Goal: Task Accomplishment & Management: Manage account settings

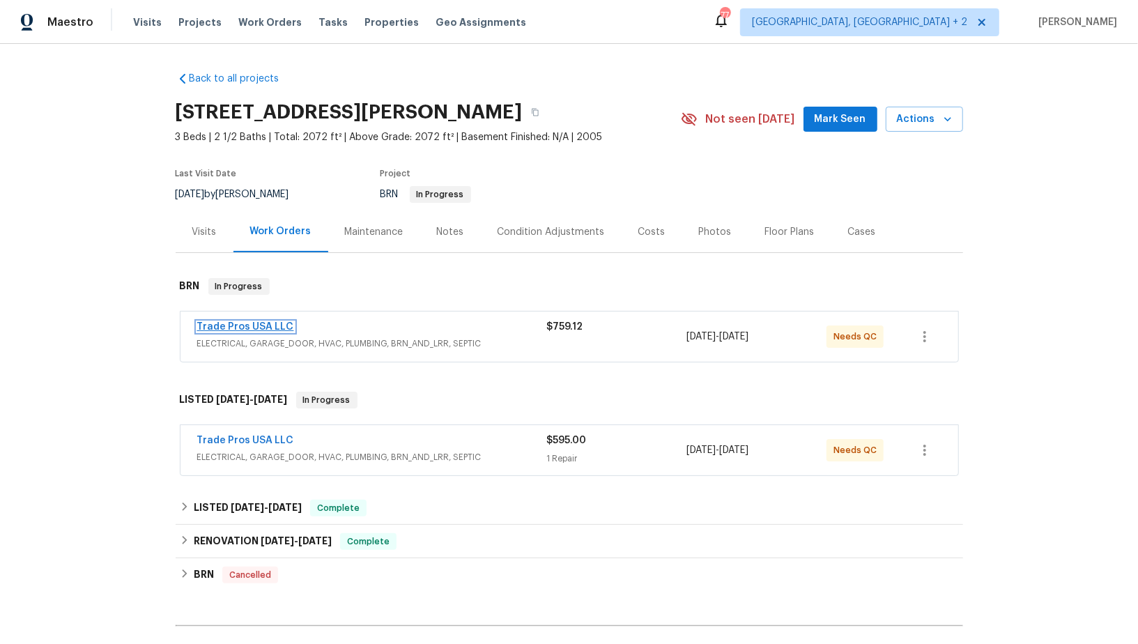
click at [247, 324] on link "Trade Pros USA LLC" at bounding box center [245, 327] width 97 height 10
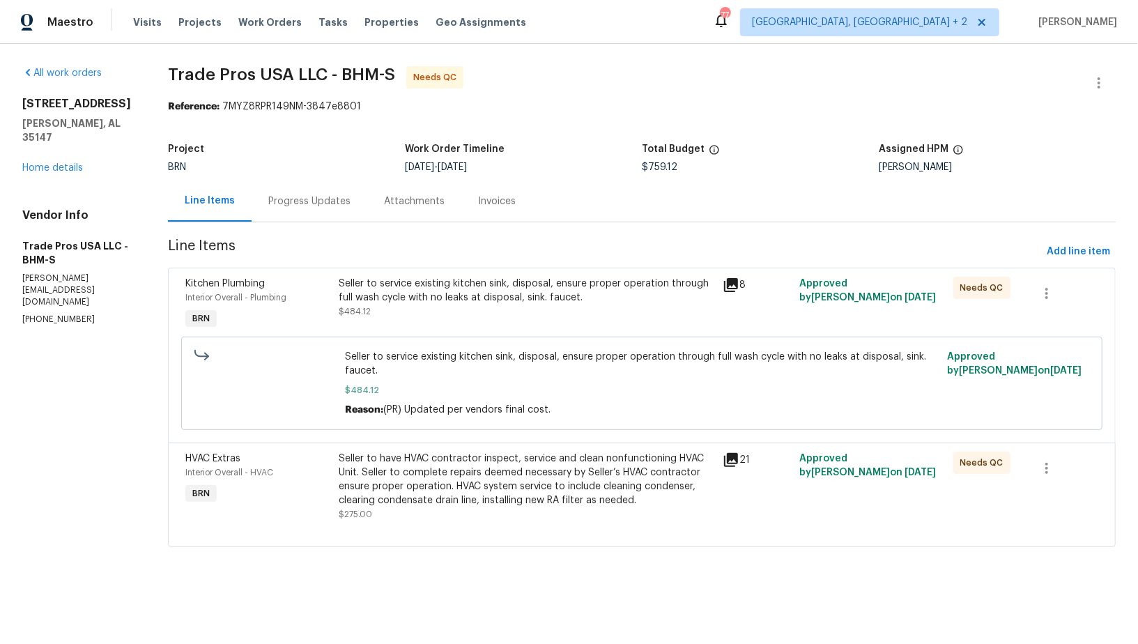
click at [407, 304] on div "Seller to service existing kitchen sink, disposal, ensure proper operation thro…" at bounding box center [527, 298] width 376 height 42
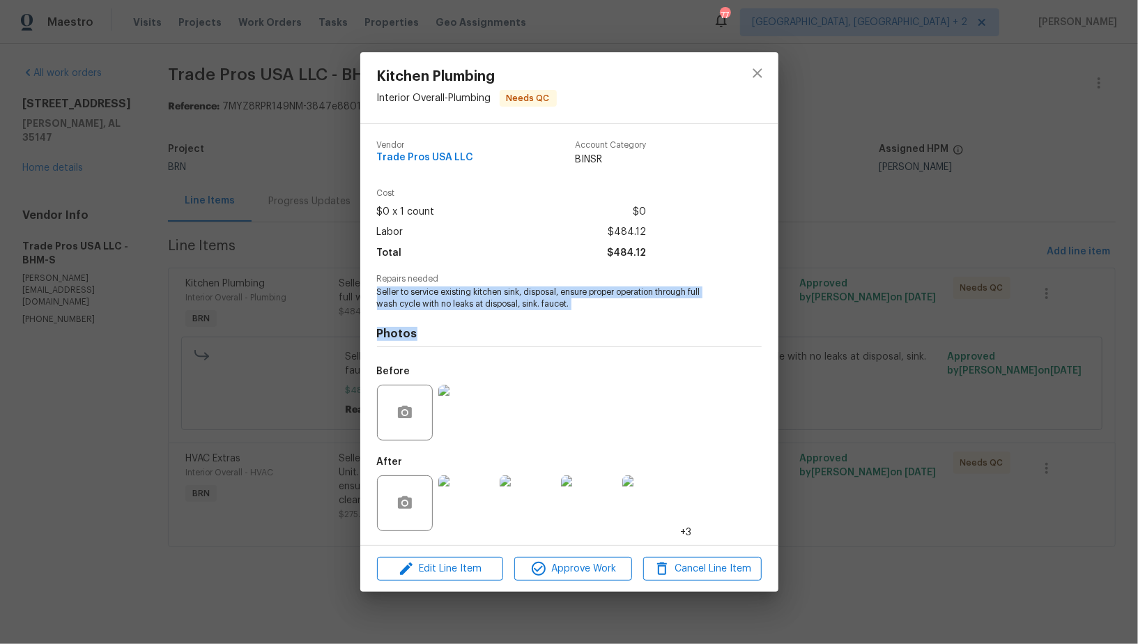
drag, startPoint x: 367, startPoint y: 287, endPoint x: 592, endPoint y: 328, distance: 228.1
click at [600, 329] on div "Vendor Trade Pros USA LLC Account Category BINSR Cost $0 x 1 count $0 Labor $48…" at bounding box center [569, 334] width 418 height 421
click at [509, 298] on span "Seller to service existing kitchen sink, disposal, ensure proper operation thro…" at bounding box center [550, 298] width 346 height 24
drag, startPoint x: 369, startPoint y: 292, endPoint x: 603, endPoint y: 302, distance: 235.0
click at [603, 302] on div "Vendor Trade Pros USA LLC Account Category BINSR Cost $0 x 1 count $0 Labor $48…" at bounding box center [569, 334] width 418 height 421
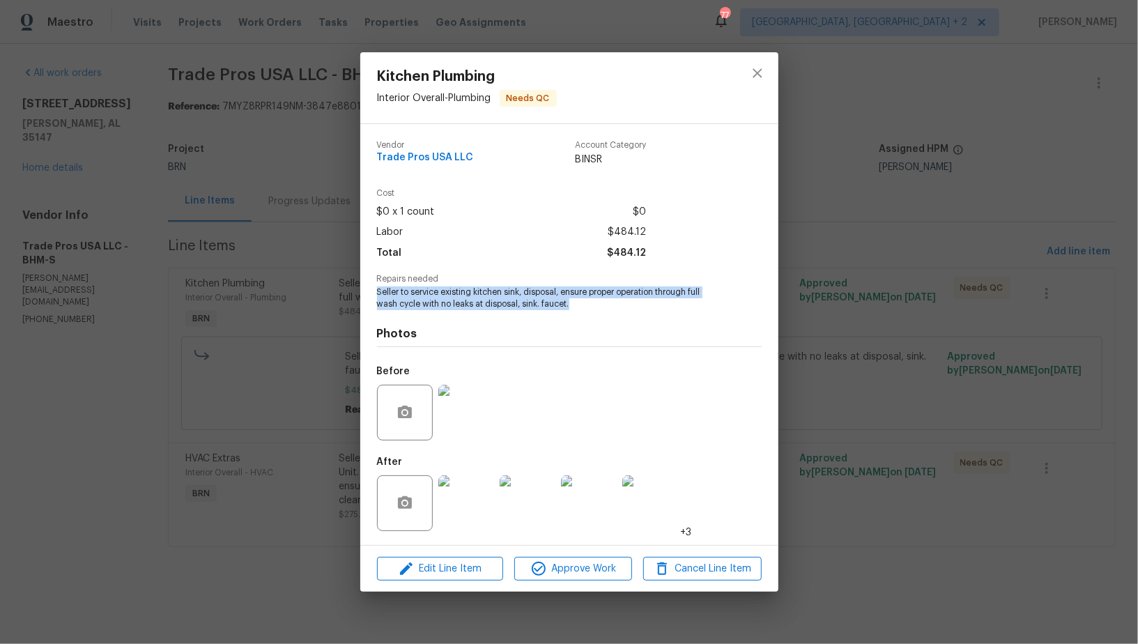
copy span "Seller to service existing kitchen sink, disposal, ensure proper operation thro…"
click at [465, 506] on img at bounding box center [466, 503] width 56 height 56
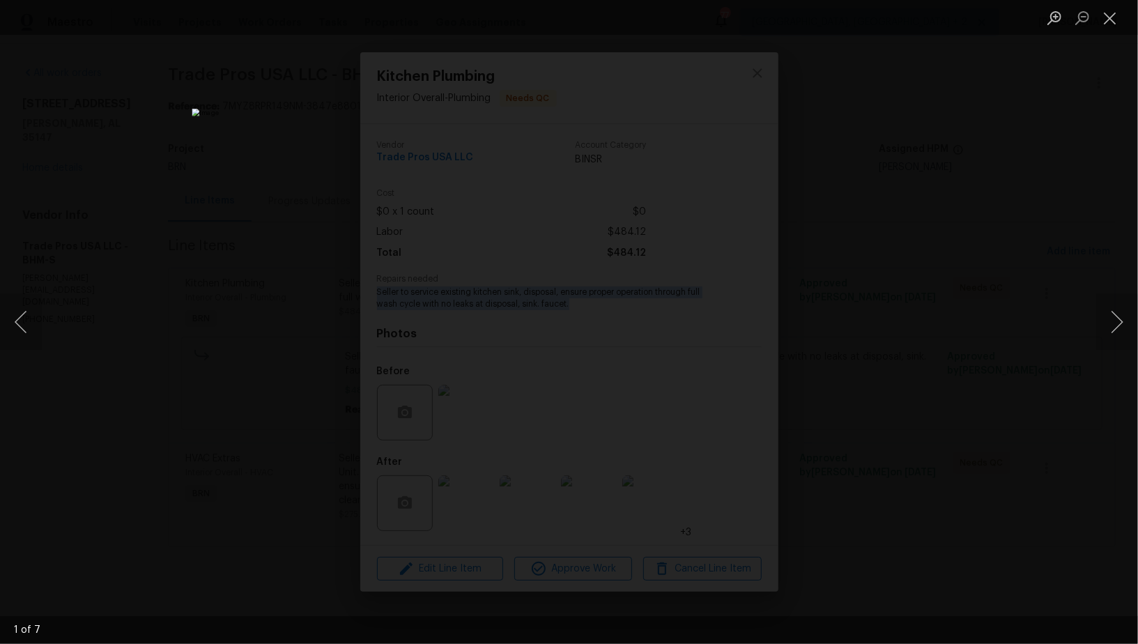
click at [142, 337] on div "Lightbox" at bounding box center [569, 322] width 1138 height 644
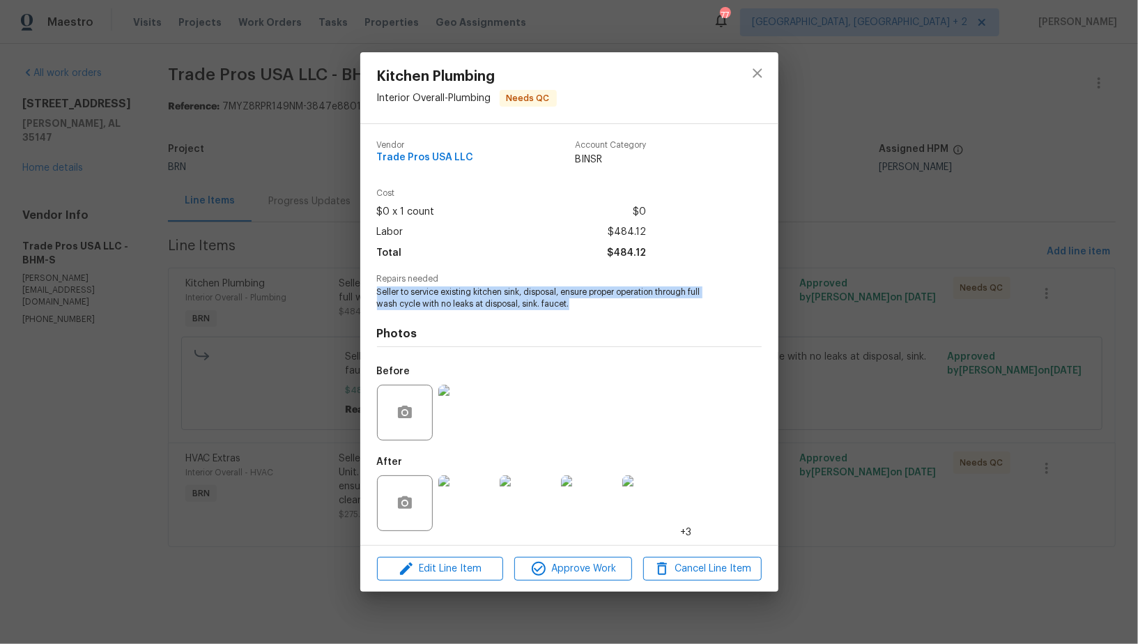
click at [474, 419] on img at bounding box center [466, 413] width 56 height 56
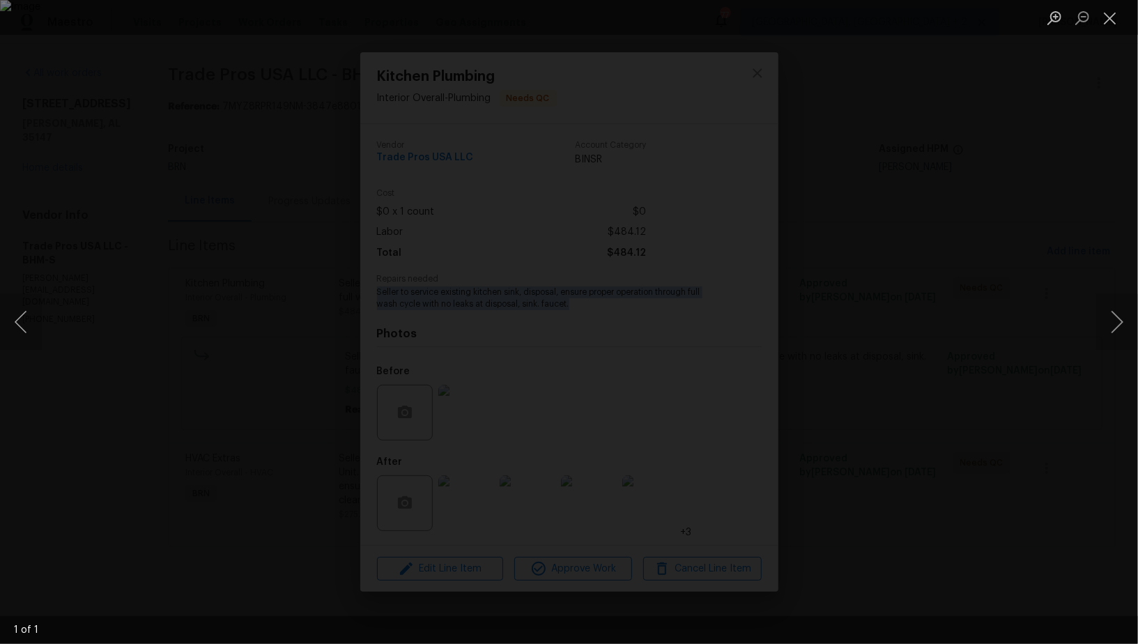
click at [324, 510] on div "Lightbox" at bounding box center [569, 322] width 1138 height 644
click at [472, 516] on div "Lightbox" at bounding box center [569, 322] width 1138 height 644
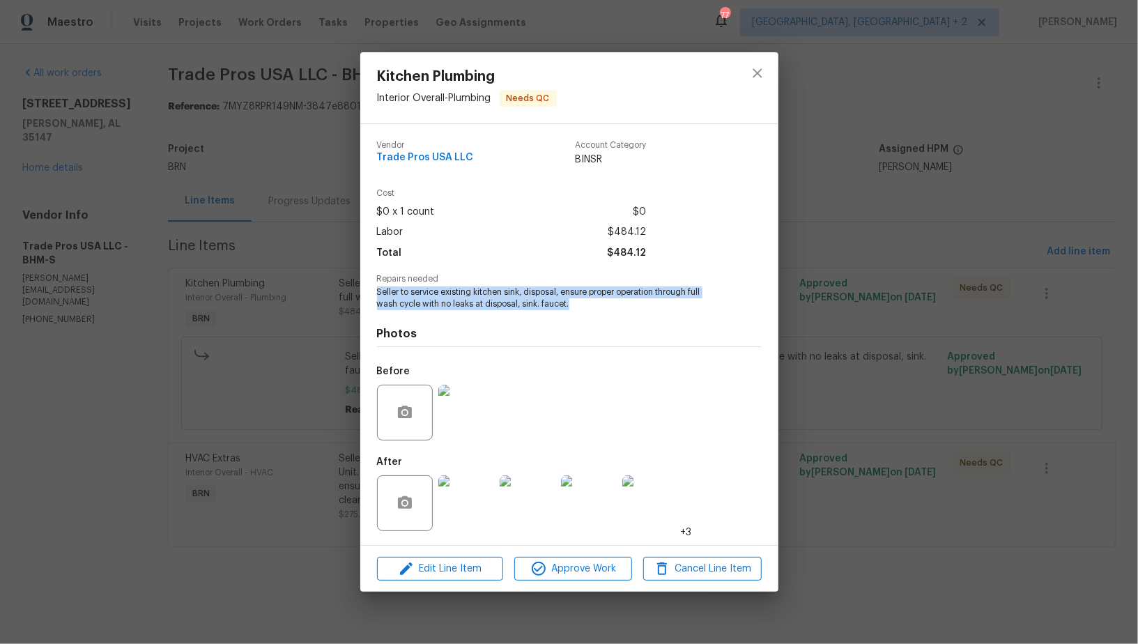
click at [466, 507] on img at bounding box center [466, 503] width 56 height 56
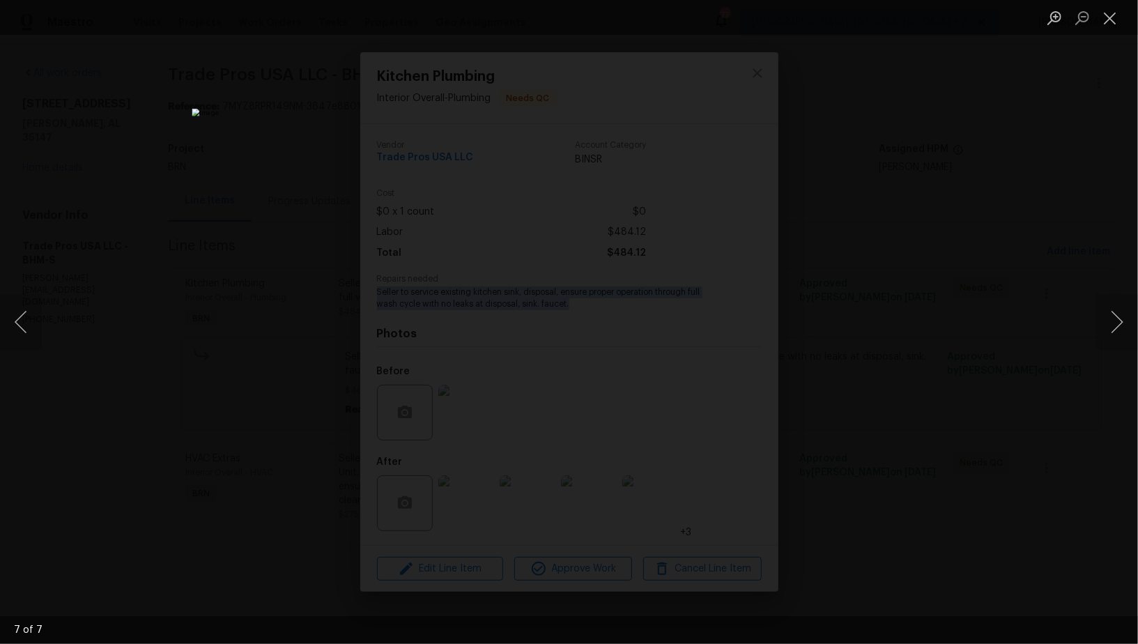
click at [938, 270] on div "Lightbox" at bounding box center [569, 322] width 1138 height 644
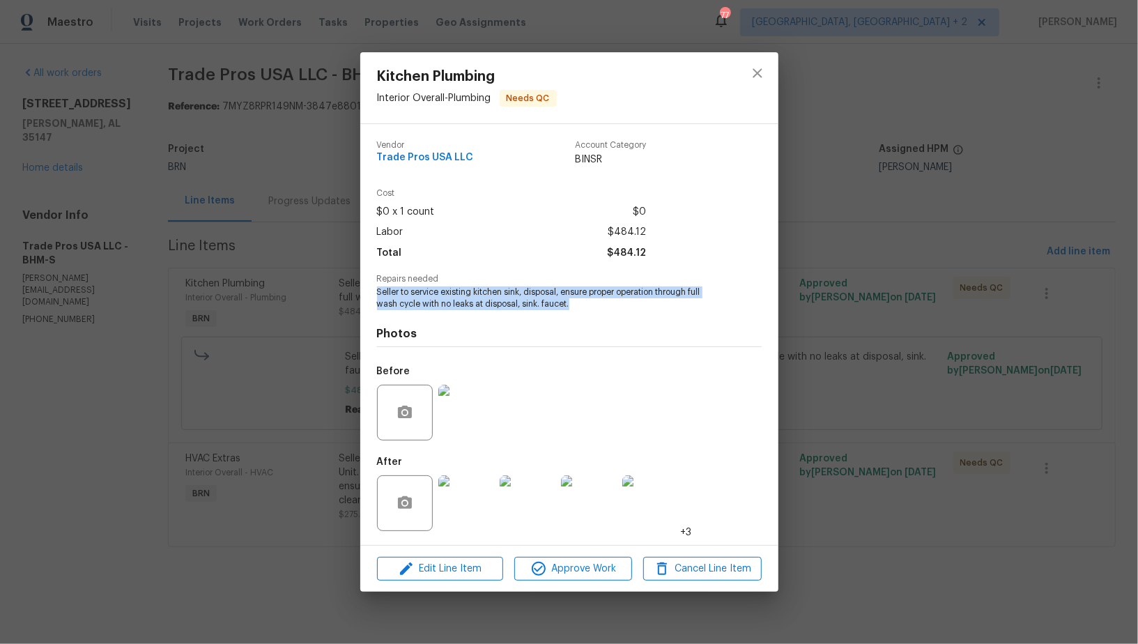
click at [466, 427] on img at bounding box center [466, 413] width 56 height 56
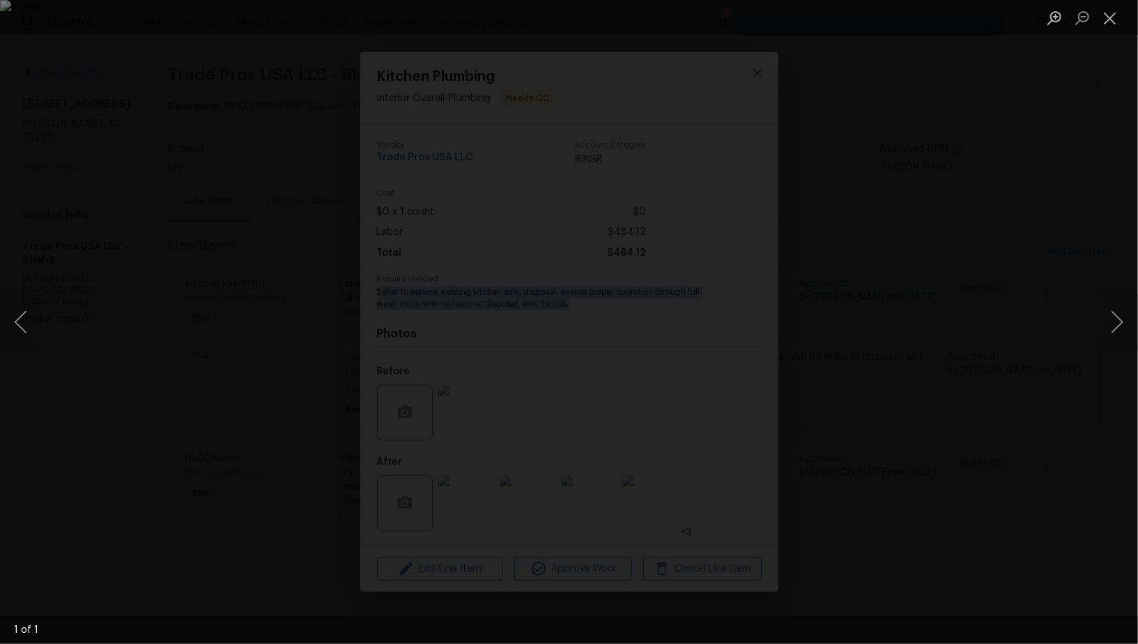
click at [411, 547] on div "Lightbox" at bounding box center [569, 322] width 1138 height 644
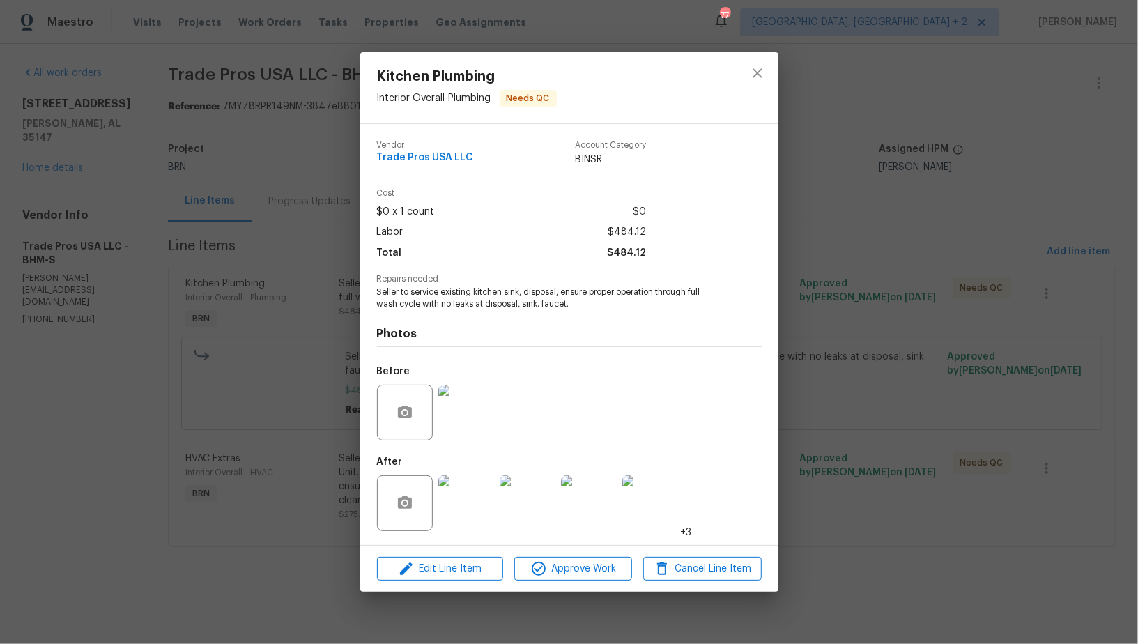
click at [445, 534] on div at bounding box center [465, 503] width 61 height 72
click at [449, 514] on img at bounding box center [466, 503] width 56 height 56
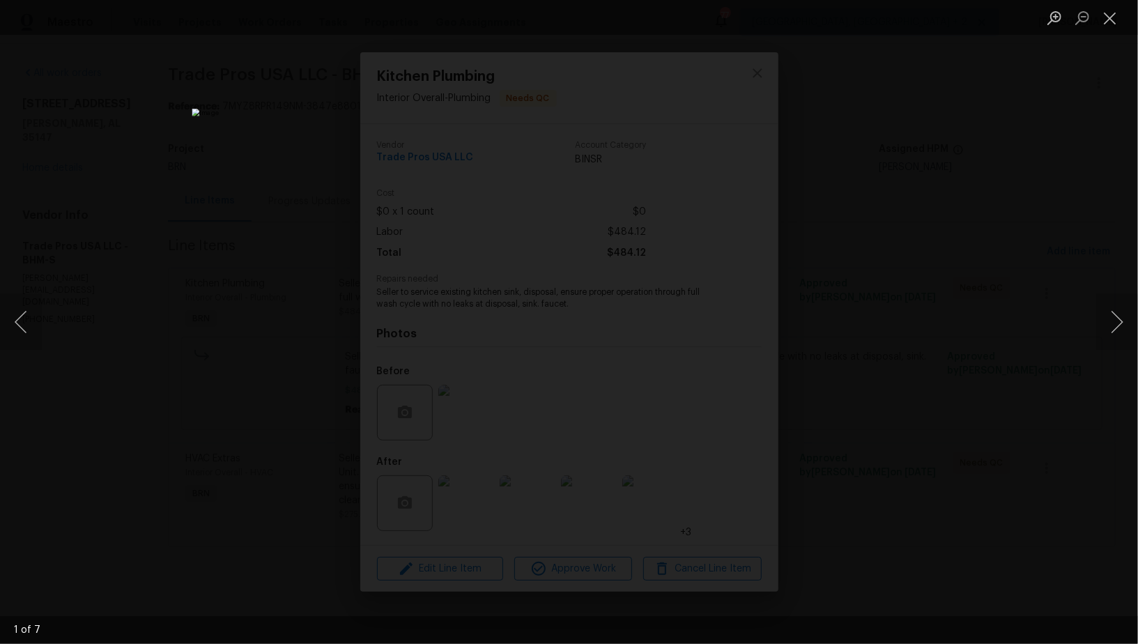
click at [948, 422] on div "Lightbox" at bounding box center [569, 322] width 1138 height 644
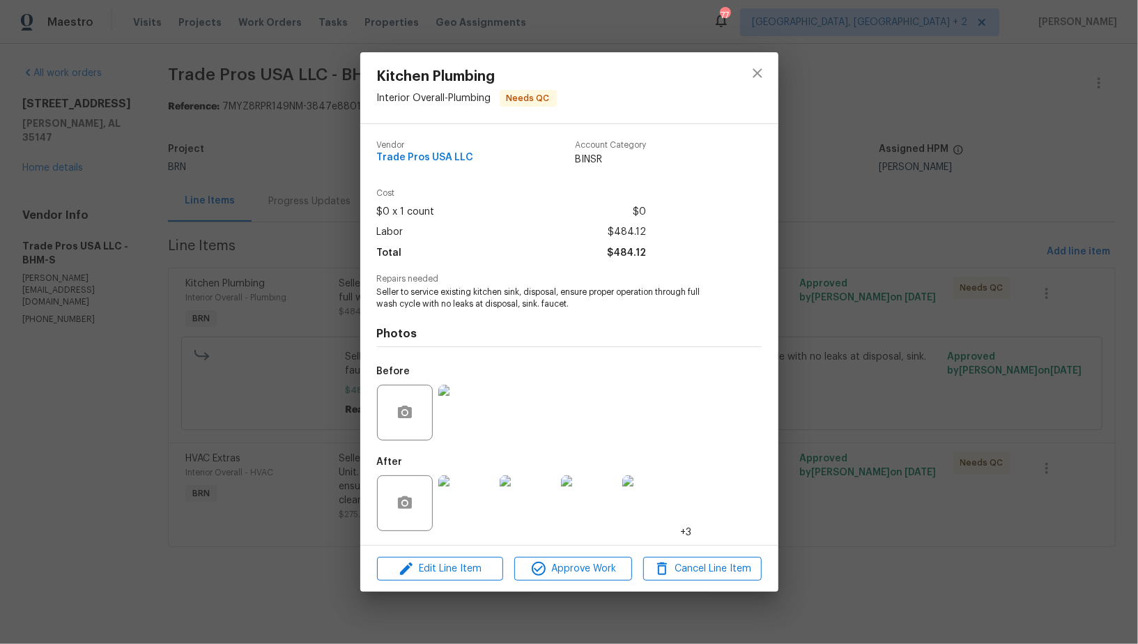
click at [948, 422] on div "Kitchen Plumbing Interior Overall - Plumbing Needs QC Vendor Trade Pros USA LLC…" at bounding box center [569, 322] width 1138 height 644
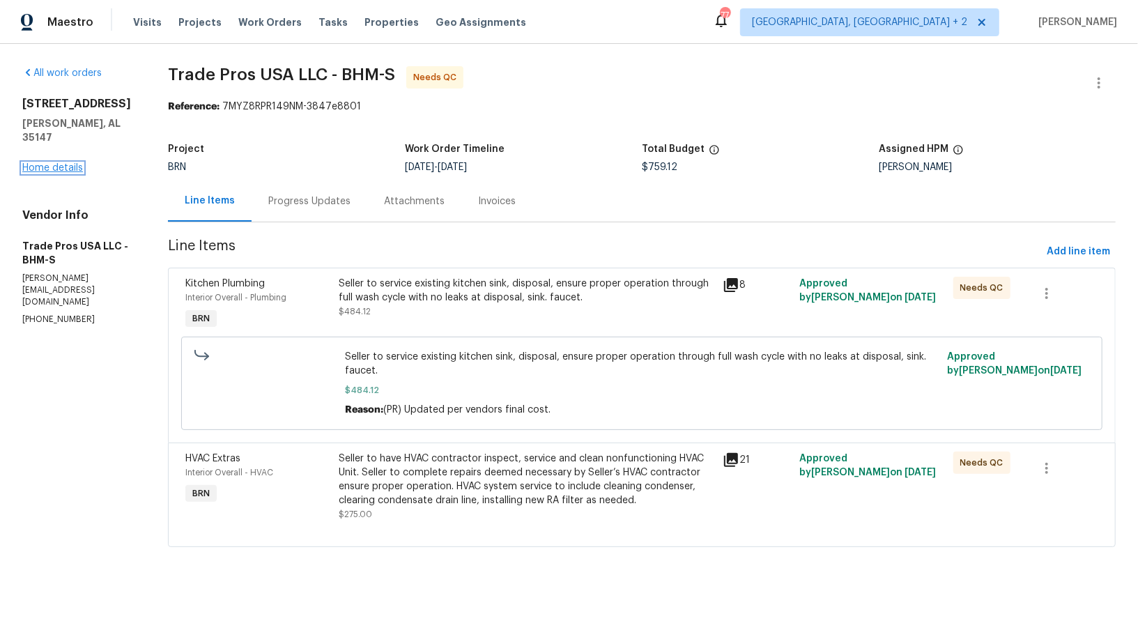
click at [51, 167] on link "Home details" at bounding box center [52, 168] width 61 height 10
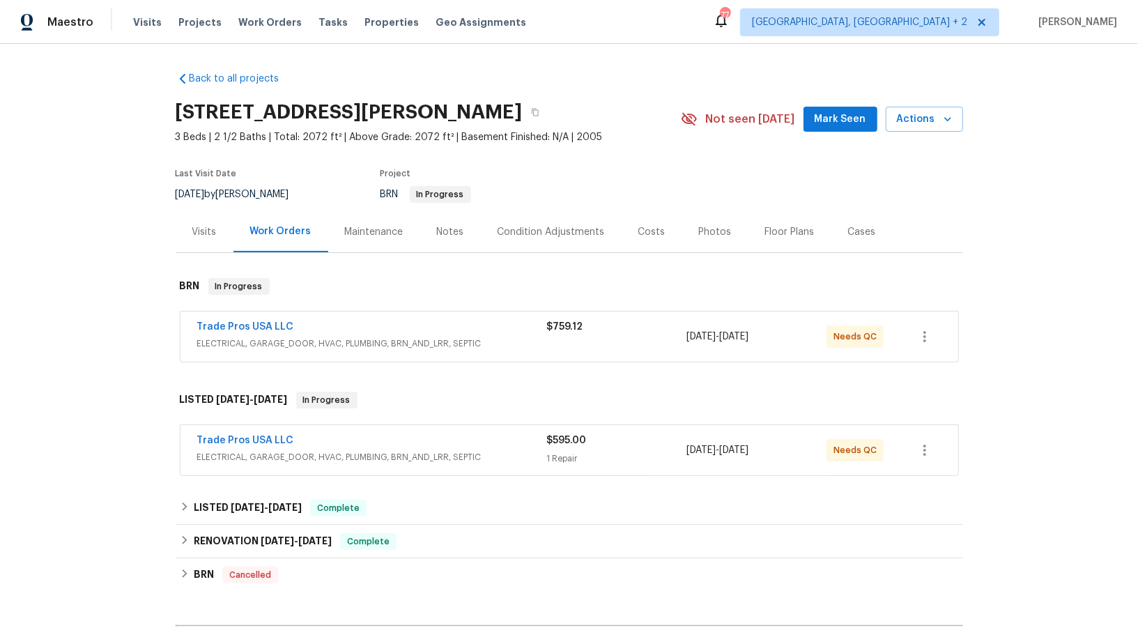
click at [256, 433] on span "Trade Pros USA LLC" at bounding box center [245, 440] width 97 height 14
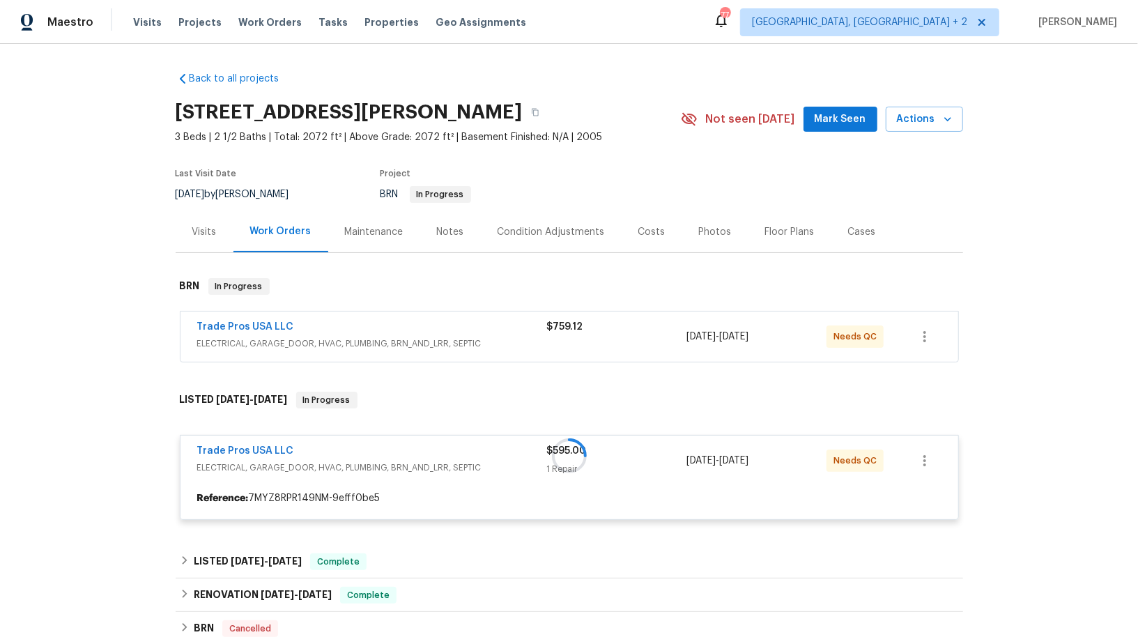
click at [256, 449] on div at bounding box center [569, 456] width 787 height 156
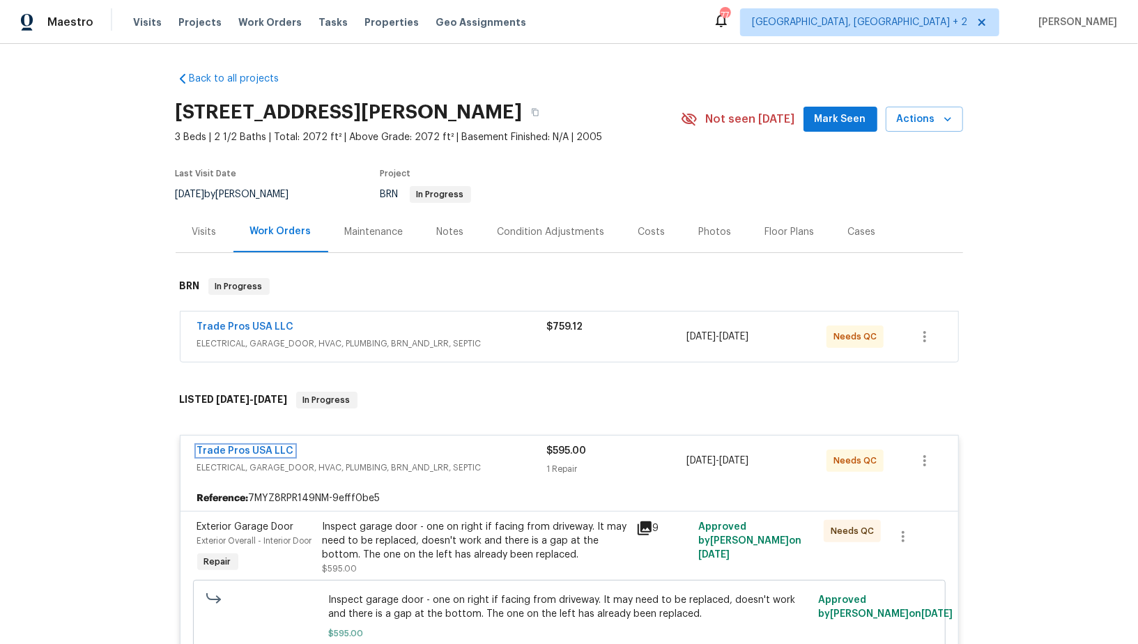
click at [256, 449] on link "Trade Pros USA LLC" at bounding box center [245, 451] width 97 height 10
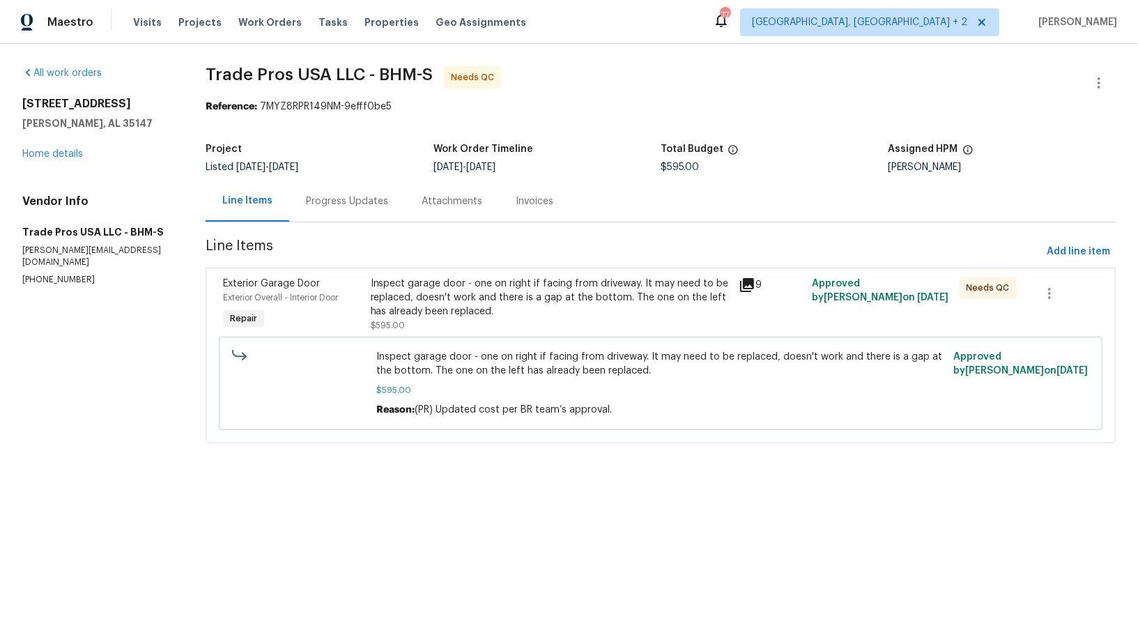
click at [411, 304] on div "Inspect garage door - one on right if facing from driveway. It may need to be r…" at bounding box center [551, 298] width 360 height 42
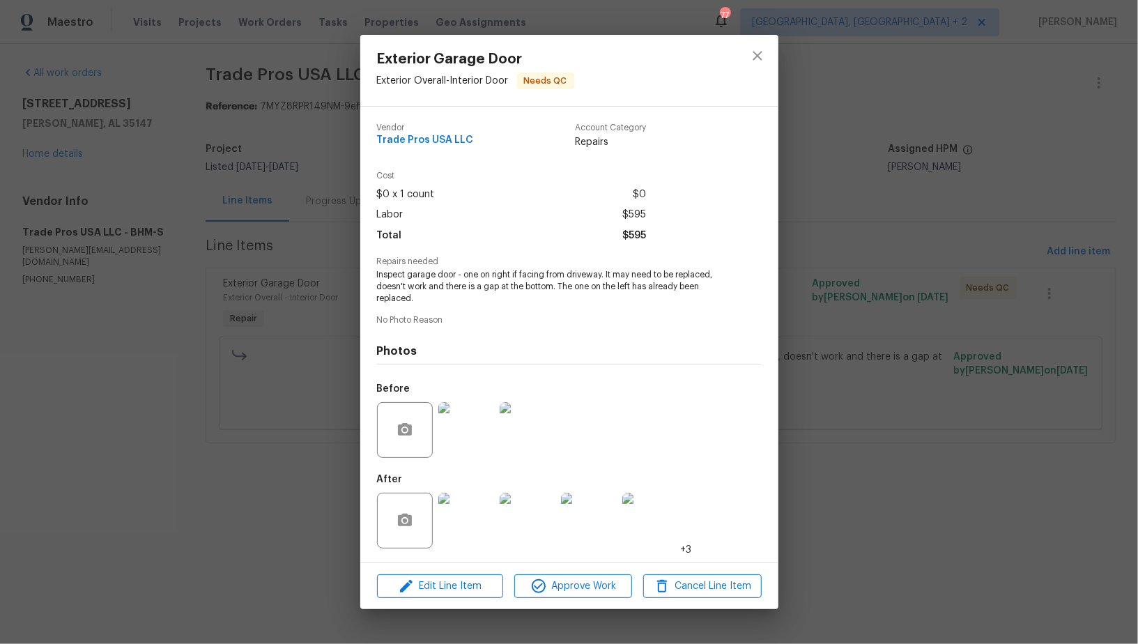
click at [451, 439] on img at bounding box center [466, 430] width 56 height 56
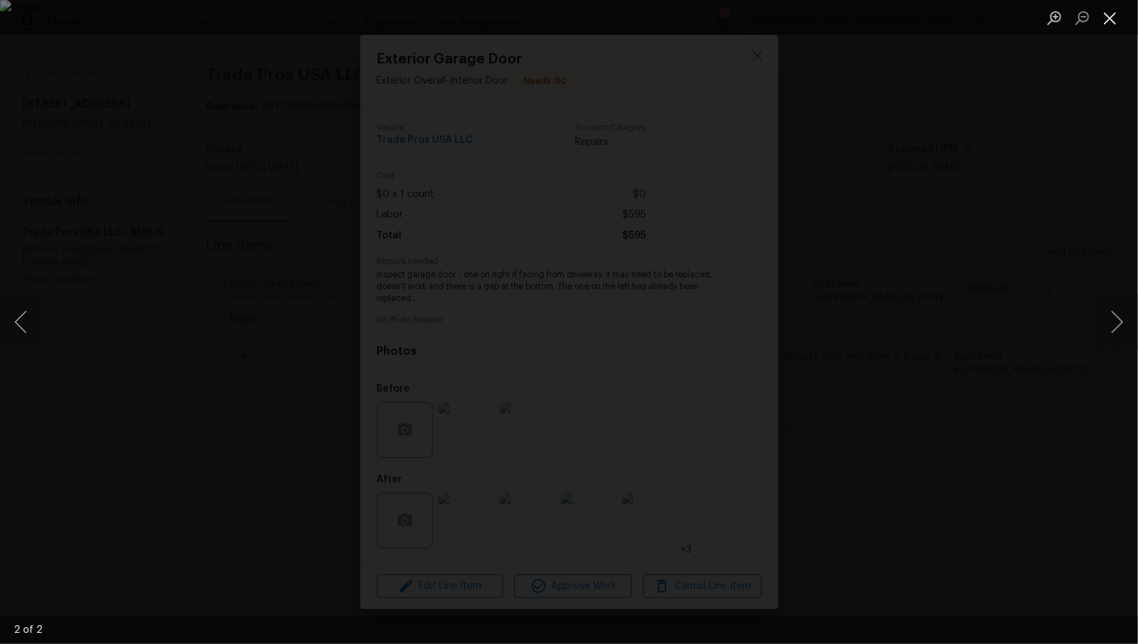
click at [1104, 19] on button "Close lightbox" at bounding box center [1110, 18] width 28 height 24
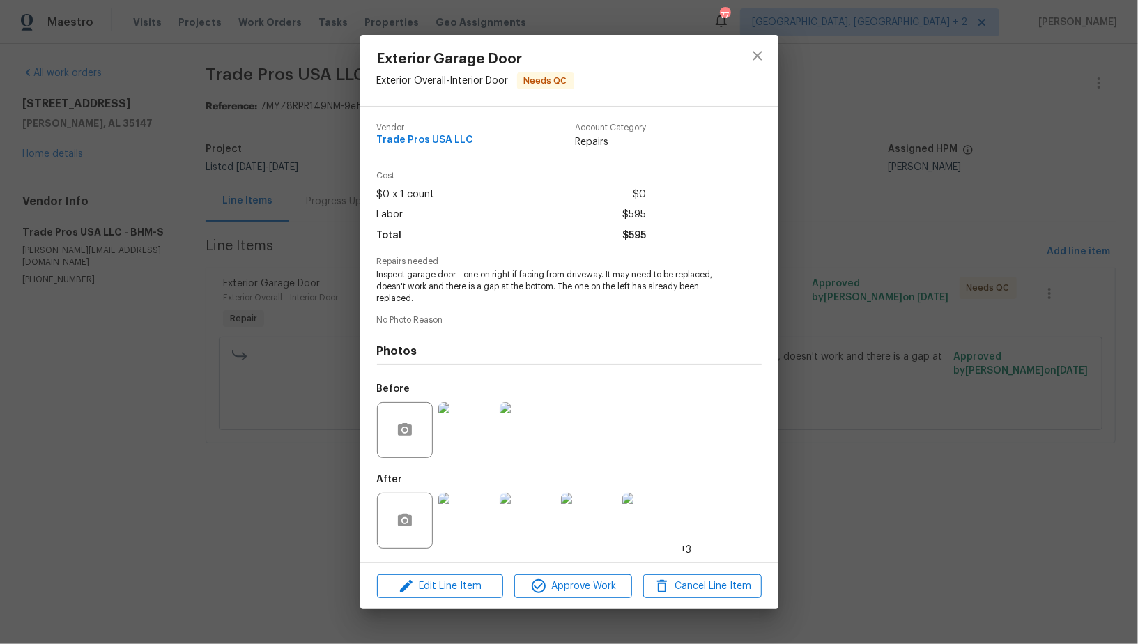
click at [465, 510] on img at bounding box center [466, 521] width 56 height 56
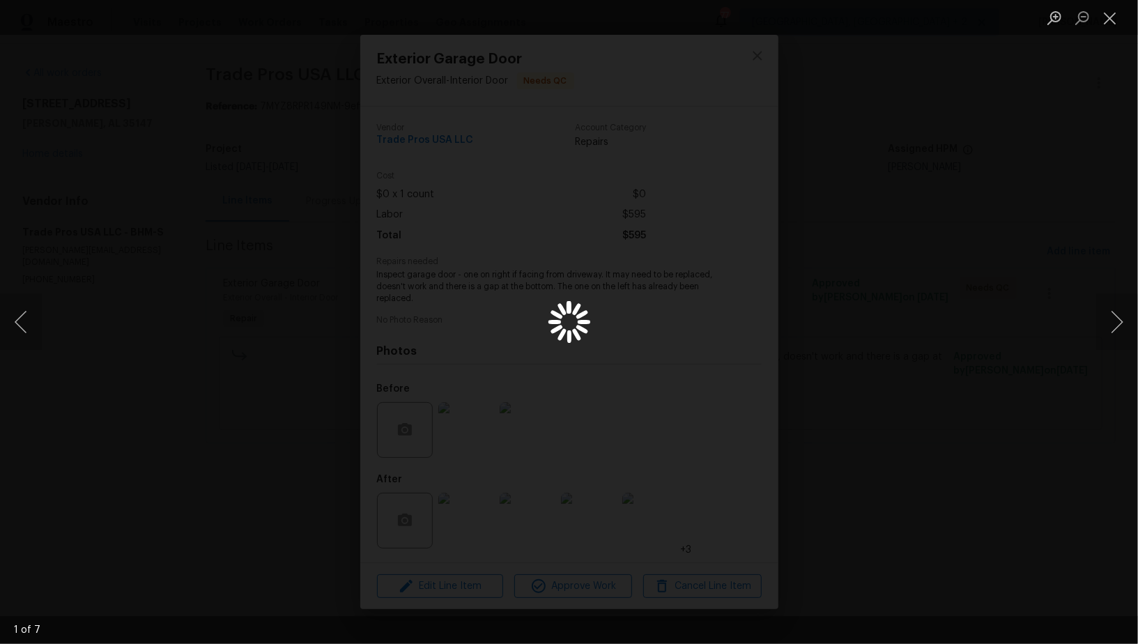
click at [523, 368] on div "Lightbox" at bounding box center [569, 322] width 1138 height 644
click at [500, 363] on div "Lightbox" at bounding box center [569, 322] width 1138 height 644
click at [1119, 323] on button "Next image" at bounding box center [1117, 322] width 42 height 56
click at [18, 337] on button "Previous image" at bounding box center [21, 322] width 42 height 56
click at [19, 327] on button "Previous image" at bounding box center [21, 322] width 42 height 56
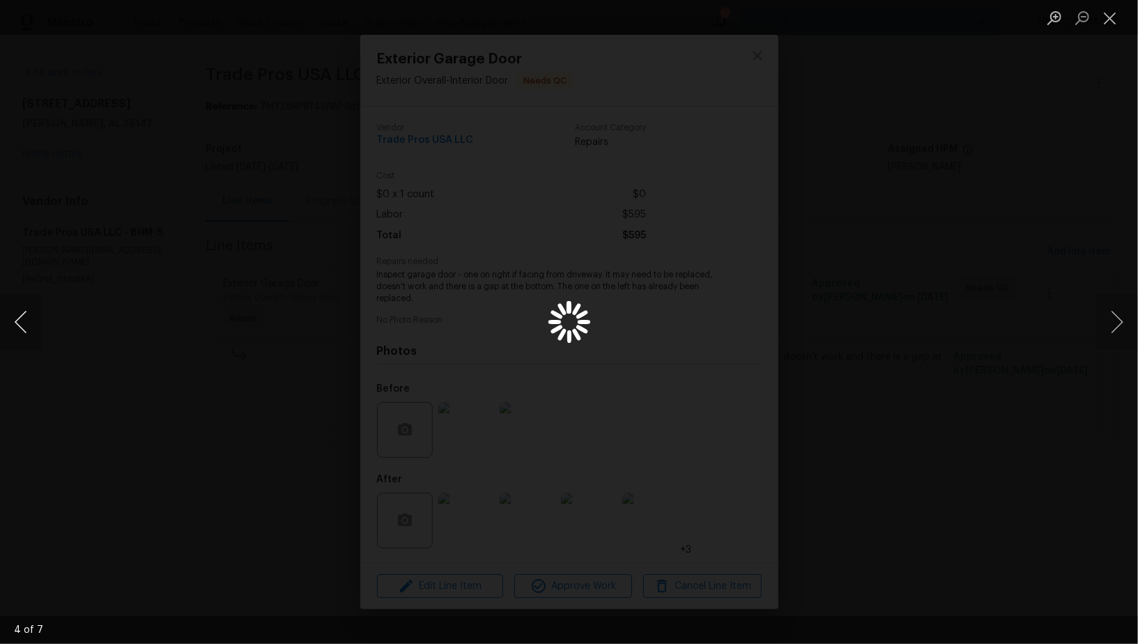
click at [21, 327] on button "Previous image" at bounding box center [21, 322] width 42 height 56
click at [1115, 325] on button "Next image" at bounding box center [1117, 322] width 42 height 56
click at [1115, 324] on button "Next image" at bounding box center [1117, 322] width 42 height 56
click at [861, 368] on div "Lightbox" at bounding box center [569, 322] width 1138 height 644
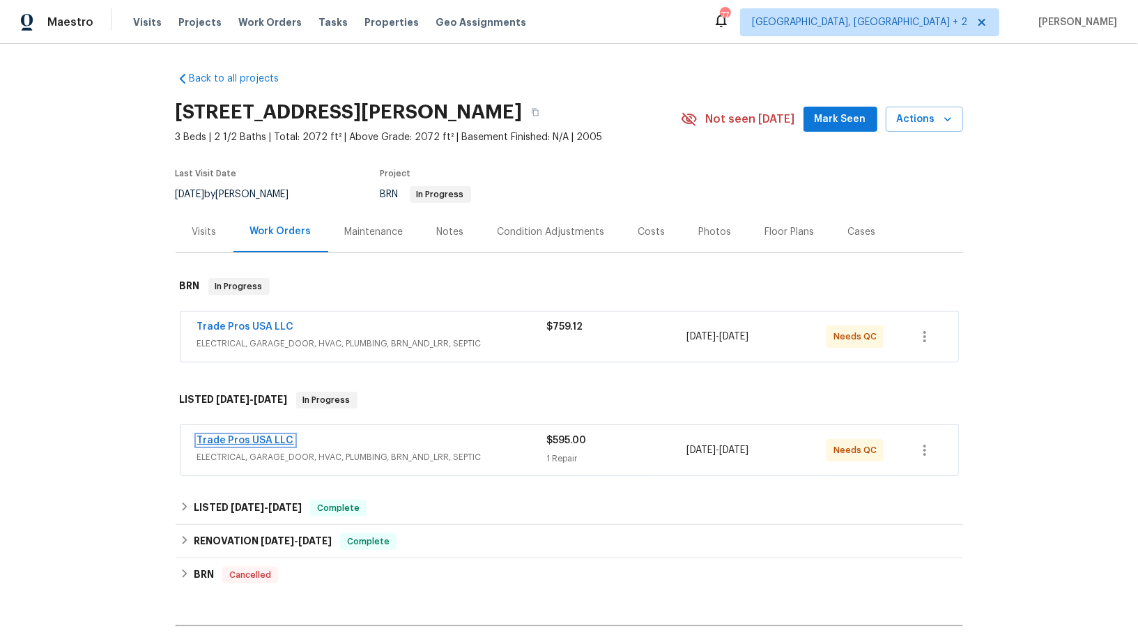
click at [244, 438] on link "Trade Pros USA LLC" at bounding box center [245, 440] width 97 height 10
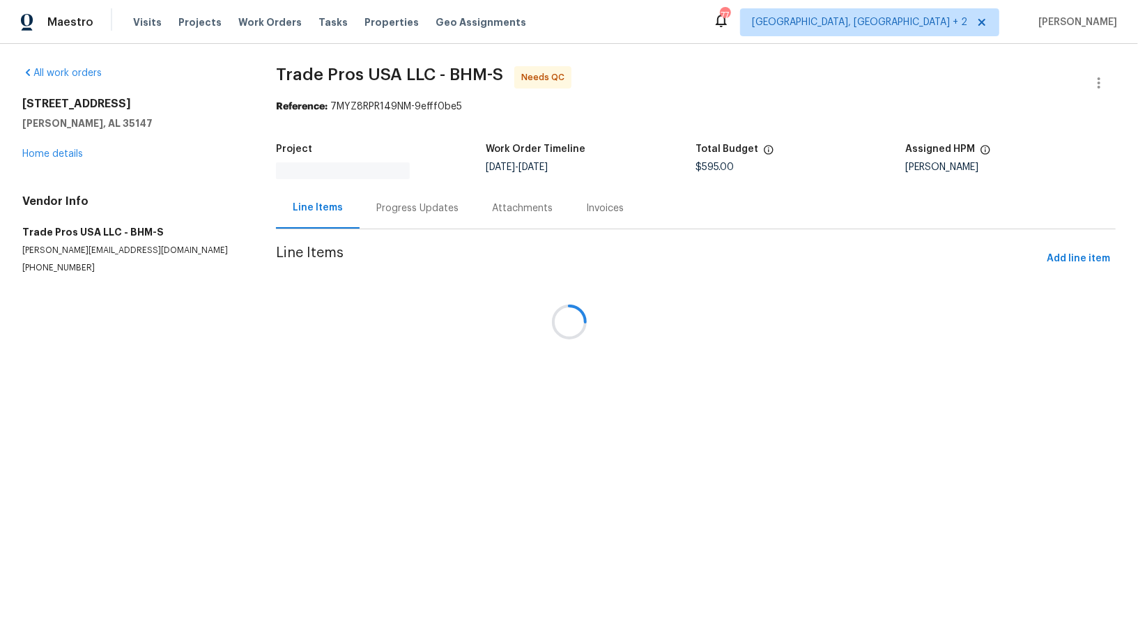
click at [428, 279] on div at bounding box center [569, 322] width 1138 height 644
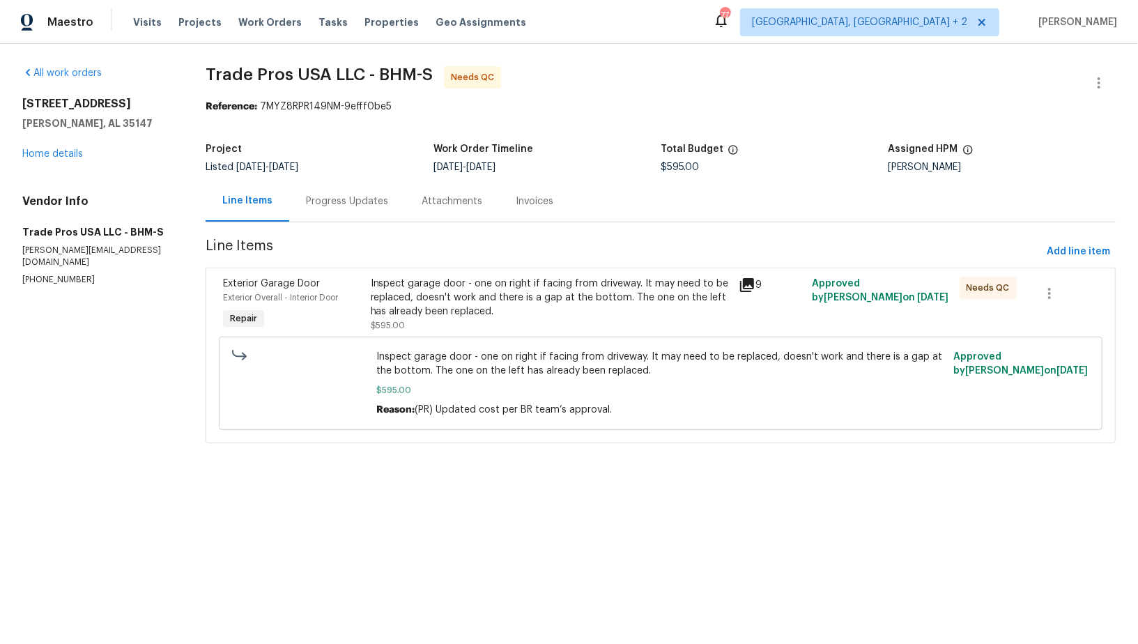
click at [428, 279] on div "Inspect garage door - one on right if facing from driveway. It may need to be r…" at bounding box center [551, 298] width 360 height 42
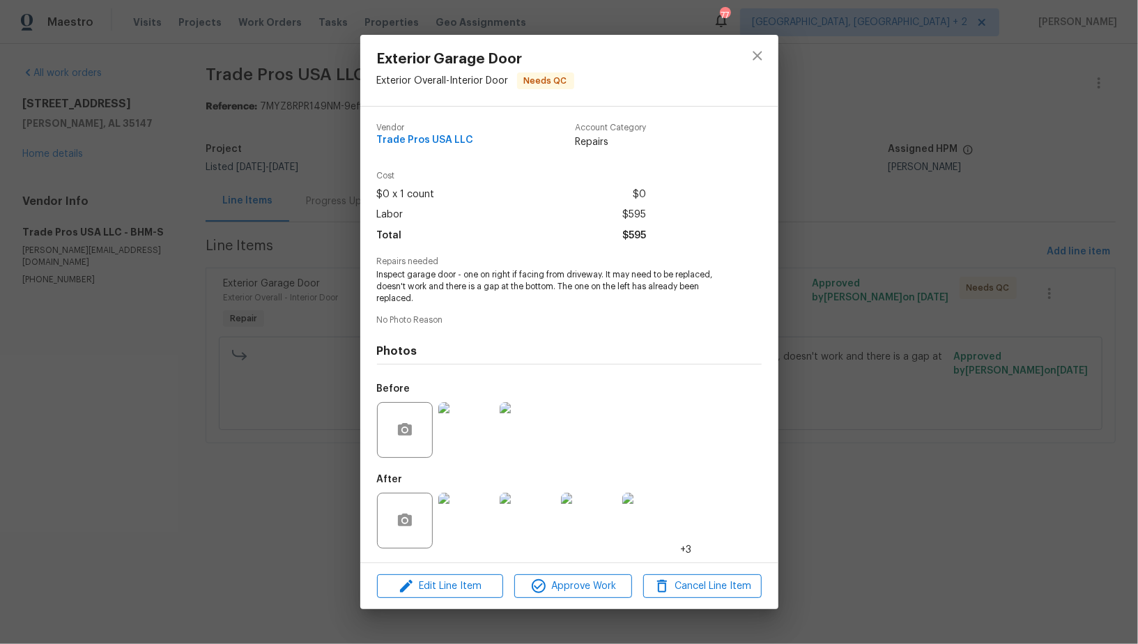
click at [455, 511] on img at bounding box center [466, 521] width 56 height 56
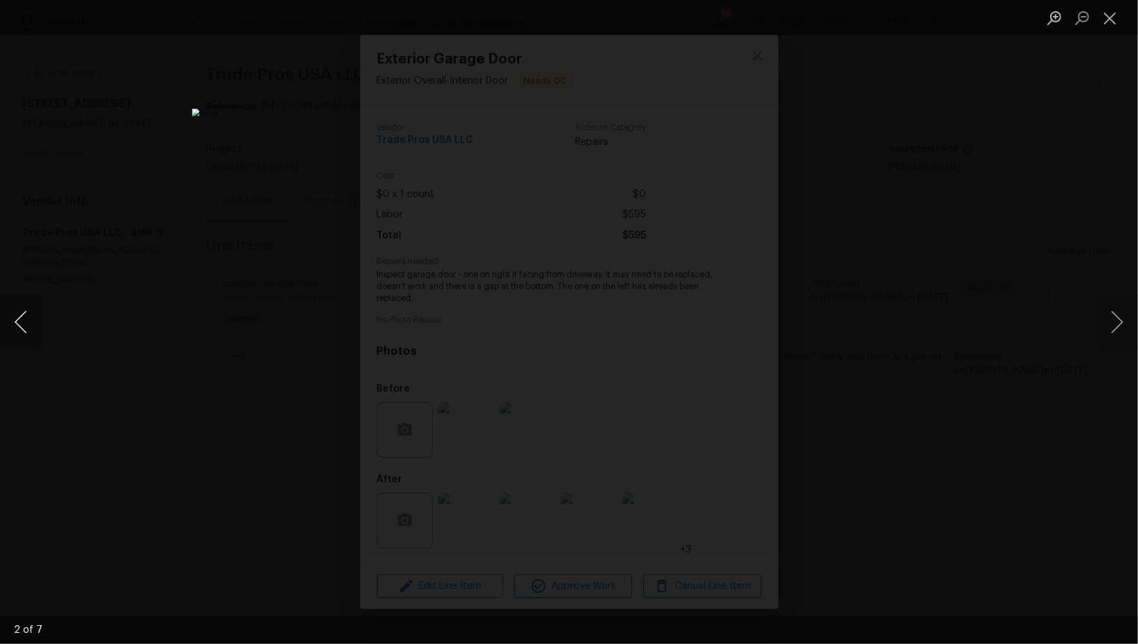
click at [26, 330] on button "Previous image" at bounding box center [21, 322] width 42 height 56
click at [20, 338] on button "Previous image" at bounding box center [21, 322] width 42 height 56
click at [16, 323] on button "Previous image" at bounding box center [21, 322] width 42 height 56
click at [23, 320] on button "Previous image" at bounding box center [21, 322] width 42 height 56
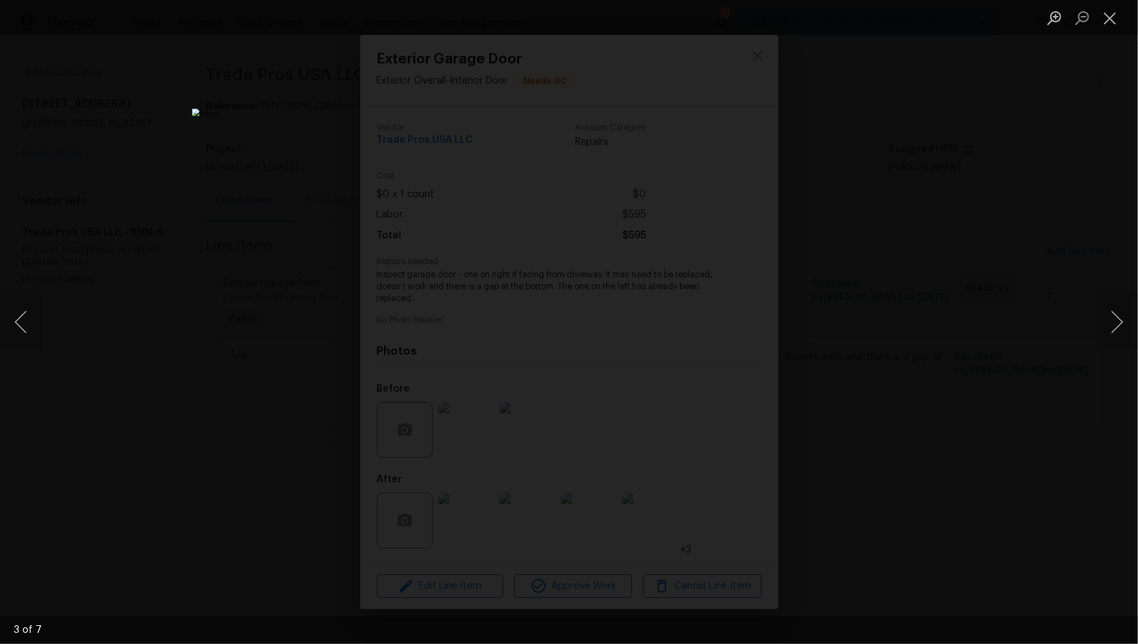
click at [232, 116] on div "Lightbox" at bounding box center [569, 322] width 1138 height 644
click at [856, 350] on div "Lightbox" at bounding box center [569, 322] width 1138 height 644
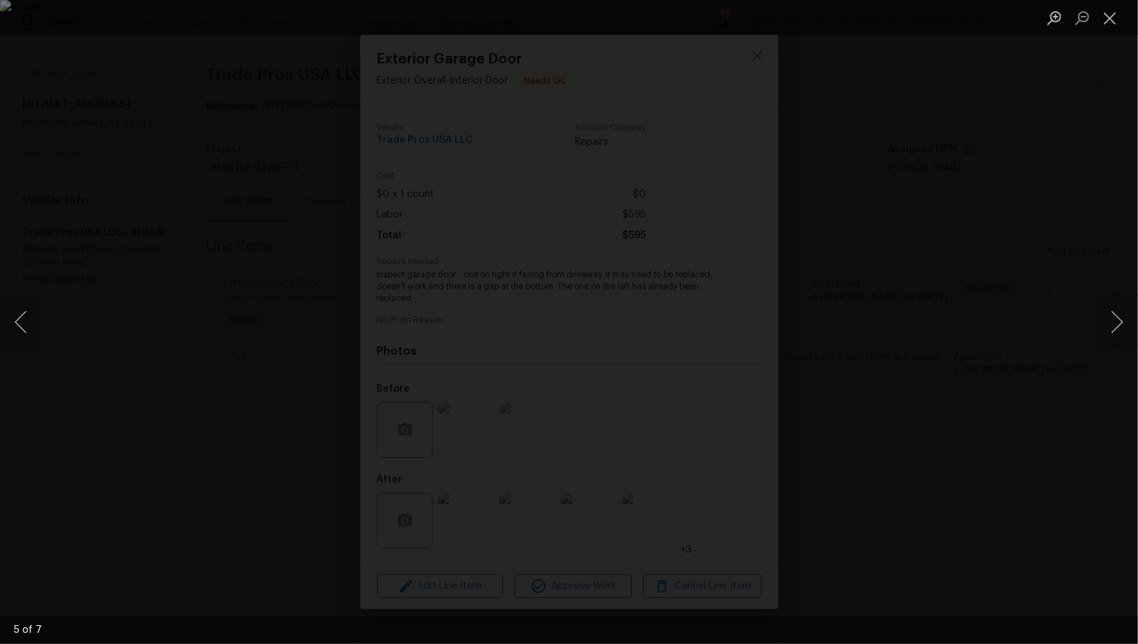
click at [856, 350] on div "Lightbox" at bounding box center [569, 322] width 1138 height 644
click at [26, 335] on button "Previous image" at bounding box center [21, 322] width 42 height 56
click at [17, 328] on button "Previous image" at bounding box center [21, 322] width 42 height 56
click at [233, 302] on div "Lightbox" at bounding box center [569, 322] width 1138 height 644
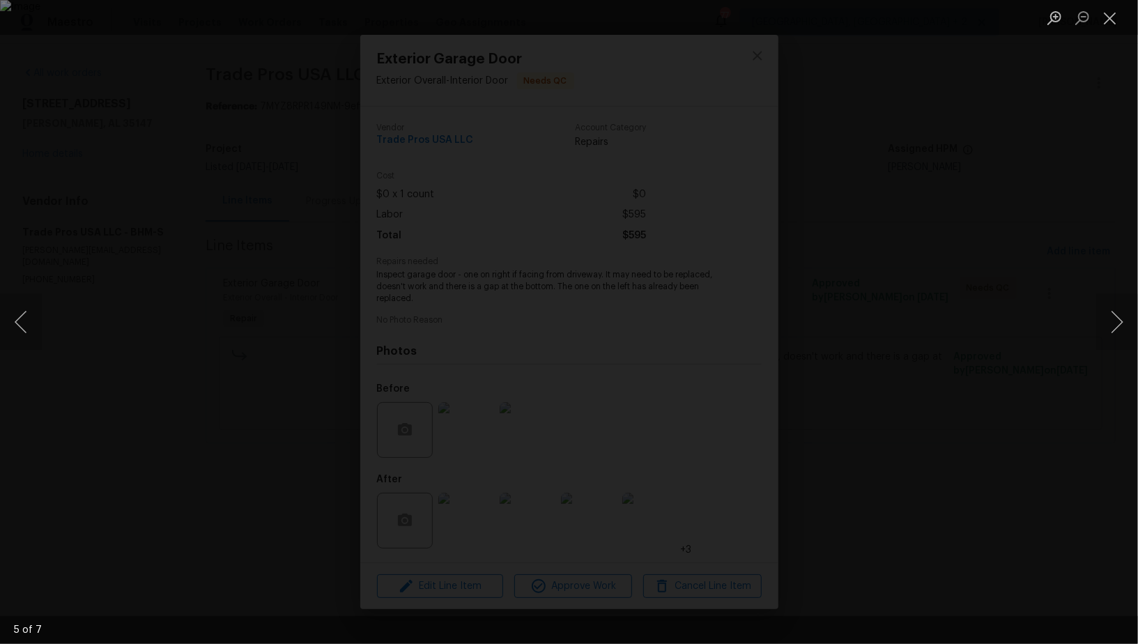
click at [233, 302] on div "Lightbox" at bounding box center [569, 322] width 1138 height 644
click at [161, 272] on div "Lightbox" at bounding box center [569, 322] width 1138 height 644
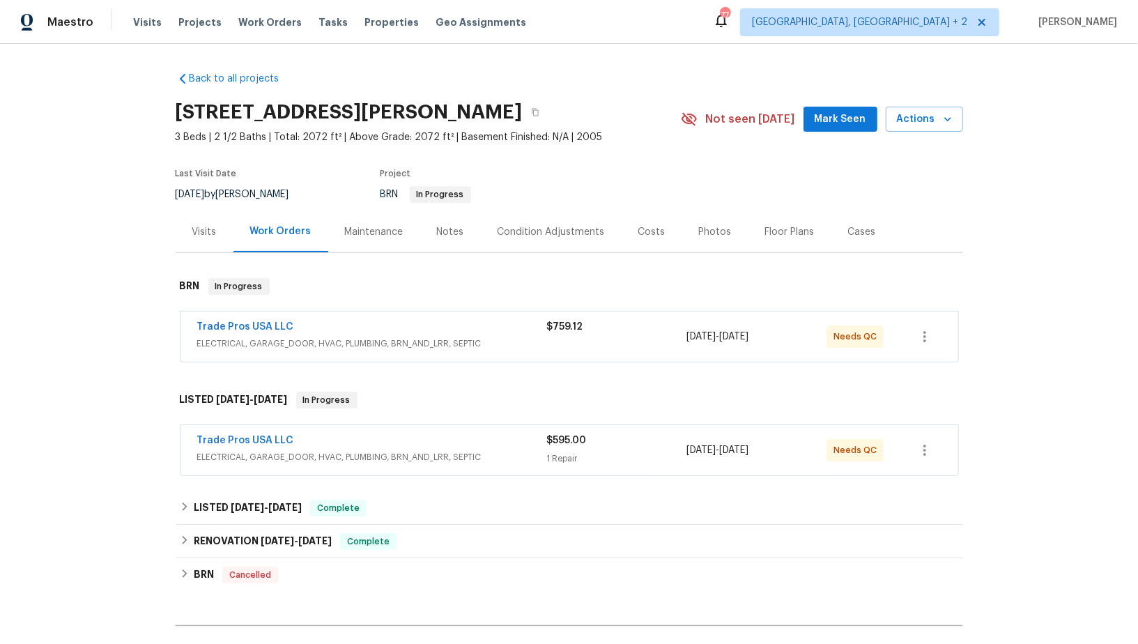
click at [252, 320] on span "Trade Pros USA LLC" at bounding box center [245, 327] width 97 height 14
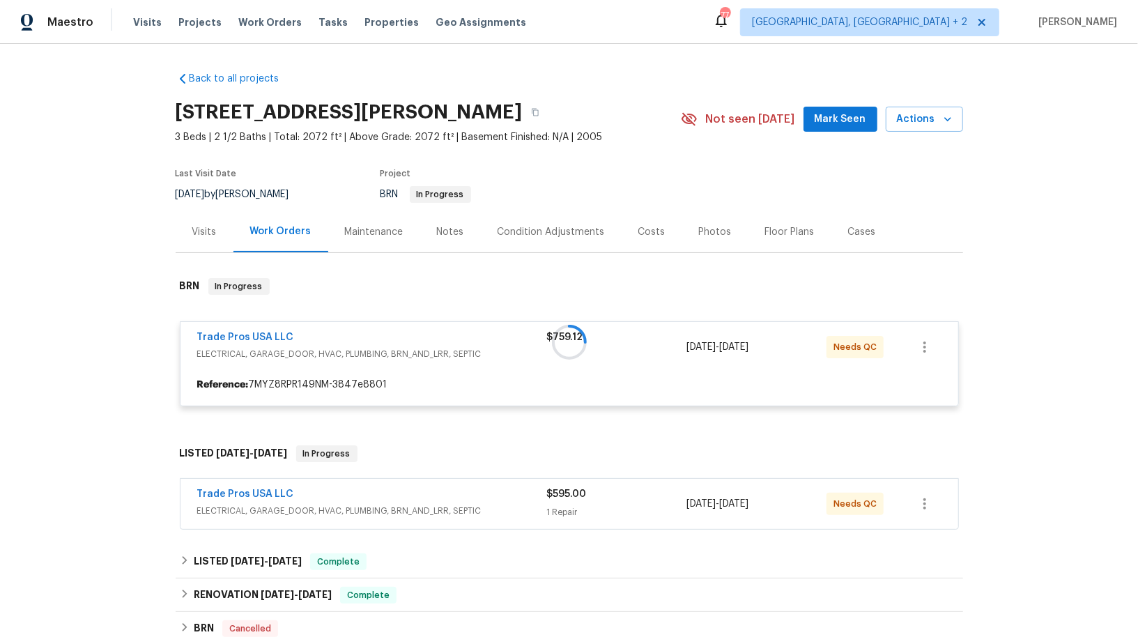
click at [245, 337] on div at bounding box center [569, 342] width 787 height 156
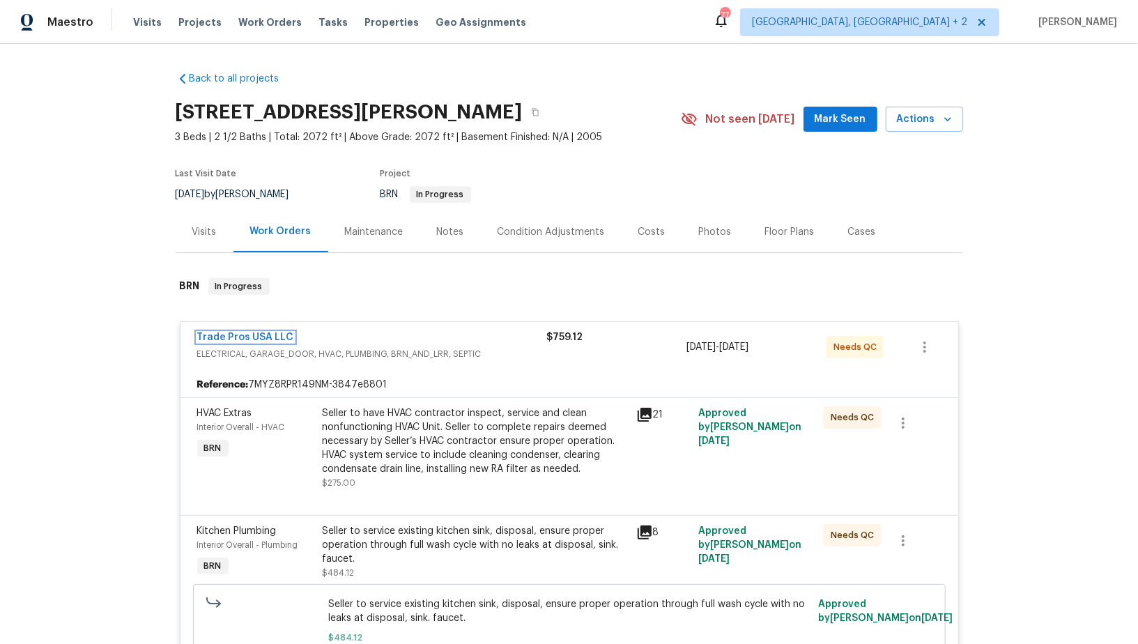
click at [245, 337] on link "Trade Pros USA LLC" at bounding box center [245, 337] width 97 height 10
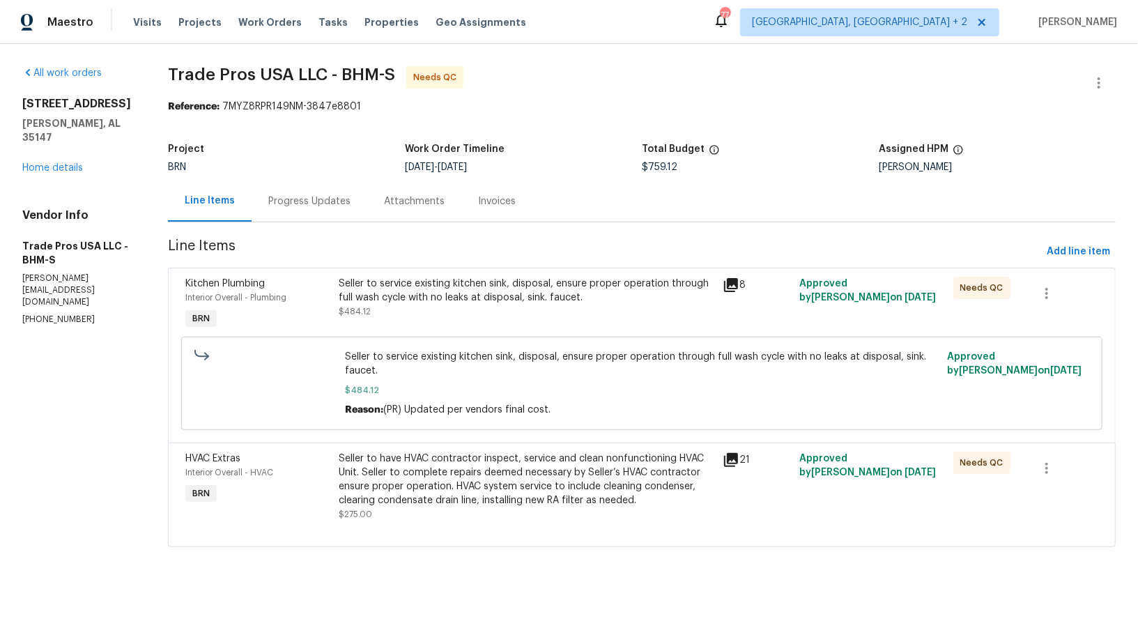
click at [458, 256] on span "Line Items" at bounding box center [604, 252] width 873 height 26
click at [449, 297] on div "Seller to service existing kitchen sink, disposal, ensure proper operation thro…" at bounding box center [527, 291] width 376 height 28
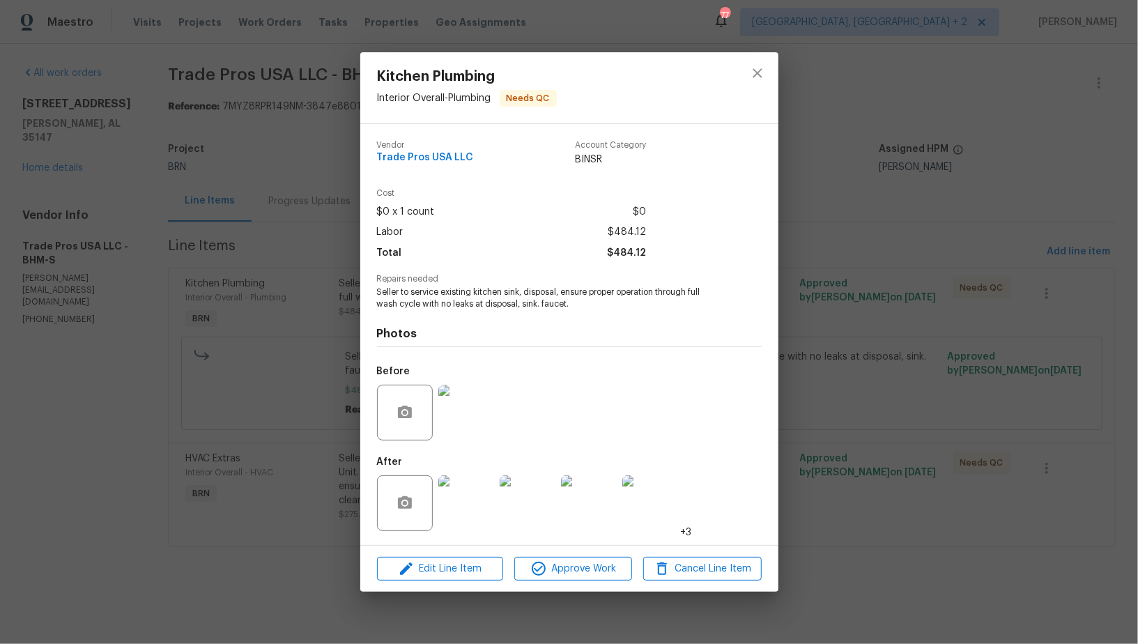
click at [246, 345] on div "Kitchen Plumbing Interior Overall - Plumbing Needs QC Vendor Trade Pros USA LLC…" at bounding box center [569, 322] width 1138 height 644
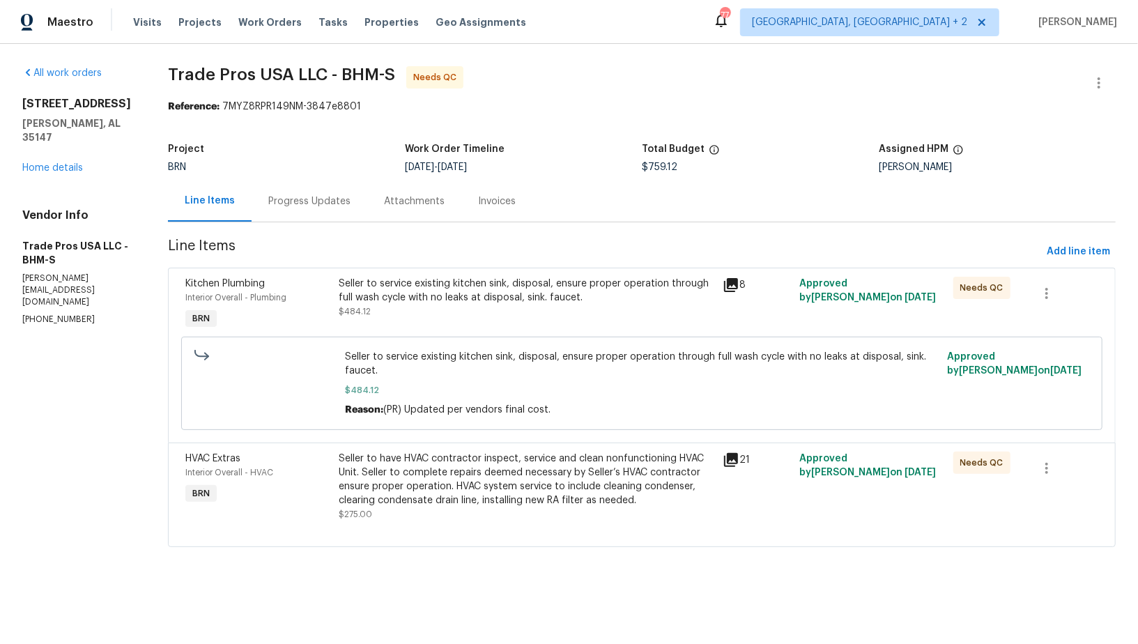
click at [437, 463] on div "Seller to have HVAC contractor inspect, service and clean nonfunctioning HVAC U…" at bounding box center [527, 479] width 376 height 56
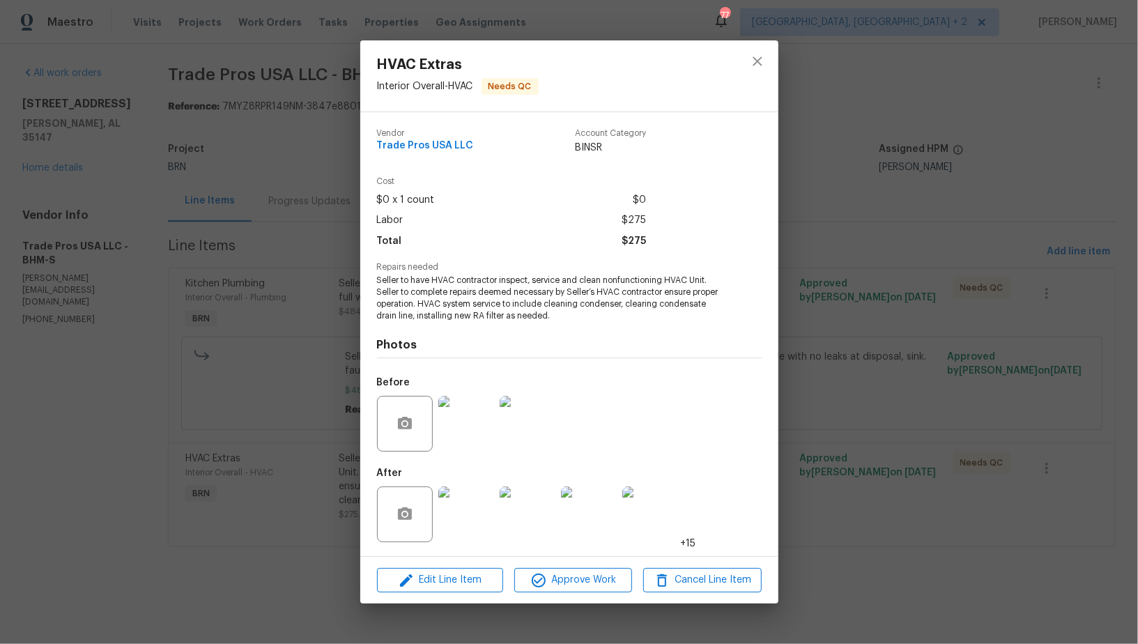
click at [291, 492] on div "HVAC Extras Interior Overall - HVAC Needs QC Vendor Trade Pros USA LLC Account …" at bounding box center [569, 322] width 1138 height 644
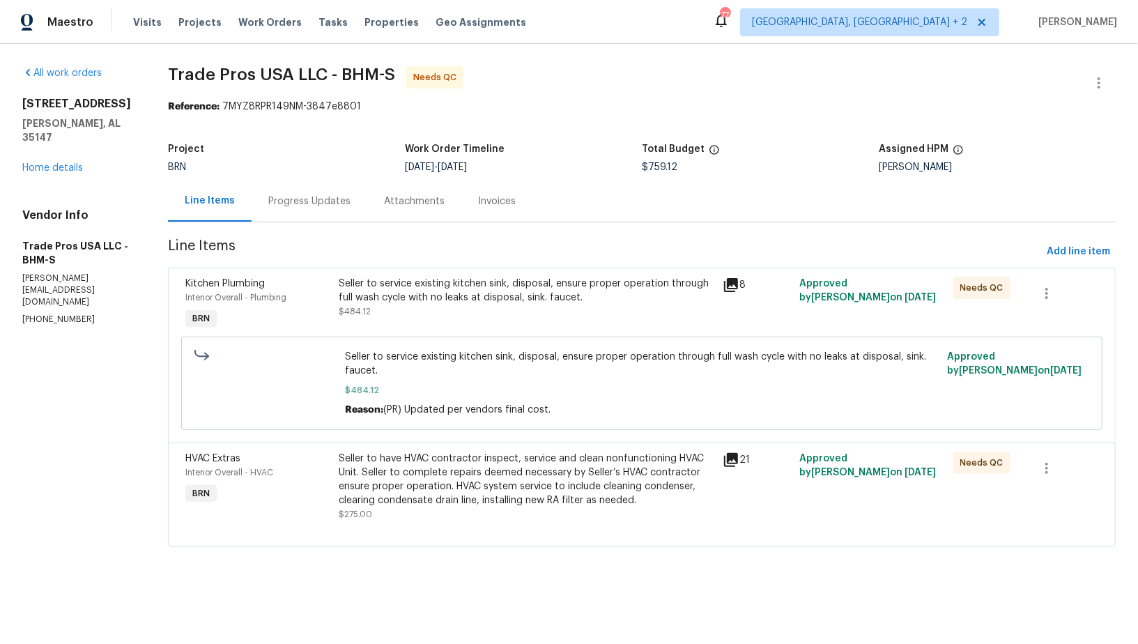
click at [407, 458] on div "Seller to have HVAC contractor inspect, service and clean nonfunctioning HVAC U…" at bounding box center [527, 479] width 376 height 56
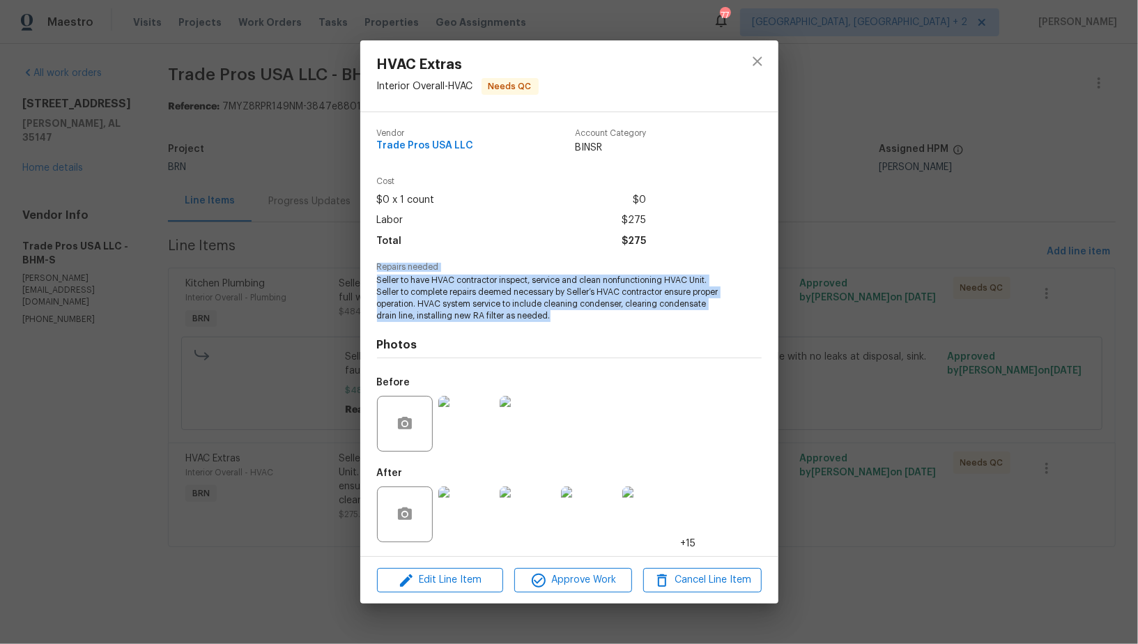
drag, startPoint x: 368, startPoint y: 270, endPoint x: 553, endPoint y: 316, distance: 190.9
click at [553, 316] on div "Vendor Trade Pros USA LLC Account Category BINSR Cost $0 x 1 count $0 Labor $27…" at bounding box center [569, 334] width 418 height 444
click at [546, 316] on span "Seller to have HVAC contractor inspect, service and clean nonfunctioning HVAC U…" at bounding box center [550, 298] width 346 height 47
drag, startPoint x: 551, startPoint y: 318, endPoint x: 373, endPoint y: 285, distance: 181.5
click at [373, 285] on div "Vendor Trade Pros USA LLC Account Category BINSR Cost $0 x 1 count $0 Labor $27…" at bounding box center [569, 334] width 418 height 444
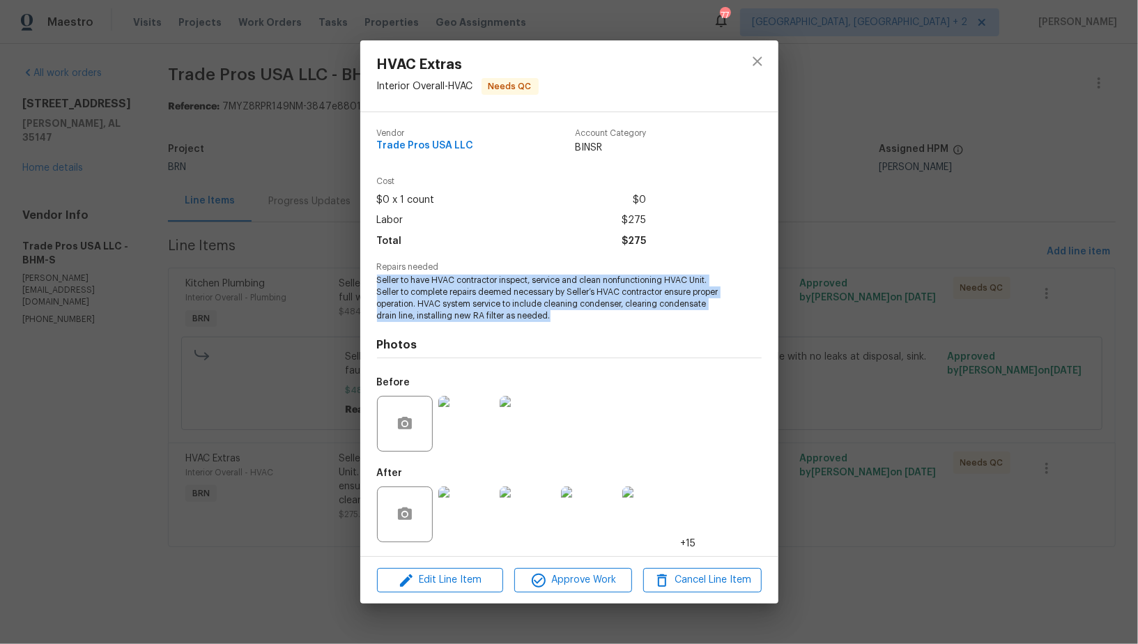
copy span "Seller to have HVAC contractor inspect, service and clean nonfunctioning HVAC U…"
click at [463, 442] on img at bounding box center [466, 424] width 56 height 56
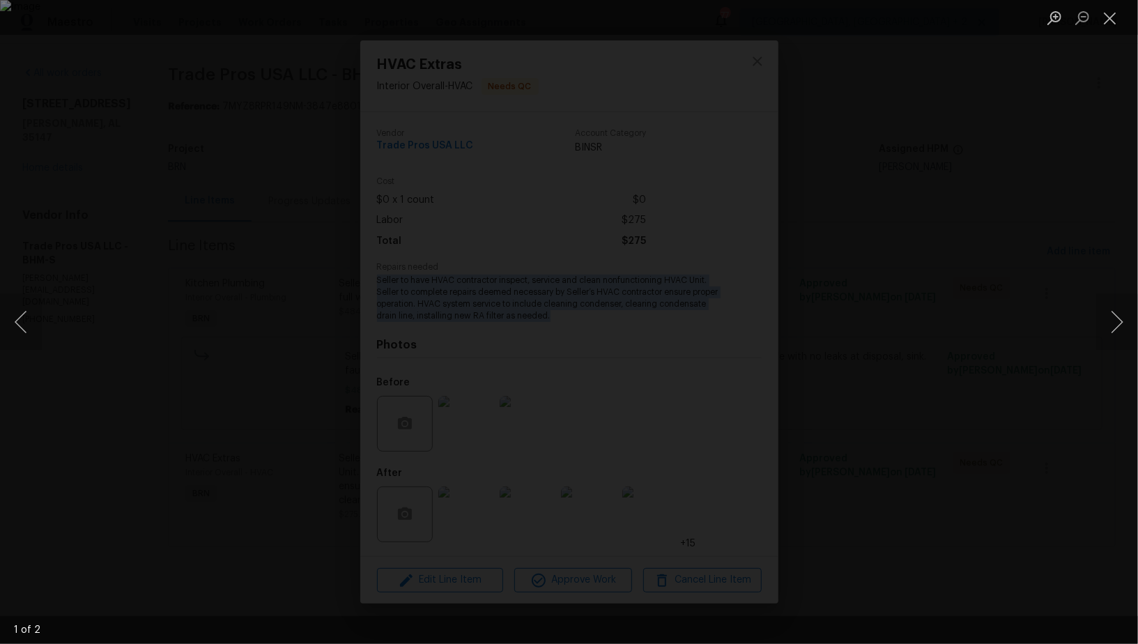
click at [697, 336] on div "Lightbox" at bounding box center [569, 322] width 1138 height 644
click at [624, 357] on div "Lightbox" at bounding box center [569, 322] width 1138 height 644
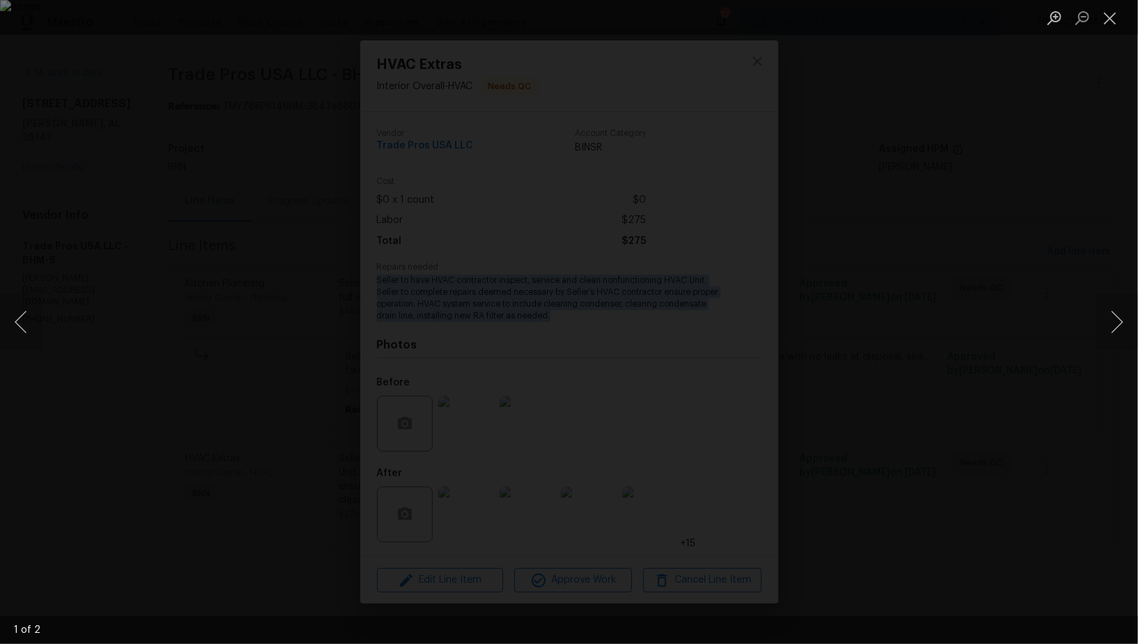
click at [569, 311] on div "Lightbox" at bounding box center [569, 322] width 1138 height 644
click at [753, 439] on div "Lightbox" at bounding box center [569, 322] width 1138 height 644
click at [249, 268] on div "Lightbox" at bounding box center [569, 322] width 1138 height 644
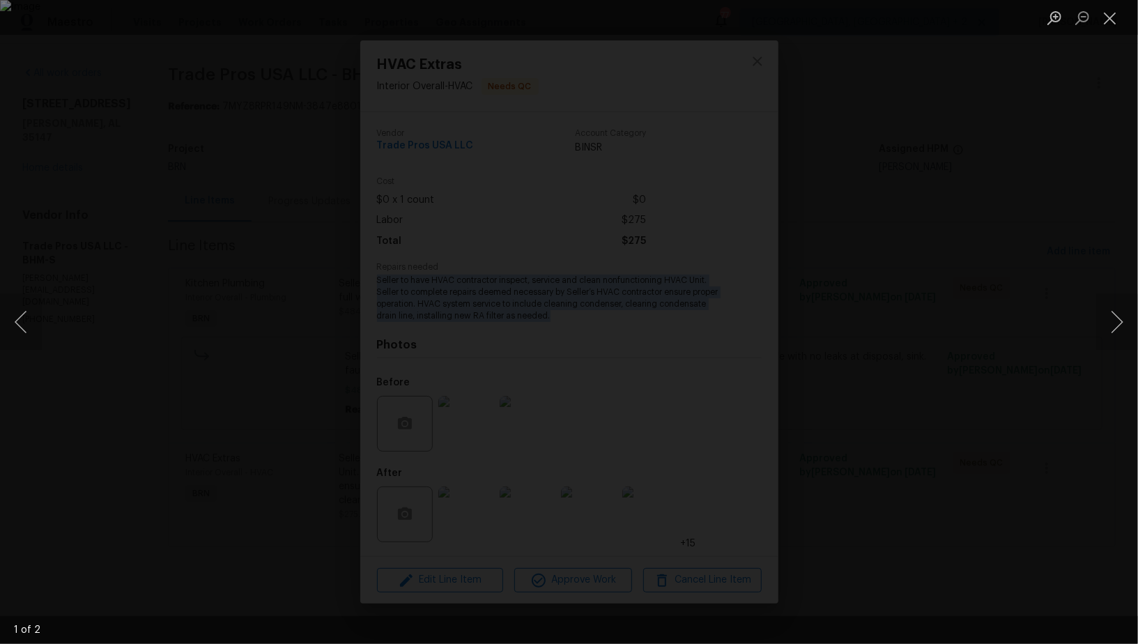
click at [249, 268] on div "Lightbox" at bounding box center [569, 322] width 1138 height 644
copy span "Seller to have HVAC contractor inspect, service and clean nonfunctioning HVAC U…"
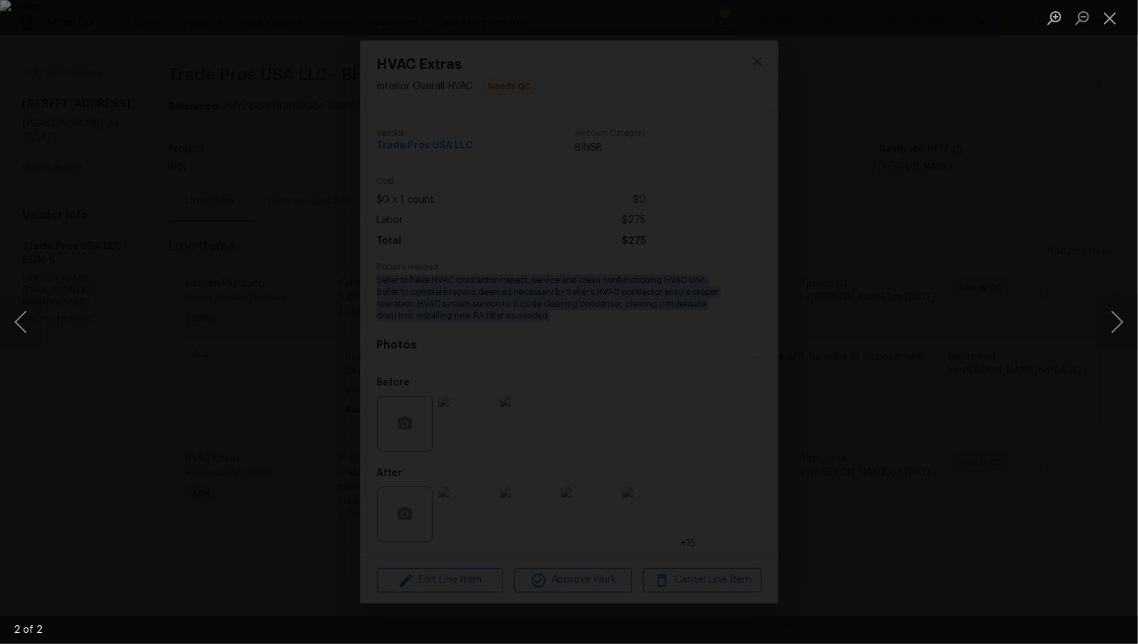
click at [169, 266] on div "Lightbox" at bounding box center [569, 322] width 1138 height 644
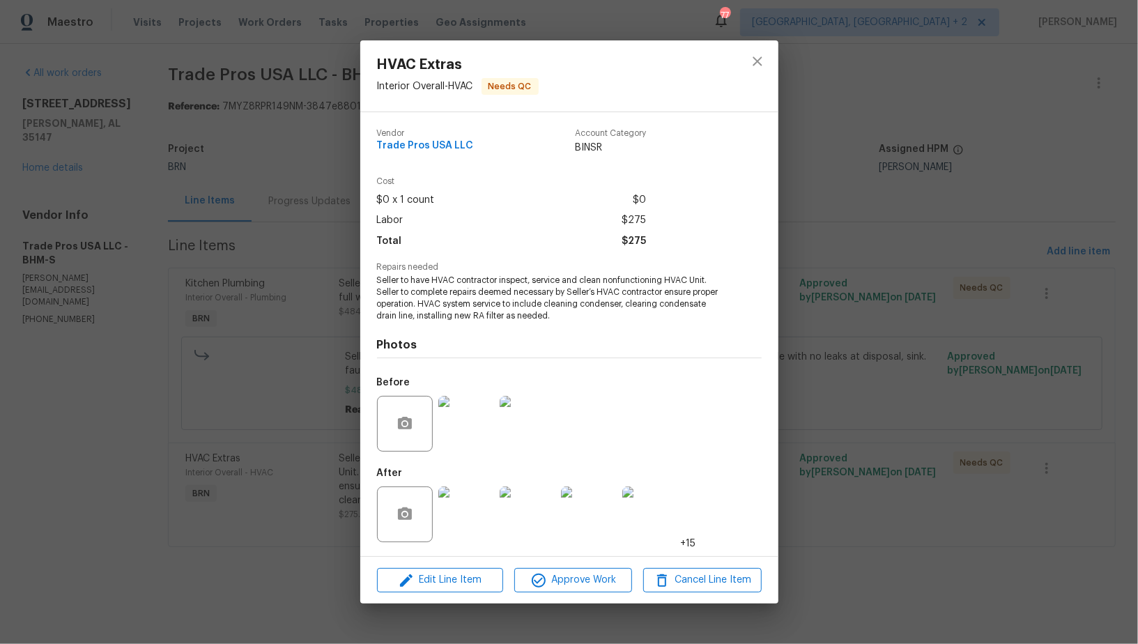
click at [169, 266] on div "HVAC Extras Interior Overall - HVAC Needs QC Vendor Trade Pros USA LLC Account …" at bounding box center [569, 322] width 1138 height 644
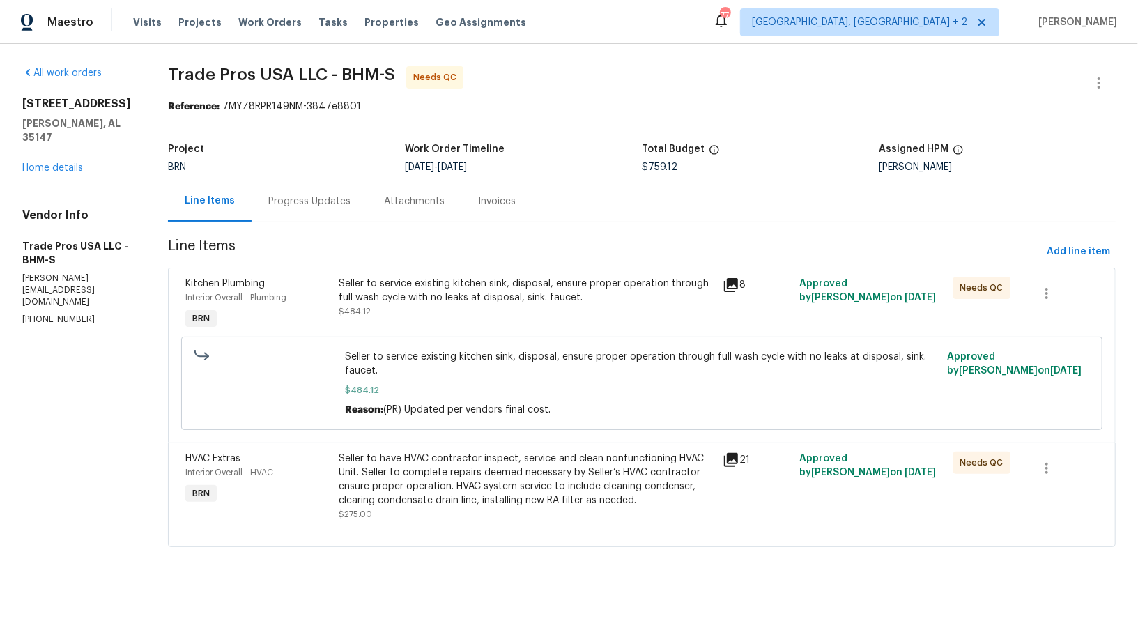
click at [295, 206] on div "Progress Updates" at bounding box center [309, 201] width 82 height 14
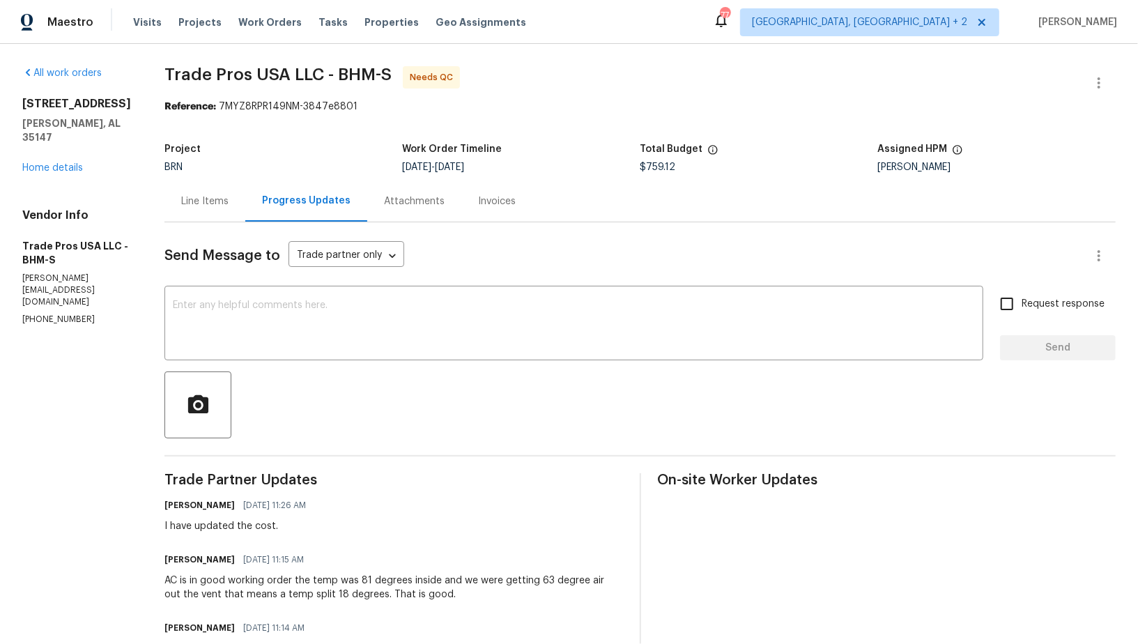
scroll to position [107, 0]
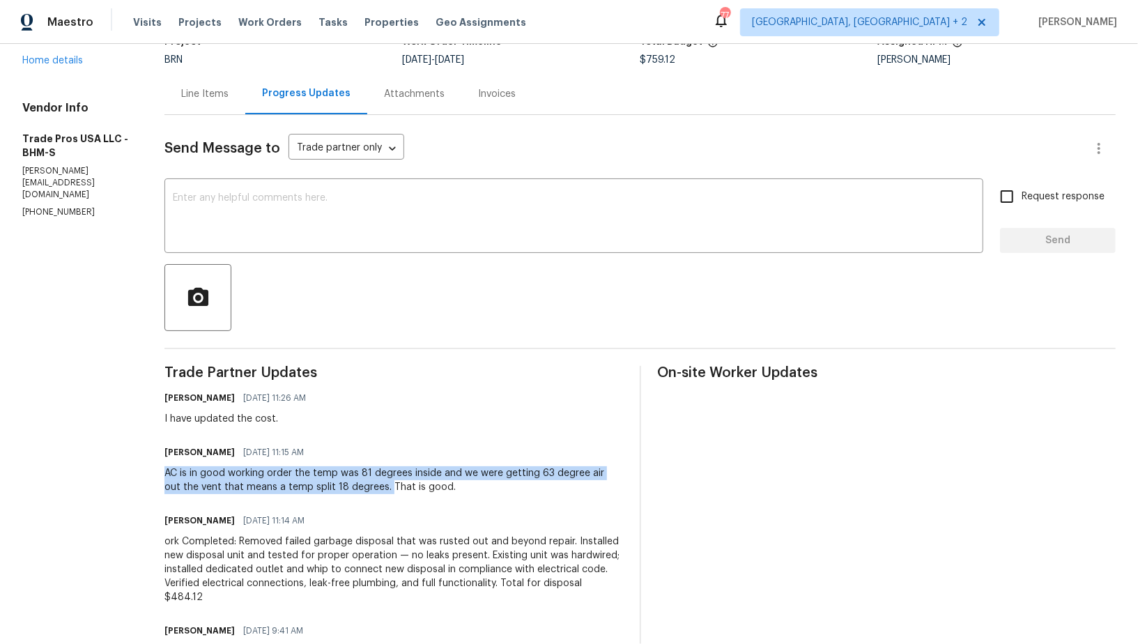
drag, startPoint x: 148, startPoint y: 473, endPoint x: 365, endPoint y: 484, distance: 217.0
copy div "AC is in good working order the temp was 81 degrees inside and we were getting …"
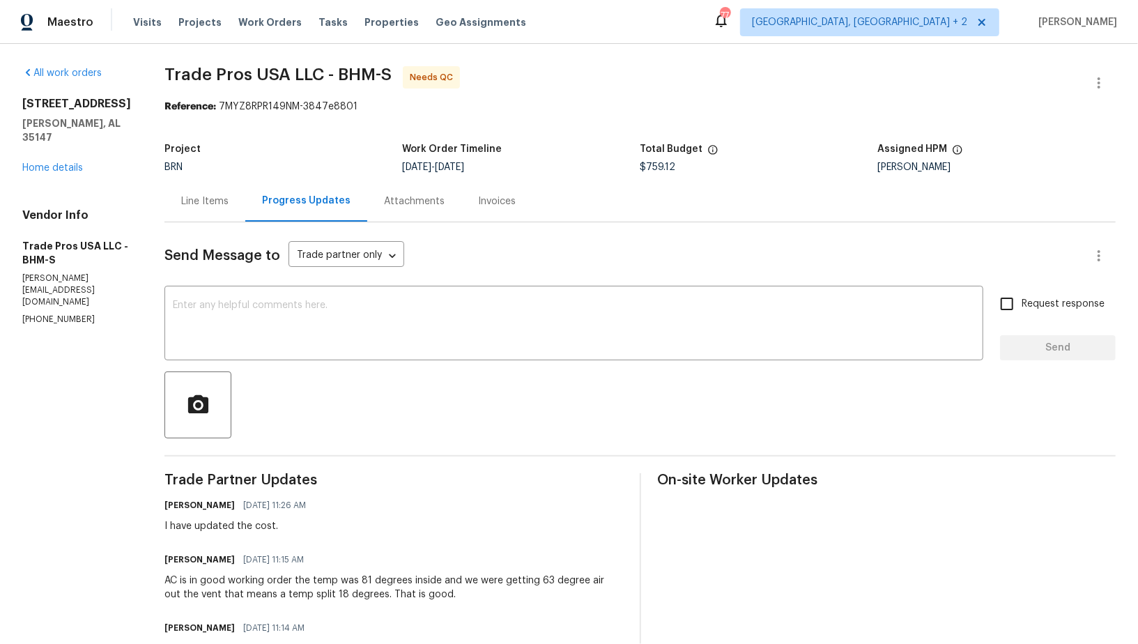
click at [199, 195] on div "Line Items" at bounding box center [204, 201] width 47 height 14
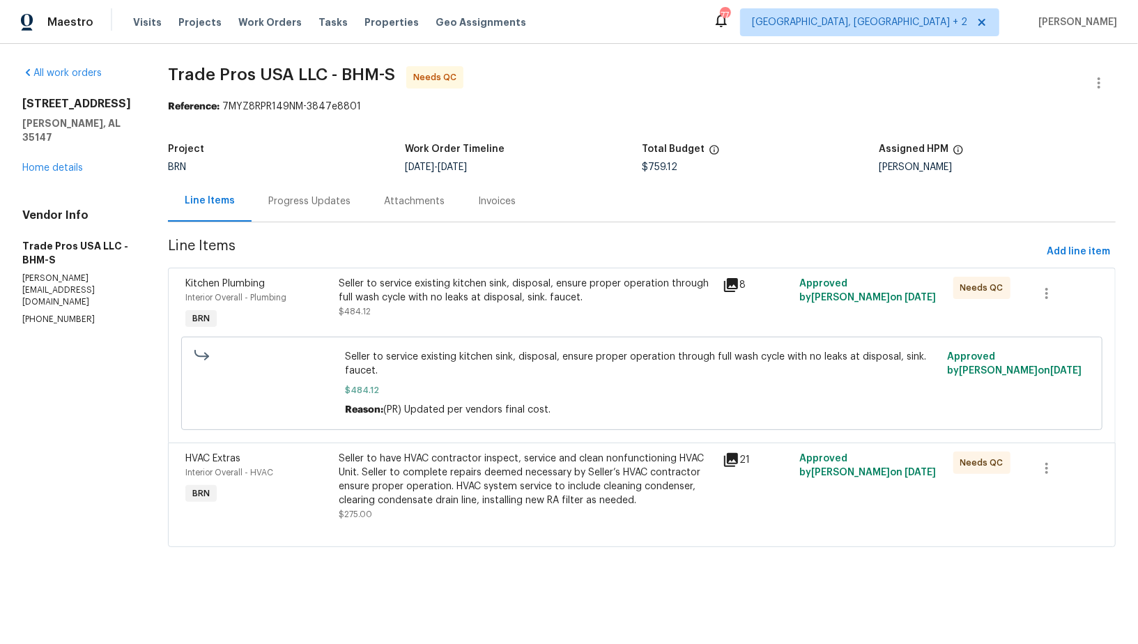
click at [522, 309] on div "Seller to service existing kitchen sink, disposal, ensure proper operation thro…" at bounding box center [527, 298] width 376 height 42
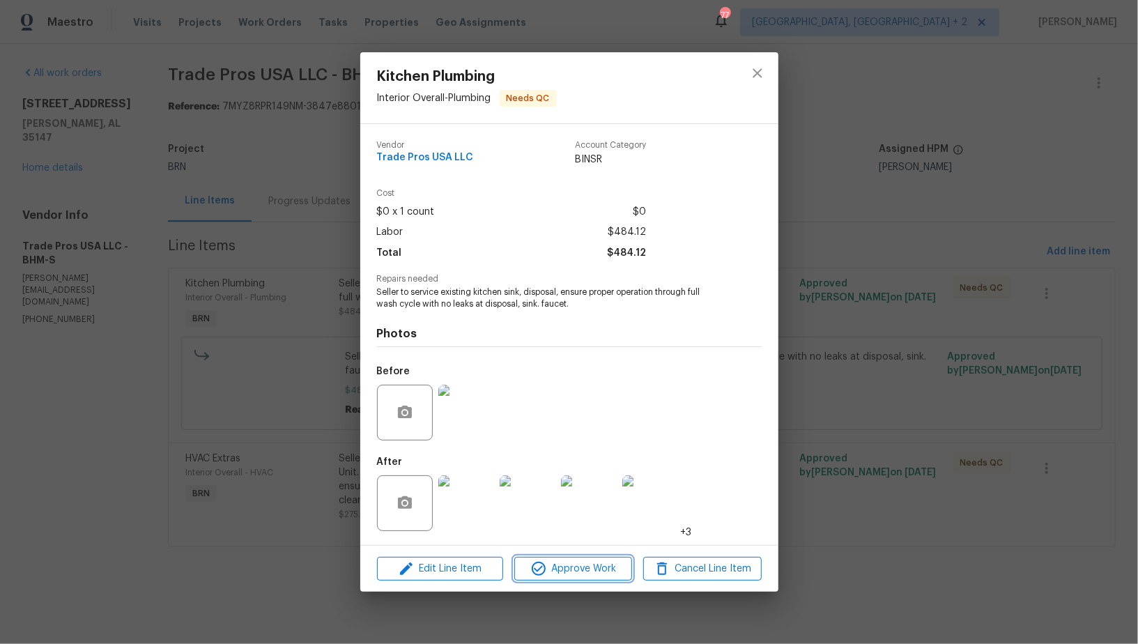
click at [568, 569] on span "Approve Work" at bounding box center [572, 568] width 109 height 17
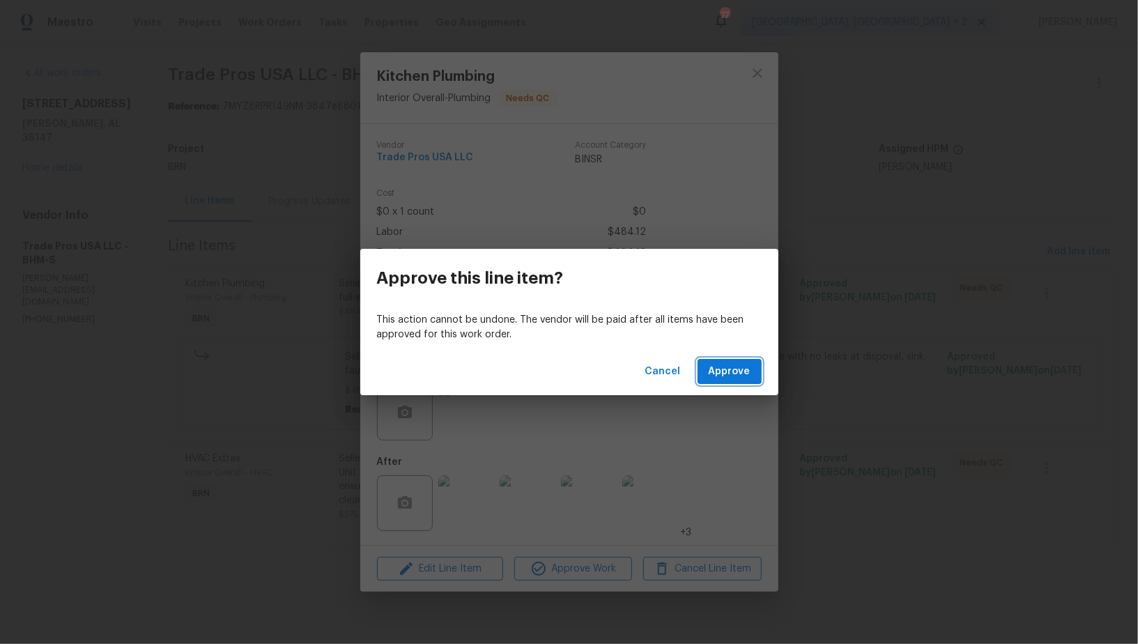
click at [742, 376] on span "Approve" at bounding box center [730, 371] width 42 height 17
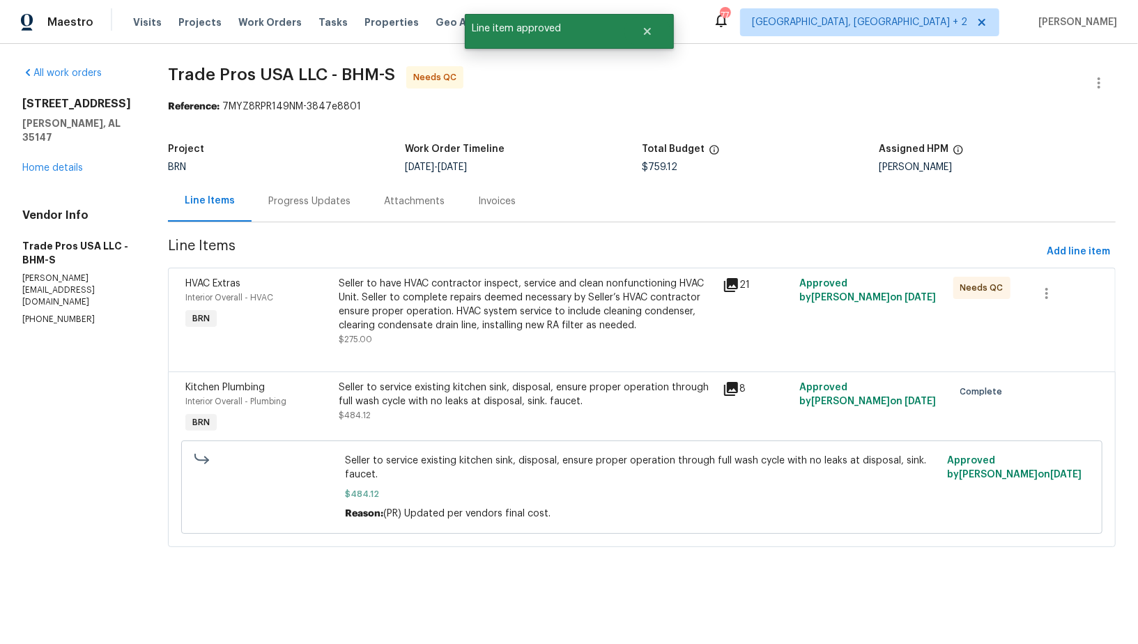
click at [469, 292] on div "Seller to have HVAC contractor inspect, service and clean nonfunctioning HVAC U…" at bounding box center [527, 305] width 376 height 56
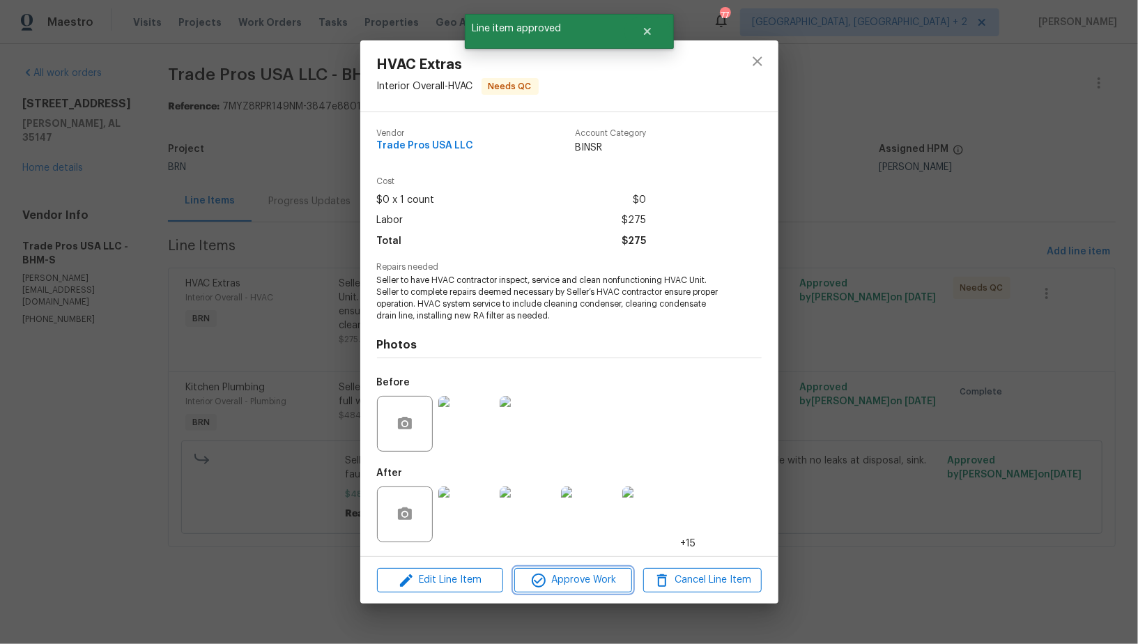
click at [566, 577] on span "Approve Work" at bounding box center [572, 579] width 109 height 17
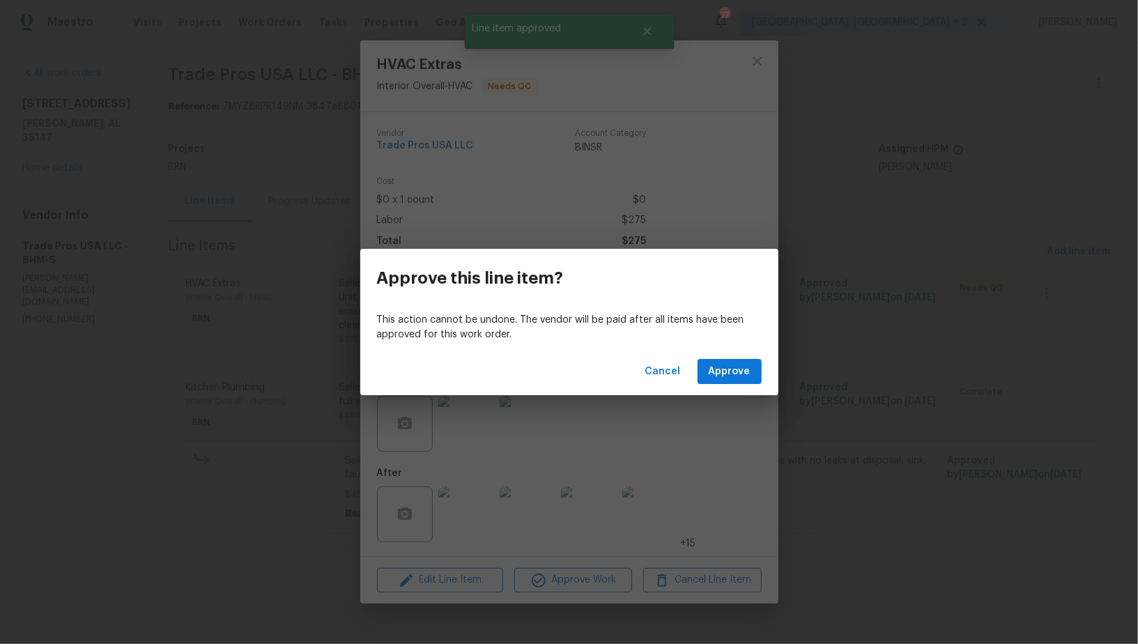
click at [709, 387] on div "Cancel Approve" at bounding box center [569, 372] width 418 height 48
click at [712, 368] on span "Approve" at bounding box center [730, 371] width 42 height 17
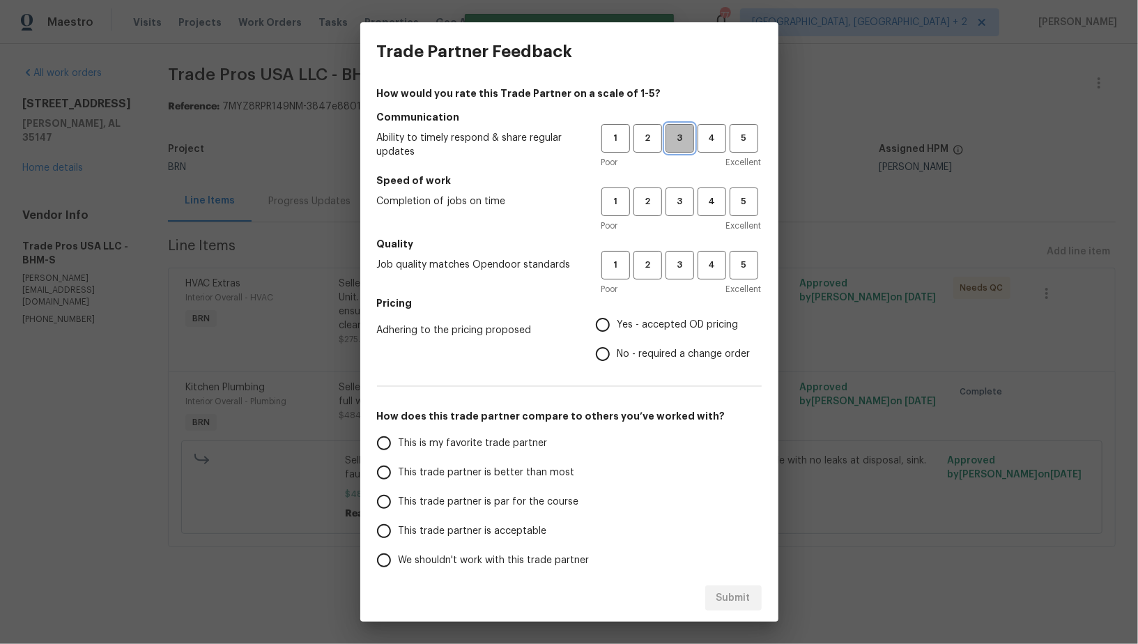
click at [677, 138] on span "3" at bounding box center [680, 138] width 26 height 16
click at [681, 204] on span "3" at bounding box center [680, 202] width 26 height 16
click at [681, 254] on button "3" at bounding box center [679, 265] width 29 height 29
click at [608, 343] on input "No - required a change order" at bounding box center [602, 353] width 29 height 29
radio input "true"
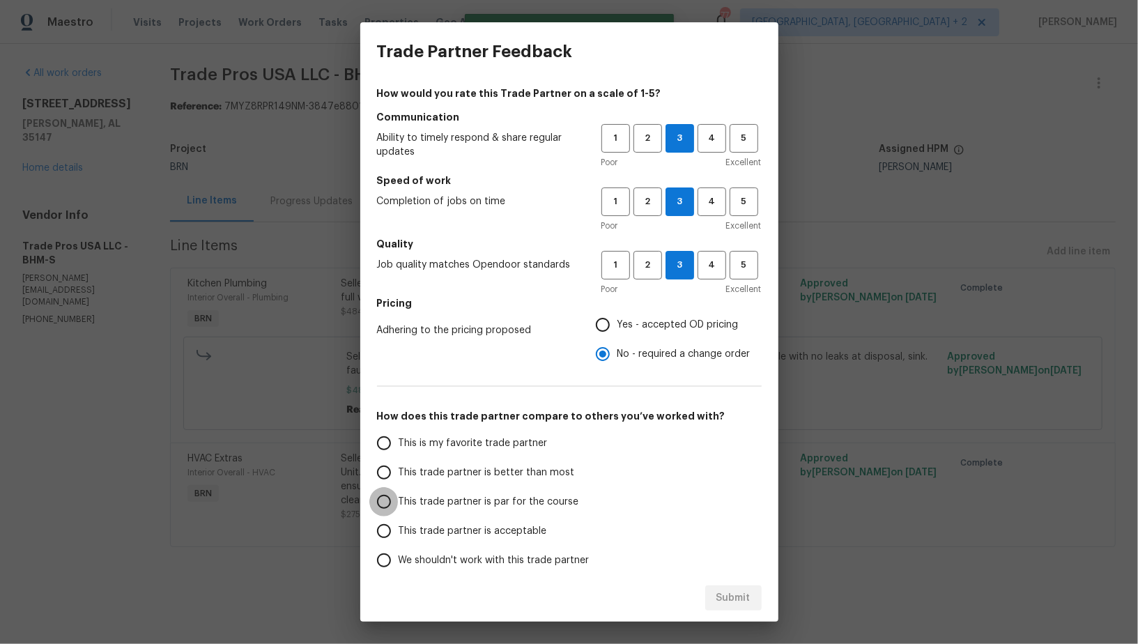
click at [377, 504] on input "This trade partner is par for the course" at bounding box center [383, 501] width 29 height 29
click at [640, 129] on button "2" at bounding box center [647, 138] width 29 height 29
radio input "true"
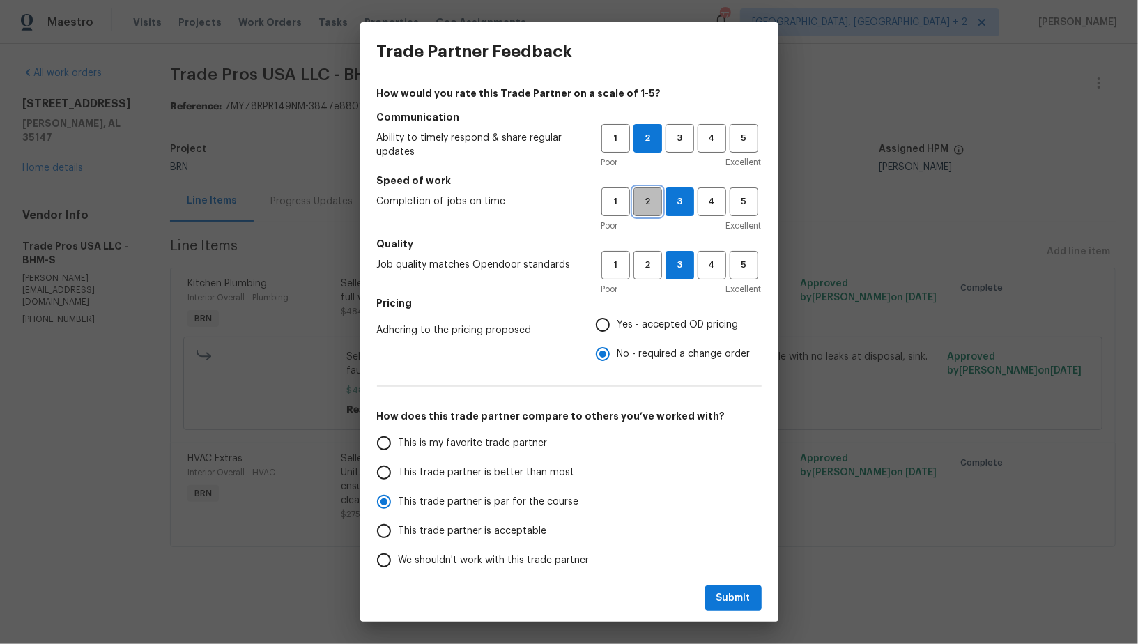
click at [651, 213] on button "2" at bounding box center [647, 201] width 29 height 29
click at [736, 589] on span "Submit" at bounding box center [733, 597] width 34 height 17
radio input "false"
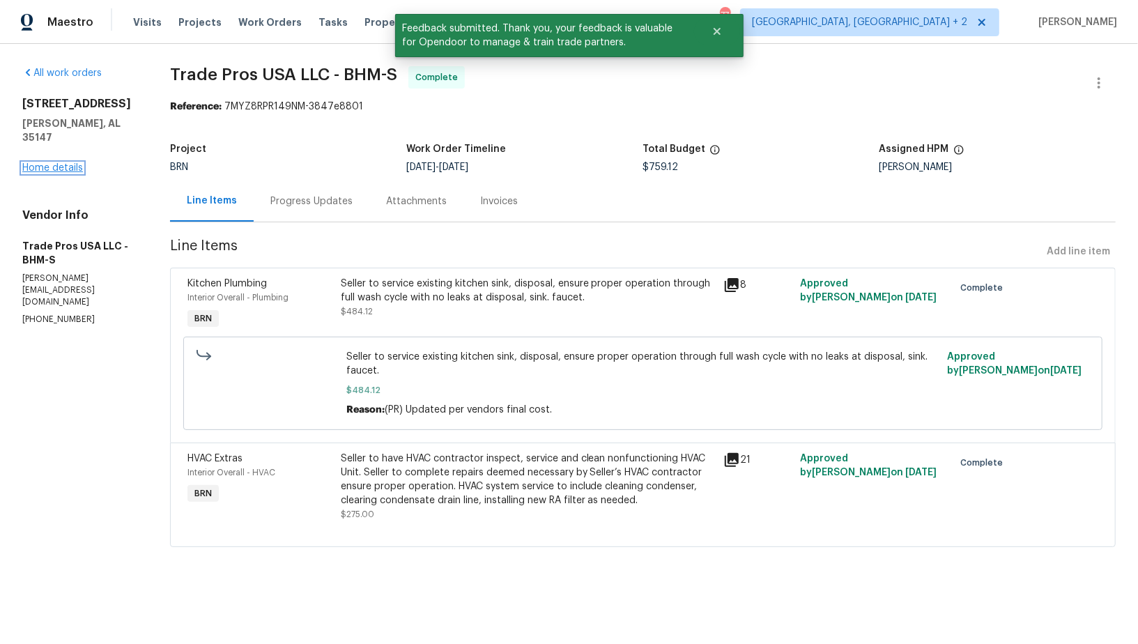
click at [40, 163] on link "Home details" at bounding box center [52, 168] width 61 height 10
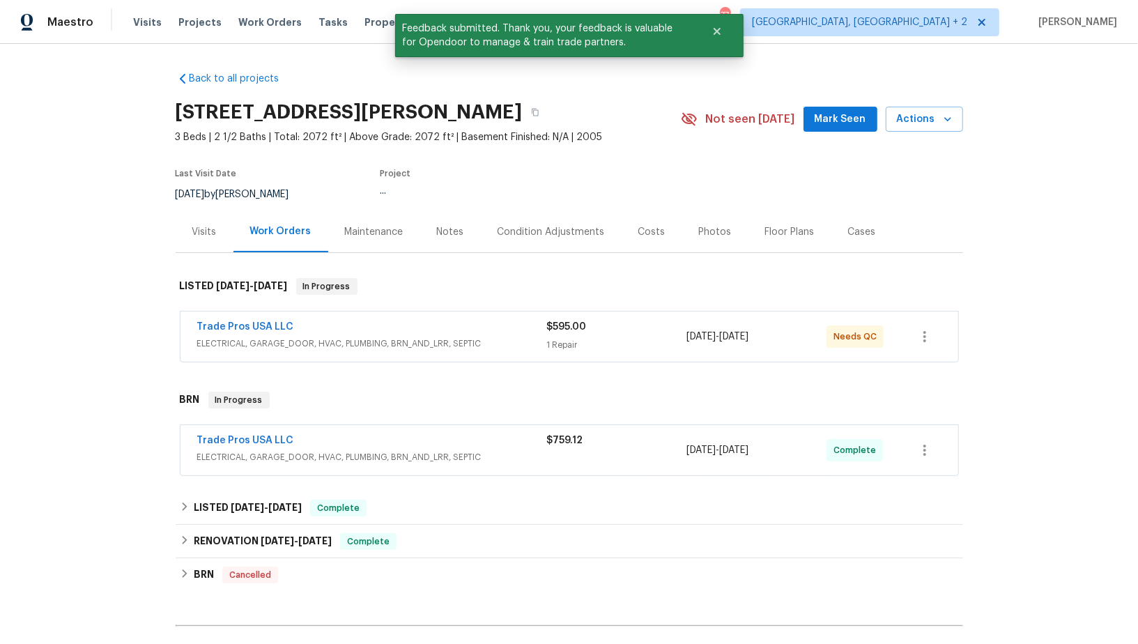
click at [217, 316] on div "Trade Pros USA LLC ELECTRICAL, GARAGE_DOOR, HVAC, PLUMBING, BRN_AND_LRR, SEPTIC…" at bounding box center [569, 336] width 778 height 50
click at [224, 330] on link "Trade Pros USA LLC" at bounding box center [245, 327] width 97 height 10
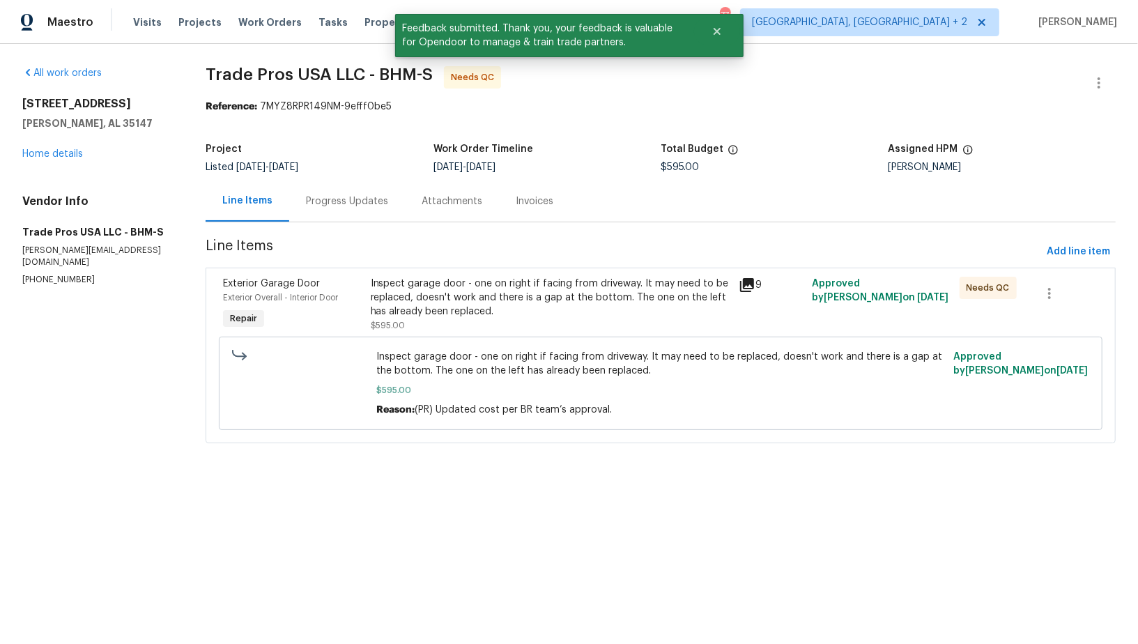
click at [470, 314] on div "Inspect garage door - one on right if facing from driveway. It may need to be r…" at bounding box center [551, 298] width 360 height 42
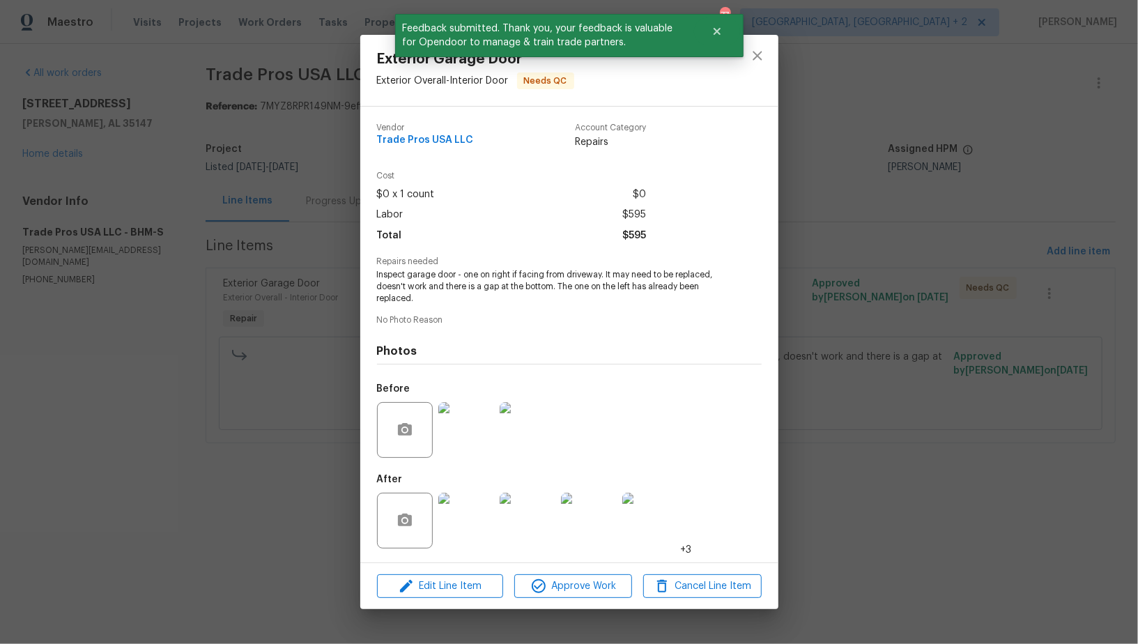
click at [537, 571] on div "Edit Line Item Approve Work Cancel Line Item" at bounding box center [569, 586] width 418 height 47
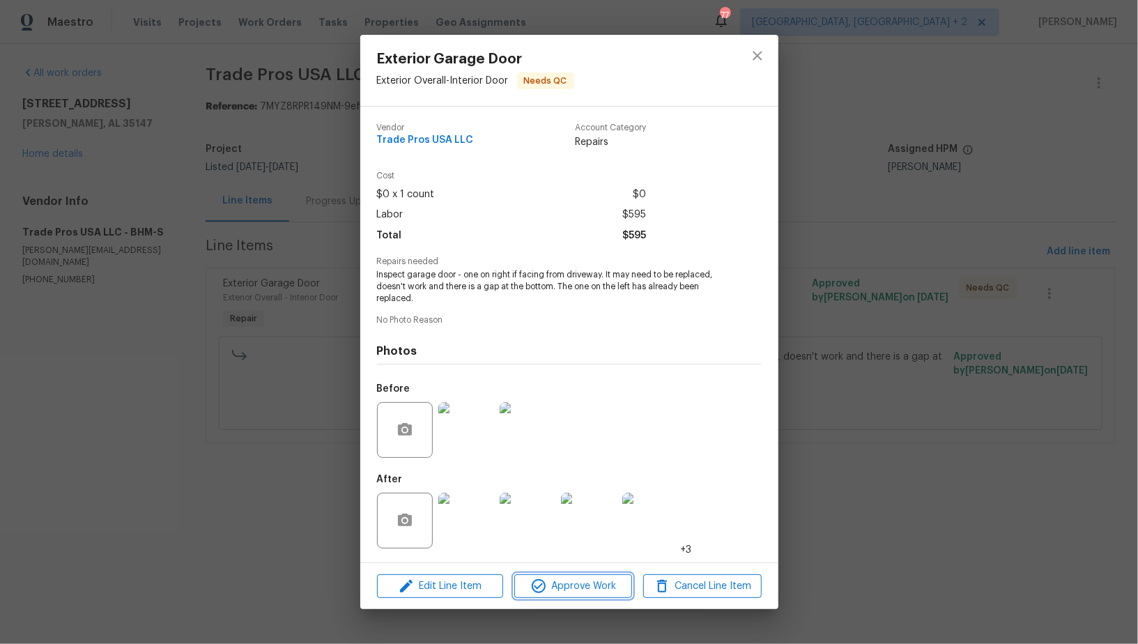
click at [543, 584] on icon "button" at bounding box center [539, 586] width 14 height 14
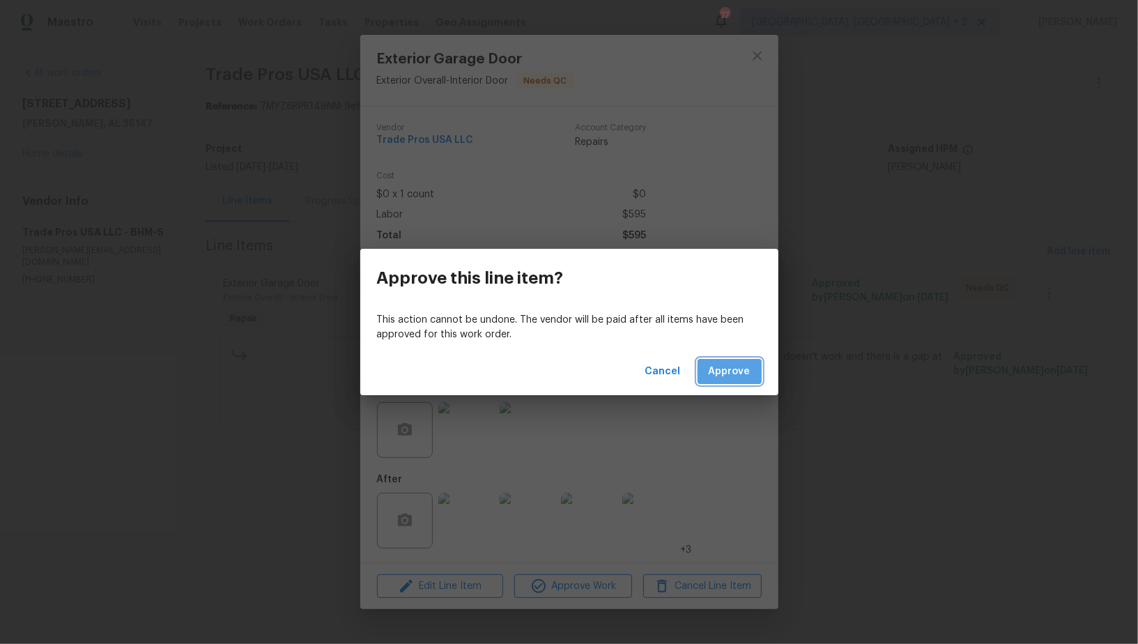
click at [731, 383] on button "Approve" at bounding box center [729, 372] width 64 height 26
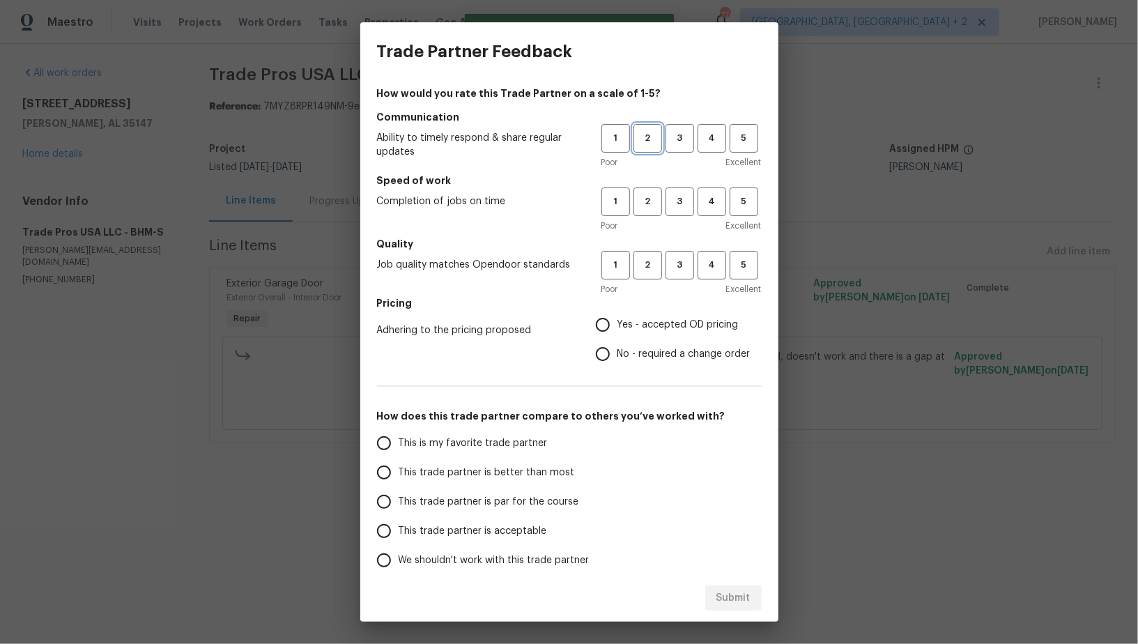
click at [650, 137] on span "2" at bounding box center [648, 138] width 26 height 16
click at [650, 206] on span "2" at bounding box center [648, 202] width 26 height 16
click at [650, 275] on button "2" at bounding box center [647, 265] width 29 height 29
click at [607, 364] on input "No - required a change order" at bounding box center [602, 353] width 29 height 29
radio input "true"
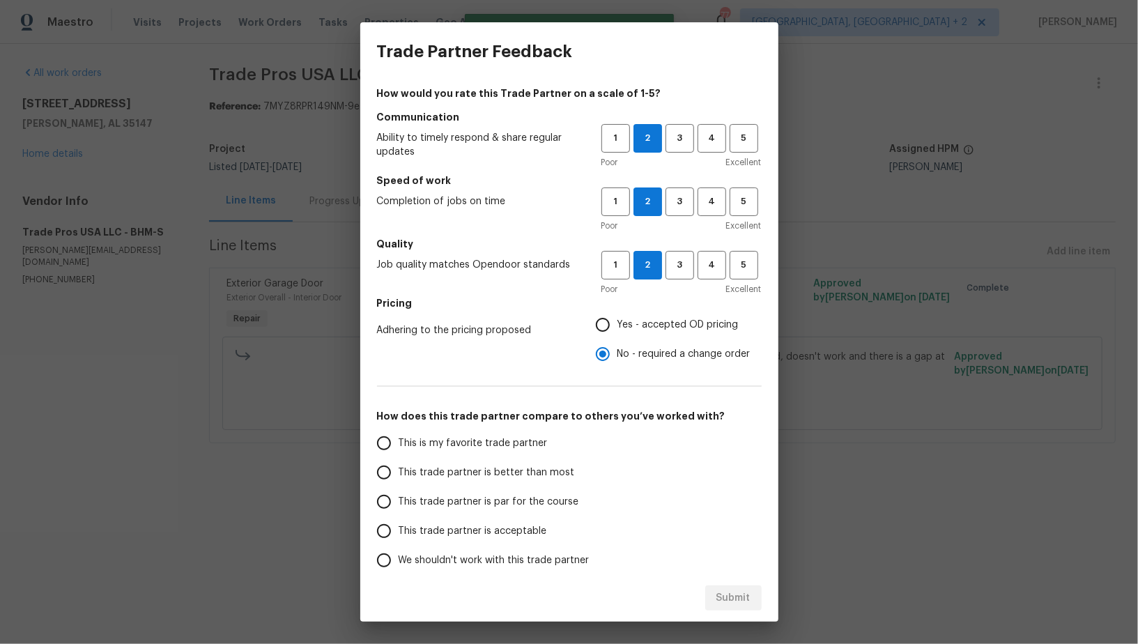
scroll to position [63, 0]
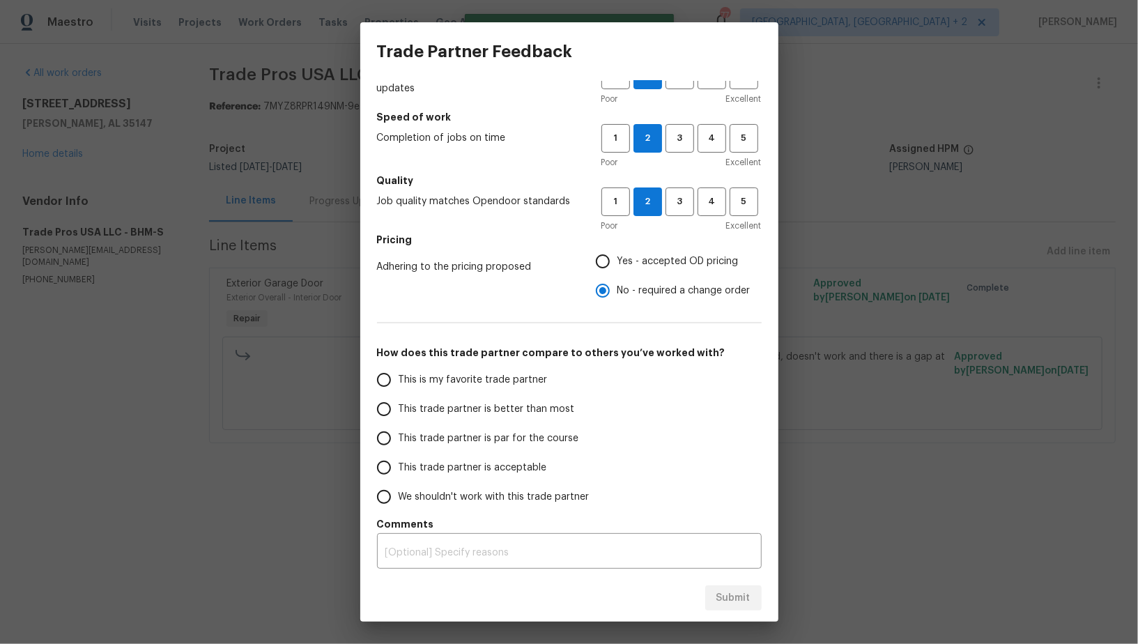
click at [405, 442] on span "This trade partner is par for the course" at bounding box center [489, 438] width 180 height 15
click at [399, 442] on input "This trade partner is par for the course" at bounding box center [383, 438] width 29 height 29
click at [729, 582] on div "Submit" at bounding box center [569, 598] width 418 height 48
click at [726, 601] on span "Submit" at bounding box center [733, 597] width 34 height 17
radio input "true"
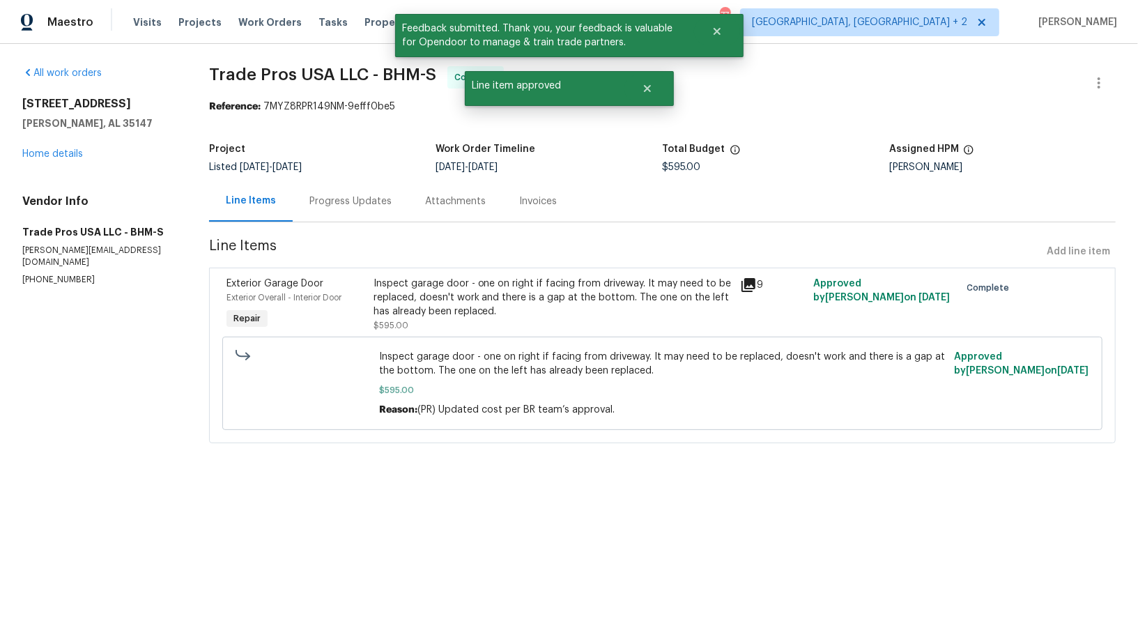
click at [334, 213] on div "Progress Updates" at bounding box center [351, 200] width 116 height 41
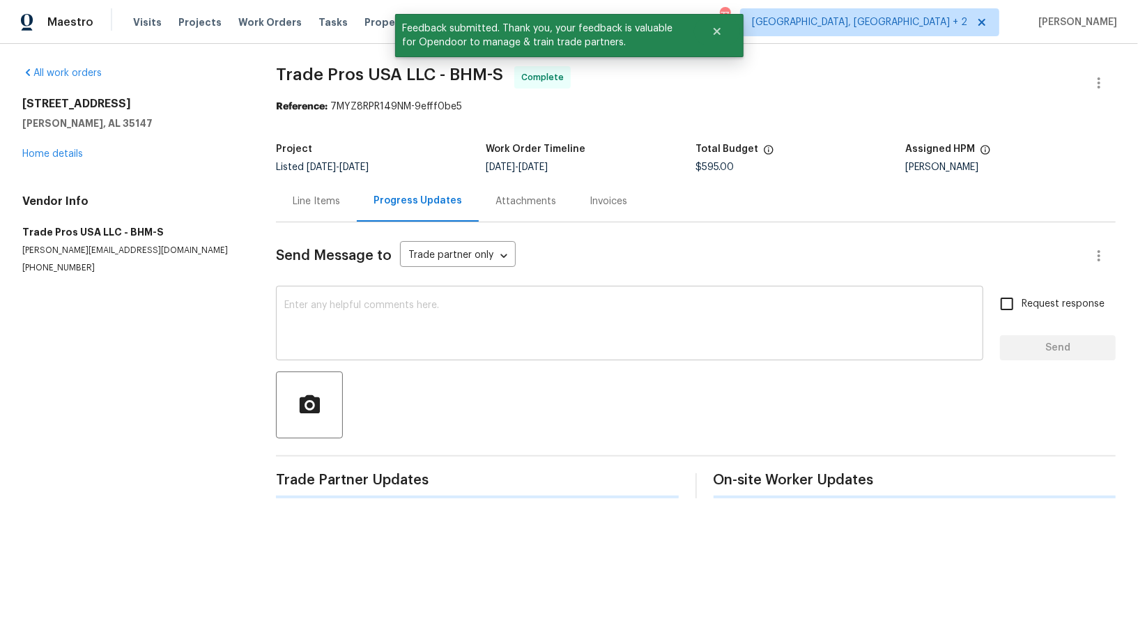
click at [406, 333] on textarea at bounding box center [629, 324] width 690 height 49
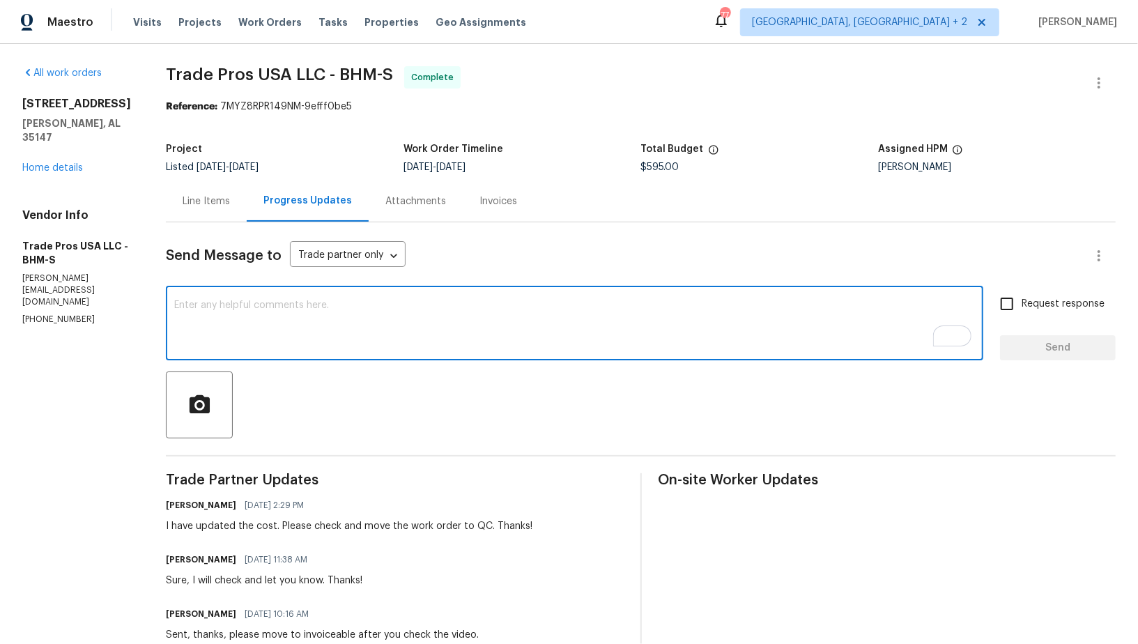
drag, startPoint x: 385, startPoint y: 355, endPoint x: 654, endPoint y: 310, distance: 272.6
click at [385, 355] on div "x ​" at bounding box center [574, 324] width 817 height 71
paste textarea "WO is approved, Please upload the invoice under invoice section. Thanks!"
type textarea "WO is approved, Please upload the invoice under invoice section. Thanks!"
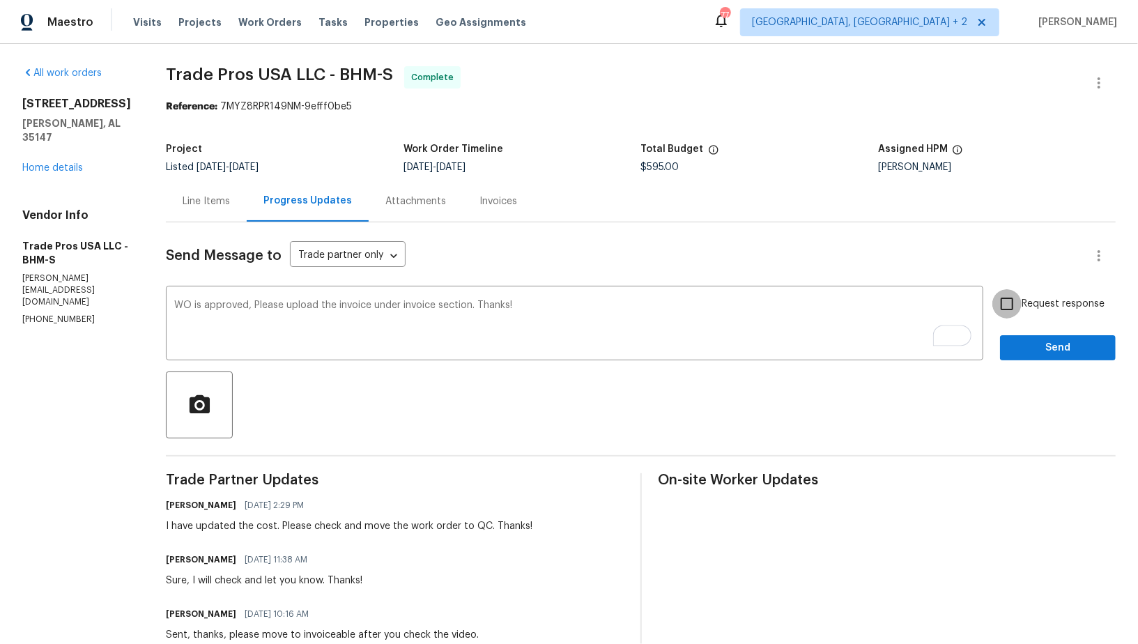
click at [1012, 304] on input "Request response" at bounding box center [1006, 303] width 29 height 29
checkbox input "true"
click at [1033, 342] on span "Send" at bounding box center [1057, 347] width 93 height 17
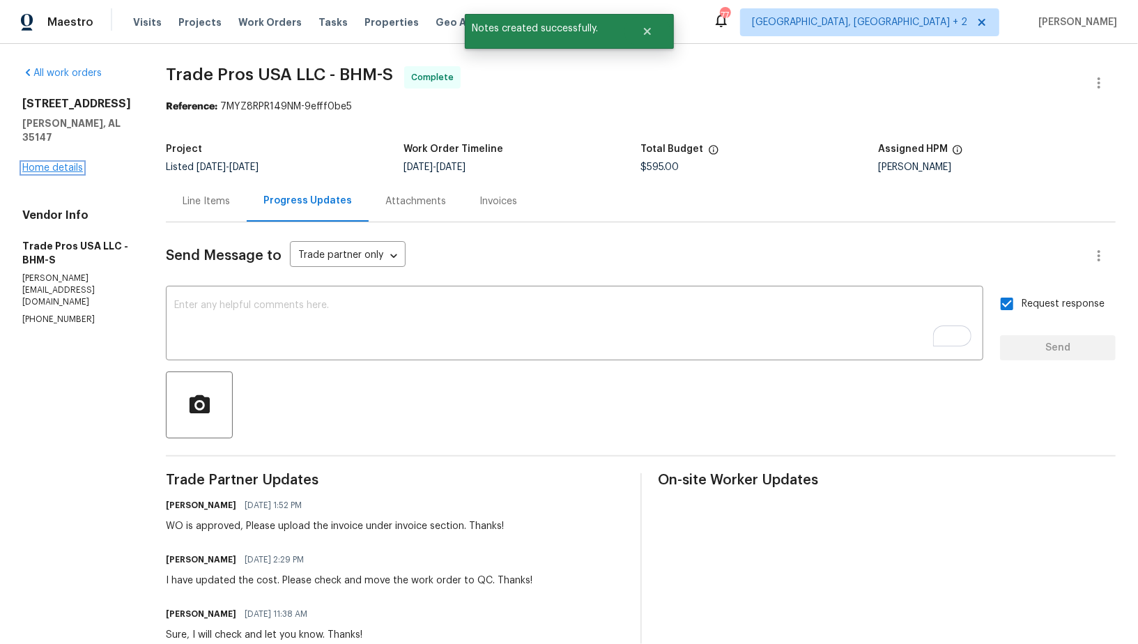
click at [22, 166] on link "Home details" at bounding box center [52, 168] width 61 height 10
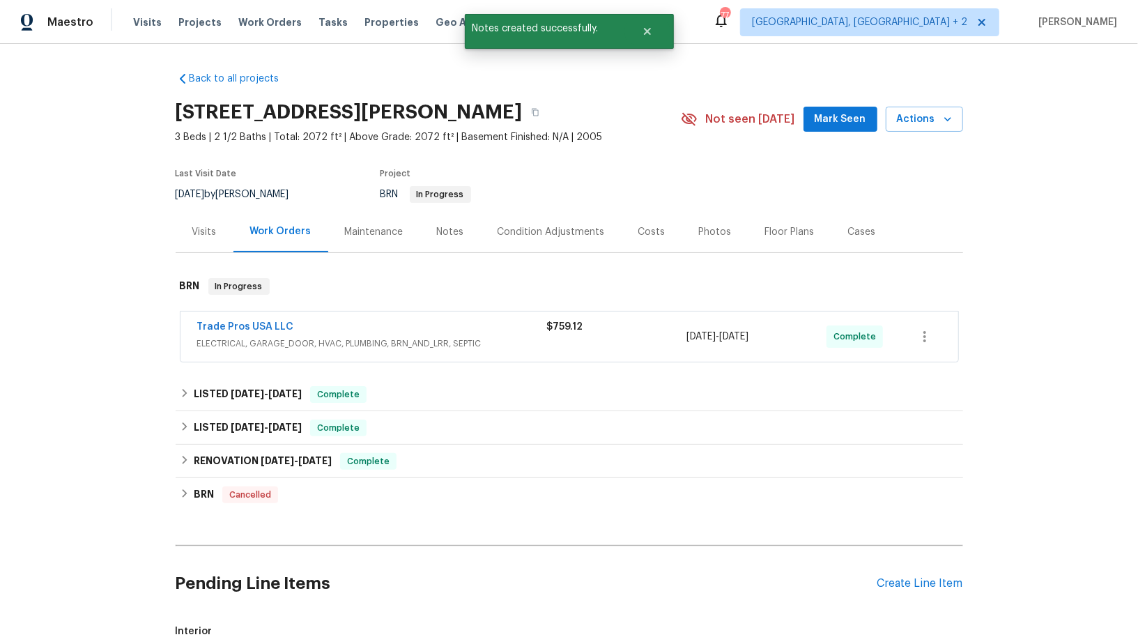
click at [206, 332] on span "Trade Pros USA LLC" at bounding box center [245, 327] width 97 height 14
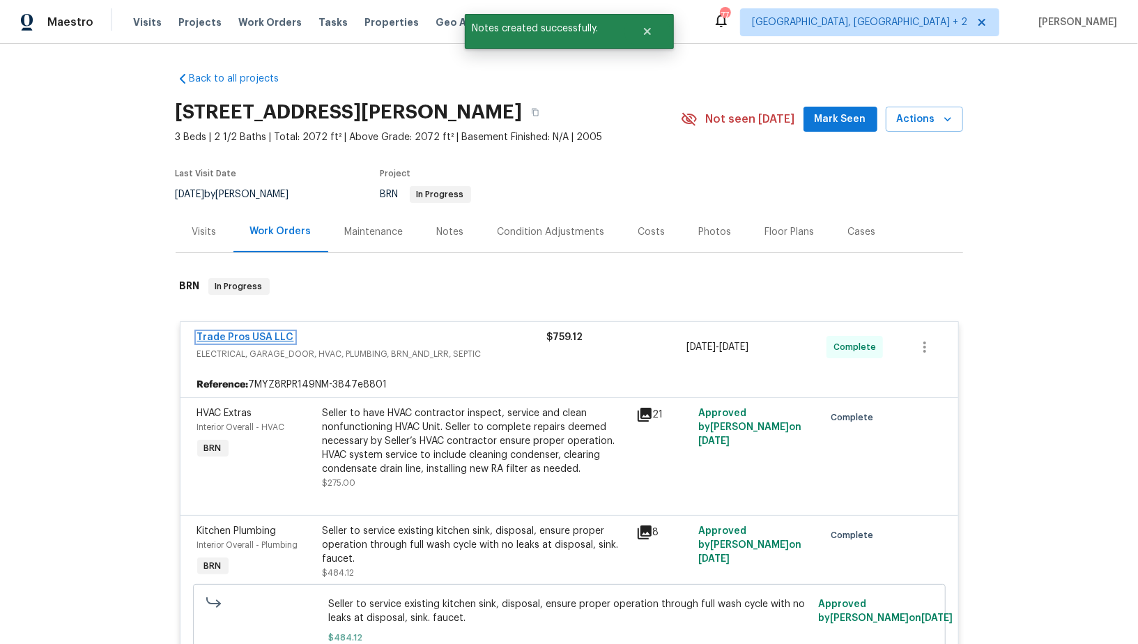
click at [237, 335] on link "Trade Pros USA LLC" at bounding box center [245, 337] width 97 height 10
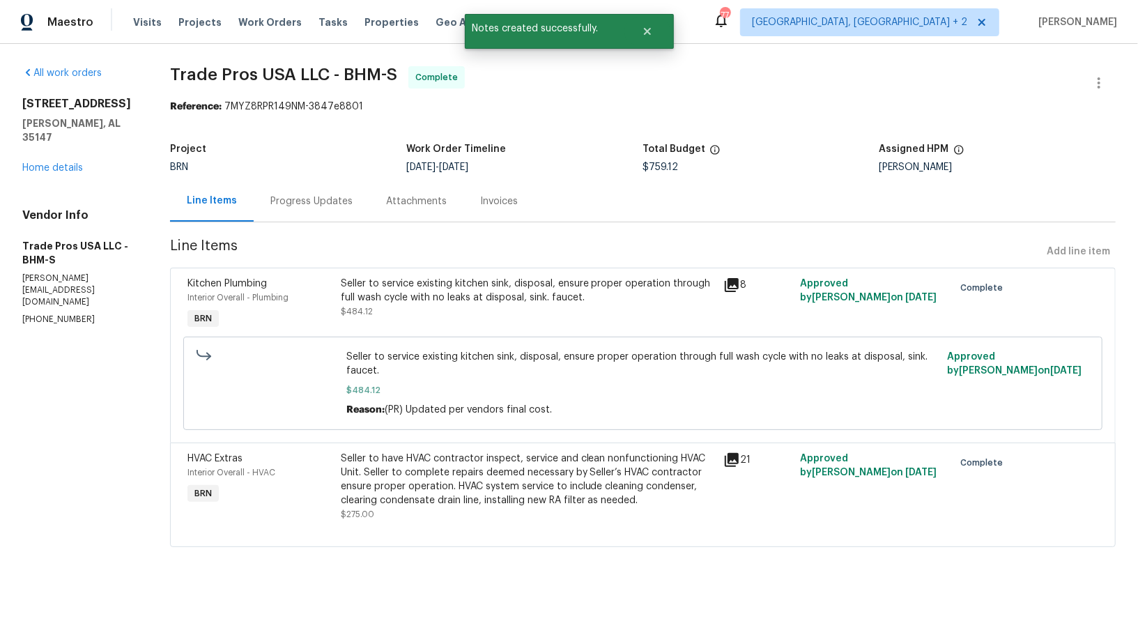
click at [306, 221] on div "Progress Updates" at bounding box center [312, 200] width 116 height 41
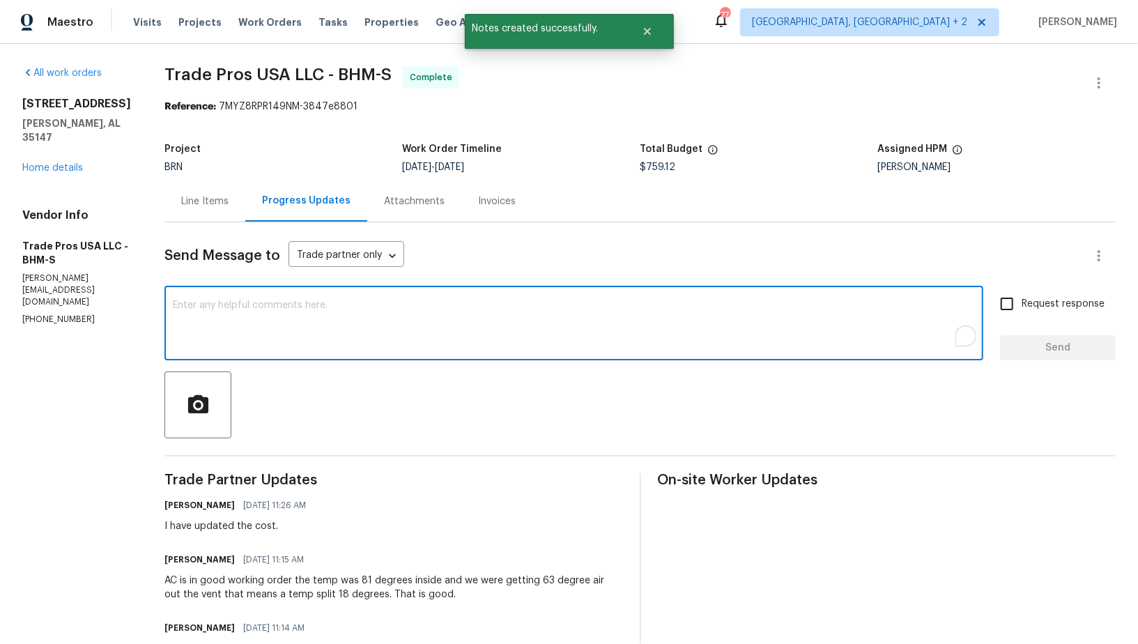
click at [392, 323] on textarea "To enrich screen reader interactions, please activate Accessibility in Grammarl…" at bounding box center [574, 324] width 802 height 49
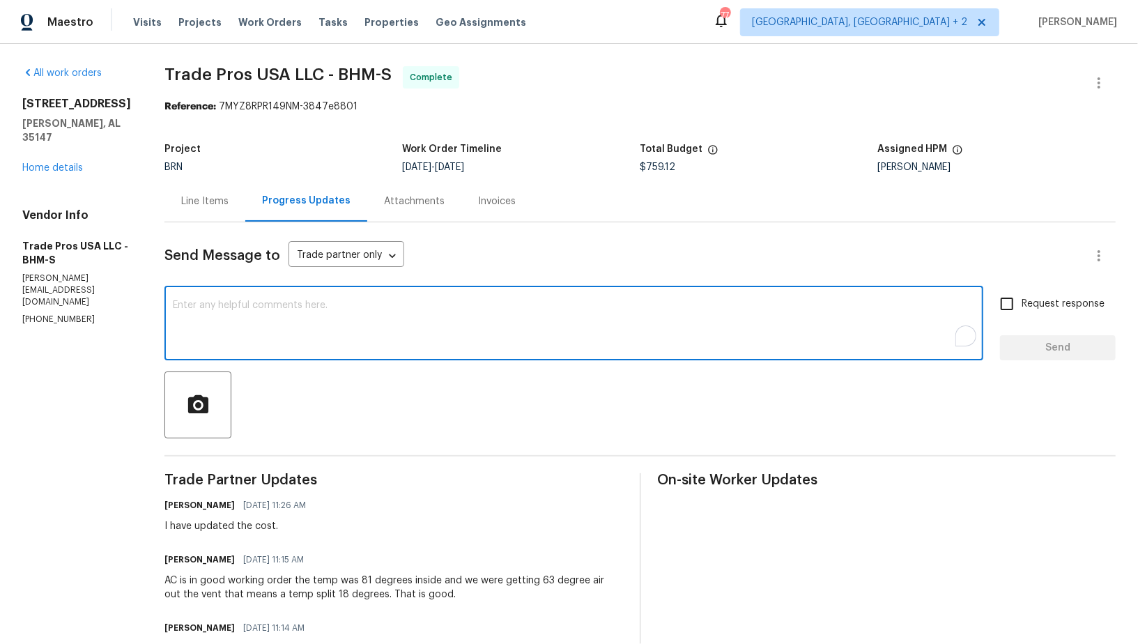
paste textarea "WO is approved, Please upload the invoice under invoice section. Thanks!"
type textarea "WO is approved, Please upload the invoice under invoice section. Thanks!"
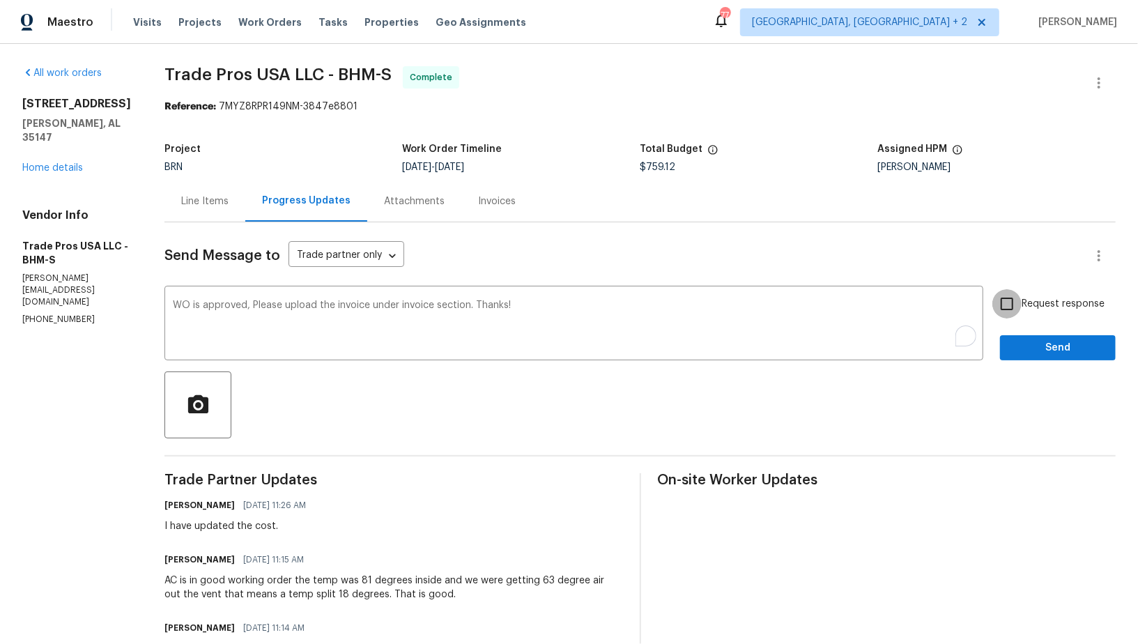
drag, startPoint x: 1007, startPoint y: 308, endPoint x: 1033, endPoint y: 364, distance: 61.1
click at [1007, 308] on input "Request response" at bounding box center [1006, 303] width 29 height 29
checkbox input "true"
click at [1025, 346] on span "Send" at bounding box center [1057, 347] width 93 height 17
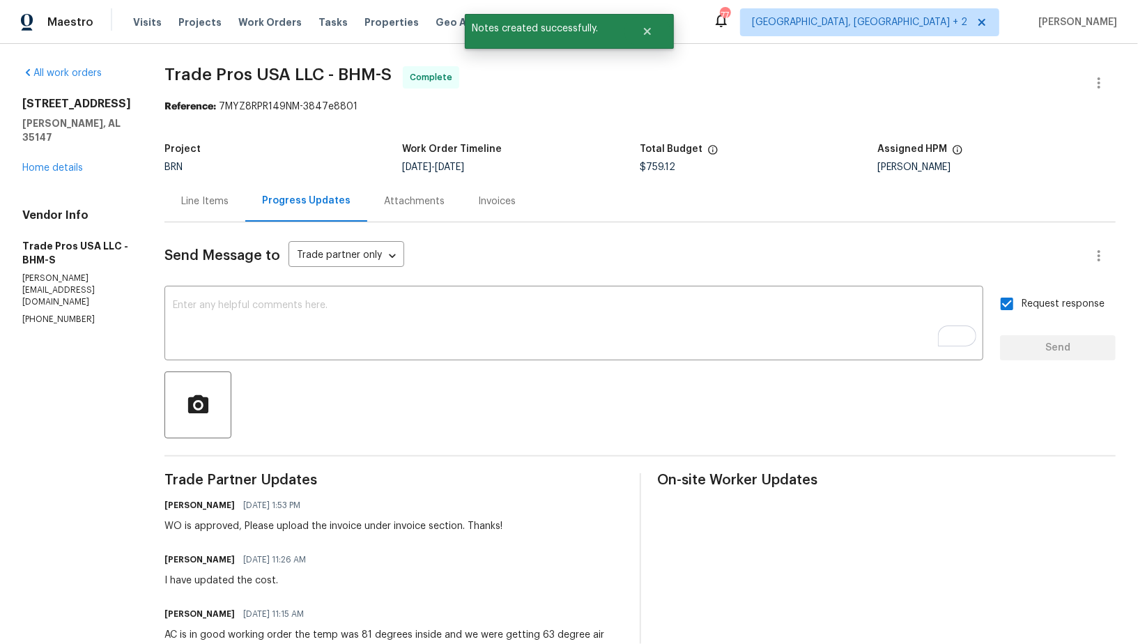
click at [484, 204] on div "Invoices" at bounding box center [497, 201] width 38 height 14
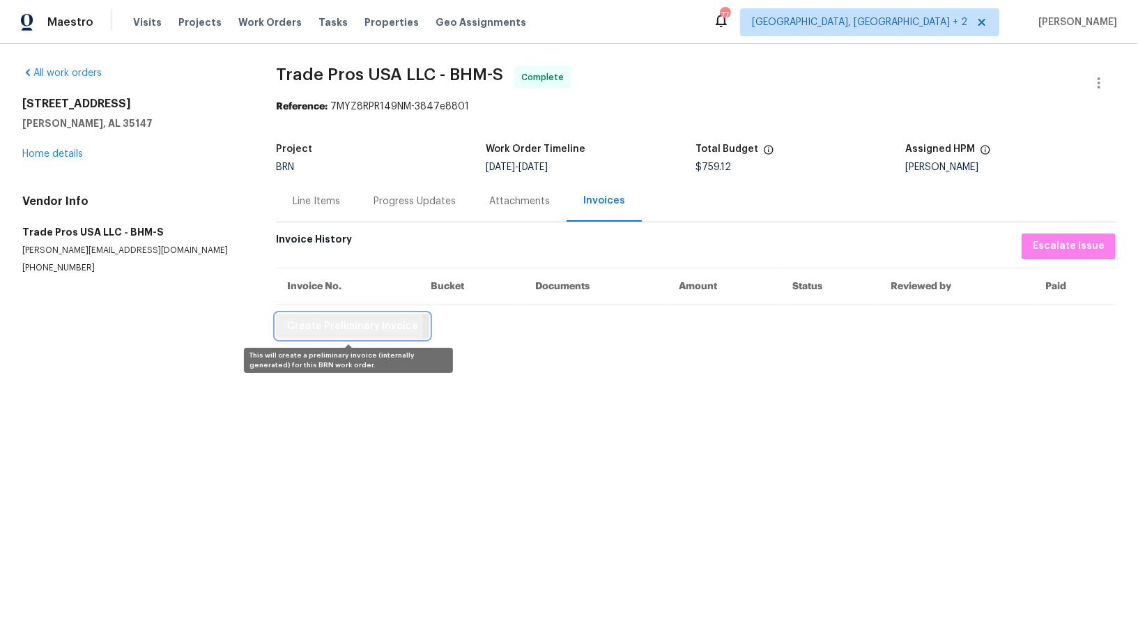
click at [306, 330] on span "Create Preliminary Invoice" at bounding box center [352, 326] width 131 height 17
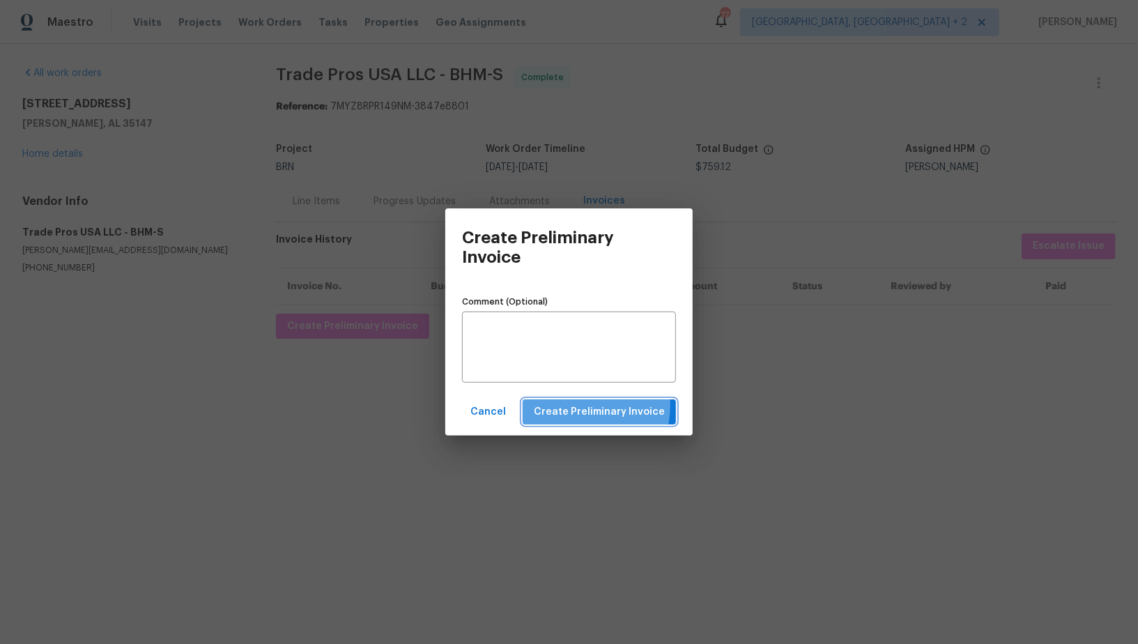
click at [553, 404] on span "Create Preliminary Invoice" at bounding box center [599, 411] width 131 height 17
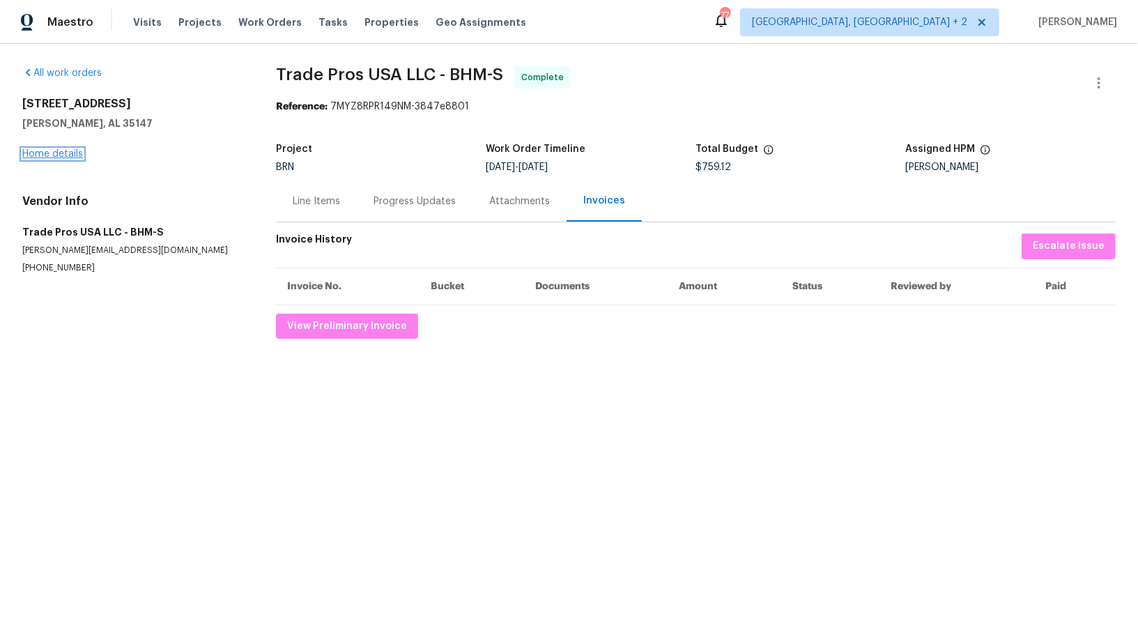
click at [76, 151] on link "Home details" at bounding box center [52, 154] width 61 height 10
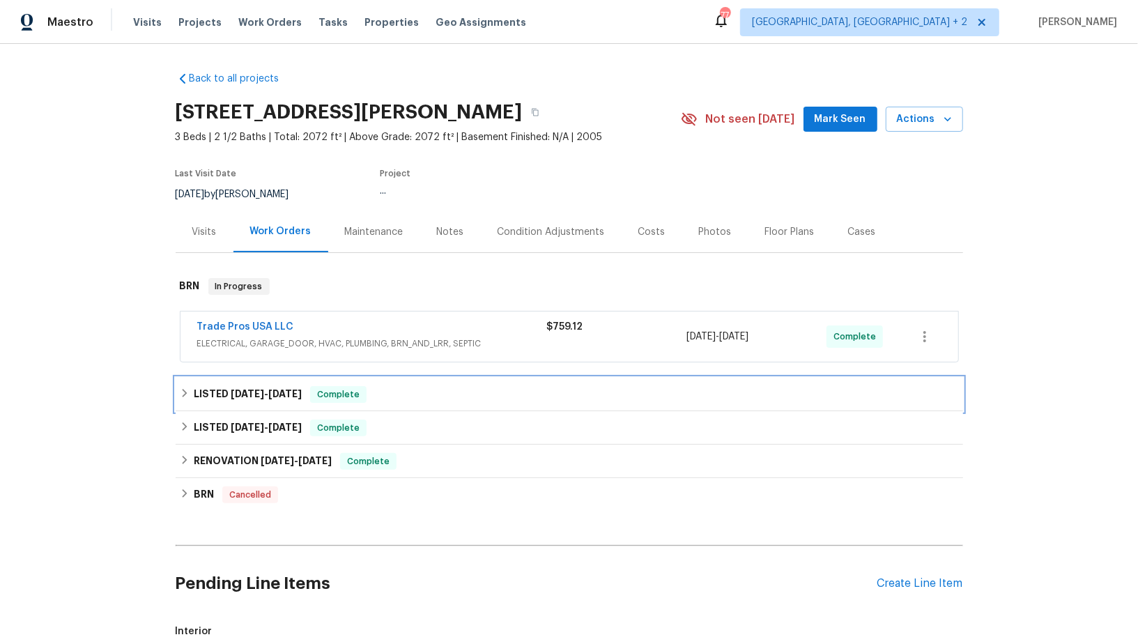
click at [194, 395] on h6 "LISTED 9/3/25 - 9/10/25" at bounding box center [248, 394] width 108 height 17
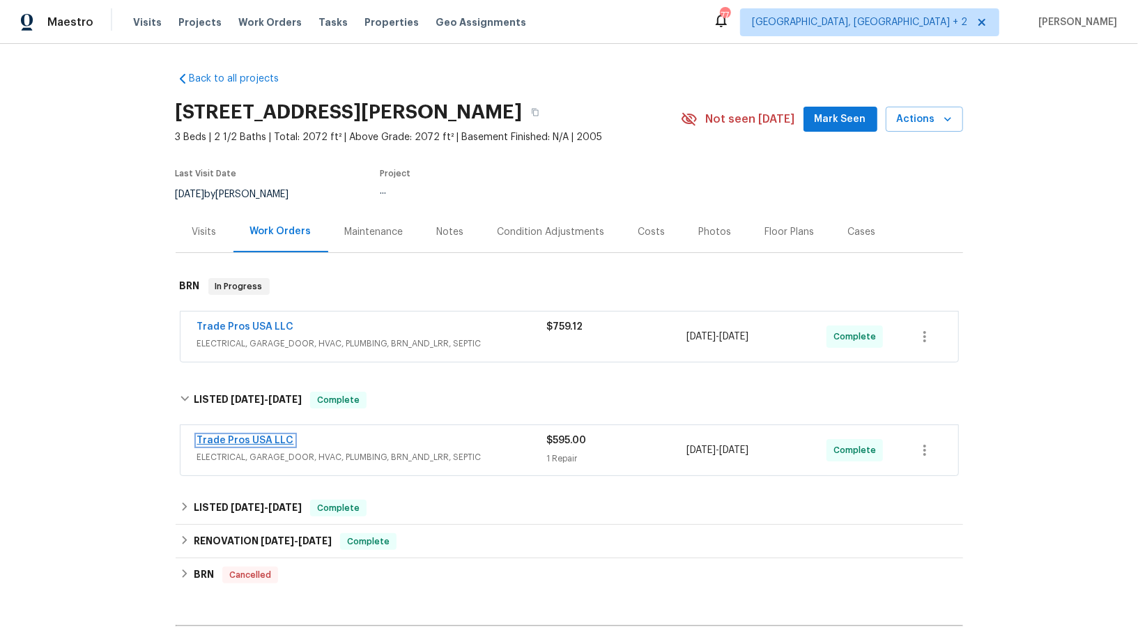
click at [231, 440] on link "Trade Pros USA LLC" at bounding box center [245, 440] width 97 height 10
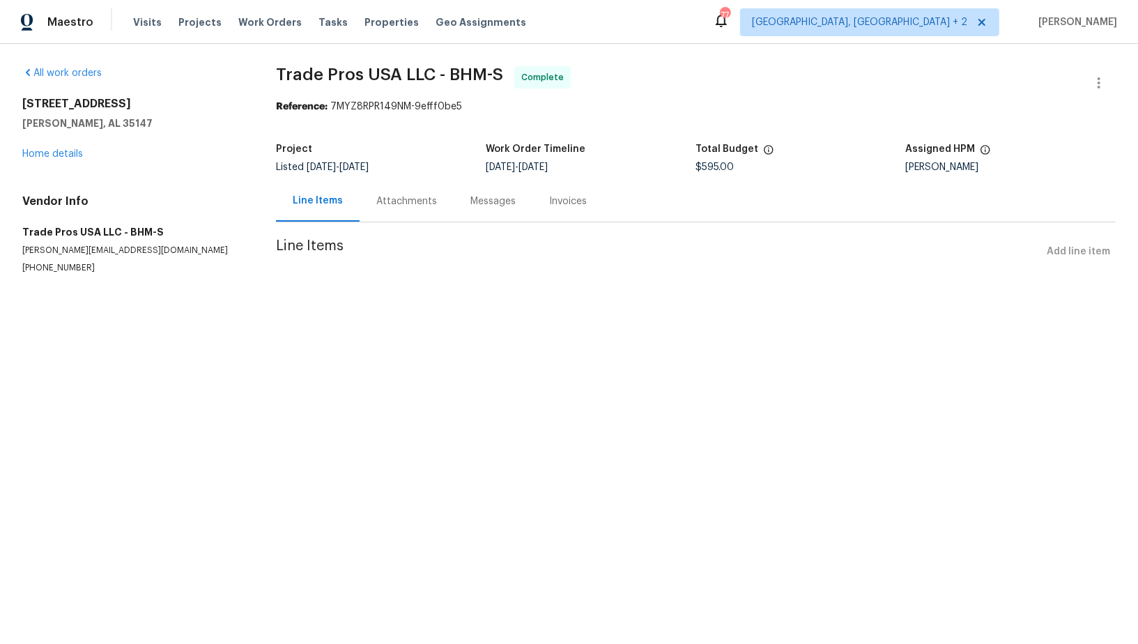
click at [454, 215] on div "Attachments" at bounding box center [407, 200] width 94 height 41
click at [291, 211] on div "Line Items" at bounding box center [316, 200] width 81 height 41
click at [582, 210] on div "Invoices" at bounding box center [604, 200] width 71 height 41
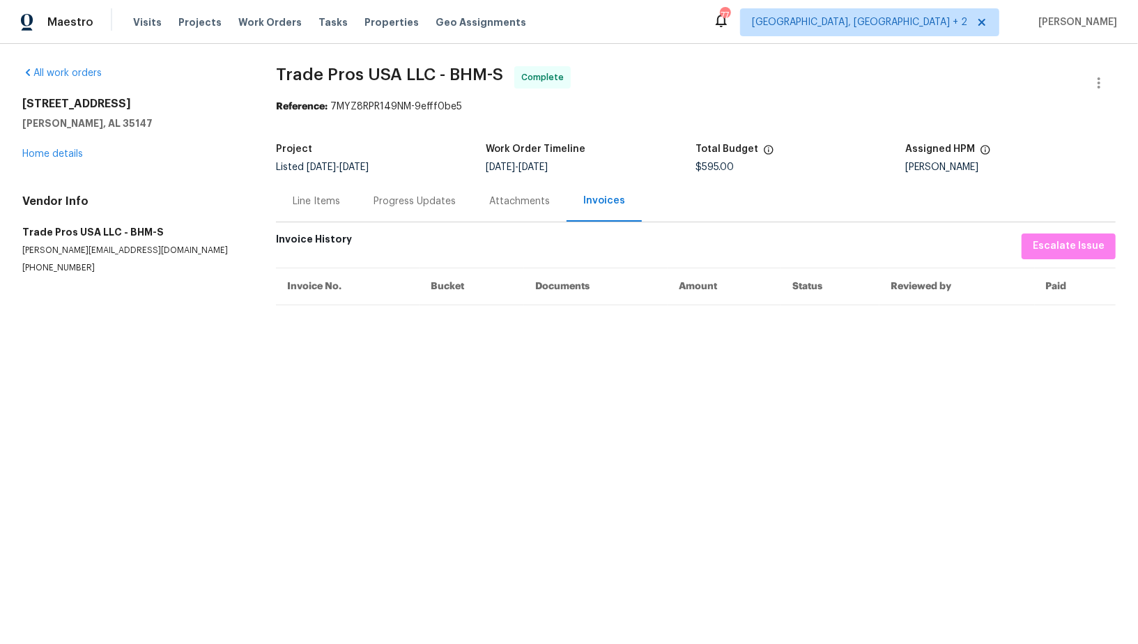
click at [319, 198] on div "Line Items" at bounding box center [316, 201] width 47 height 14
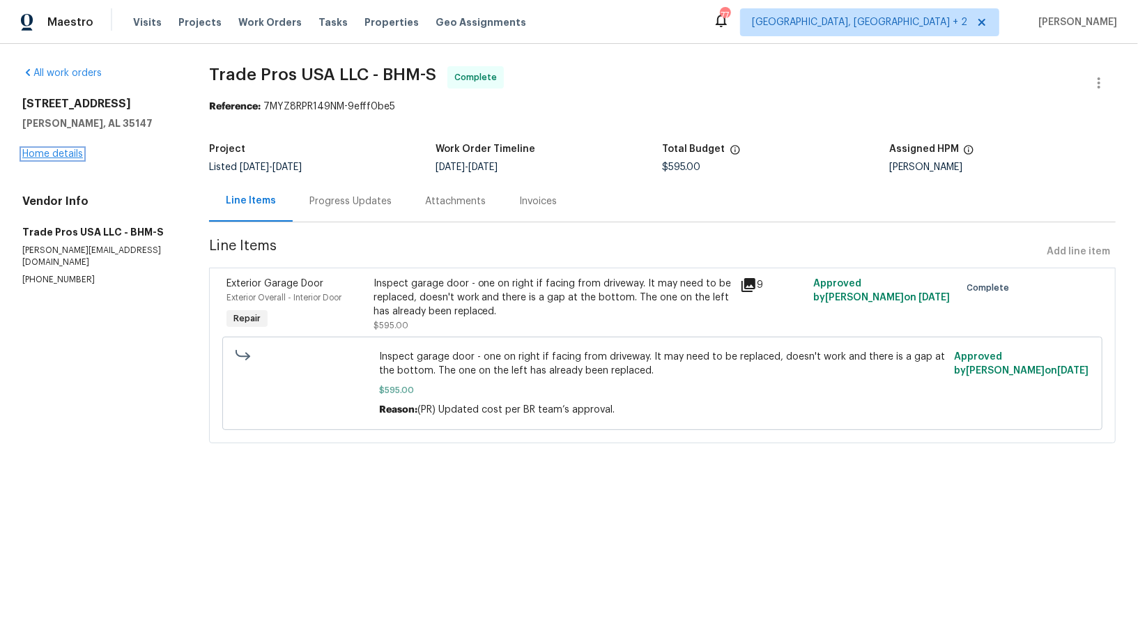
click at [56, 156] on link "Home details" at bounding box center [52, 154] width 61 height 10
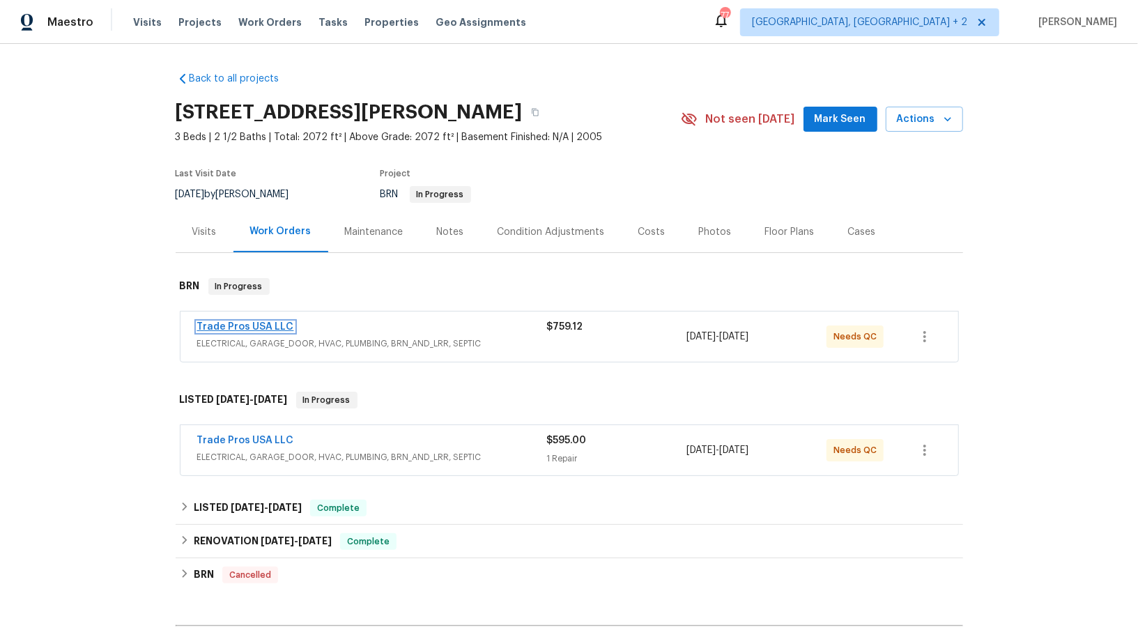
click at [230, 322] on link "Trade Pros USA LLC" at bounding box center [245, 327] width 97 height 10
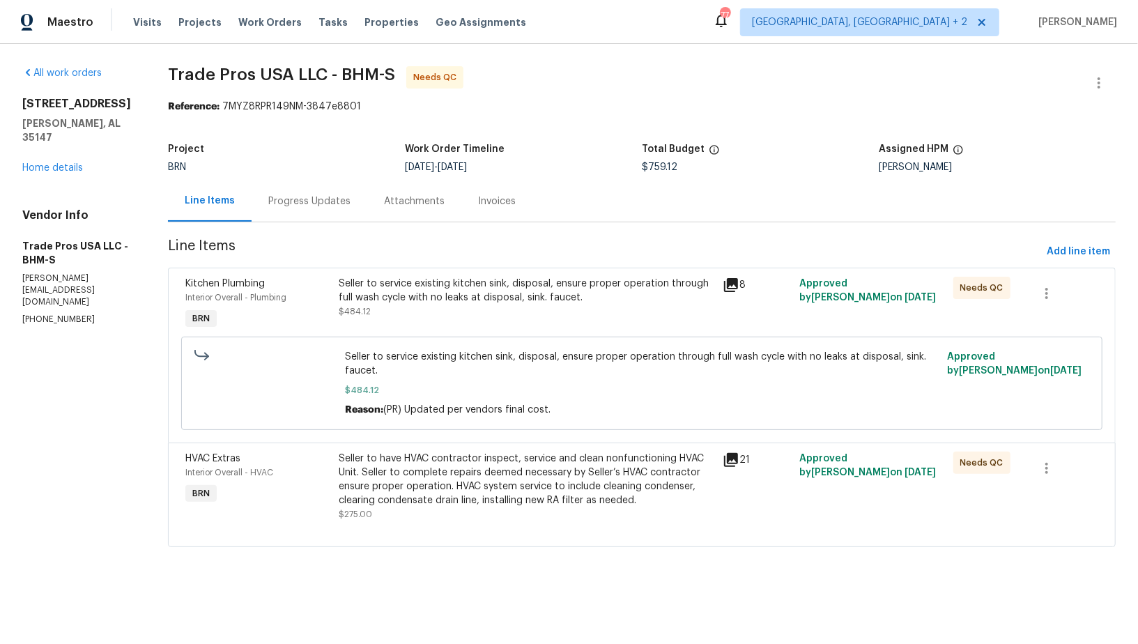
click at [455, 472] on div "Seller to have HVAC contractor inspect, service and clean nonfunctioning HVAC U…" at bounding box center [527, 479] width 376 height 56
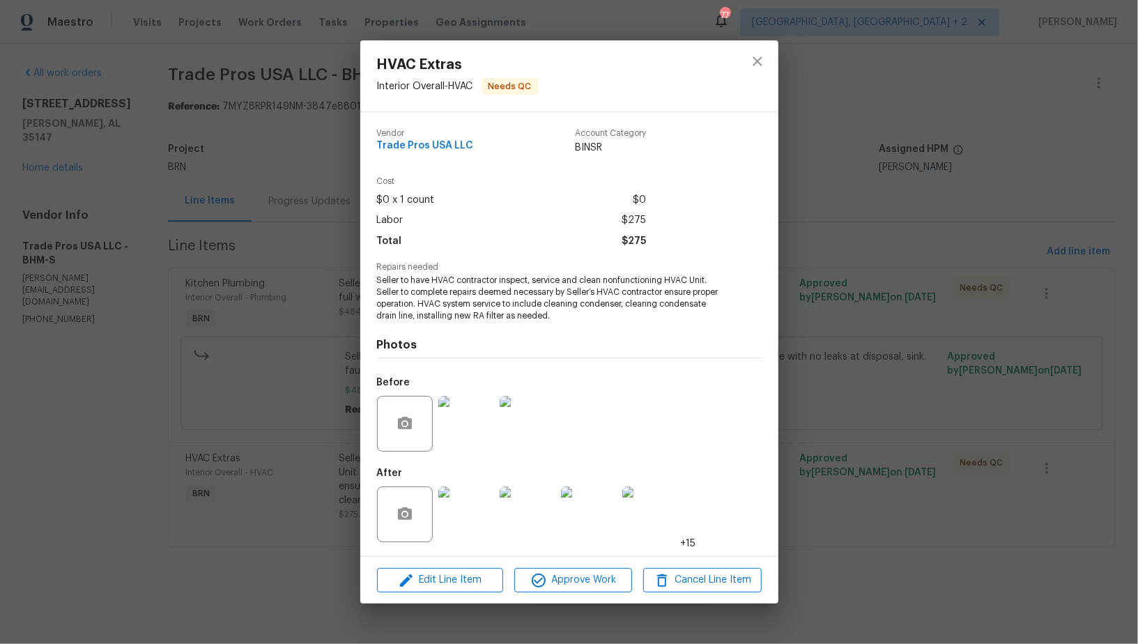
click at [470, 516] on img at bounding box center [466, 514] width 56 height 56
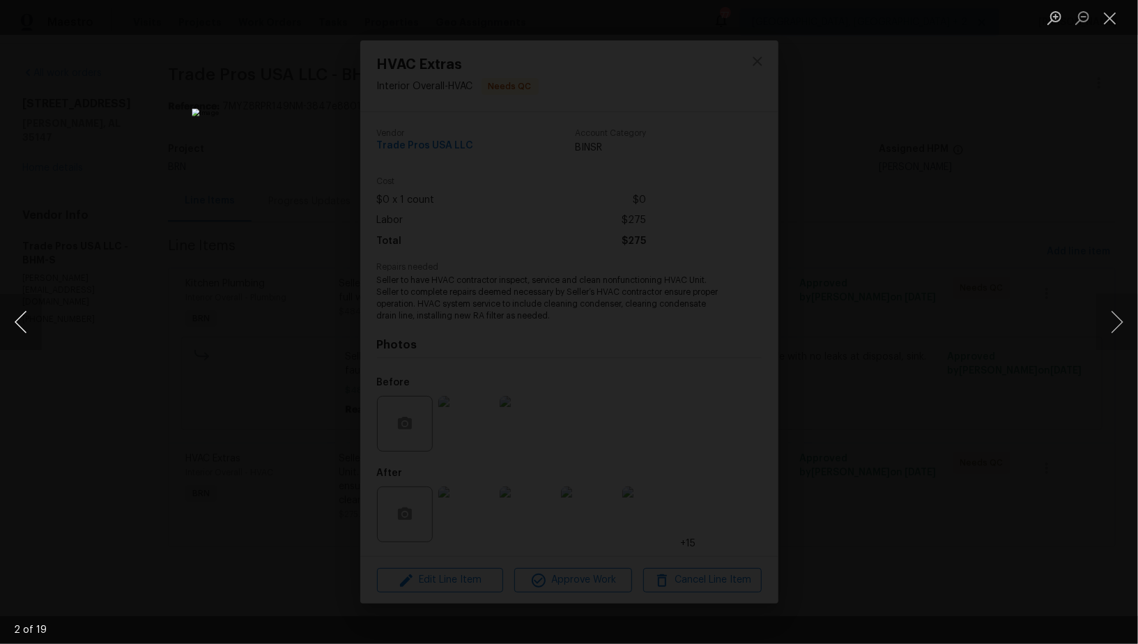
click at [22, 323] on button "Previous image" at bounding box center [21, 322] width 42 height 56
click at [33, 320] on button "Previous image" at bounding box center [21, 322] width 42 height 56
click at [899, 234] on div "Lightbox" at bounding box center [569, 322] width 1138 height 644
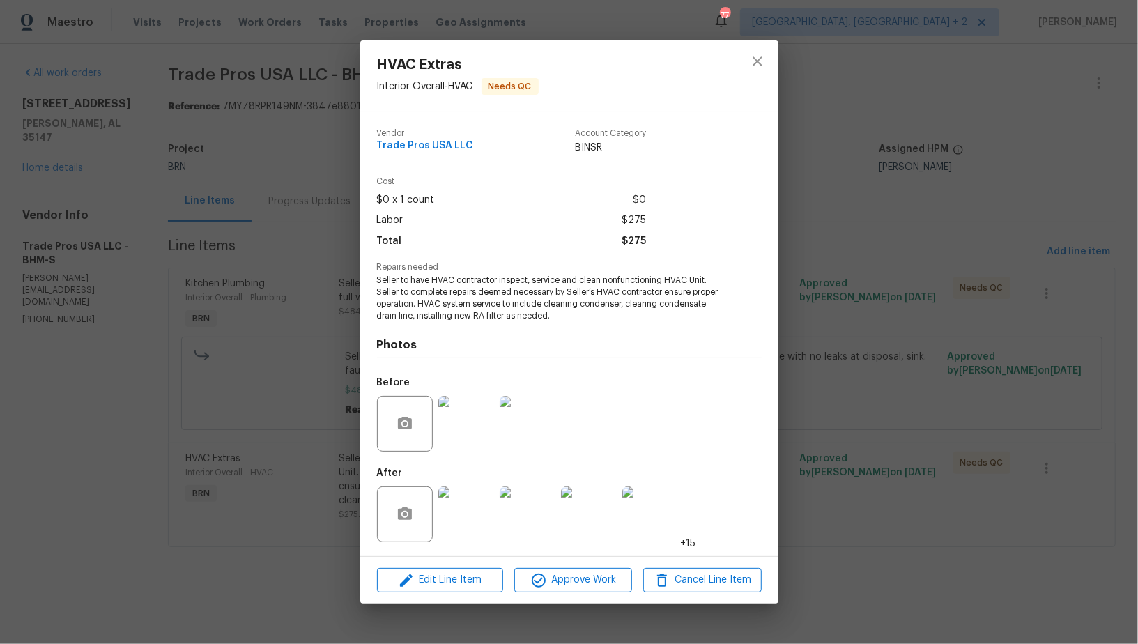
click at [458, 436] on img at bounding box center [466, 424] width 56 height 56
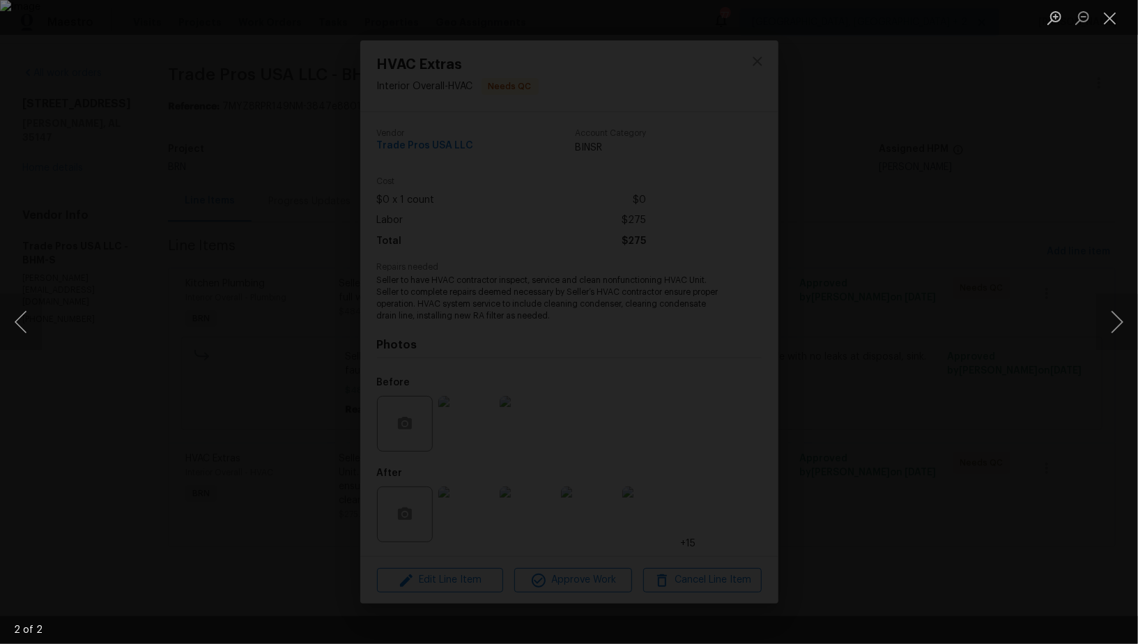
click at [998, 191] on div "Lightbox" at bounding box center [569, 322] width 1138 height 644
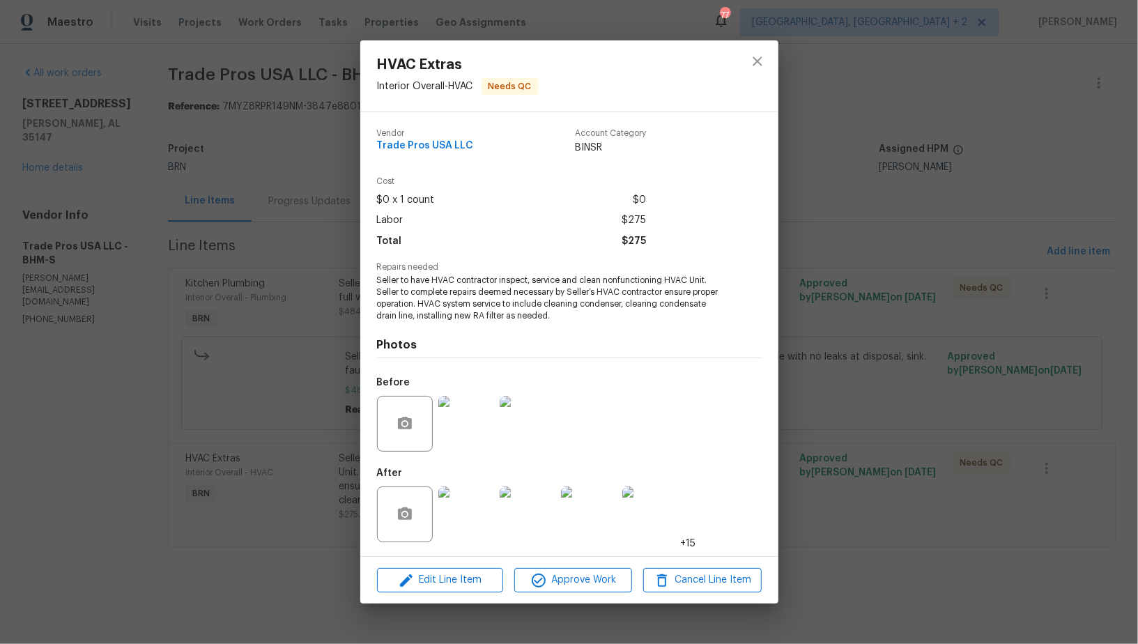
click at [998, 191] on div "HVAC Extras Interior Overall - HVAC Needs QC Vendor Trade Pros USA LLC Account …" at bounding box center [569, 322] width 1138 height 644
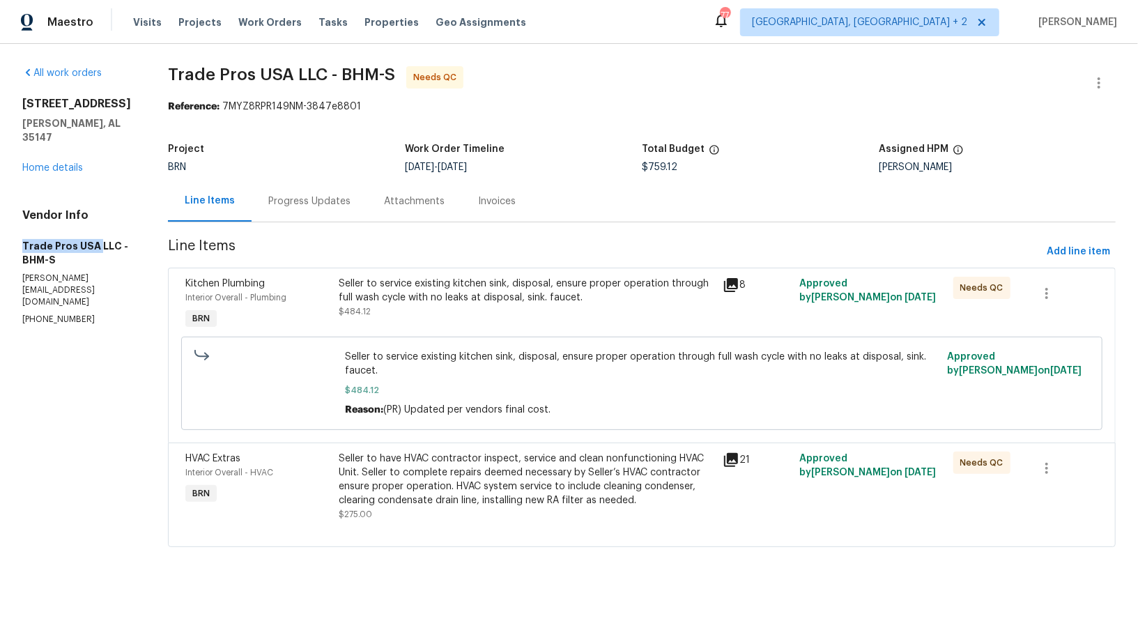
drag, startPoint x: 3, startPoint y: 235, endPoint x: 96, endPoint y: 249, distance: 93.7
click at [96, 250] on div "All work orders 5882 Forest Lakes Cv Sterrett, AL 35147 Home details Vendor Inf…" at bounding box center [569, 315] width 1138 height 542
copy h5 "Trade Pros USA"
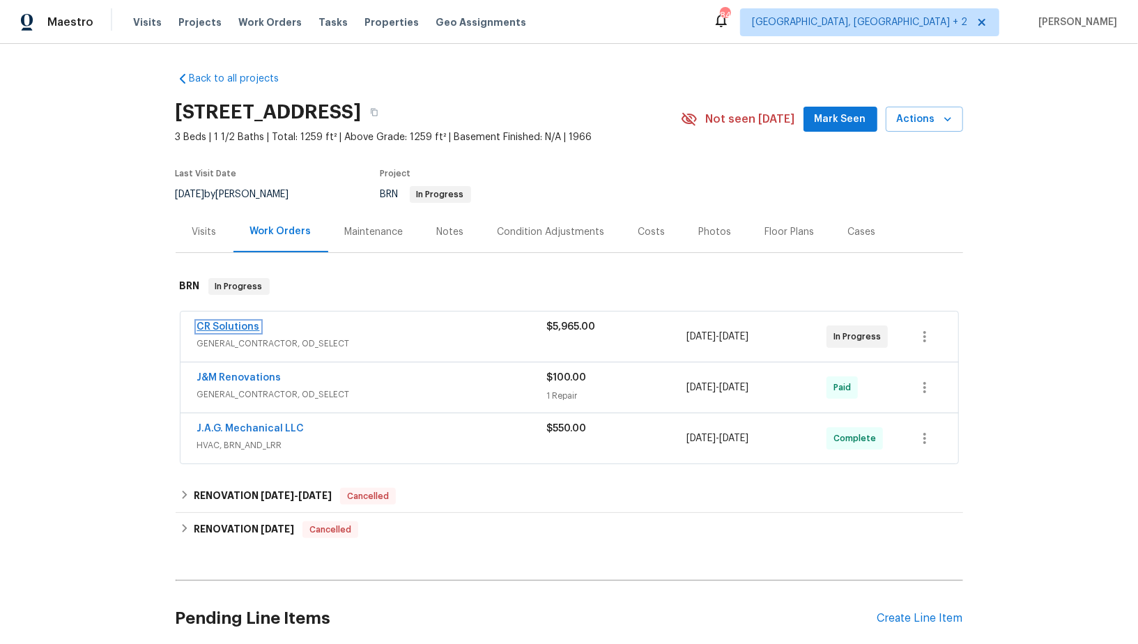
click at [227, 323] on link "CR Solutions" at bounding box center [228, 327] width 63 height 10
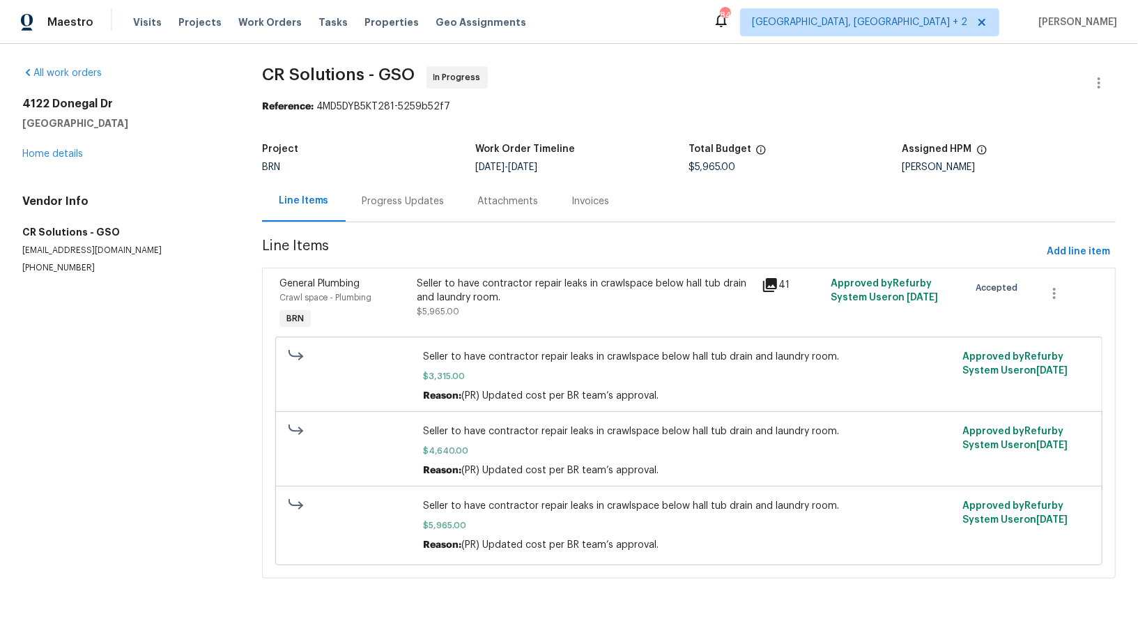
click at [374, 201] on div "Progress Updates" at bounding box center [403, 201] width 82 height 14
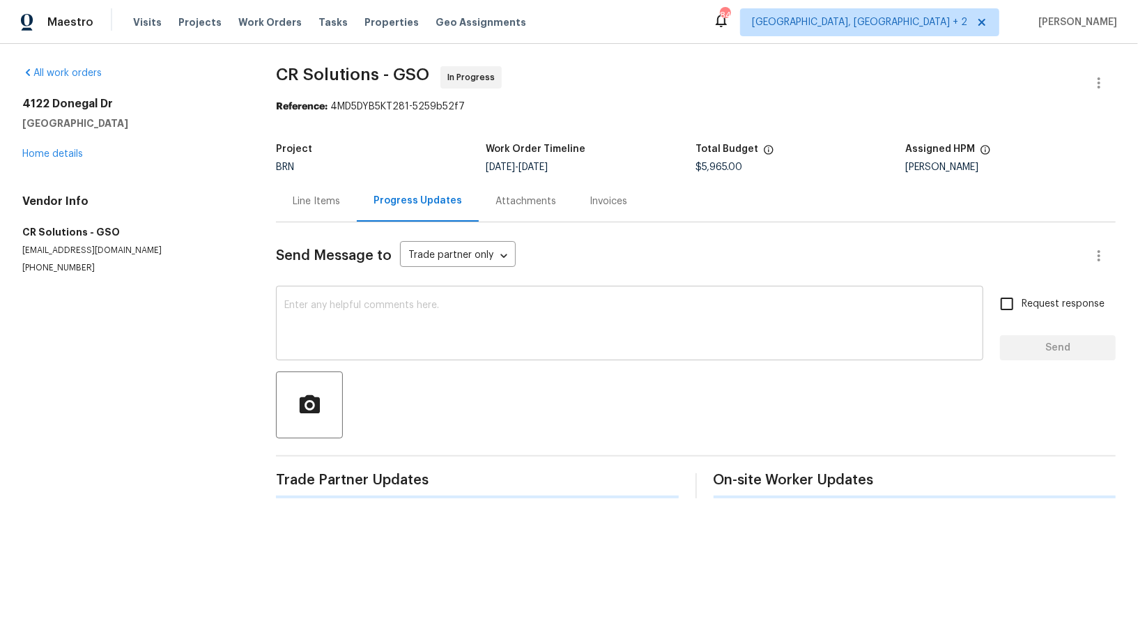
click at [378, 315] on textarea at bounding box center [629, 324] width 690 height 49
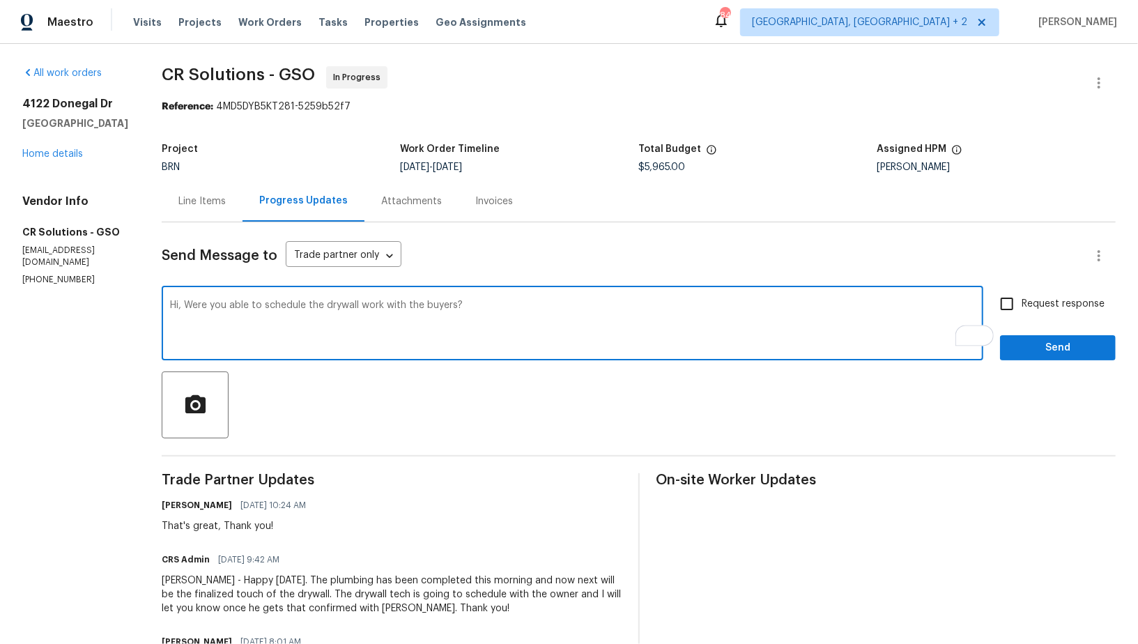
type textarea "Hi, Were you able to schedule the drywall work with the buyers?"
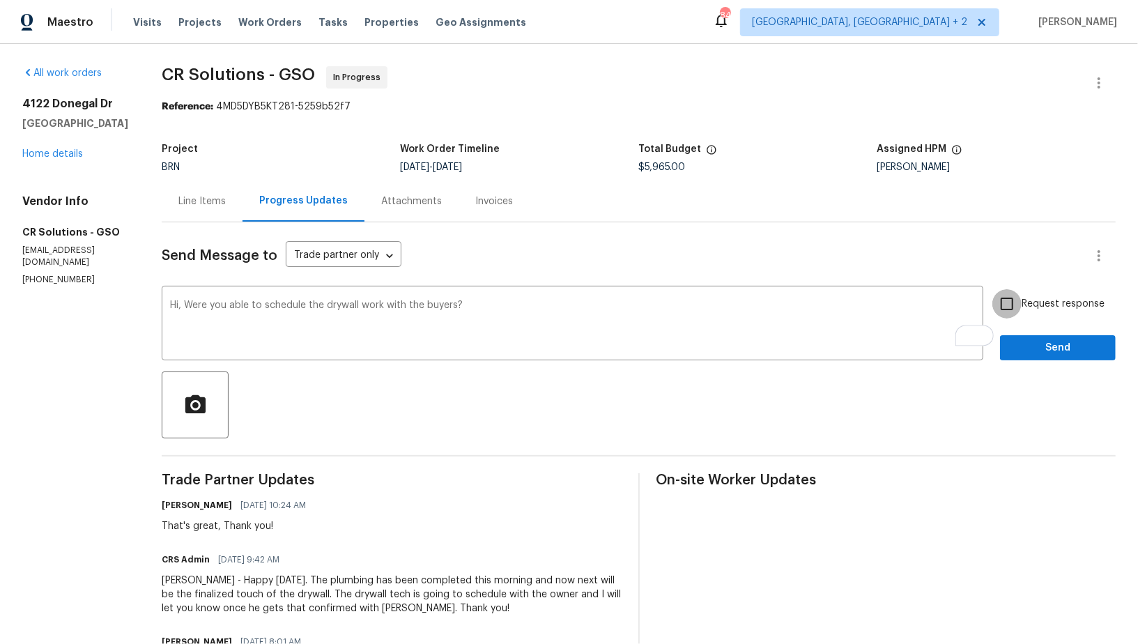
click at [1019, 304] on input "Request response" at bounding box center [1006, 303] width 29 height 29
checkbox input "true"
click at [1027, 351] on span "Send" at bounding box center [1057, 347] width 93 height 17
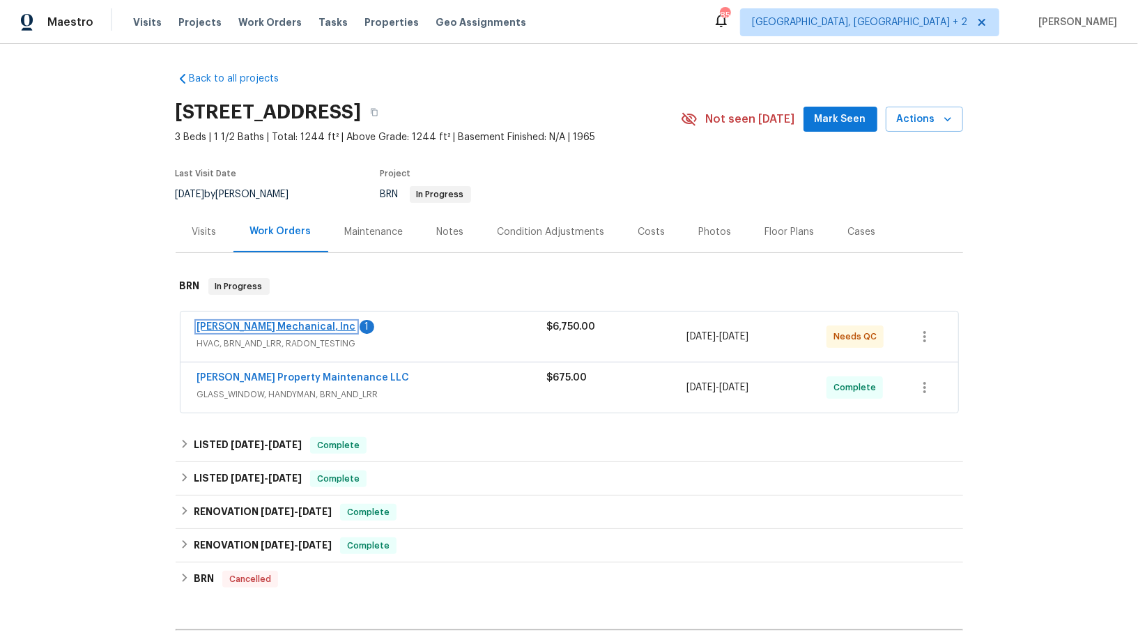
click at [269, 327] on link "JH Martin Mechanical, Inc" at bounding box center [276, 327] width 159 height 10
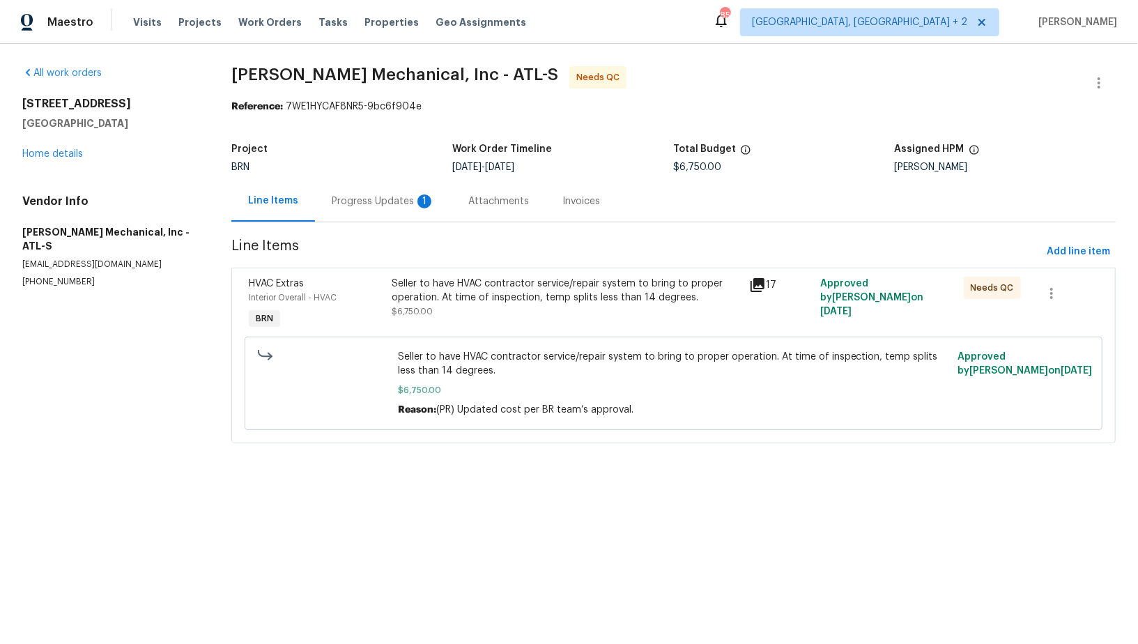
click at [536, 316] on div "Seller to have HVAC contractor service/repair system to bring to proper operati…" at bounding box center [566, 298] width 349 height 42
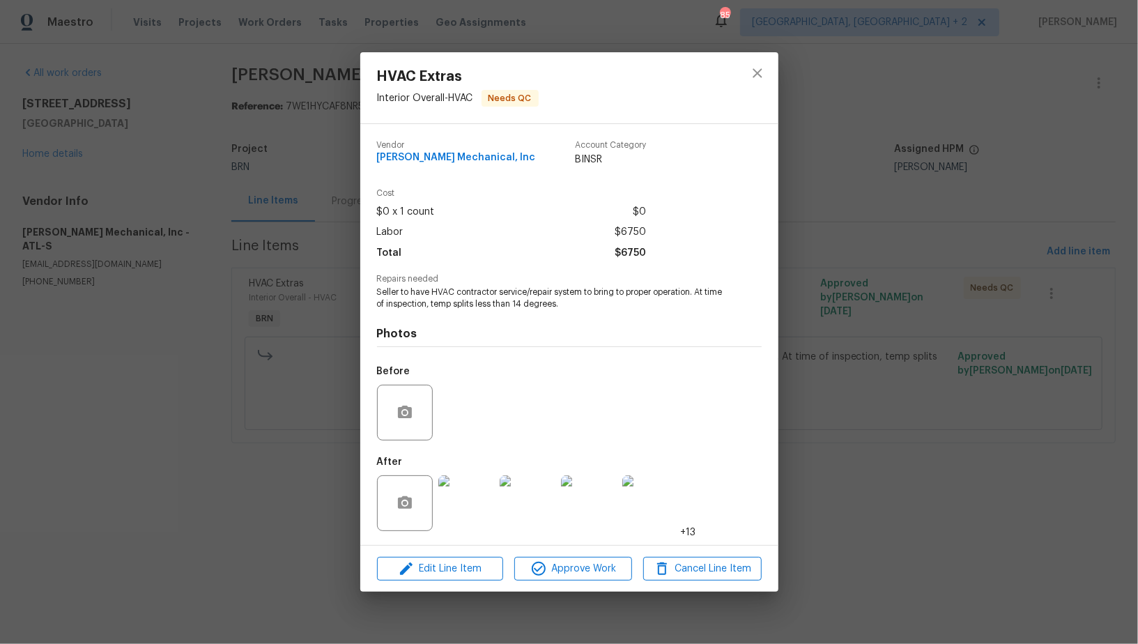
click at [469, 511] on img at bounding box center [466, 503] width 56 height 56
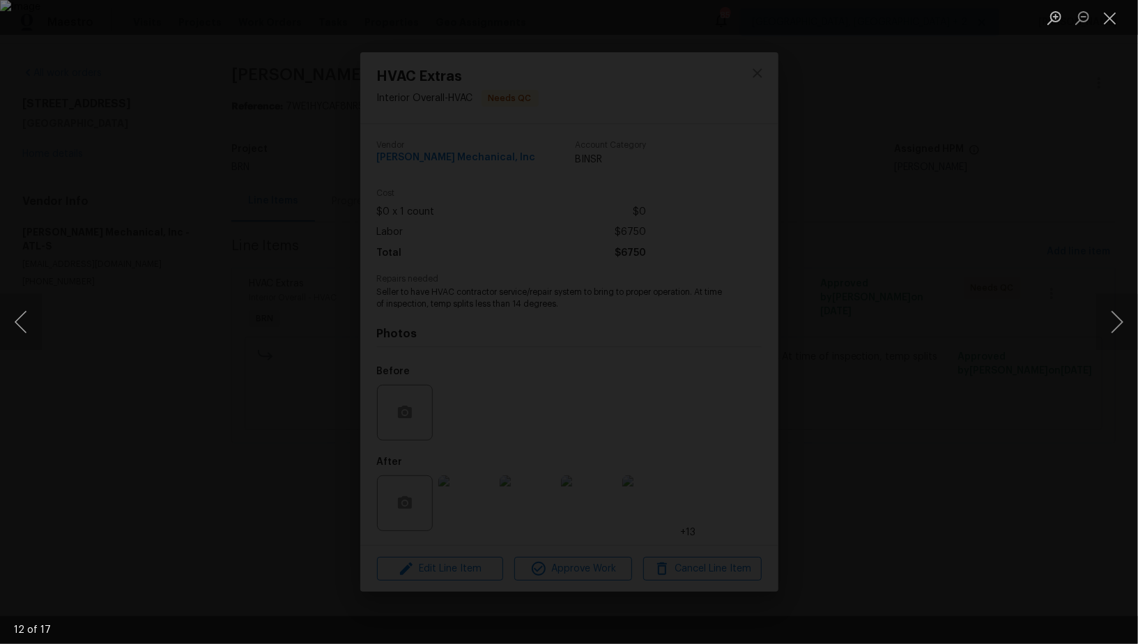
click at [967, 360] on div "Lightbox" at bounding box center [569, 322] width 1138 height 644
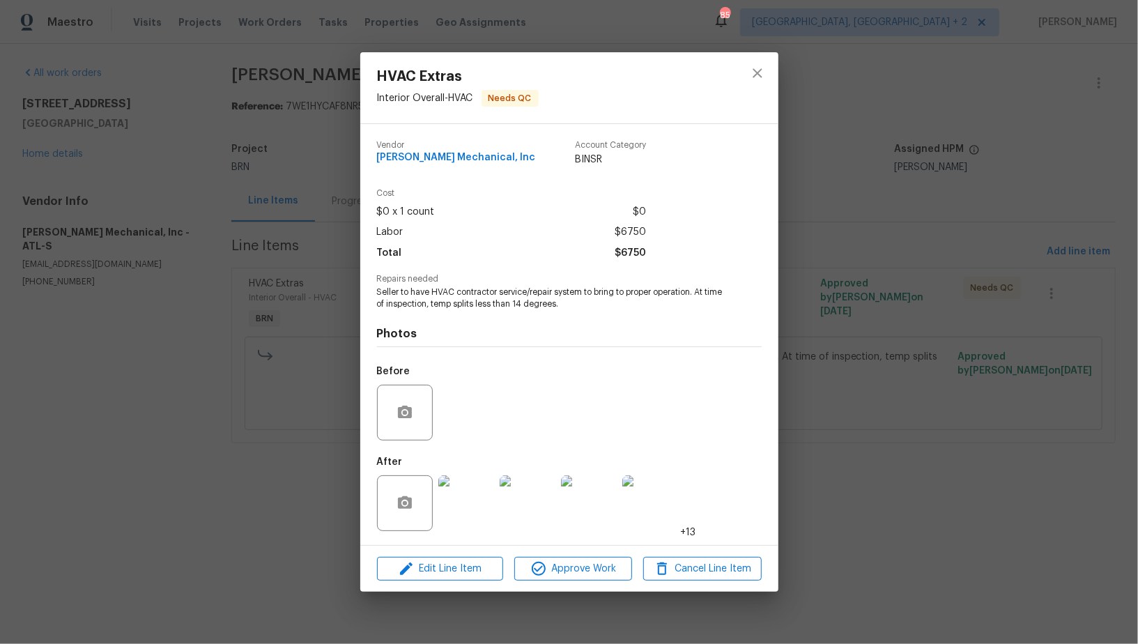
click at [967, 360] on div "HVAC Extras Interior Overall - HVAC Needs QC Vendor JH Martin Mechanical, Inc A…" at bounding box center [569, 322] width 1138 height 644
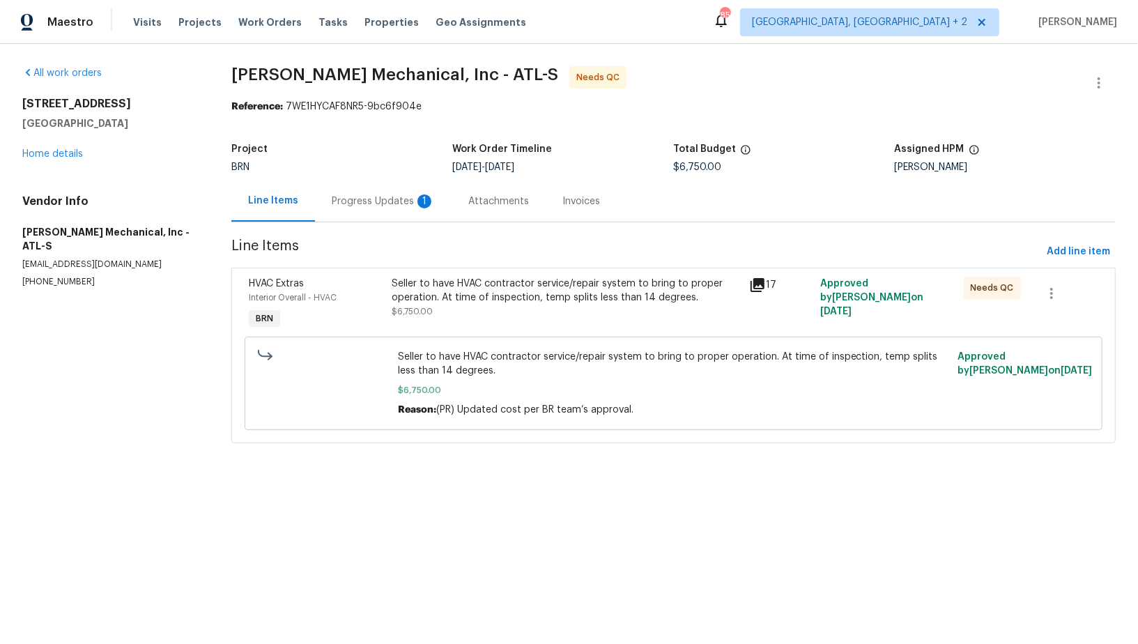
click at [410, 203] on div "Progress Updates 1" at bounding box center [383, 201] width 103 height 14
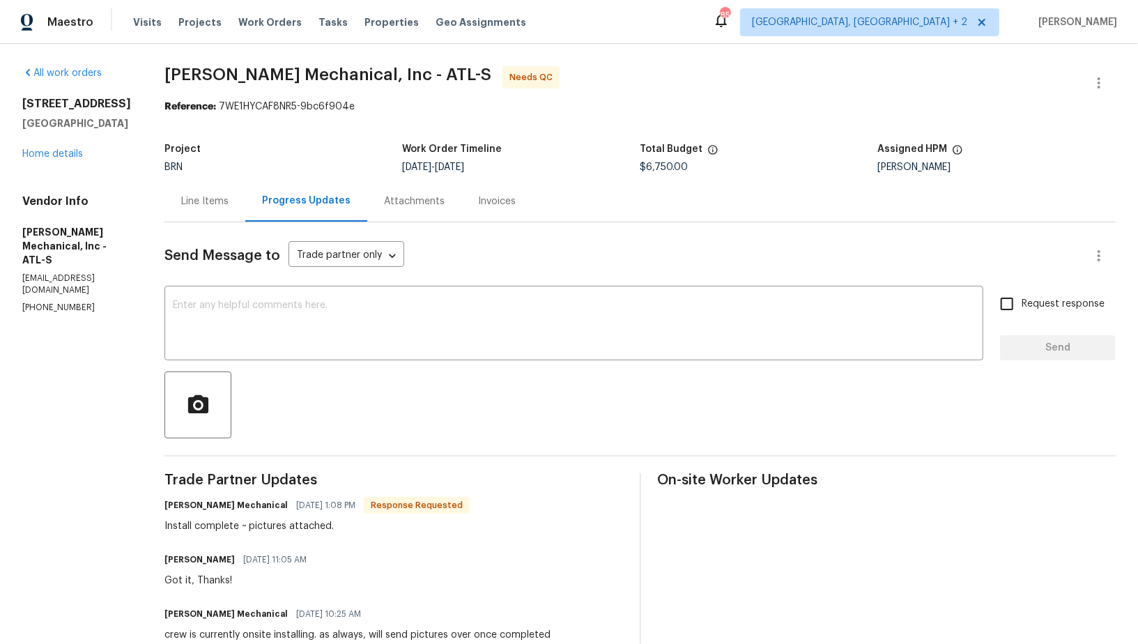
click at [212, 199] on div "Line Items" at bounding box center [204, 201] width 47 height 14
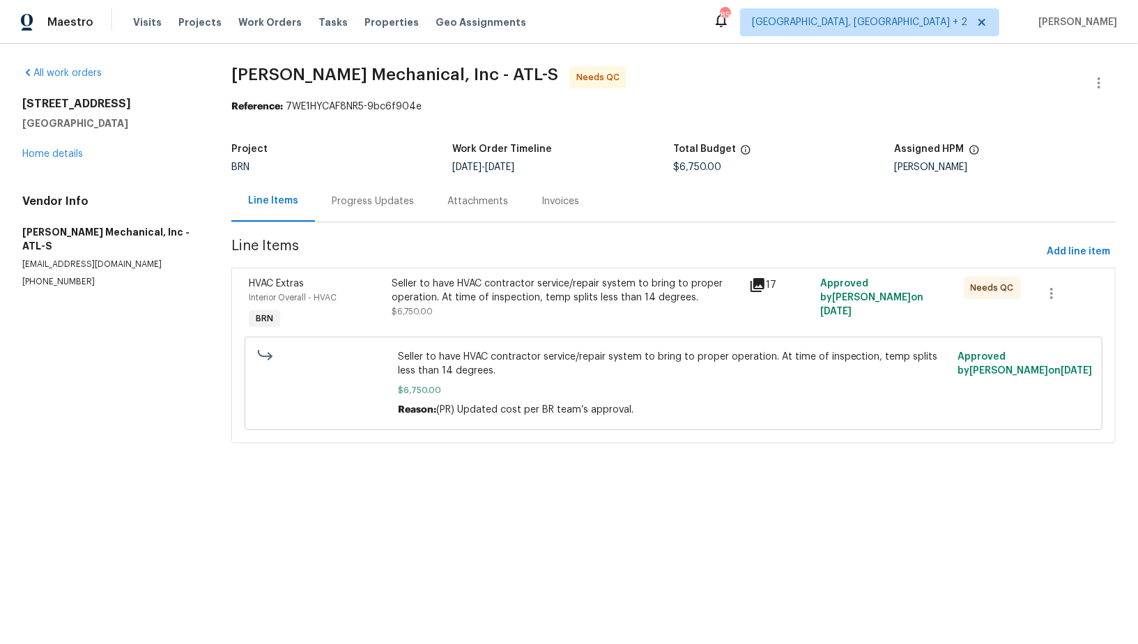
click at [482, 301] on div "Seller to have HVAC contractor service/repair system to bring to proper operati…" at bounding box center [566, 291] width 349 height 28
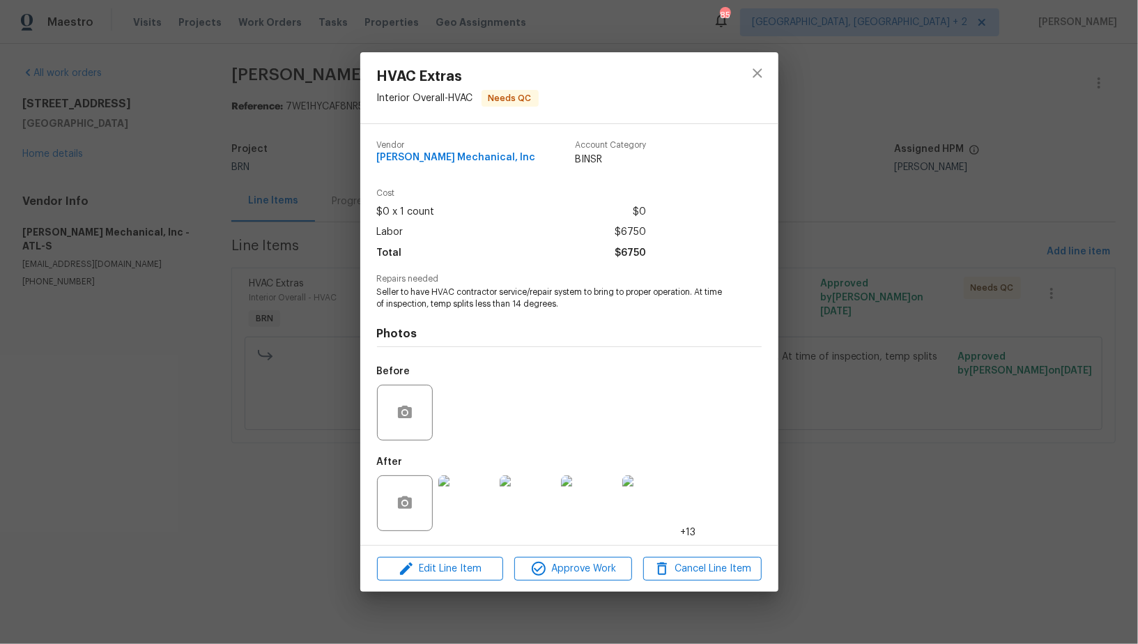
click at [468, 504] on img at bounding box center [466, 503] width 56 height 56
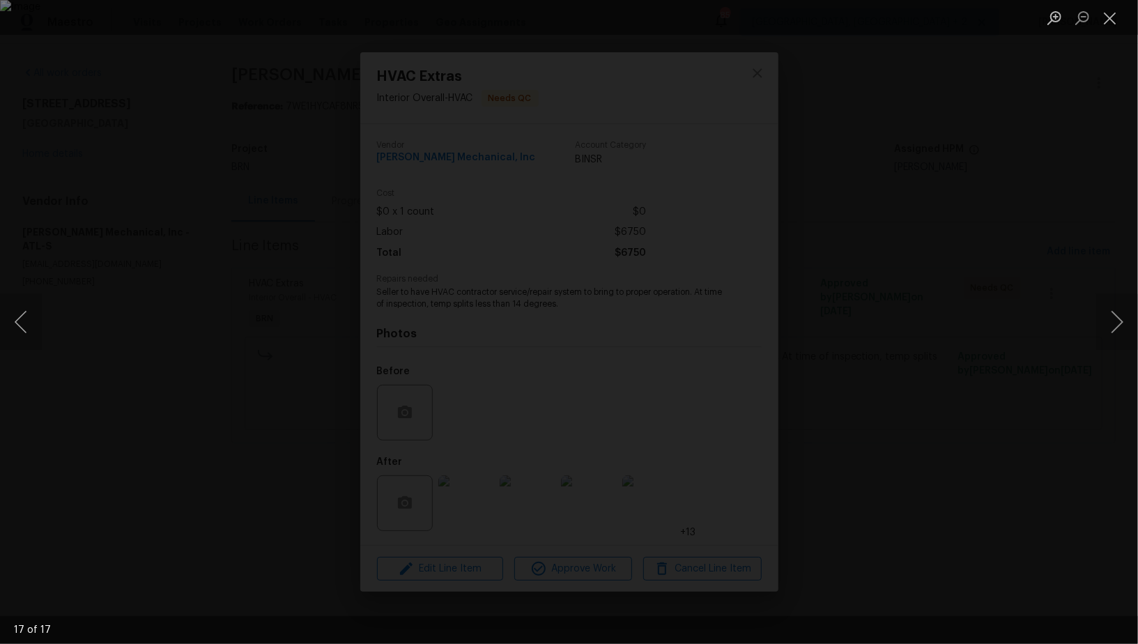
click at [989, 399] on div "Lightbox" at bounding box center [569, 322] width 1138 height 644
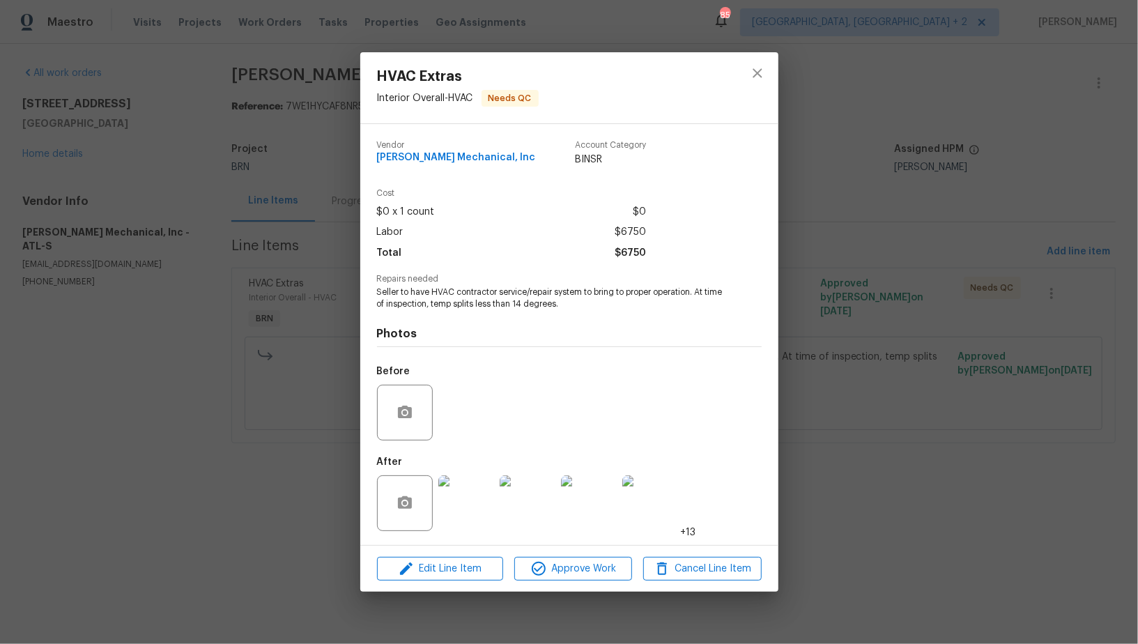
click at [989, 399] on div "HVAC Extras Interior Overall - HVAC Needs QC Vendor JH Martin Mechanical, Inc A…" at bounding box center [569, 322] width 1138 height 644
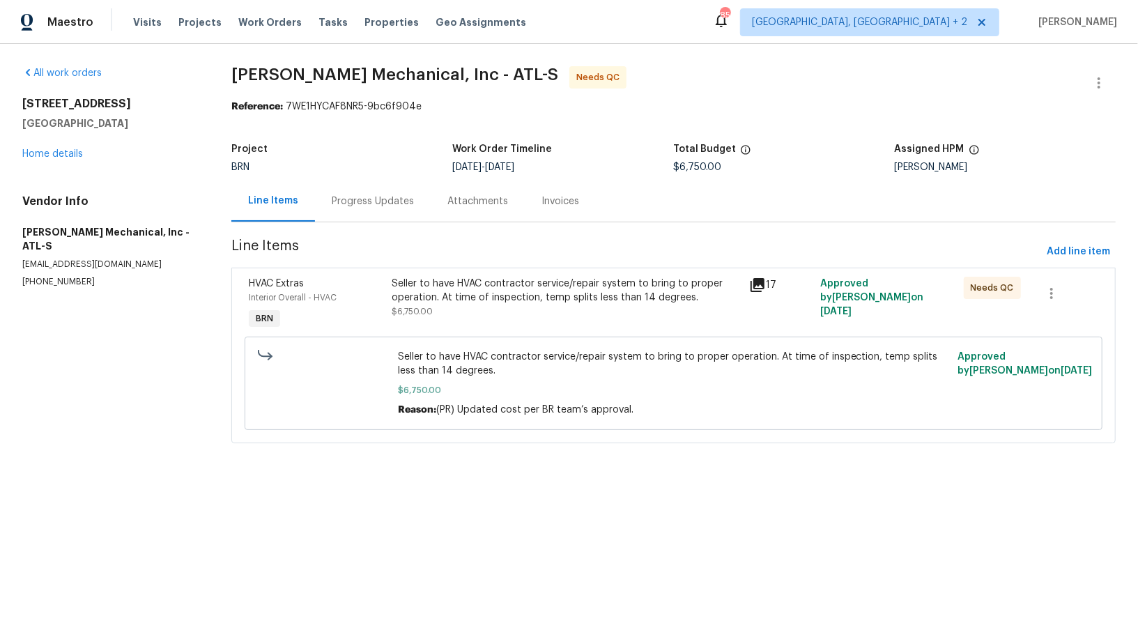
click at [353, 194] on div "Progress Updates" at bounding box center [373, 200] width 116 height 41
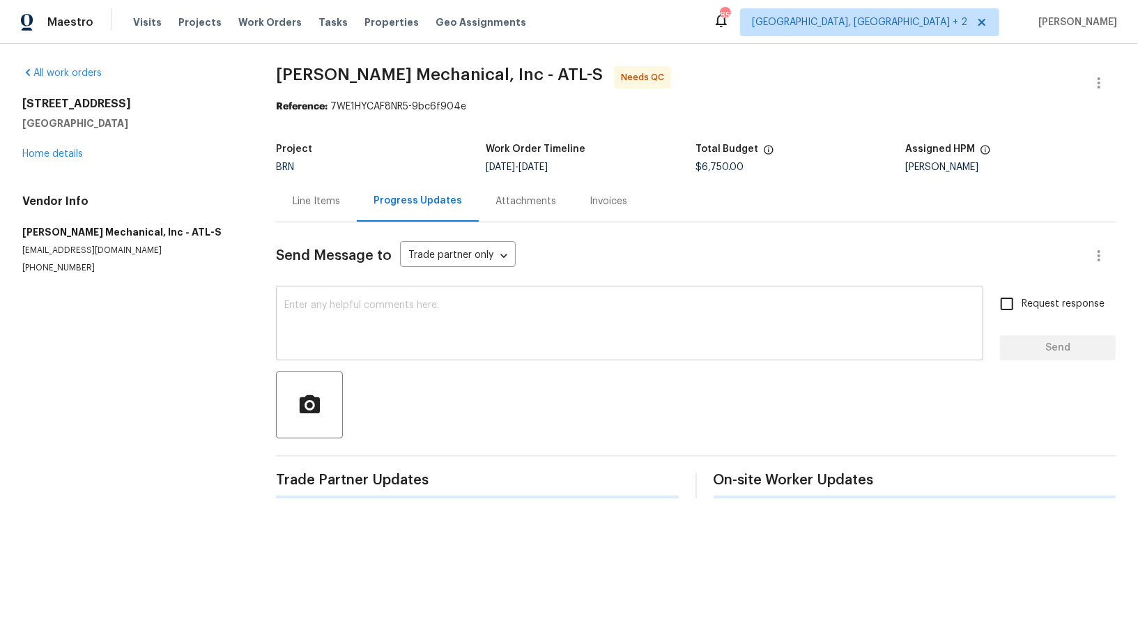
click at [364, 323] on textarea at bounding box center [629, 324] width 690 height 49
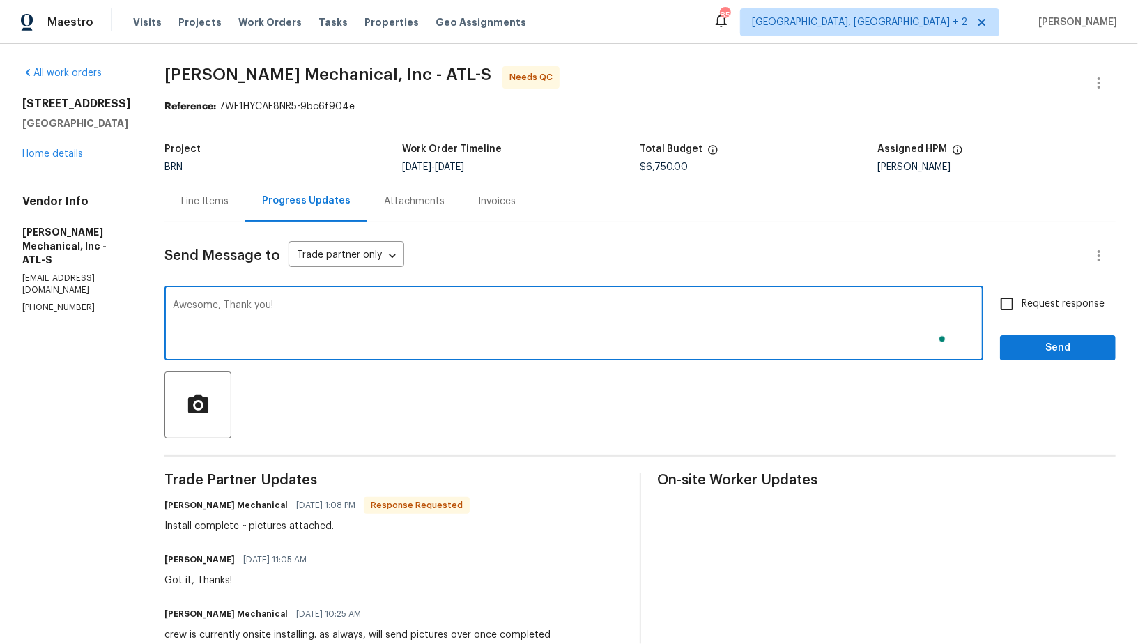
type textarea "Awesome, Thank you!"
drag, startPoint x: 992, startPoint y: 302, endPoint x: 1026, endPoint y: 325, distance: 41.2
click at [992, 302] on div "Awesome, Thank you! x ​ Request response Send" at bounding box center [639, 324] width 951 height 71
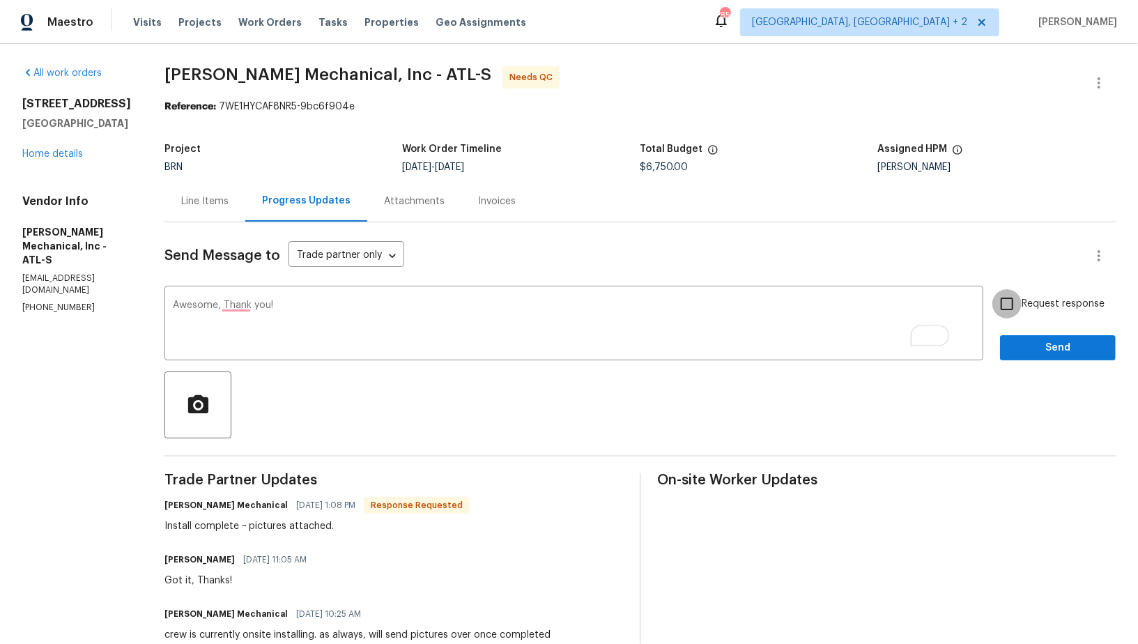
click at [1010, 308] on input "Request response" at bounding box center [1006, 303] width 29 height 29
checkbox input "true"
click at [1036, 355] on span "Send" at bounding box center [1057, 347] width 93 height 17
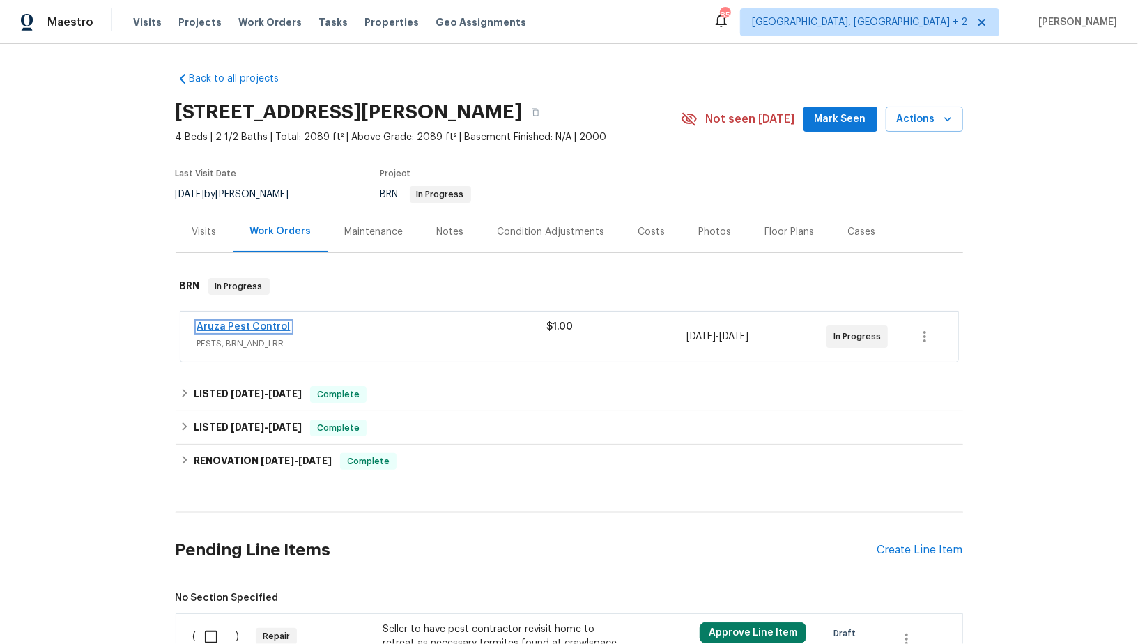
click at [229, 324] on link "Aruza Pest Control" at bounding box center [243, 327] width 93 height 10
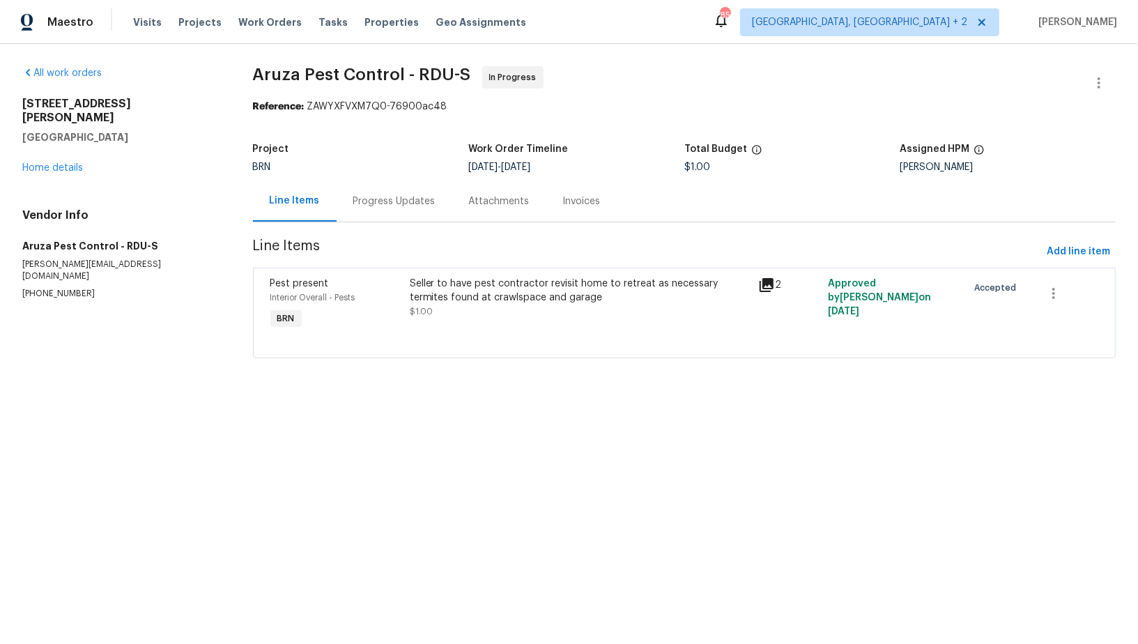
click at [346, 208] on div "Progress Updates" at bounding box center [395, 200] width 116 height 41
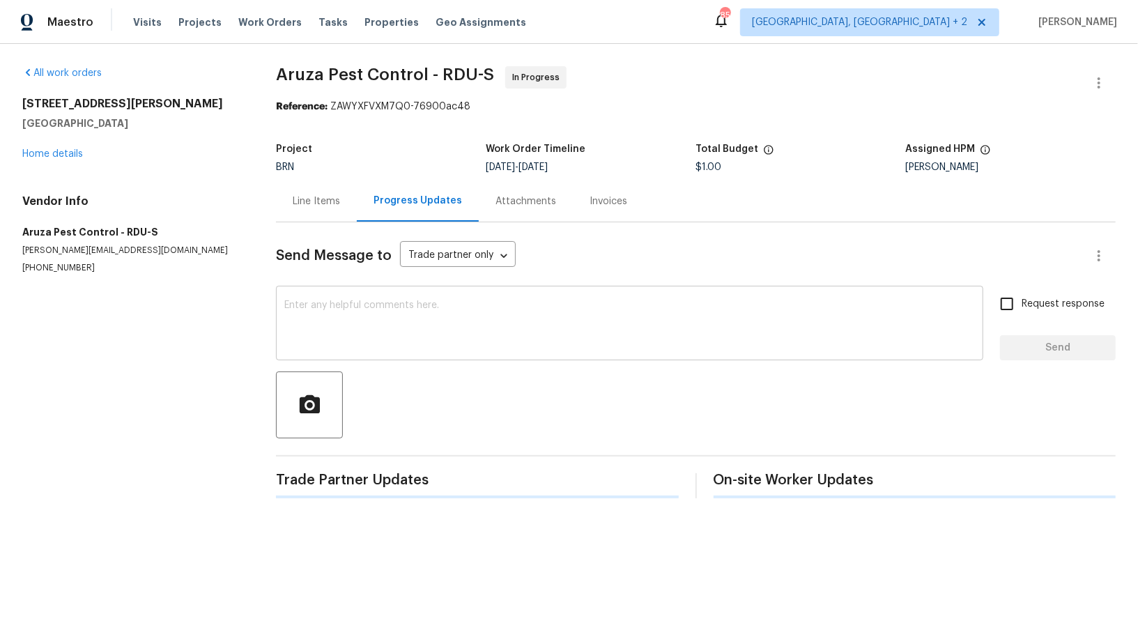
click at [308, 333] on textarea at bounding box center [629, 324] width 690 height 49
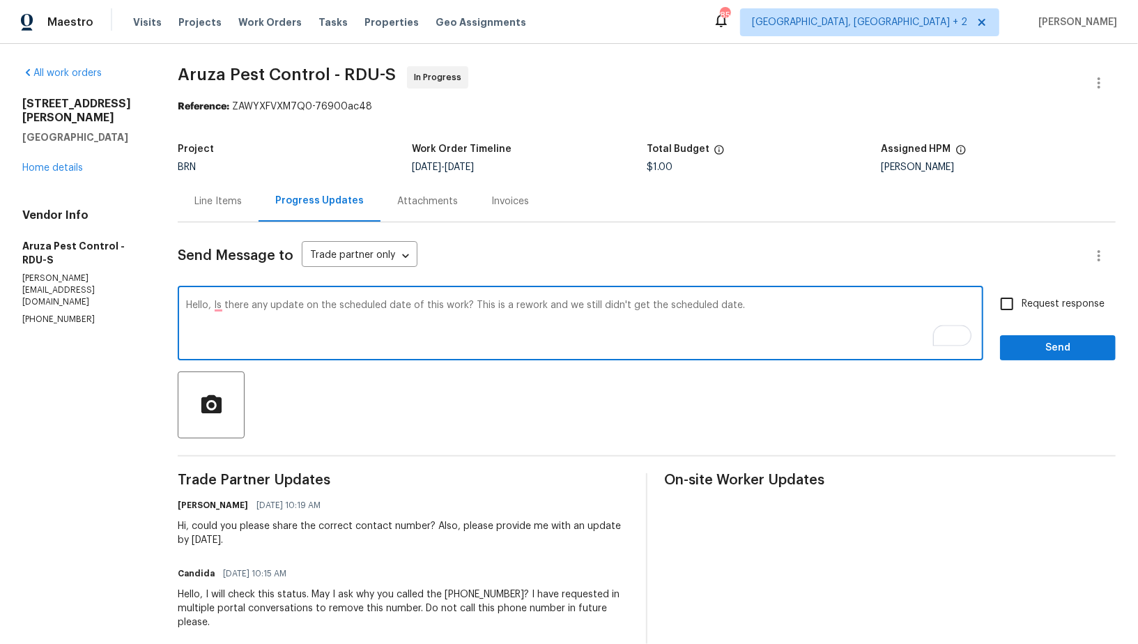
type textarea "Hello, Is there any update on the scheduled date of this work? This is a rework…"
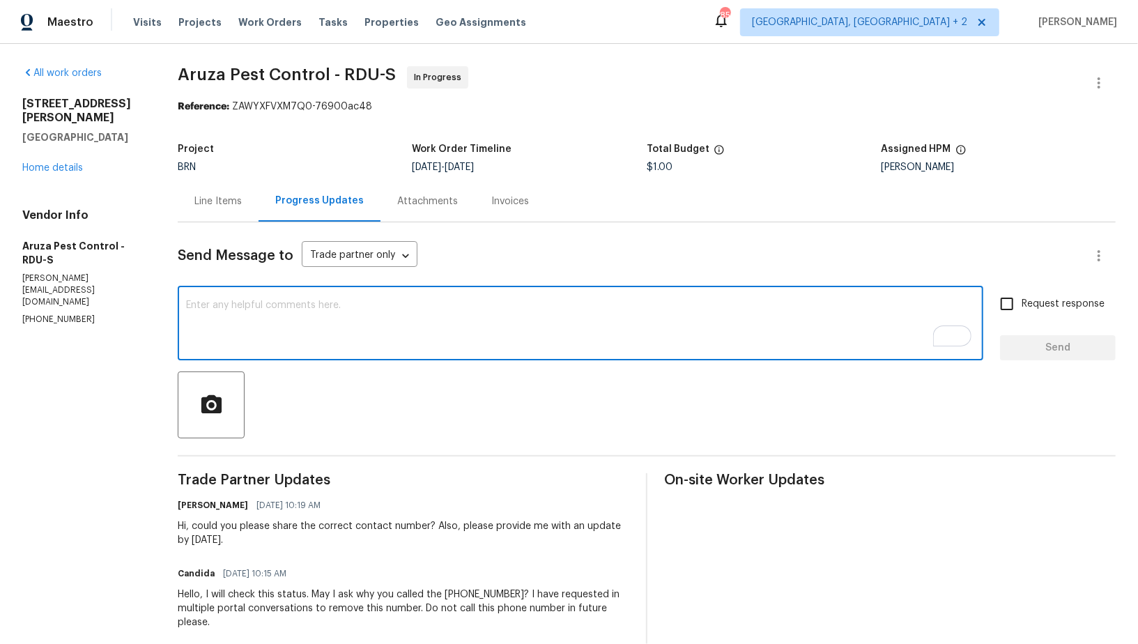
paste textarea "Hello, is there any update on the scheduled date for this work? This is a rewor…"
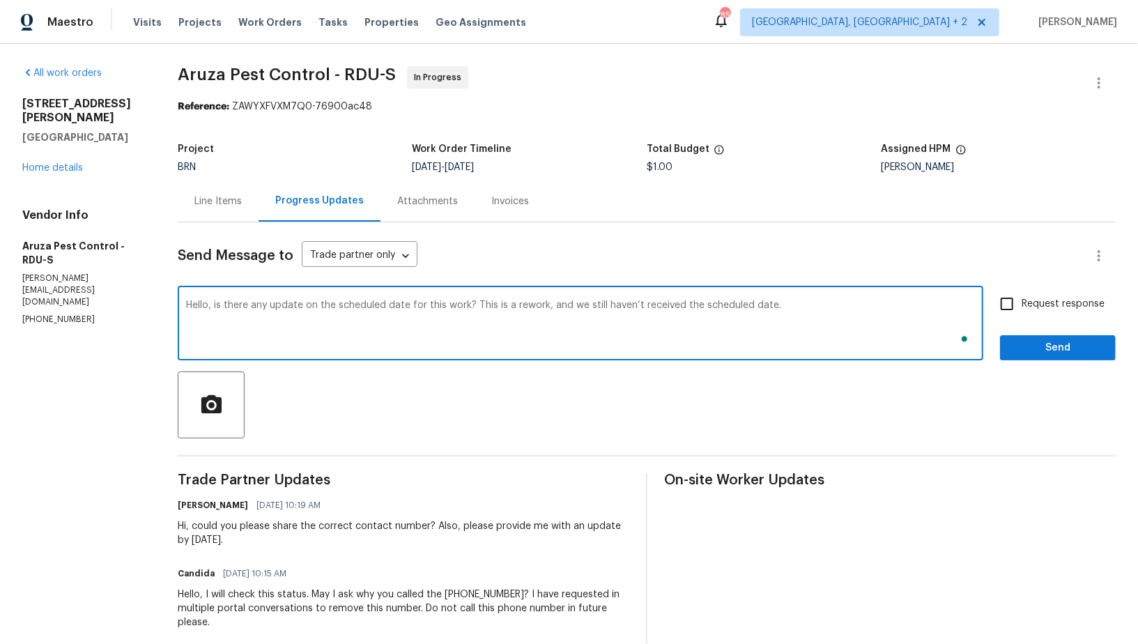
click at [221, 307] on textarea "Hello, is there any update on the scheduled date for this work? This is a rewor…" at bounding box center [580, 324] width 789 height 49
type textarea "Hello, Is there any update on the scheduled date for this work? This is a rewor…"
click at [1018, 311] on input "Request response" at bounding box center [1006, 303] width 29 height 29
checkbox input "true"
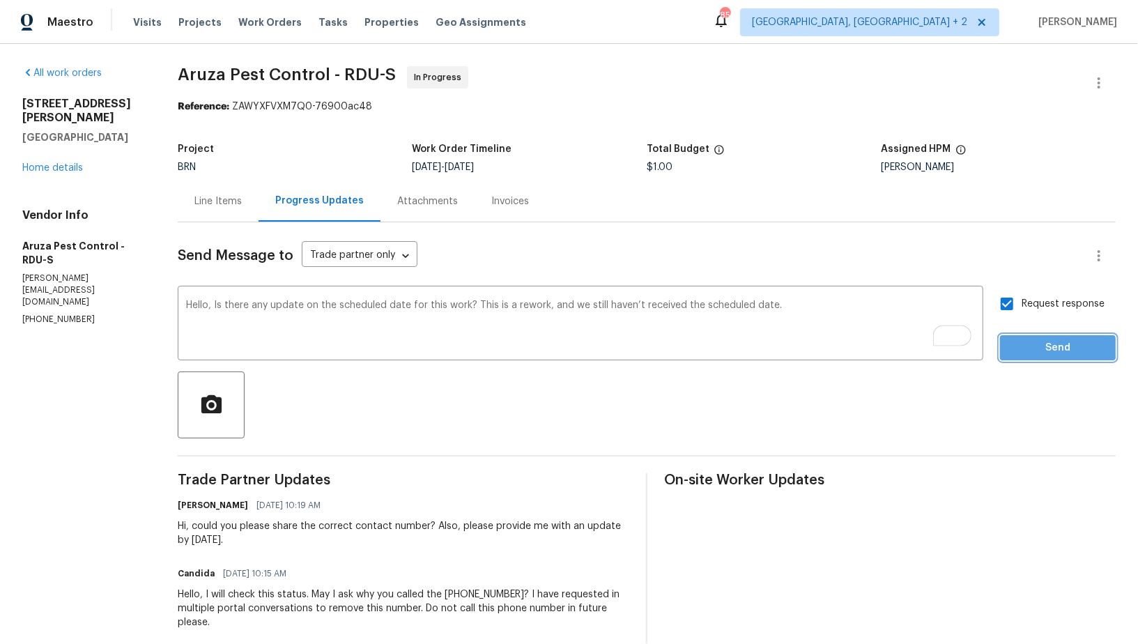
click at [1024, 345] on span "Send" at bounding box center [1057, 347] width 93 height 17
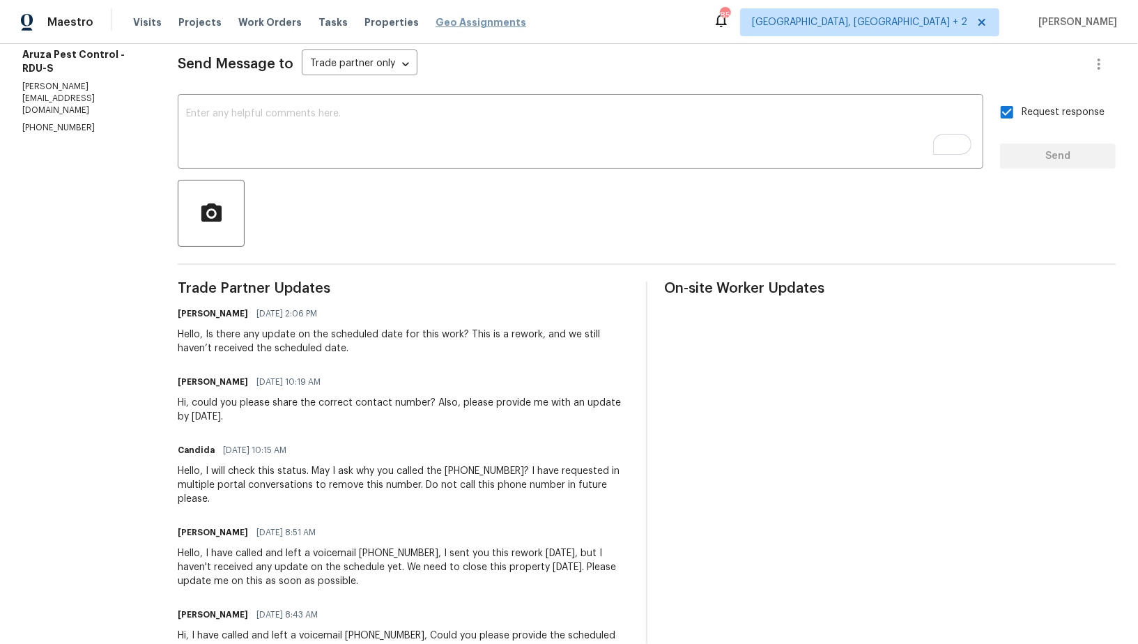
scroll to position [192, 0]
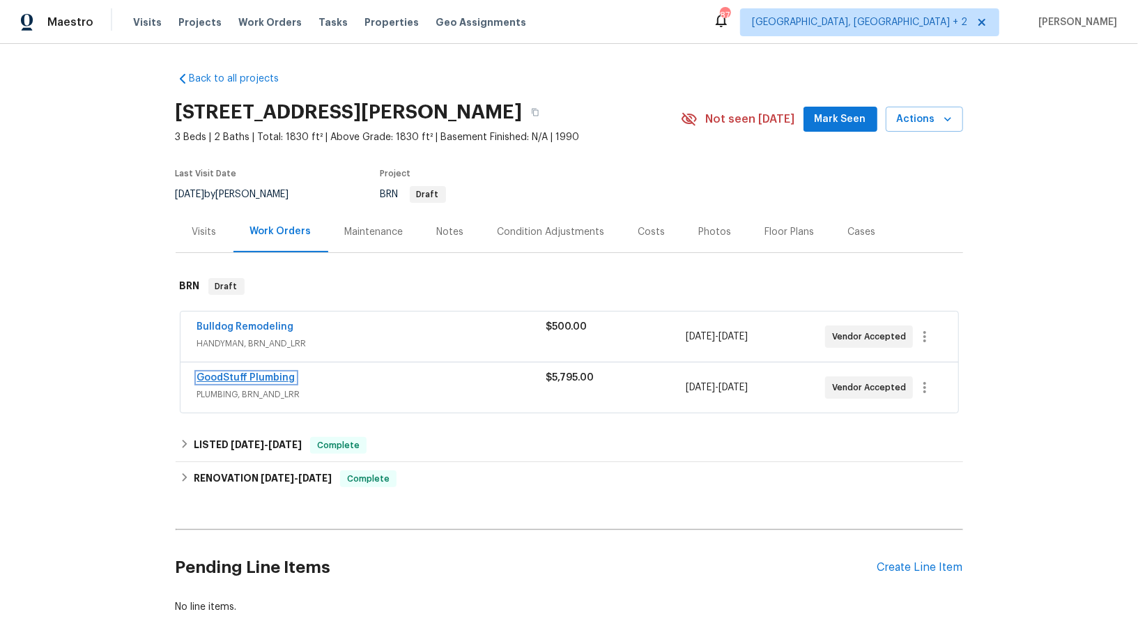
click at [245, 375] on link "GoodStuff Plumbing" at bounding box center [246, 378] width 98 height 10
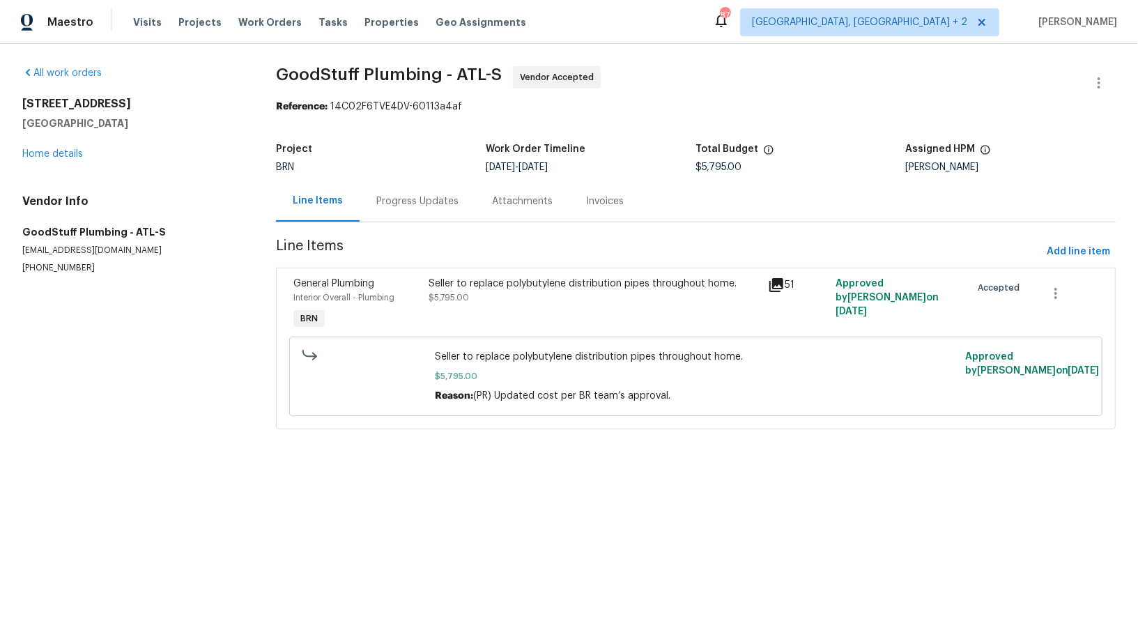
click at [366, 198] on div "Progress Updates" at bounding box center [418, 200] width 116 height 41
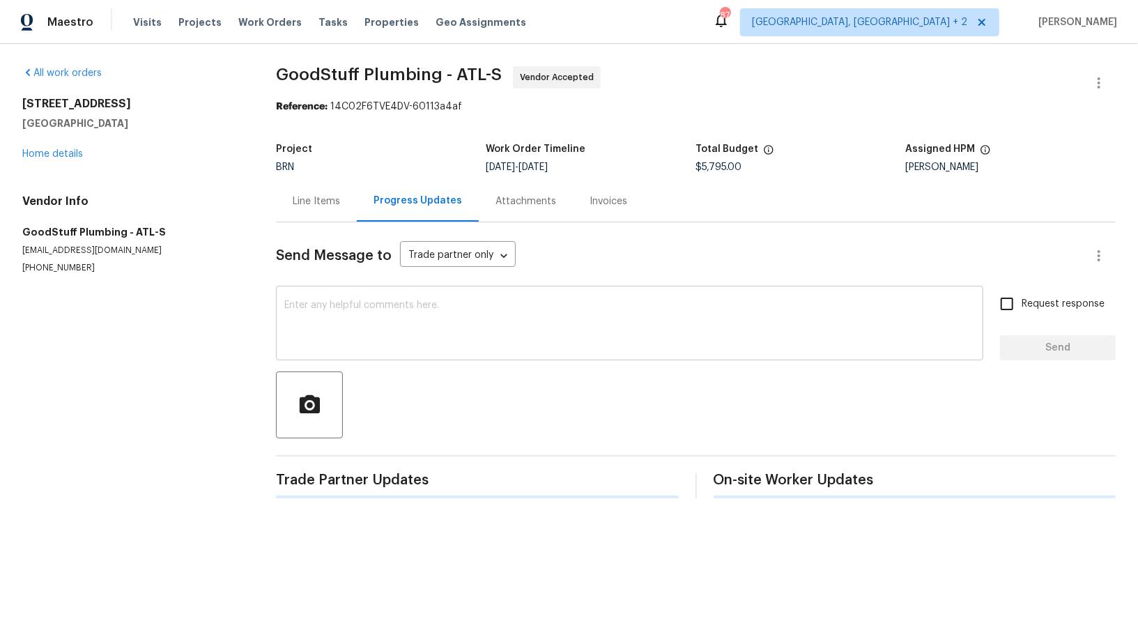
click at [358, 307] on textarea at bounding box center [629, 324] width 690 height 49
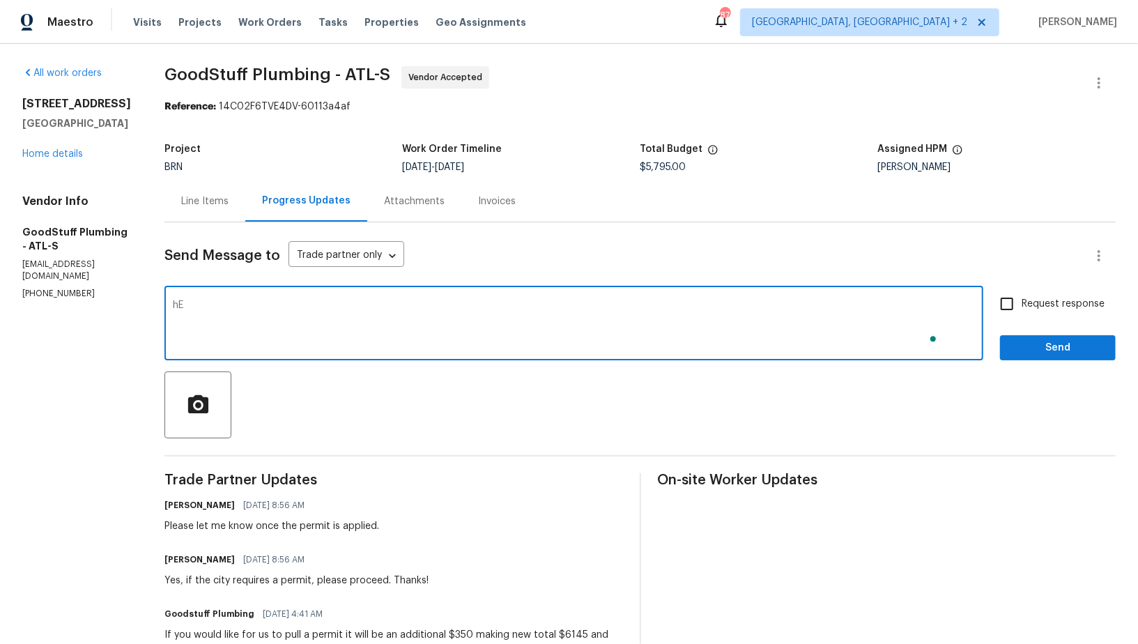
type textarea "h"
type textarea "Hey, Just wanted to follow up and check if the permit has been applied."
drag, startPoint x: 1012, startPoint y: 296, endPoint x: 1020, endPoint y: 323, distance: 28.4
click at [1012, 296] on input "Request response" at bounding box center [1006, 303] width 29 height 29
checkbox input "true"
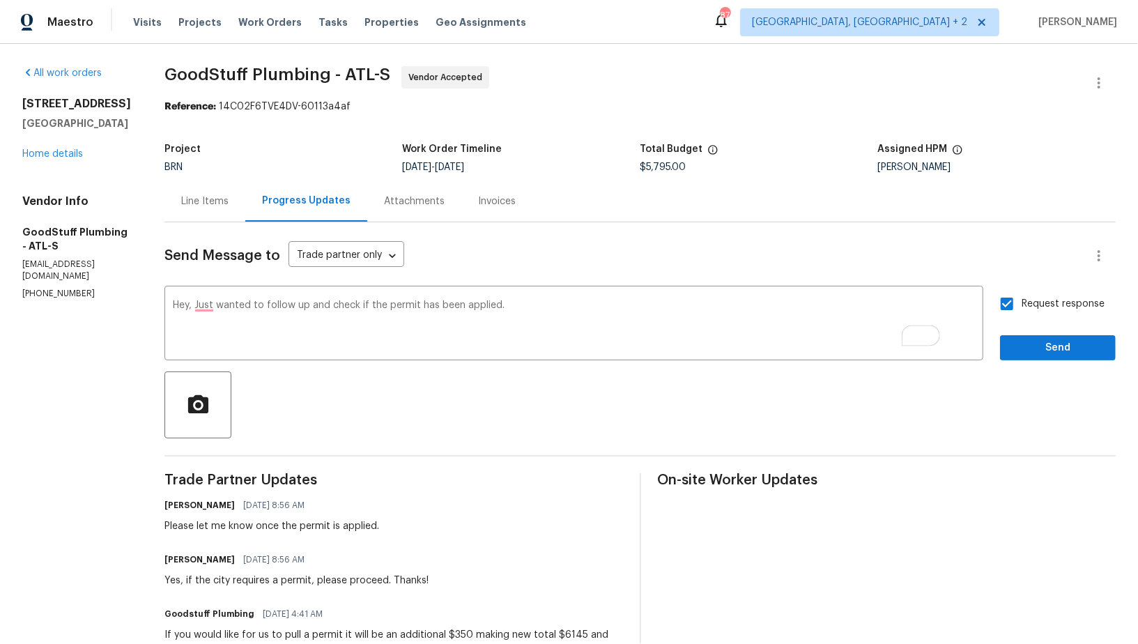
click at [1022, 332] on div "Request response Send" at bounding box center [1058, 324] width 116 height 71
click at [1014, 348] on span "Send" at bounding box center [1057, 347] width 93 height 17
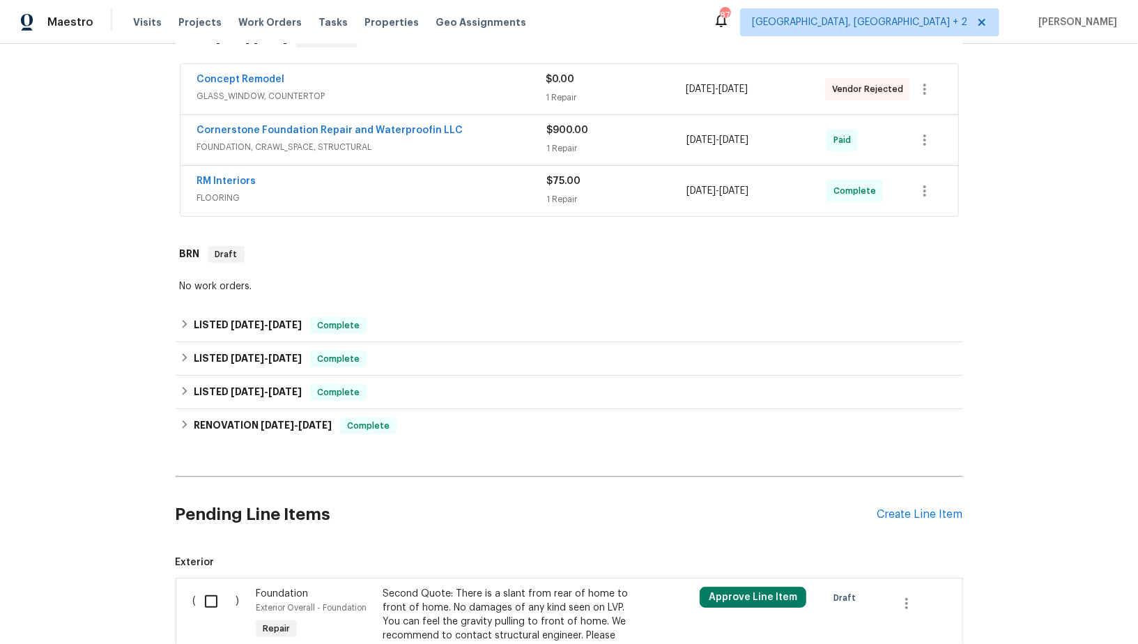
scroll to position [273, 0]
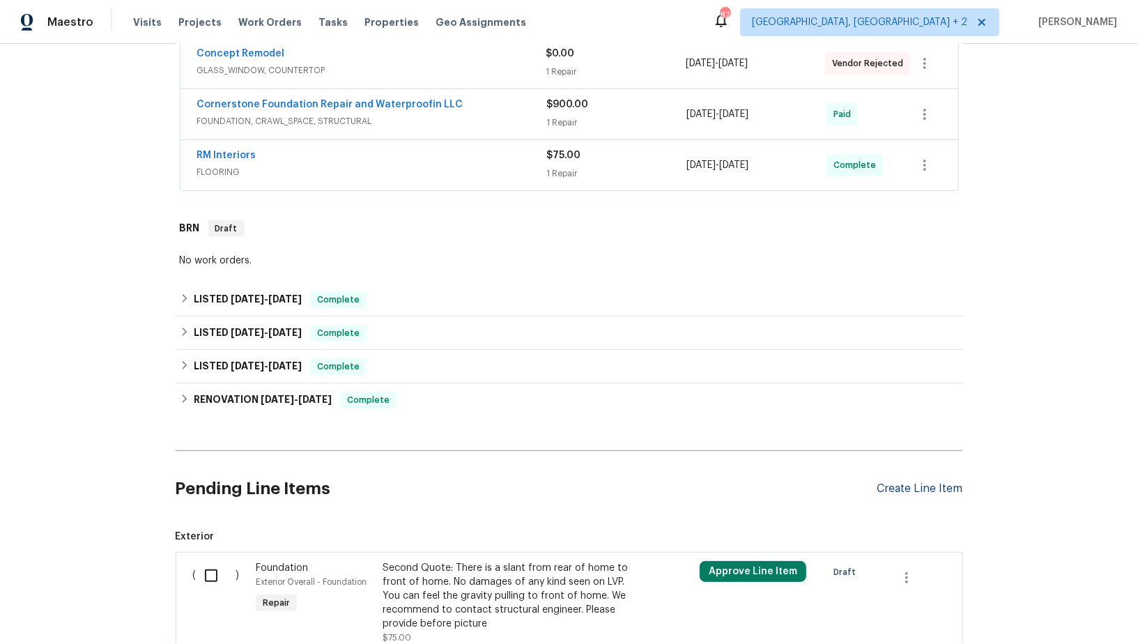
click at [936, 484] on div "Create Line Item" at bounding box center [920, 488] width 86 height 13
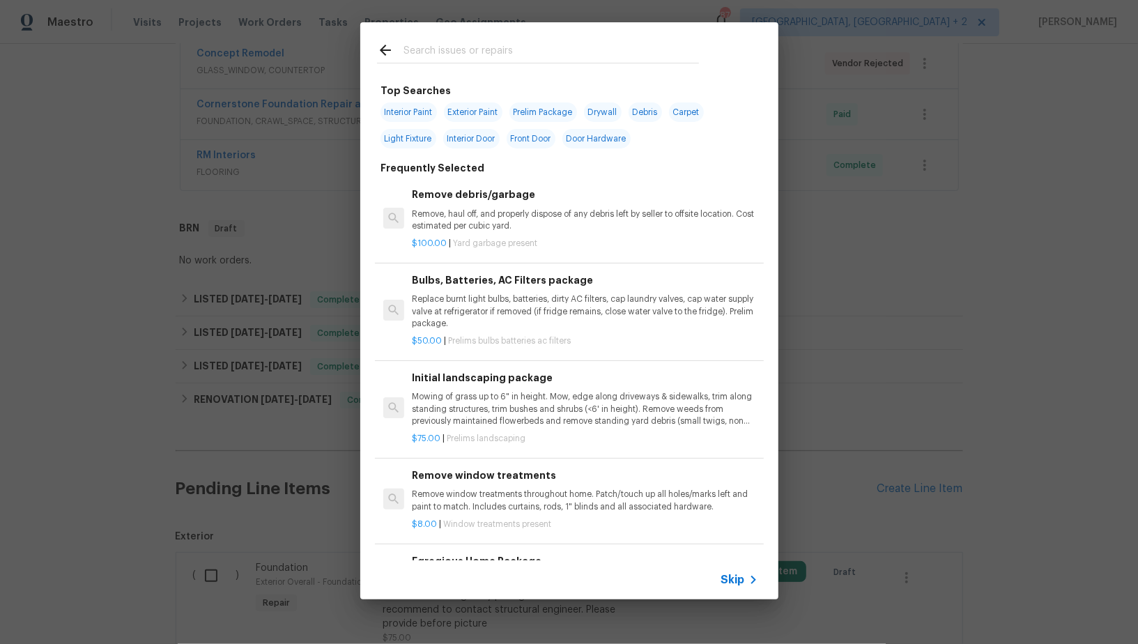
click at [734, 573] on span "Skip" at bounding box center [733, 580] width 24 height 14
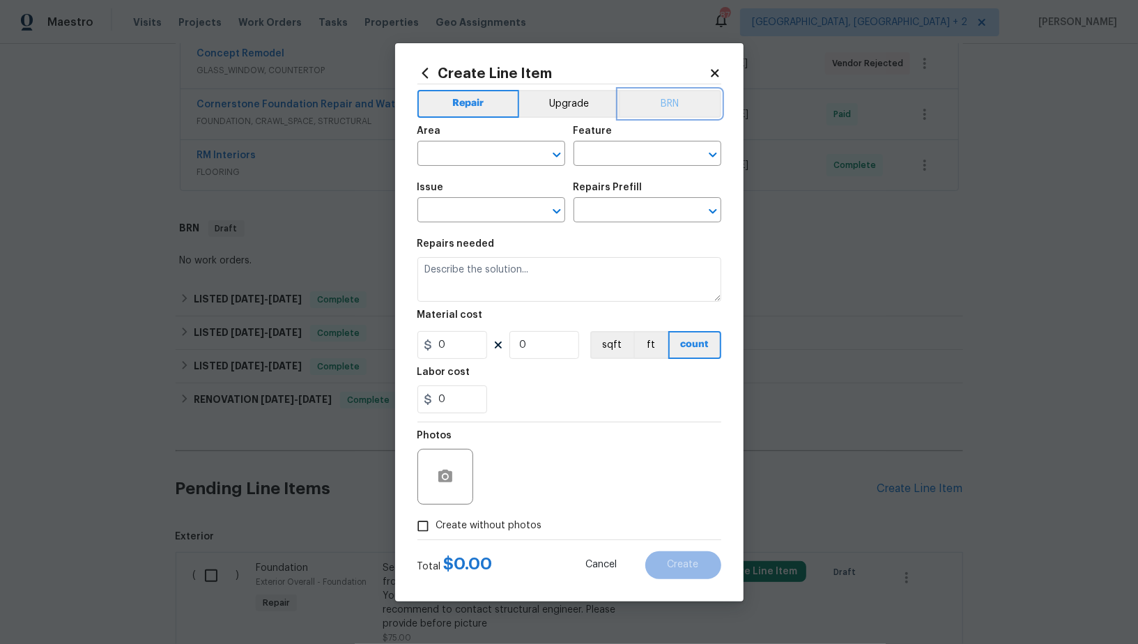
click at [660, 92] on button "BRN" at bounding box center [670, 104] width 102 height 28
click at [498, 157] on input "text" at bounding box center [471, 155] width 109 height 22
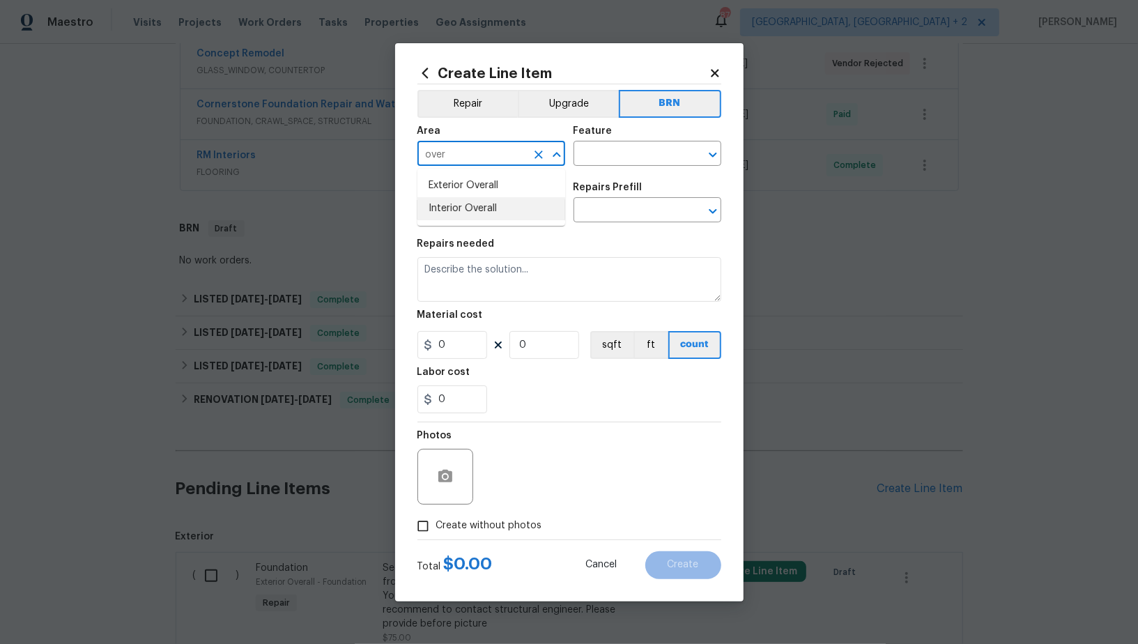
click at [491, 206] on li "Interior Overall" at bounding box center [491, 208] width 148 height 23
type input "Interior Overall"
click at [622, 152] on input "text" at bounding box center [627, 155] width 109 height 22
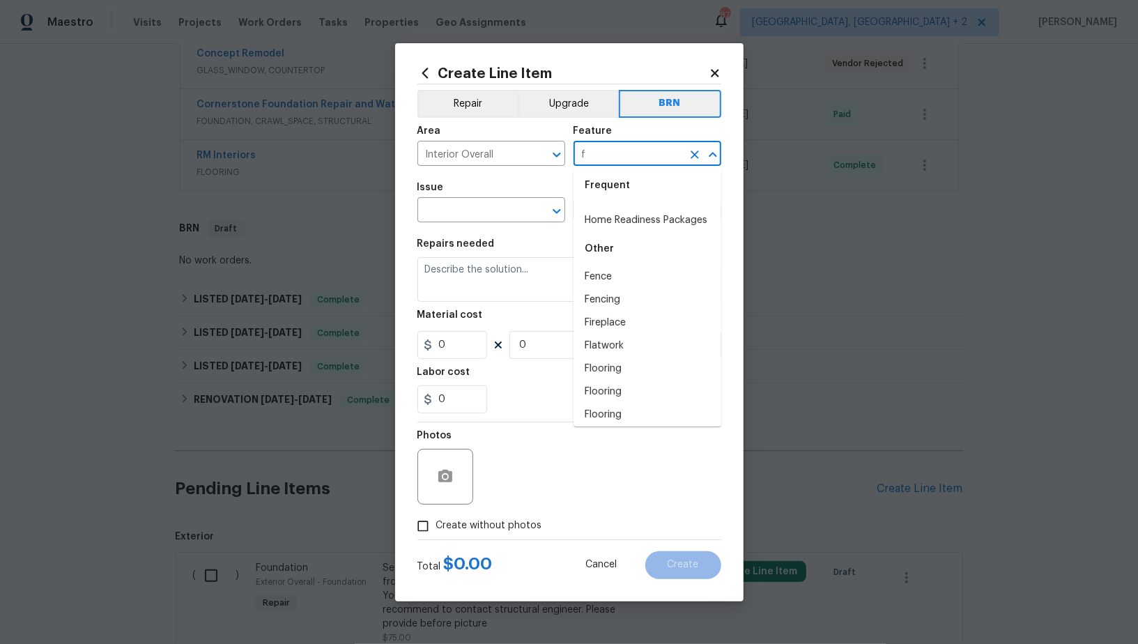
scroll to position [0, 0]
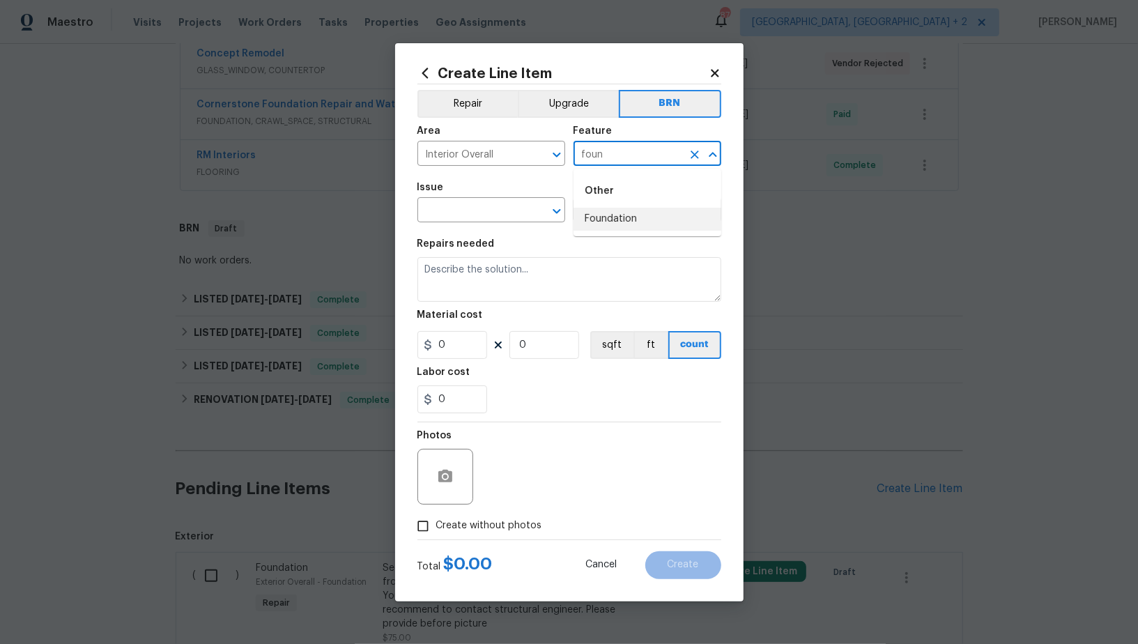
click at [626, 223] on li "Foundation" at bounding box center [647, 219] width 148 height 23
type input "Foundation"
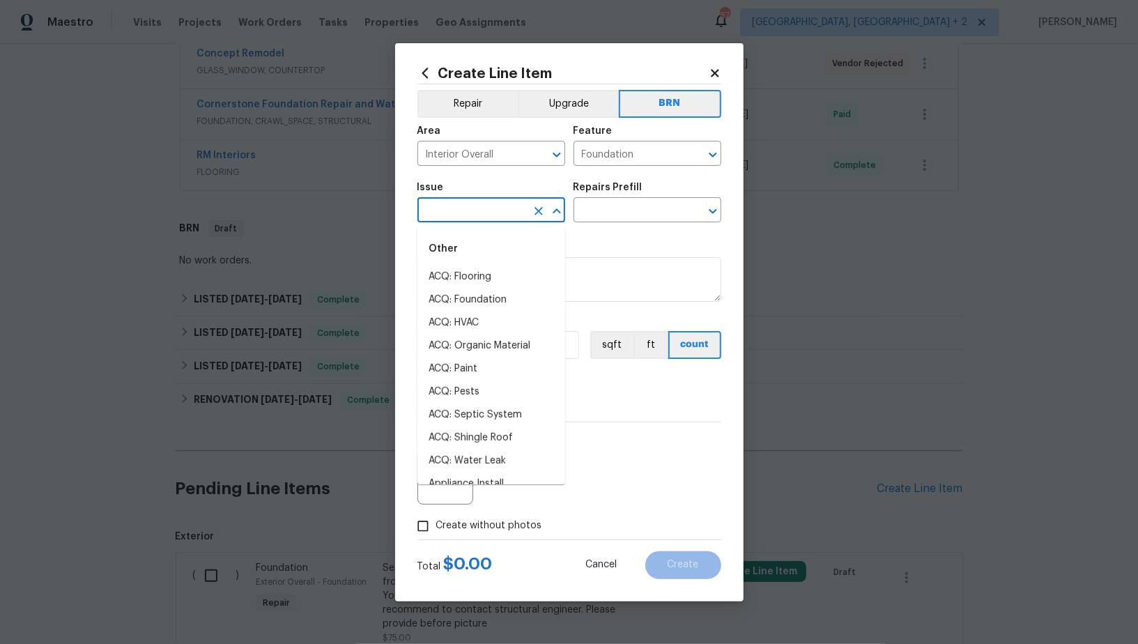
click at [465, 222] on input "text" at bounding box center [471, 212] width 109 height 22
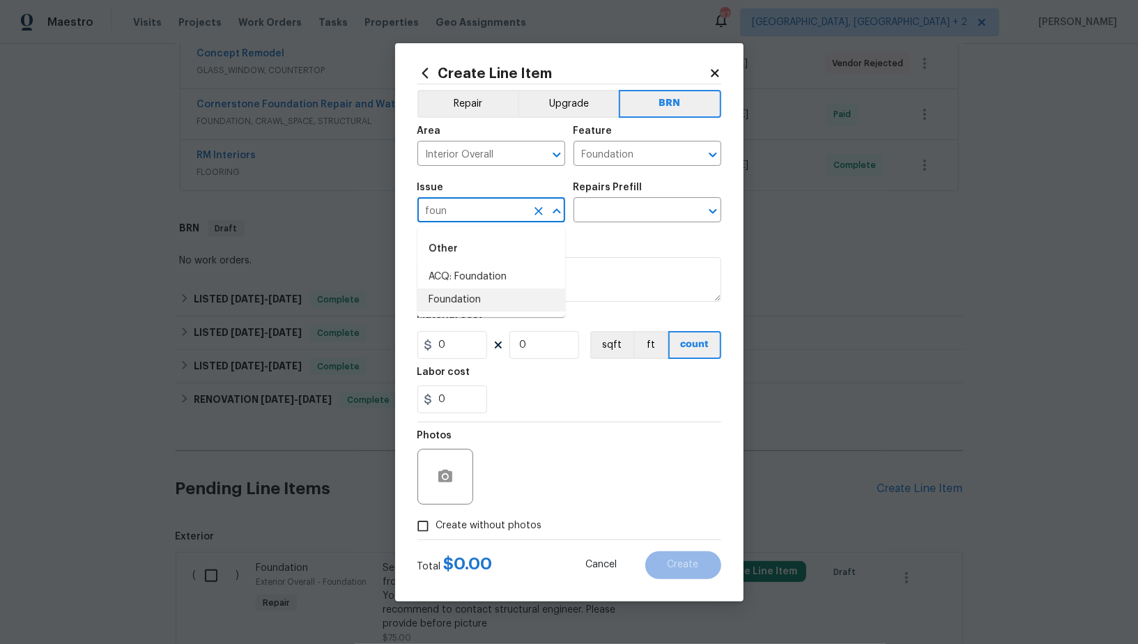
click at [486, 299] on li "Foundation" at bounding box center [491, 299] width 148 height 23
type input "Foundation"
click at [626, 213] on input "text" at bounding box center [627, 212] width 109 height 22
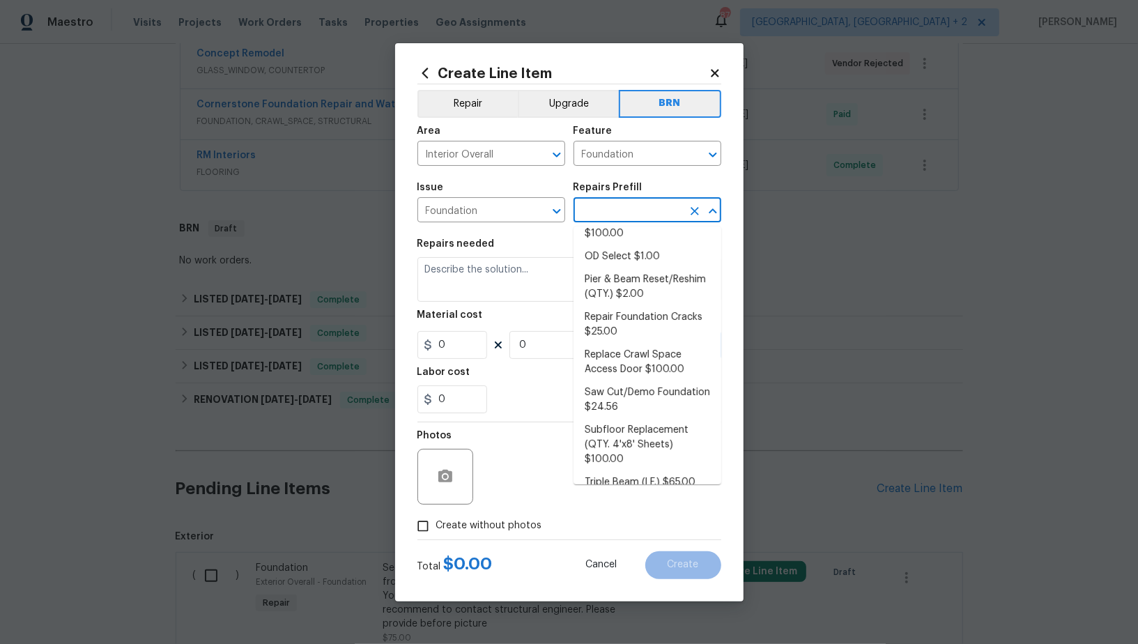
scroll to position [363, 0]
click at [625, 327] on li "Repair Foundation Cracks $25.00" at bounding box center [647, 325] width 148 height 38
type input "Repair Foundation Cracks $25.00"
type textarea "Prep the area and apply DAP Gray Concrete and Mortar Filler Latex Sealant to fi…"
type input "25"
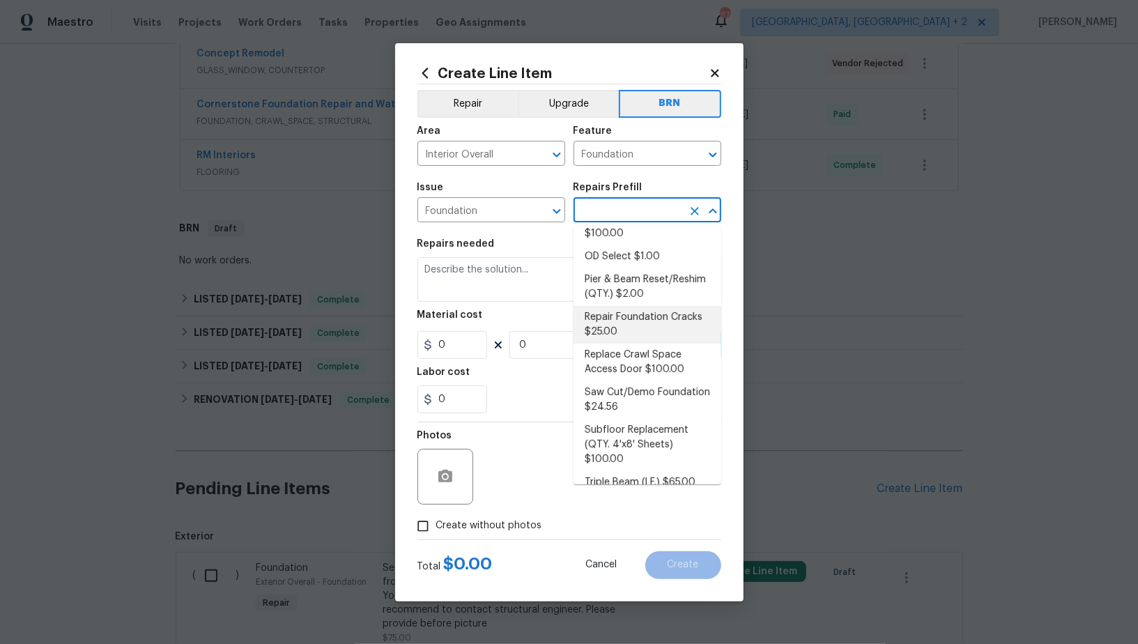
type input "1"
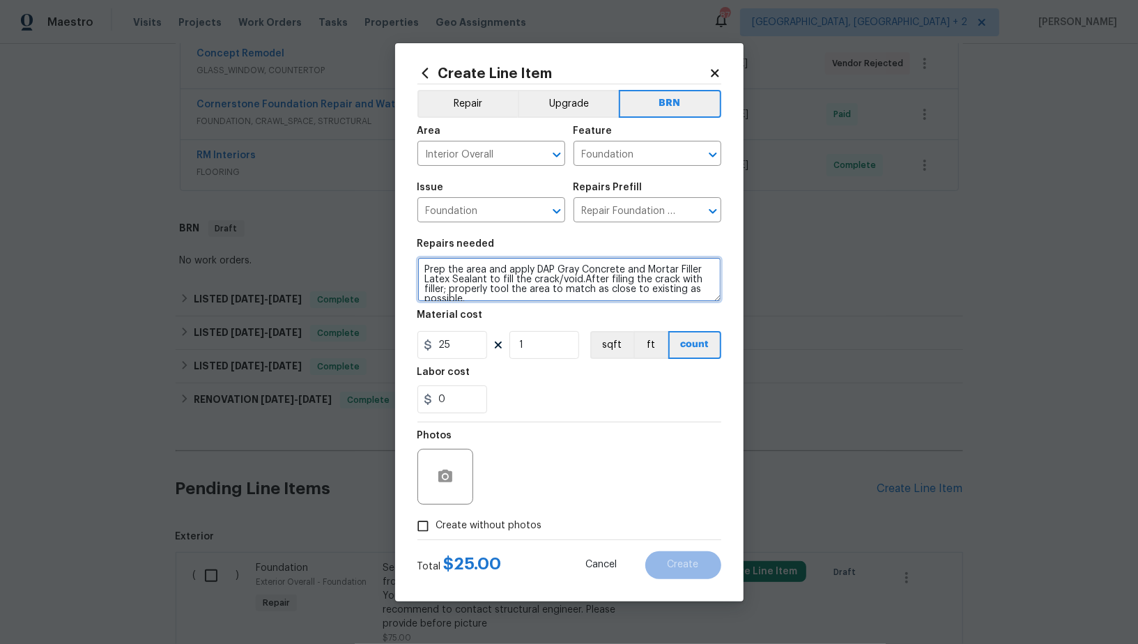
click at [552, 299] on textarea "Prep the area and apply DAP Gray Concrete and Mortar Filler Latex Sealant to fi…" at bounding box center [569, 279] width 304 height 45
paste textarea "Contractor to inspect and provide estimate for necessary repairs based on SE re…"
type textarea "Contractor to inspect and provide estimate for necessary repairs based on SE re…"
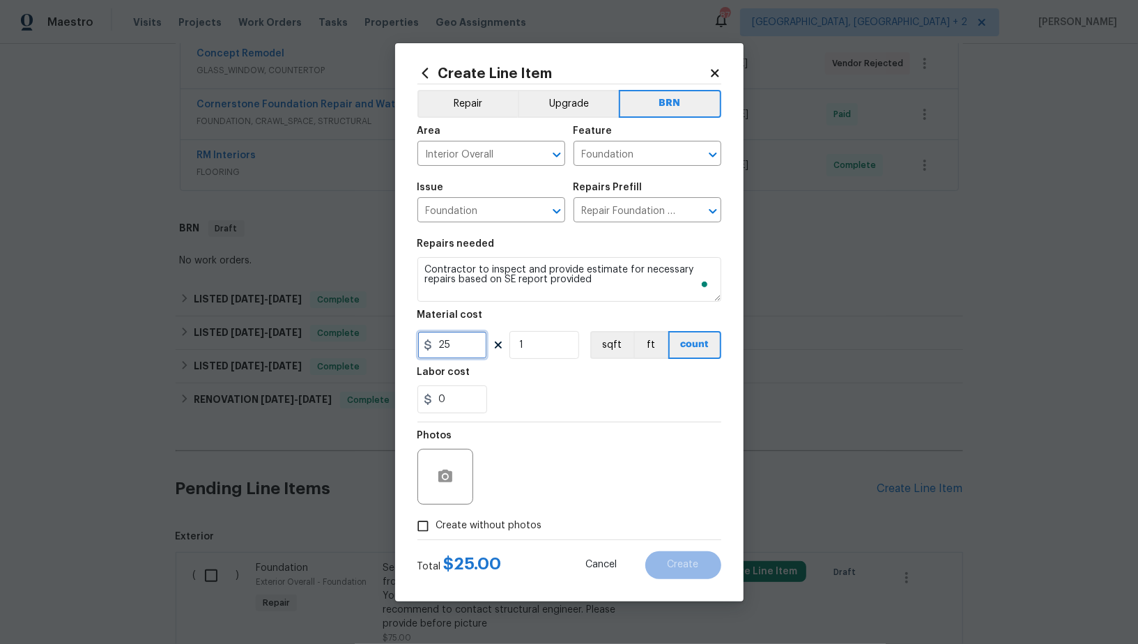
click at [459, 350] on input "25" at bounding box center [452, 345] width 70 height 28
type input "0"
click at [454, 401] on input "0" at bounding box center [452, 399] width 70 height 28
type input "1"
click at [420, 523] on input "Create without photos" at bounding box center [423, 526] width 26 height 26
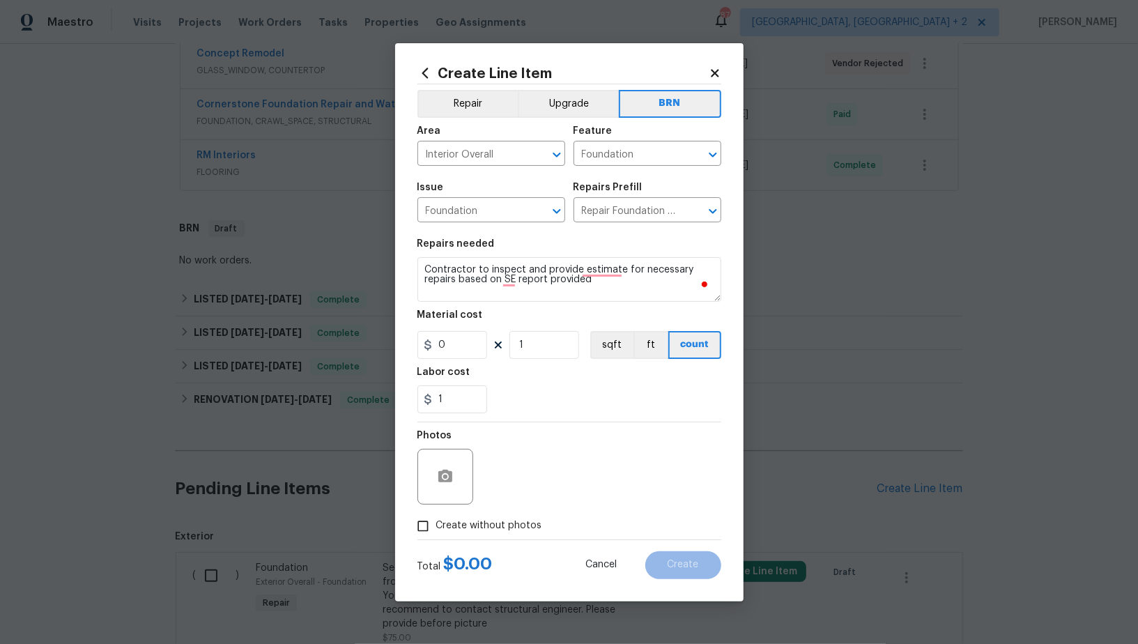
checkbox input "true"
click at [656, 472] on textarea "To enrich screen reader interactions, please activate Accessibility in Grammarl…" at bounding box center [602, 477] width 237 height 56
click at [689, 579] on div "Create Line Item Repair Upgrade BRN Area Interior Overall ​ Feature Foundation …" at bounding box center [569, 322] width 348 height 558
click at [688, 569] on span "Create" at bounding box center [682, 564] width 31 height 10
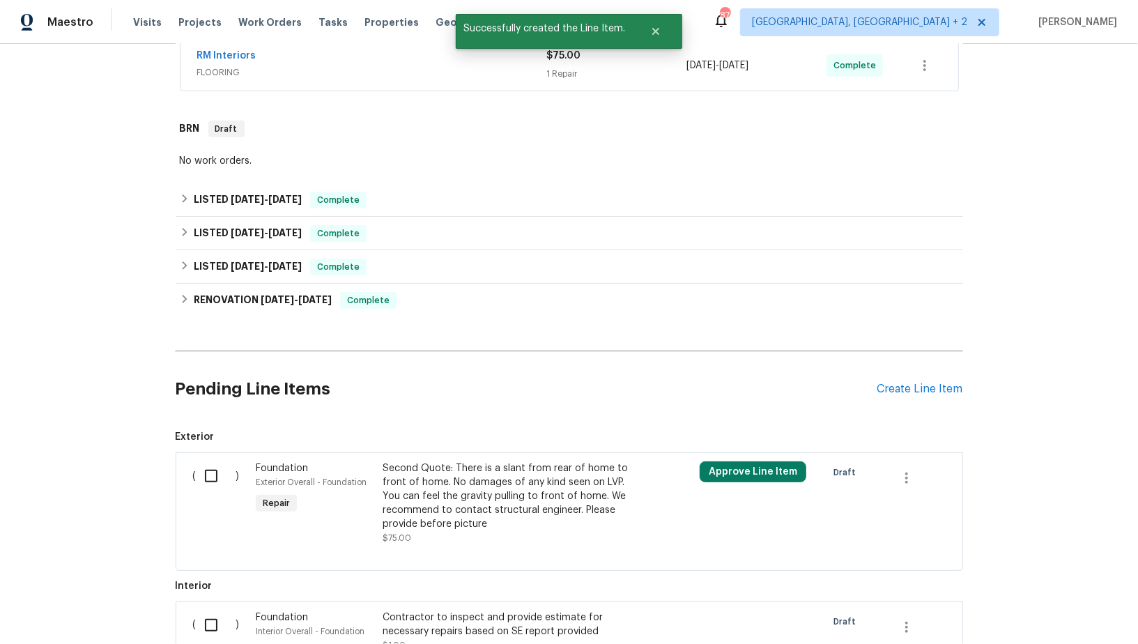
scroll to position [562, 0]
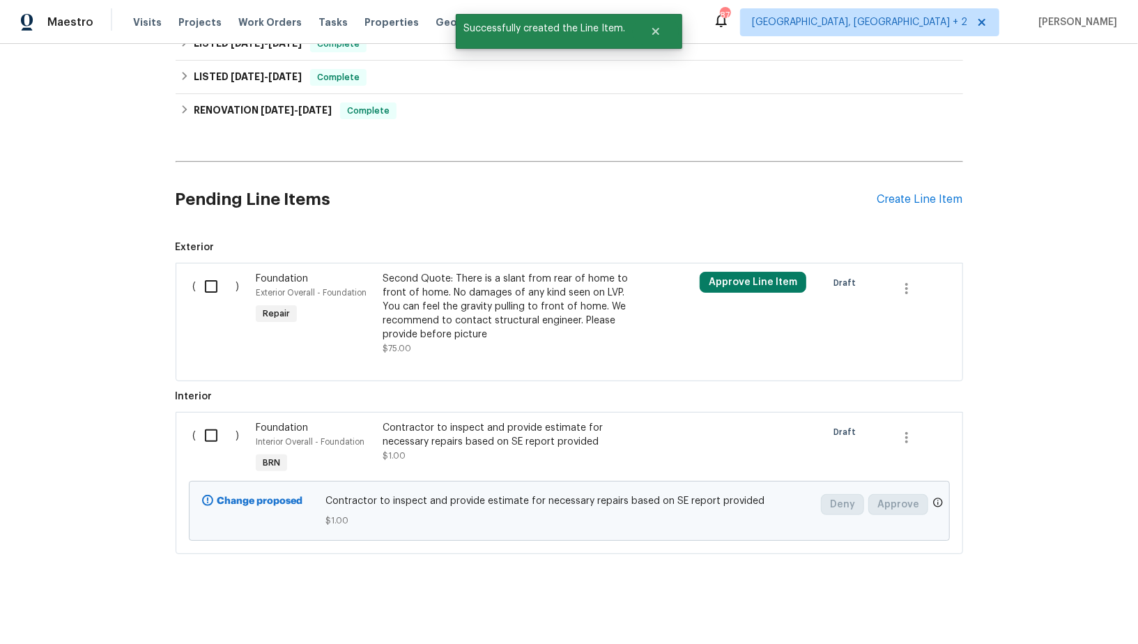
click at [246, 435] on div "( )" at bounding box center [220, 449] width 63 height 64
click at [215, 424] on input "checkbox" at bounding box center [216, 435] width 40 height 29
checkbox input "true"
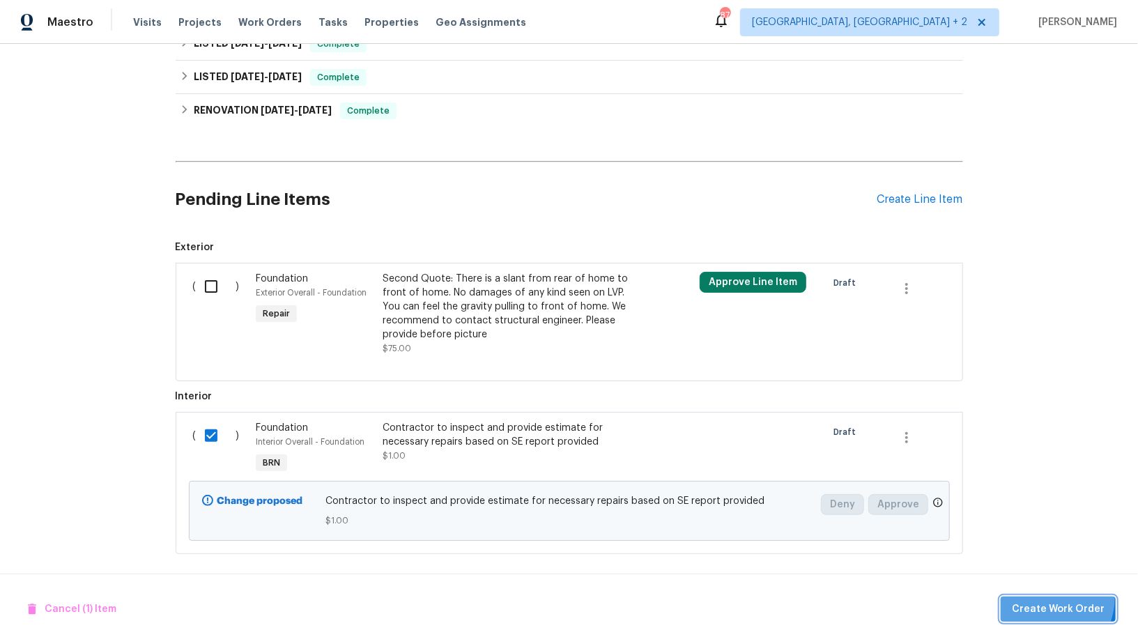
click at [1045, 598] on button "Create Work Order" at bounding box center [1057, 609] width 115 height 26
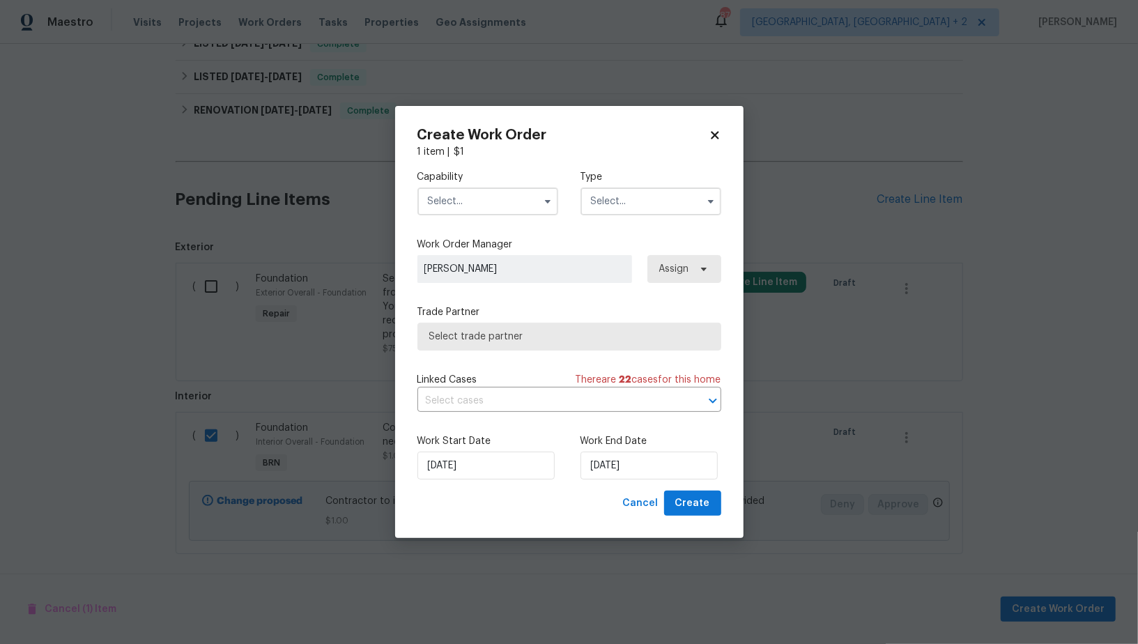
click at [507, 203] on input "text" at bounding box center [487, 201] width 141 height 28
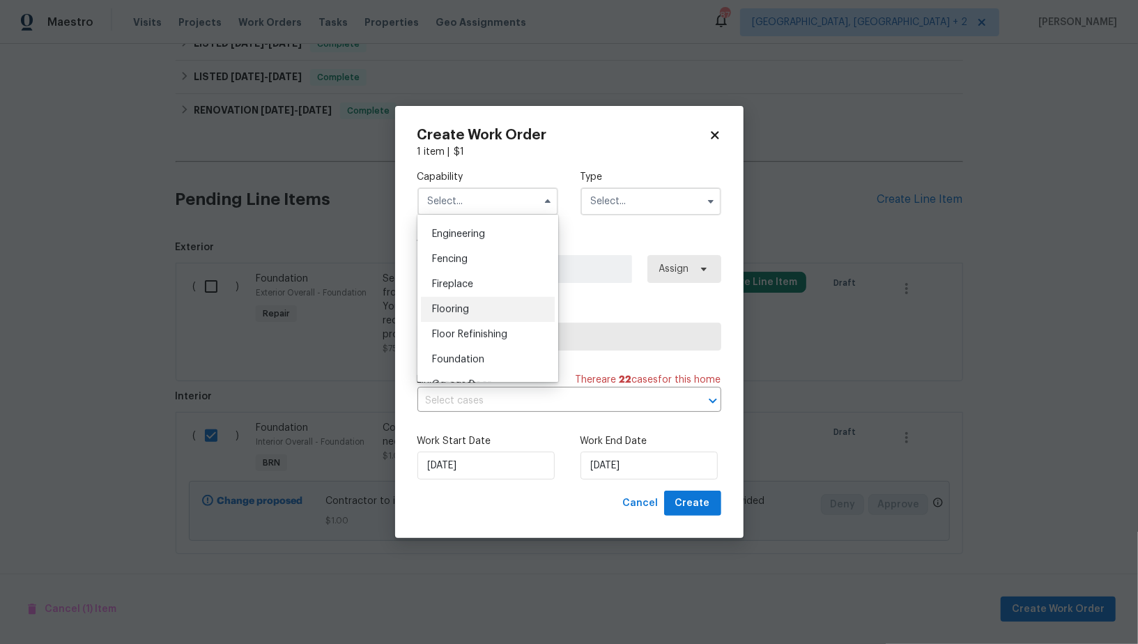
scroll to position [465, 0]
click at [478, 352] on span "Foundation" at bounding box center [458, 357] width 52 height 10
type input "Foundation"
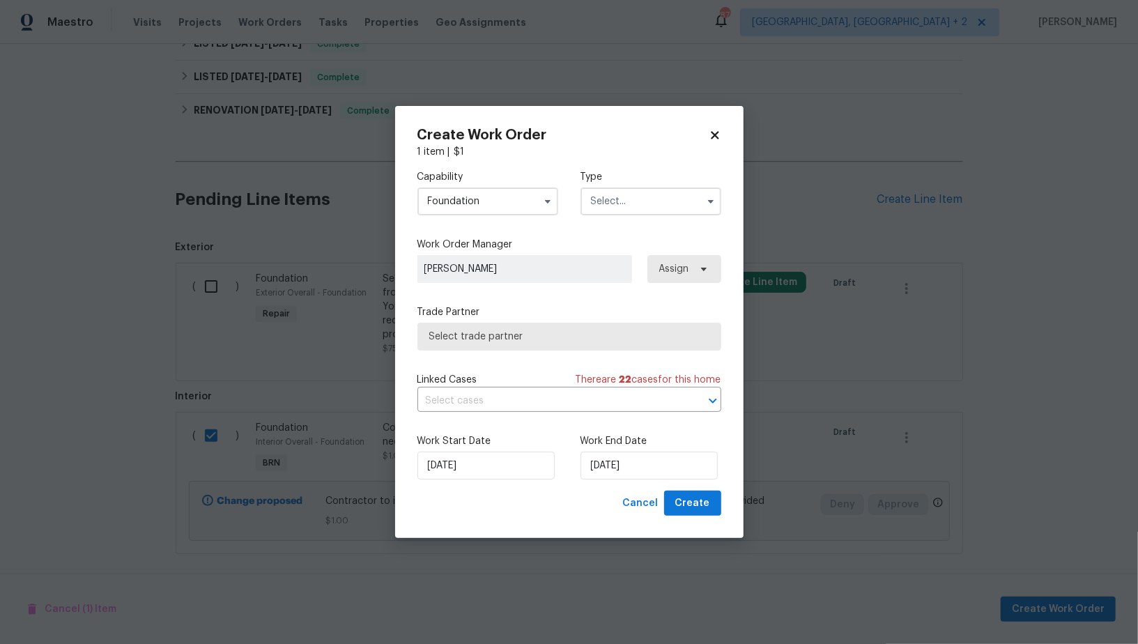
click at [636, 190] on input "text" at bounding box center [650, 201] width 141 height 28
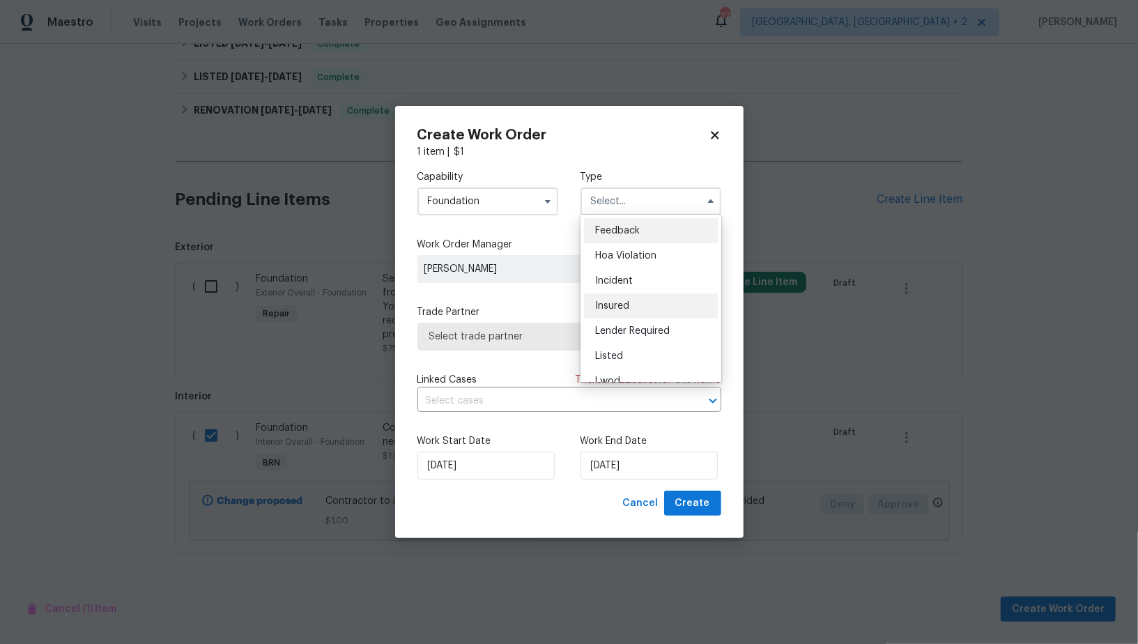
scroll to position [165, 0]
click at [620, 312] on span "Resale" at bounding box center [609, 316] width 29 height 10
type input "Resale"
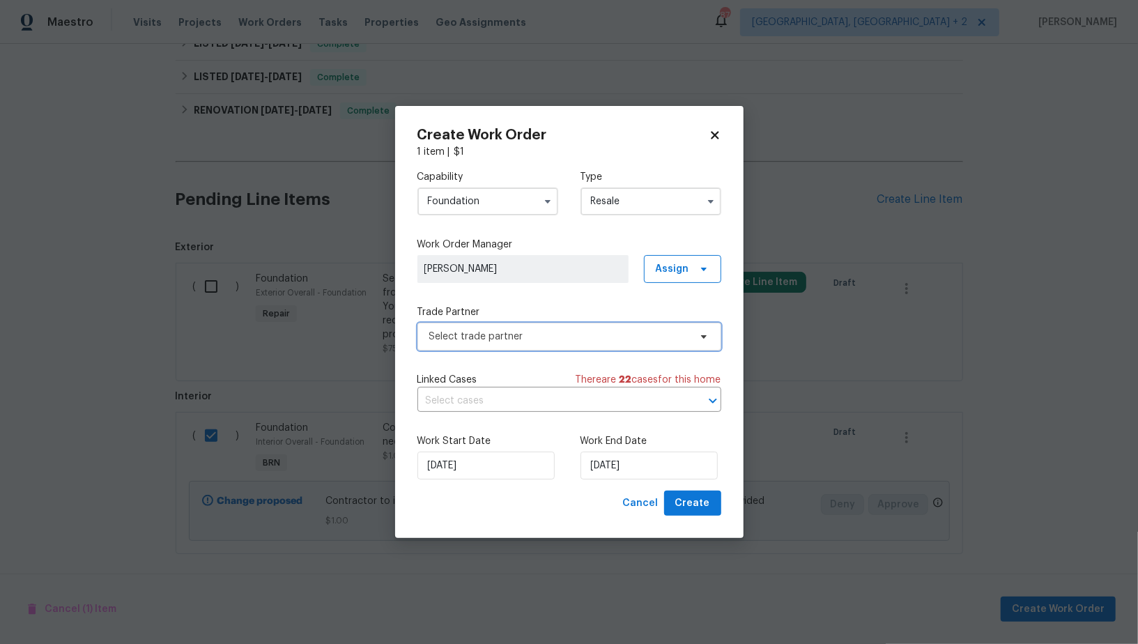
click at [588, 338] on span "Select trade partner" at bounding box center [559, 337] width 260 height 14
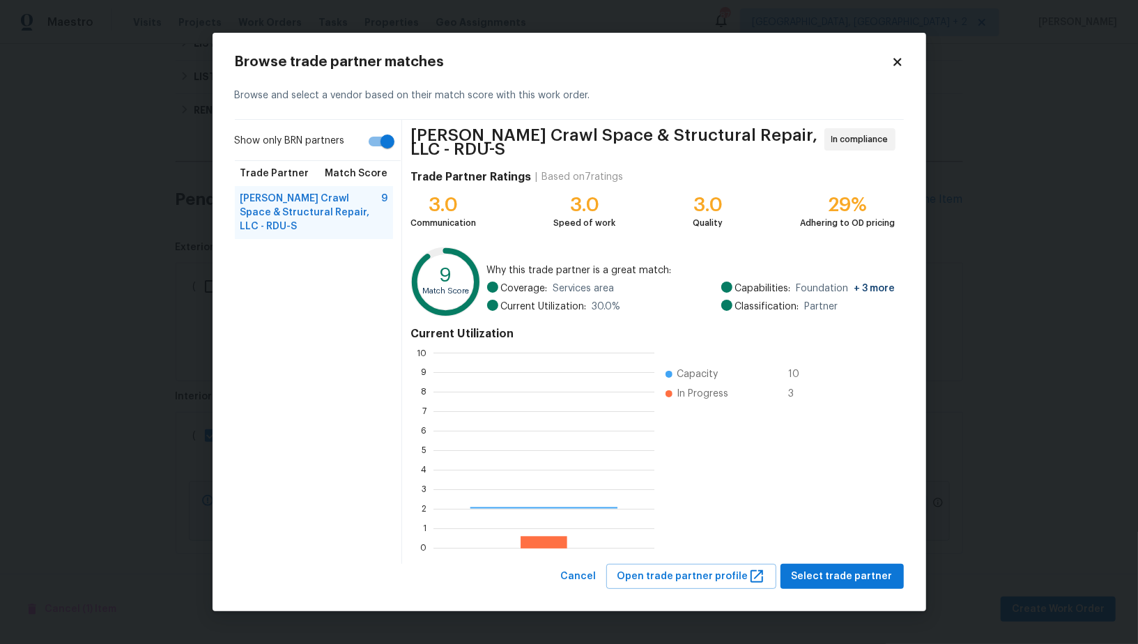
scroll to position [195, 220]
click at [837, 572] on span "Select trade partner" at bounding box center [841, 576] width 101 height 17
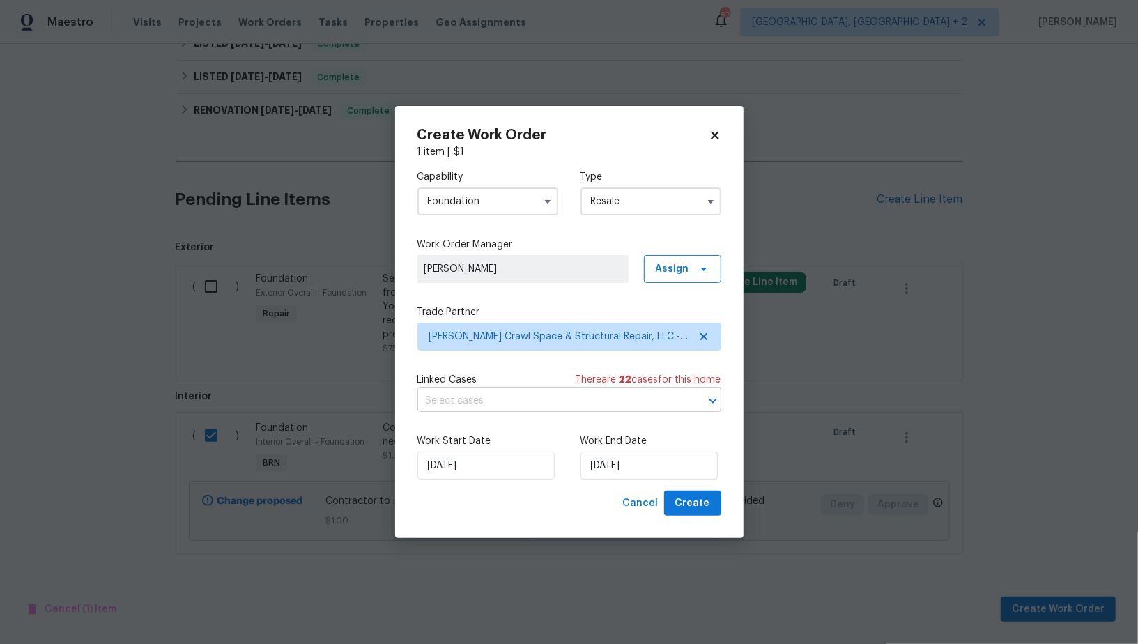
click at [560, 401] on input "text" at bounding box center [549, 401] width 265 height 22
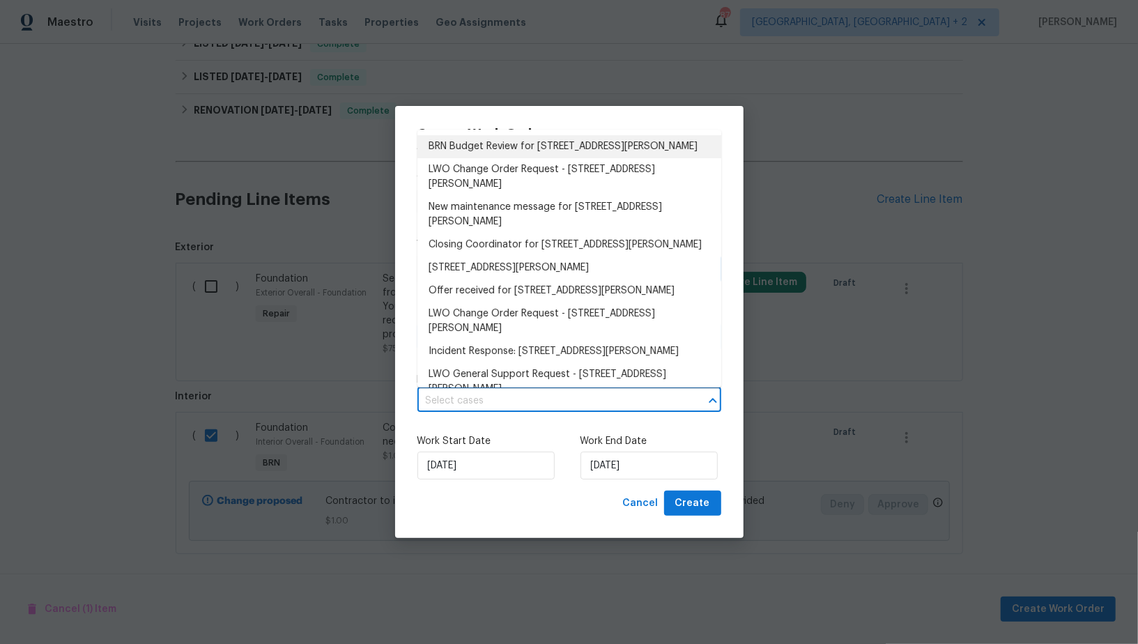
click at [547, 150] on li "BRN Budget Review for 2412 Little John Rd, Raleigh, NC 27610" at bounding box center [569, 146] width 304 height 23
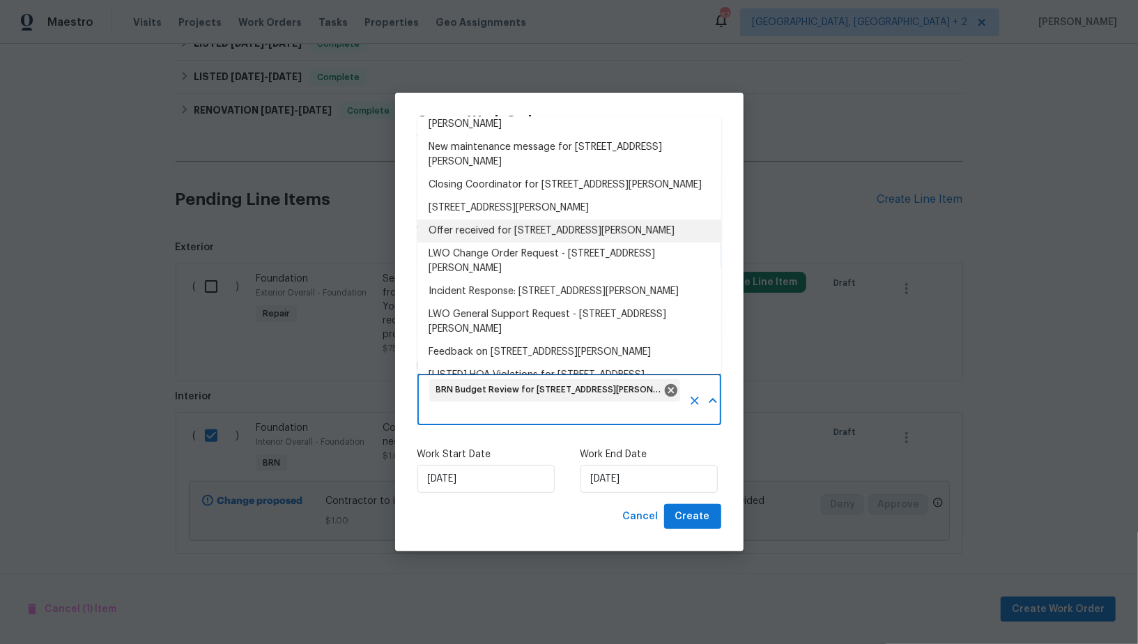
scroll to position [54, 0]
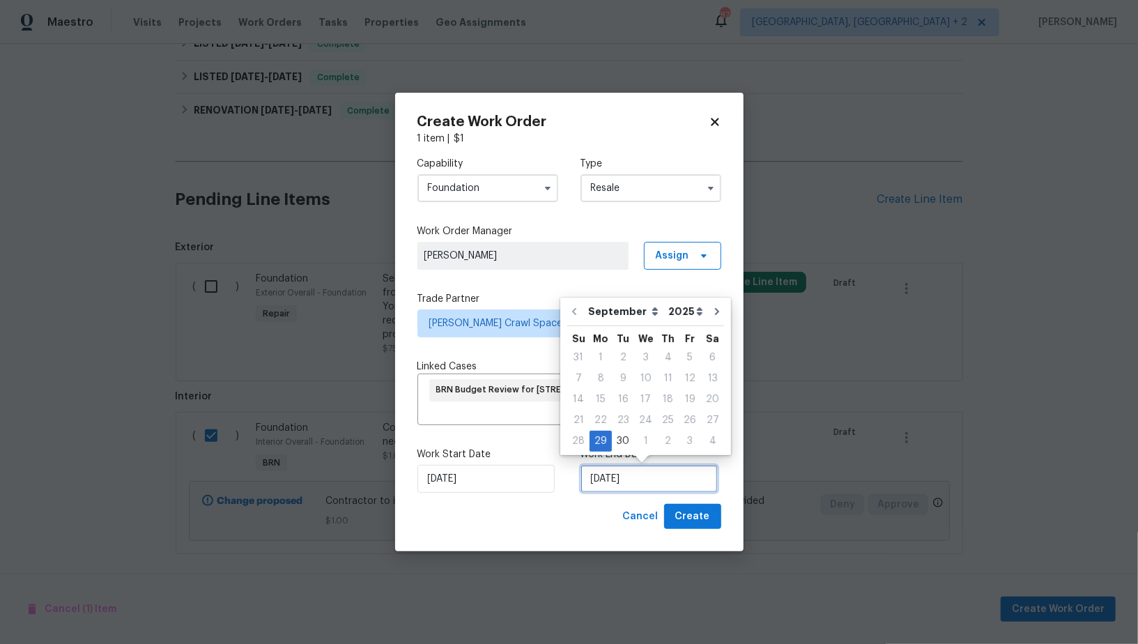
click at [610, 471] on input "29/09/2025" at bounding box center [648, 479] width 137 height 28
click at [638, 438] on div "1" at bounding box center [645, 441] width 23 height 20
type input "01/10/2025"
select select "9"
click at [498, 362] on div "Linked Cases There are 22 case s for this home" at bounding box center [569, 367] width 304 height 14
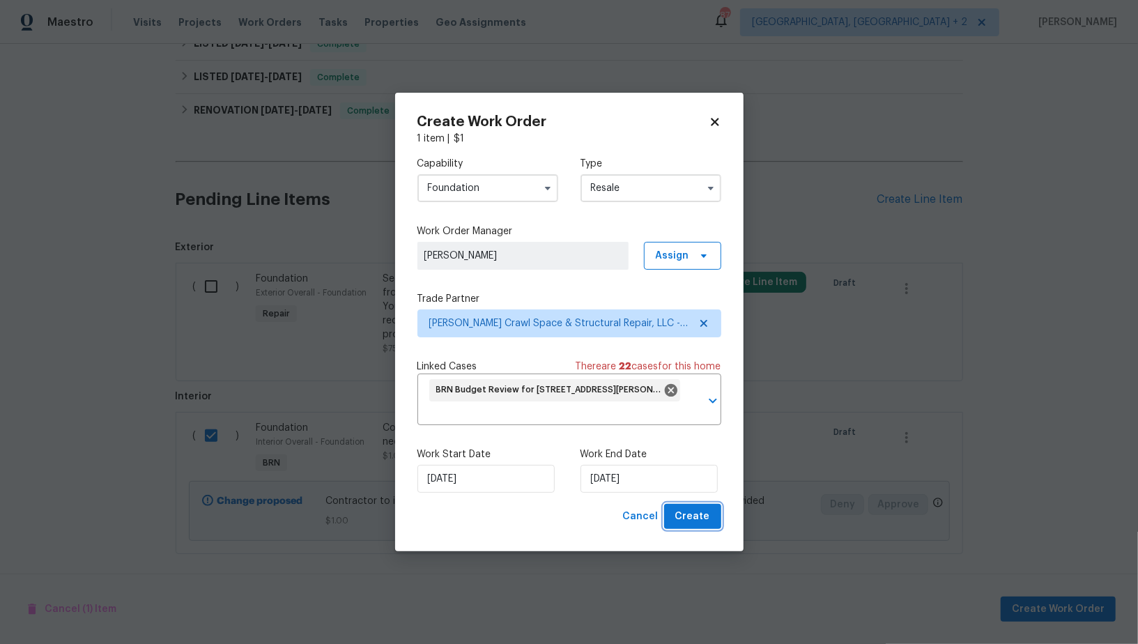
click at [695, 523] on span "Create" at bounding box center [692, 516] width 35 height 17
checkbox input "false"
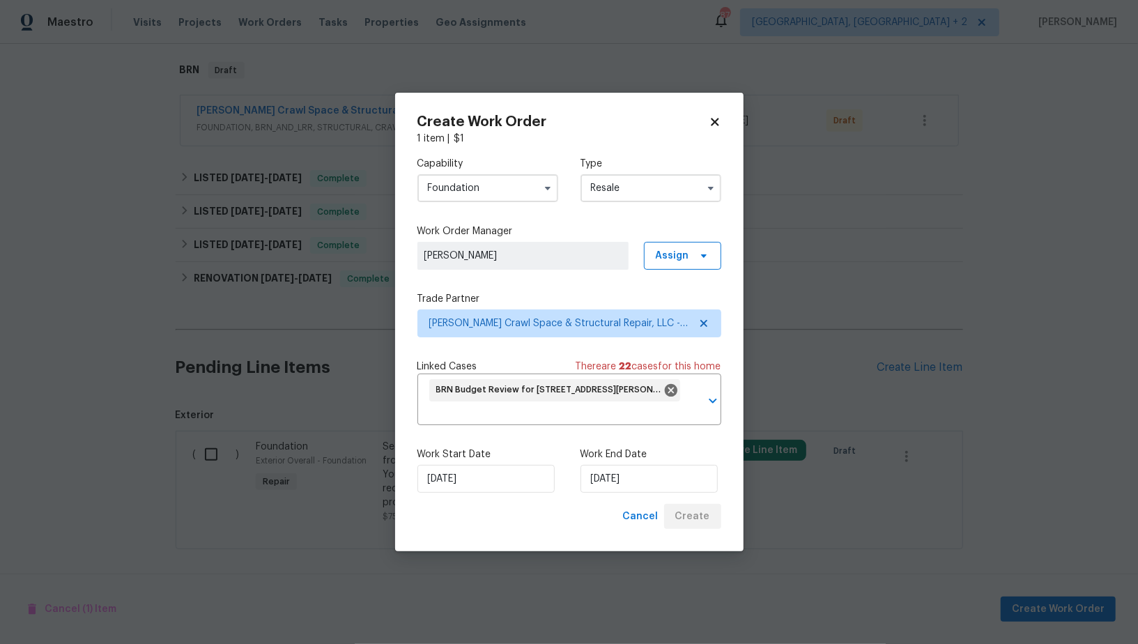
scroll to position [427, 0]
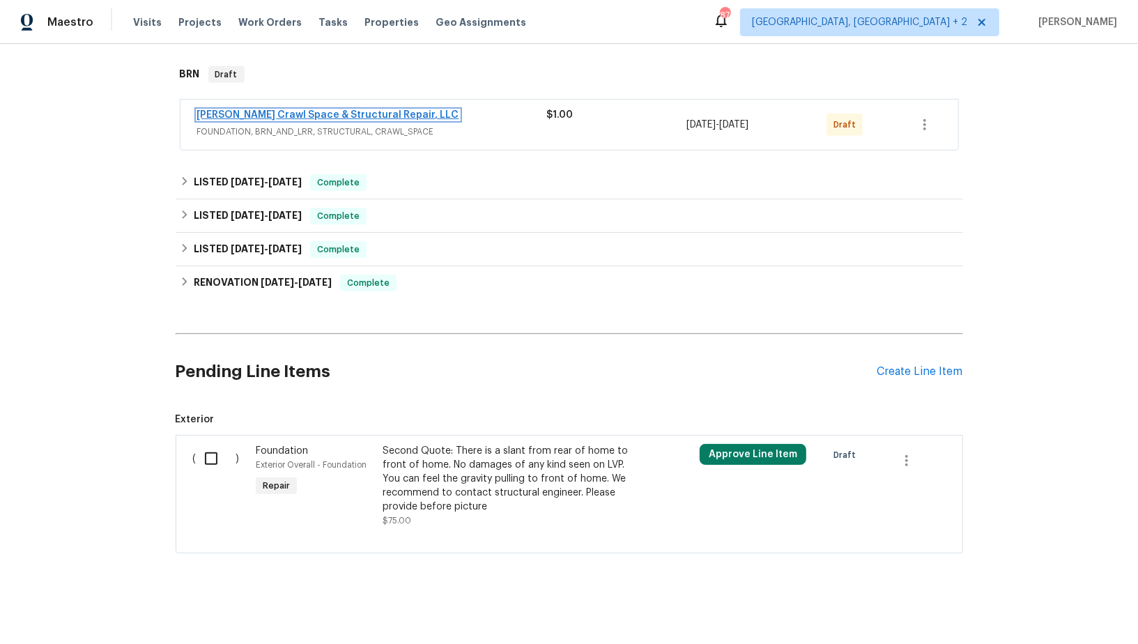
click at [342, 115] on link "Falcone Crawl Space & Structural Repair, LLC" at bounding box center [328, 115] width 262 height 10
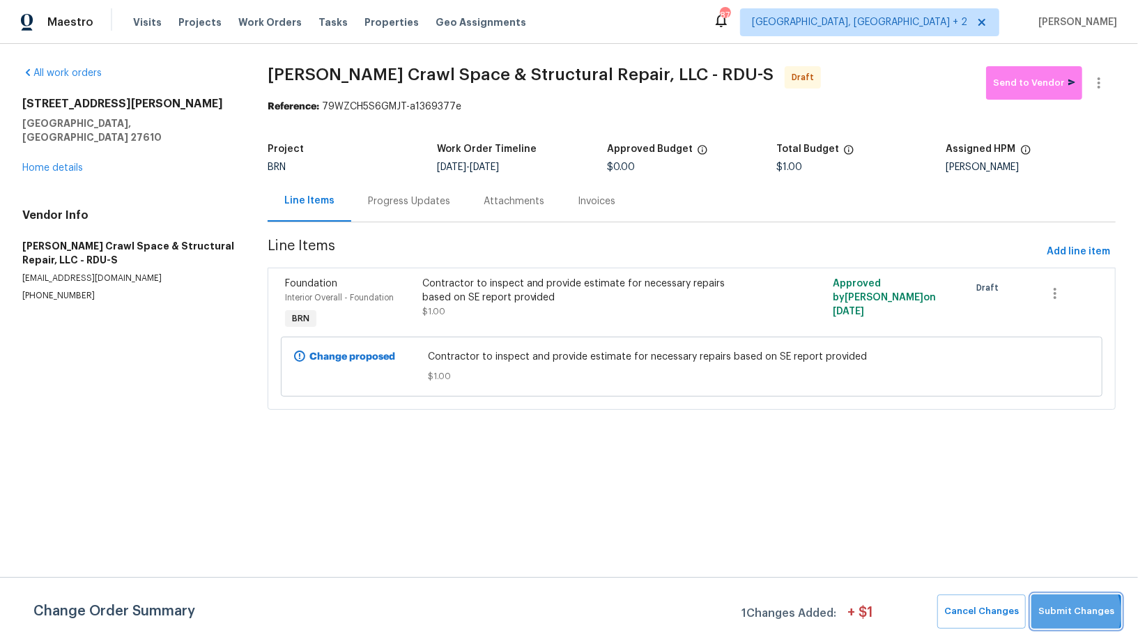
click at [1066, 613] on span "Submit Changes" at bounding box center [1076, 611] width 76 height 16
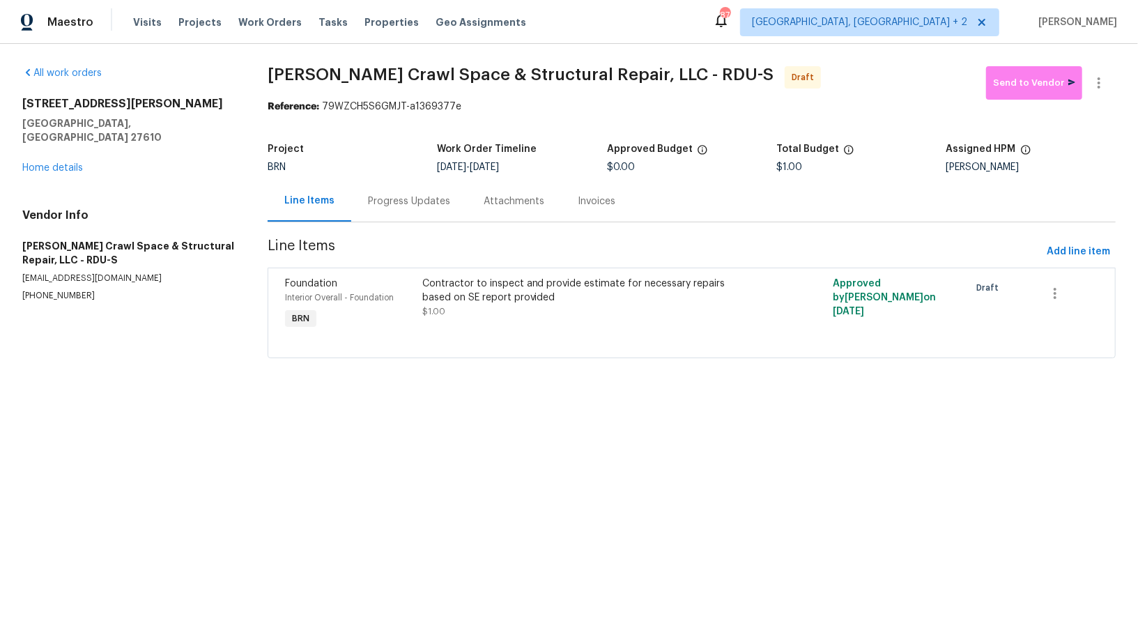
click at [409, 211] on div "Progress Updates" at bounding box center [409, 200] width 116 height 41
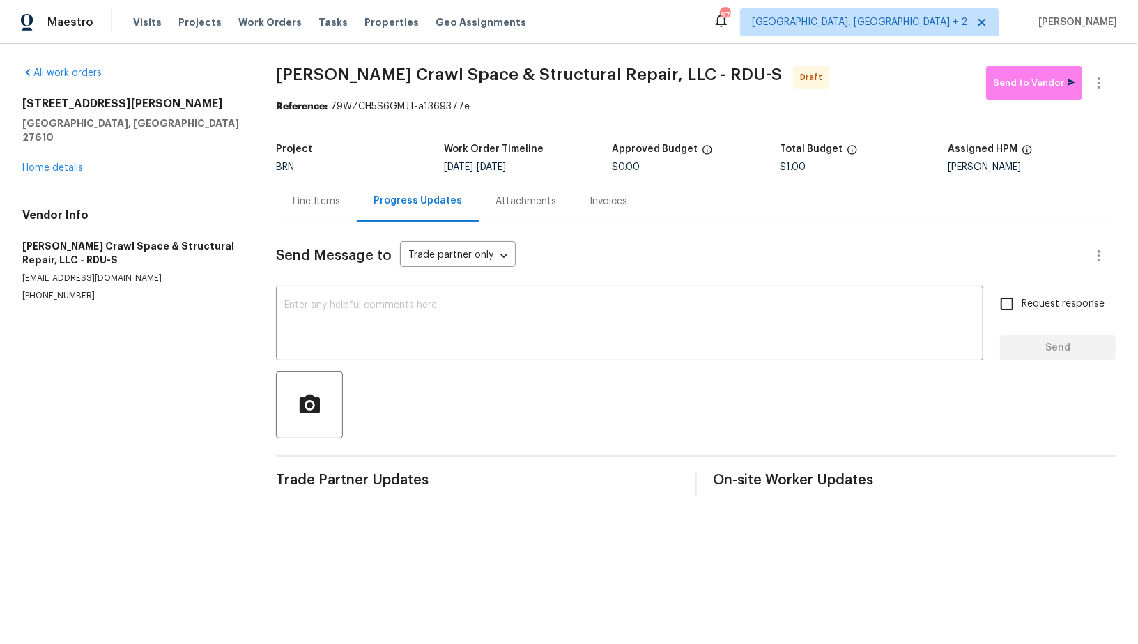
click at [494, 284] on div "Send Message to Trade partner only Trade partner only ​ x ​ Request response Se…" at bounding box center [696, 358] width 840 height 273
click at [489, 300] on textarea at bounding box center [629, 324] width 690 height 49
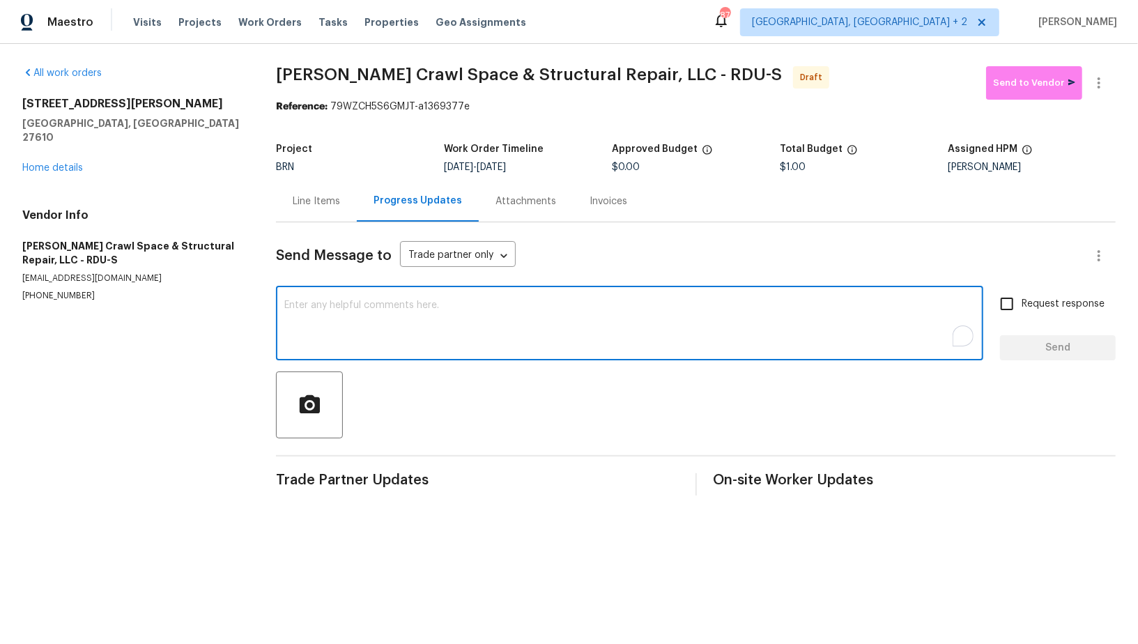
paste textarea "Hi, I'm Padmapriya from Opendoor. Just wanted to check if you received the WO f…"
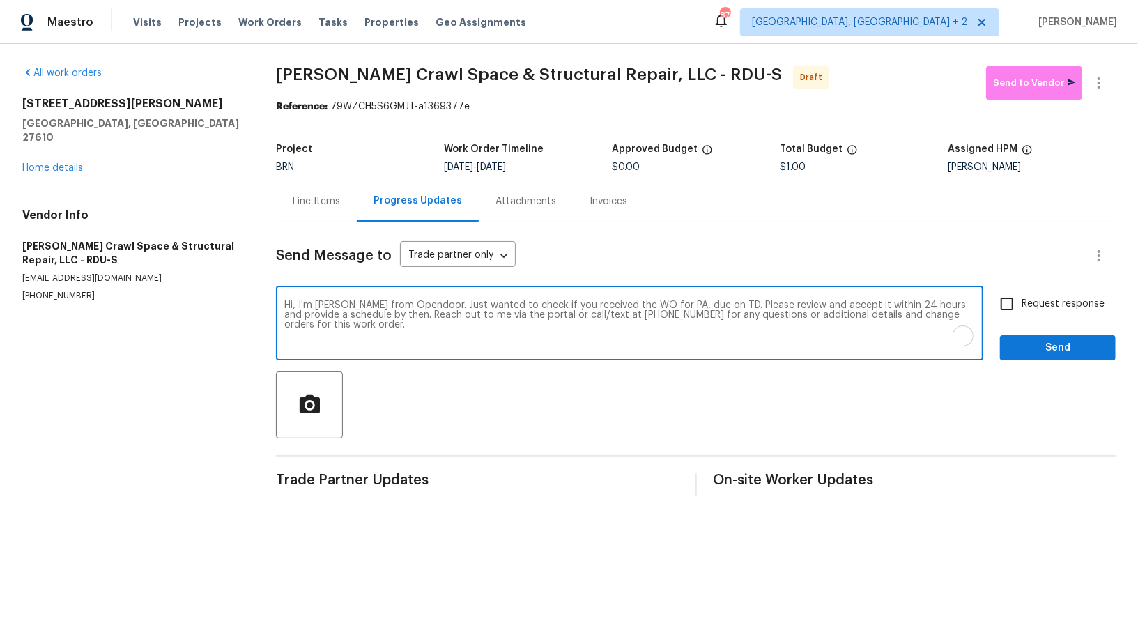
click at [677, 304] on textarea "Hi, I'm Padmapriya from Opendoor. Just wanted to check if you received the WO f…" at bounding box center [629, 324] width 690 height 49
paste textarea "2412 Little John Rd, Raleigh, NC 27610"
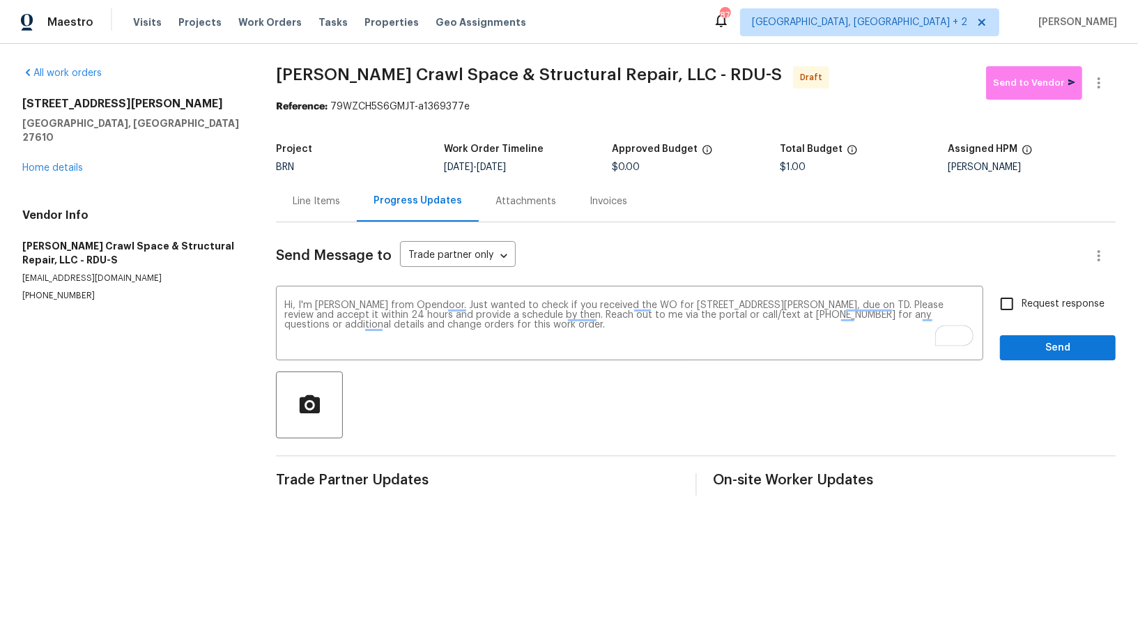
drag, startPoint x: 500, startPoint y: 165, endPoint x: 587, endPoint y: 165, distance: 87.8
click at [587, 165] on div "9/29/2025 - 10/1/2025" at bounding box center [528, 167] width 168 height 10
copy span "10/1/2025"
click at [892, 303] on textarea "Hi, I'm Padmapriya from Opendoor. Just wanted to check if you received the WO f…" at bounding box center [629, 324] width 690 height 49
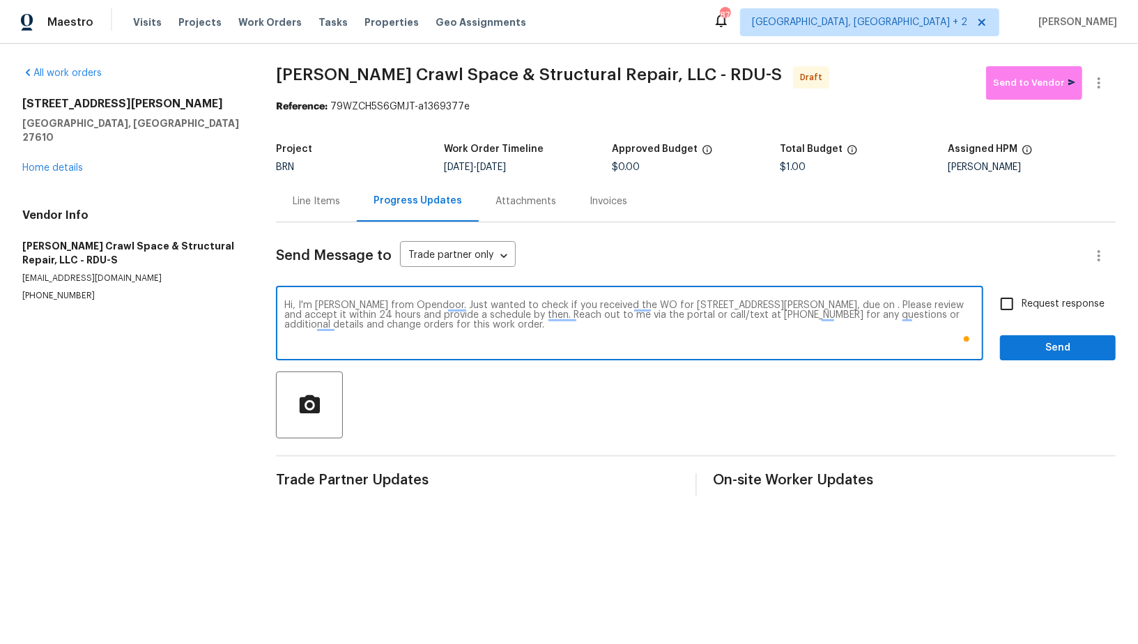
paste textarea "10/1/2025"
type textarea "Hi, I'm Padmapriya from Opendoor. Just wanted to check if you received the WO f…"
click at [1019, 307] on input "Request response" at bounding box center [1006, 303] width 29 height 29
checkbox input "true"
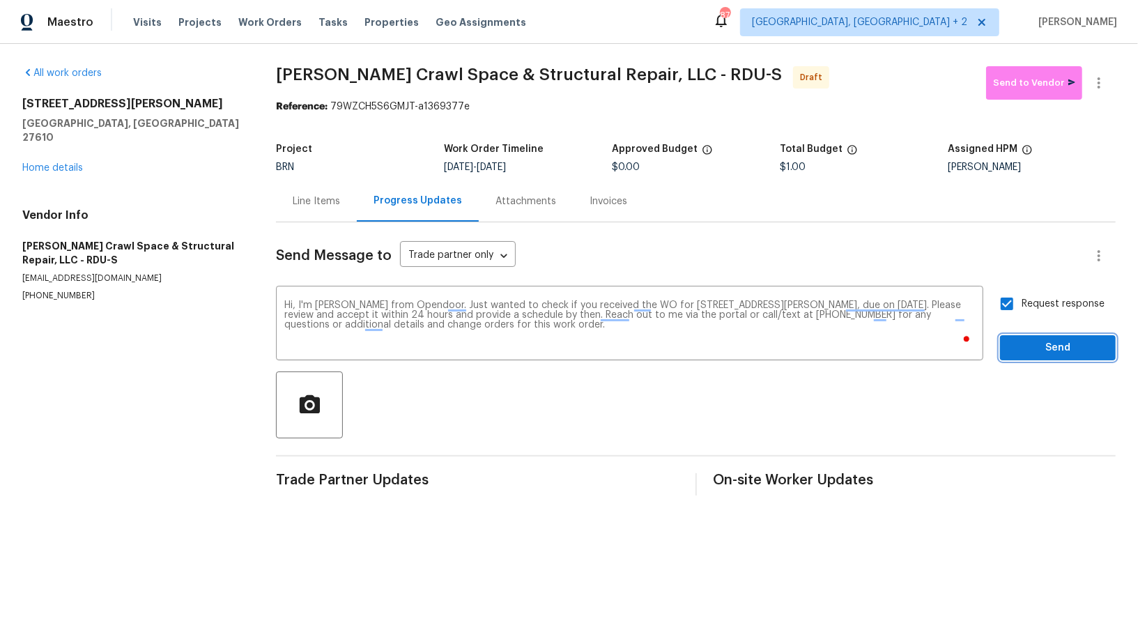
click at [1034, 341] on span "Send" at bounding box center [1057, 347] width 93 height 17
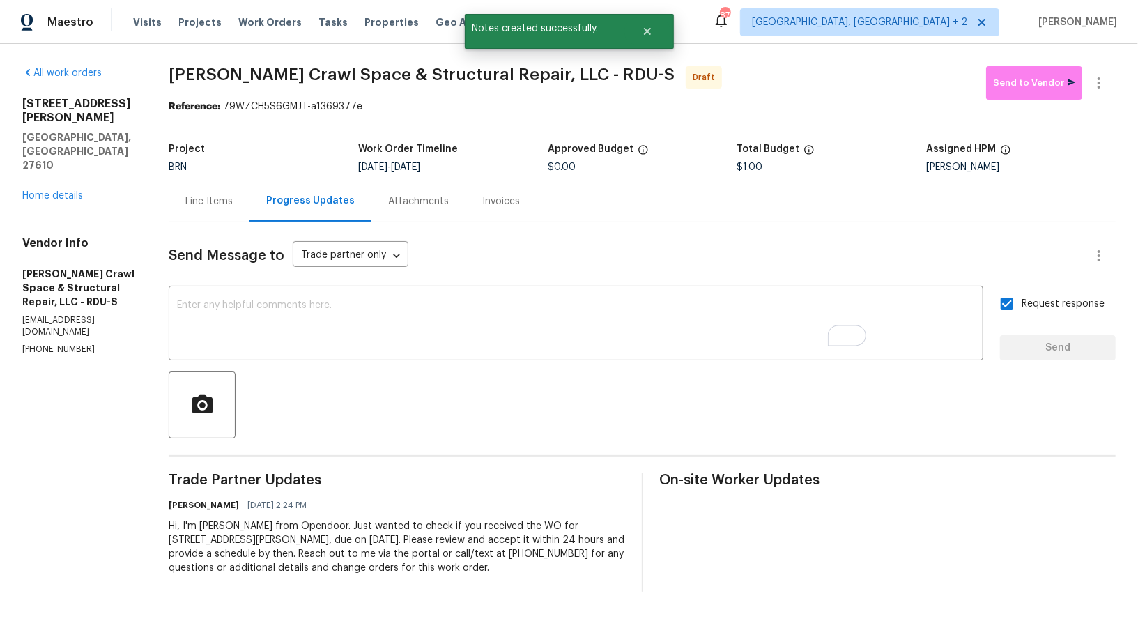
click at [221, 198] on div "Line Items" at bounding box center [208, 201] width 47 height 14
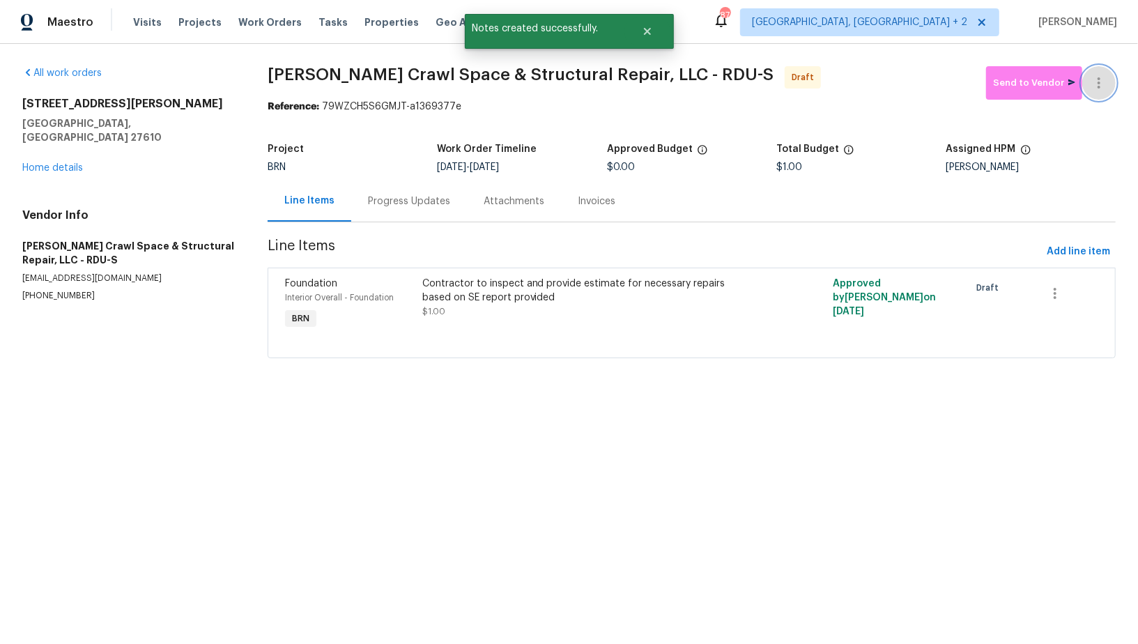
click at [1094, 81] on icon "button" at bounding box center [1098, 83] width 17 height 17
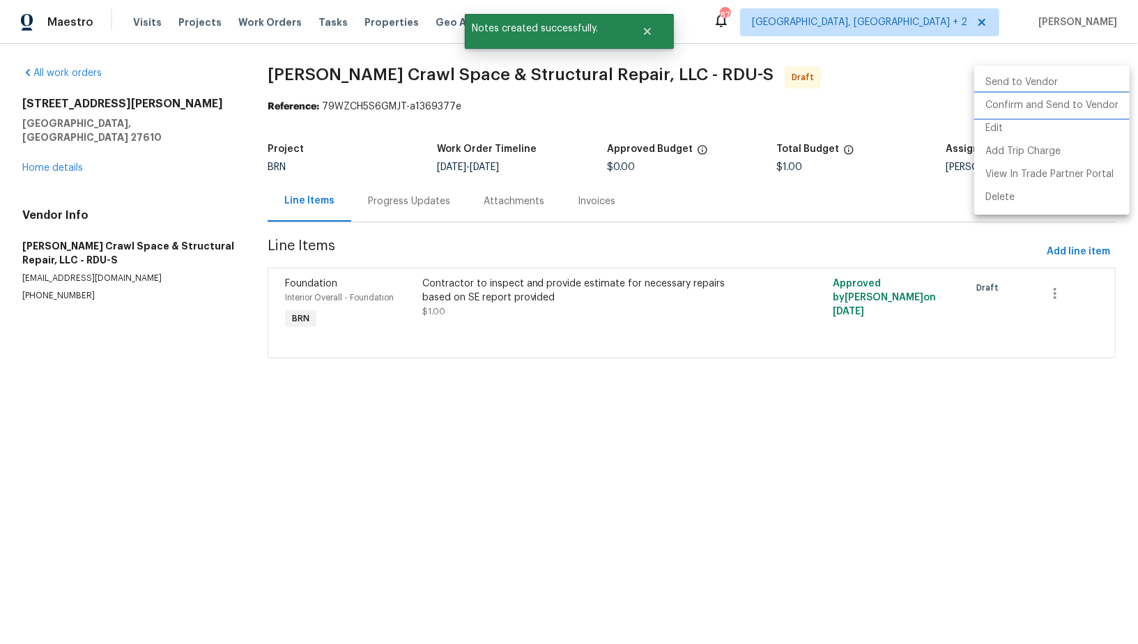
click at [1080, 114] on li "Confirm and Send to Vendor" at bounding box center [1051, 105] width 155 height 23
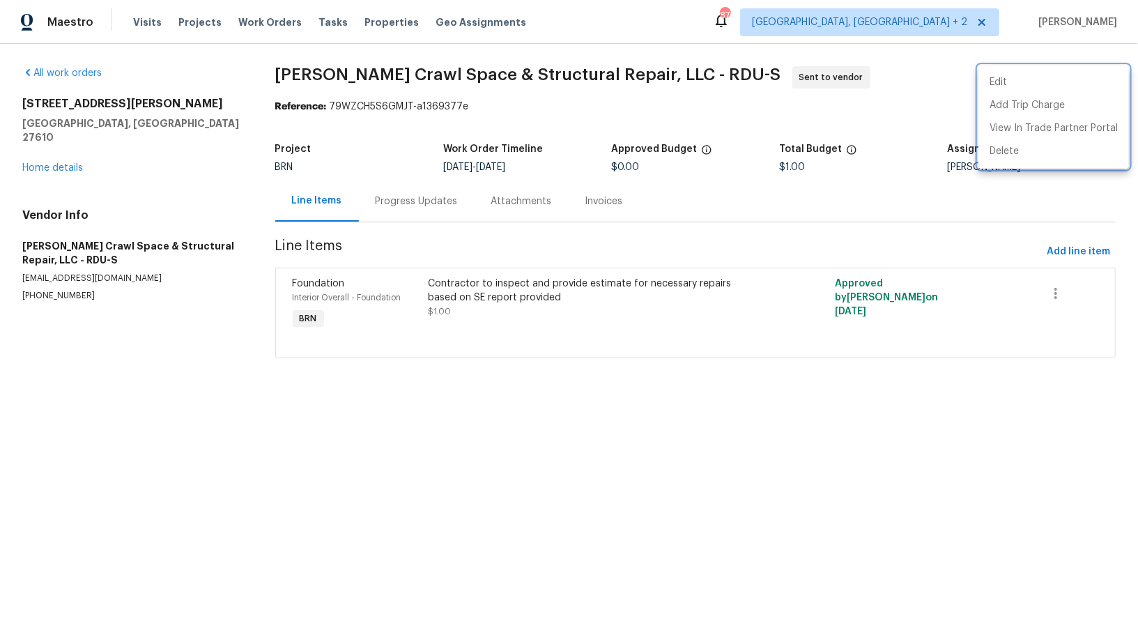
click at [18, 224] on div at bounding box center [569, 322] width 1138 height 644
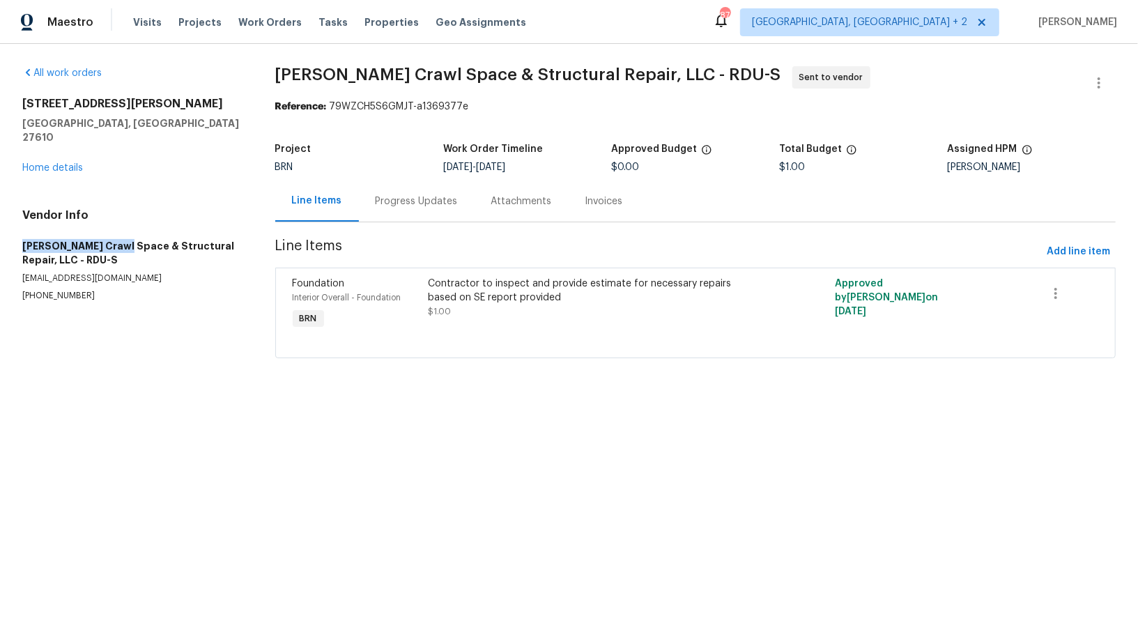
drag, startPoint x: 13, startPoint y: 229, endPoint x: 121, endPoint y: 230, distance: 108.0
click at [121, 230] on div "All work orders 2412 Little John Rd Raleigh, NC 27610 Home details Vendor Info …" at bounding box center [569, 220] width 1138 height 353
copy h5 "Falcone Crawl Space"
click at [51, 163] on link "Home details" at bounding box center [52, 168] width 61 height 10
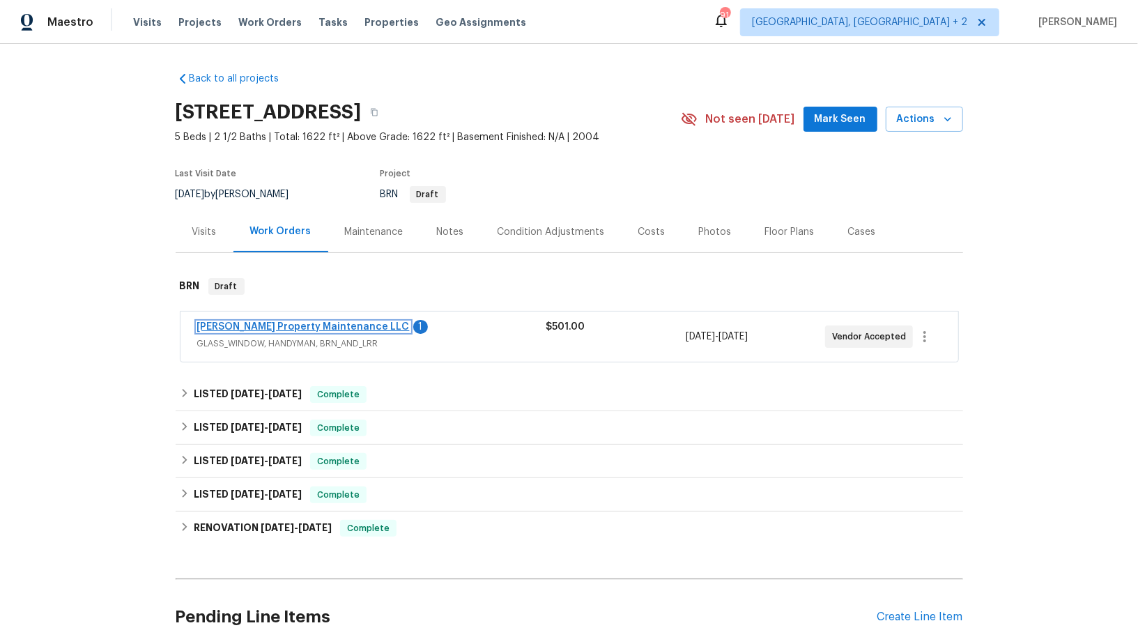
click at [298, 325] on link "[PERSON_NAME] Property Maintenance LLC" at bounding box center [303, 327] width 213 height 10
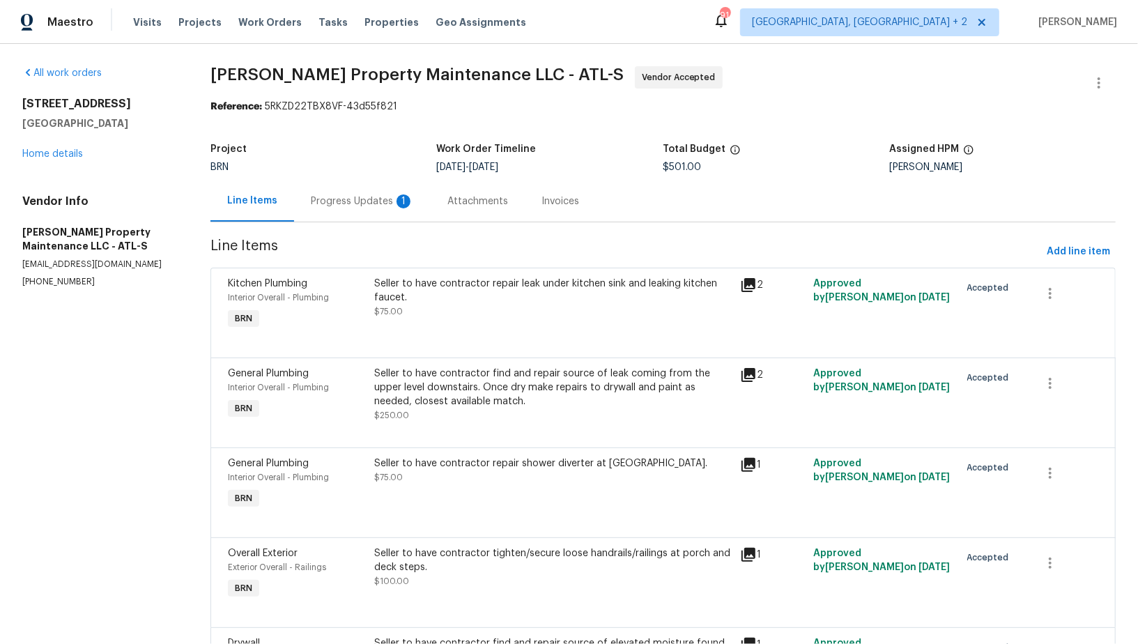
click at [366, 206] on div "Progress Updates 1" at bounding box center [362, 201] width 103 height 14
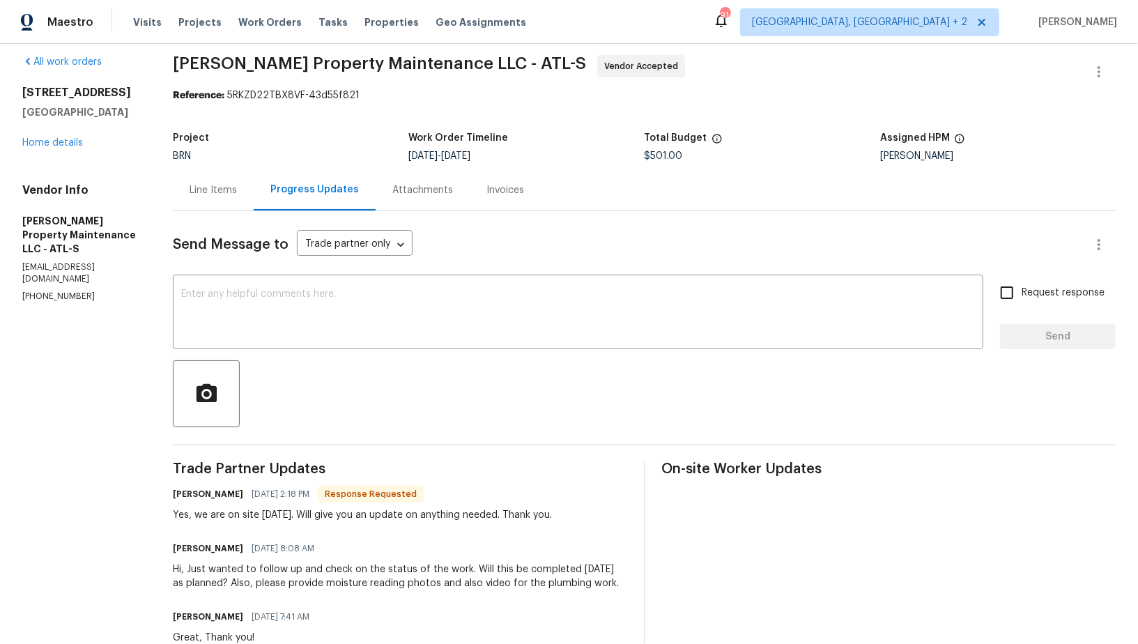
scroll to position [22, 0]
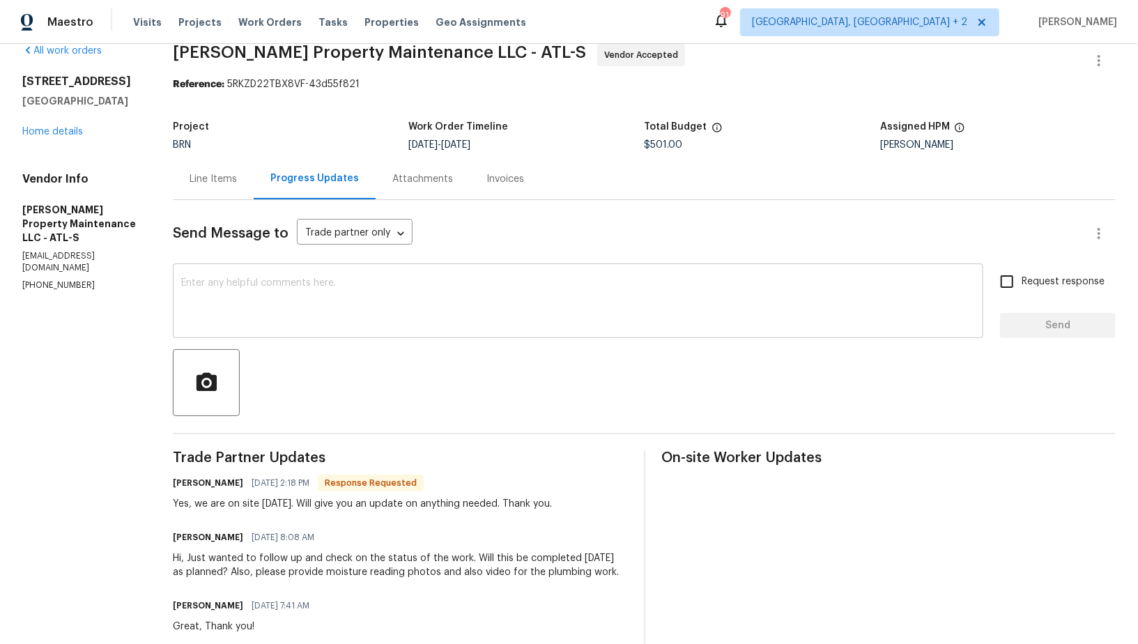
click at [301, 290] on textarea at bounding box center [578, 302] width 794 height 49
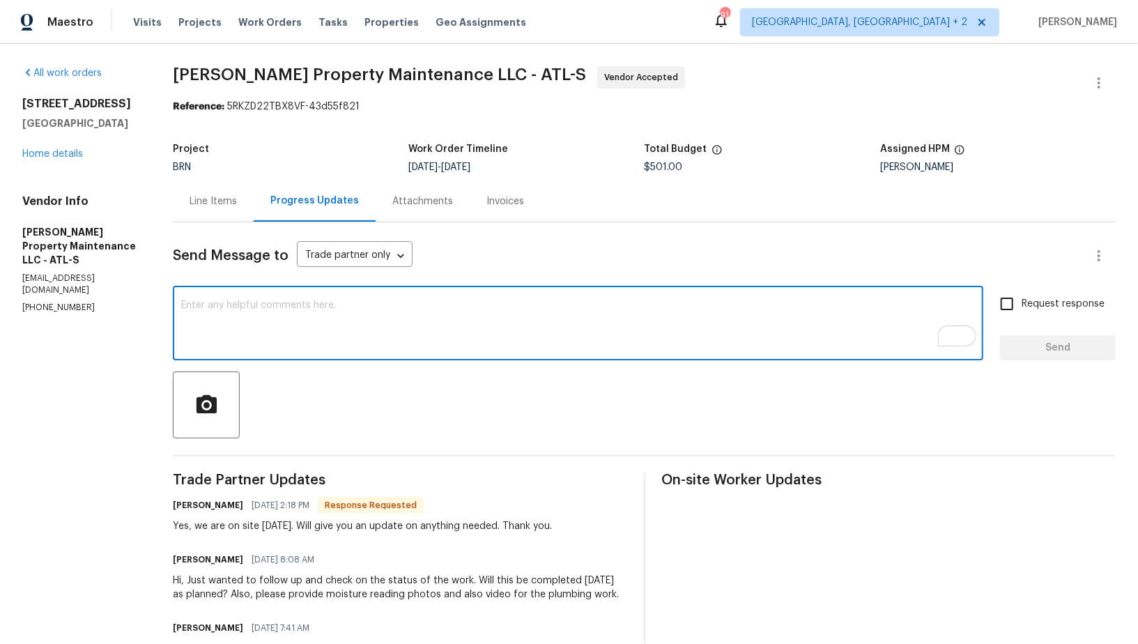
scroll to position [4, 0]
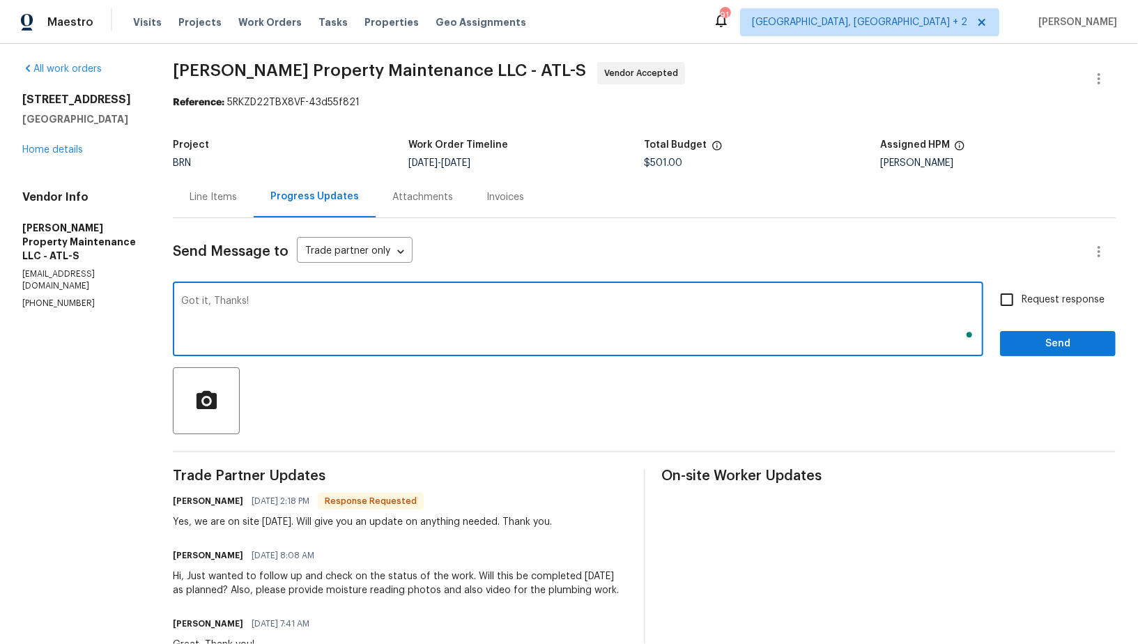
type textarea "Got it, Thanks!"
click at [1018, 304] on input "Request response" at bounding box center [1006, 299] width 29 height 29
checkbox input "true"
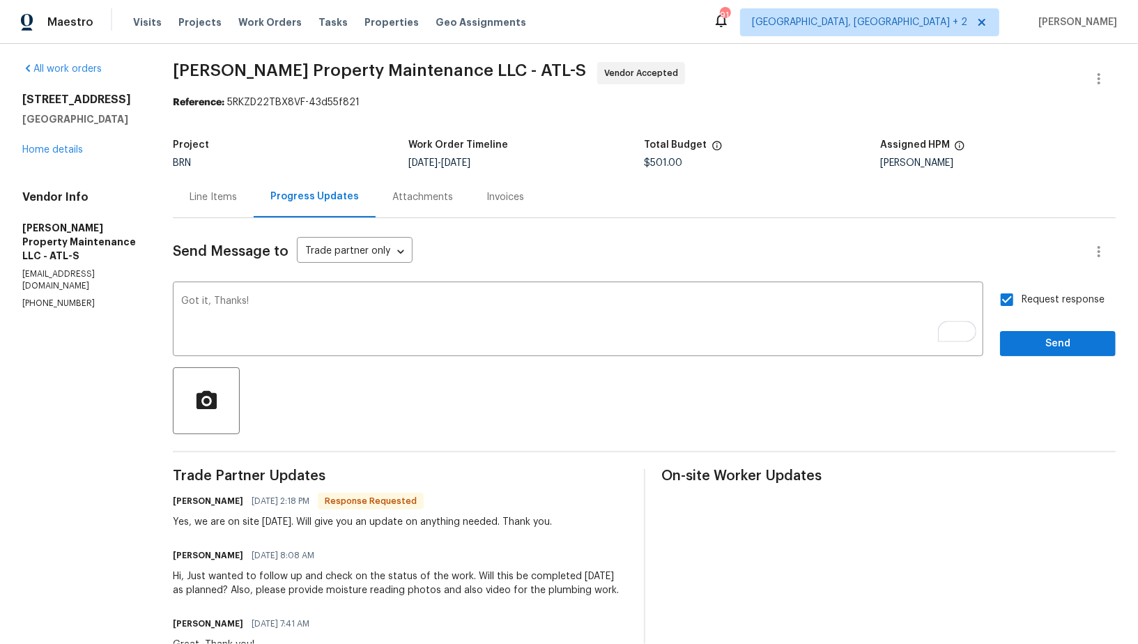
click at [1042, 366] on div "Send Message to Trade partner only Trade partner only ​ Got it, Thanks! x ​ Req…" at bounding box center [644, 518] width 943 height 601
click at [1032, 354] on button "Send" at bounding box center [1058, 344] width 116 height 26
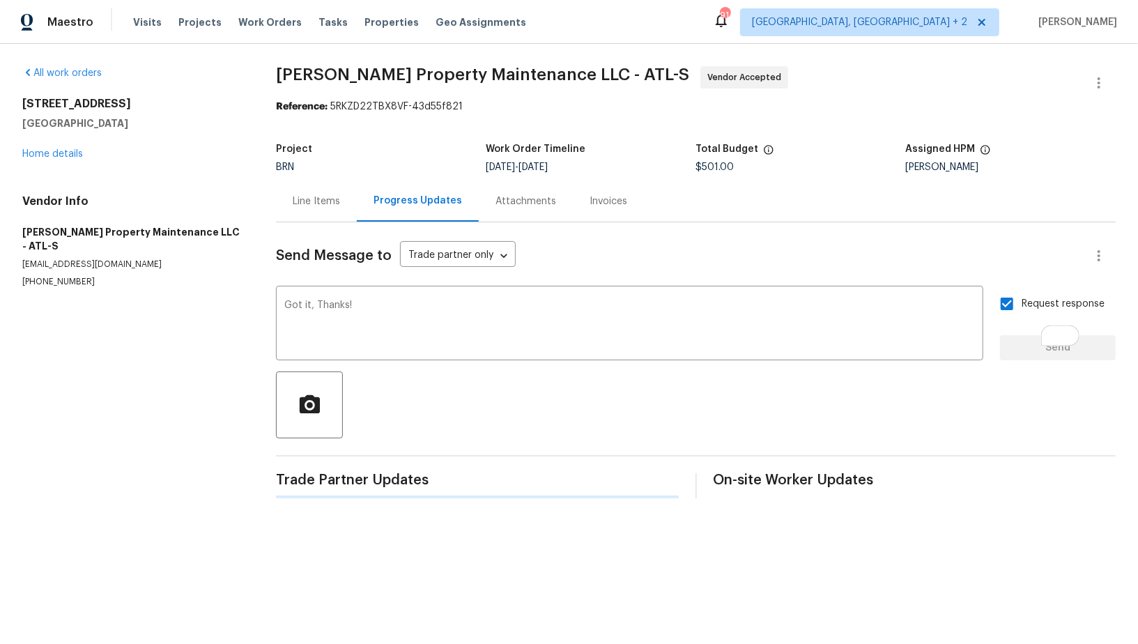
scroll to position [0, 0]
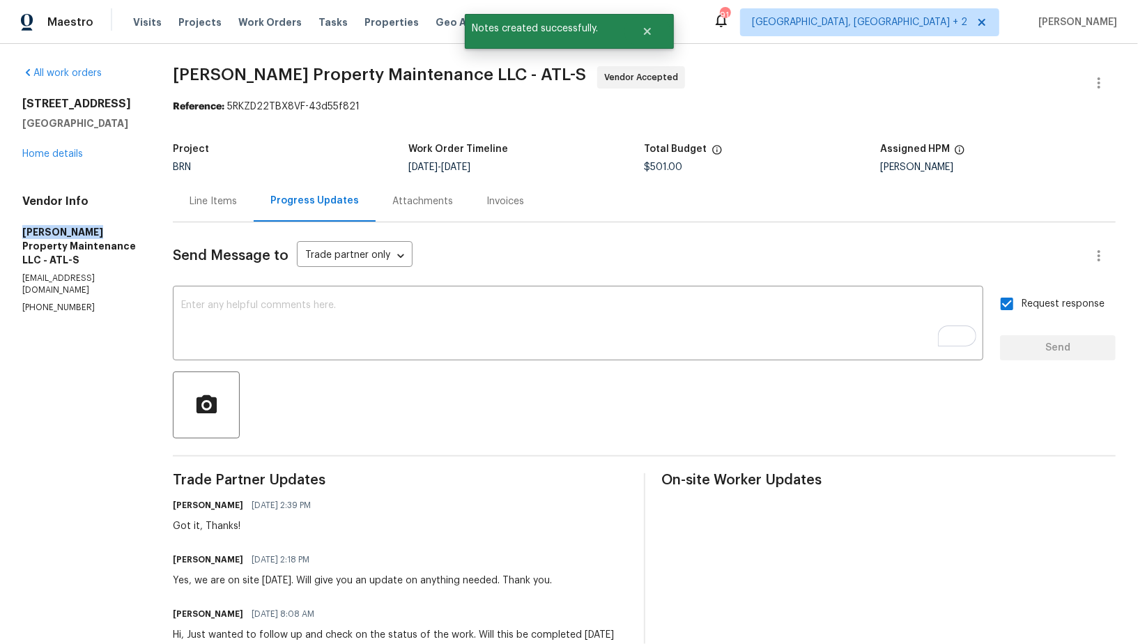
drag, startPoint x: 0, startPoint y: 231, endPoint x: 118, endPoint y: 230, distance: 117.7
click at [118, 230] on div "All work orders 483 Fairlane Cir NW Atlanta, GA 30331 Home details Vendor Info …" at bounding box center [569, 472] width 1138 height 856
copy h5 "Glen Property"
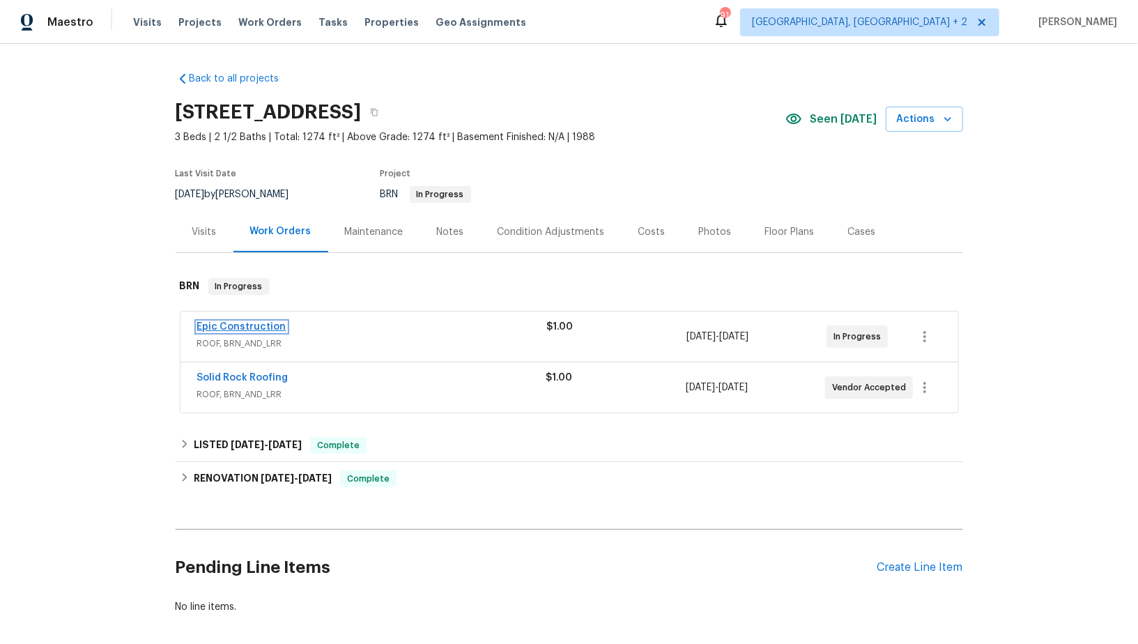
click at [249, 329] on link "Epic Construction" at bounding box center [241, 327] width 89 height 10
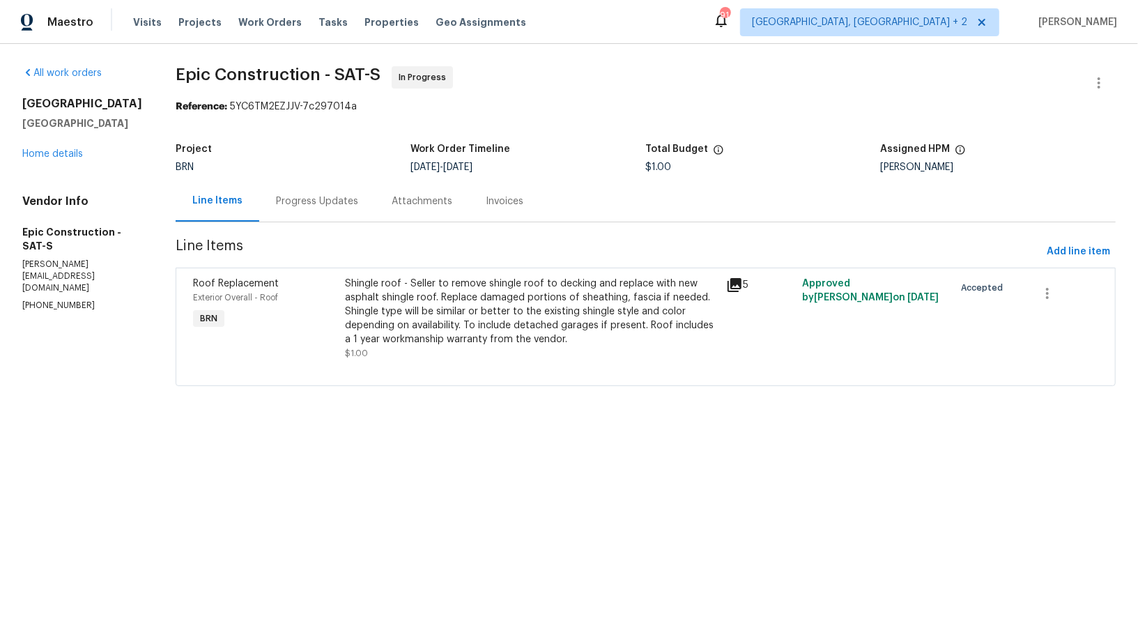
click at [420, 319] on div "Shingle roof - Seller to remove shingle roof to decking and replace with new as…" at bounding box center [532, 312] width 372 height 70
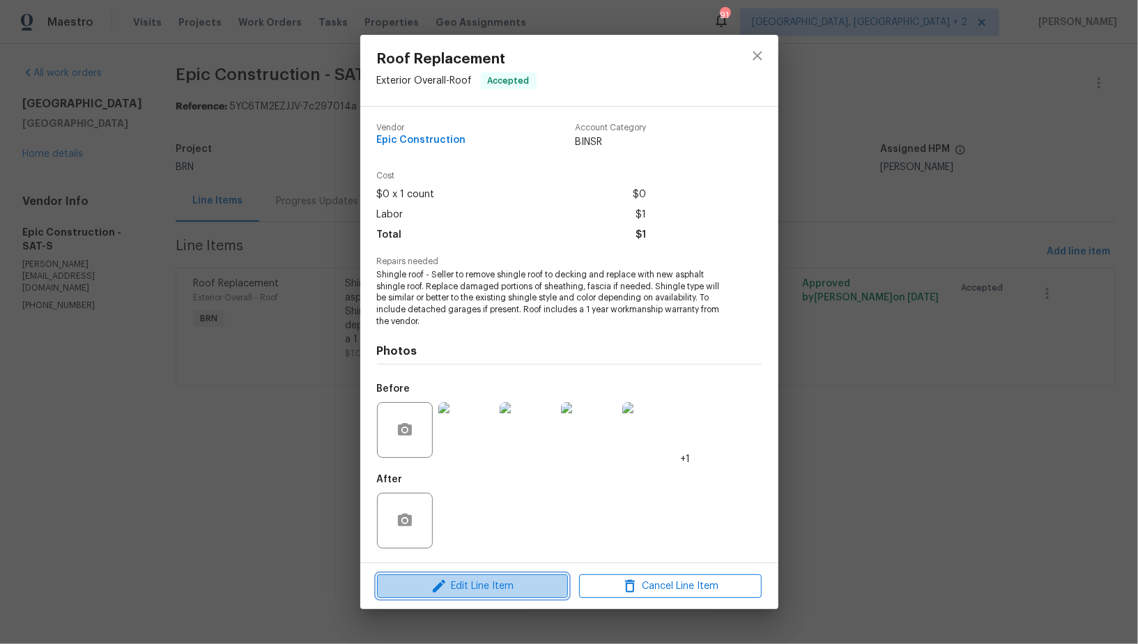
click at [449, 588] on span "Edit Line Item" at bounding box center [472, 586] width 183 height 17
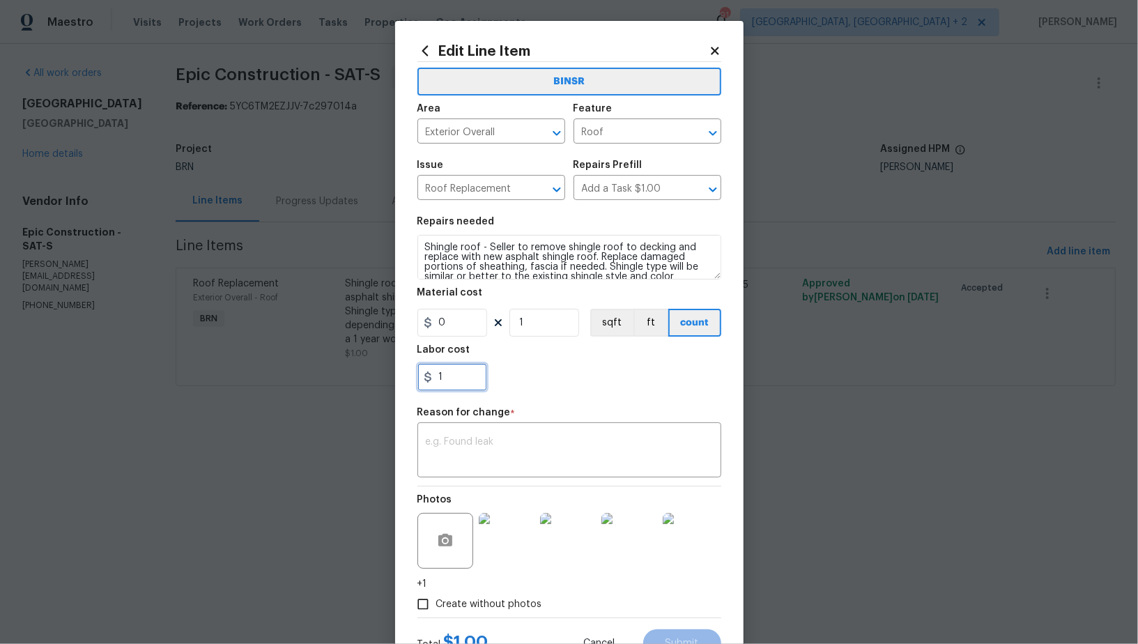
click at [449, 373] on input "1" at bounding box center [452, 377] width 70 height 28
paste input "8165"
type input "8165"
click at [523, 452] on textarea at bounding box center [569, 451] width 287 height 29
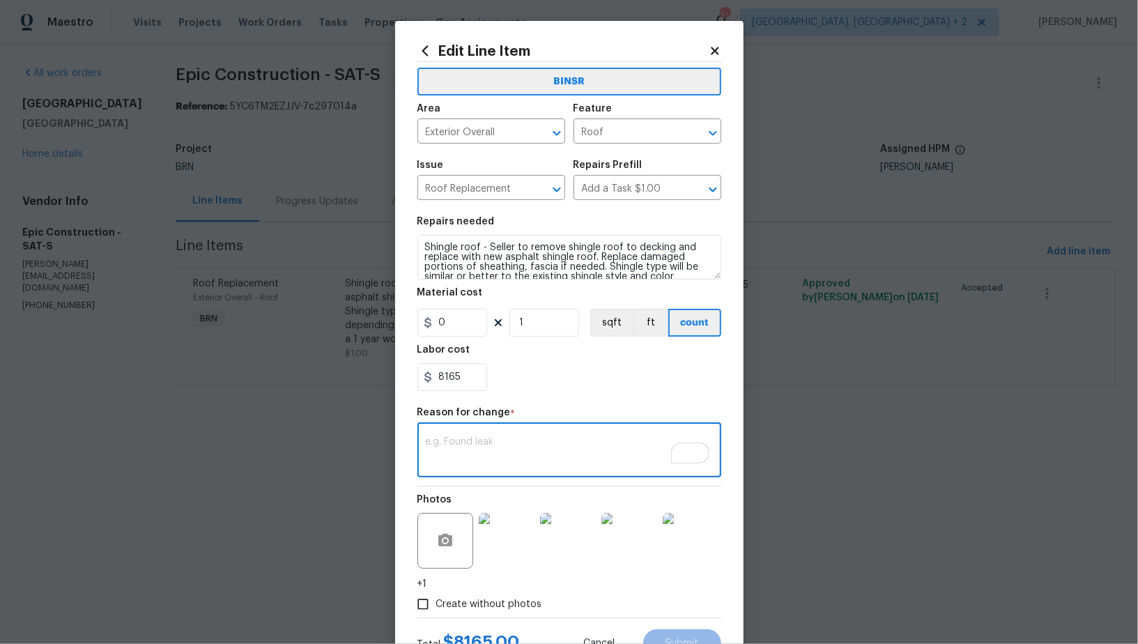
click at [502, 449] on textarea "To enrich screen reader interactions, please activate Accessibility in Grammarl…" at bounding box center [569, 451] width 287 height 29
paste textarea "WO is approved, Please upload the invoice under invoice section. Thanks!"
type textarea "WO is approved, Please upload the invoice under invoice section. Thanks!"
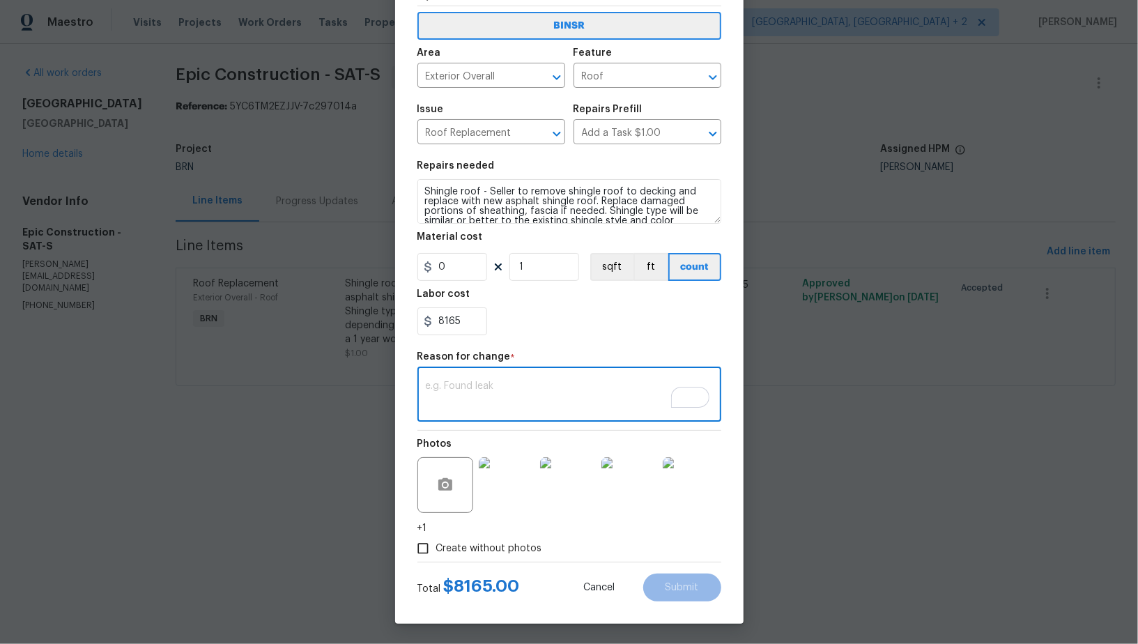
click at [477, 403] on textarea "To enrich screen reader interactions, please activate Accessibility in Grammarl…" at bounding box center [569, 395] width 287 height 29
paste textarea "(PR) Updated cost per BR team’s approval."
type textarea "(PR) Updated cost per BR team’s approval."
click at [690, 596] on button "Submit" at bounding box center [682, 587] width 78 height 28
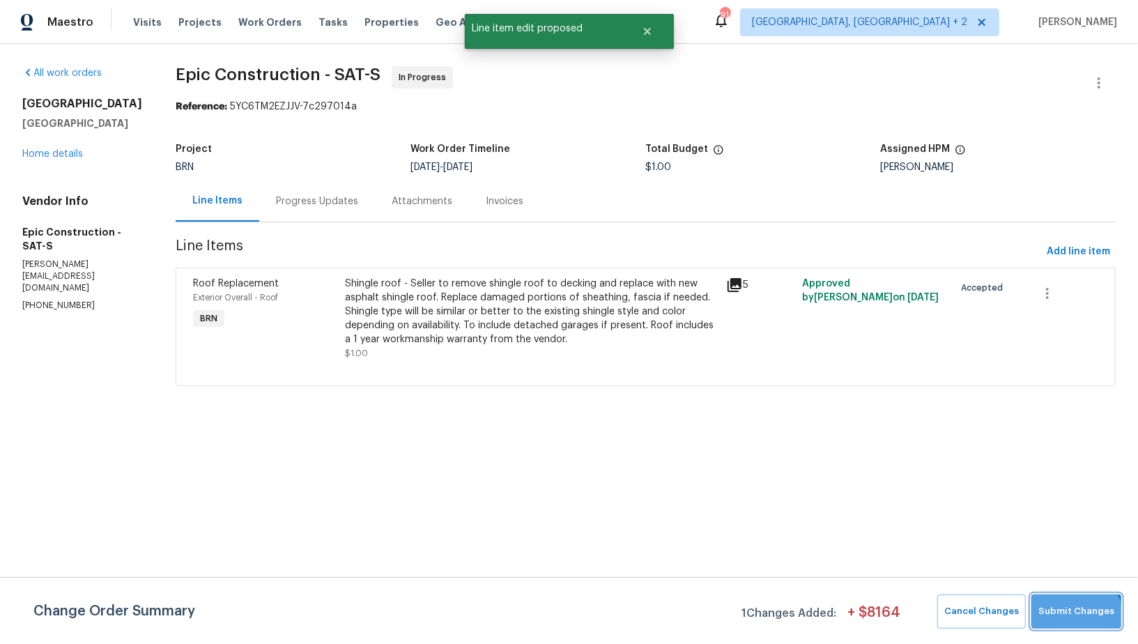
scroll to position [0, 0]
click at [1078, 617] on span "Submit Changes" at bounding box center [1076, 611] width 76 height 16
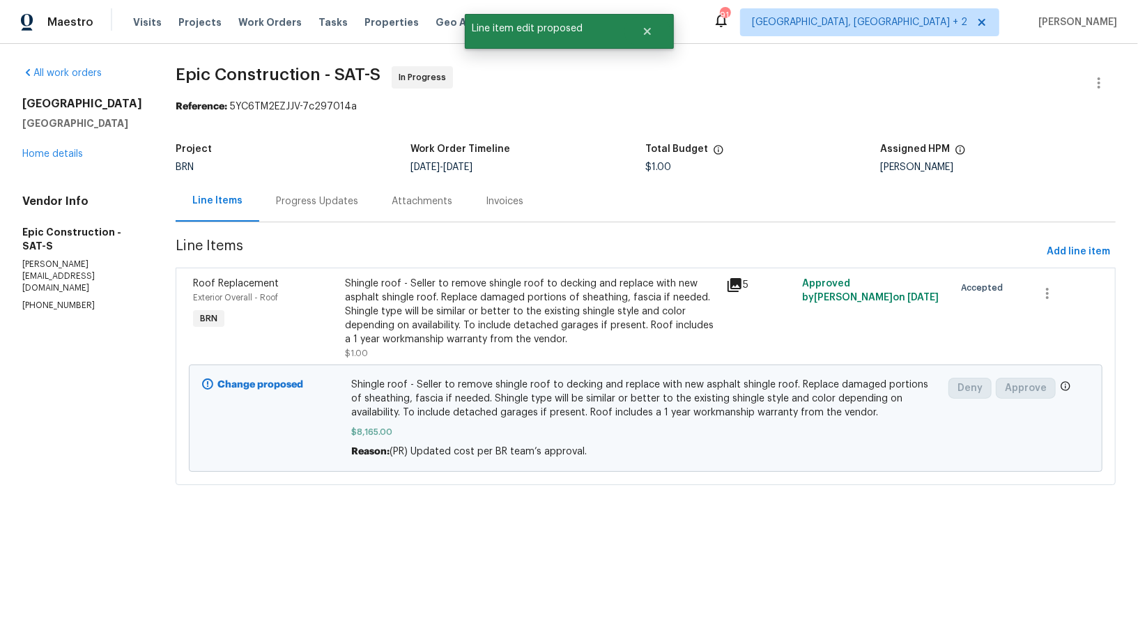
click at [310, 204] on div "Progress Updates" at bounding box center [317, 201] width 82 height 14
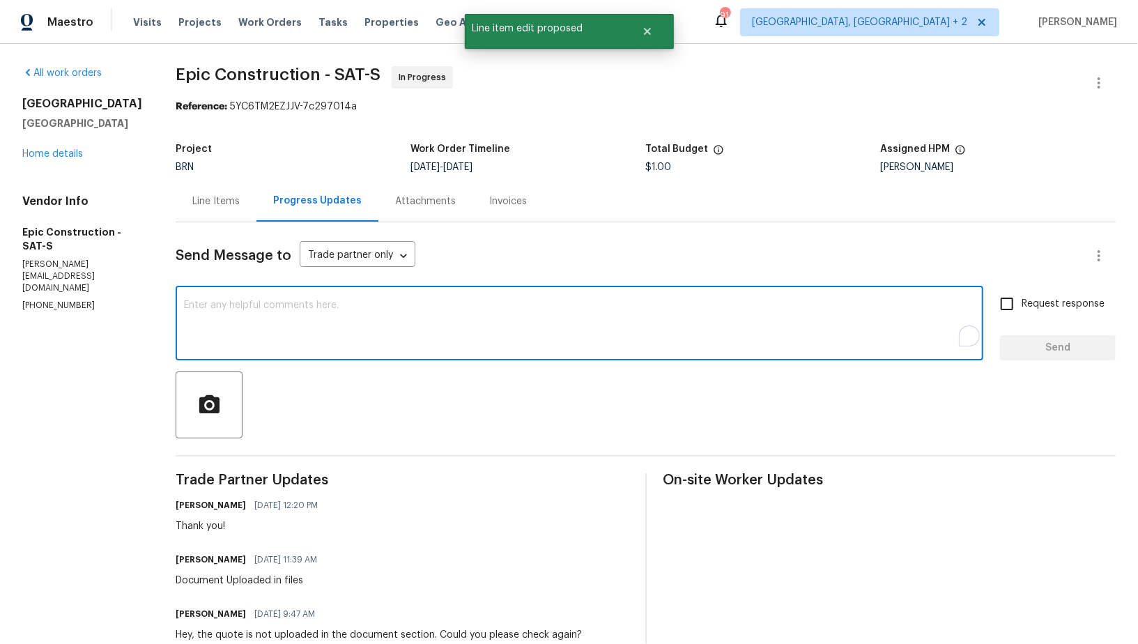
click at [299, 320] on textarea "To enrich screen reader interactions, please activate Accessibility in Grammarl…" at bounding box center [579, 324] width 791 height 49
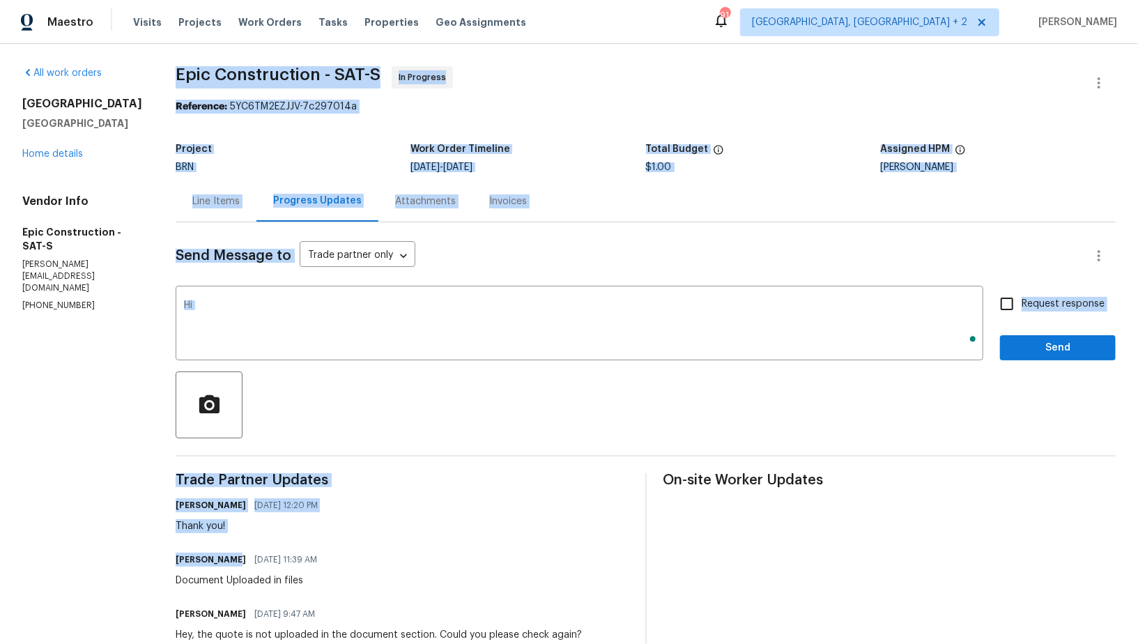
drag, startPoint x: 148, startPoint y: 559, endPoint x: 218, endPoint y: 559, distance: 70.4
click at [219, 559] on div "All work orders 10206 Canton Fld San Antonio, TX 78245 Home details Vendor Info…" at bounding box center [569, 655] width 1138 height 1222
click at [217, 559] on h6 "Kristopher Wilson" at bounding box center [211, 560] width 70 height 14
drag, startPoint x: 213, startPoint y: 559, endPoint x: 144, endPoint y: 559, distance: 69.0
click at [144, 559] on div "All work orders 10206 Canton Fld San Antonio, TX 78245 Home details Vendor Info…" at bounding box center [569, 655] width 1138 height 1222
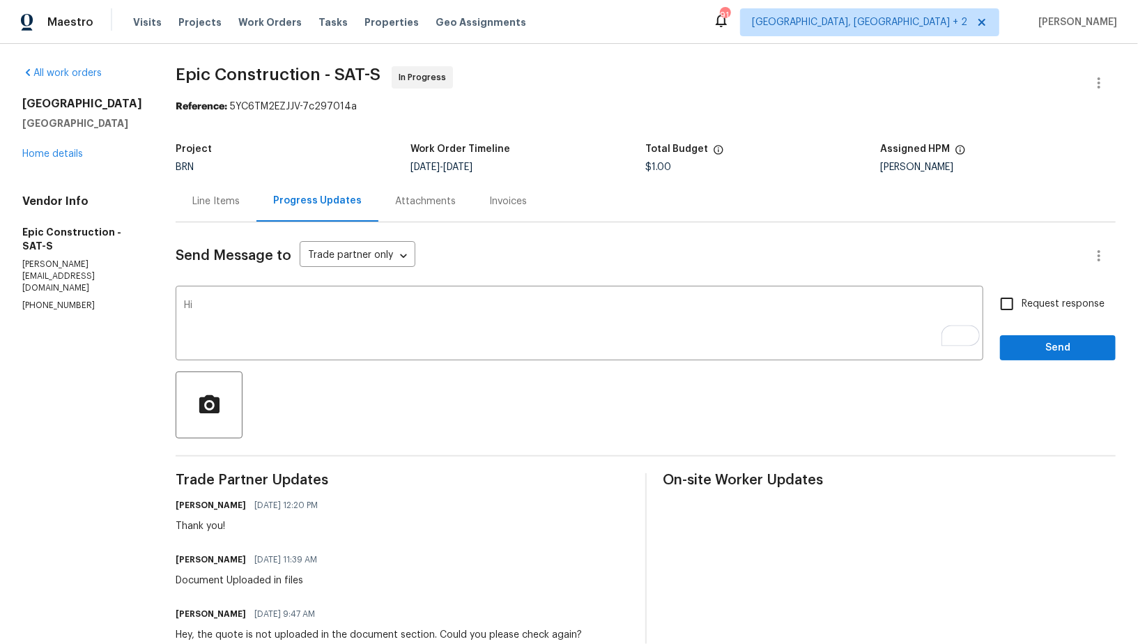
click at [226, 575] on div "Document Uploaded in files" at bounding box center [251, 580] width 150 height 14
drag, startPoint x: 212, startPoint y: 559, endPoint x: 169, endPoint y: 557, distance: 43.2
click at [169, 557] on div "All work orders 10206 Canton Fld San Antonio, TX 78245 Home details Vendor Info…" at bounding box center [569, 655] width 1138 height 1222
copy h6 "Kristopher"
click at [213, 302] on textarea "Hi" at bounding box center [579, 324] width 791 height 49
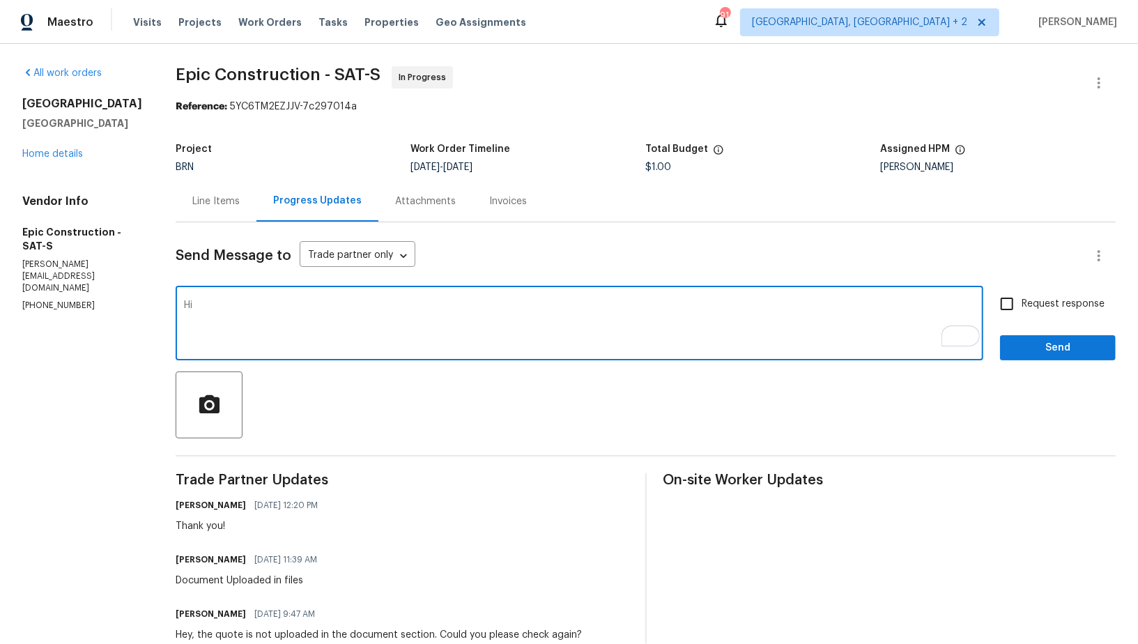
paste textarea "Kristopher"
type textarea "Hi Kristopher, I have updated the cost for roof replacement. Please check and l…"
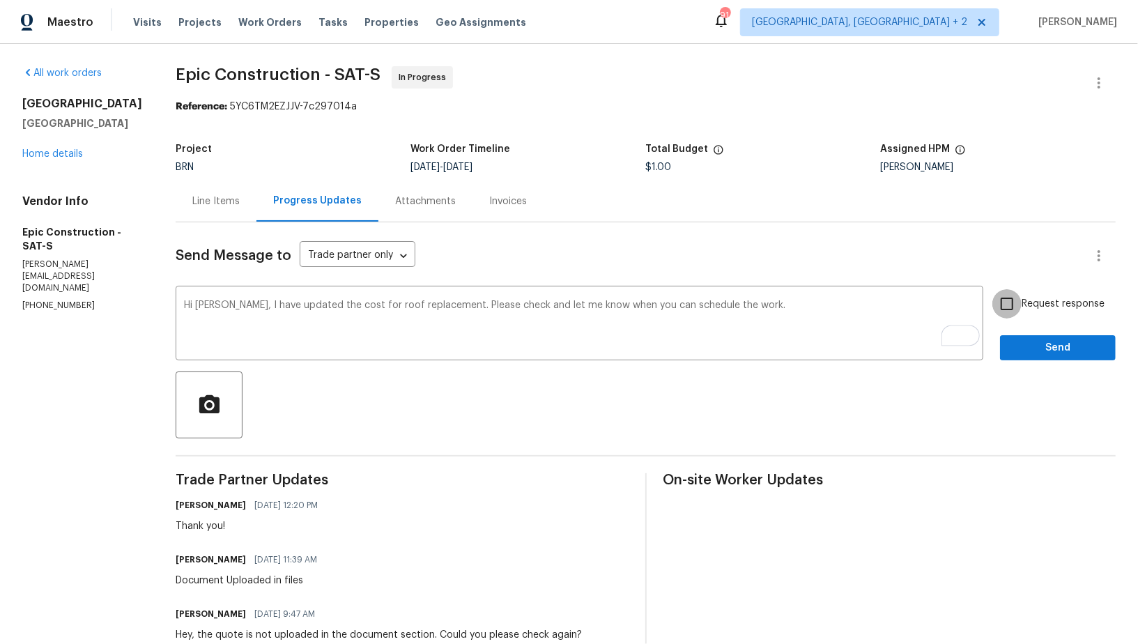
click at [1016, 295] on input "Request response" at bounding box center [1006, 303] width 29 height 29
checkbox input "true"
click at [1044, 360] on button "Send" at bounding box center [1058, 348] width 116 height 26
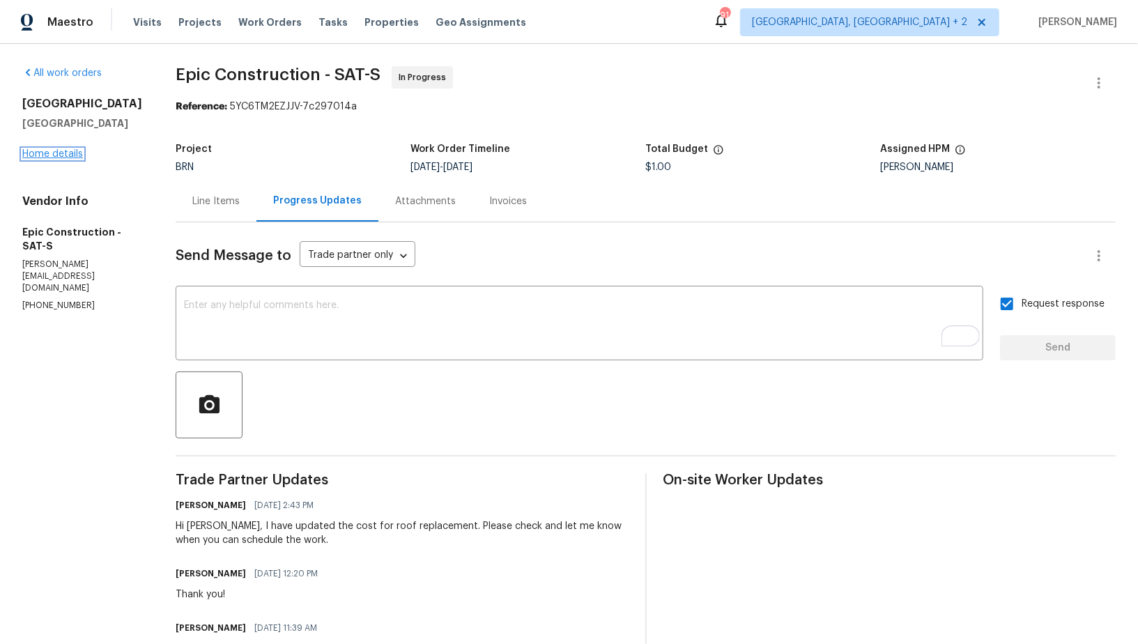
click at [44, 157] on link "Home details" at bounding box center [52, 154] width 61 height 10
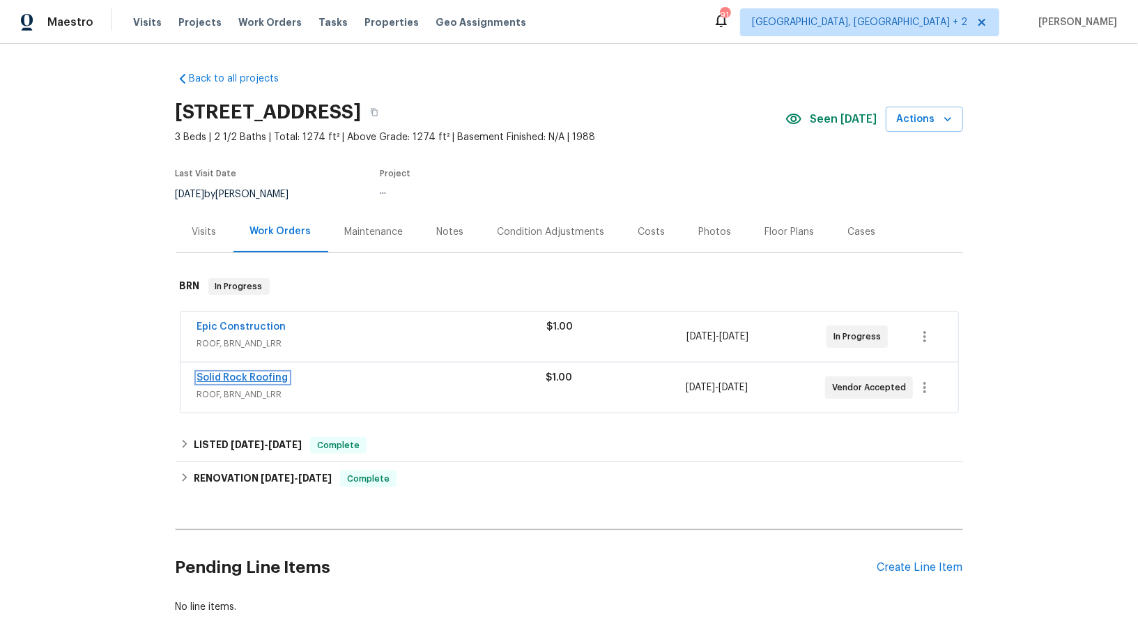
click at [242, 378] on link "Solid Rock Roofing" at bounding box center [242, 378] width 91 height 10
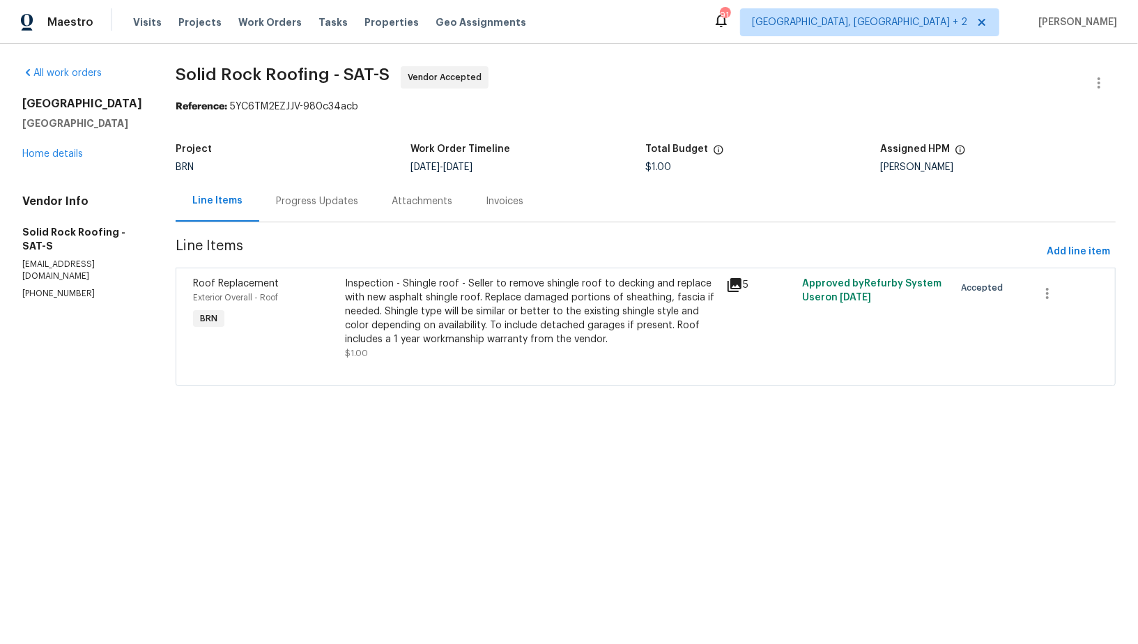
click at [323, 213] on div "Progress Updates" at bounding box center [317, 200] width 116 height 41
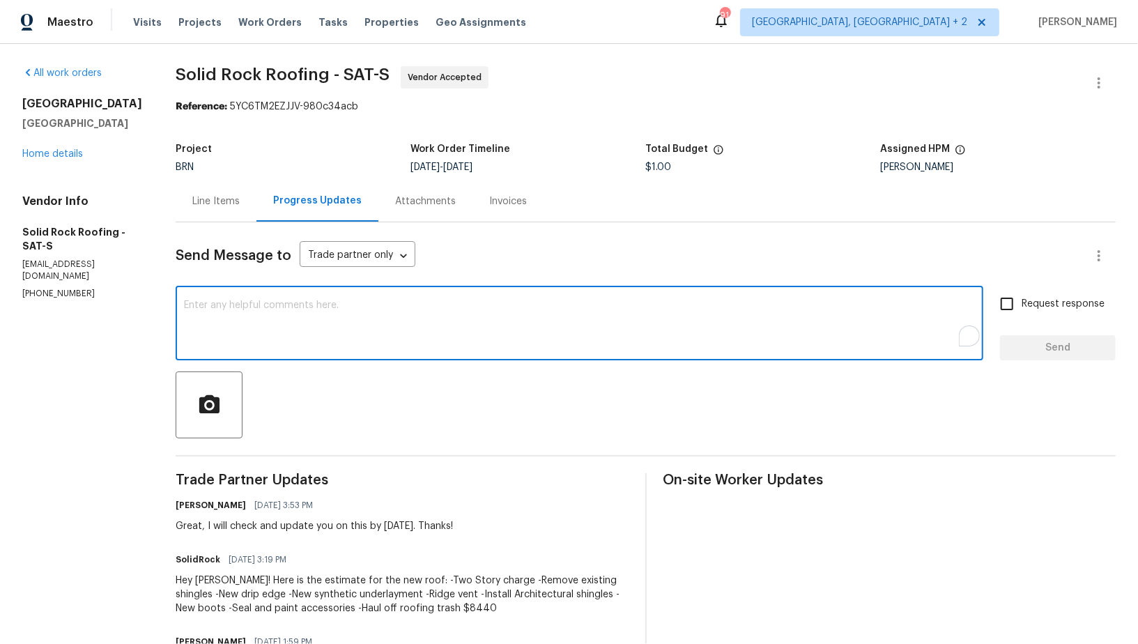
click at [326, 324] on textarea "To enrich screen reader interactions, please activate Accessibility in Grammarl…" at bounding box center [579, 324] width 791 height 49
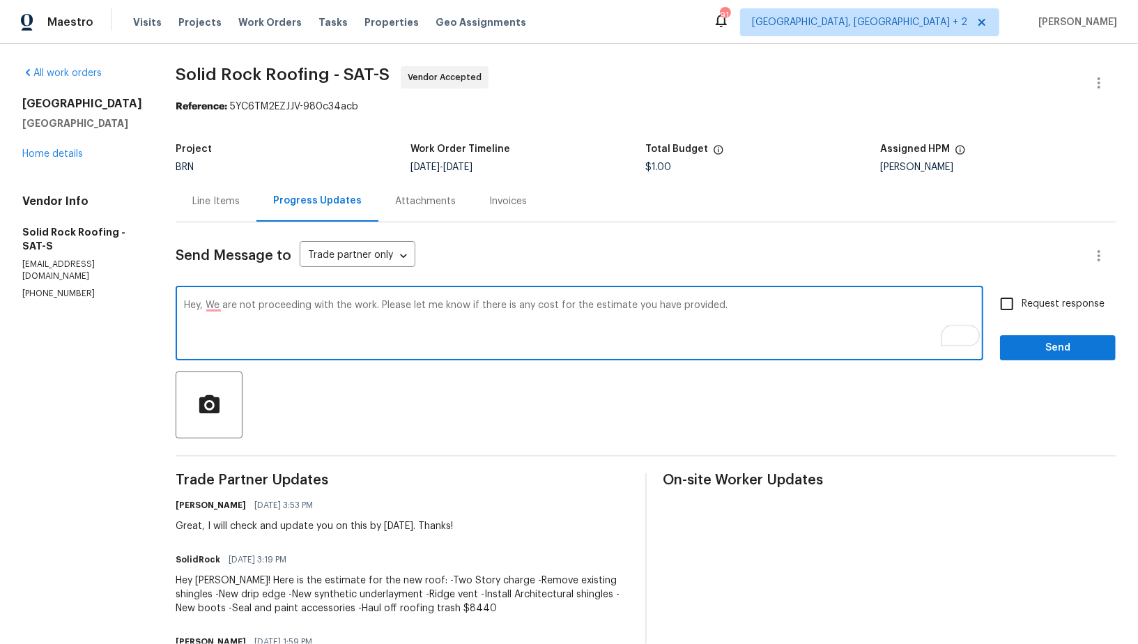
type textarea "Hey, We are not proceeding with the work. Please let me know if there is any co…"
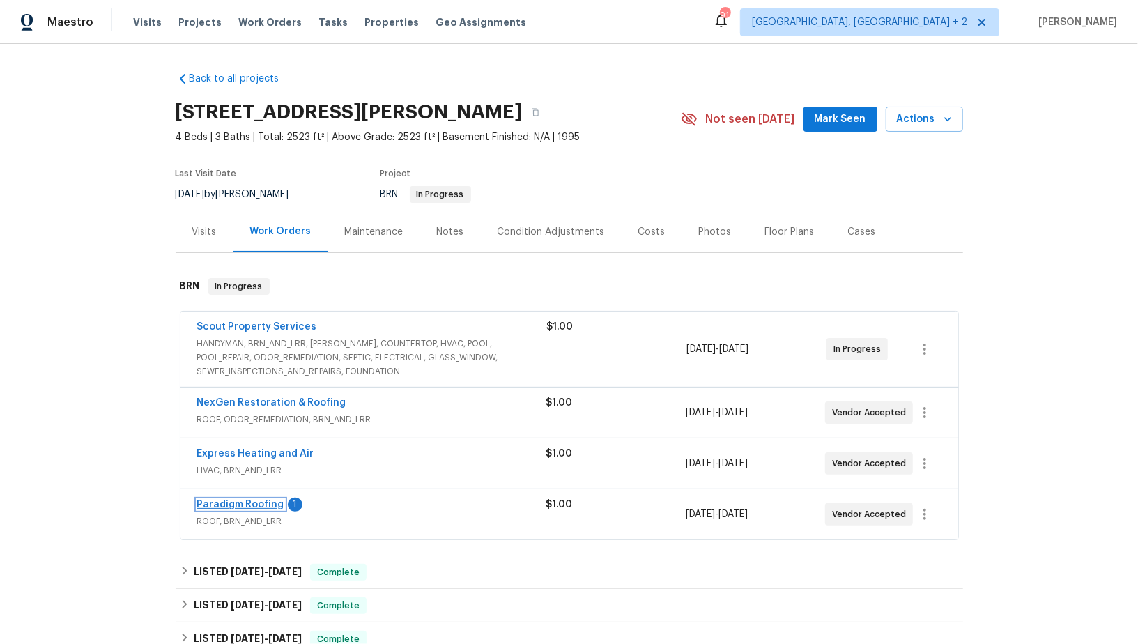
click at [255, 501] on link "Paradigm Roofing" at bounding box center [240, 505] width 87 height 10
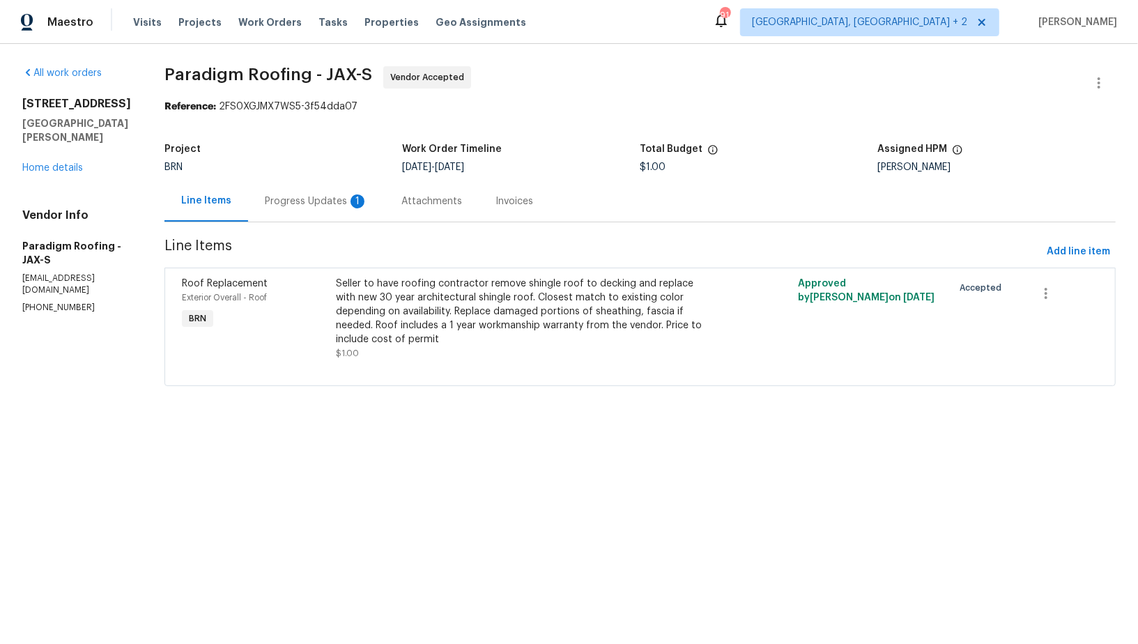
click at [424, 298] on div "Seller to have roofing contractor remove shingle roof to decking and replace wi…" at bounding box center [524, 312] width 377 height 70
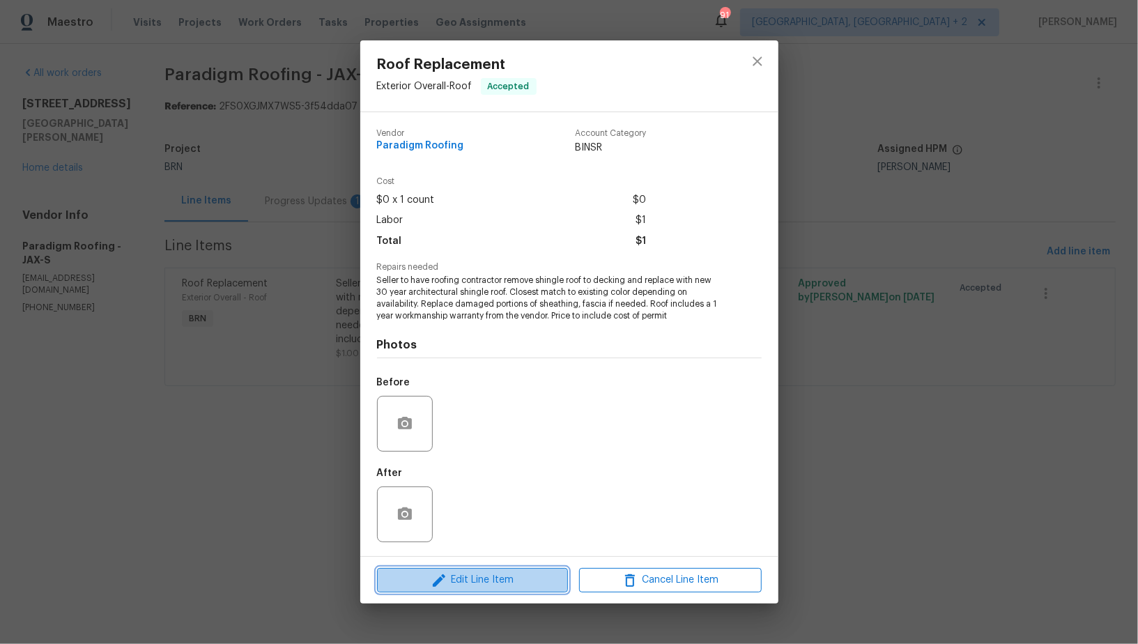
click at [454, 588] on span "Edit Line Item" at bounding box center [472, 579] width 183 height 17
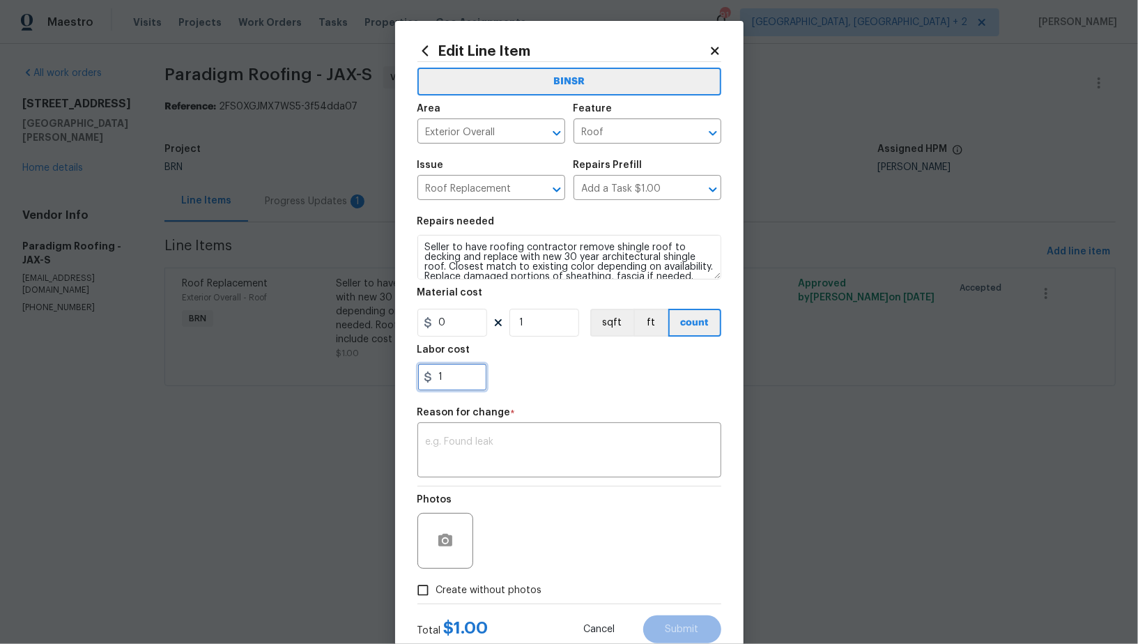
click at [461, 385] on input "1" at bounding box center [452, 377] width 70 height 28
paste input "17966.66"
type input "17966.66"
click at [539, 432] on div "x ​" at bounding box center [569, 452] width 304 height 52
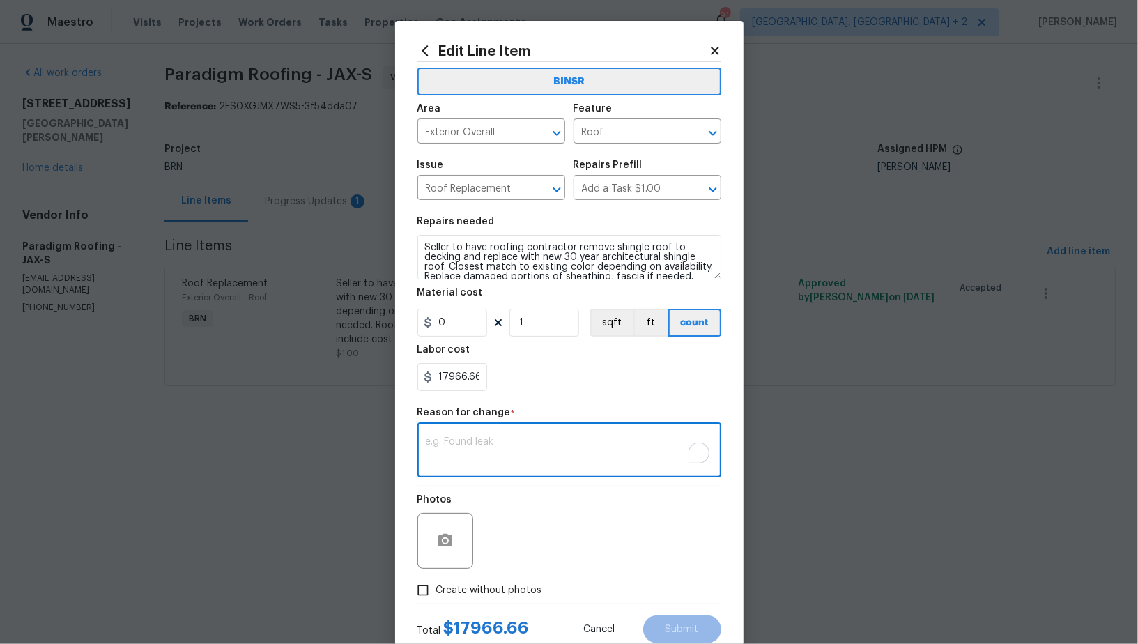
paste textarea "(PR) Updated cost per BR team’s approval."
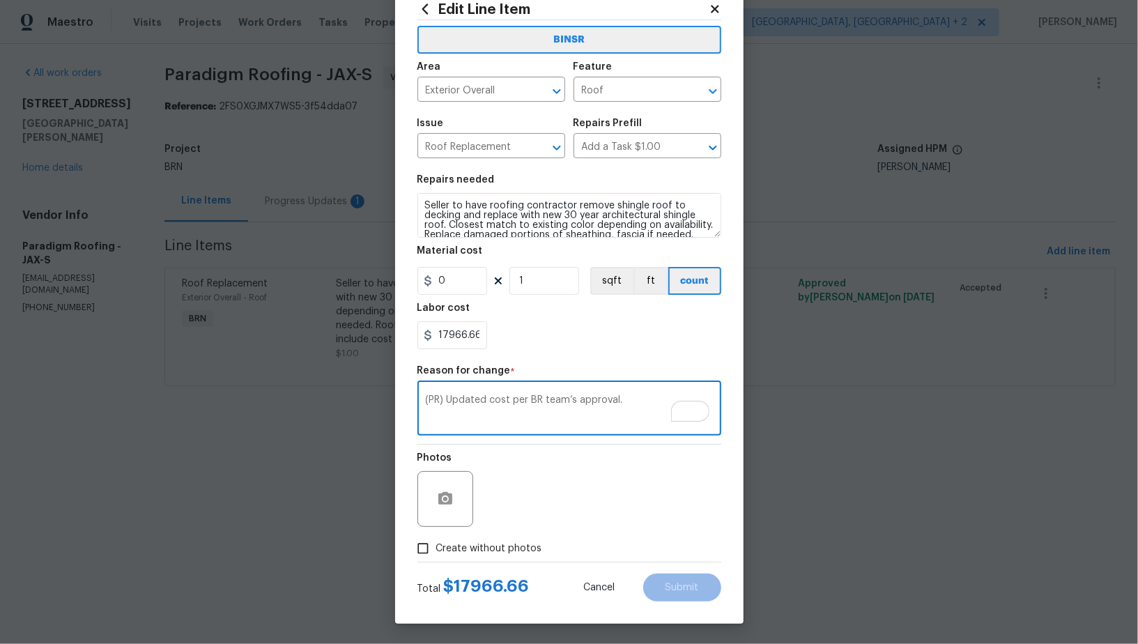
type textarea "(PR) Updated cost per BR team’s approval."
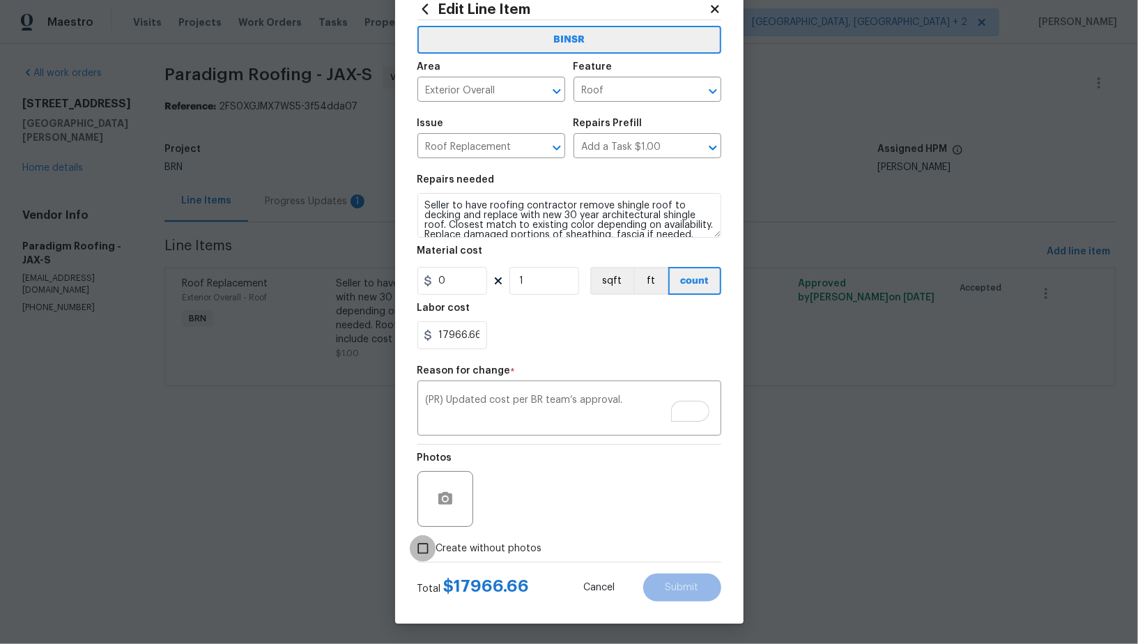
click at [427, 543] on input "Create without photos" at bounding box center [423, 548] width 26 height 26
checkbox input "true"
click at [552, 518] on textarea at bounding box center [602, 499] width 237 height 56
click at [682, 591] on span "Submit" at bounding box center [681, 587] width 33 height 10
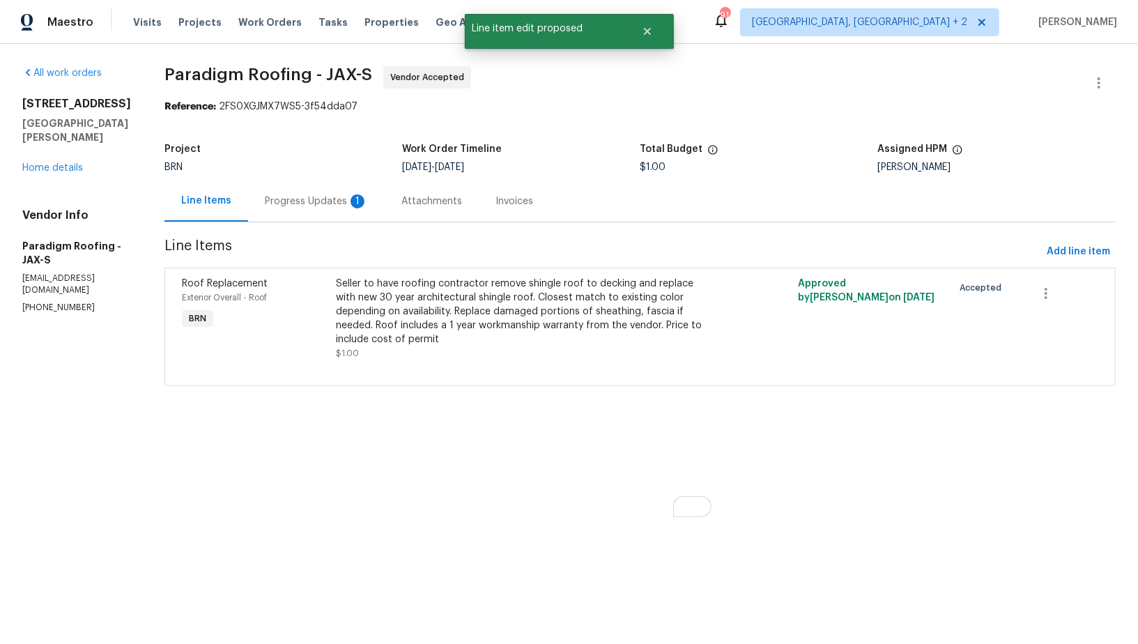
scroll to position [0, 0]
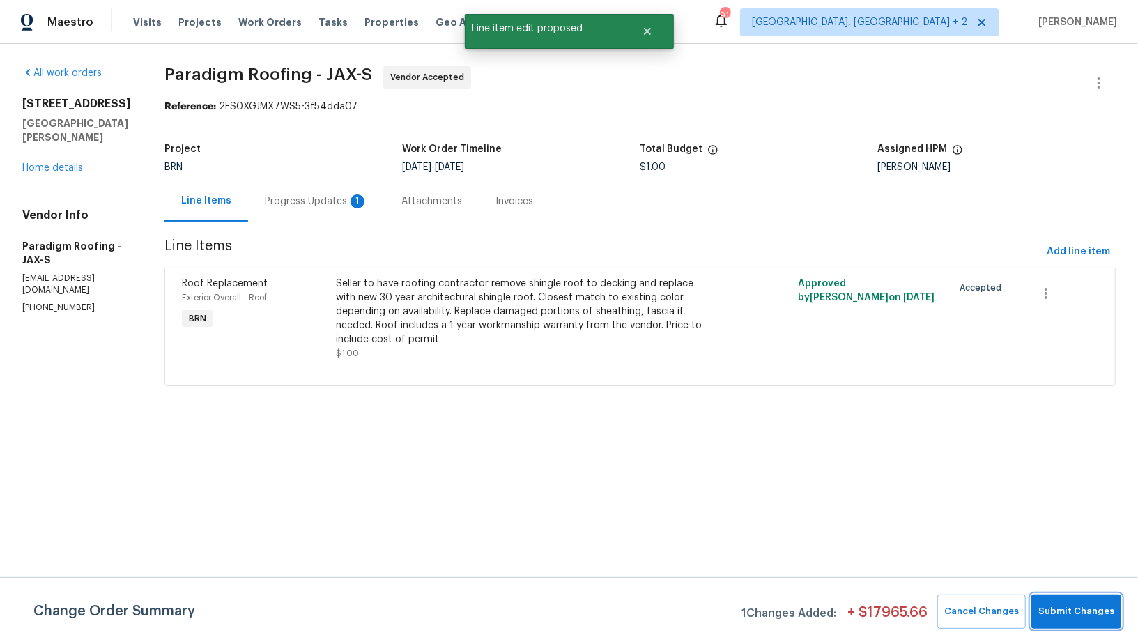
click at [1057, 605] on span "Submit Changes" at bounding box center [1076, 611] width 76 height 16
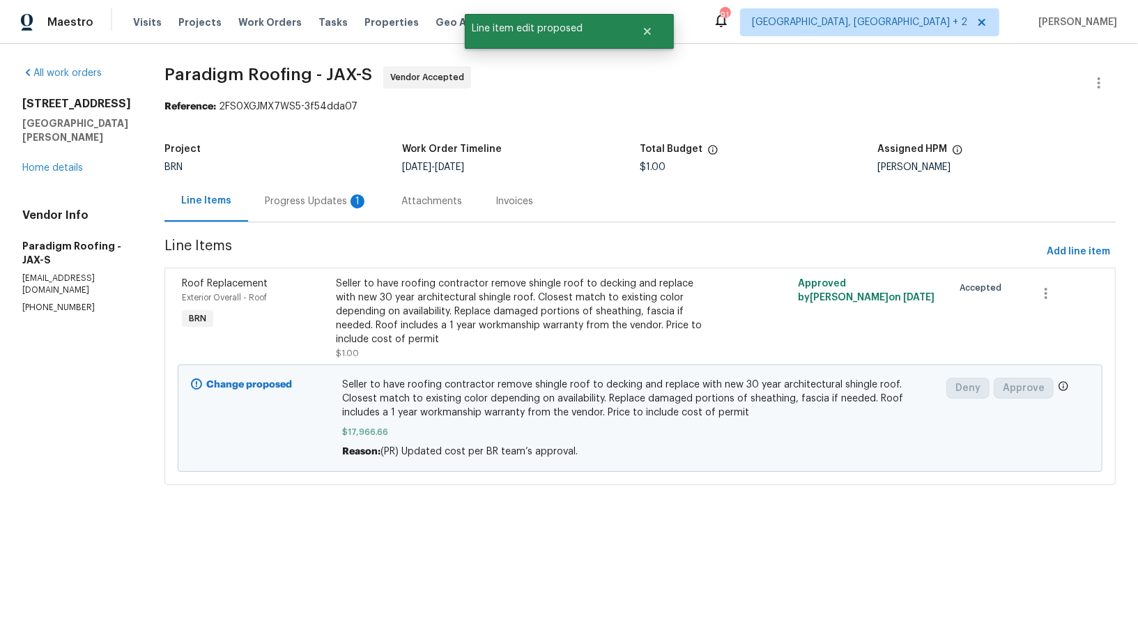
click at [313, 199] on div "Progress Updates 1" at bounding box center [316, 201] width 103 height 14
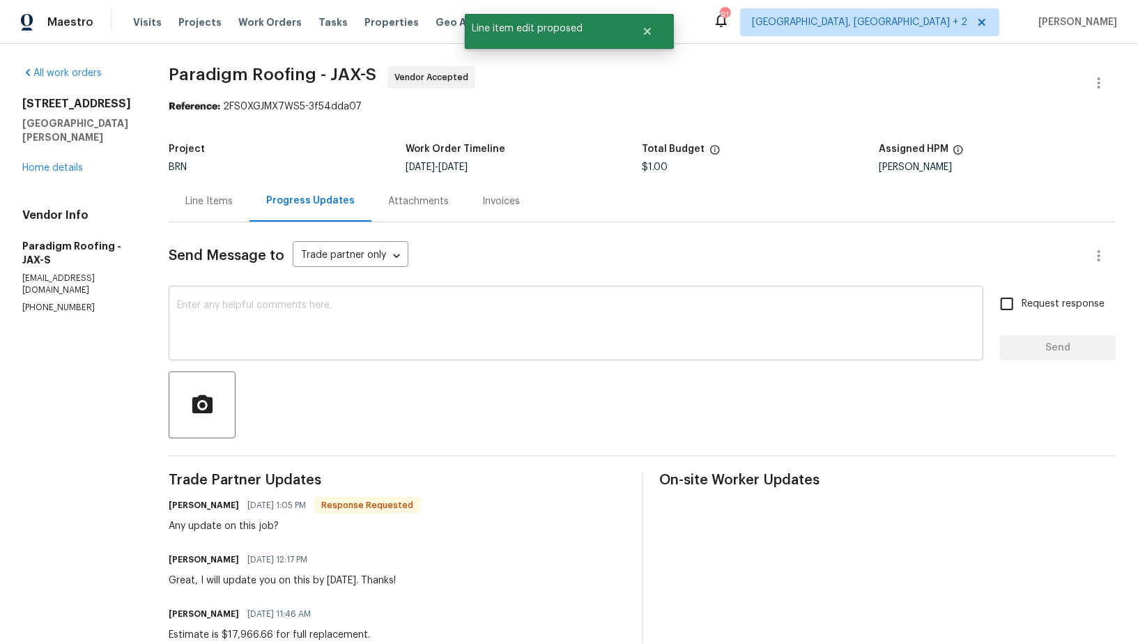
click at [369, 336] on textarea at bounding box center [576, 324] width 798 height 49
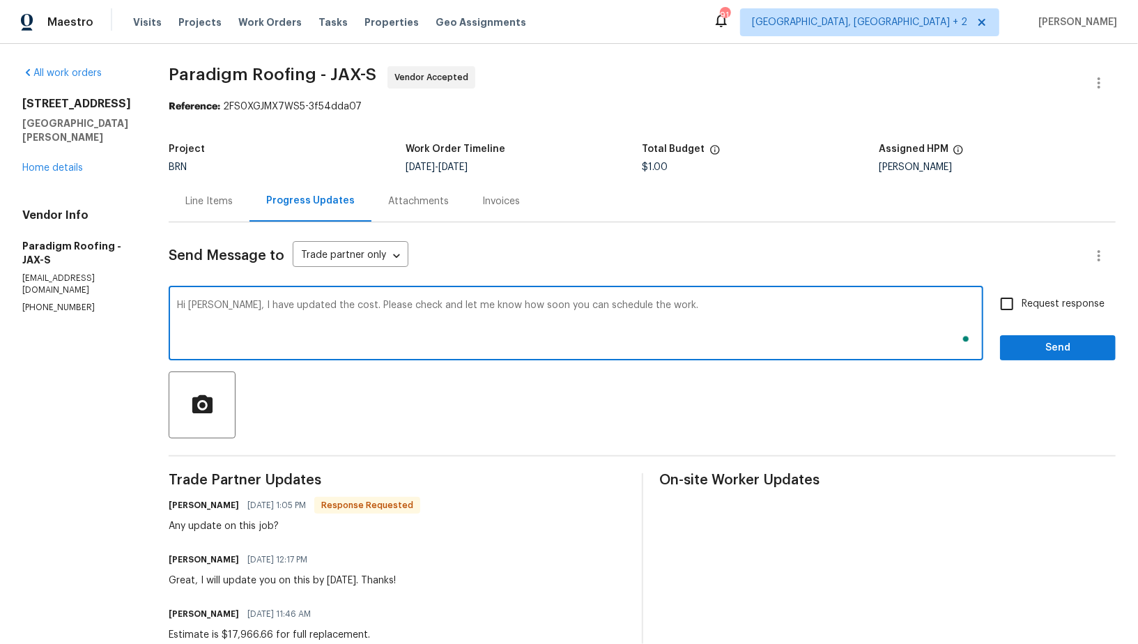
type textarea "Hi [PERSON_NAME], I have updated the cost. Please check and let me know how soo…"
click at [1007, 312] on input "Request response" at bounding box center [1006, 303] width 29 height 29
checkbox input "true"
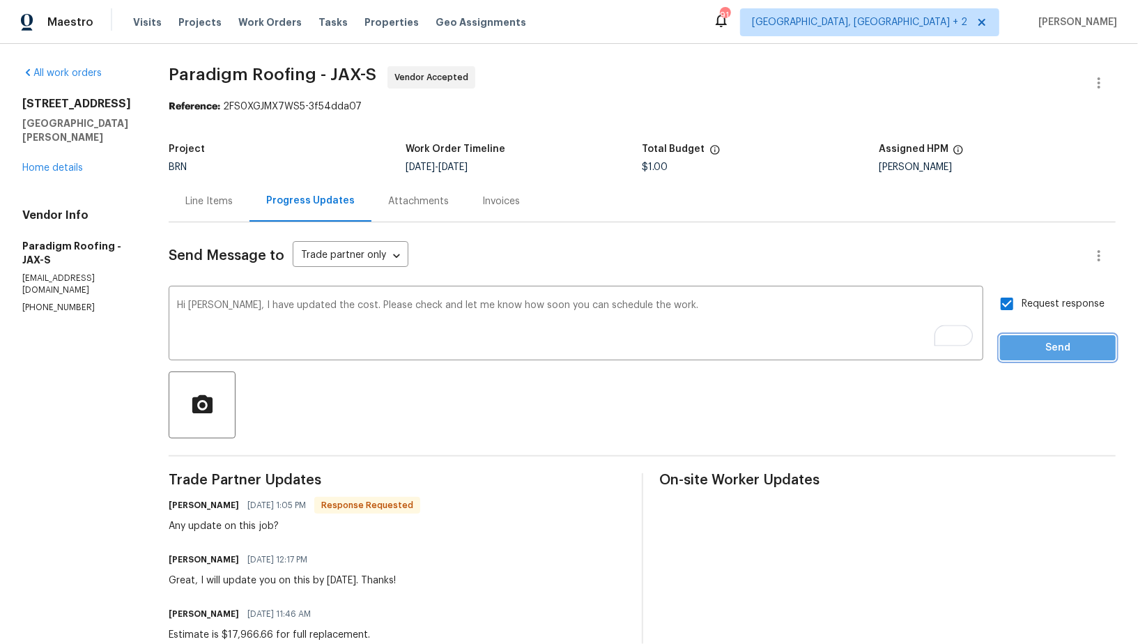
click at [1015, 350] on span "Send" at bounding box center [1057, 347] width 93 height 17
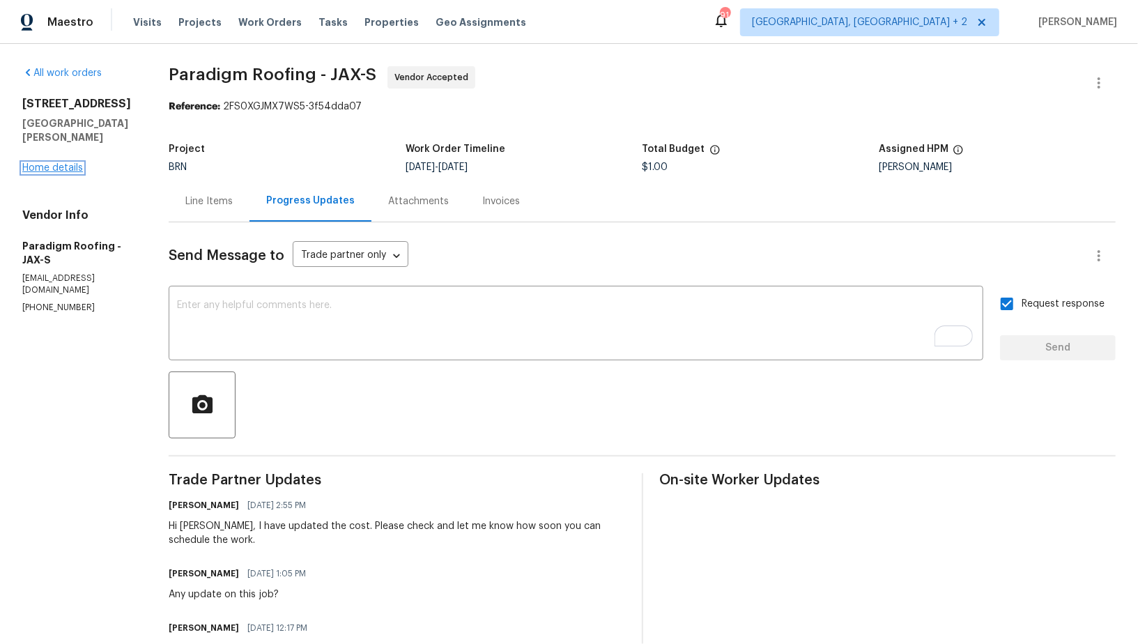
click at [64, 163] on link "Home details" at bounding box center [52, 168] width 61 height 10
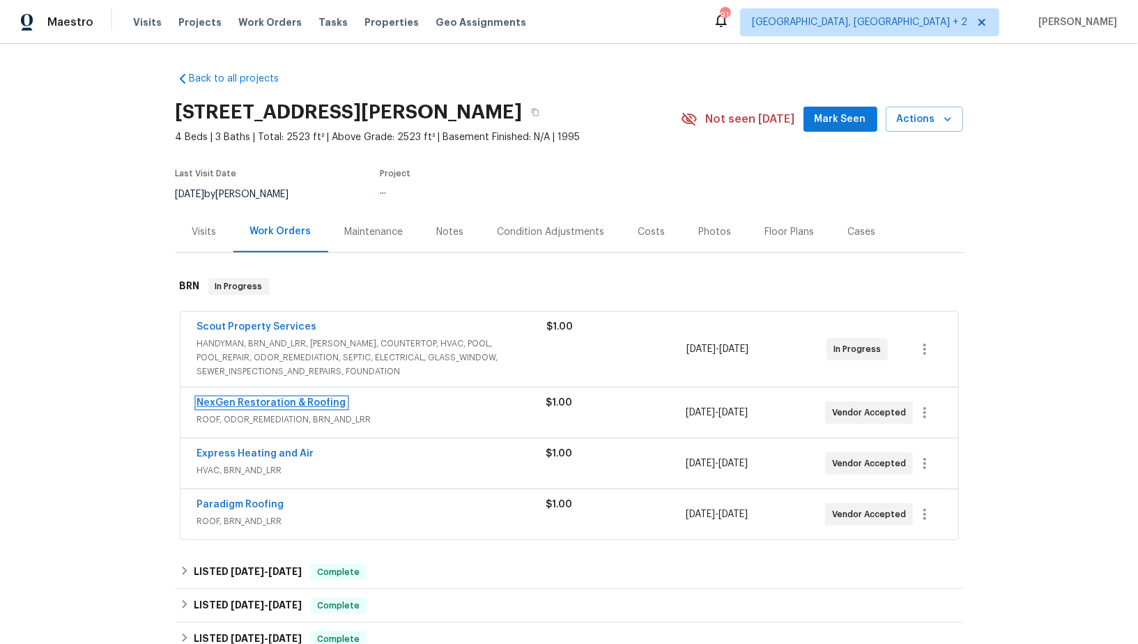
click at [274, 401] on link "NexGen Restoration & Roofing" at bounding box center [271, 403] width 149 height 10
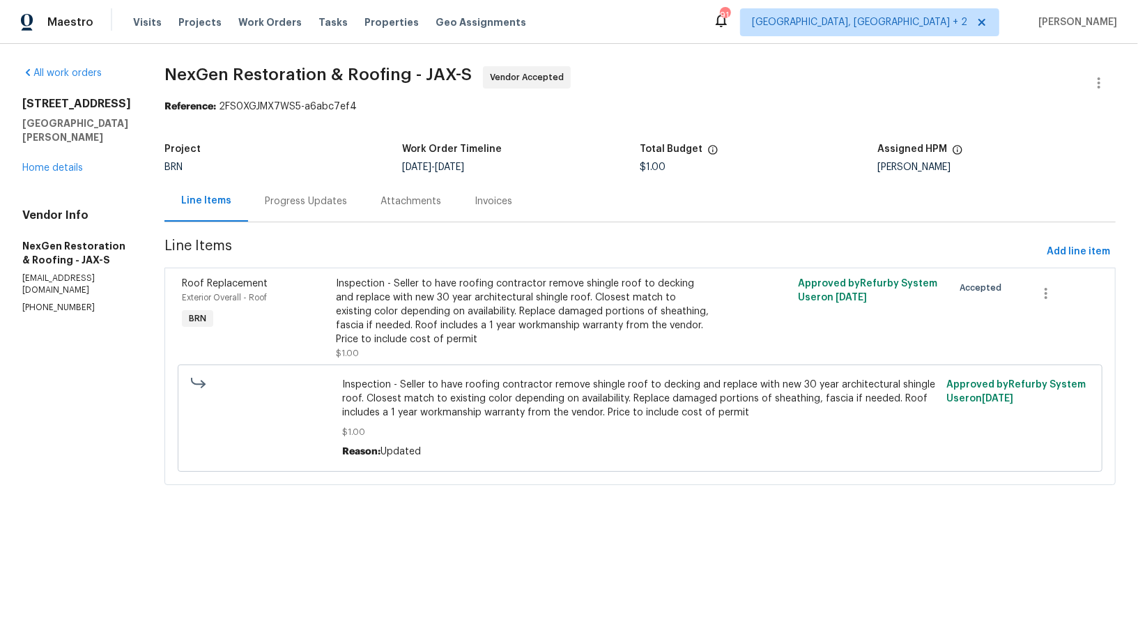
click at [348, 204] on div "Progress Updates" at bounding box center [306, 200] width 116 height 41
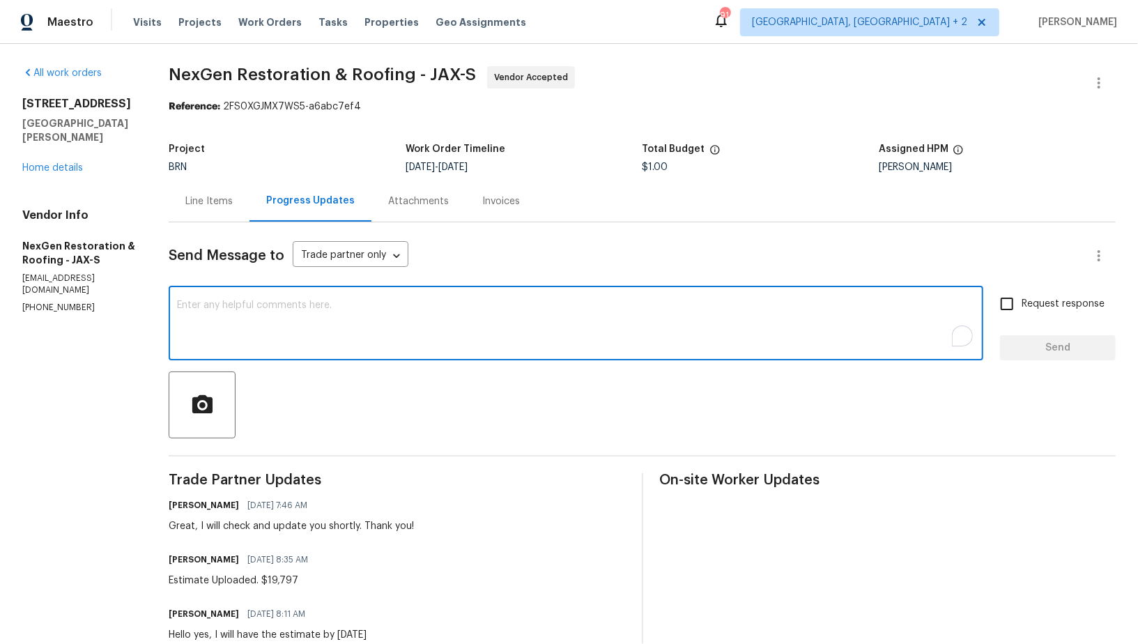
click at [412, 338] on textarea "To enrich screen reader interactions, please activate Accessibility in Grammarl…" at bounding box center [576, 324] width 798 height 49
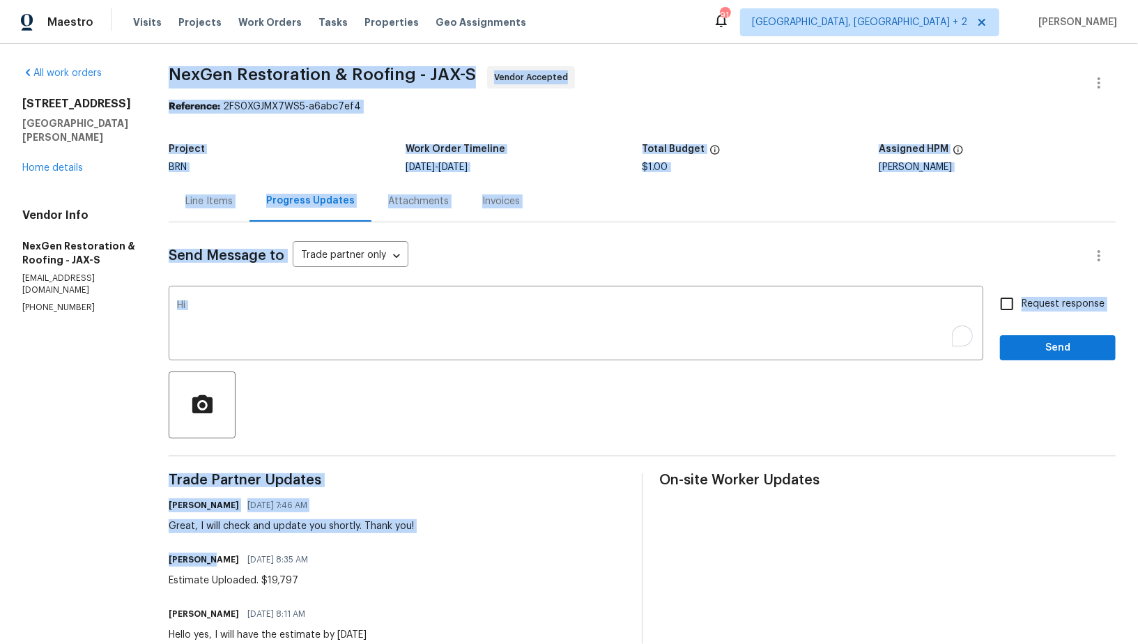
drag, startPoint x: 206, startPoint y: 564, endPoint x: 141, endPoint y: 562, distance: 65.5
click at [141, 562] on div "All work orders [STREET_ADDRESS][PERSON_NAME] Home details Vendor Info NexGen R…" at bounding box center [569, 465] width 1138 height 842
click at [205, 557] on h6 "[PERSON_NAME]" at bounding box center [204, 560] width 70 height 14
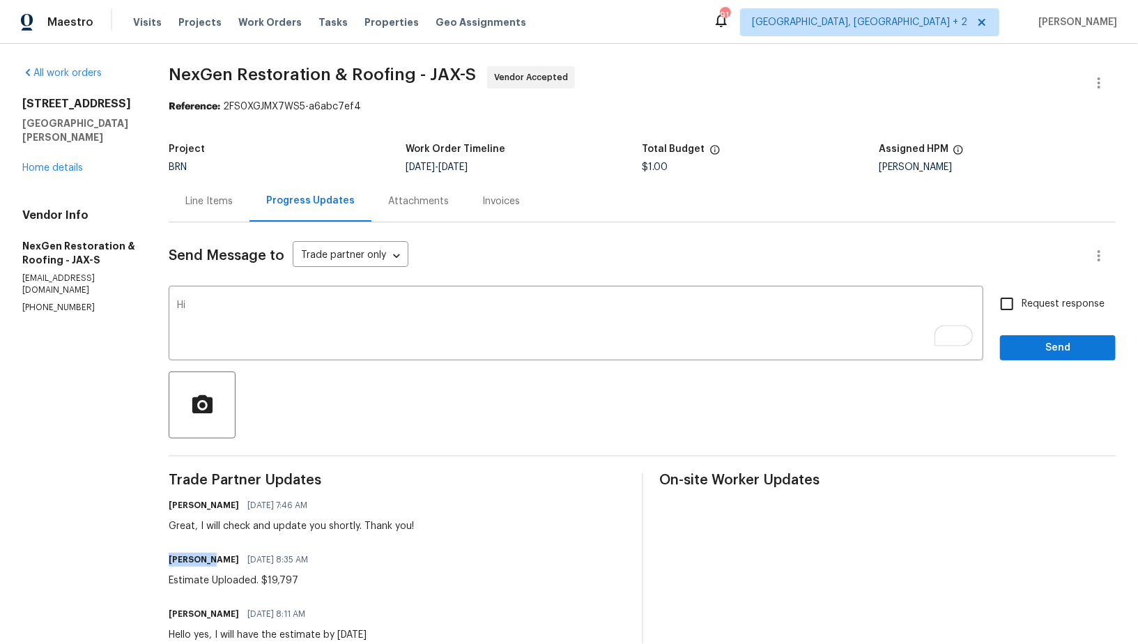
drag, startPoint x: 205, startPoint y: 557, endPoint x: 172, endPoint y: 557, distance: 32.8
click at [172, 557] on h6 "[PERSON_NAME]" at bounding box center [204, 560] width 70 height 14
copy h6 "[DEMOGRAPHIC_DATA]"
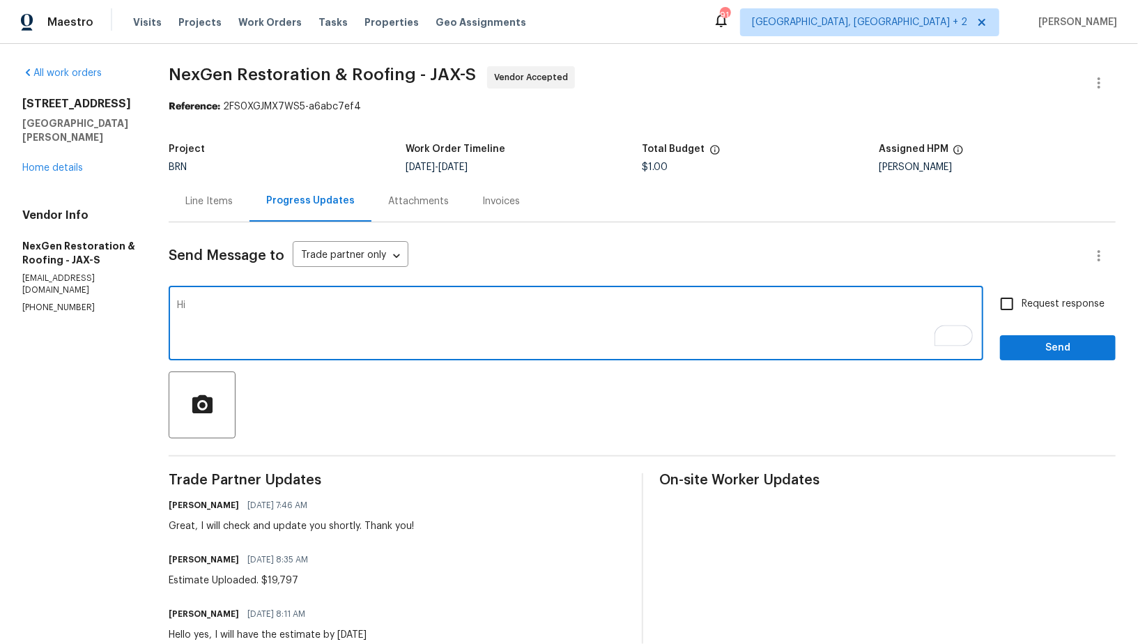
click at [246, 311] on textarea "Hi" at bounding box center [576, 324] width 798 height 49
paste textarea "[DEMOGRAPHIC_DATA]"
paste textarea "Hey, we will not be proceeding with the work. Could you please let me know if t…"
drag, startPoint x: 238, startPoint y: 305, endPoint x: 258, endPoint y: 305, distance: 20.9
click at [258, 305] on textarea "Hi [PERSON_NAME], Hey, we will not be proceeding with the work. Could you pleas…" at bounding box center [576, 324] width 798 height 49
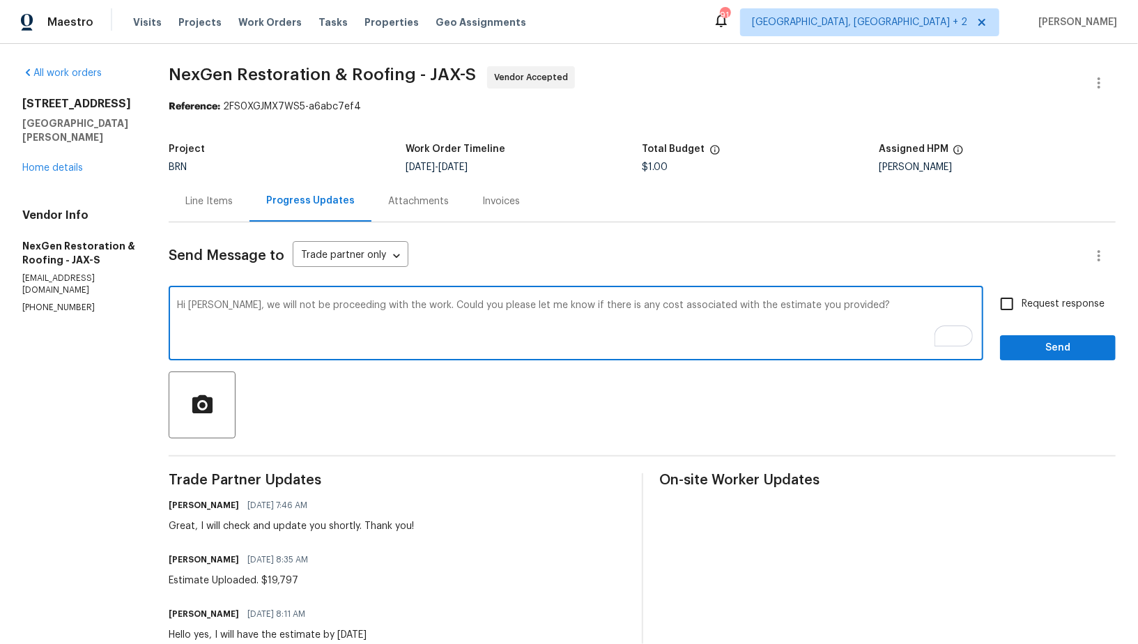
drag, startPoint x: 649, startPoint y: 305, endPoint x: 722, endPoint y: 305, distance: 73.2
click at [722, 305] on textarea "Hi [PERSON_NAME], we will not be proceeding with the work. Could you please let…" at bounding box center [576, 324] width 798 height 49
click at [868, 312] on textarea "Hi [PERSON_NAME], we will not be proceeding with the work. Could you please let…" at bounding box center [576, 324] width 798 height 49
type textarea "Hi [PERSON_NAME], we will not be proceeding with the work. Could you please let…"
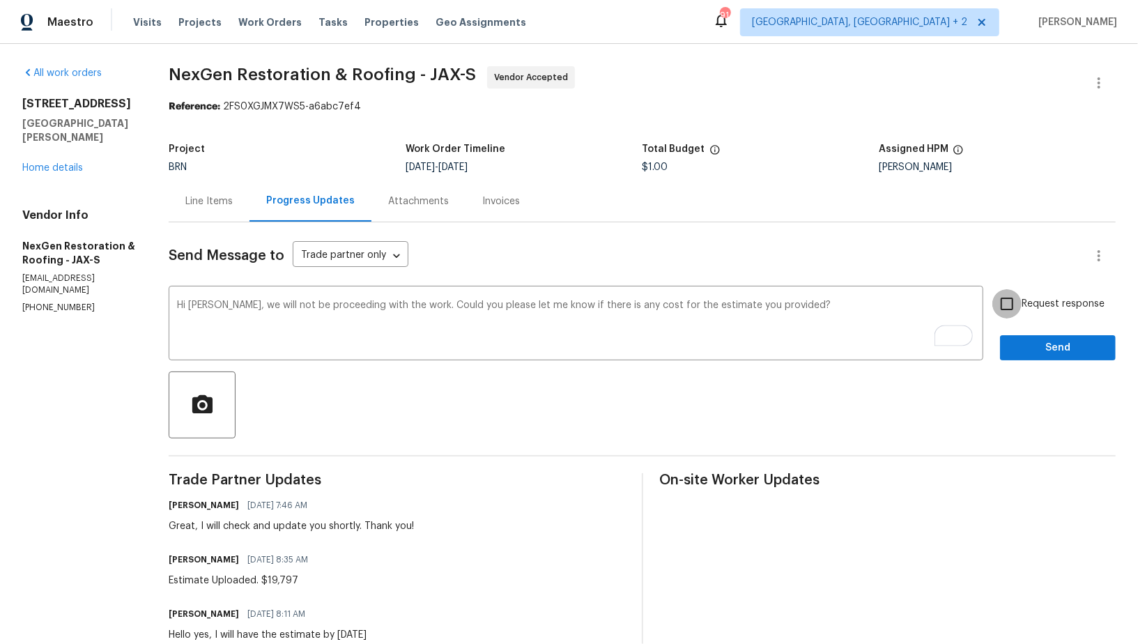
click at [1006, 310] on input "Request response" at bounding box center [1006, 303] width 29 height 29
checkbox input "true"
click at [1049, 370] on div "Send Message to Trade partner only Trade partner only ​ Hi [PERSON_NAME], we wi…" at bounding box center [642, 542] width 947 height 641
click at [1037, 339] on span "Send" at bounding box center [1057, 347] width 93 height 17
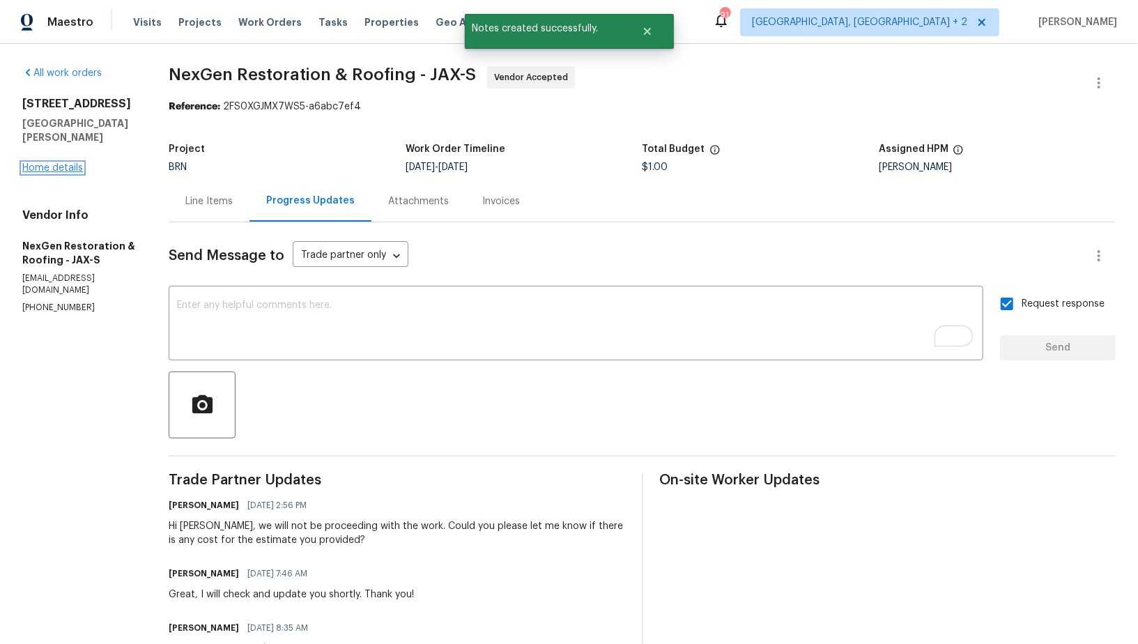
click at [64, 163] on link "Home details" at bounding box center [52, 168] width 61 height 10
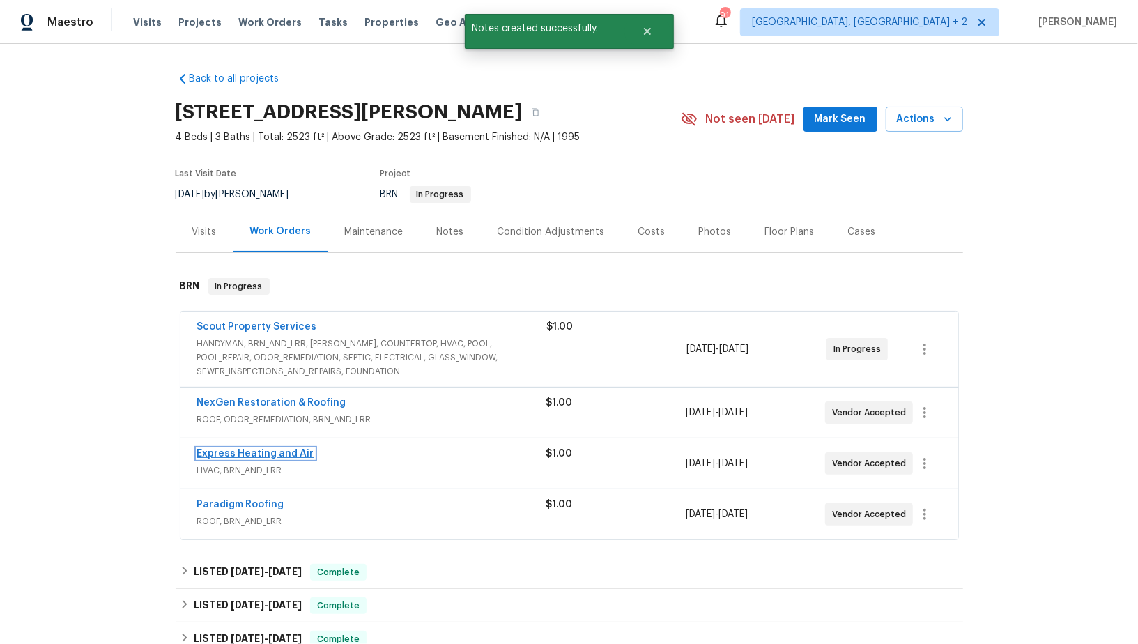
click at [283, 451] on link "Express Heating and Air" at bounding box center [255, 454] width 117 height 10
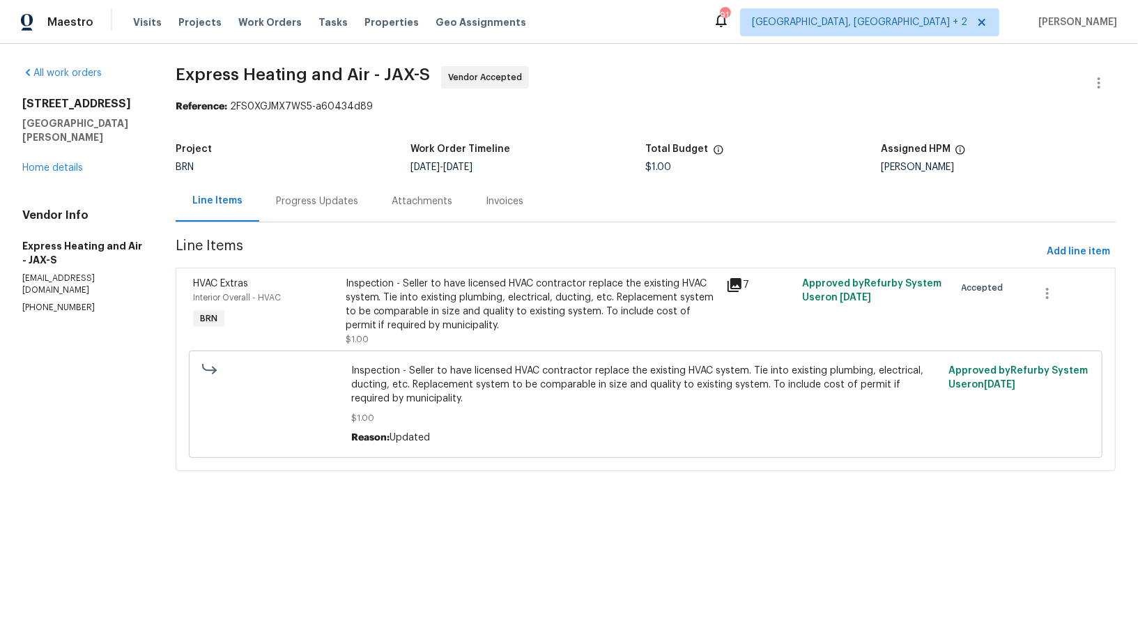
click at [417, 322] on div "Inspection - Seller to have licensed HVAC contractor replace the existing HVAC …" at bounding box center [532, 305] width 372 height 56
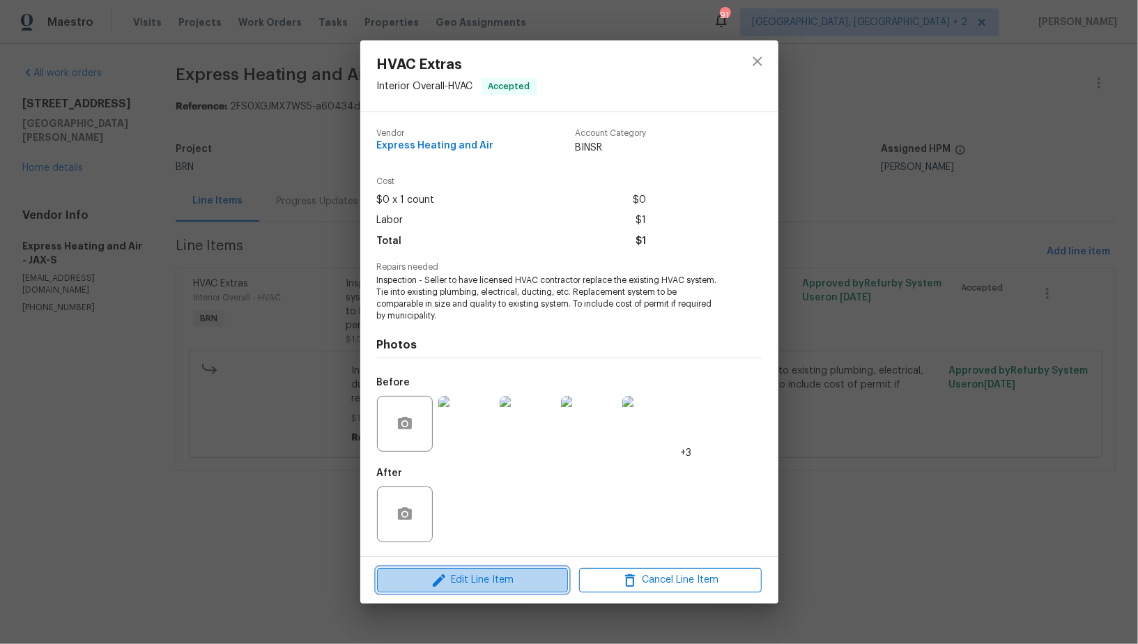
click at [470, 572] on span "Edit Line Item" at bounding box center [472, 579] width 183 height 17
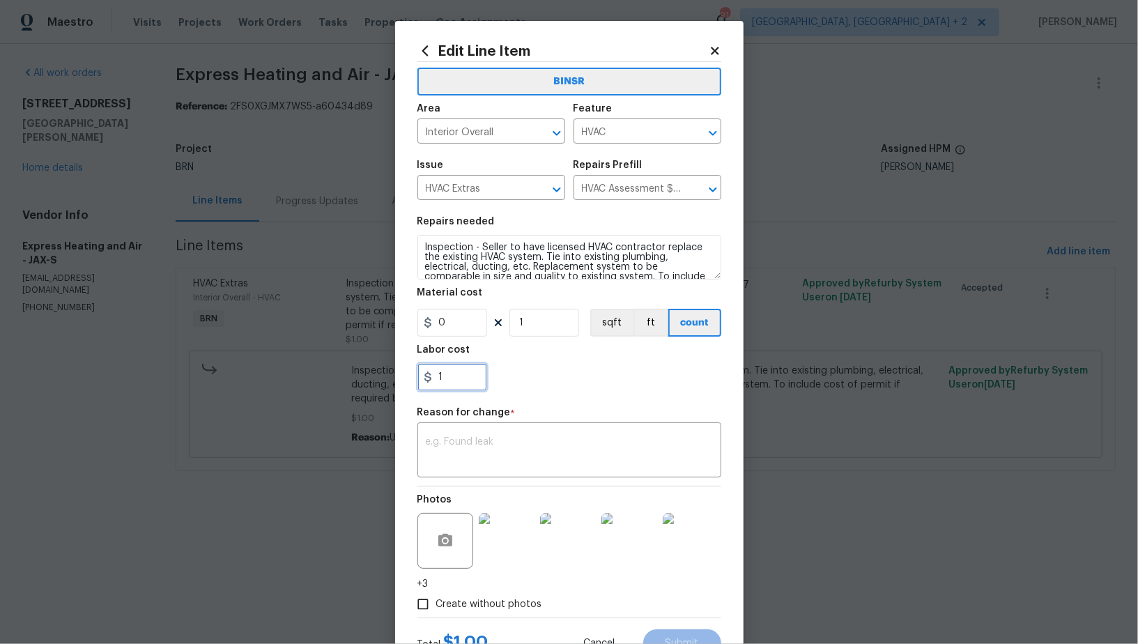
click at [470, 383] on input "1" at bounding box center [452, 377] width 70 height 28
paste input "4450"
type input "4450"
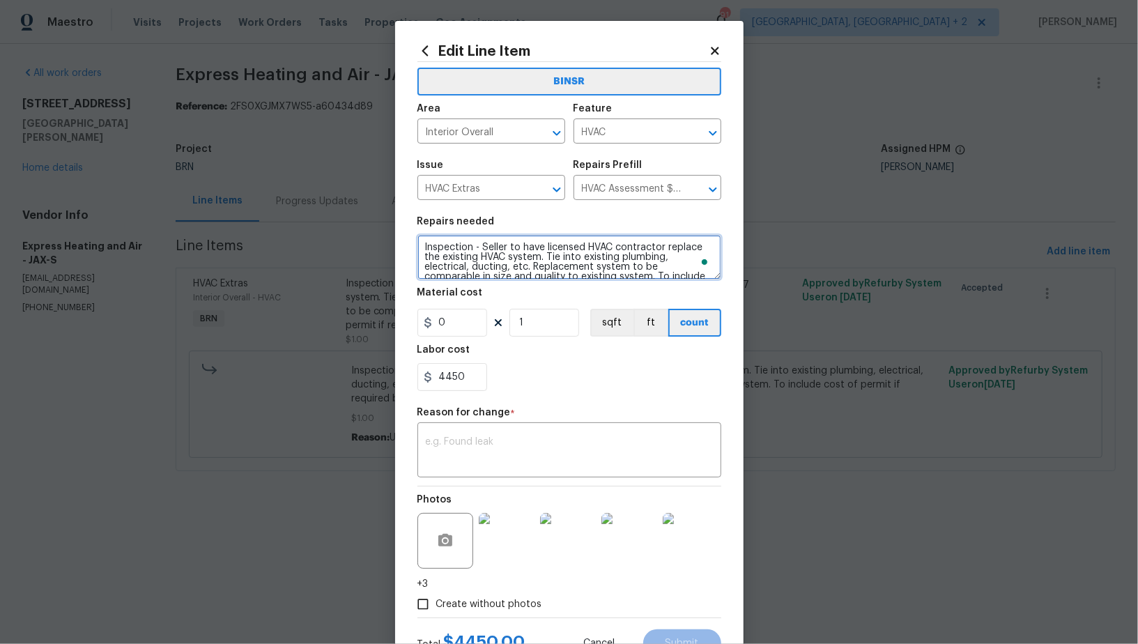
drag, startPoint x: 480, startPoint y: 249, endPoint x: 367, endPoint y: 238, distance: 113.5
click at [367, 238] on div "Edit Line Item BINSR Area Interior Overall ​ Feature HVAC ​ Issue HVAC Extras ​…" at bounding box center [569, 322] width 1138 height 644
type textarea "Seller to have licensed HVAC contractor replace the existing HVAC system. Tie i…"
click at [488, 438] on textarea at bounding box center [569, 451] width 287 height 29
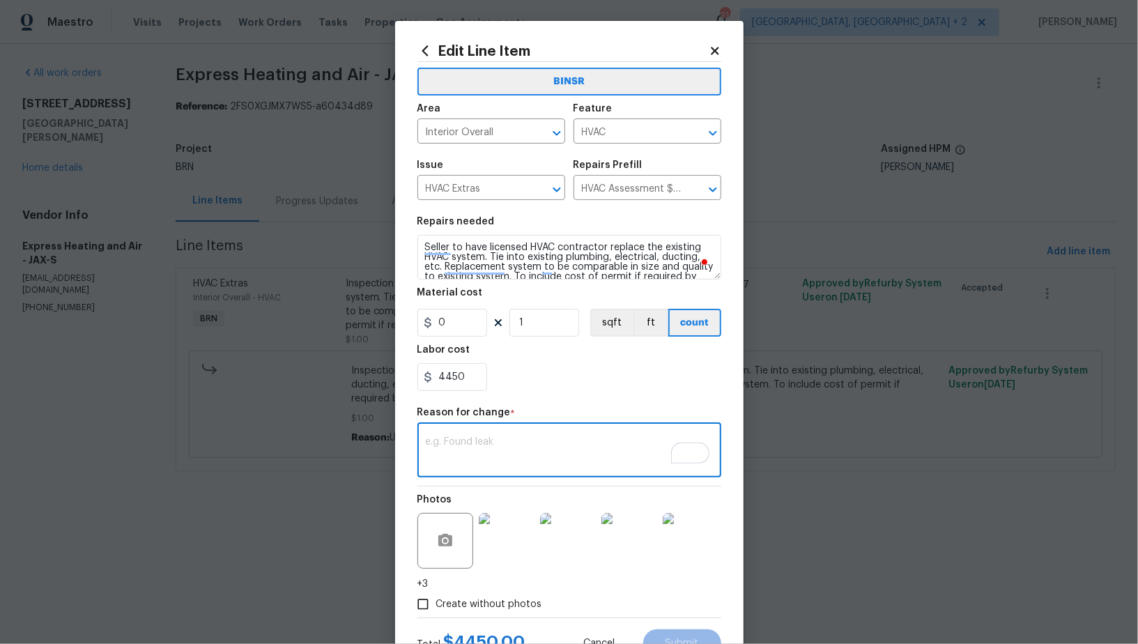
click at [468, 446] on textarea "To enrich screen reader interactions, please activate Accessibility in Grammarl…" at bounding box center [569, 451] width 287 height 29
paste textarea "(PR) Updated cost per BR team’s approval."
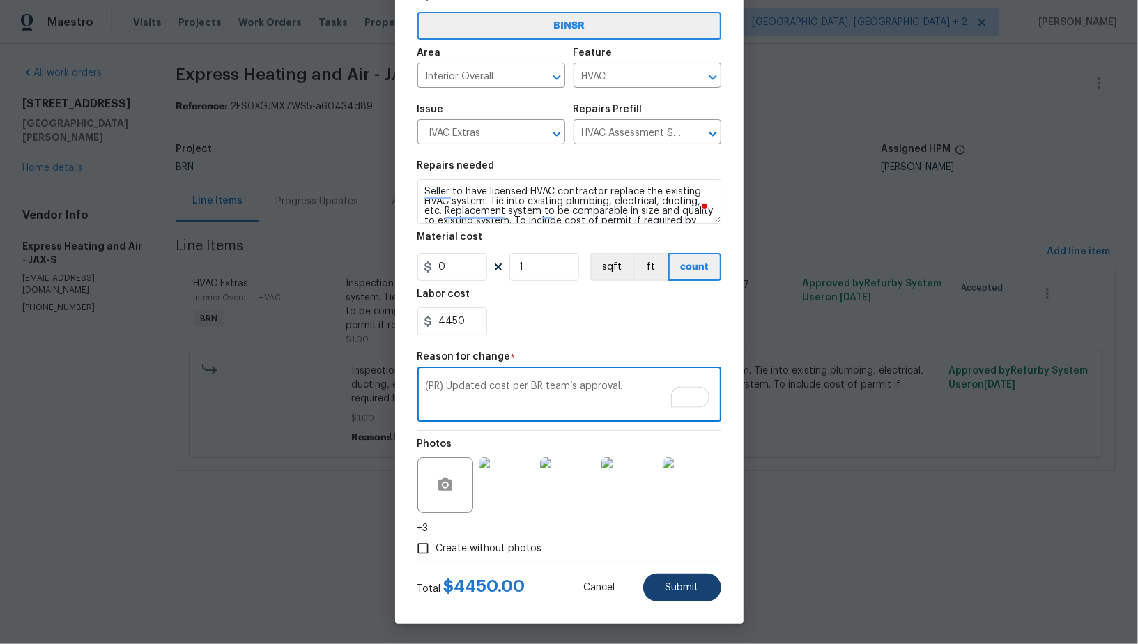
type textarea "(PR) Updated cost per BR team’s approval."
click at [687, 582] on span "Submit" at bounding box center [681, 587] width 33 height 10
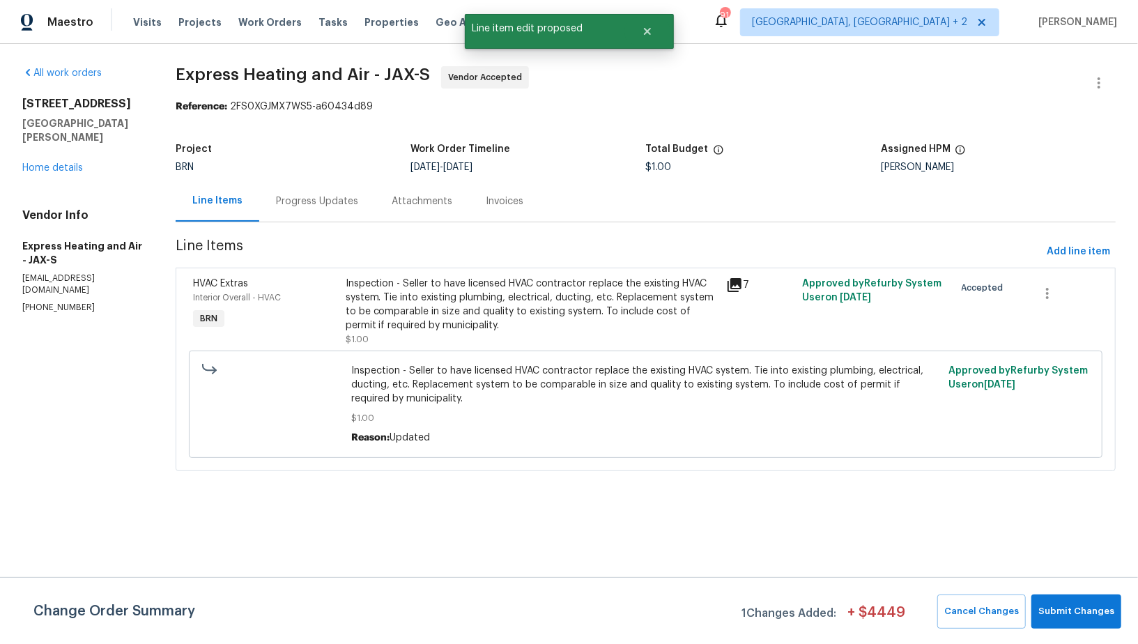
scroll to position [0, 0]
click at [1080, 608] on span "Submit Changes" at bounding box center [1076, 611] width 76 height 16
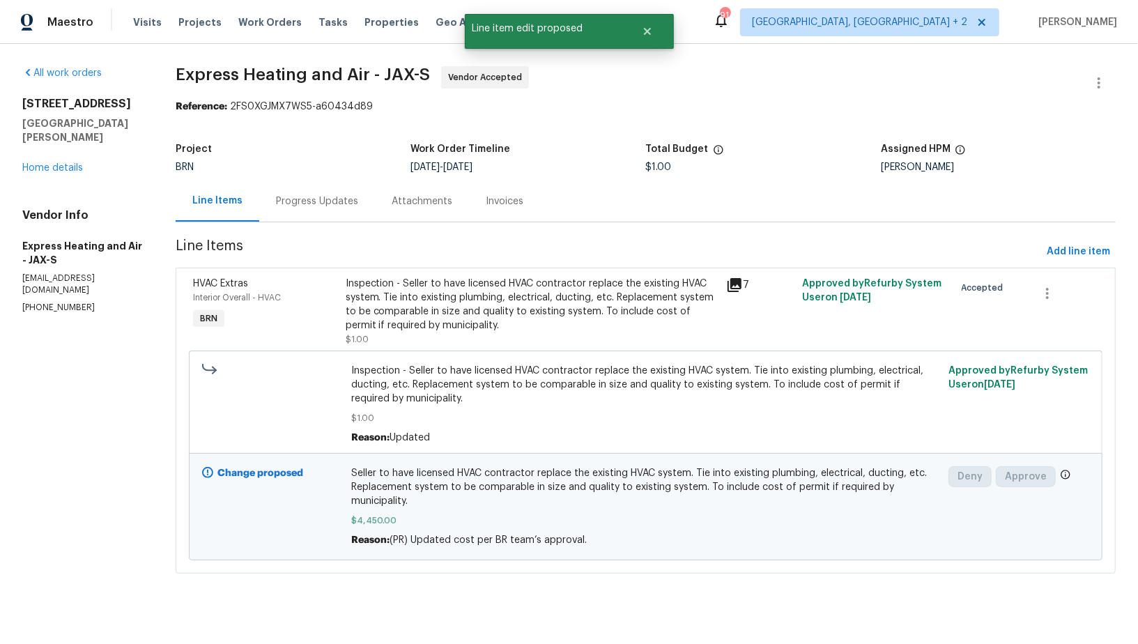
click at [314, 193] on div "Progress Updates" at bounding box center [317, 200] width 116 height 41
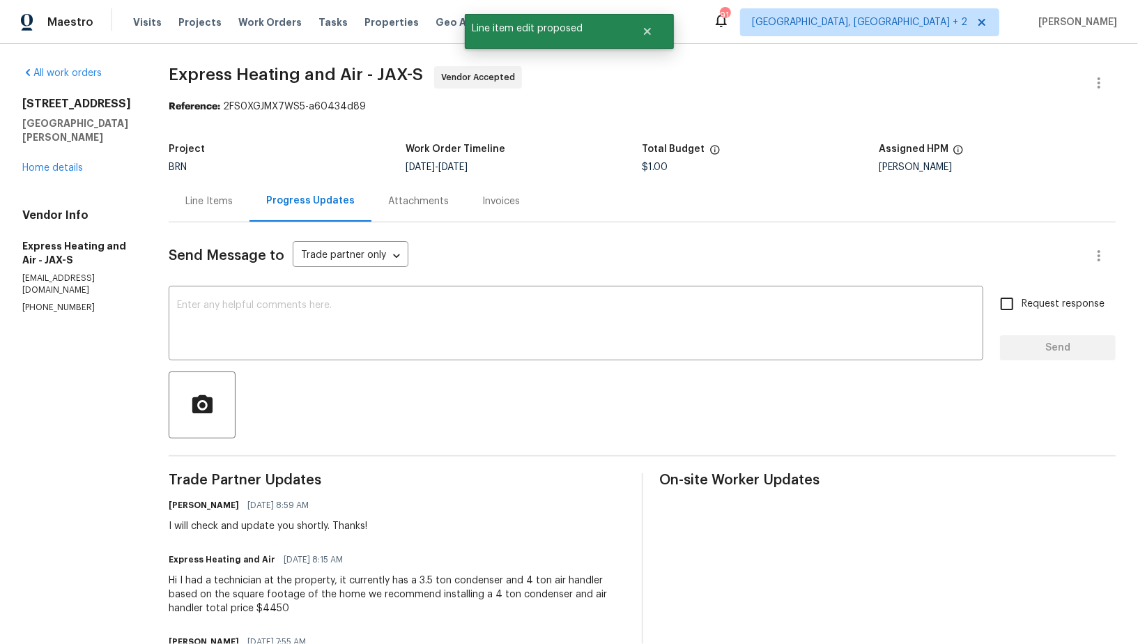
click at [203, 210] on div "Line Items" at bounding box center [209, 200] width 81 height 41
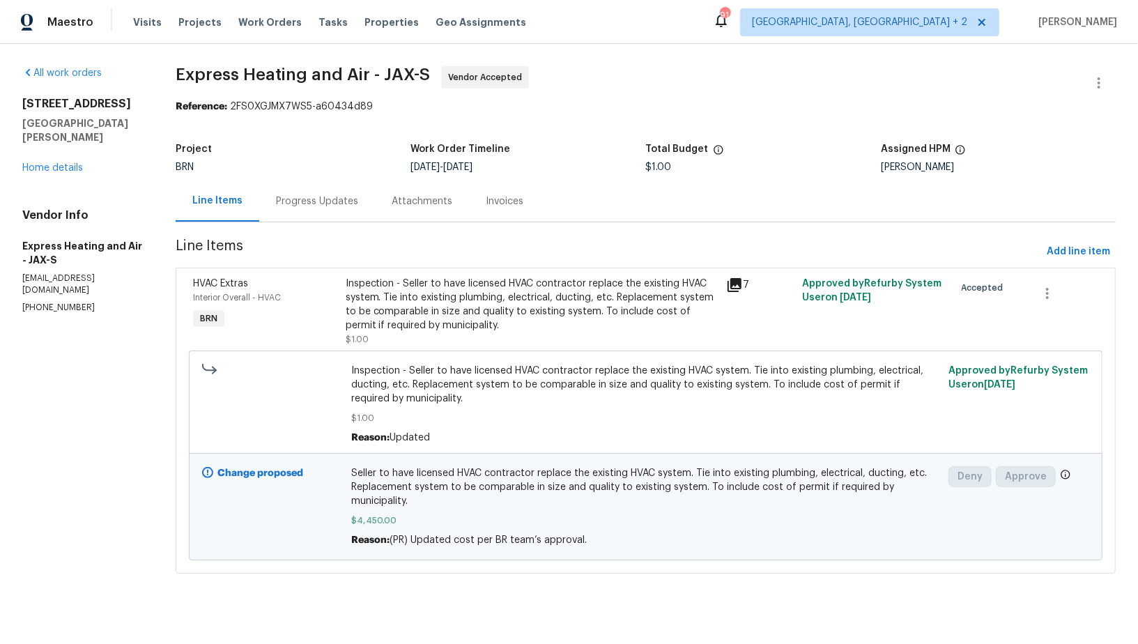
click at [375, 318] on div "Inspection - Seller to have licensed HVAC contractor replace the existing HVAC …" at bounding box center [532, 305] width 372 height 56
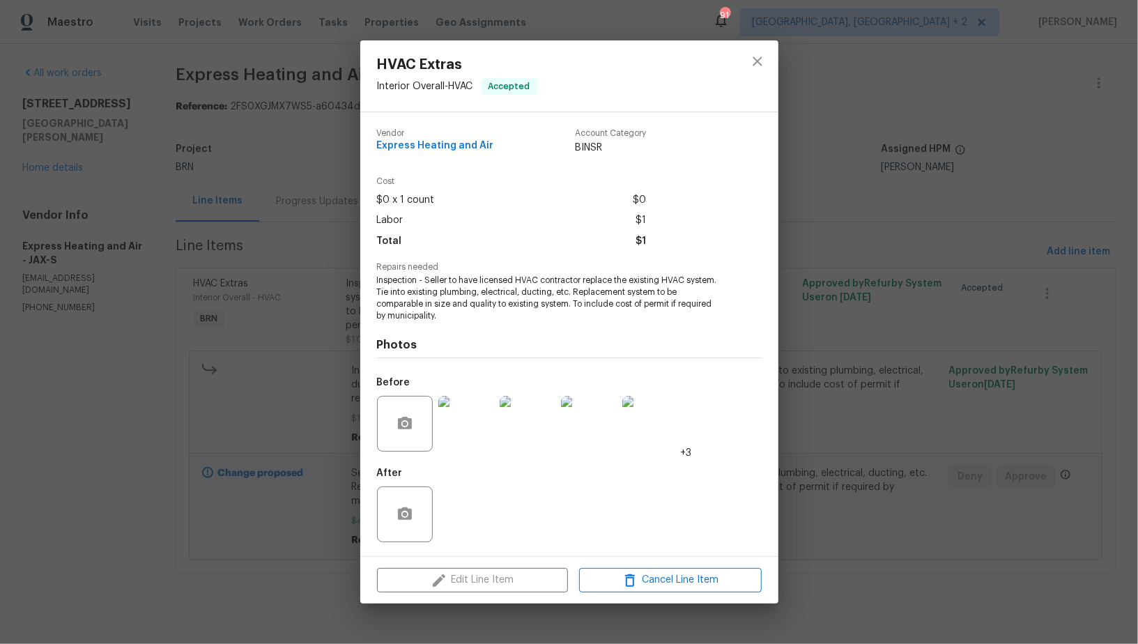
click at [274, 479] on div "HVAC Extras Interior Overall - HVAC Accepted Vendor Express Heating and Air Acc…" at bounding box center [569, 322] width 1138 height 644
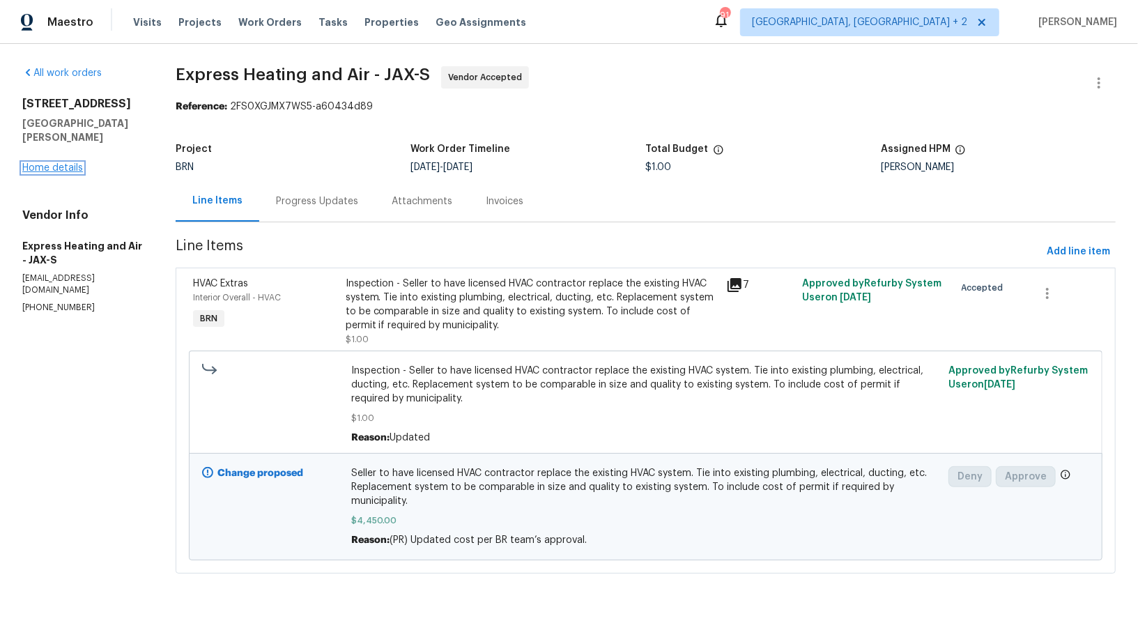
click at [55, 163] on link "Home details" at bounding box center [52, 168] width 61 height 10
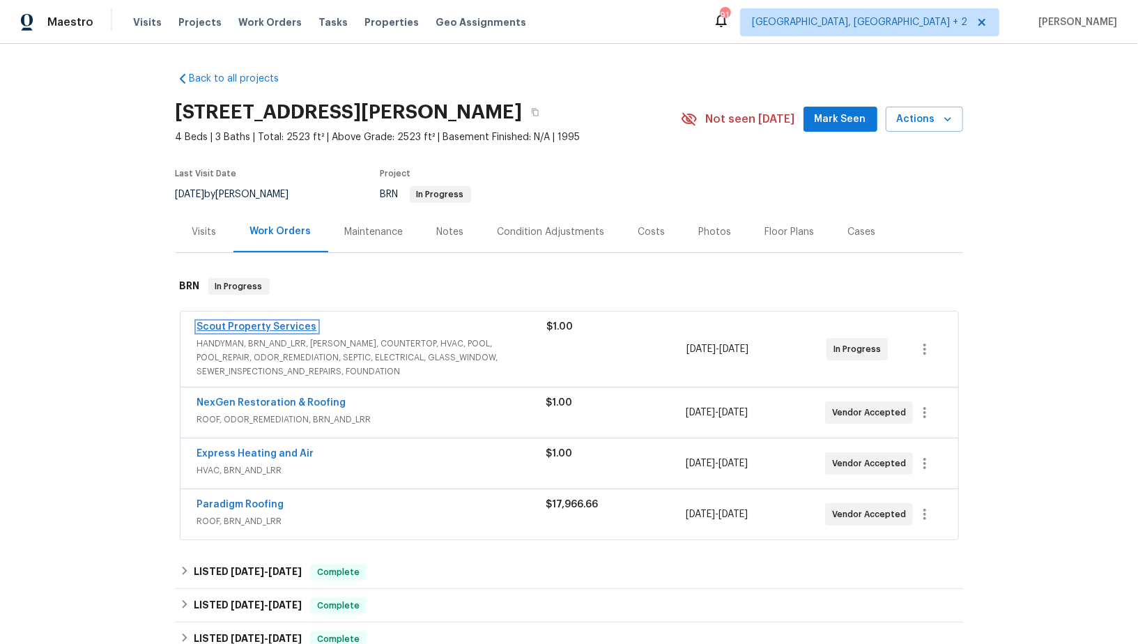
click at [259, 323] on link "Scout Property Services" at bounding box center [257, 327] width 120 height 10
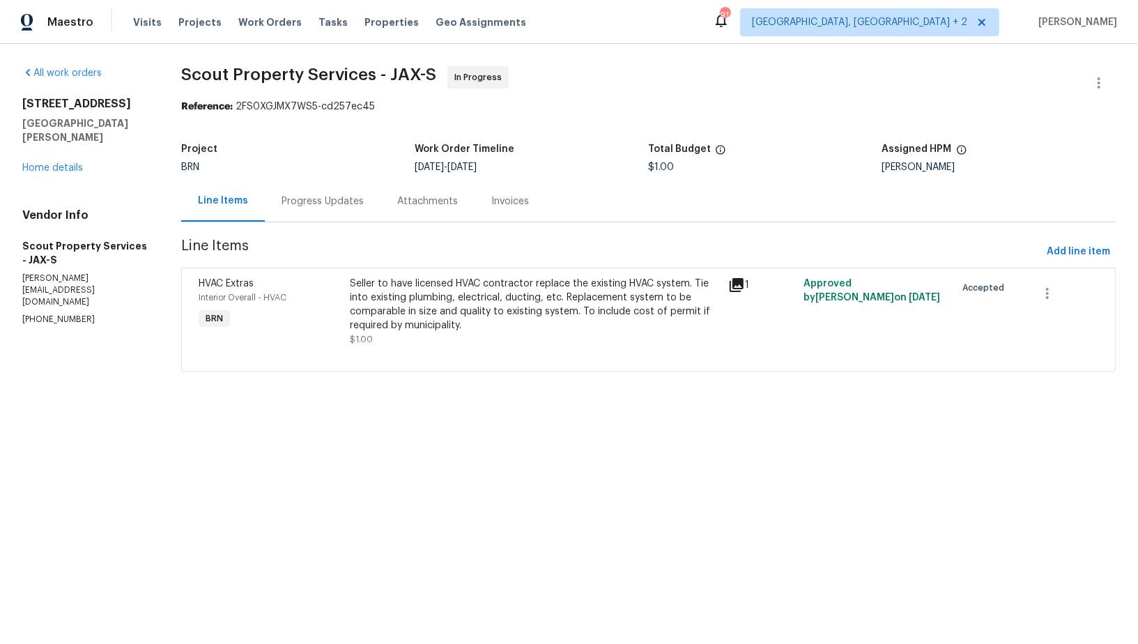
click at [431, 303] on div "Seller to have licensed HVAC contractor replace the existing HVAC system. Tie i…" at bounding box center [535, 305] width 370 height 56
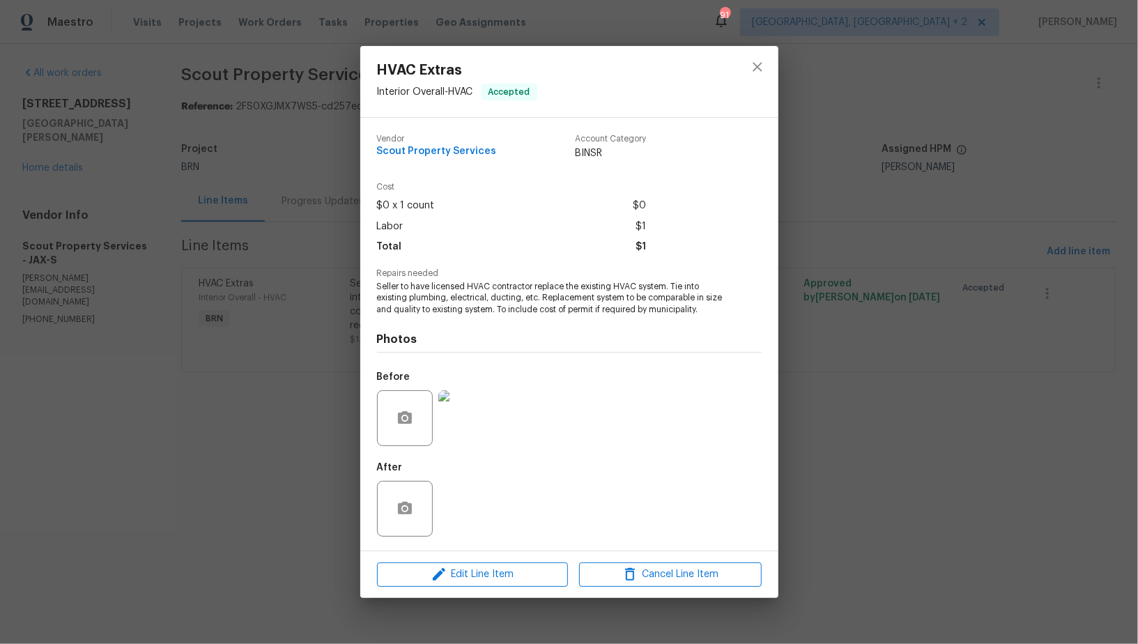
click at [330, 435] on div "HVAC Extras Interior Overall - HVAC Accepted Vendor Scout Property Services Acc…" at bounding box center [569, 322] width 1138 height 644
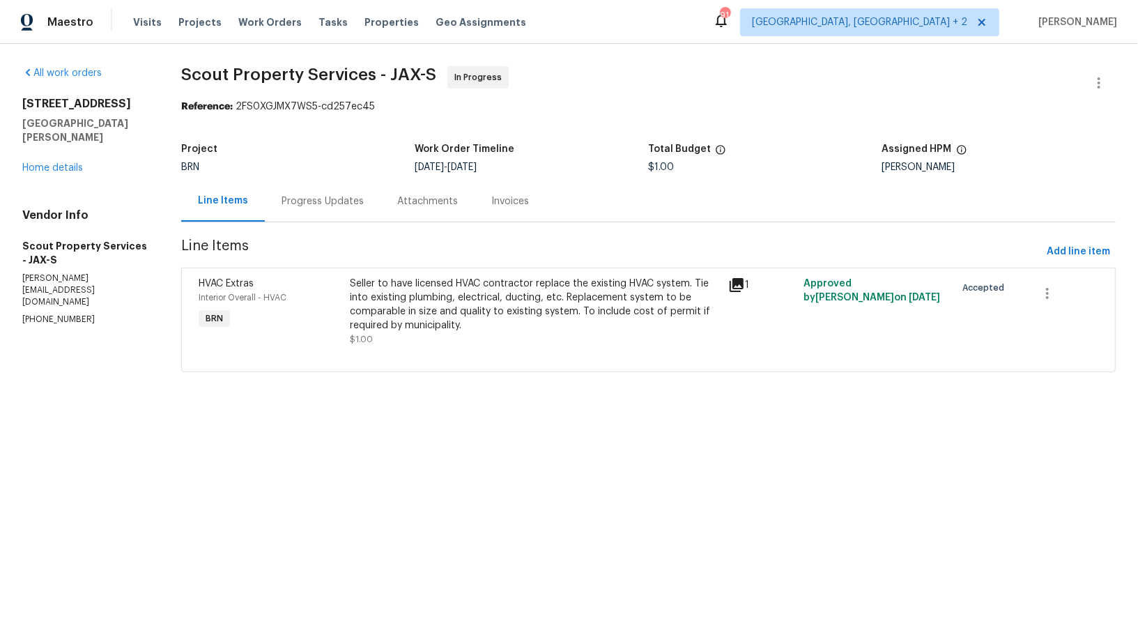
click at [334, 215] on div "Progress Updates" at bounding box center [323, 200] width 116 height 41
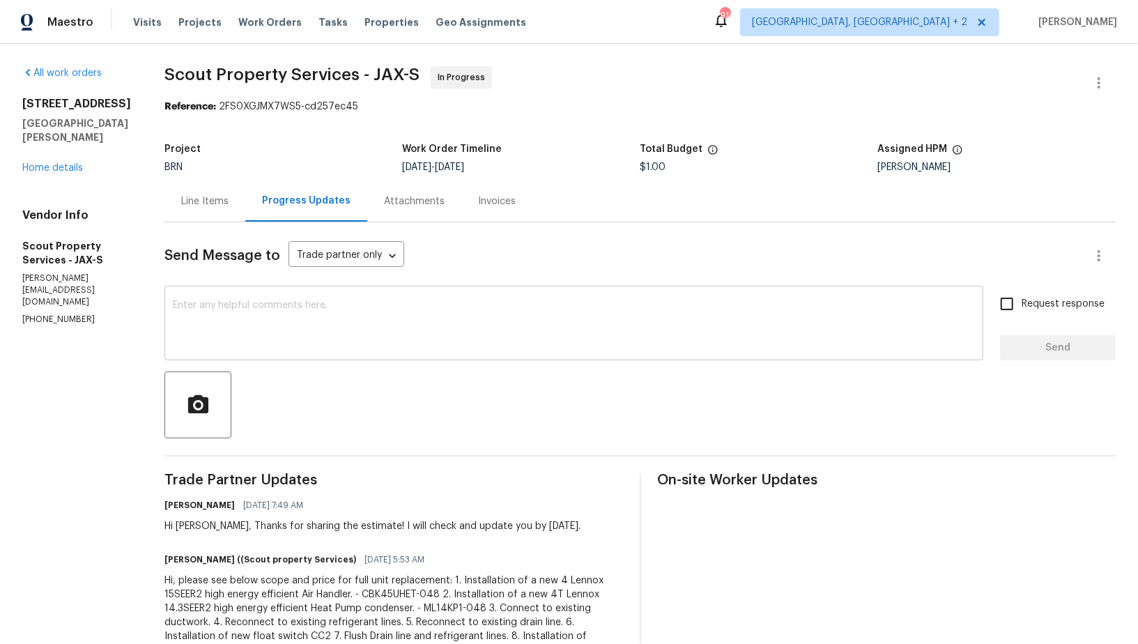
click at [364, 323] on textarea at bounding box center [574, 324] width 802 height 49
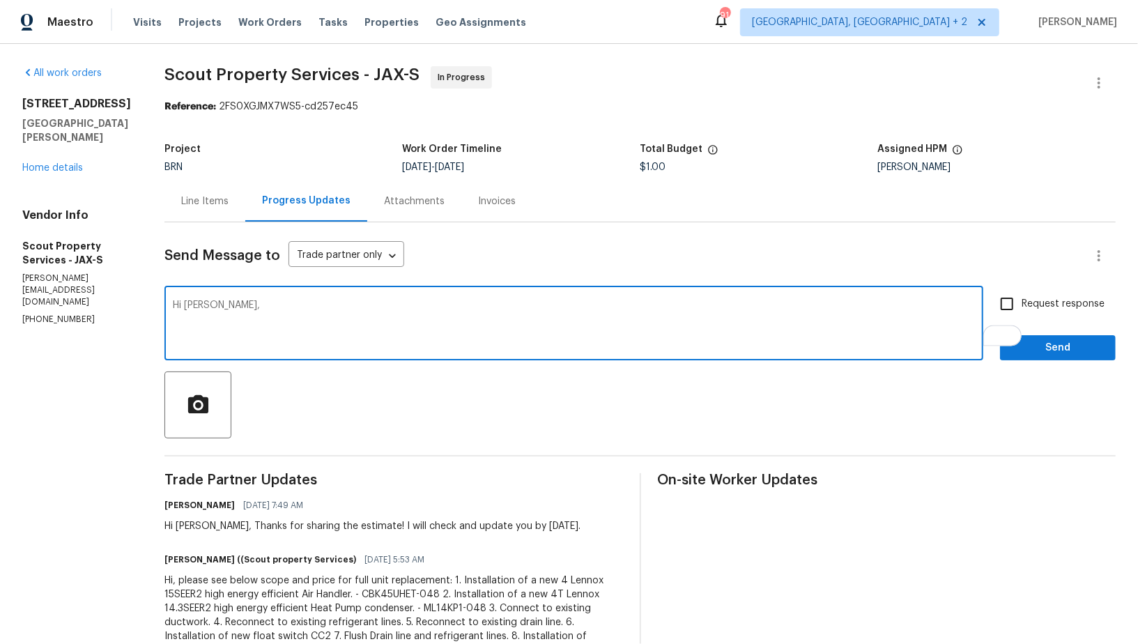
type textarea "Hi [PERSON_NAME],"
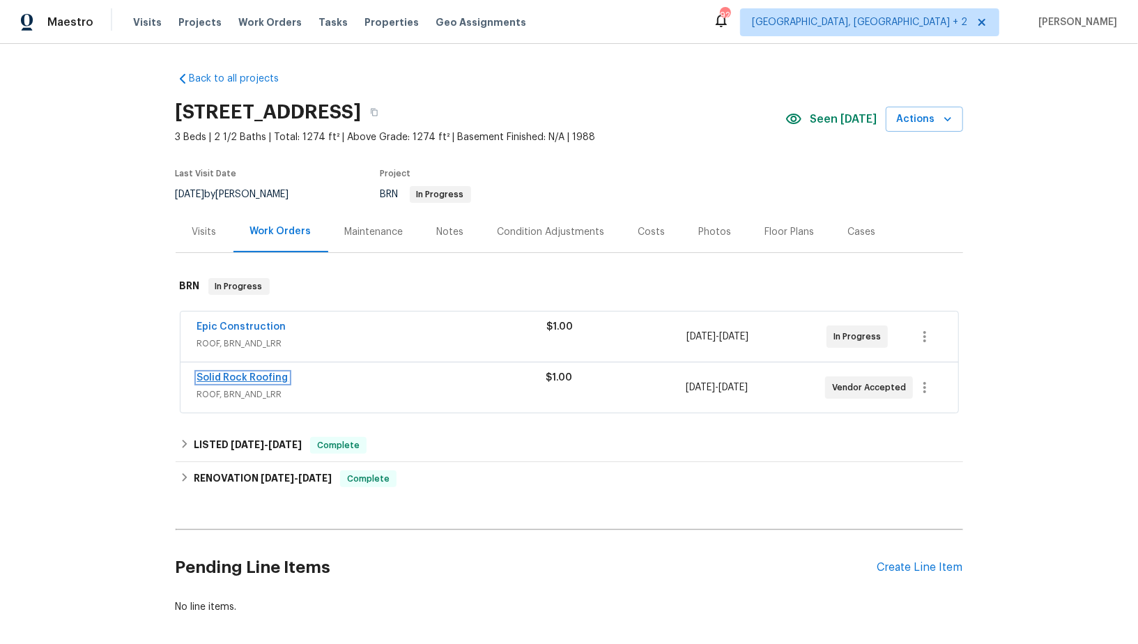
click at [232, 376] on link "Solid Rock Roofing" at bounding box center [242, 378] width 91 height 10
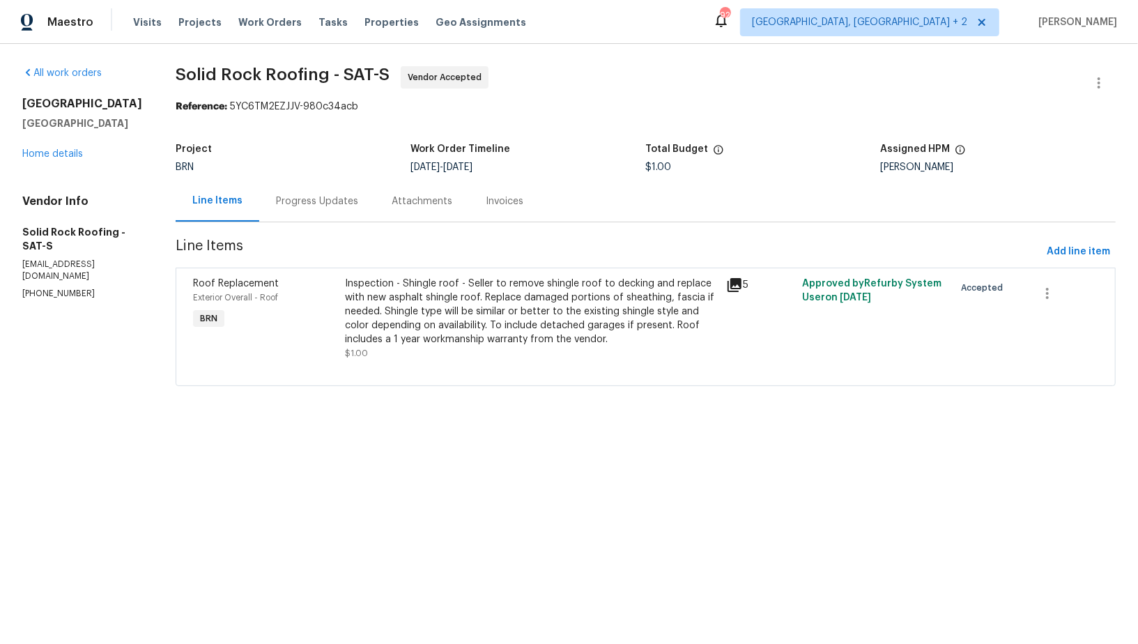
click at [301, 202] on div "Progress Updates" at bounding box center [317, 201] width 82 height 14
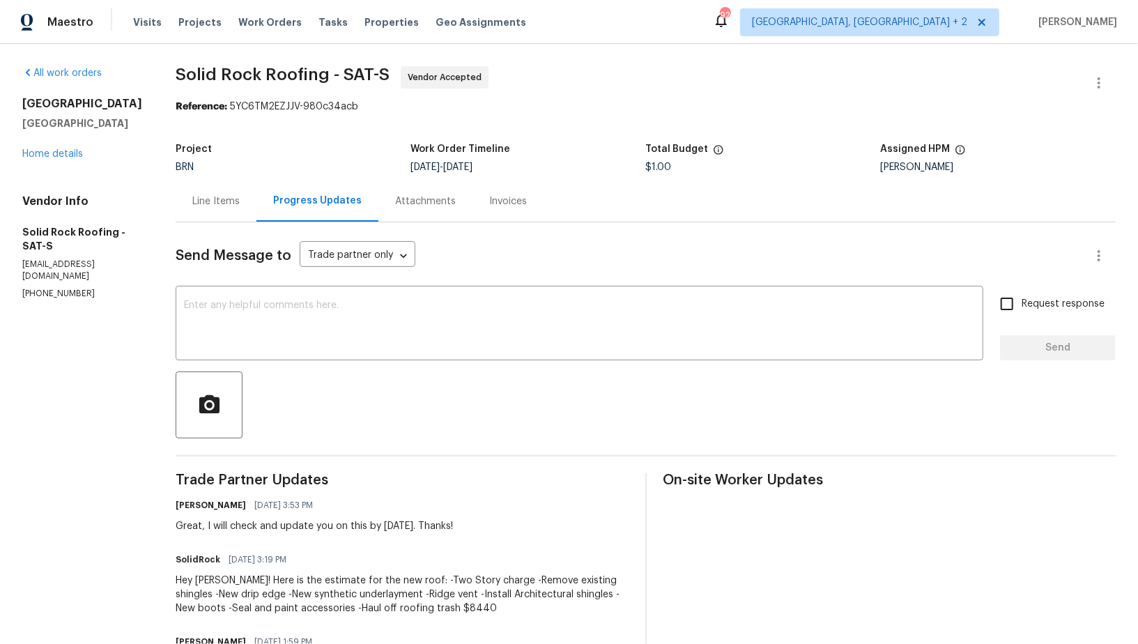
scroll to position [21, 0]
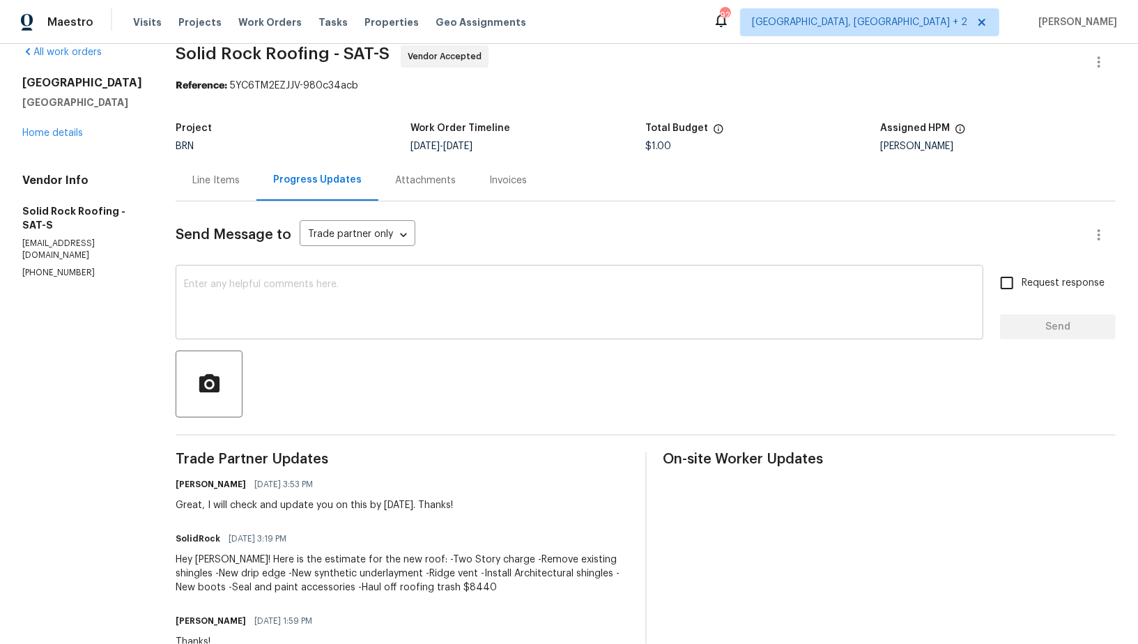
click at [272, 294] on textarea at bounding box center [579, 303] width 791 height 49
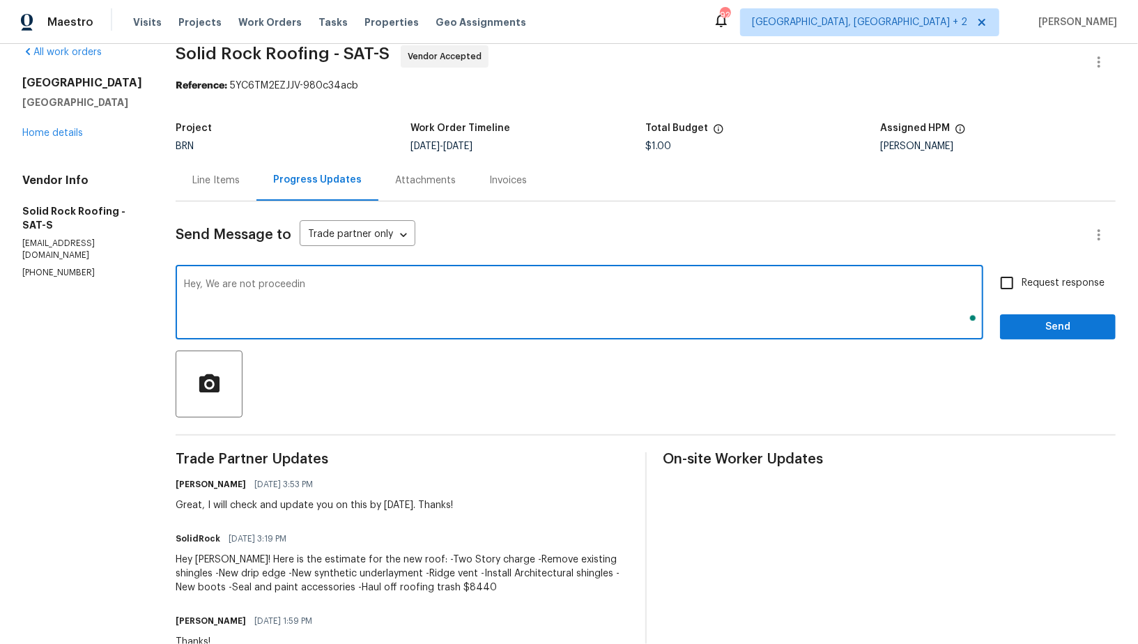
type textarea "Hey, We are not proceedin"
paste textarea "Hey, we will not be proceeding with the work. Could you please let me know if t…"
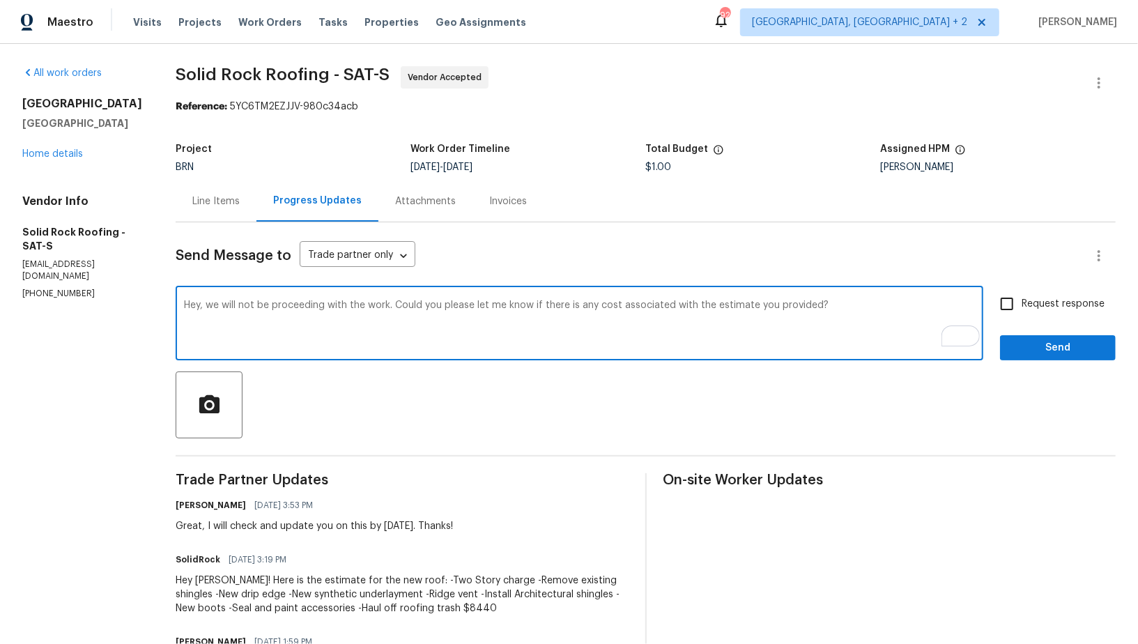
drag, startPoint x: 612, startPoint y: 305, endPoint x: 687, endPoint y: 304, distance: 75.2
click at [687, 304] on textarea "Hey, we will not be proceeding with the work. Could you please let me know if t…" at bounding box center [579, 324] width 791 height 49
type textarea "Hey, we will not be proceeding with the work. Could you please let me know if t…"
click at [1017, 300] on input "Request response" at bounding box center [1006, 303] width 29 height 29
checkbox input "true"
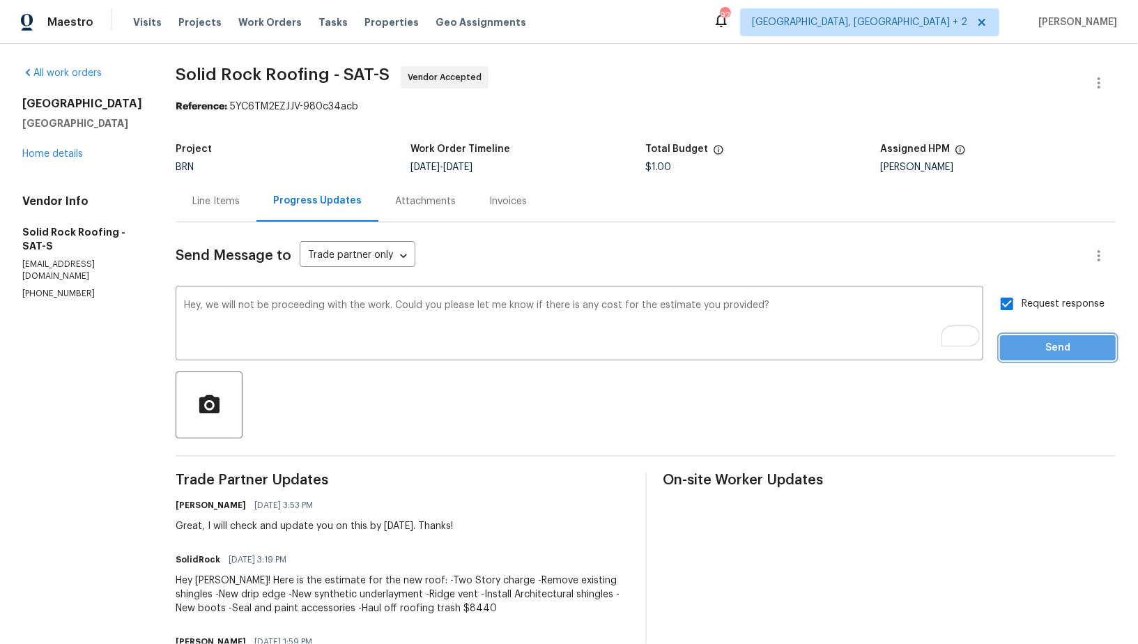
click at [1037, 346] on span "Send" at bounding box center [1057, 347] width 93 height 17
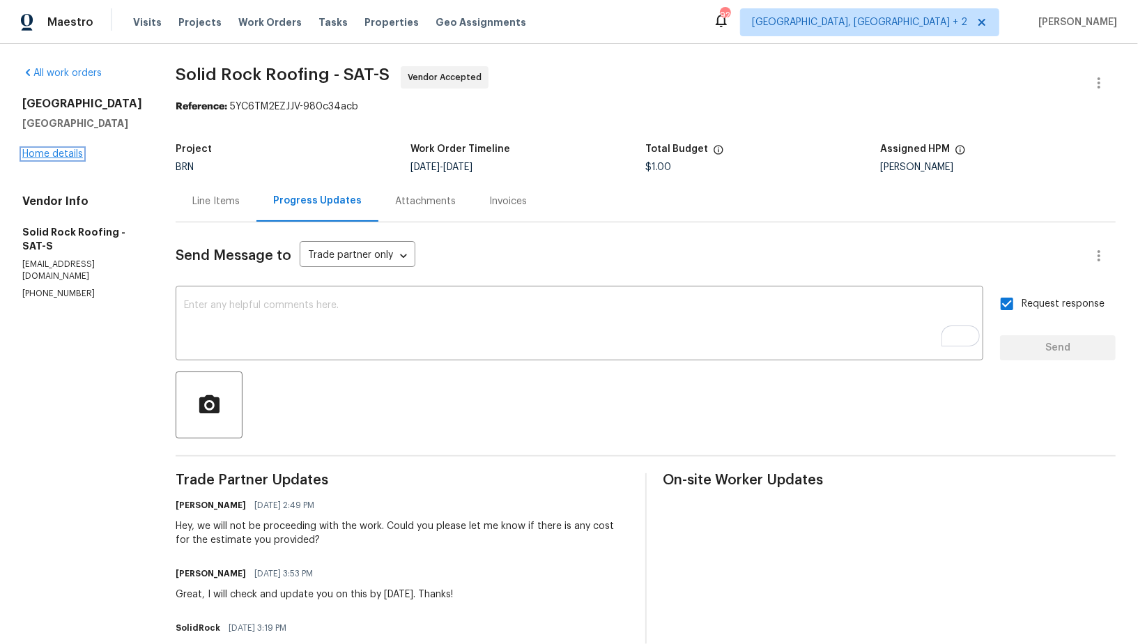
click at [51, 155] on link "Home details" at bounding box center [52, 154] width 61 height 10
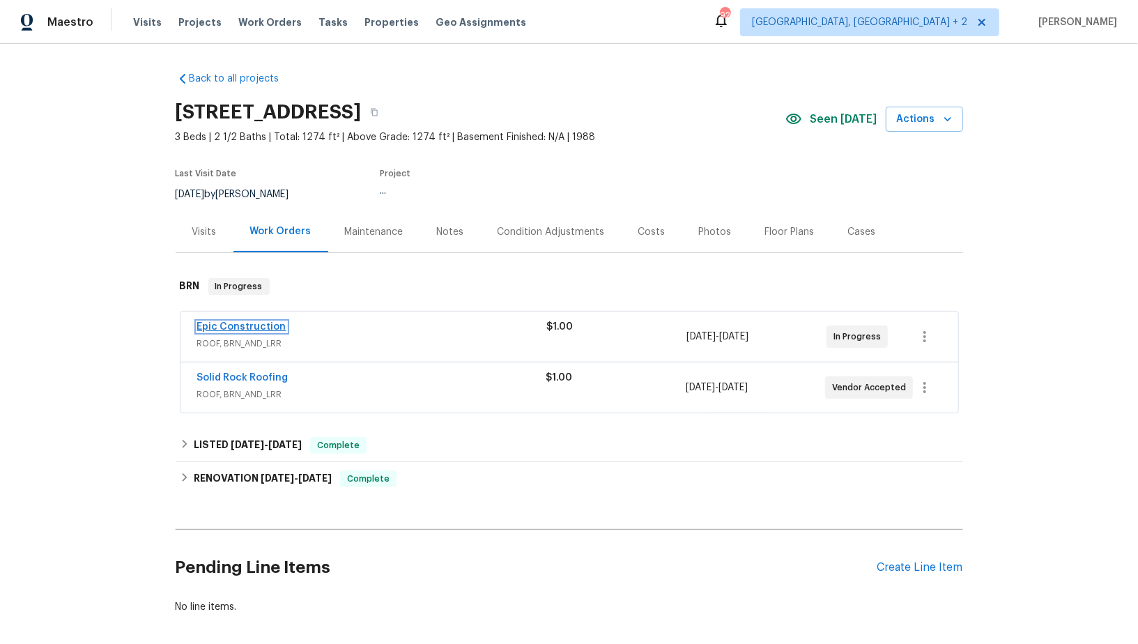
click at [252, 327] on link "Epic Construction" at bounding box center [241, 327] width 89 height 10
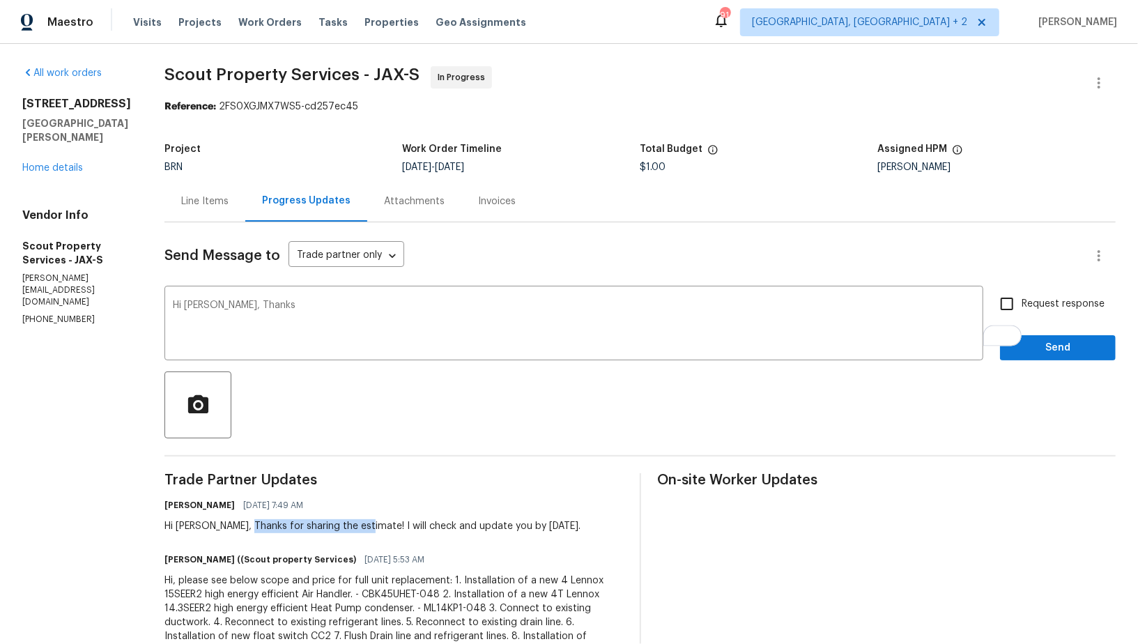
drag, startPoint x: 196, startPoint y: 525, endPoint x: 309, endPoint y: 529, distance: 112.9
click at [309, 529] on div "Hi [PERSON_NAME], Thanks for sharing the estimate! I will check and update you …" at bounding box center [372, 526] width 416 height 14
copy div "for sharing the estimate!"
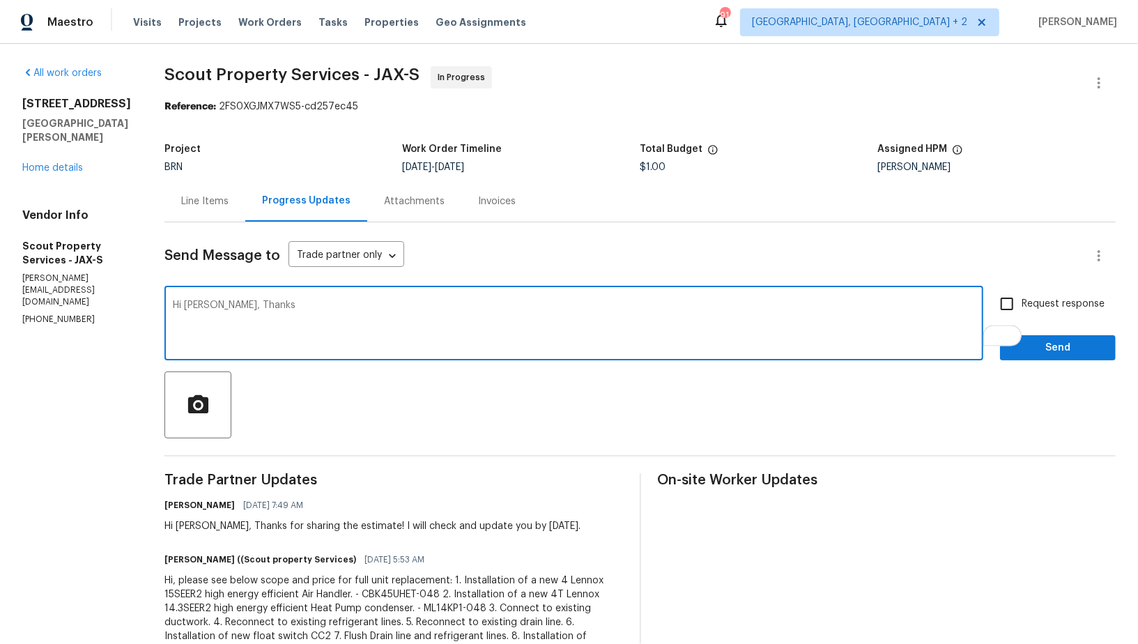
click at [228, 316] on textarea "Hi [PERSON_NAME], Thanks" at bounding box center [574, 324] width 802 height 49
paste textarea "for sharing the estimate!"
paste textarea "another HVAC TP was $1000 less for the same work."
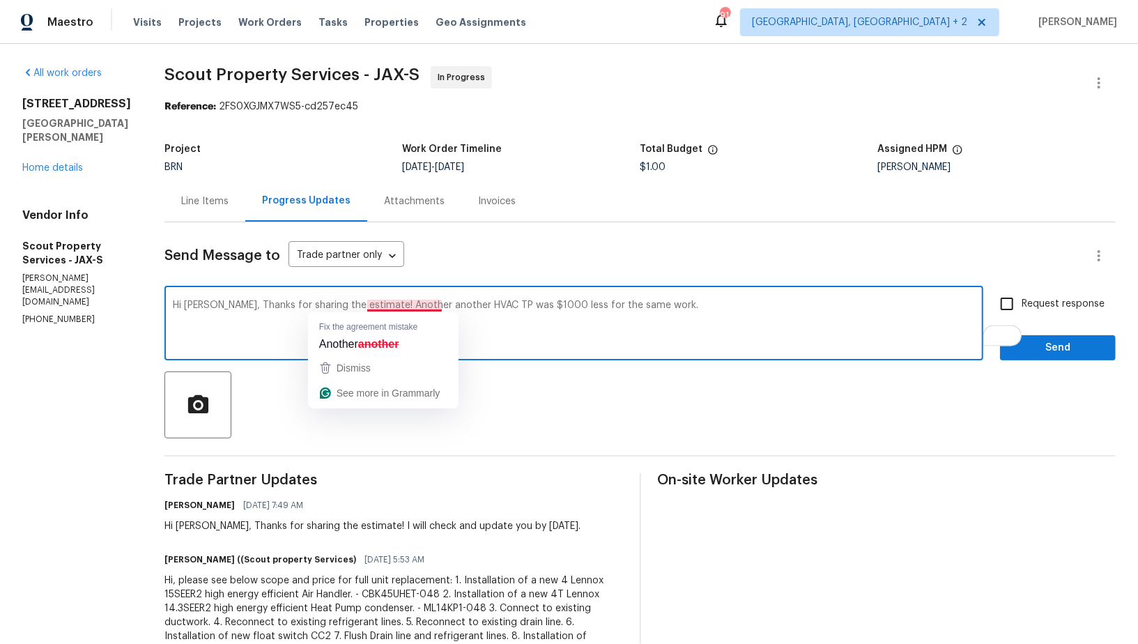
drag, startPoint x: 396, startPoint y: 303, endPoint x: 360, endPoint y: 304, distance: 36.2
click at [360, 304] on textarea "Hi [PERSON_NAME], Thanks for sharing the estimate! Another another HVAC TP was …" at bounding box center [574, 324] width 802 height 49
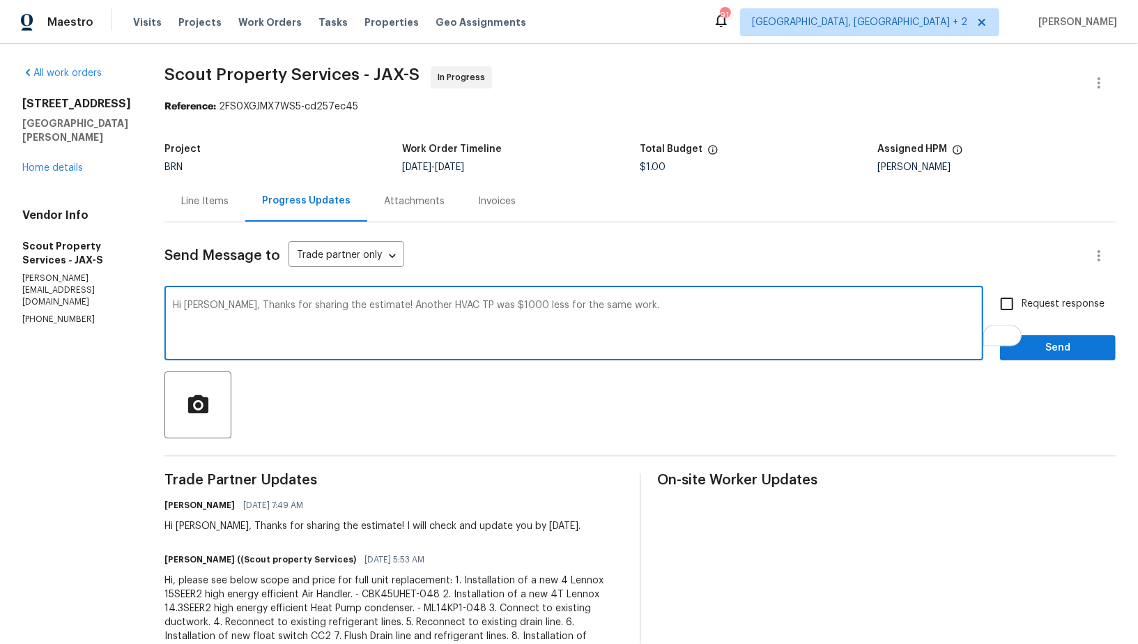
click at [421, 307] on textarea "Hi [PERSON_NAME], Thanks for sharing the estimate! Another HVAC TP was $1000 le…" at bounding box center [574, 324] width 802 height 49
drag, startPoint x: 638, startPoint y: 312, endPoint x: 318, endPoint y: 304, distance: 319.9
click at [318, 304] on textarea "Hi [PERSON_NAME], Thanks for sharing the estimate! Another HVAC TP provided est…" at bounding box center [574, 324] width 802 height 49
paste textarea "Another HVAC TP provided an estimate that is $1,000 lower for the same work."
click at [694, 314] on textarea "Hi [PERSON_NAME], Thanks for sharing the estimate! Another HVAC TP provided an …" at bounding box center [574, 324] width 802 height 49
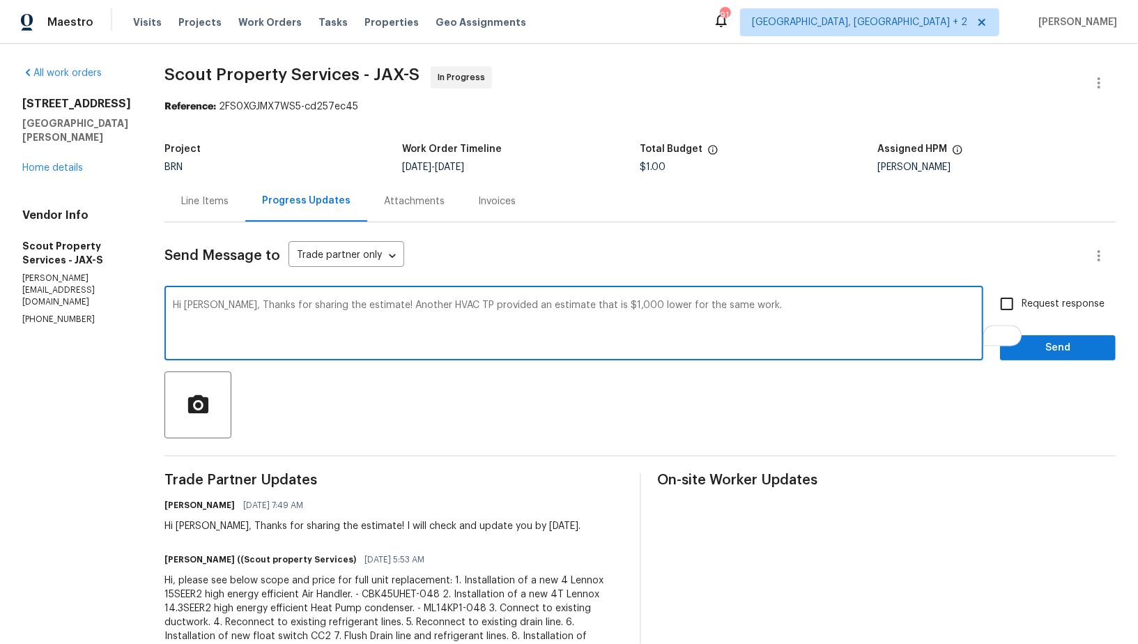
click at [698, 307] on textarea "Hi [PERSON_NAME], Thanks for sharing the estimate! Another HVAC TP provided an …" at bounding box center [574, 324] width 802 height 49
click at [682, 308] on textarea "Hi [PERSON_NAME], Thanks for sharing the estimate! Another HVAC TP provided an …" at bounding box center [574, 324] width 802 height 49
click at [873, 303] on textarea "Hi [PERSON_NAME], Thanks for sharing the estimate! Another HVAC TP provided an …" at bounding box center [574, 324] width 802 height 49
paste textarea "Could you please let me know if there is any cost associated with the estimate …"
click at [791, 303] on textarea "Hi [PERSON_NAME], Thanks for sharing the estimate! Another HVAC TP provided an …" at bounding box center [574, 324] width 802 height 49
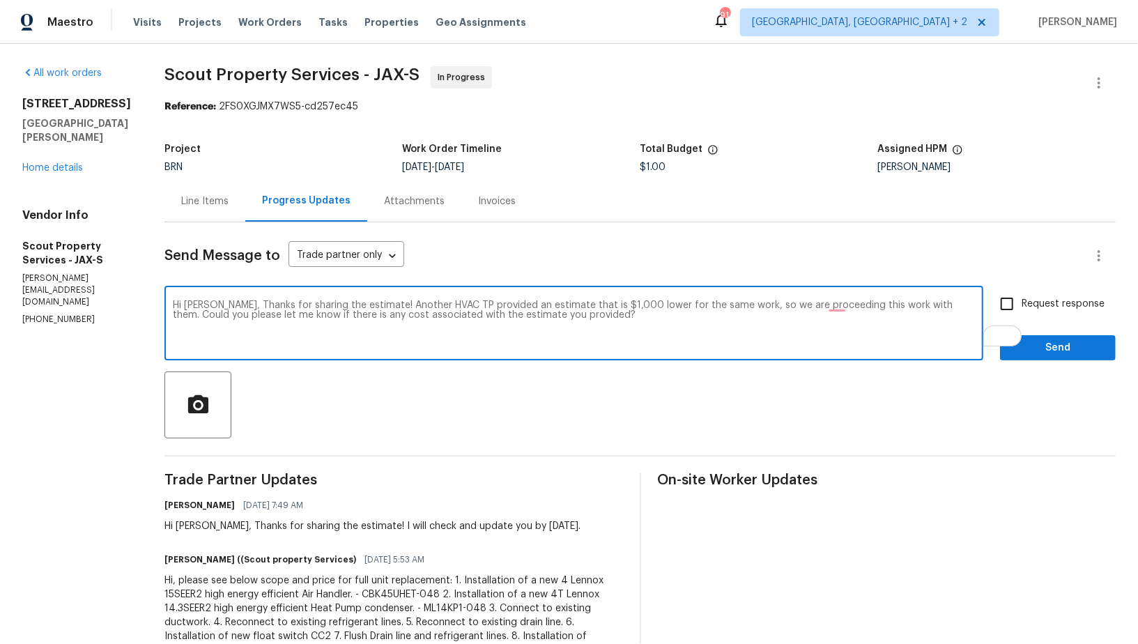
drag, startPoint x: 305, startPoint y: 312, endPoint x: 252, endPoint y: 314, distance: 53.7
click at [252, 314] on textarea "Hi [PERSON_NAME], Thanks for sharing the estimate! Another HVAC TP provided an …" at bounding box center [574, 324] width 802 height 49
drag, startPoint x: 295, startPoint y: 312, endPoint x: 254, endPoint y: 314, distance: 41.2
click at [254, 314] on textarea "Hi [PERSON_NAME], Thanks for sharing the estimate! Another HVAC TP provided an …" at bounding box center [574, 324] width 802 height 49
click at [524, 334] on textarea "Hi [PERSON_NAME], Thanks for sharing the estimate! Another HVAC TP provided an …" at bounding box center [574, 324] width 802 height 49
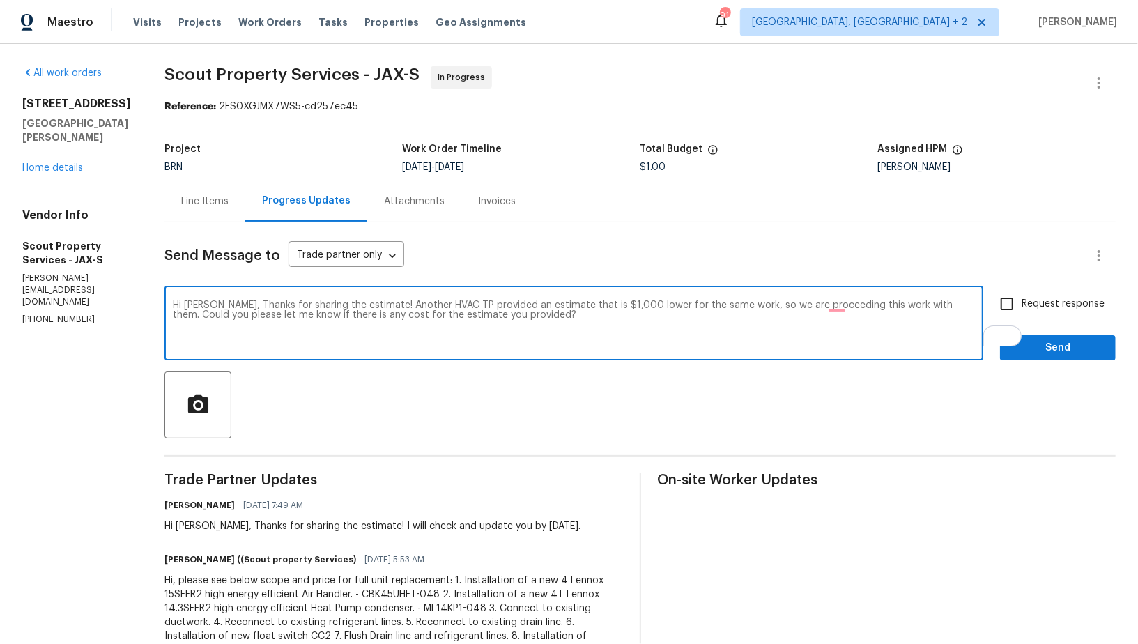
click at [536, 334] on textarea "Hi [PERSON_NAME], Thanks for sharing the estimate! Another HVAC TP provided an …" at bounding box center [574, 324] width 802 height 49
type textarea "Hi [PERSON_NAME], Thanks for sharing the estimate! Another HVAC TP provided an …"
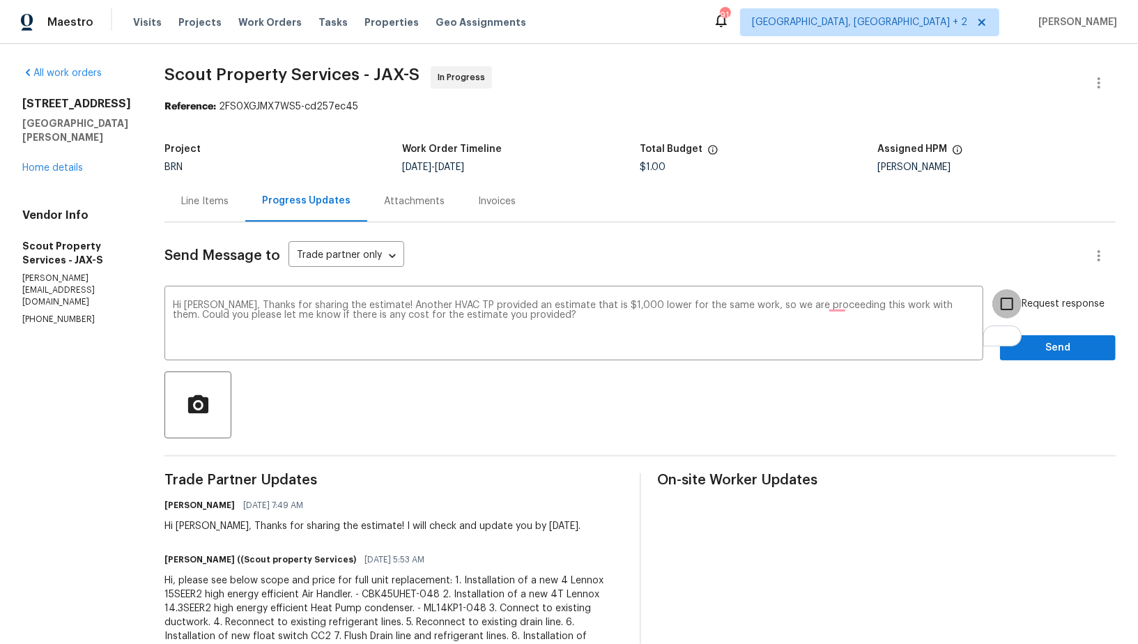
click at [995, 294] on input "Request response" at bounding box center [1006, 303] width 29 height 29
checkbox input "true"
click at [1021, 339] on span "Send" at bounding box center [1057, 347] width 93 height 17
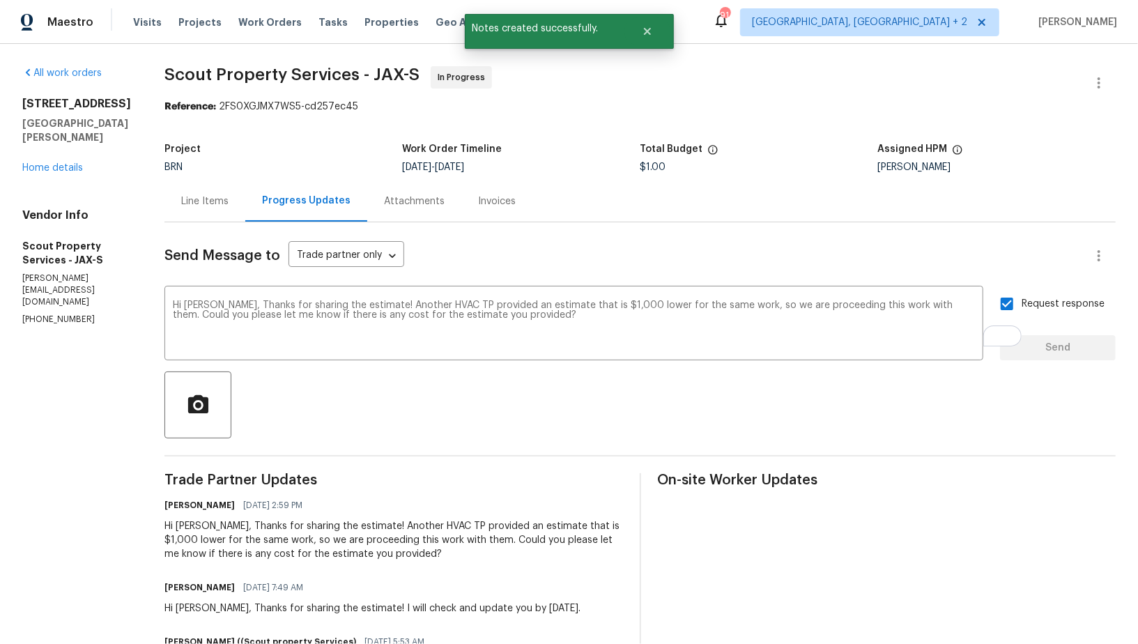
click at [166, 193] on div "Line Items" at bounding box center [204, 200] width 81 height 41
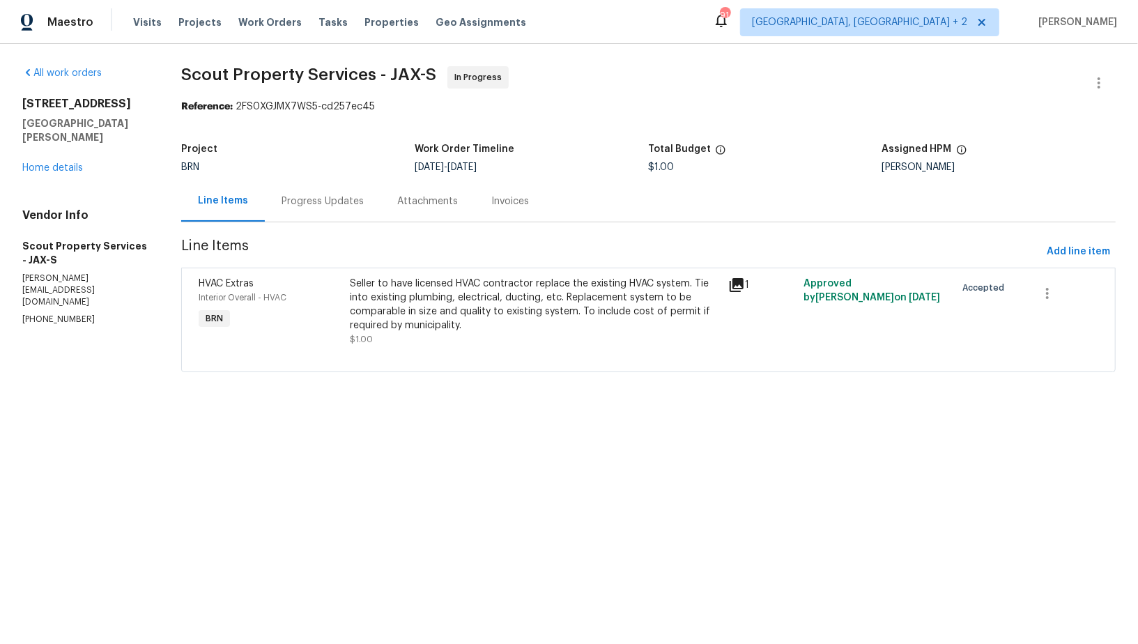
click at [64, 160] on div "All work orders [STREET_ADDRESS][PERSON_NAME] Home details Vendor Info Scout Pr…" at bounding box center [84, 196] width 125 height 260
click at [58, 163] on link "Home details" at bounding box center [52, 168] width 61 height 10
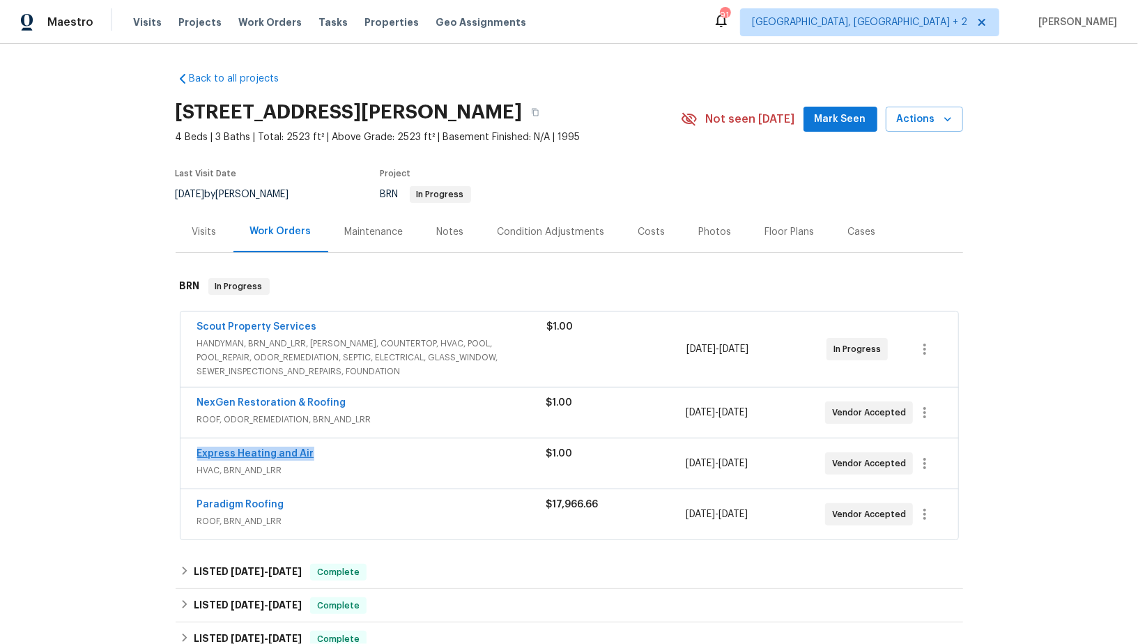
drag, startPoint x: 338, startPoint y: 447, endPoint x: 197, endPoint y: 450, distance: 140.8
click at [197, 450] on div "Express Heating and Air" at bounding box center [371, 455] width 349 height 17
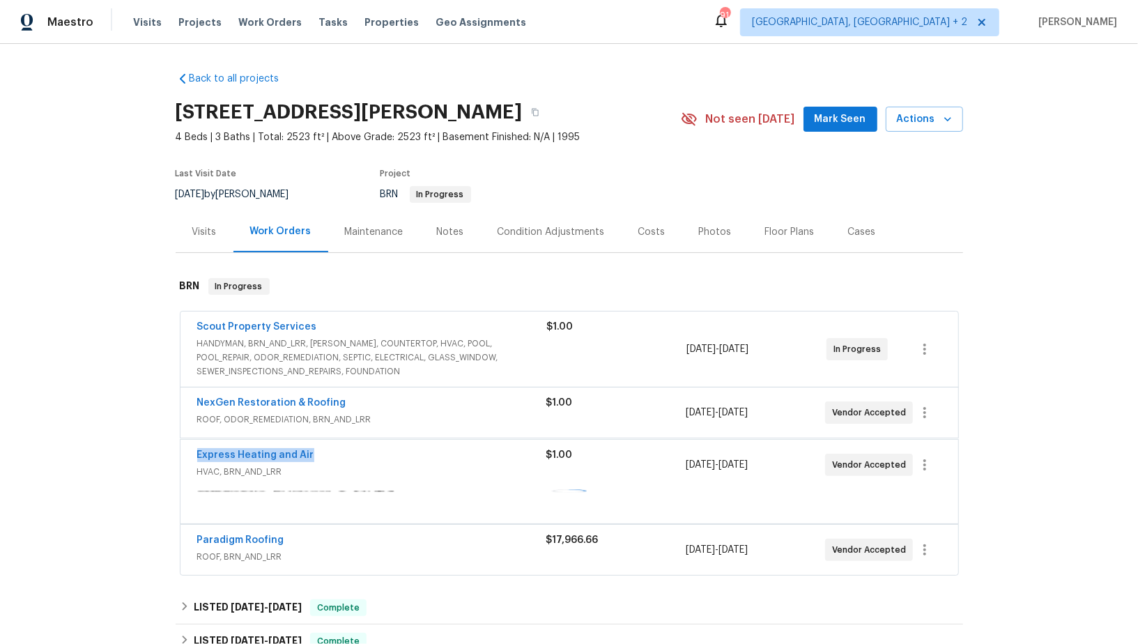
copy link "Express Heating and Air"
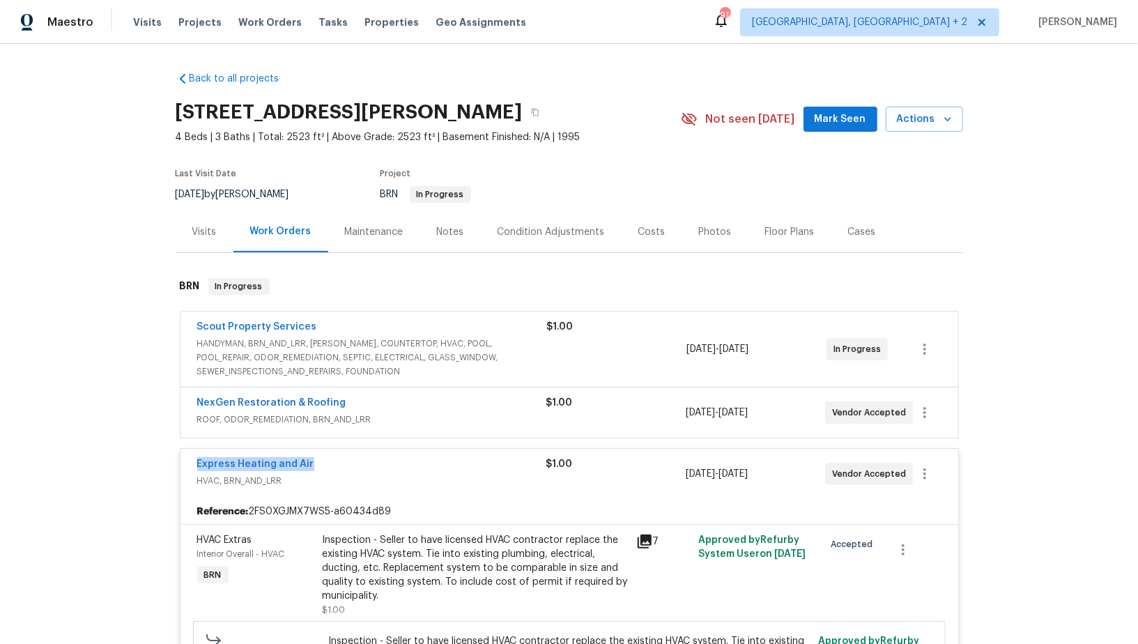
click at [261, 457] on span "Express Heating and Air" at bounding box center [255, 464] width 117 height 14
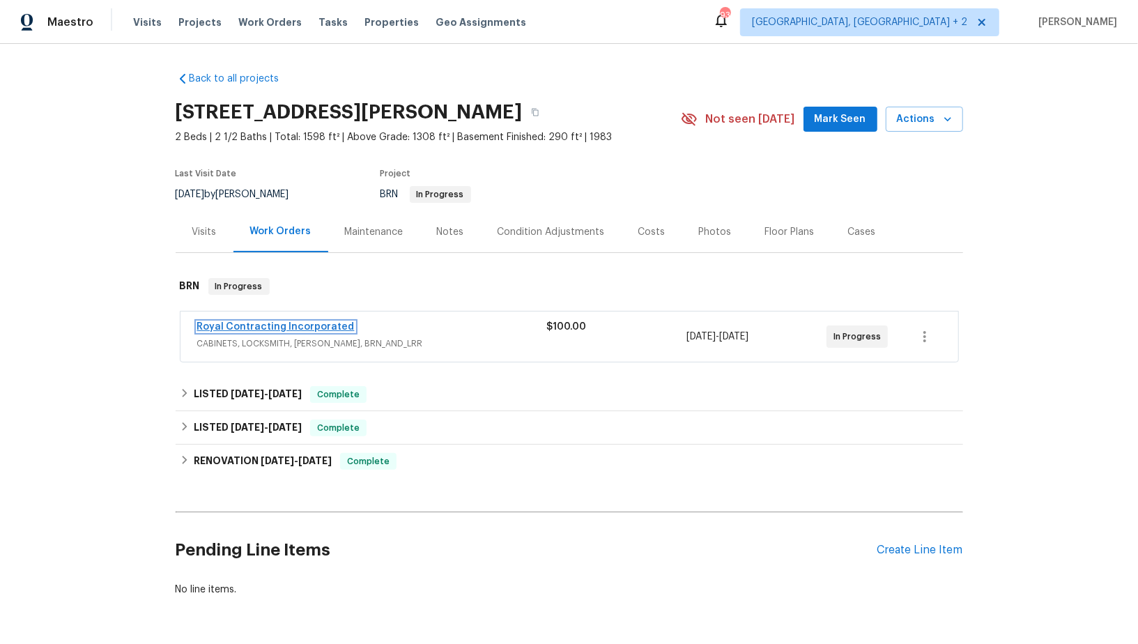
click at [316, 323] on link "Royal Contracting Incorporated" at bounding box center [275, 327] width 157 height 10
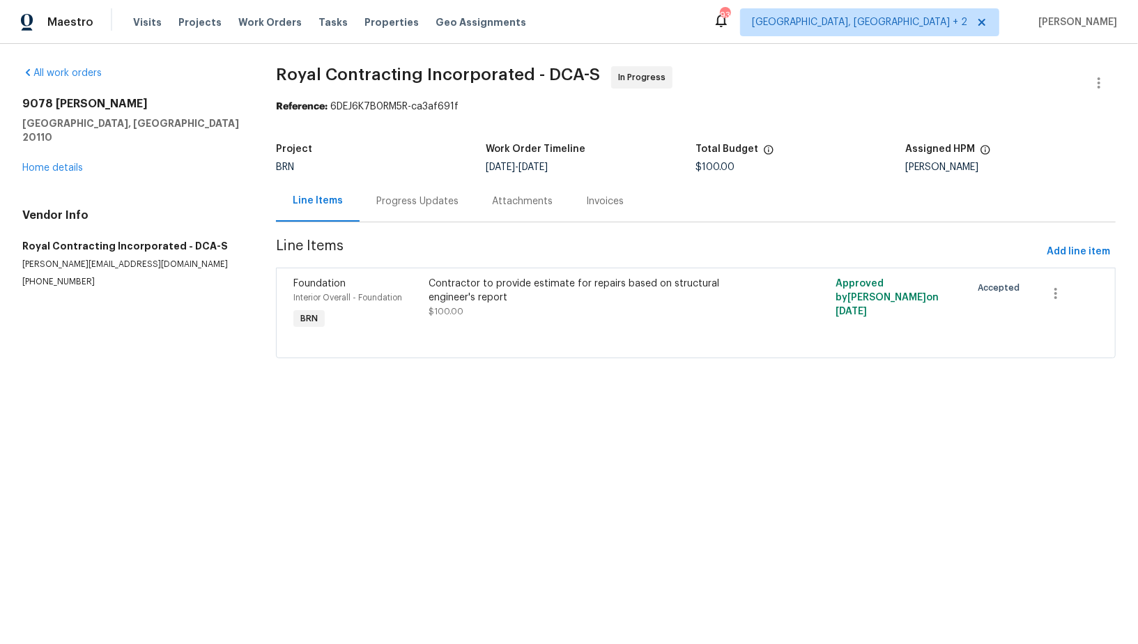
click at [381, 201] on div "Progress Updates" at bounding box center [417, 201] width 82 height 14
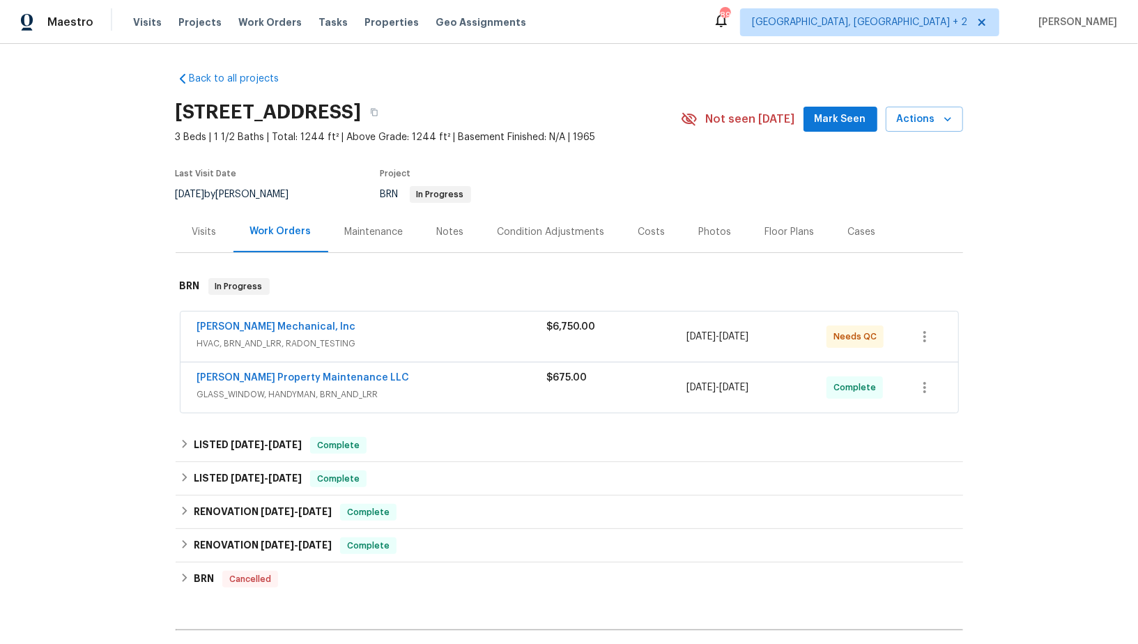
click at [233, 381] on span "[PERSON_NAME] Property Maintenance LLC" at bounding box center [303, 378] width 213 height 14
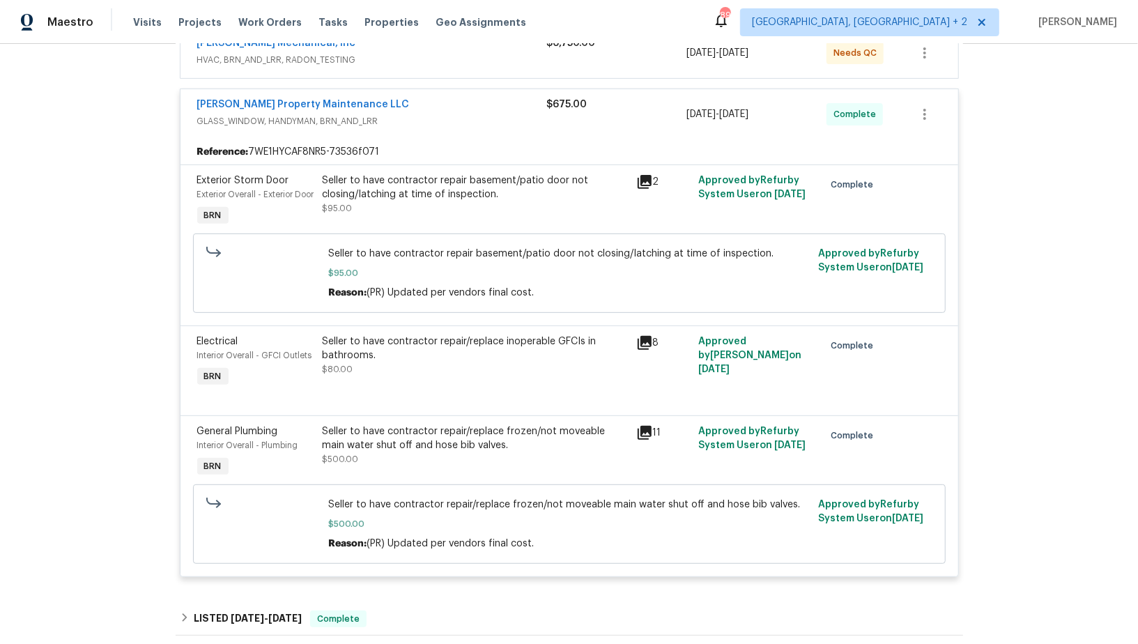
scroll to position [302, 0]
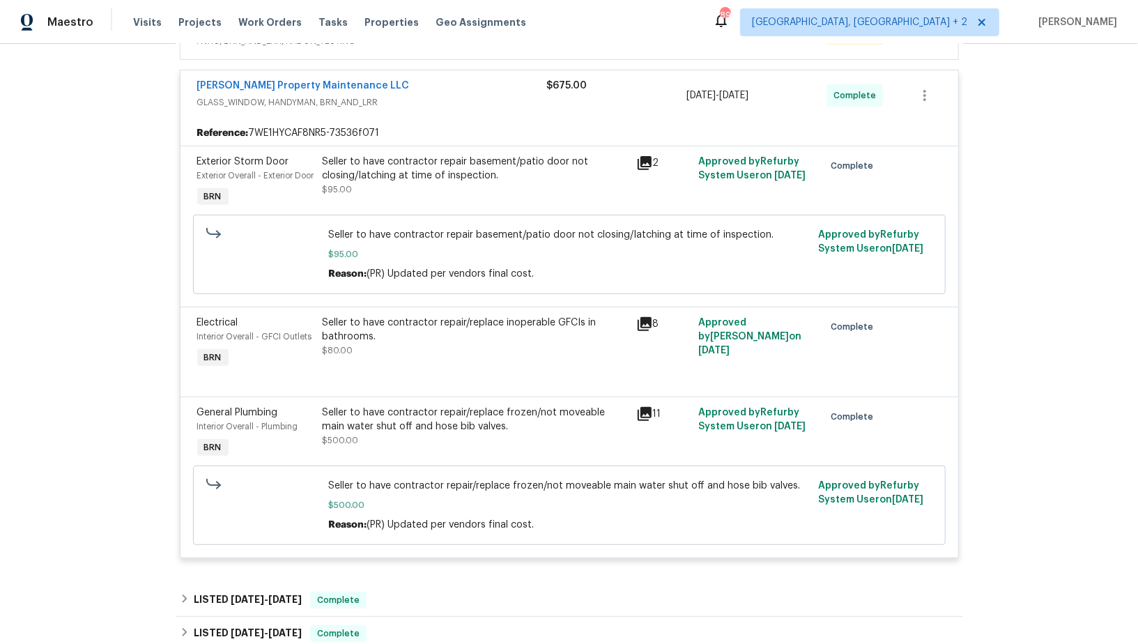
click at [336, 180] on div "Seller to have contractor repair basement/patio door not closing/latching at ti…" at bounding box center [475, 176] width 305 height 42
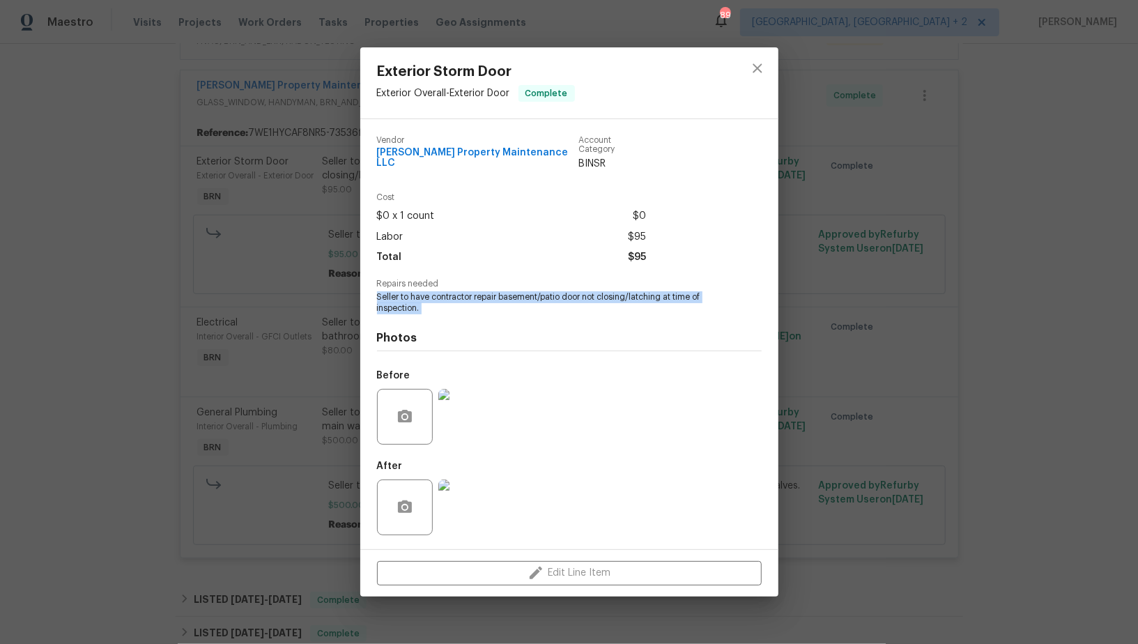
drag, startPoint x: 375, startPoint y: 292, endPoint x: 462, endPoint y: 311, distance: 89.1
click at [462, 311] on div "Vendor [PERSON_NAME] Property Maintenance LLC Account Category BINSR Cost $0 x …" at bounding box center [569, 334] width 418 height 430
copy span "Seller to have contractor repair basement/patio door not closing/latching at ti…"
click at [461, 409] on img at bounding box center [466, 417] width 56 height 56
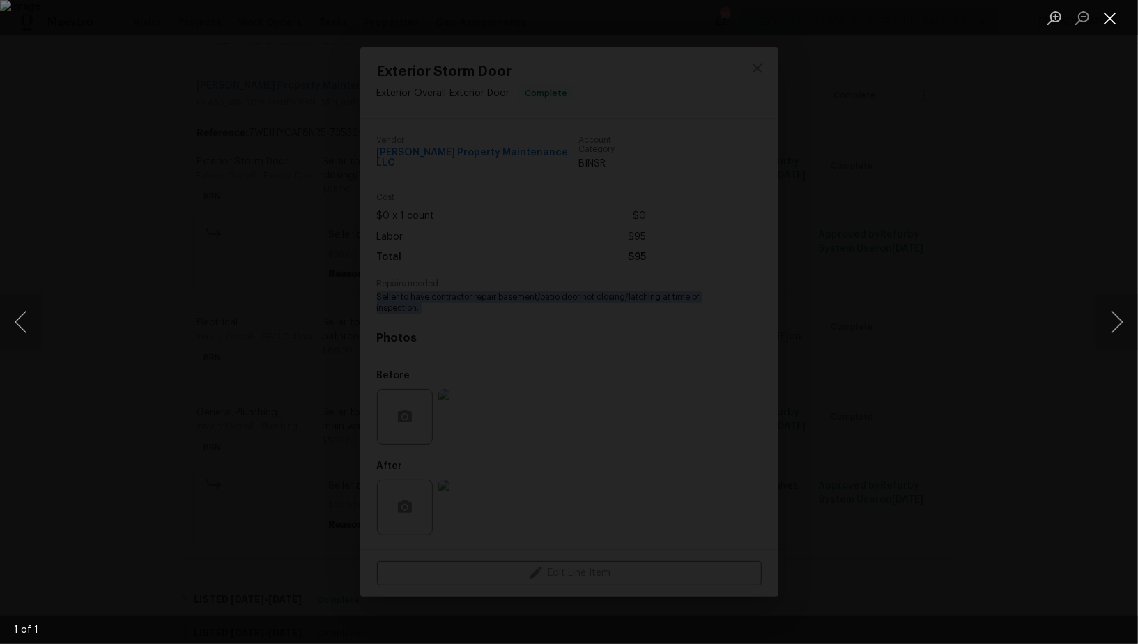
click at [1111, 27] on button "Close lightbox" at bounding box center [1110, 18] width 28 height 24
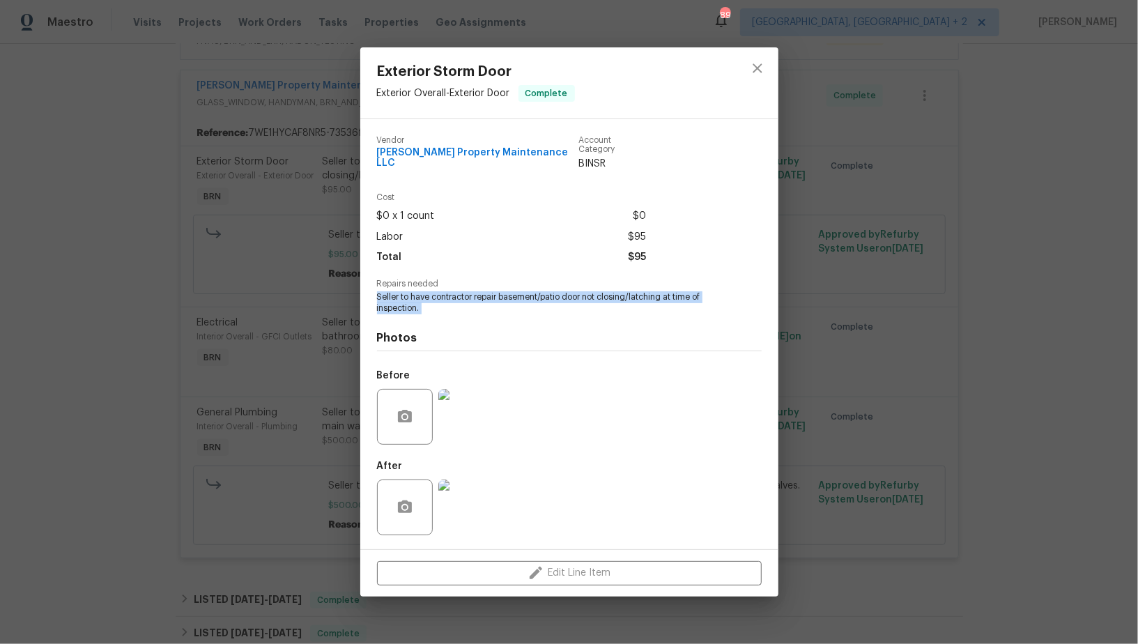
click at [472, 497] on img at bounding box center [466, 507] width 56 height 56
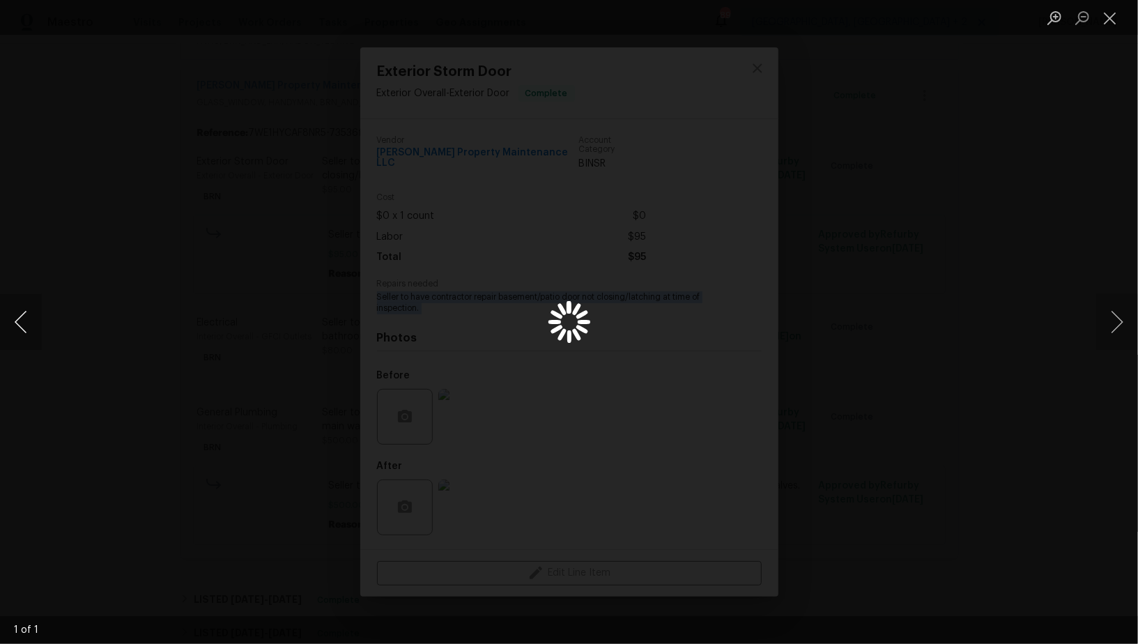
click at [20, 328] on button "Previous image" at bounding box center [21, 322] width 42 height 56
click at [303, 313] on div "Lightbox" at bounding box center [569, 322] width 1138 height 644
click at [245, 356] on div "Lightbox" at bounding box center [569, 322] width 1138 height 644
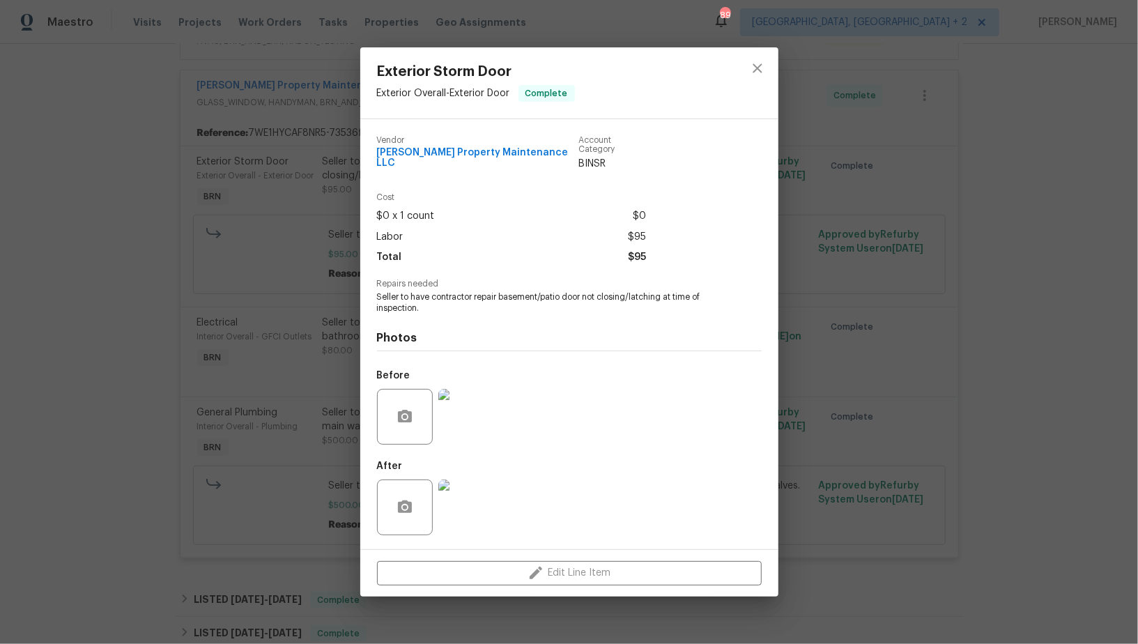
click at [309, 397] on div "Exterior Storm Door Exterior Overall - Exterior Door Complete Vendor [PERSON_NA…" at bounding box center [569, 322] width 1138 height 644
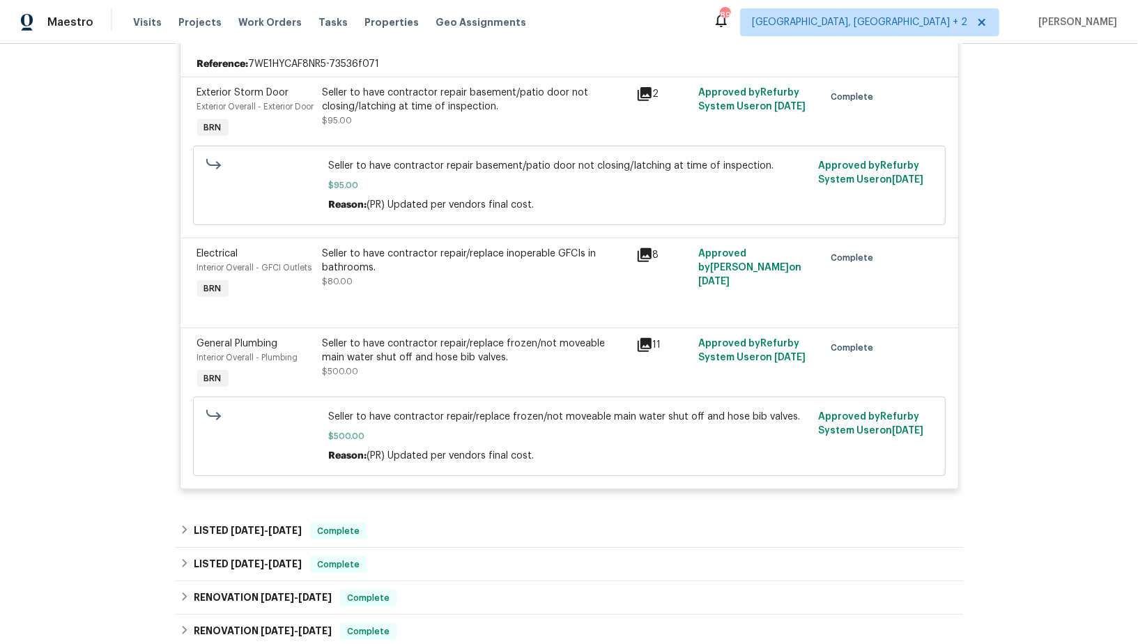
scroll to position [406, 0]
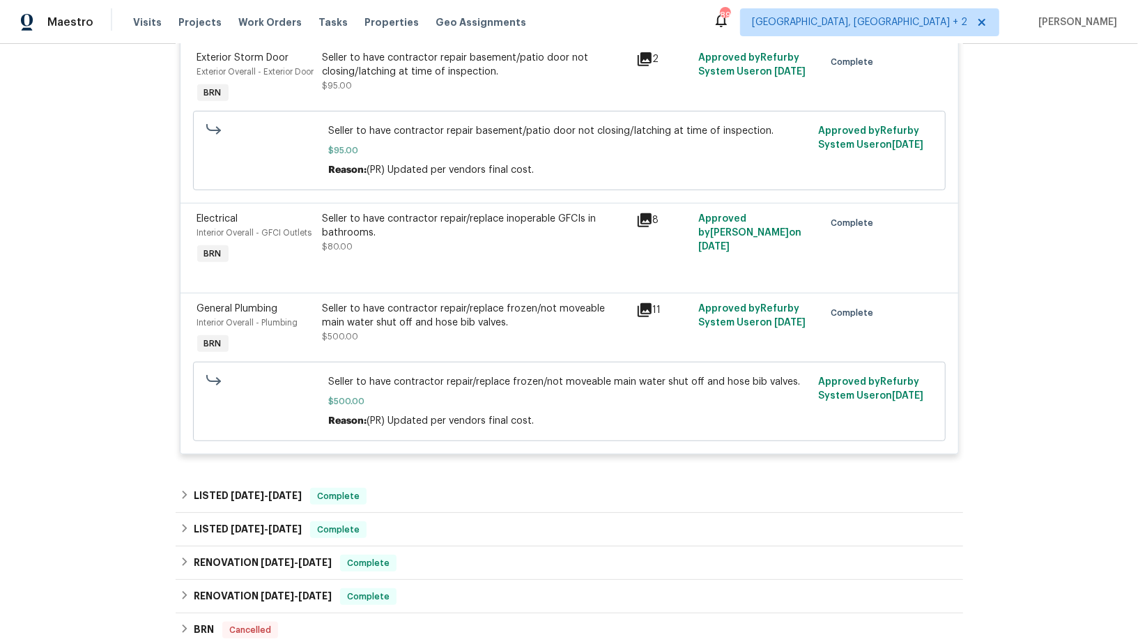
click at [392, 272] on div "Seller to have contractor repair/replace inoperable GFCIs in bathrooms. $80.00" at bounding box center [475, 240] width 314 height 64
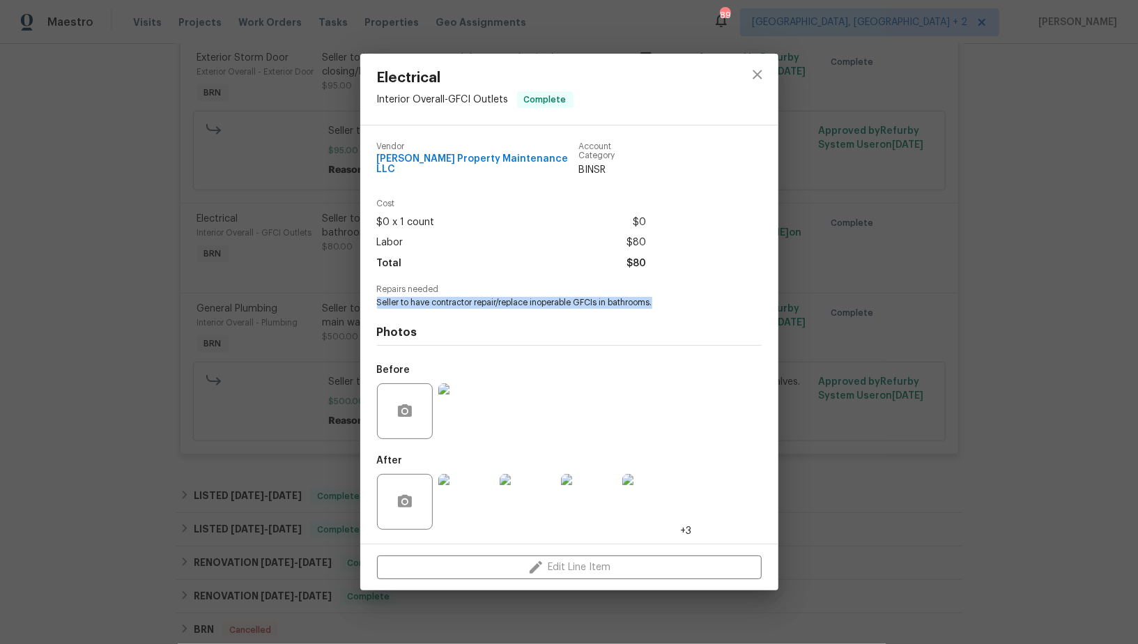
drag, startPoint x: 371, startPoint y: 302, endPoint x: 679, endPoint y: 293, distance: 308.1
click at [679, 293] on div "Vendor [PERSON_NAME] Property Maintenance LLC Account Category BINSR Cost $0 x …" at bounding box center [569, 334] width 418 height 418
copy span "Seller to have contractor repair/replace inoperable GFCIs in bathrooms."
click at [390, 298] on span "Seller to have contractor repair/replace inoperable GFCIs in bathrooms." at bounding box center [550, 303] width 346 height 12
drag, startPoint x: 374, startPoint y: 298, endPoint x: 670, endPoint y: 302, distance: 296.1
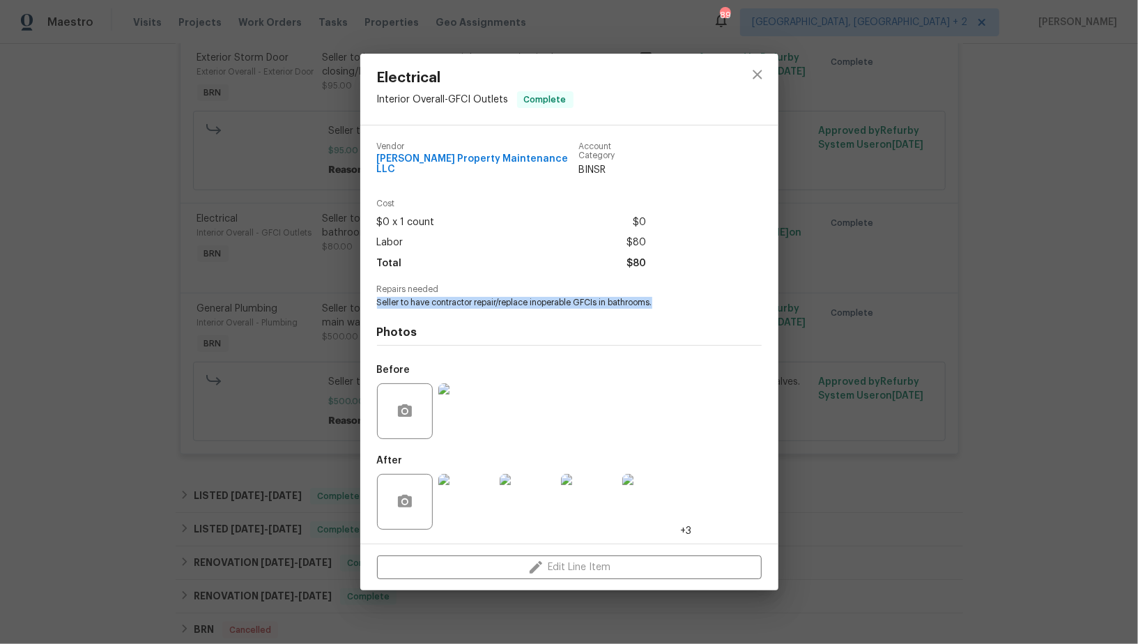
click at [670, 302] on div "Vendor [PERSON_NAME] Property Maintenance LLC Account Category BINSR Cost $0 x …" at bounding box center [569, 334] width 418 height 418
copy span "Seller to have contractor repair/replace inoperable GFCIs in bathrooms."
click at [463, 401] on img at bounding box center [466, 411] width 56 height 56
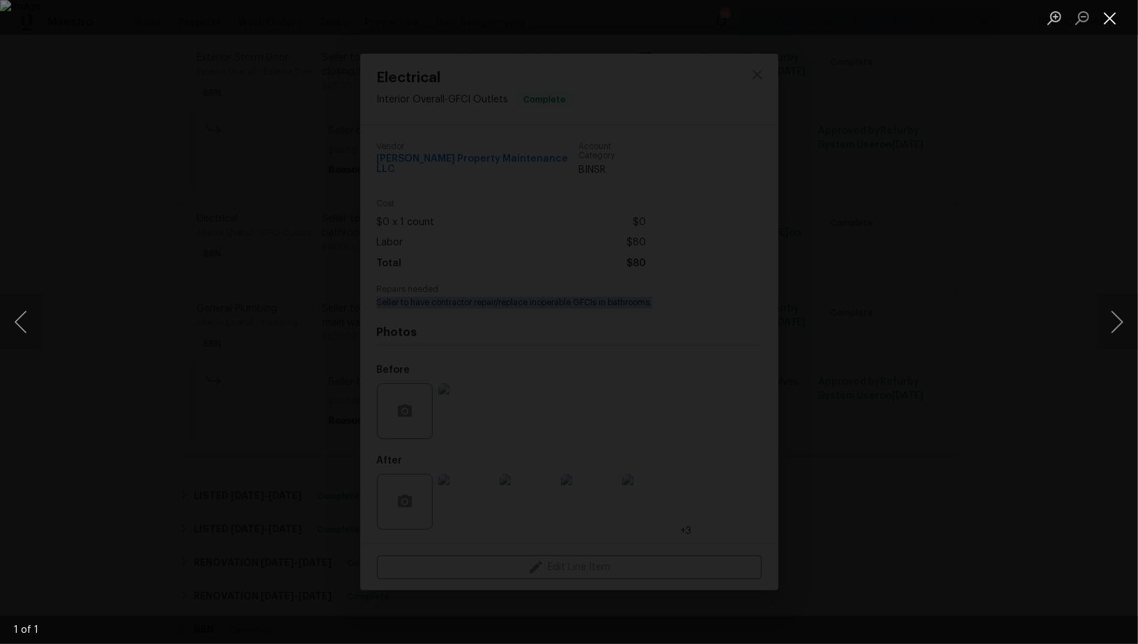
click at [1108, 23] on button "Close lightbox" at bounding box center [1110, 18] width 28 height 24
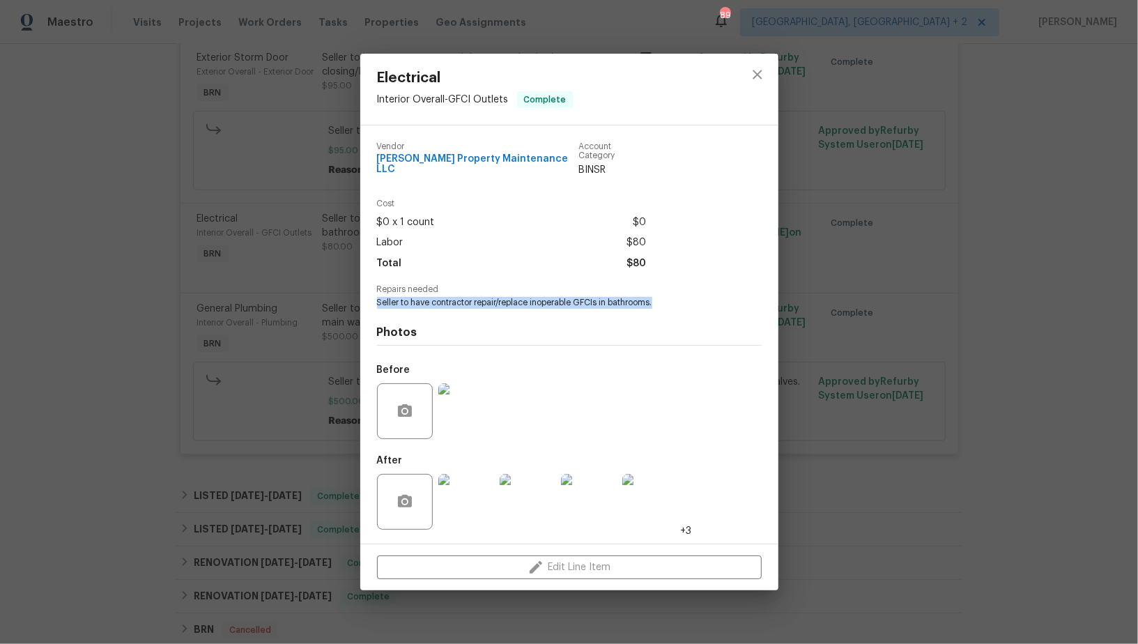
click at [481, 484] on img at bounding box center [466, 502] width 56 height 56
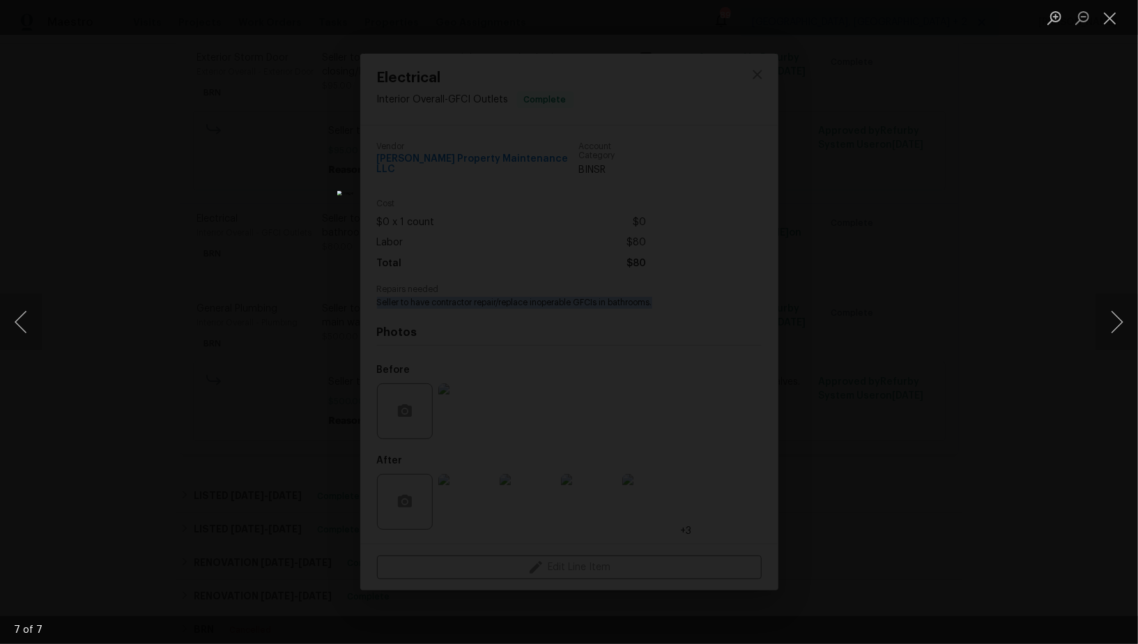
click at [294, 307] on div "Lightbox" at bounding box center [569, 322] width 1138 height 644
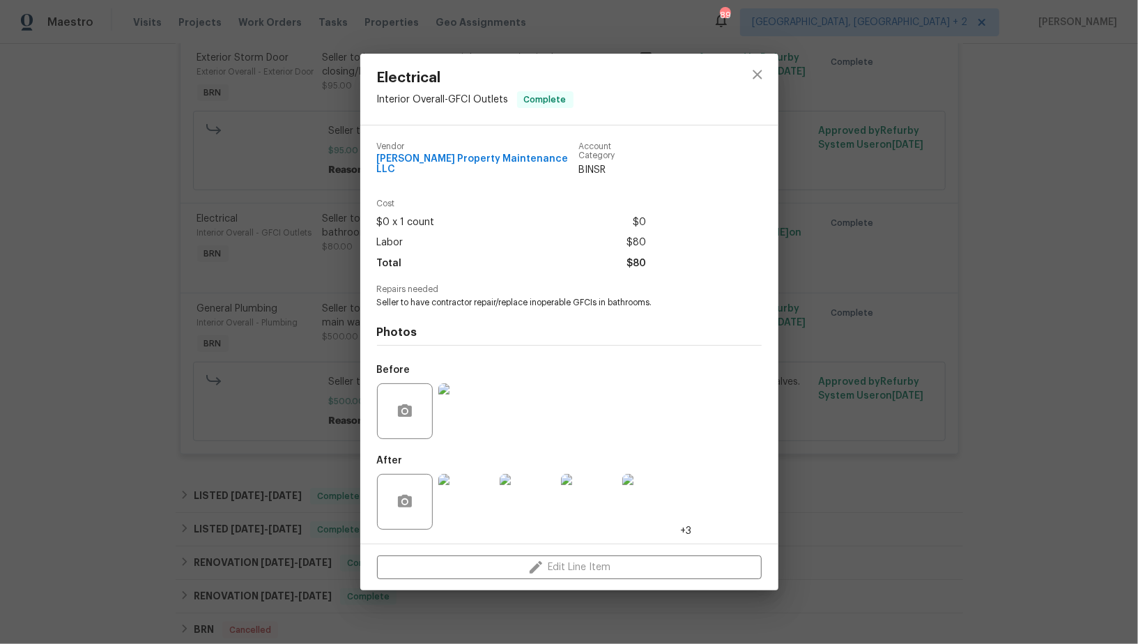
click at [282, 432] on div "Electrical Interior Overall - GFCI Outlets Complete Vendor [PERSON_NAME] Proper…" at bounding box center [569, 322] width 1138 height 644
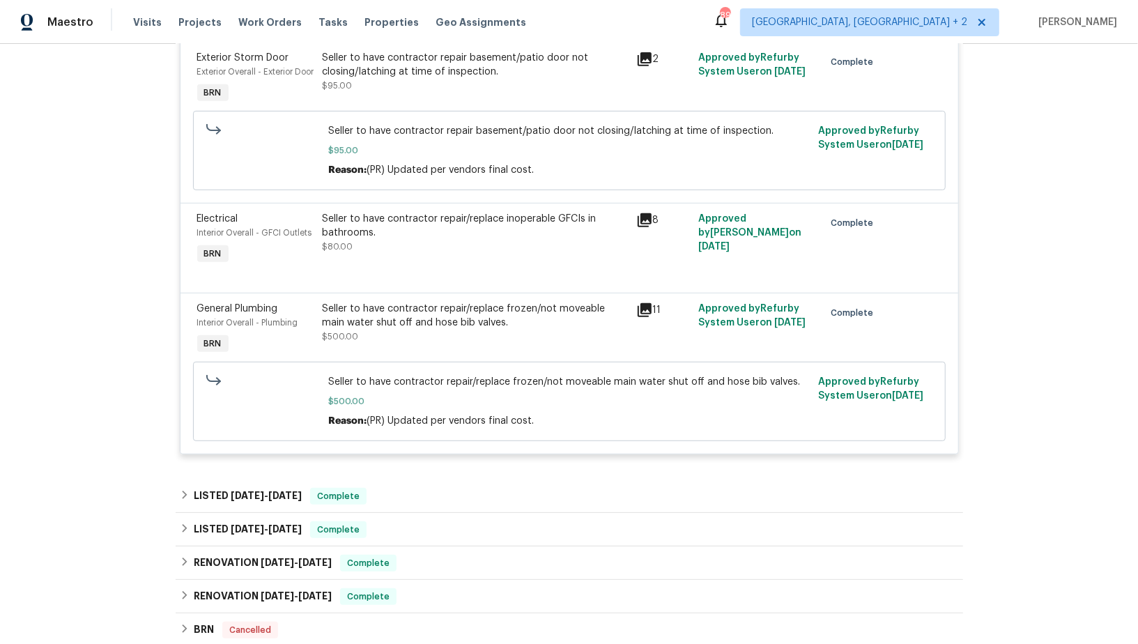
click at [425, 330] on div "Seller to have contractor repair/replace frozen/not moveable main water shut of…" at bounding box center [475, 316] width 305 height 28
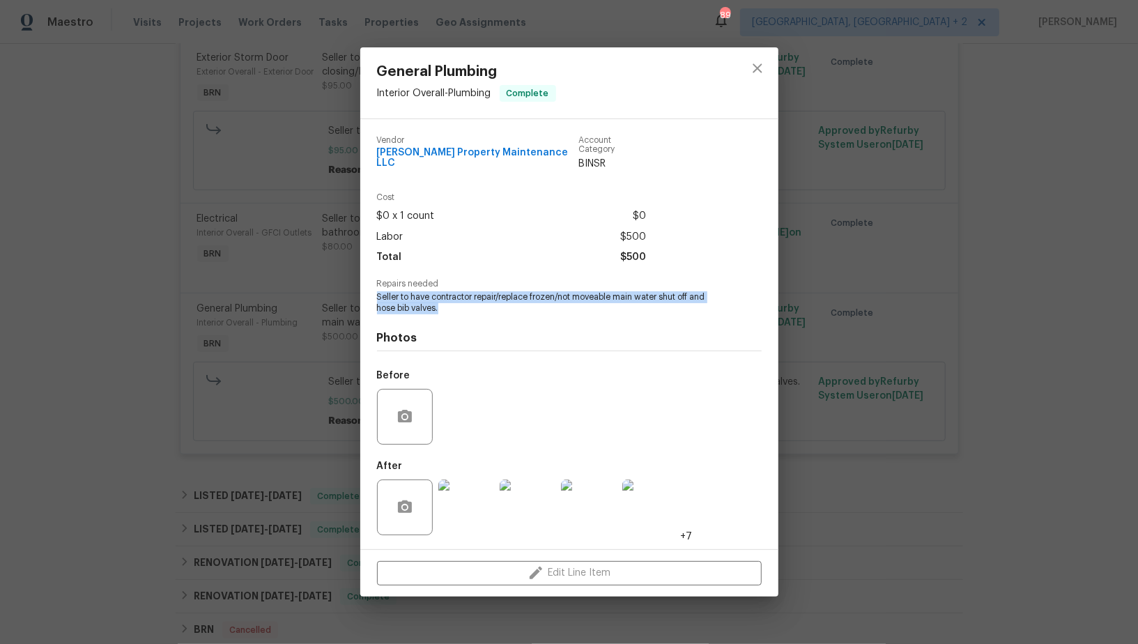
drag, startPoint x: 371, startPoint y: 288, endPoint x: 466, endPoint y: 304, distance: 96.7
click at [466, 304] on div "Vendor [PERSON_NAME] Property Maintenance LLC Account Category BINSR Cost $0 x …" at bounding box center [569, 334] width 418 height 430
copy span "Seller to have contractor repair/replace frozen/not moveable main water shut of…"
click at [470, 498] on img at bounding box center [466, 507] width 56 height 56
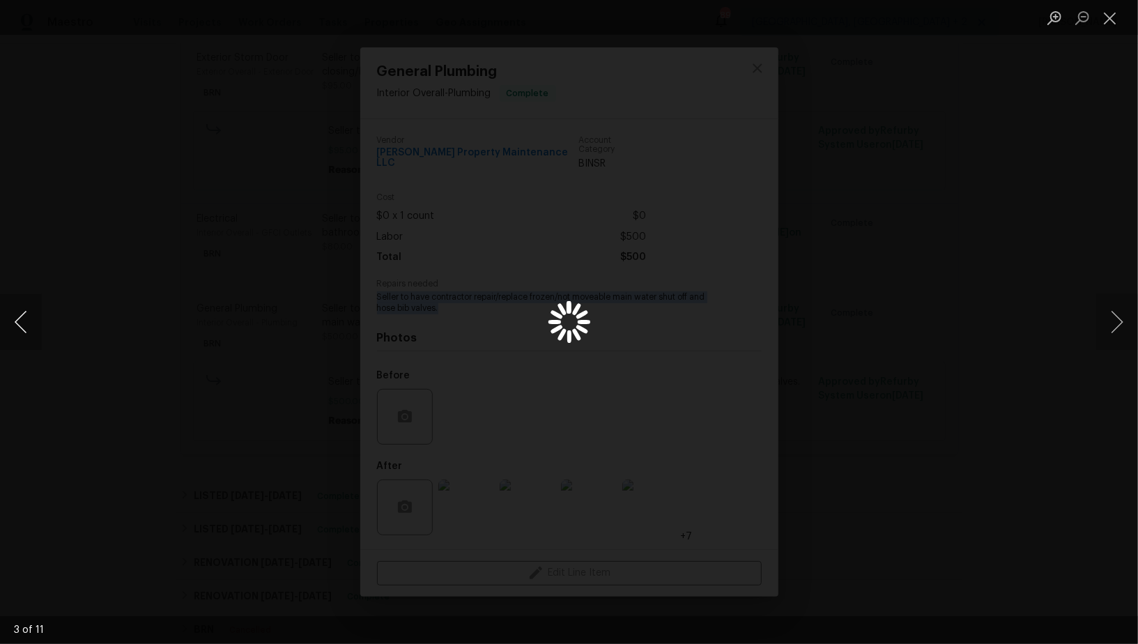
click at [24, 318] on button "Previous image" at bounding box center [21, 322] width 42 height 56
click at [22, 328] on button "Previous image" at bounding box center [21, 322] width 42 height 56
click at [15, 325] on button "Previous image" at bounding box center [21, 322] width 42 height 56
click at [3, 338] on button "Previous image" at bounding box center [21, 322] width 42 height 56
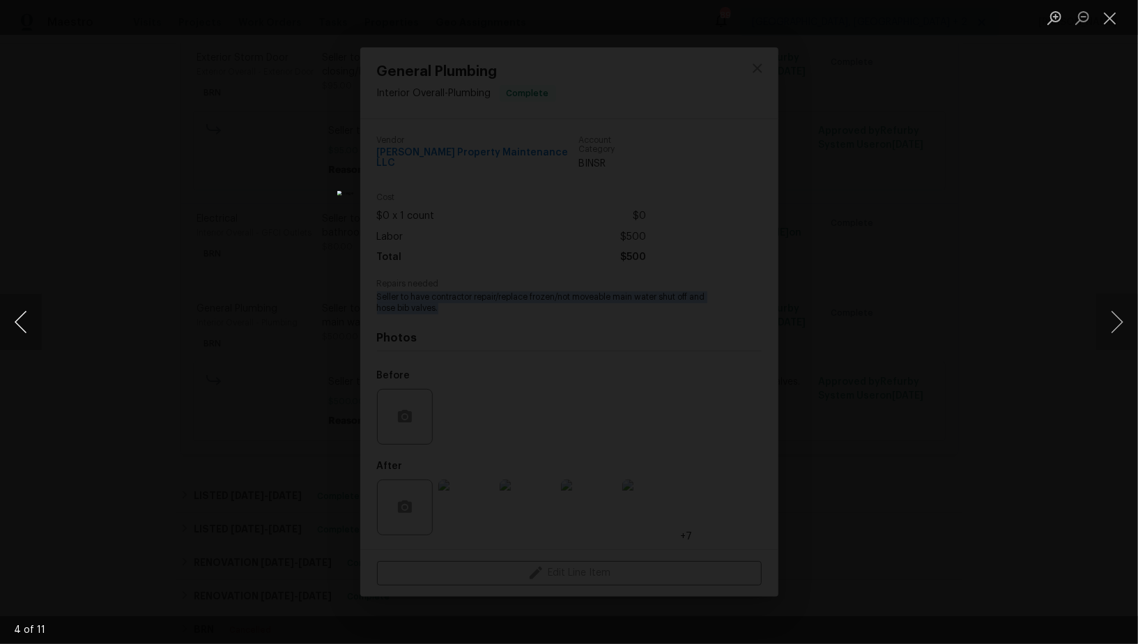
click at [16, 331] on button "Previous image" at bounding box center [21, 322] width 42 height 56
click at [31, 319] on button "Previous image" at bounding box center [21, 322] width 42 height 56
click at [272, 164] on div "Lightbox" at bounding box center [569, 322] width 1138 height 644
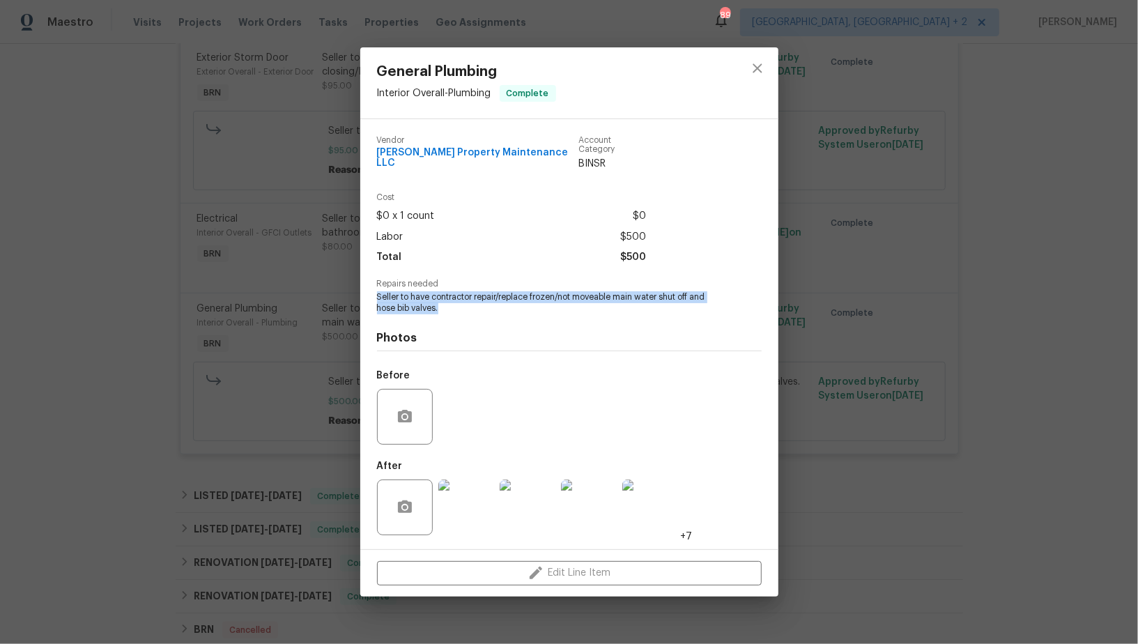
click at [272, 164] on div "General Plumbing Interior Overall - Plumbing Complete Vendor Glen Property Main…" at bounding box center [569, 322] width 1138 height 644
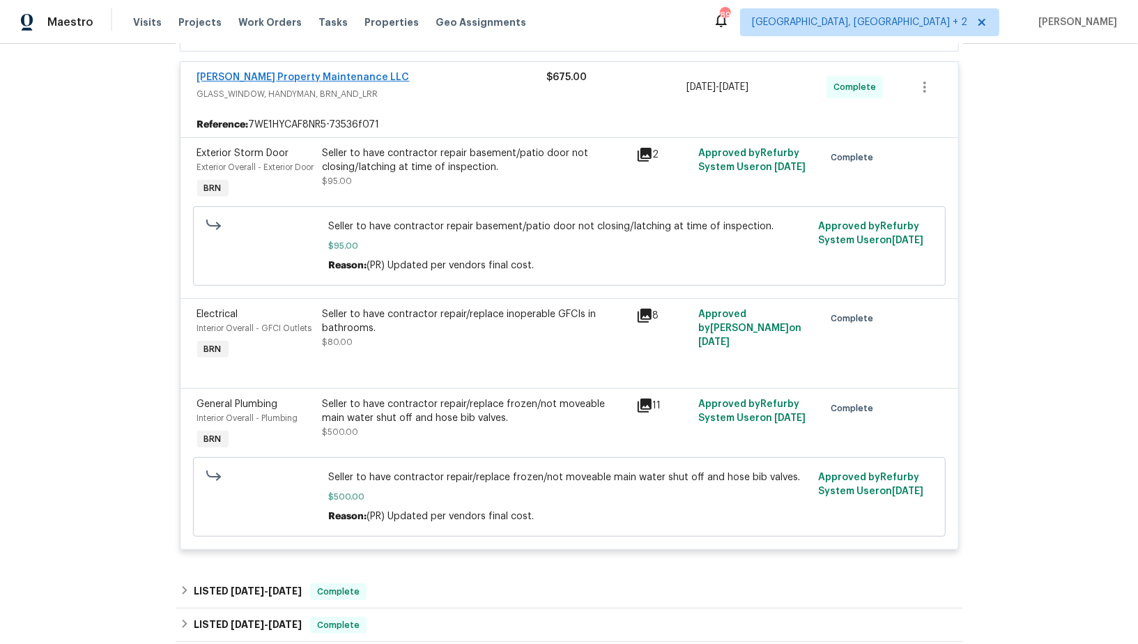
scroll to position [224, 0]
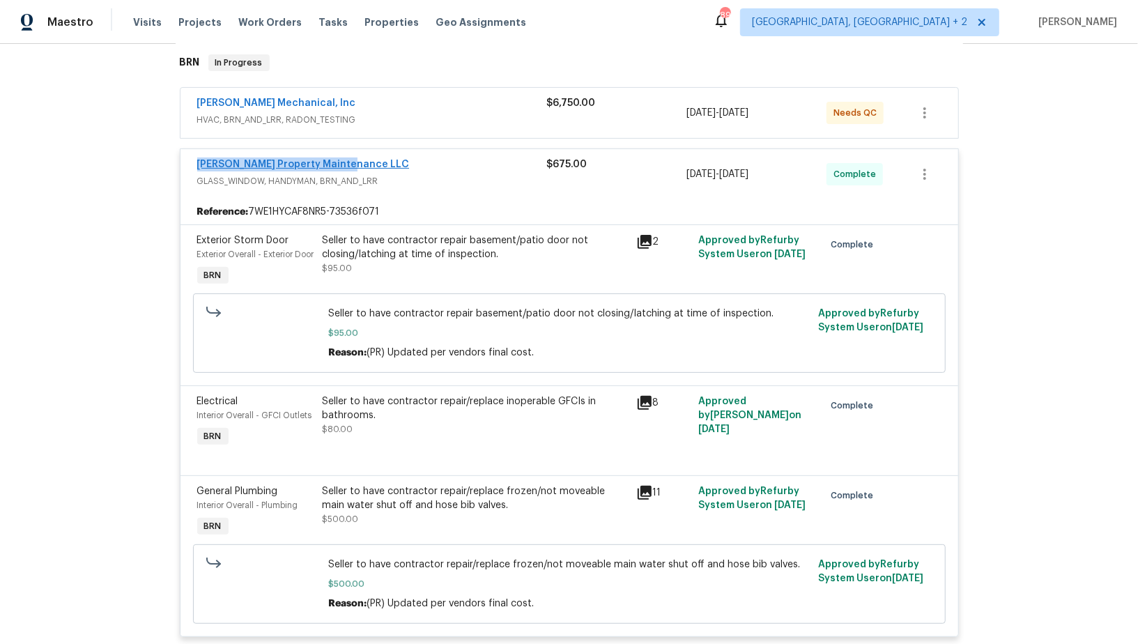
drag, startPoint x: 360, startPoint y: 162, endPoint x: 196, endPoint y: 158, distance: 163.8
click at [197, 158] on div "[PERSON_NAME] Property Maintenance LLC" at bounding box center [372, 165] width 350 height 17
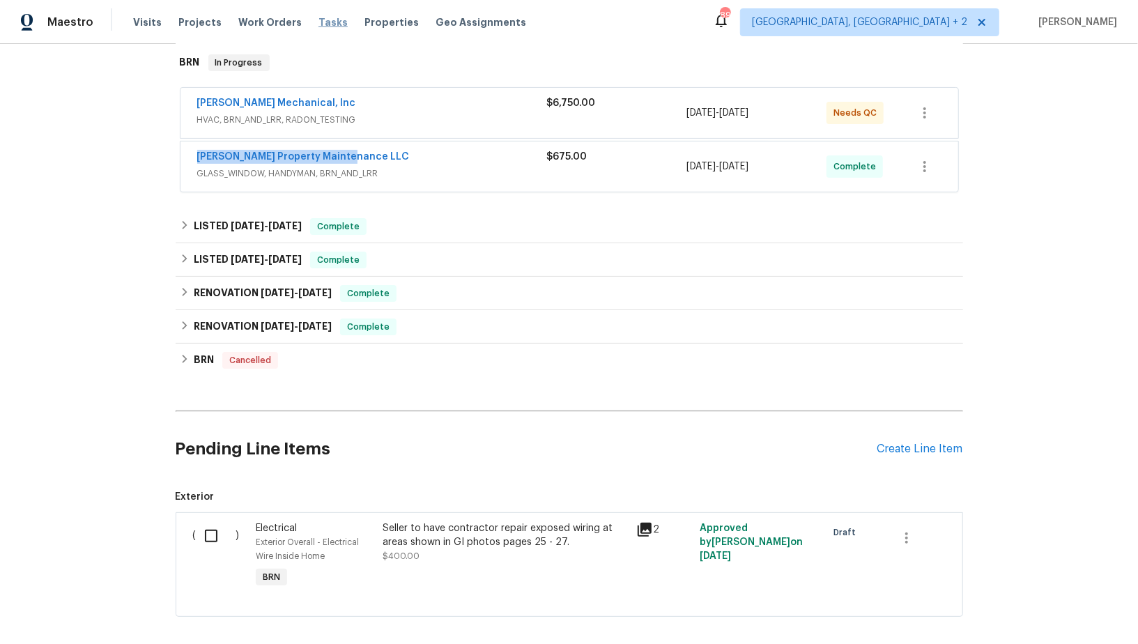
copy link "[PERSON_NAME] Property Maintenance LLC"
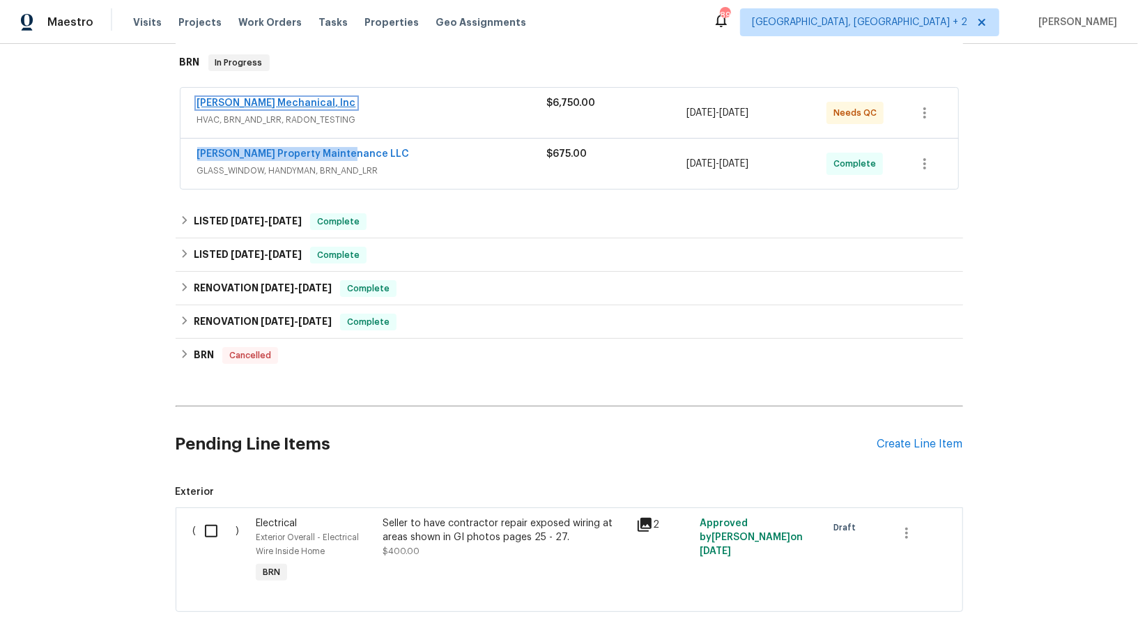
click at [258, 103] on link "[PERSON_NAME] Mechanical, Inc" at bounding box center [276, 103] width 159 height 10
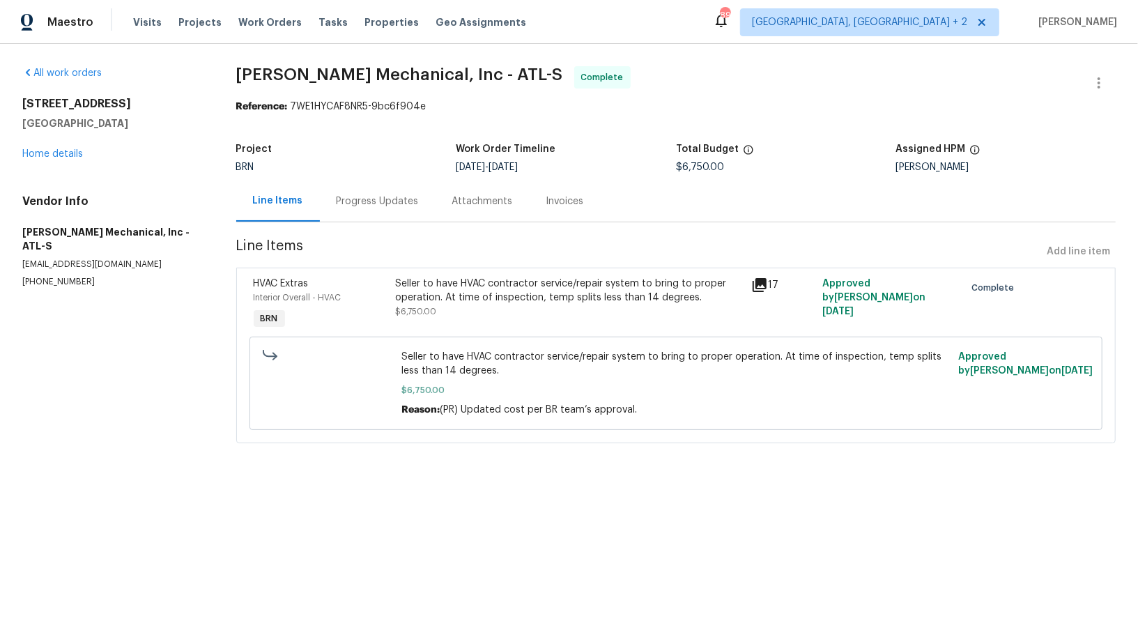
click at [420, 295] on div "Seller to have HVAC contractor service/repair system to bring to proper operati…" at bounding box center [569, 291] width 347 height 28
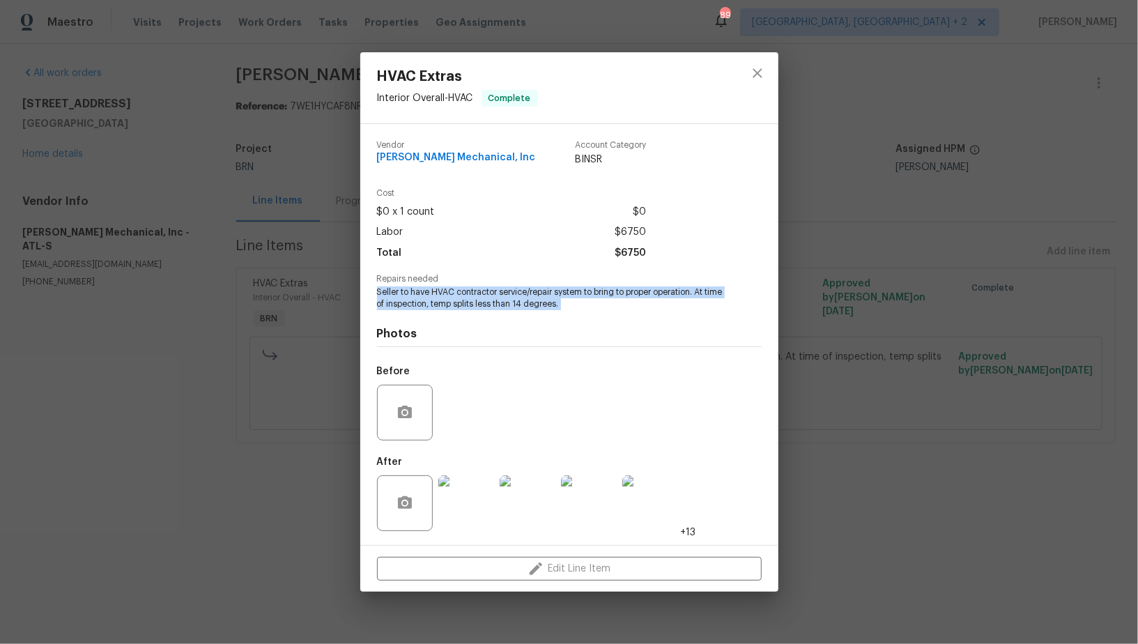
drag, startPoint x: 372, startPoint y: 289, endPoint x: 611, endPoint y: 318, distance: 240.8
click at [612, 318] on div "Vendor JH Martin Mechanical, Inc Account Category BINSR Cost $0 x 1 count $0 La…" at bounding box center [569, 334] width 418 height 421
copy span "Seller to have HVAC contractor service/repair system to bring to proper operati…"
click at [465, 495] on img at bounding box center [466, 503] width 56 height 56
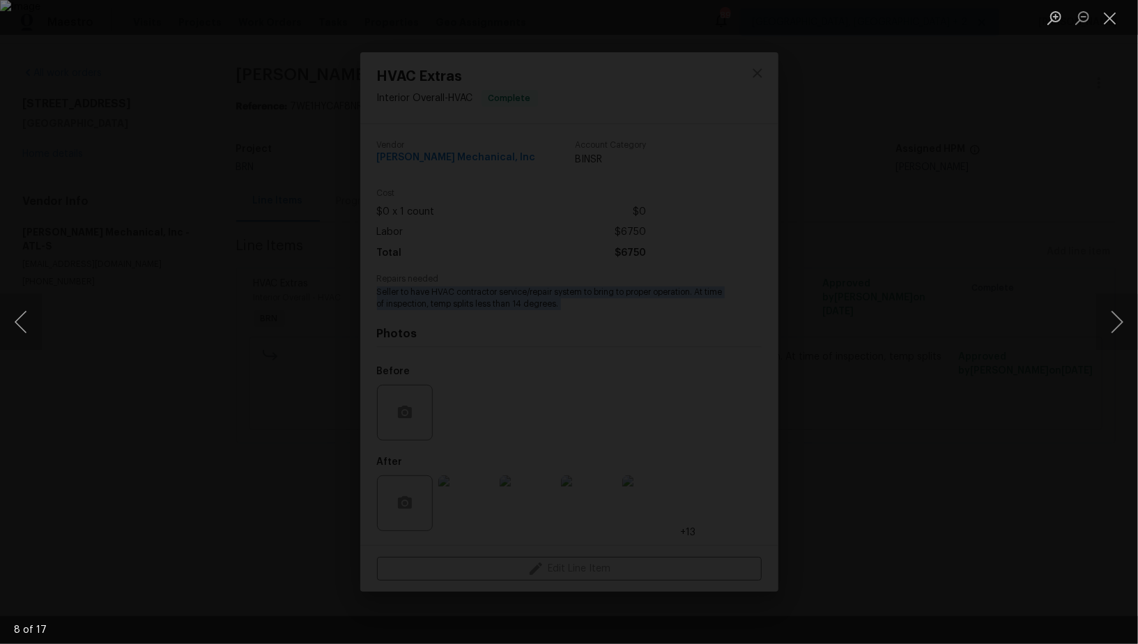
click at [861, 398] on div "Lightbox" at bounding box center [569, 322] width 1138 height 644
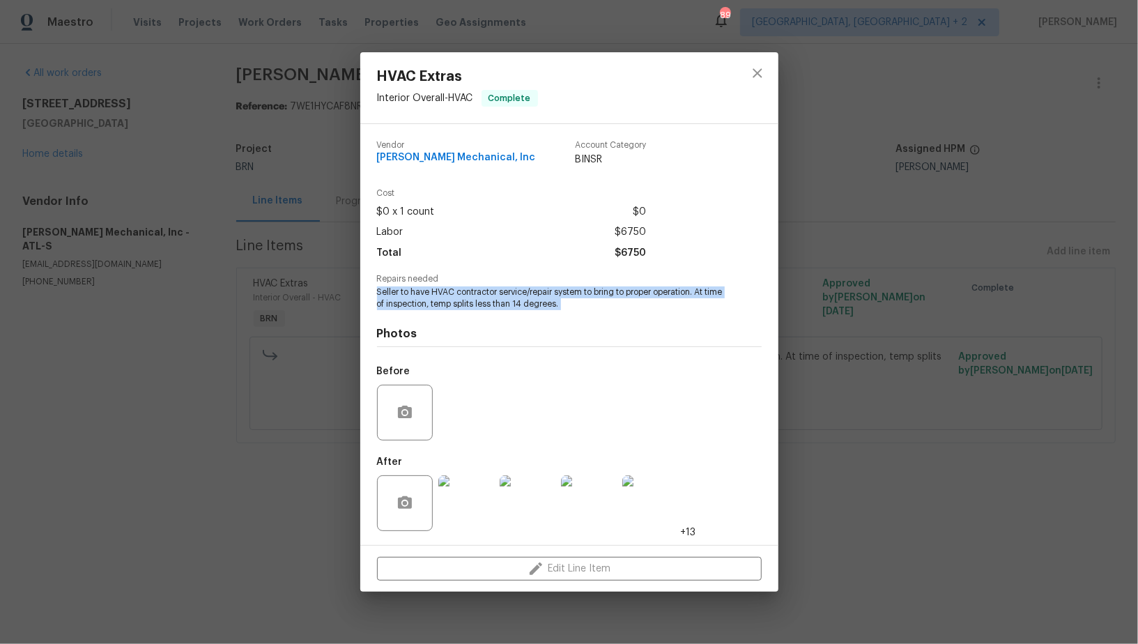
click at [467, 508] on img at bounding box center [466, 503] width 56 height 56
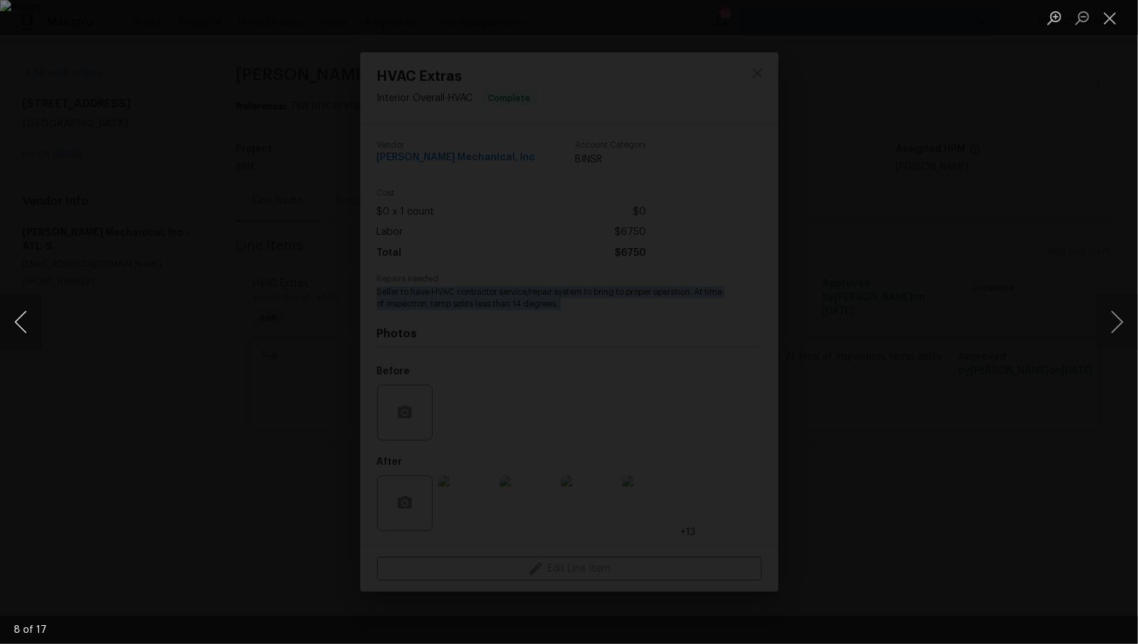
click at [26, 323] on button "Previous image" at bounding box center [21, 322] width 42 height 56
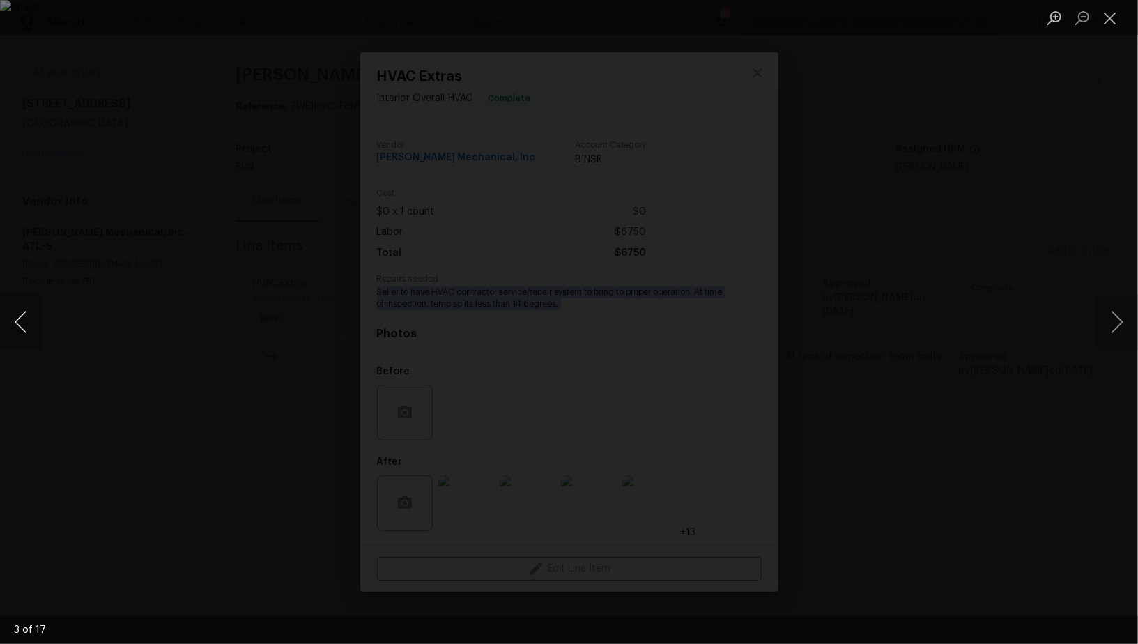
click at [26, 323] on button "Previous image" at bounding box center [21, 322] width 42 height 56
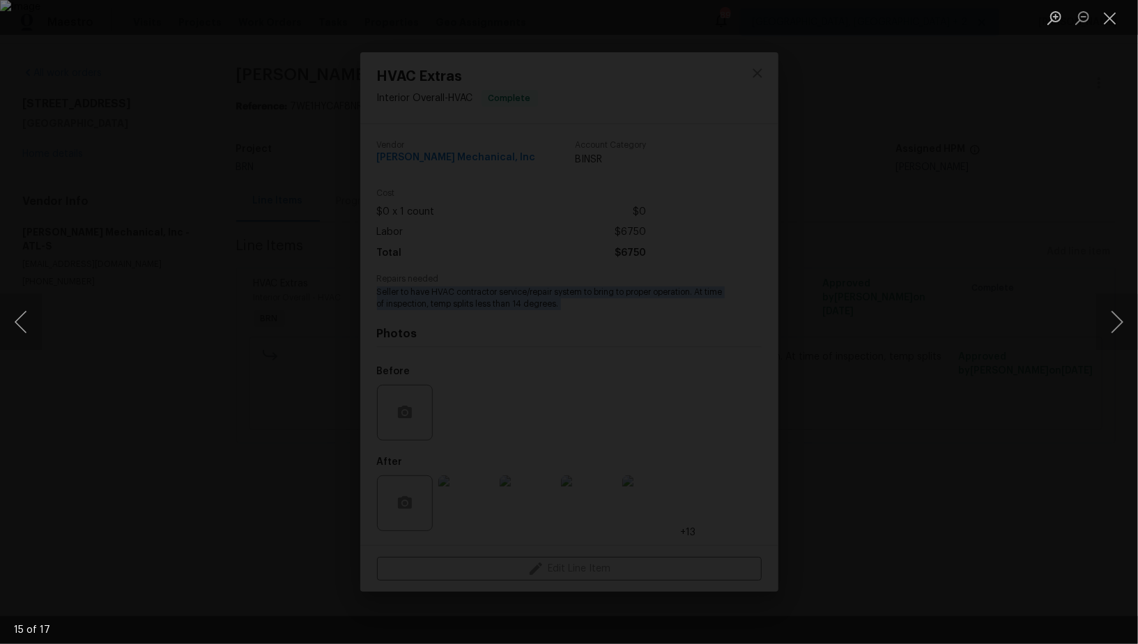
click at [109, 257] on div "Lightbox" at bounding box center [569, 322] width 1138 height 644
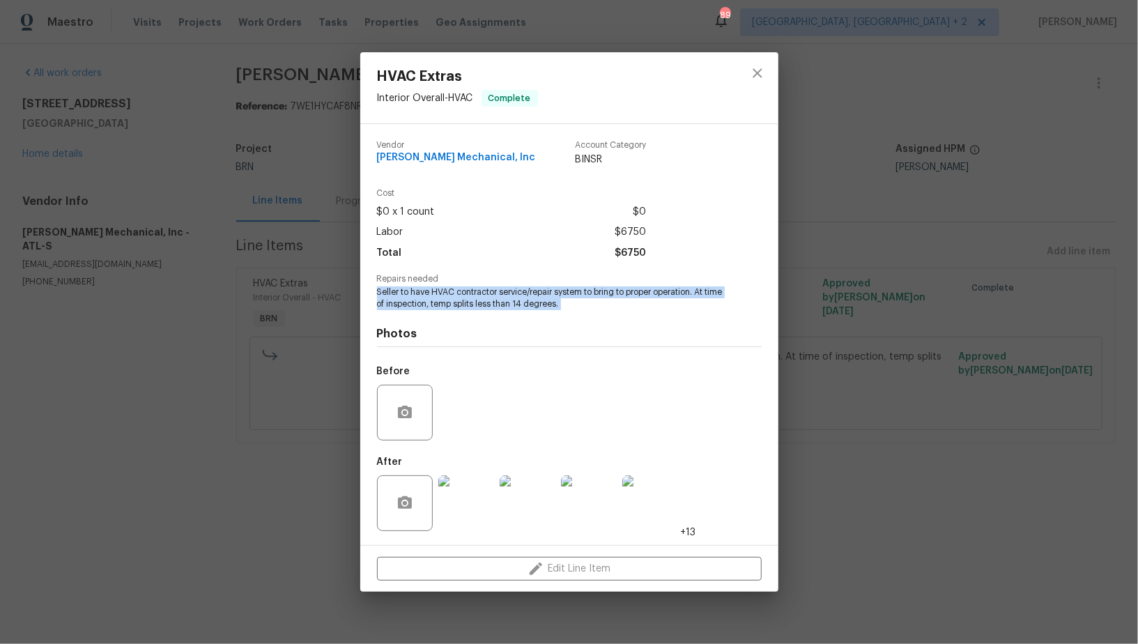
click at [109, 257] on div "HVAC Extras Interior Overall - HVAC Complete Vendor JH Martin Mechanical, Inc A…" at bounding box center [569, 322] width 1138 height 644
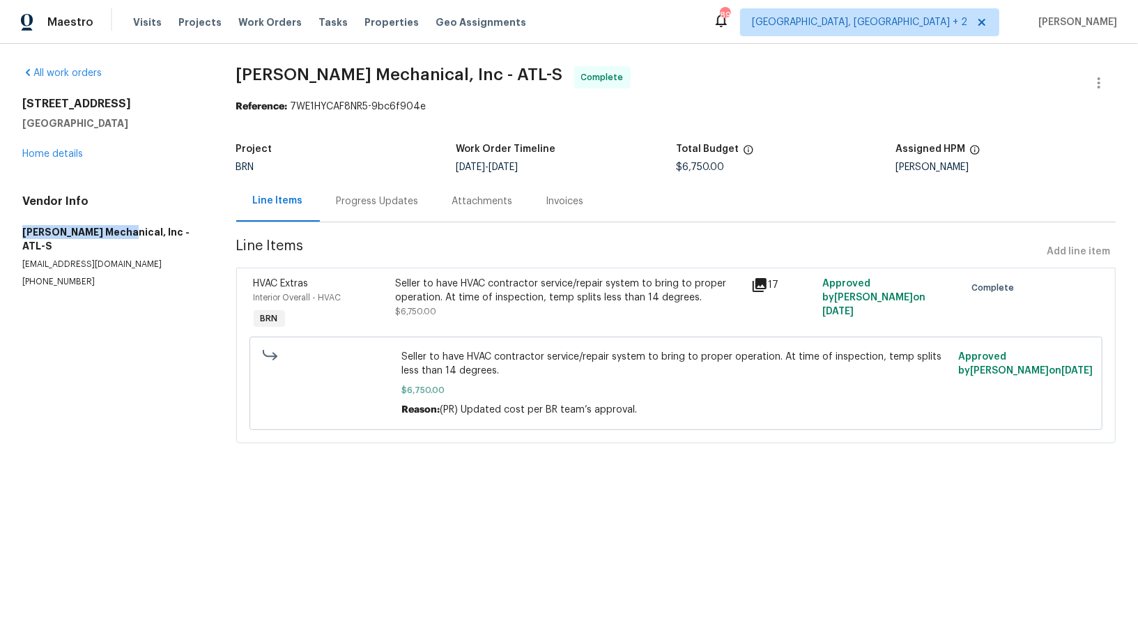
drag, startPoint x: 15, startPoint y: 233, endPoint x: 121, endPoint y: 232, distance: 105.9
click at [121, 232] on div "All work orders 4246 Chestnut Grove Ln Austell, GA 30106 Home details Vendor In…" at bounding box center [569, 263] width 1138 height 438
copy h5 "JH Martin Mechanica"
click at [560, 222] on div "Invoices" at bounding box center [565, 200] width 71 height 41
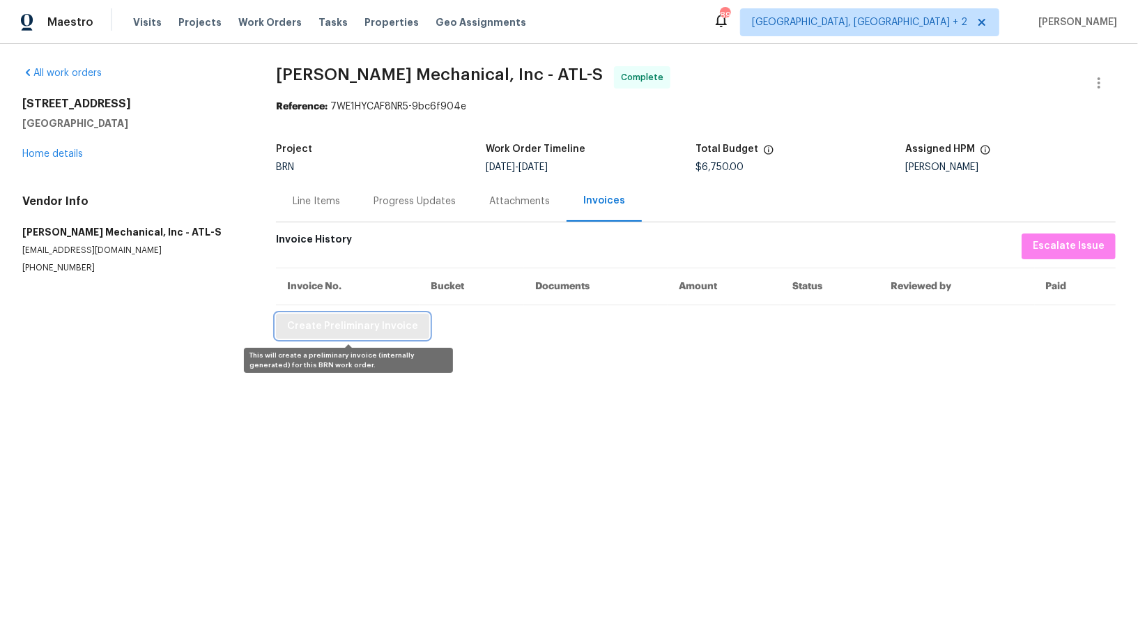
click at [349, 325] on span "Create Preliminary Invoice" at bounding box center [352, 326] width 131 height 17
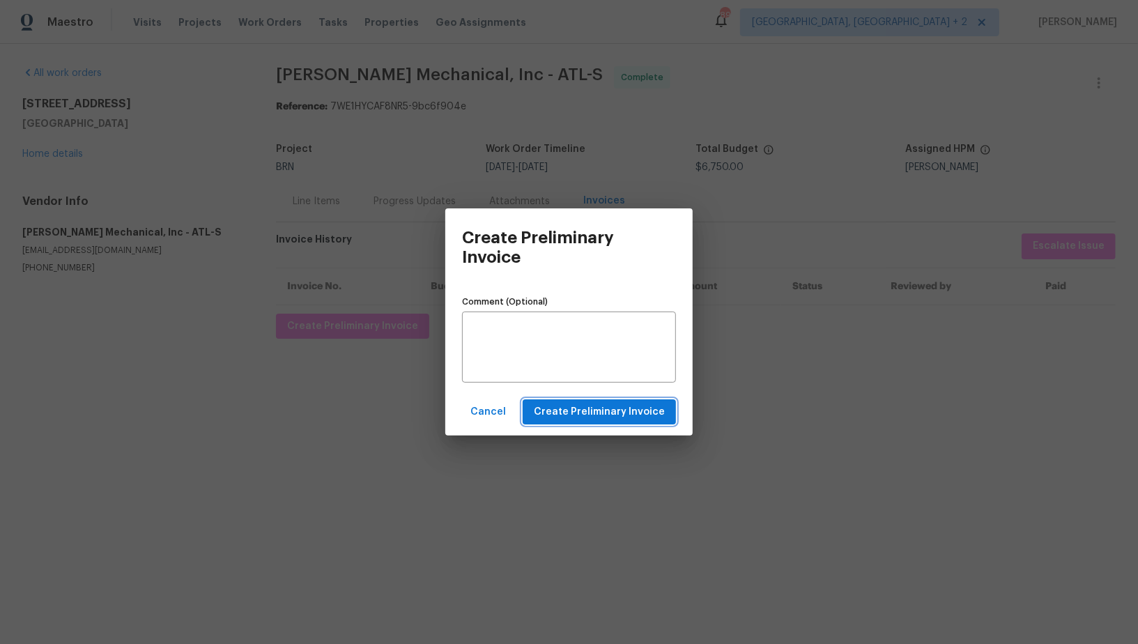
click at [564, 421] on button "Create Preliminary Invoice" at bounding box center [599, 412] width 153 height 26
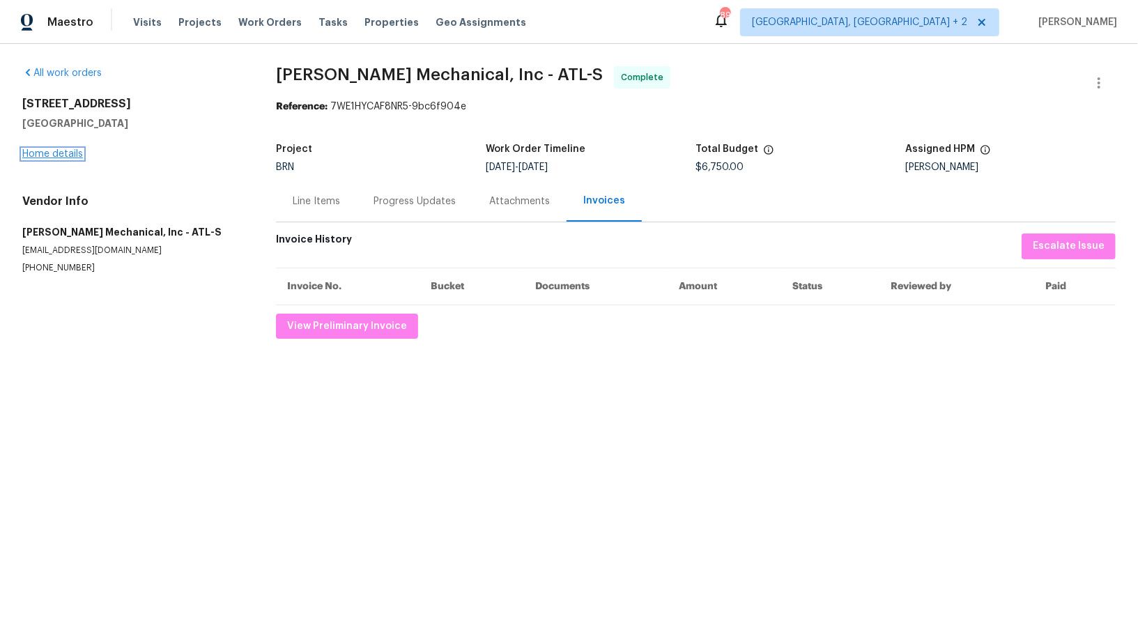
click at [72, 157] on link "Home details" at bounding box center [52, 154] width 61 height 10
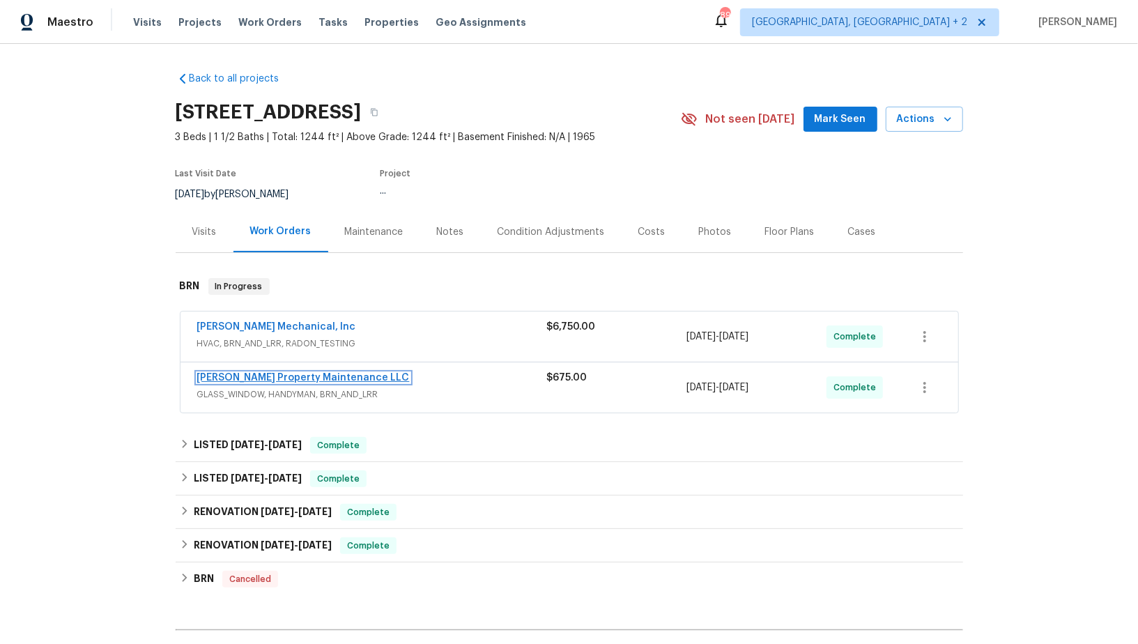
click at [258, 376] on link "[PERSON_NAME] Property Maintenance LLC" at bounding box center [303, 378] width 213 height 10
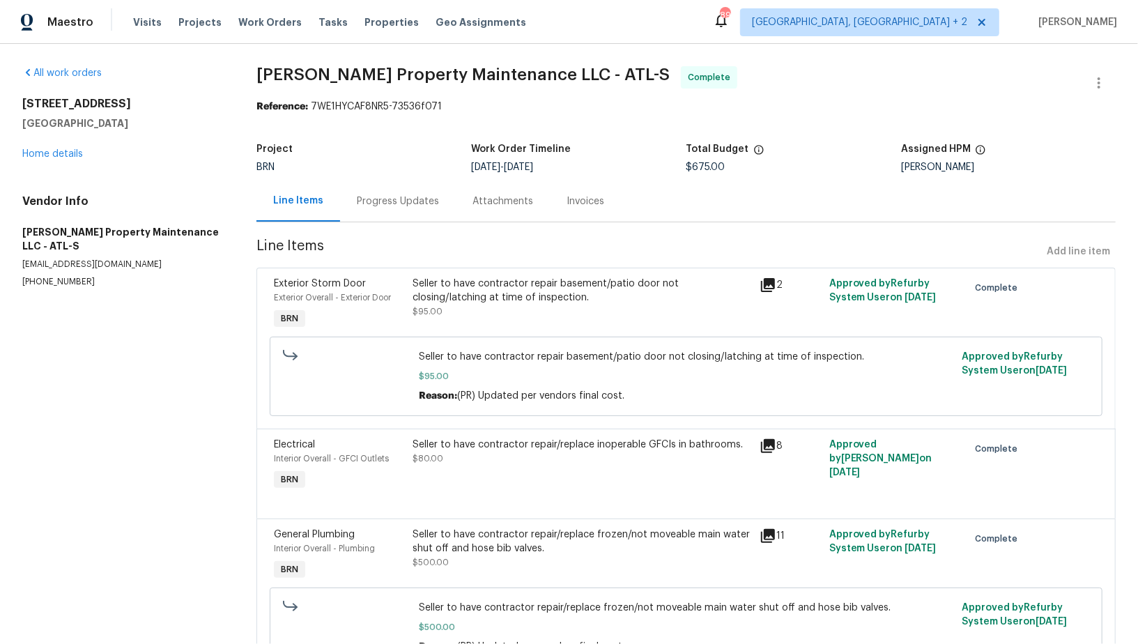
click at [571, 197] on div "Invoices" at bounding box center [585, 201] width 38 height 14
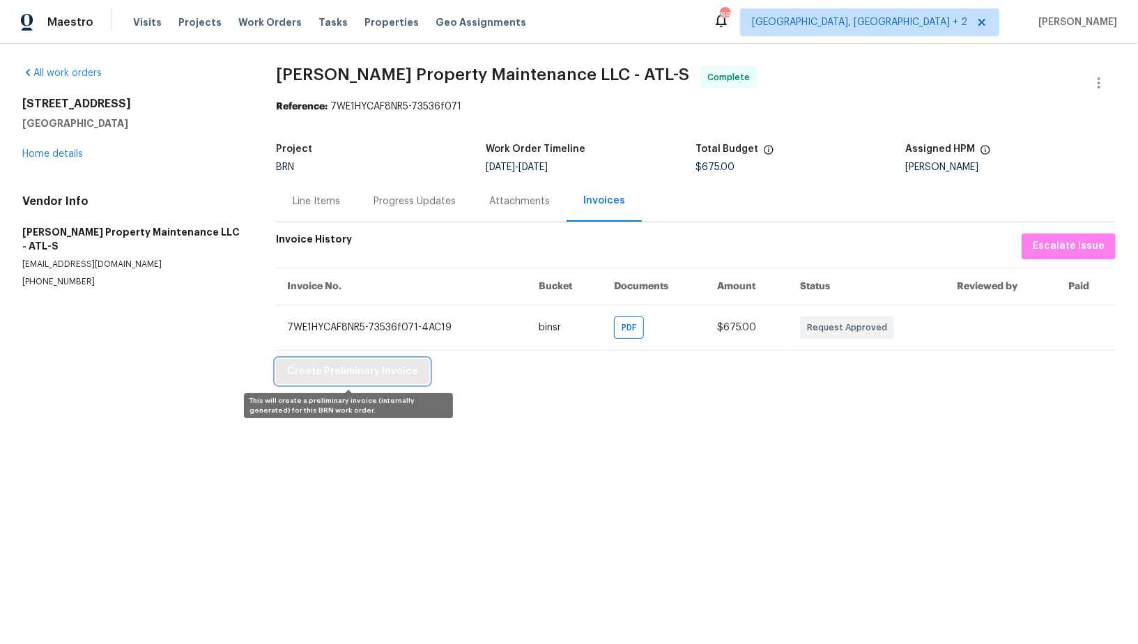
click at [305, 367] on span "Create Preliminary Invoice" at bounding box center [352, 371] width 131 height 17
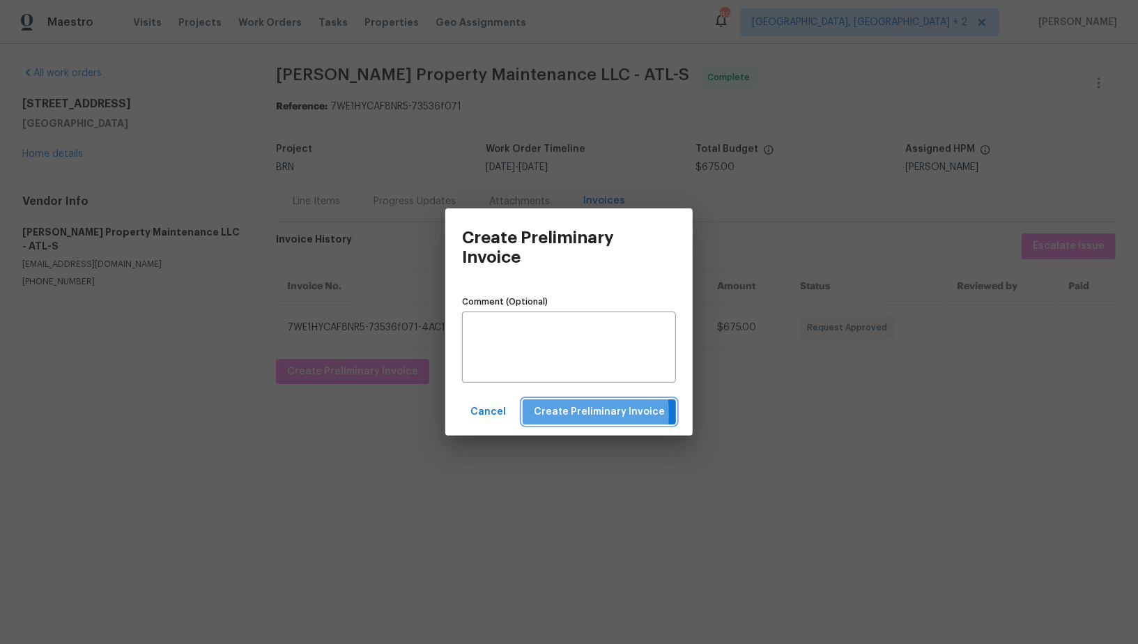
click at [536, 415] on button "Create Preliminary Invoice" at bounding box center [599, 412] width 153 height 26
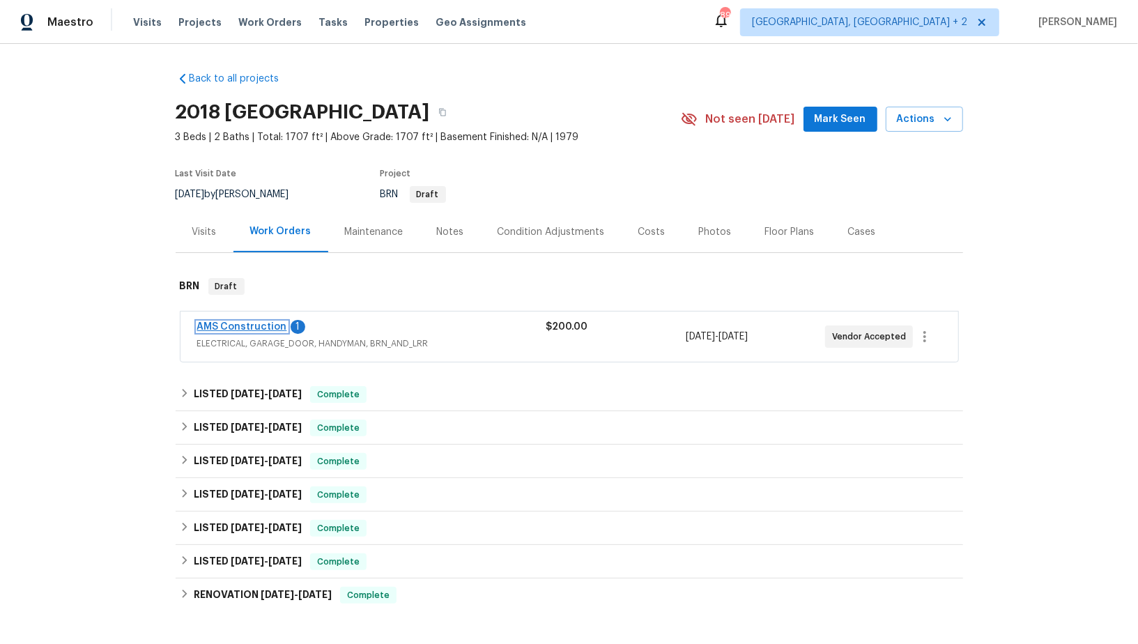
click at [257, 324] on link "AMS Construction" at bounding box center [242, 327] width 90 height 10
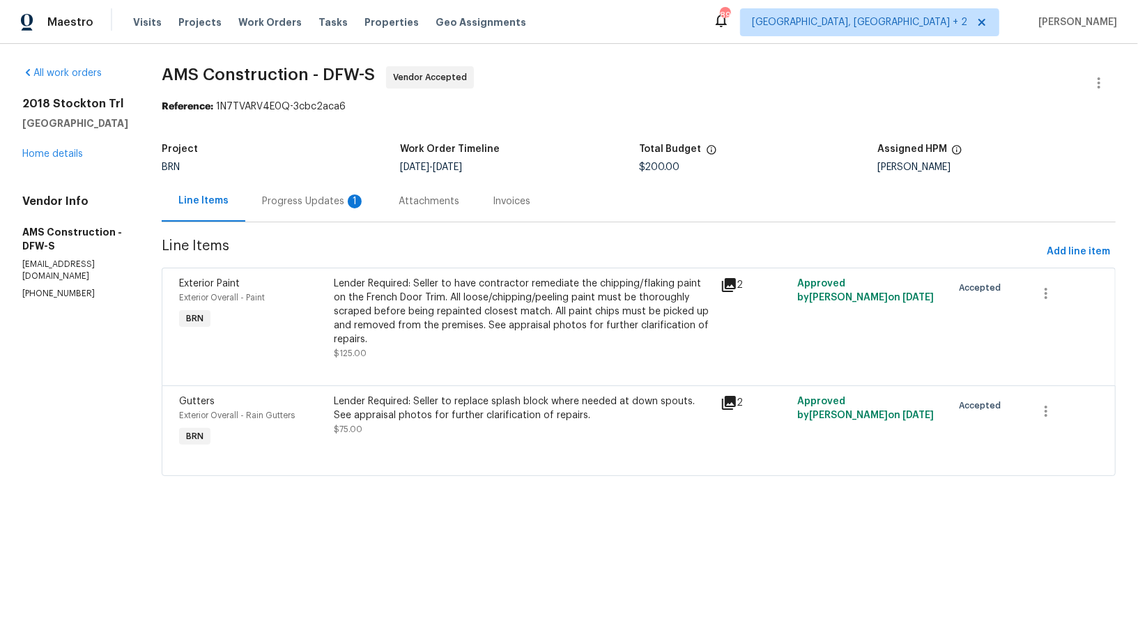
click at [334, 210] on div "Progress Updates 1" at bounding box center [313, 200] width 137 height 41
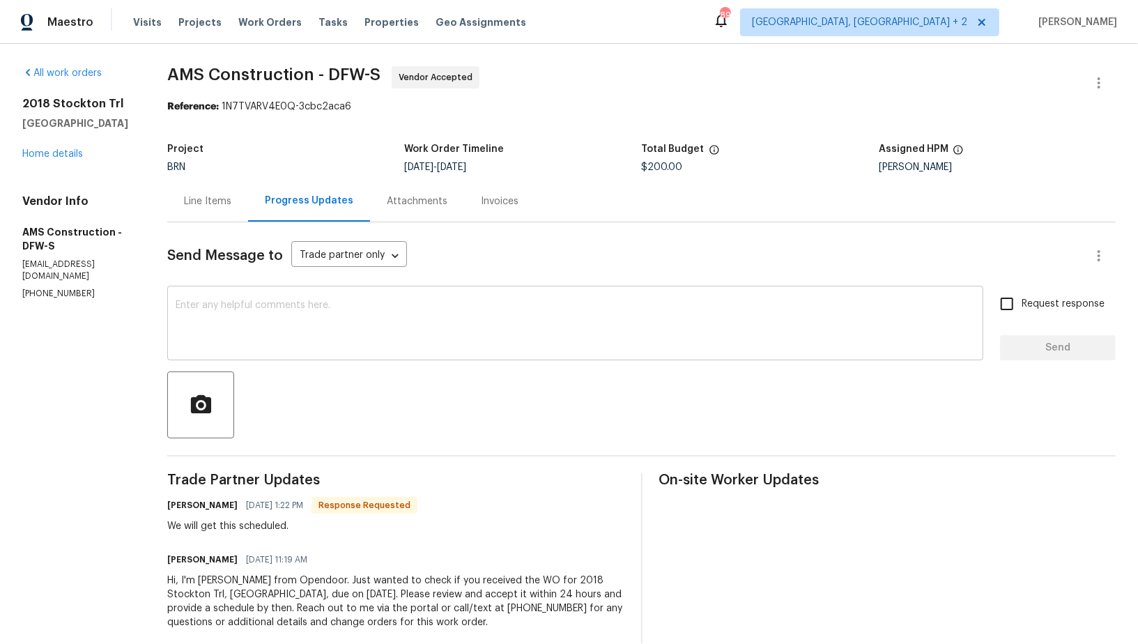
click at [320, 329] on textarea at bounding box center [575, 324] width 799 height 49
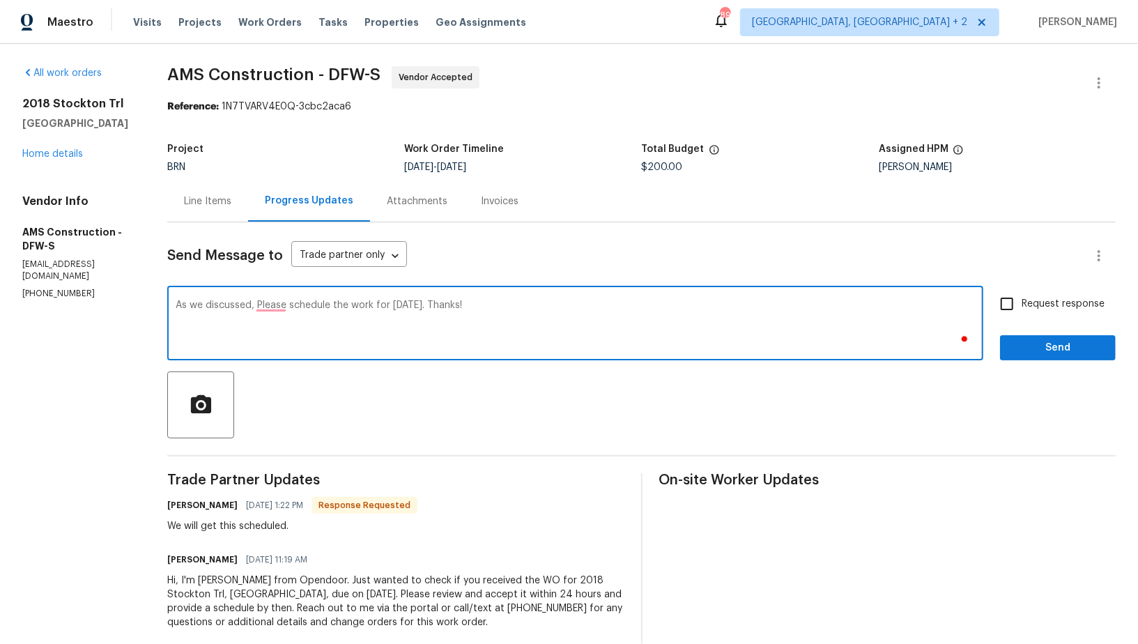
click at [275, 306] on textarea "As we discussed, Please schedule the work for [DATE]. Thanks!" at bounding box center [575, 324] width 799 height 49
type textarea "As we discussed, please schedule the work for [DATE]. Thanks!"
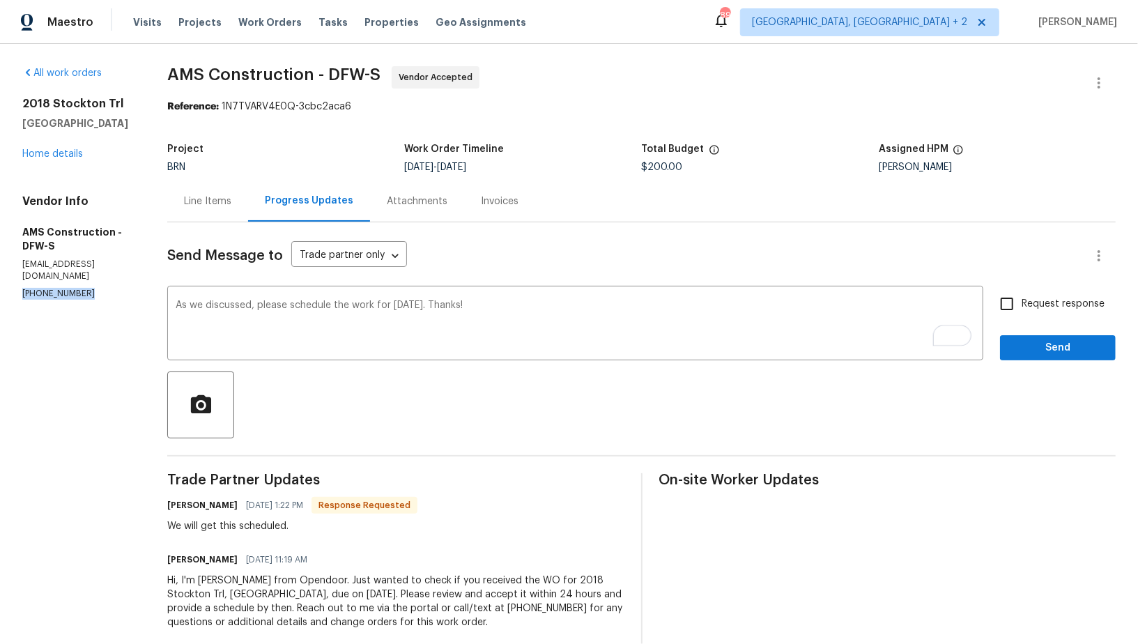
drag, startPoint x: 82, startPoint y: 284, endPoint x: 0, endPoint y: 284, distance: 81.5
click at [0, 284] on div "All work orders 2018 [GEOGRAPHIC_DATA] Home details Vendor Info AMS Constructio…" at bounding box center [569, 356] width 1138 height 624
copy p "[PHONE_NUMBER]"
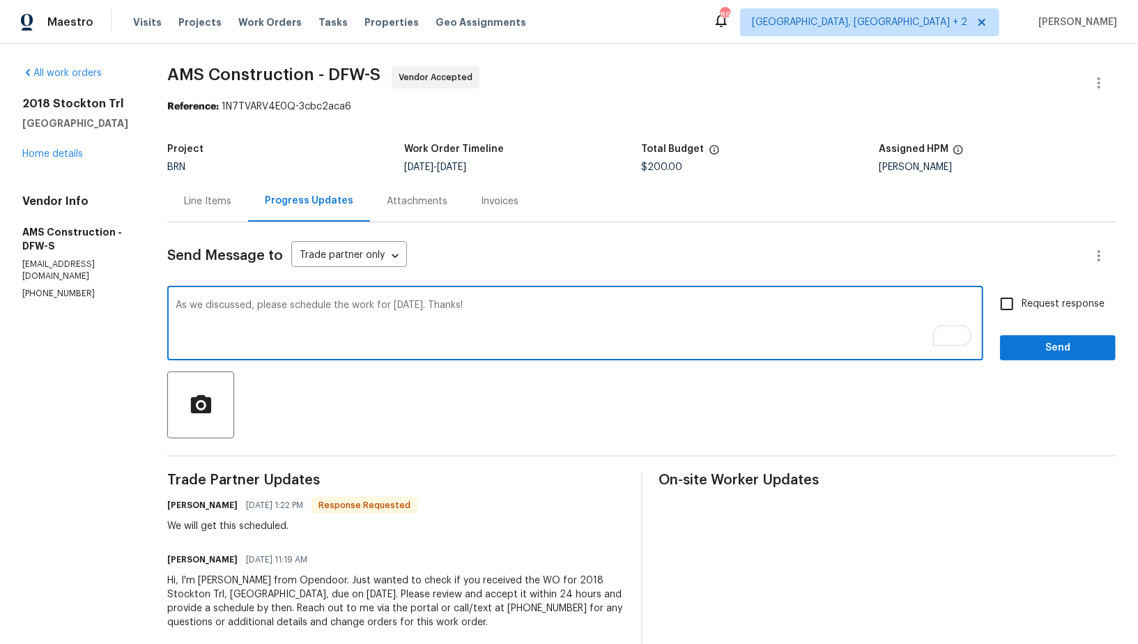
click at [552, 343] on textarea "As we discussed, please schedule the work for [DATE]. Thanks!" at bounding box center [575, 324] width 799 height 49
click at [1023, 304] on span "Request response" at bounding box center [1062, 304] width 83 height 15
click at [1021, 304] on input "Request response" at bounding box center [1006, 303] width 29 height 29
checkbox input "true"
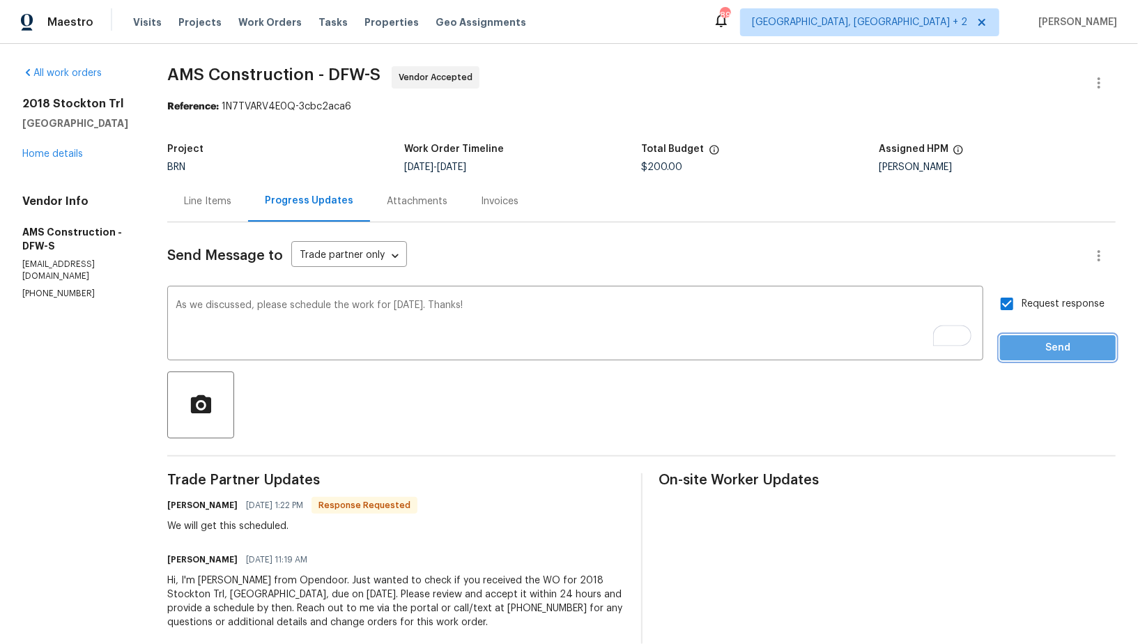
click at [1030, 349] on span "Send" at bounding box center [1057, 347] width 93 height 17
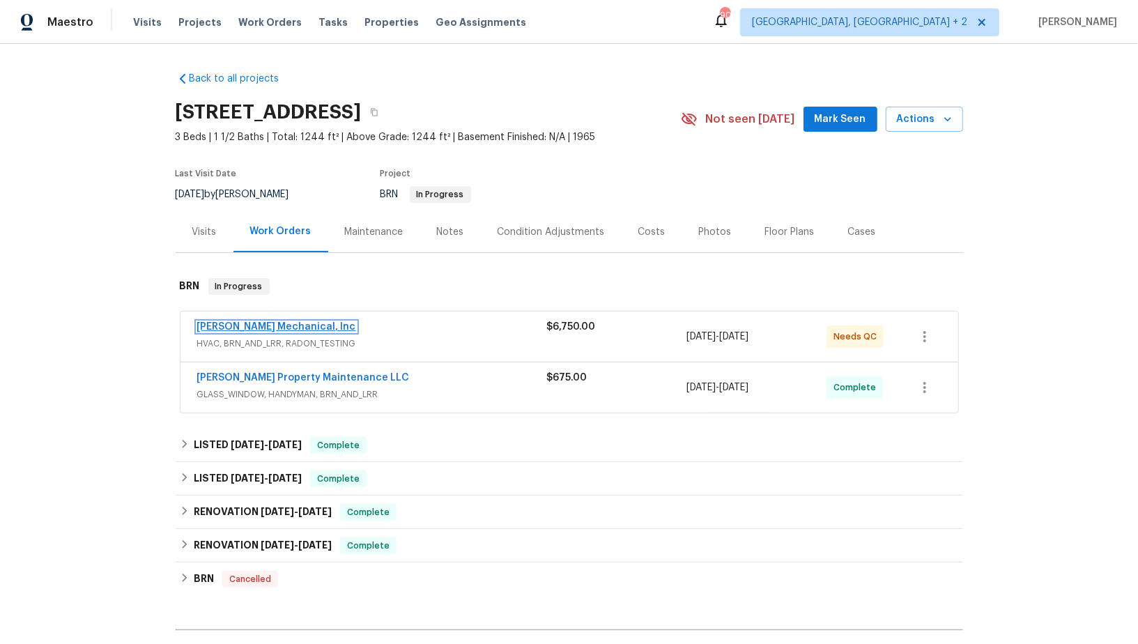
click at [275, 327] on link "[PERSON_NAME] Mechanical, Inc" at bounding box center [276, 327] width 159 height 10
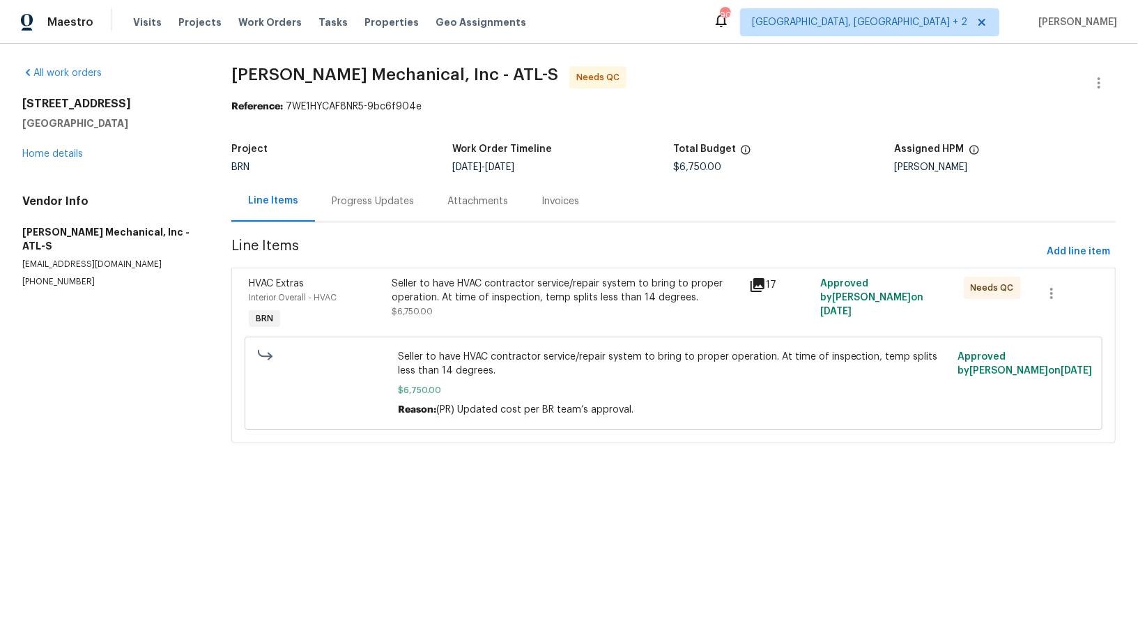
click at [465, 299] on div "Seller to have HVAC contractor service/repair system to bring to proper operati…" at bounding box center [566, 291] width 349 height 28
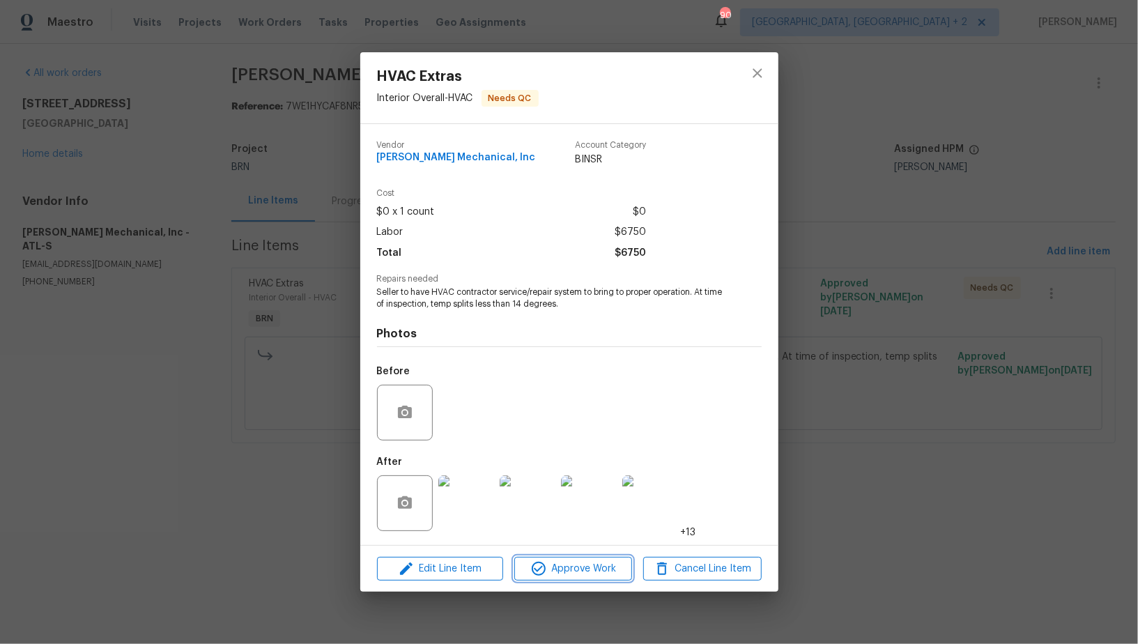
click at [562, 566] on span "Approve Work" at bounding box center [572, 568] width 109 height 17
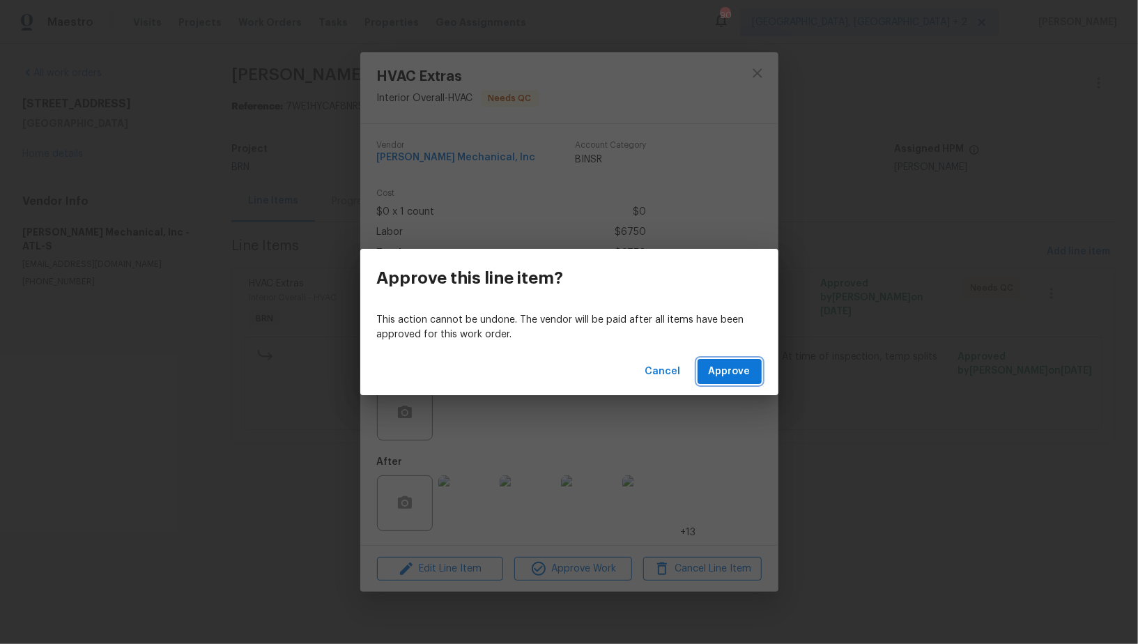
click at [713, 365] on span "Approve" at bounding box center [730, 371] width 42 height 17
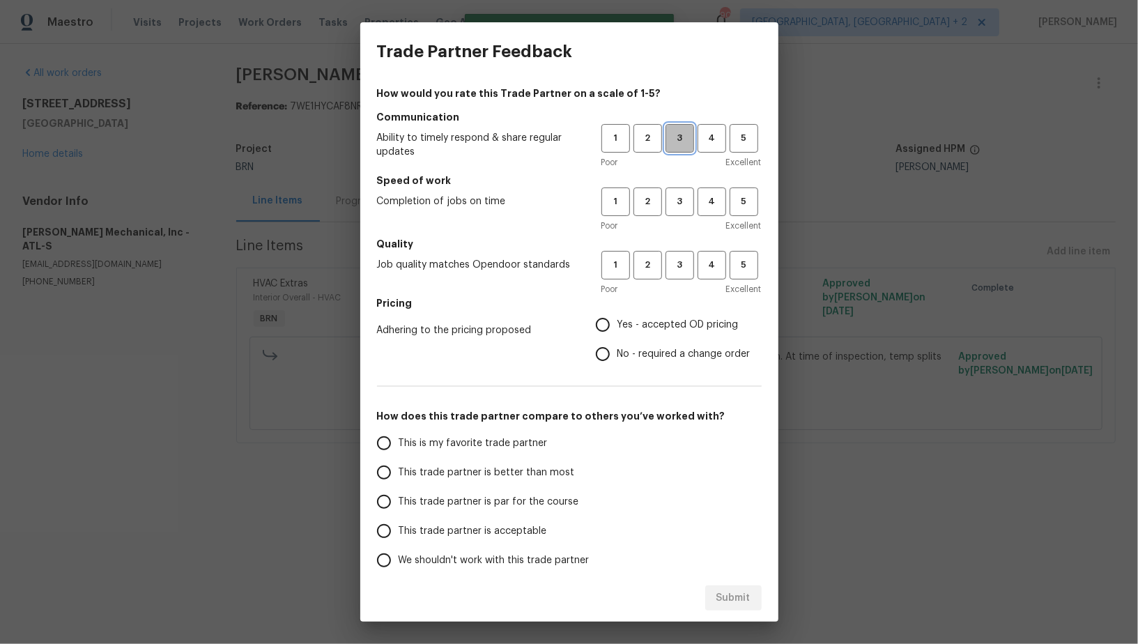
click at [674, 137] on span "3" at bounding box center [680, 138] width 26 height 16
click at [678, 203] on span "3" at bounding box center [680, 202] width 26 height 16
click at [679, 268] on span "3" at bounding box center [680, 265] width 26 height 16
click at [603, 330] on input "Yes - accepted OD pricing" at bounding box center [602, 324] width 29 height 29
radio input "true"
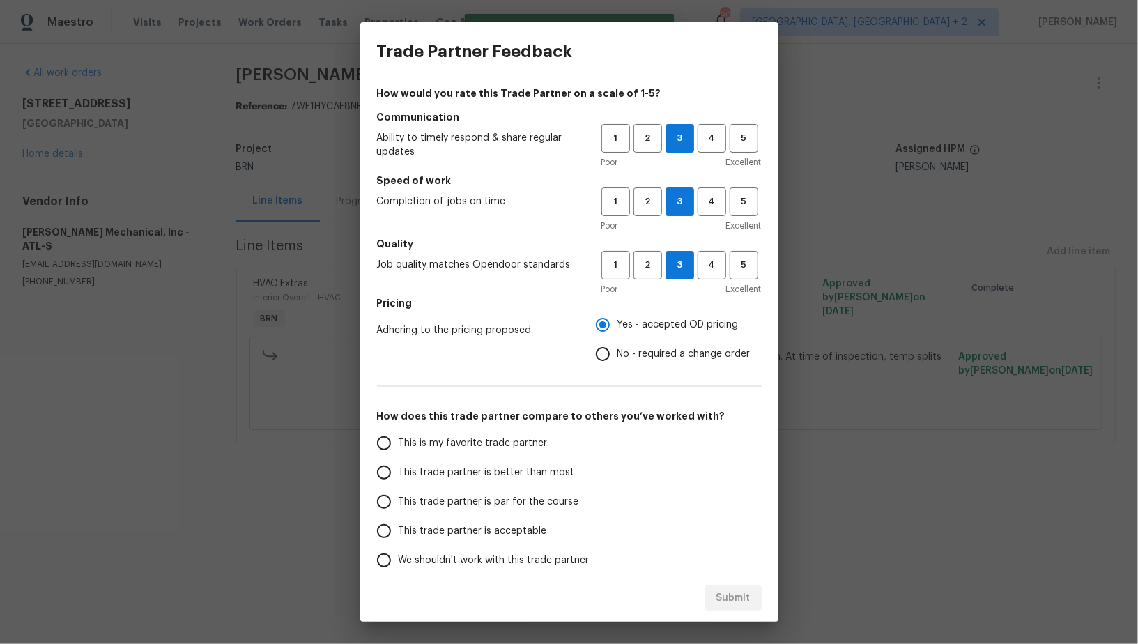
click at [603, 350] on input "No - required a change order" at bounding box center [602, 353] width 29 height 29
radio input "true"
click at [383, 501] on input "This trade partner is par for the course" at bounding box center [383, 501] width 29 height 29
click at [728, 607] on button "Submit" at bounding box center [733, 598] width 56 height 26
radio input "true"
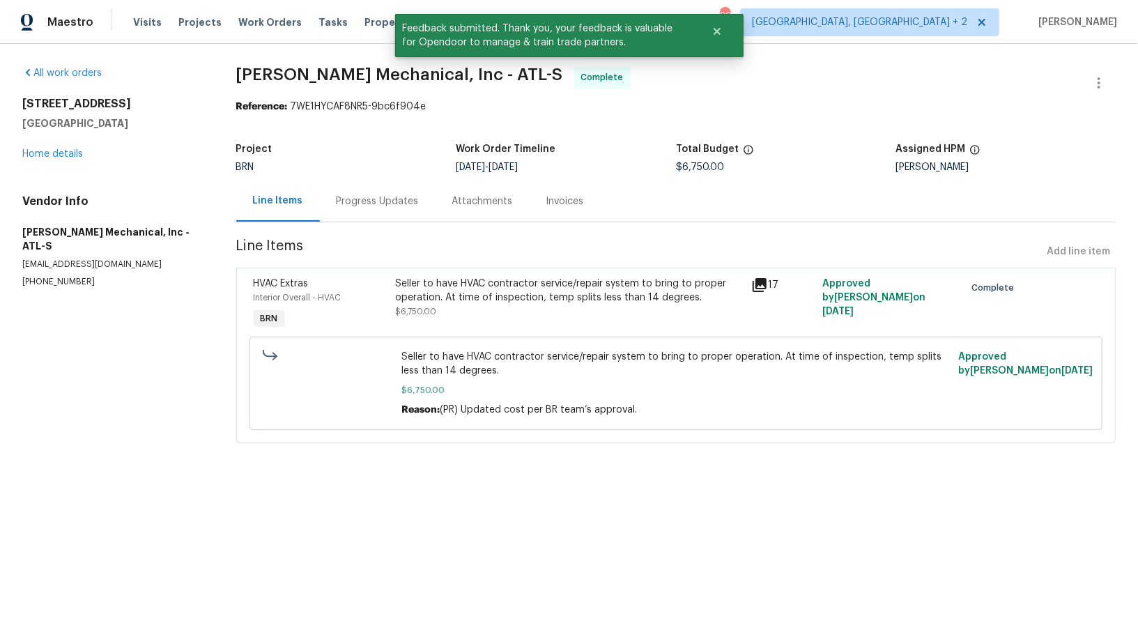
click at [364, 190] on div "Progress Updates" at bounding box center [378, 200] width 116 height 41
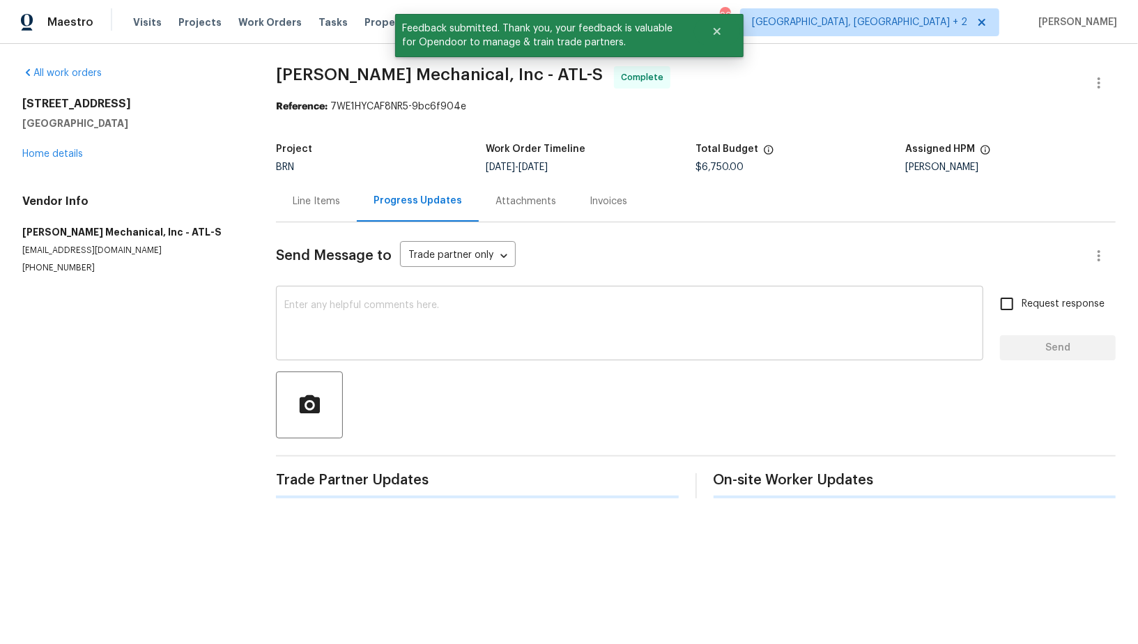
click at [415, 314] on textarea at bounding box center [629, 324] width 690 height 49
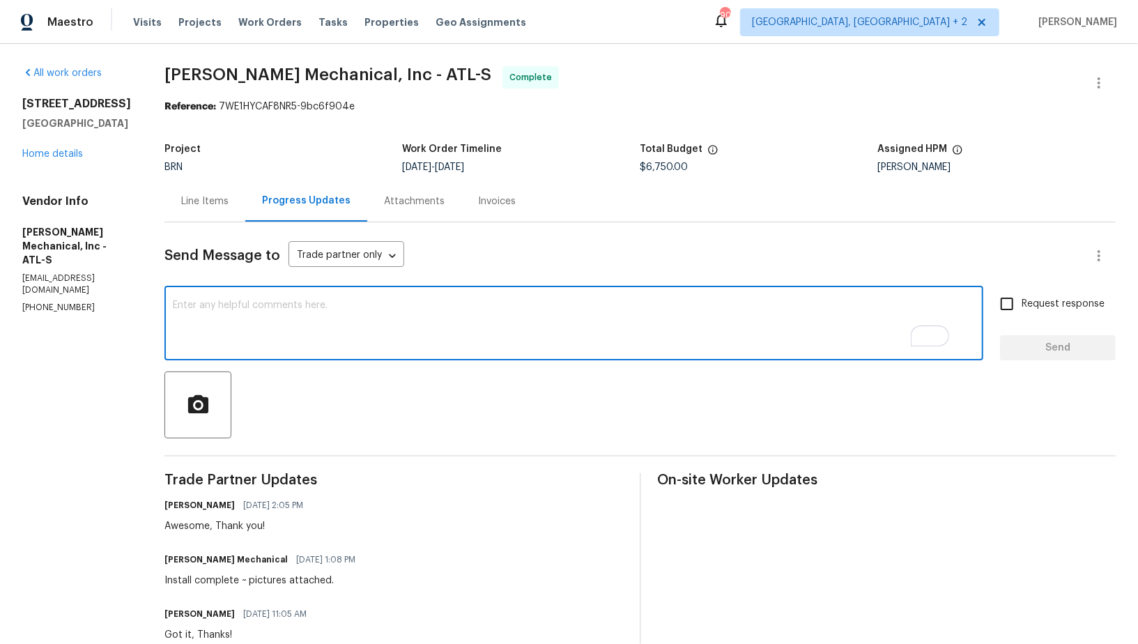
click at [431, 330] on textarea "To enrich screen reader interactions, please activate Accessibility in Grammarl…" at bounding box center [574, 324] width 802 height 49
paste textarea "WO is approved, Please upload the invoice under invoice section. Thanks!"
type textarea "WO is approved, Please upload the invoice under invoice section. Thanks!"
click at [1012, 304] on input "Request response" at bounding box center [1006, 303] width 29 height 29
checkbox input "true"
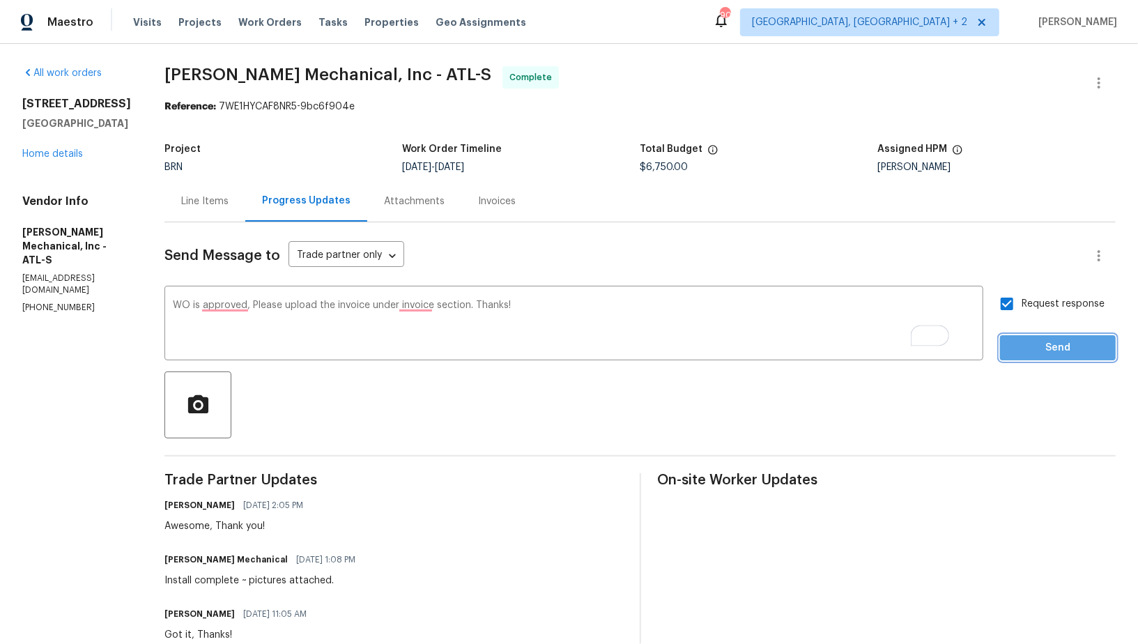
click at [1026, 357] on button "Send" at bounding box center [1058, 348] width 116 height 26
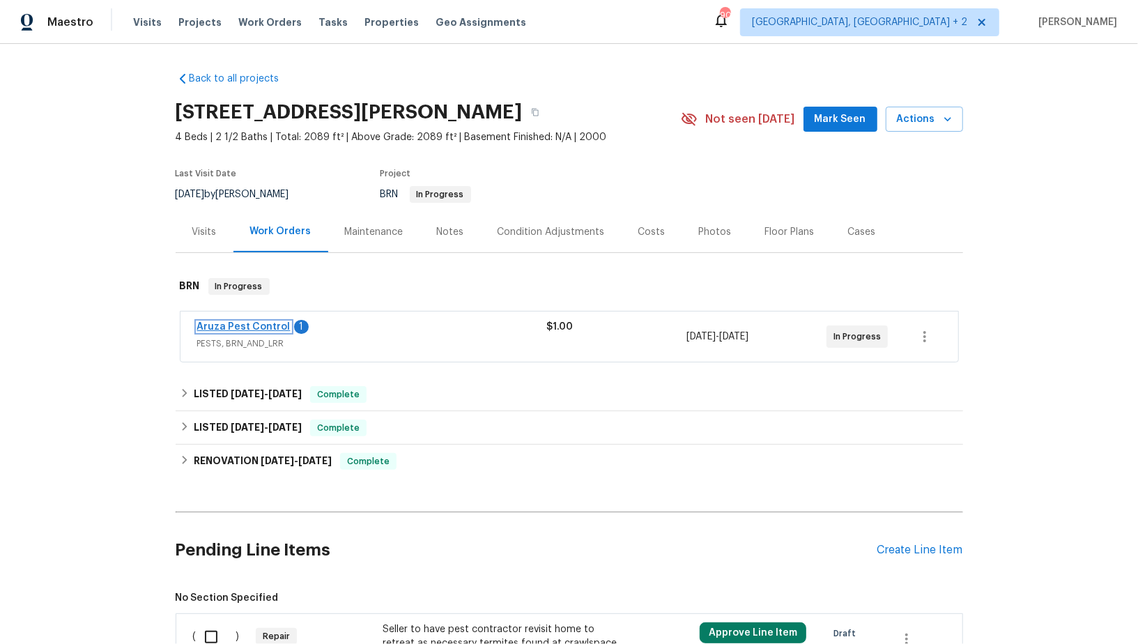
click at [250, 327] on link "Aruza Pest Control" at bounding box center [243, 327] width 93 height 10
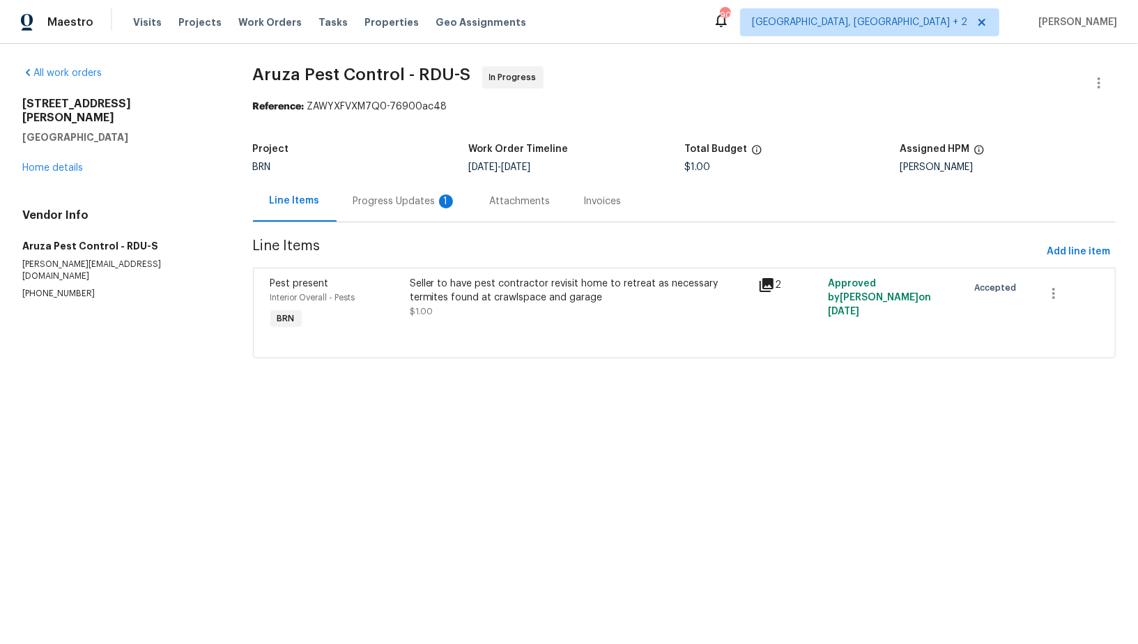
click at [385, 206] on div "Progress Updates 1" at bounding box center [404, 201] width 103 height 14
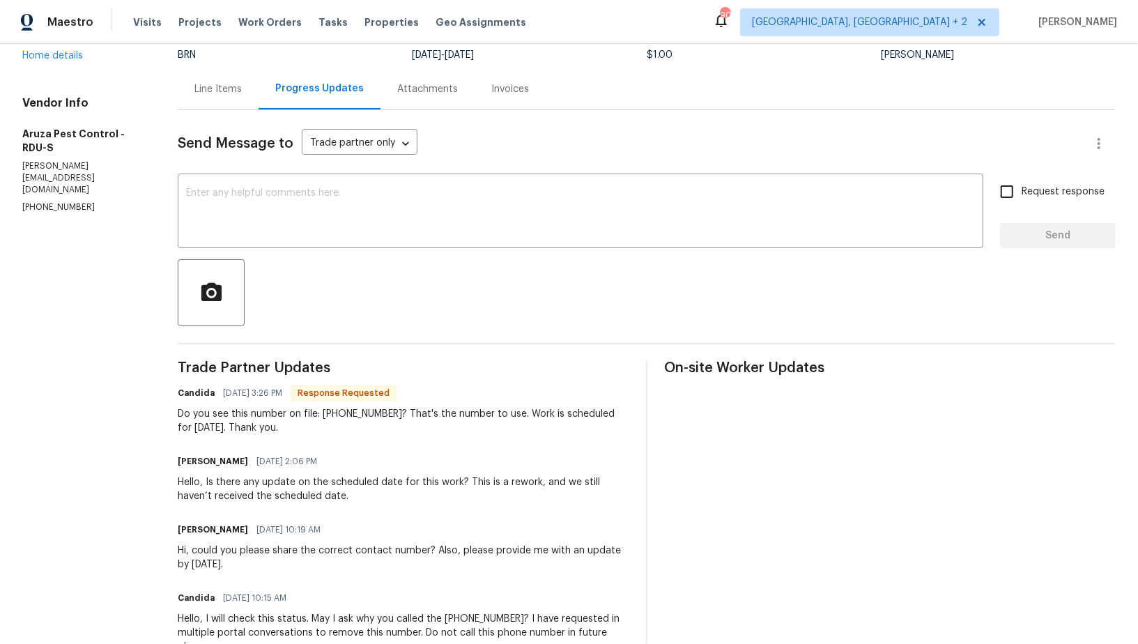
scroll to position [113, 0]
drag, startPoint x: 323, startPoint y: 411, endPoint x: 388, endPoint y: 411, distance: 65.5
click at [388, 411] on div "Do you see this number on file: [PHONE_NUMBER]? That's the number to use. Work …" at bounding box center [403, 420] width 451 height 28
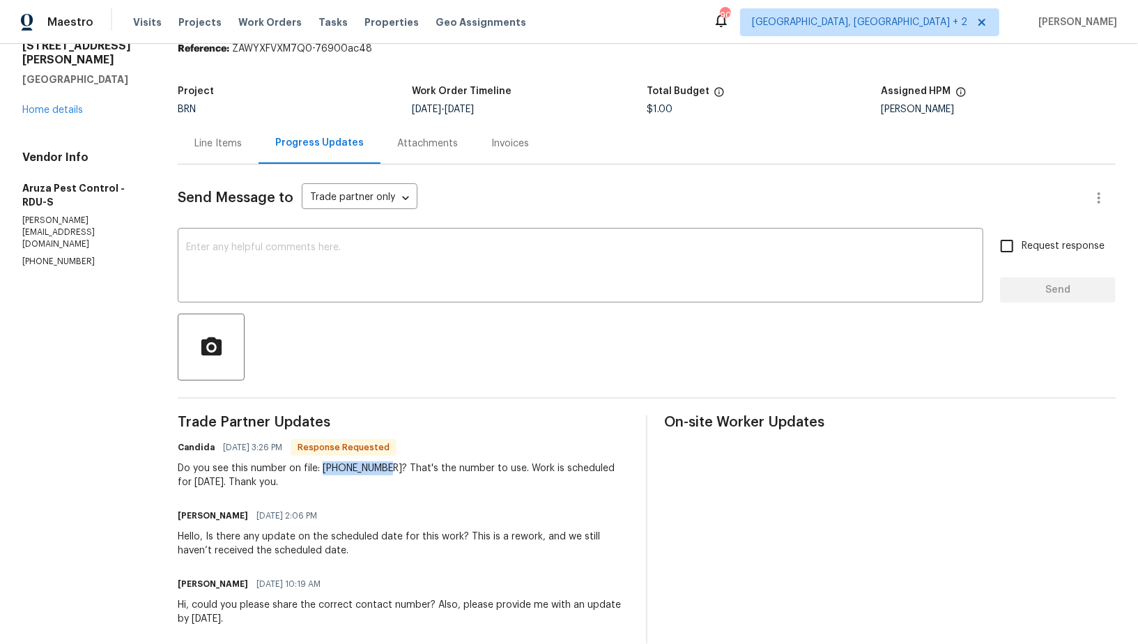
scroll to position [17, 0]
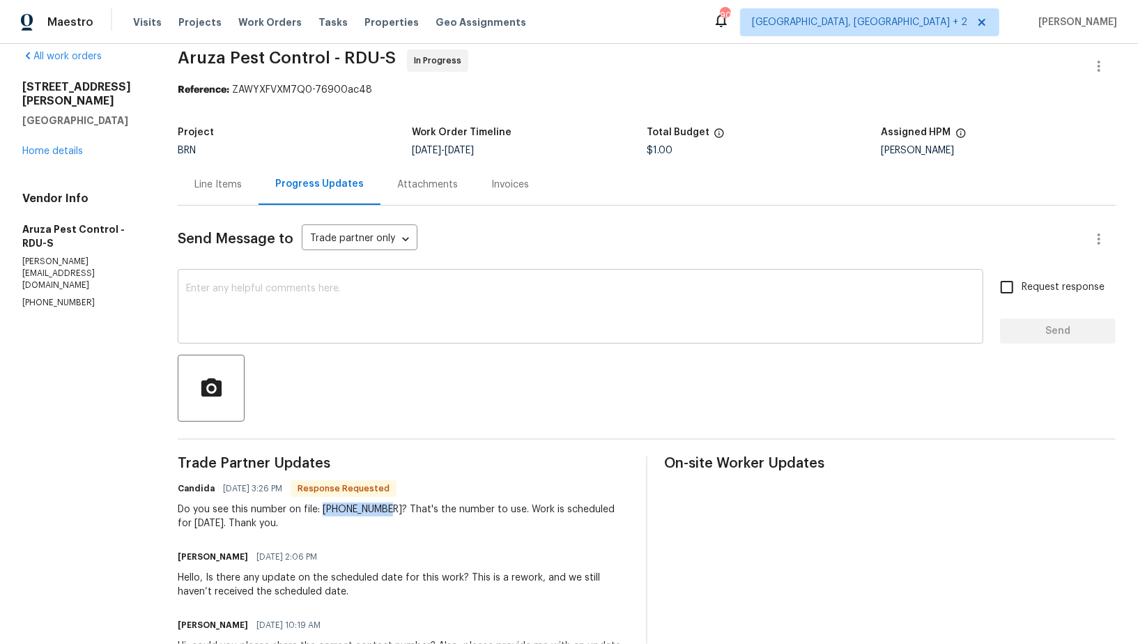
click at [235, 288] on textarea at bounding box center [580, 308] width 789 height 49
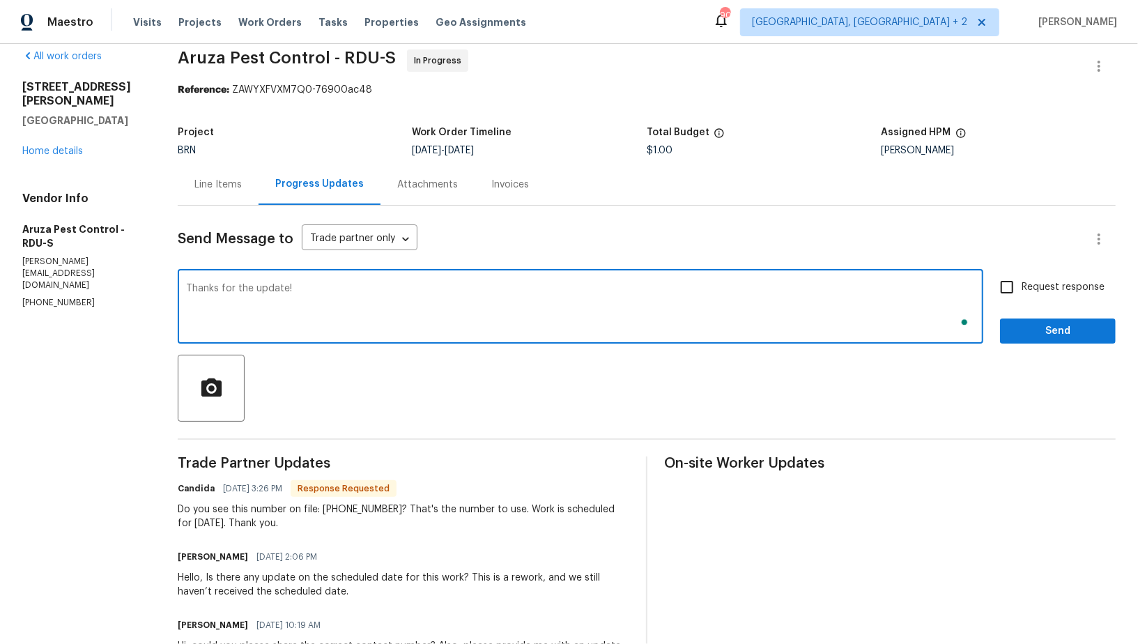
type textarea "Thanks for the update!"
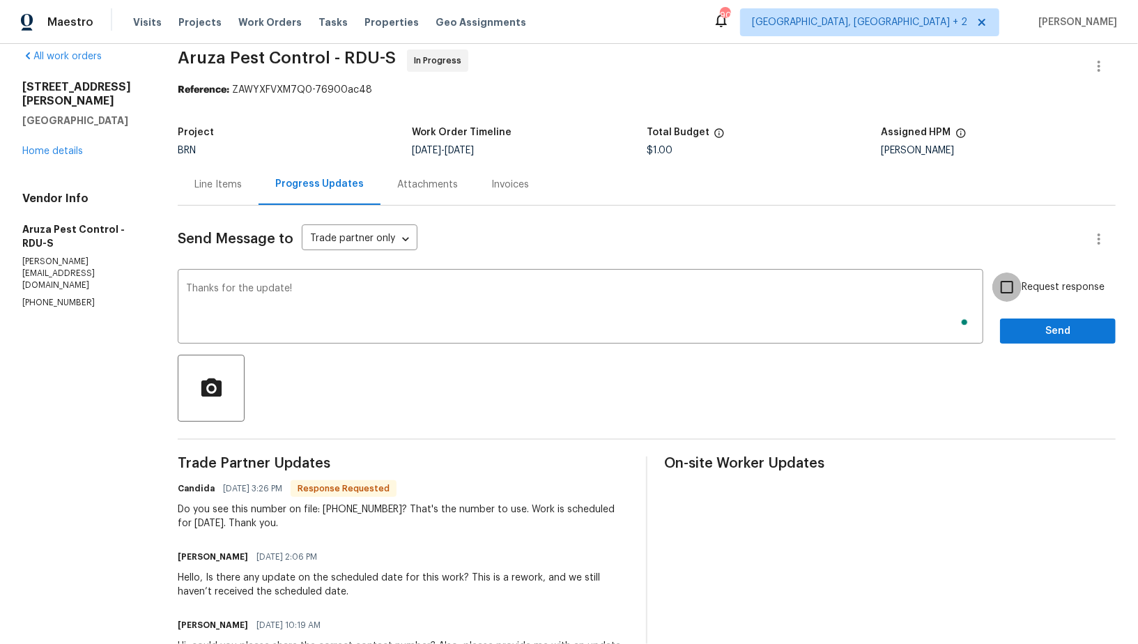
click at [1003, 289] on input "Request response" at bounding box center [1006, 286] width 29 height 29
checkbox input "true"
click at [1021, 334] on span "Send" at bounding box center [1057, 331] width 93 height 17
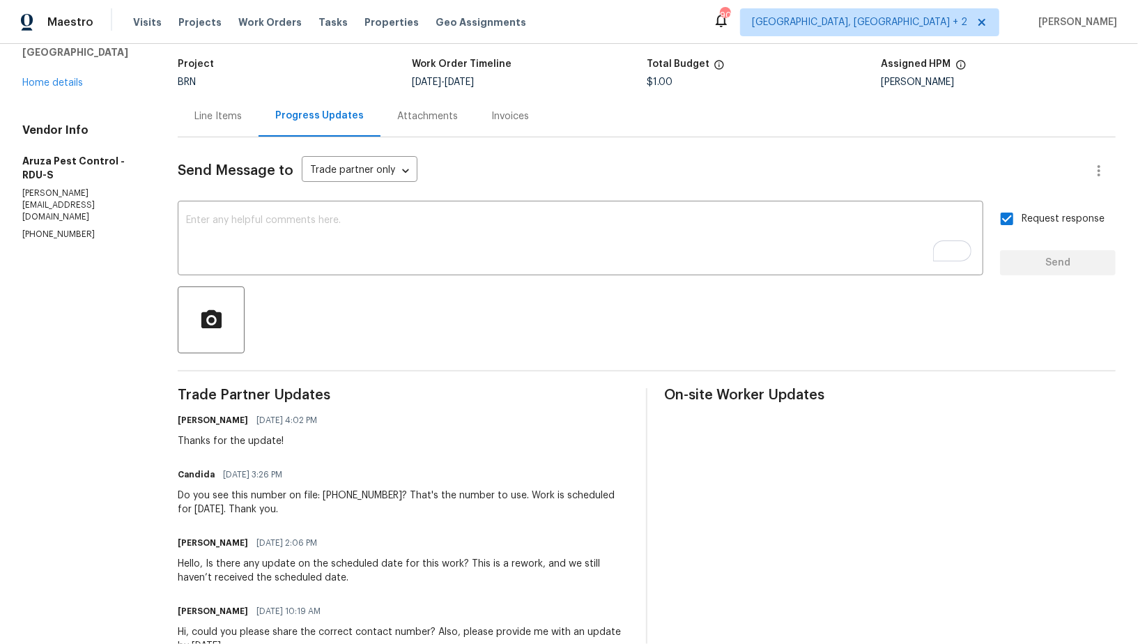
scroll to position [85, 0]
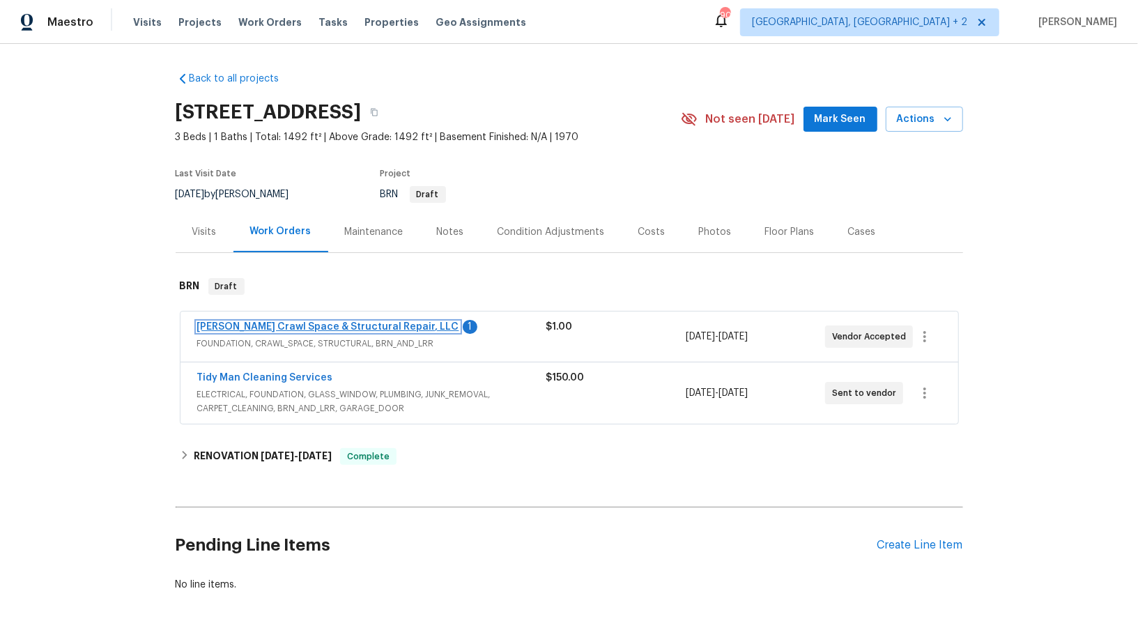
click at [266, 325] on link "[PERSON_NAME] Crawl Space & Structural Repair, LLC" at bounding box center [328, 327] width 262 height 10
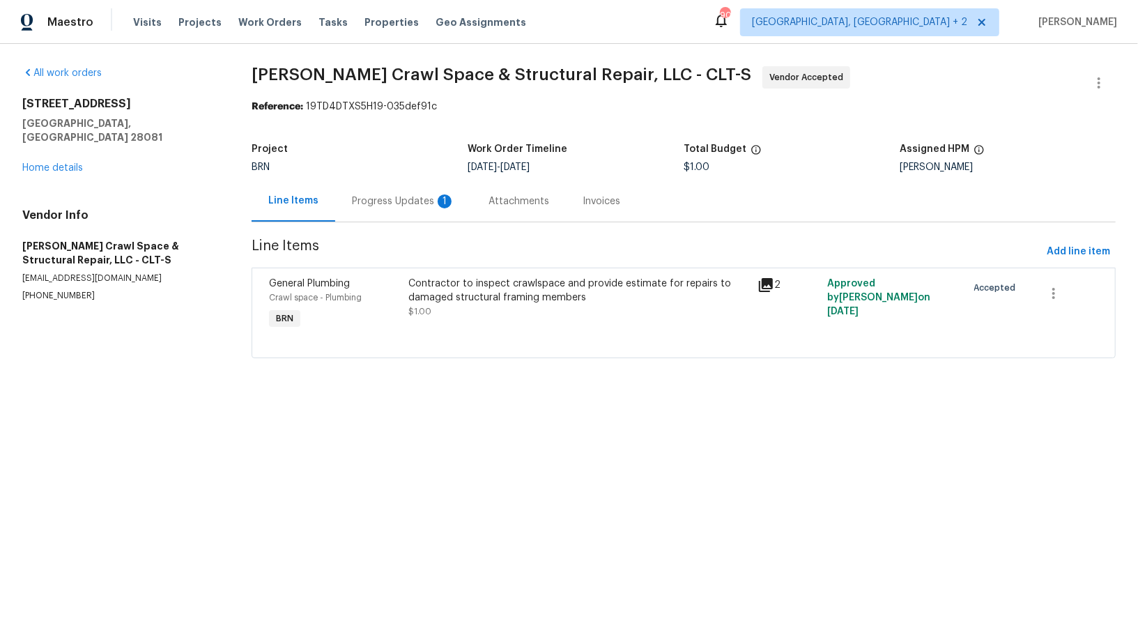
click at [363, 210] on div "Progress Updates 1" at bounding box center [403, 200] width 137 height 41
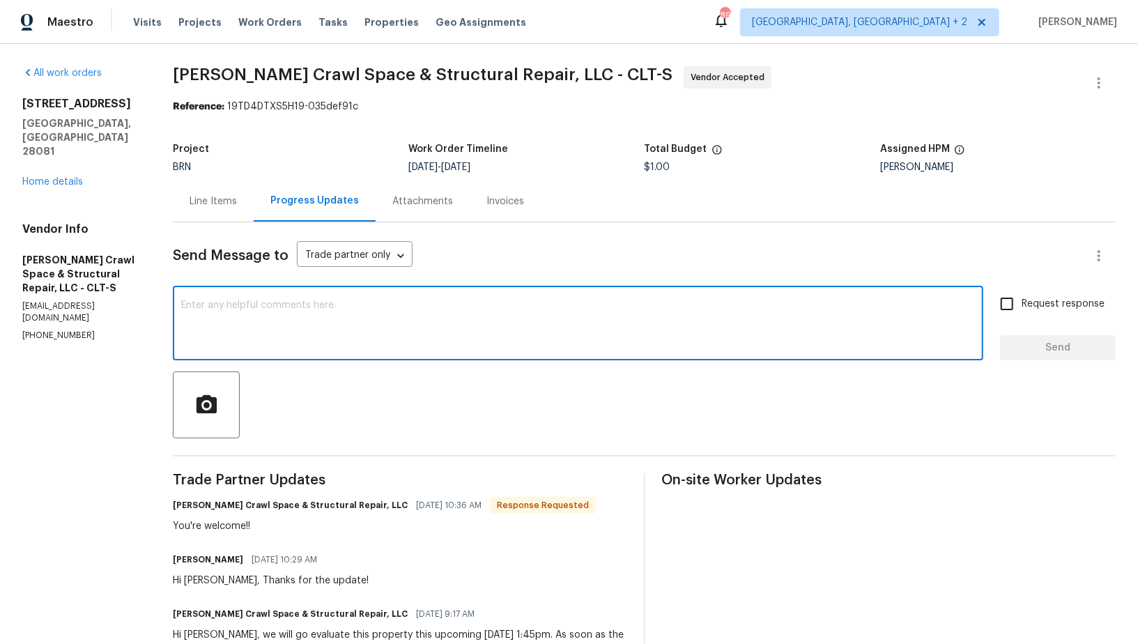
drag, startPoint x: 334, startPoint y: 332, endPoint x: 334, endPoint y: 317, distance: 15.3
click at [334, 332] on textarea at bounding box center [578, 324] width 794 height 49
click at [61, 177] on link "Home details" at bounding box center [52, 182] width 61 height 10
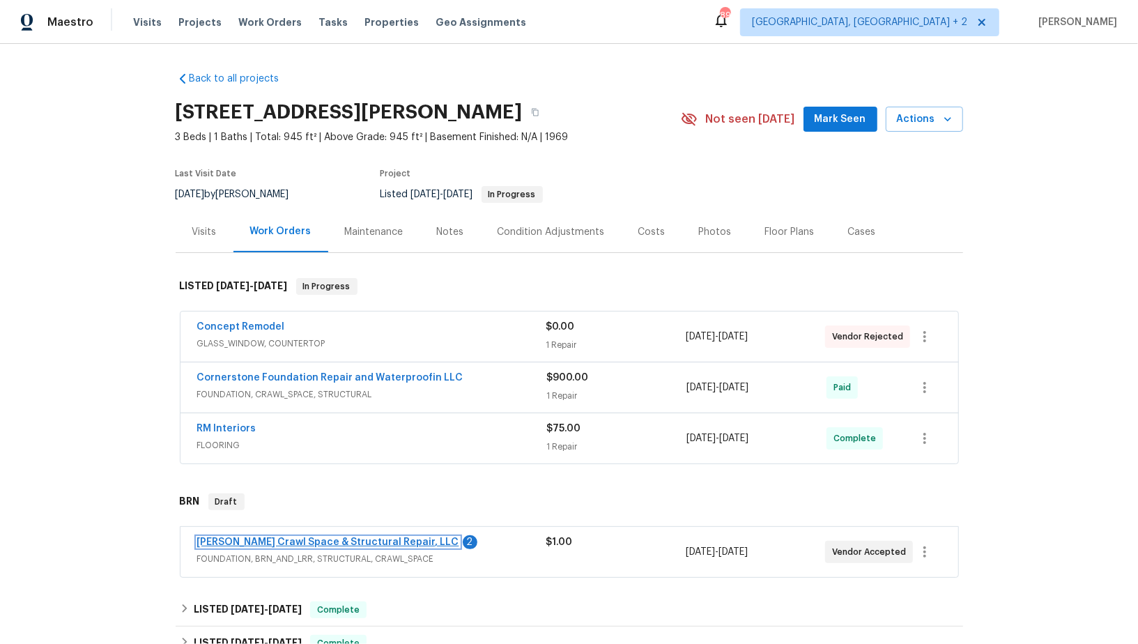
click at [325, 539] on link "[PERSON_NAME] Crawl Space & Structural Repair, LLC" at bounding box center [328, 542] width 262 height 10
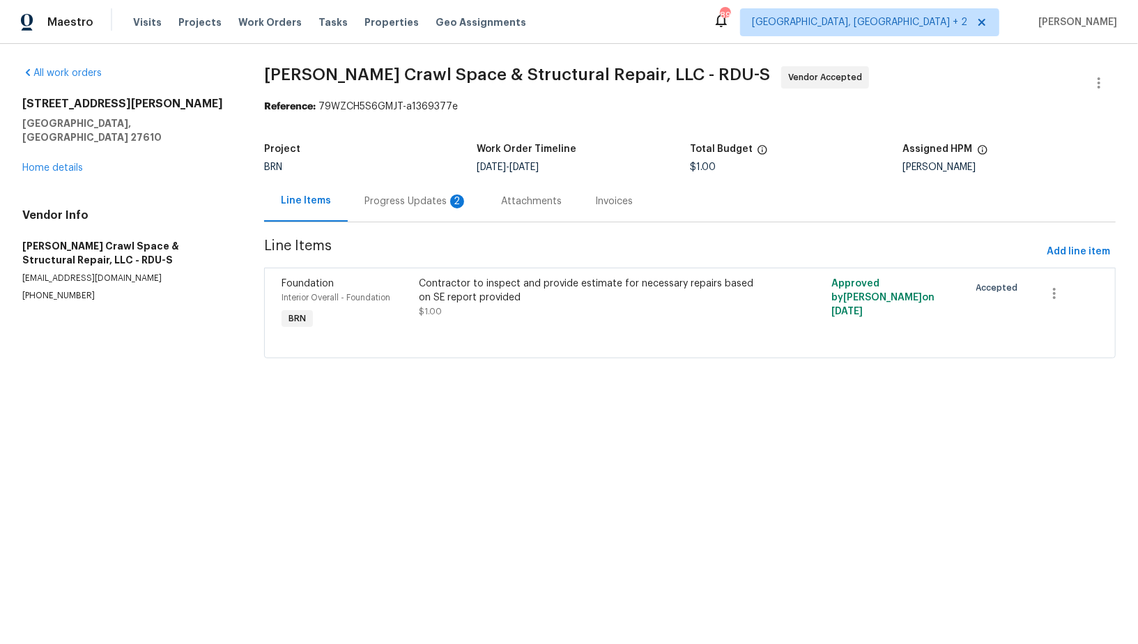
click at [376, 187] on div "Progress Updates 2" at bounding box center [416, 200] width 137 height 41
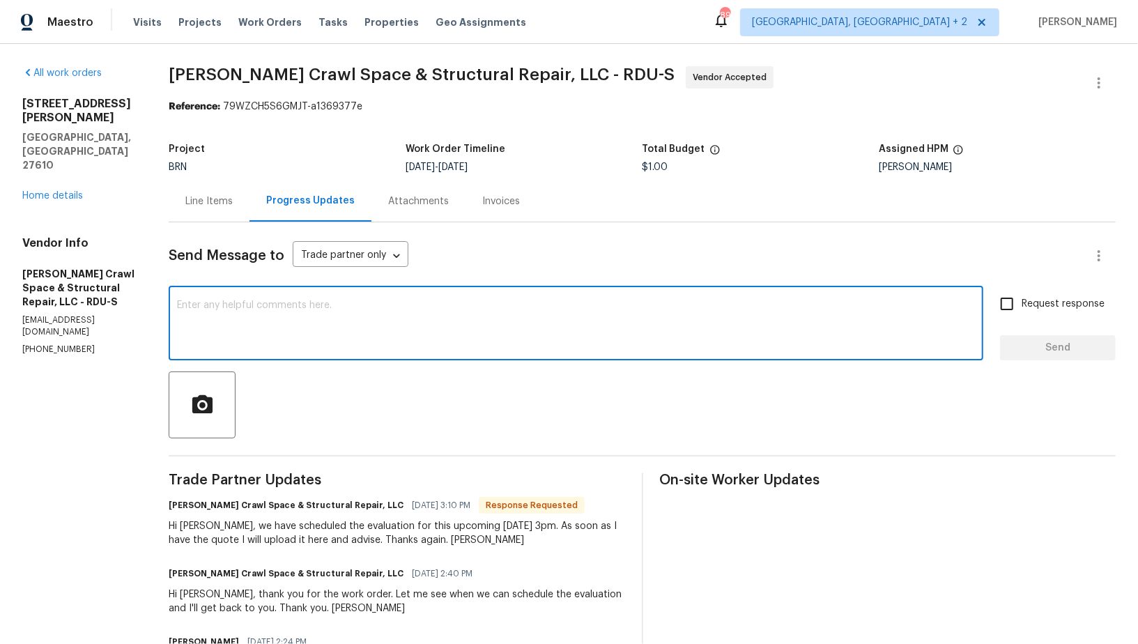
click at [365, 329] on textarea at bounding box center [576, 324] width 798 height 49
type textarea "Great, Thank you!"
click at [1021, 314] on input "Request response" at bounding box center [1006, 303] width 29 height 29
checkbox input "true"
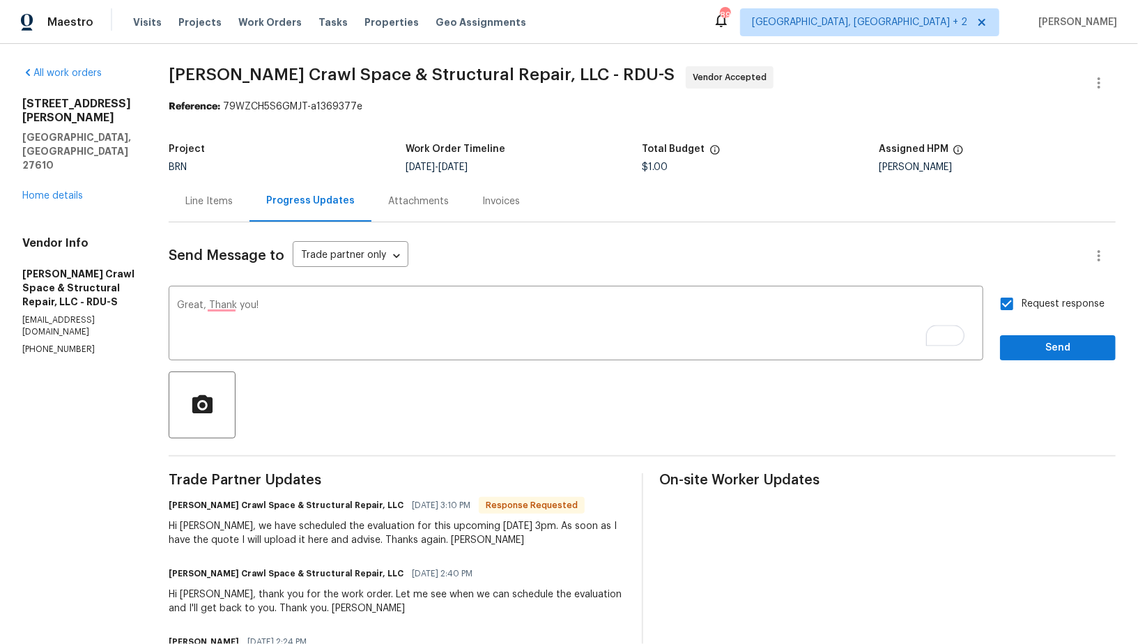
click at [1041, 366] on div "Send Message to Trade partner only Trade partner only ​ Great, Thank you! x ​ R…" at bounding box center [642, 475] width 947 height 506
click at [1035, 360] on div "Send Message to Trade partner only Trade partner only ​ Great, Thank you! x ​ R…" at bounding box center [642, 475] width 947 height 506
click at [1026, 346] on span "Send" at bounding box center [1057, 347] width 93 height 17
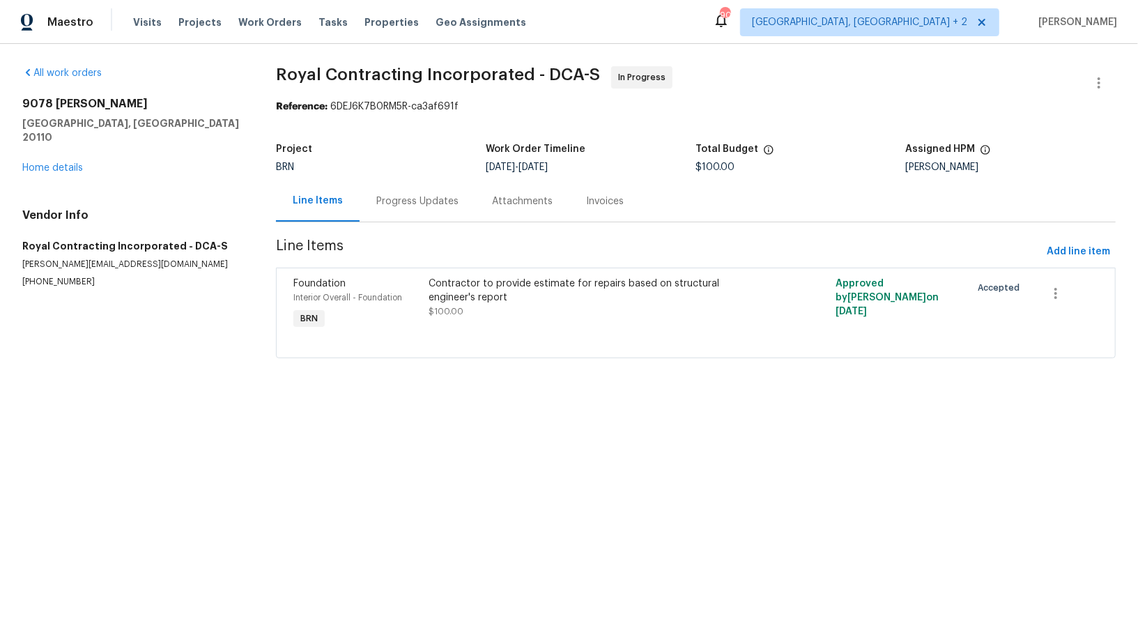
click at [385, 216] on div "Progress Updates" at bounding box center [418, 200] width 116 height 41
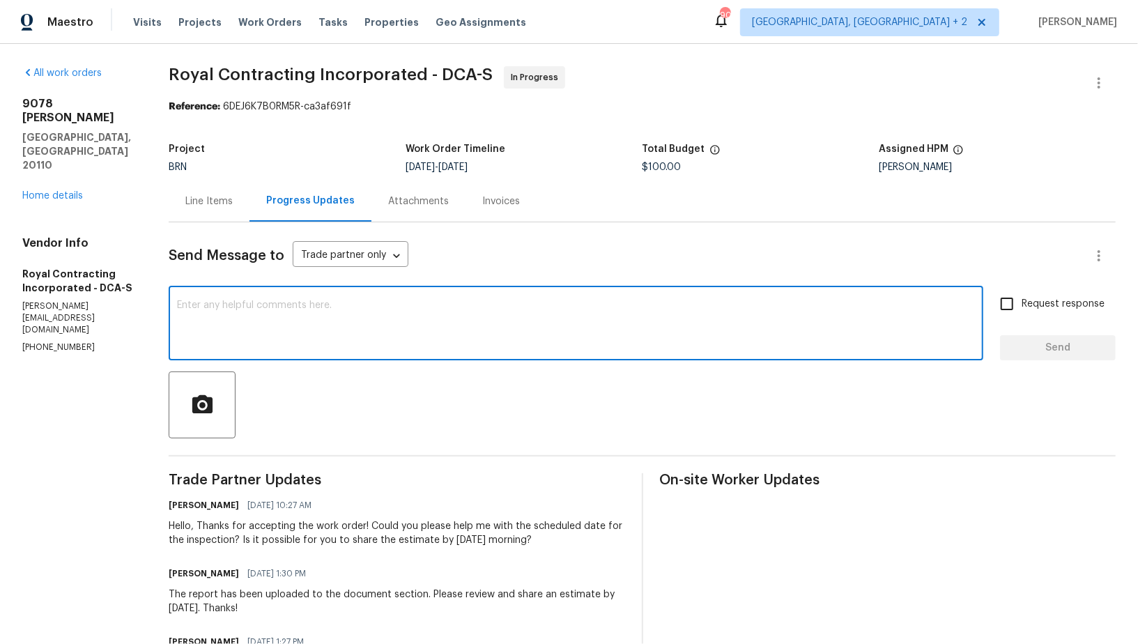
click at [387, 308] on textarea at bounding box center [576, 324] width 798 height 49
click at [219, 305] on textarea "Hey, Please update me on this. We are closing this property [DATE][DATE]." at bounding box center [576, 324] width 798 height 49
type textarea "Hey, please update me on this. We are closing this property [DATE][DATE]."
click at [1007, 307] on input "Request response" at bounding box center [1006, 303] width 29 height 29
checkbox input "true"
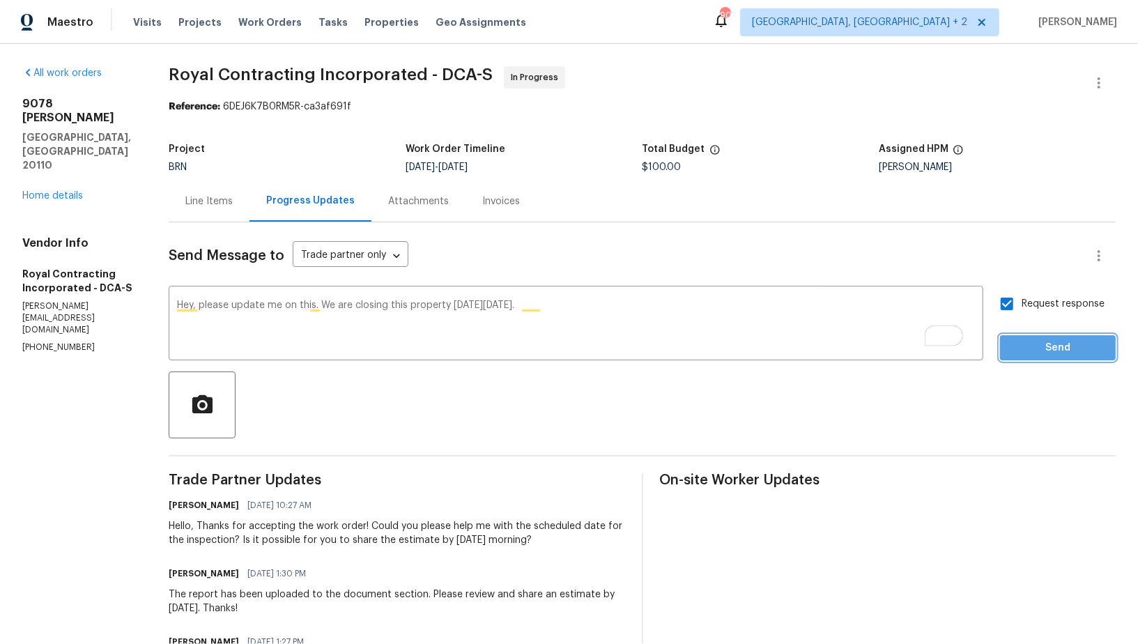
click at [1040, 350] on span "Send" at bounding box center [1057, 347] width 93 height 17
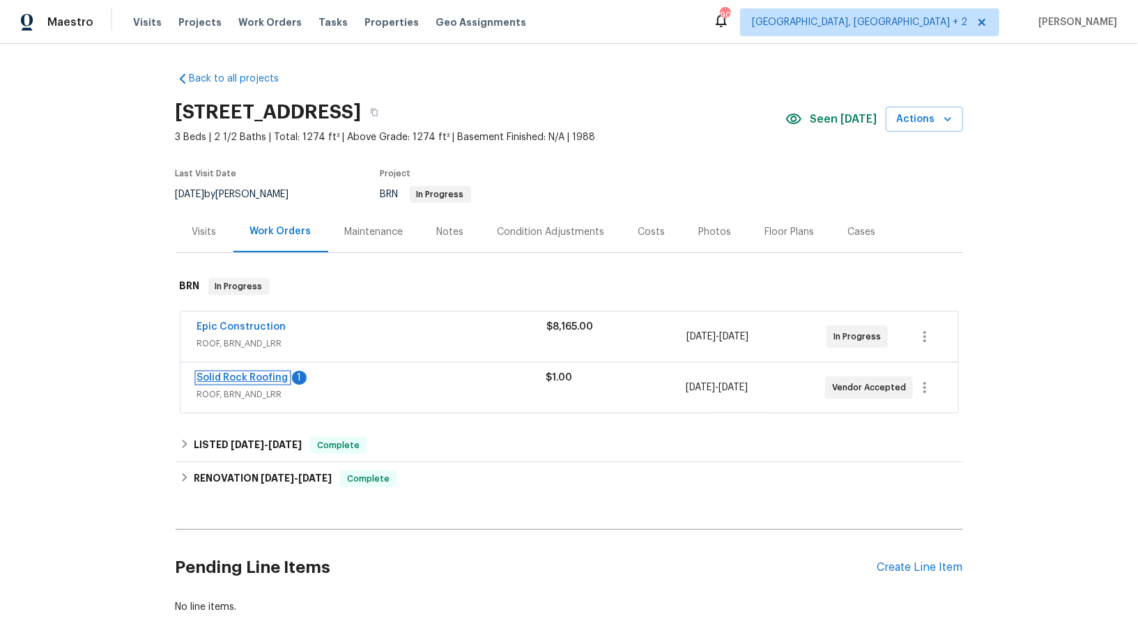
click at [247, 378] on link "Solid Rock Roofing" at bounding box center [242, 378] width 91 height 10
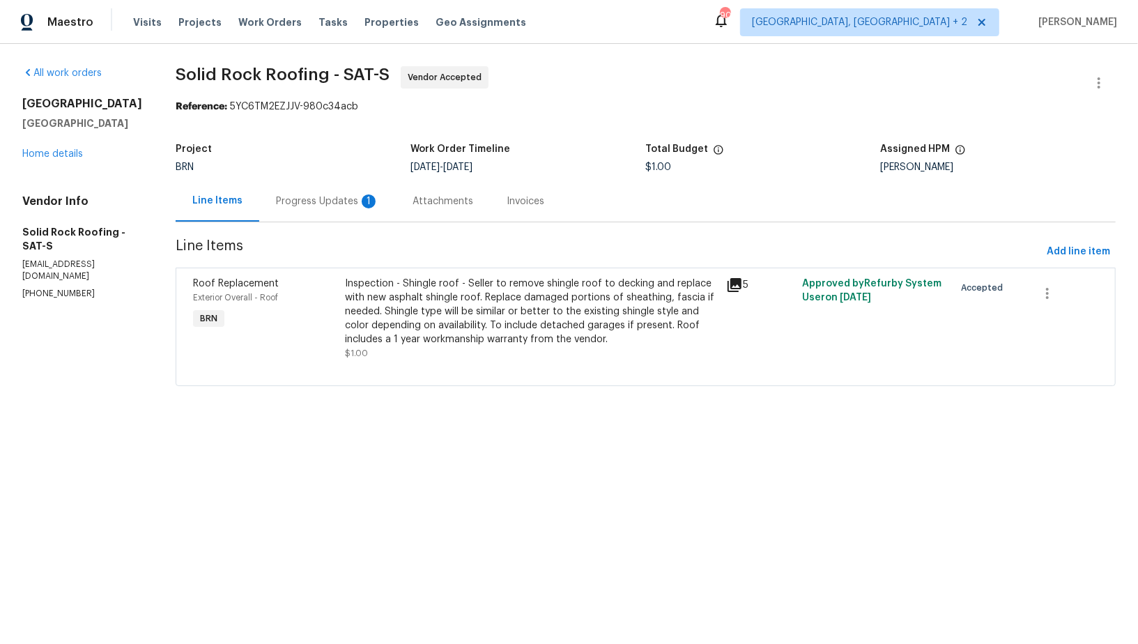
click at [366, 207] on div "Progress Updates 1" at bounding box center [327, 200] width 137 height 41
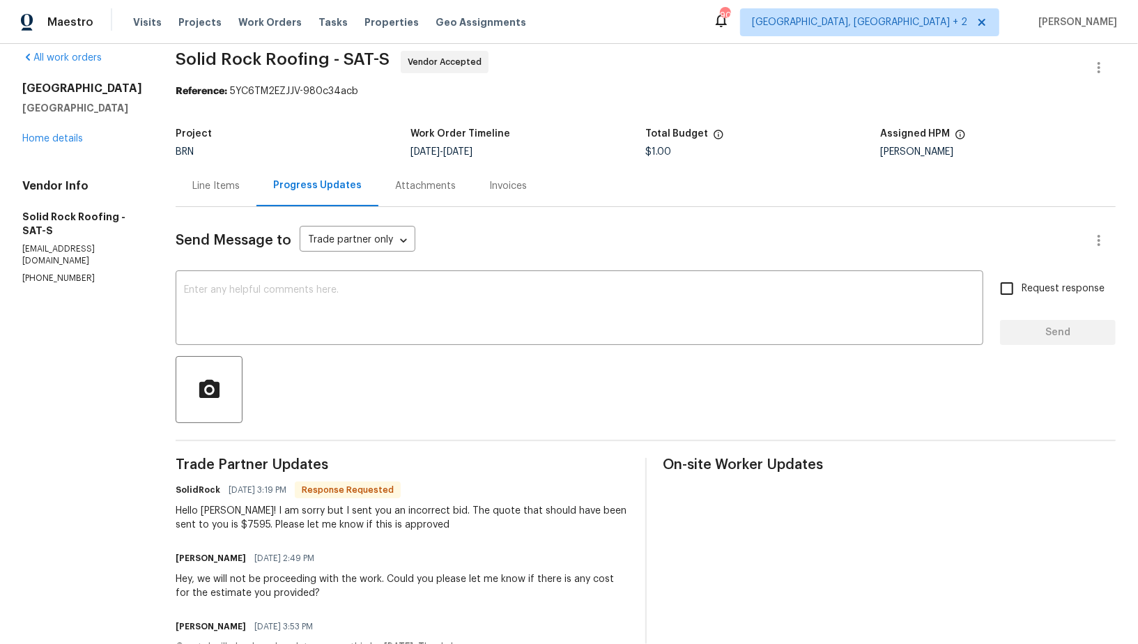
scroll to position [12, 0]
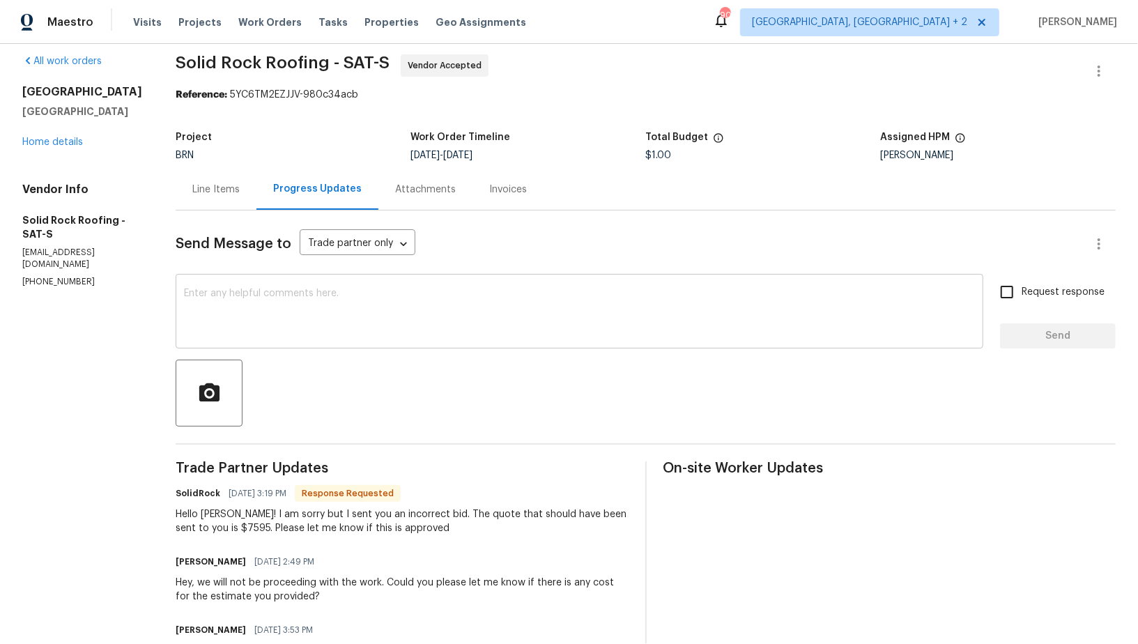
click at [249, 300] on textarea at bounding box center [579, 312] width 791 height 49
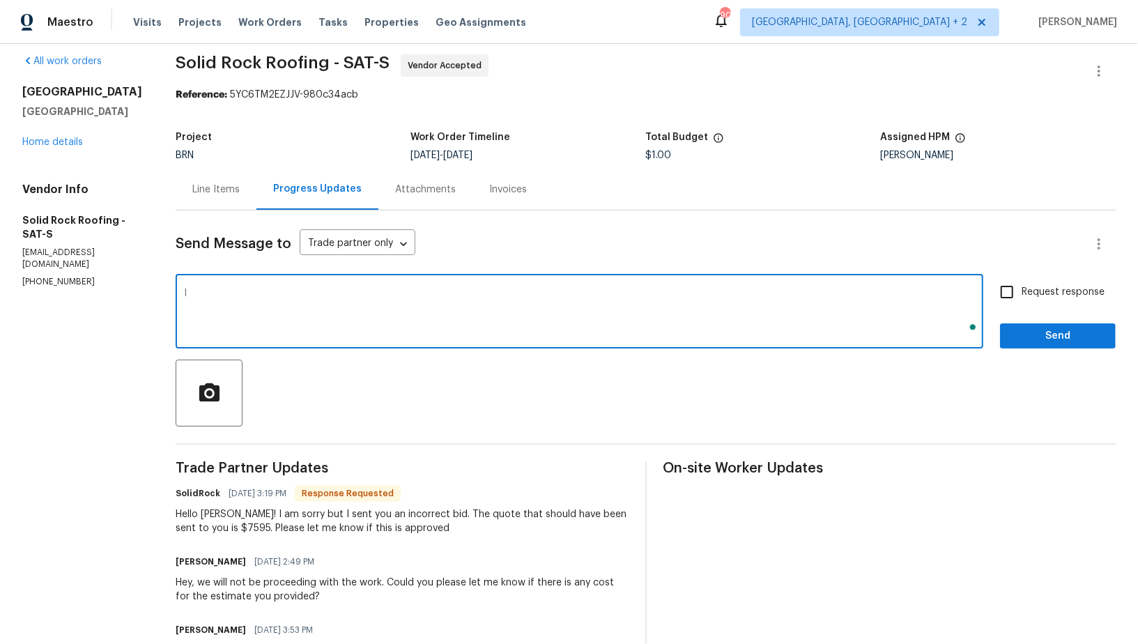
type textarea "I"
type textarea "Hey, I will have another work order assigned to you but this has already been g…"
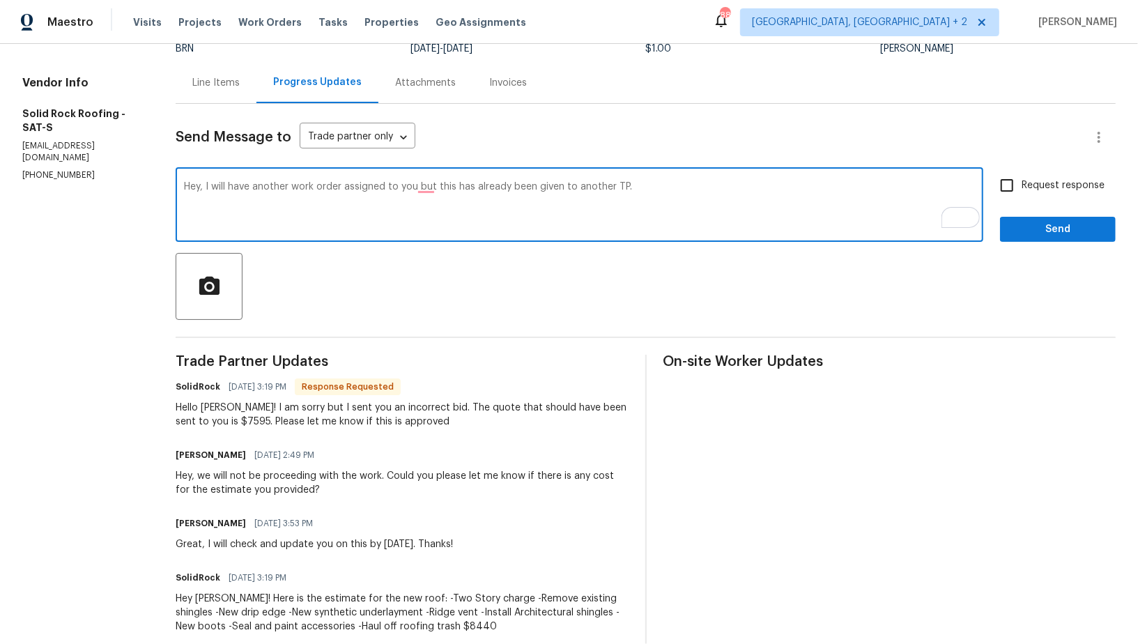
scroll to position [74, 0]
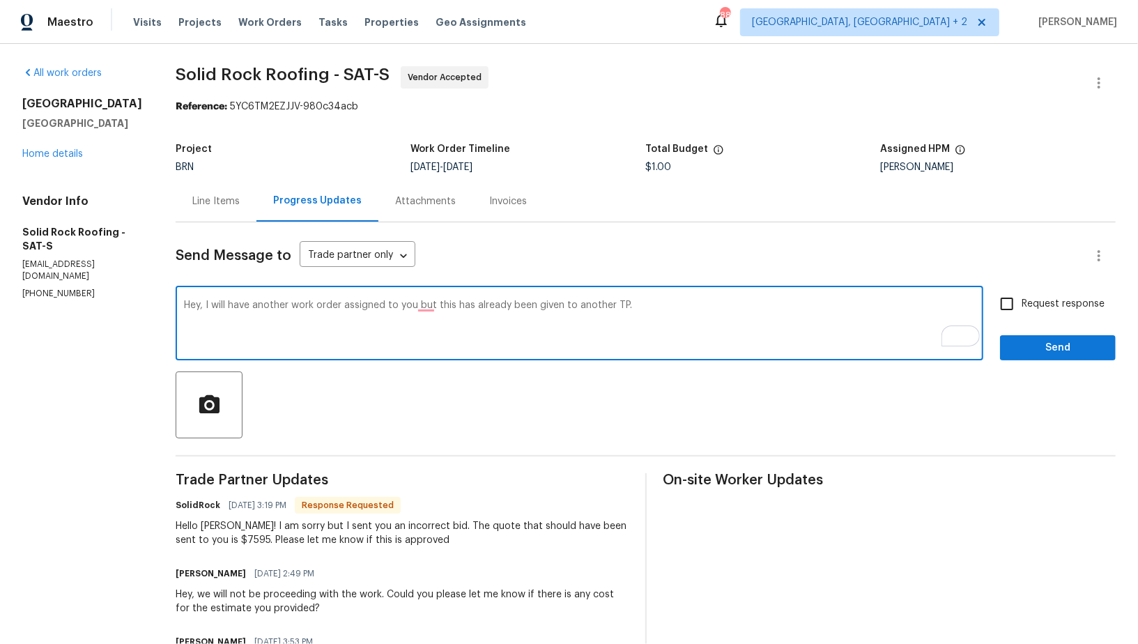
click at [622, 319] on textarea "Hey, I will have another work order assigned to you but this has already been g…" at bounding box center [579, 324] width 791 height 49
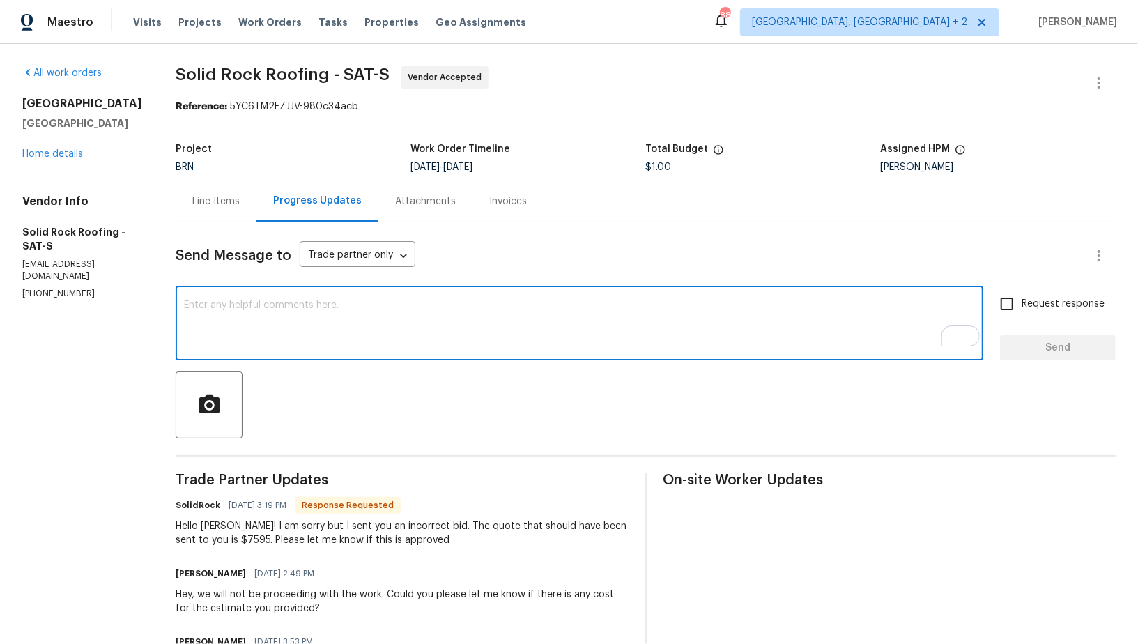
paste textarea "Hey, I’ll be assigning another work order to you, but this one has already been…"
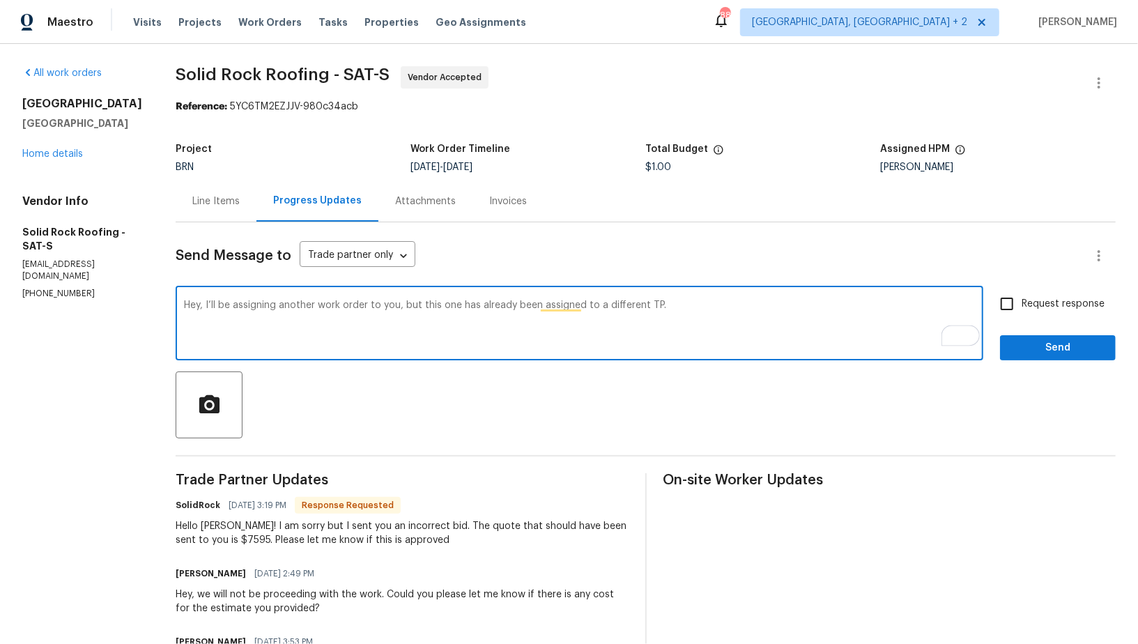
click at [698, 304] on textarea "Hey, I’ll be assigning another work order to you, but this one has already been…" at bounding box center [579, 324] width 791 height 49
type textarea "Hey, I’ll be assigning another work order to you, but this one has already been…"
click at [1010, 314] on input "Request response" at bounding box center [1006, 303] width 29 height 29
checkbox input "true"
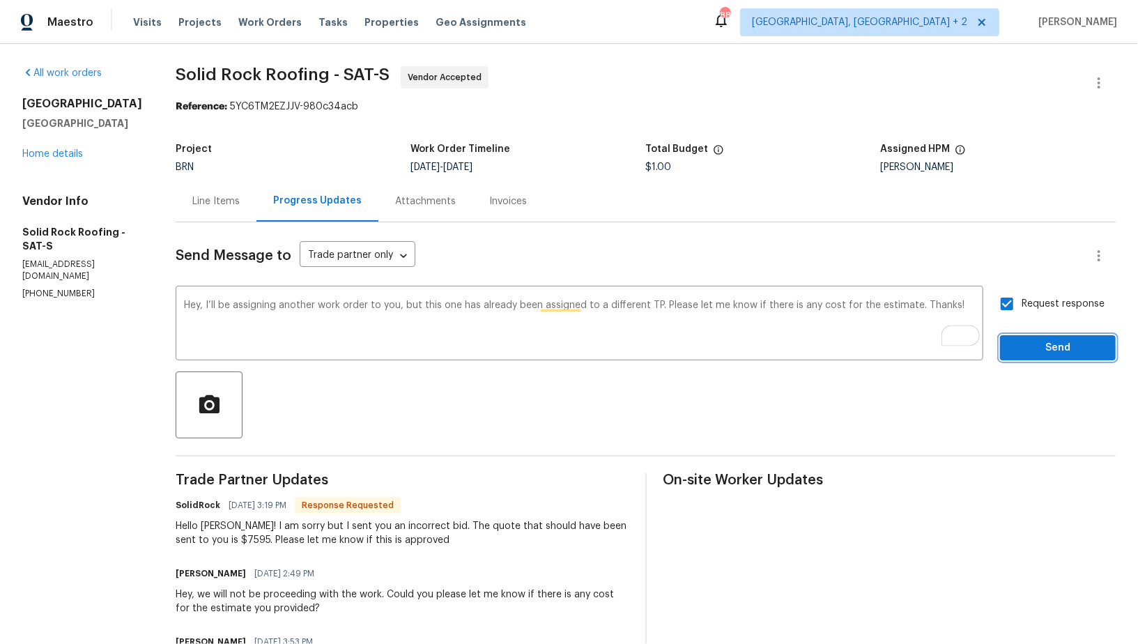
click at [1028, 355] on span "Send" at bounding box center [1057, 347] width 93 height 17
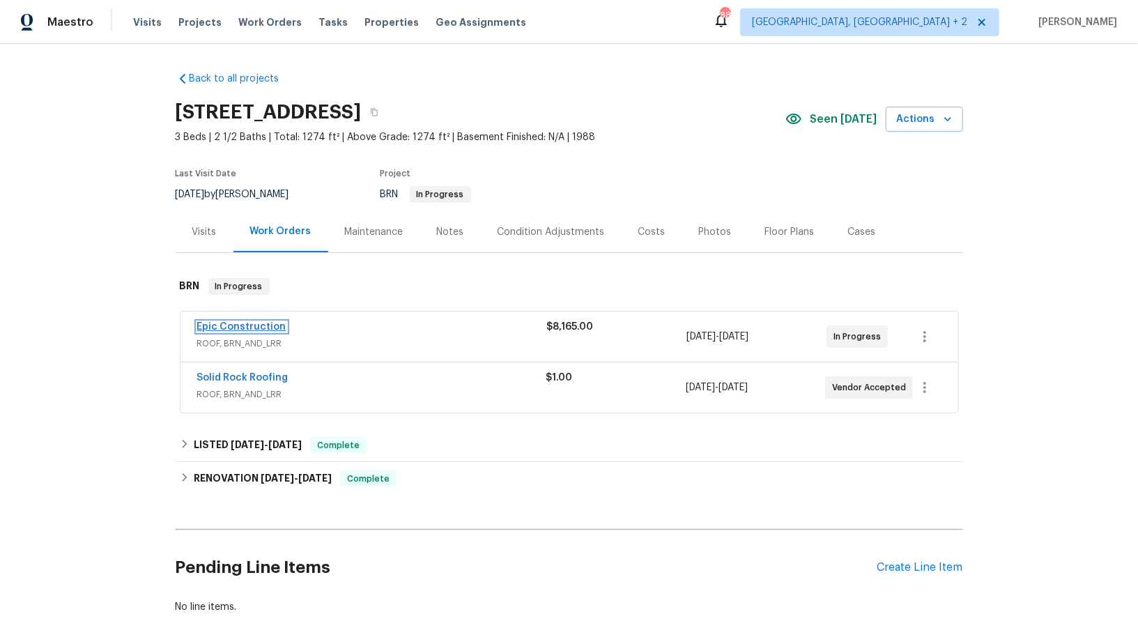
click at [240, 329] on link "Epic Construction" at bounding box center [241, 327] width 89 height 10
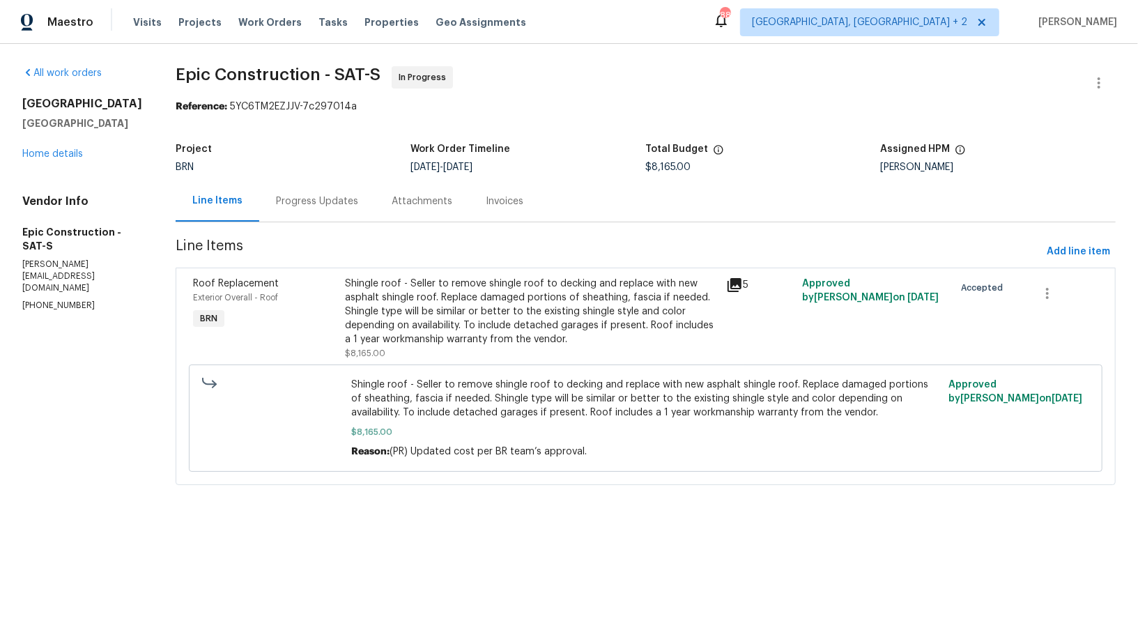
click at [326, 214] on div "Progress Updates" at bounding box center [317, 200] width 116 height 41
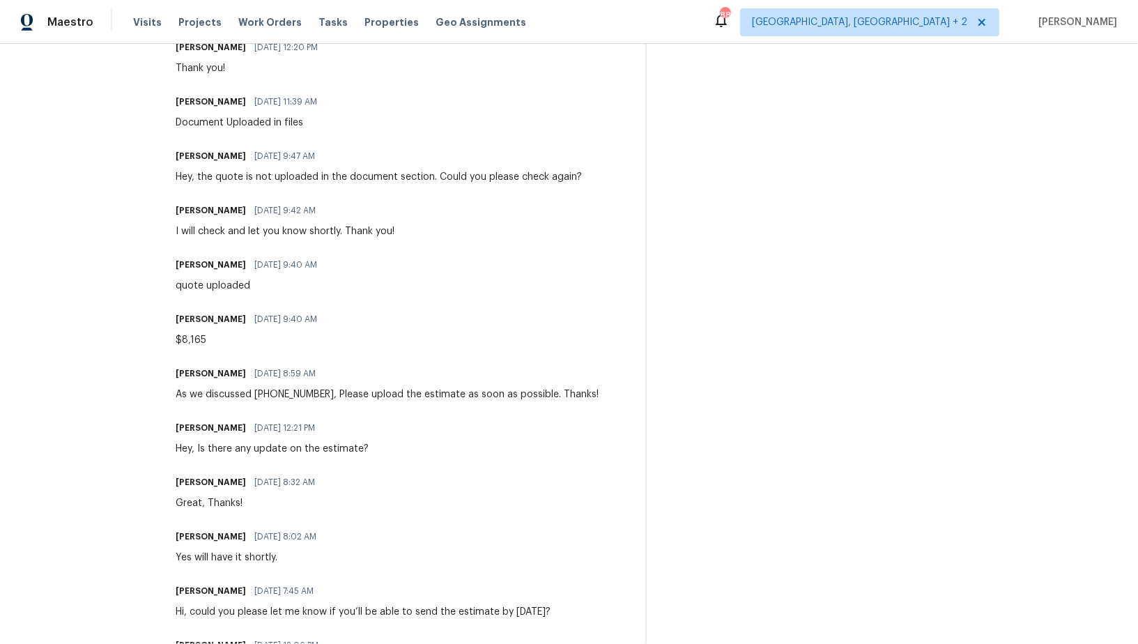
scroll to position [513, 0]
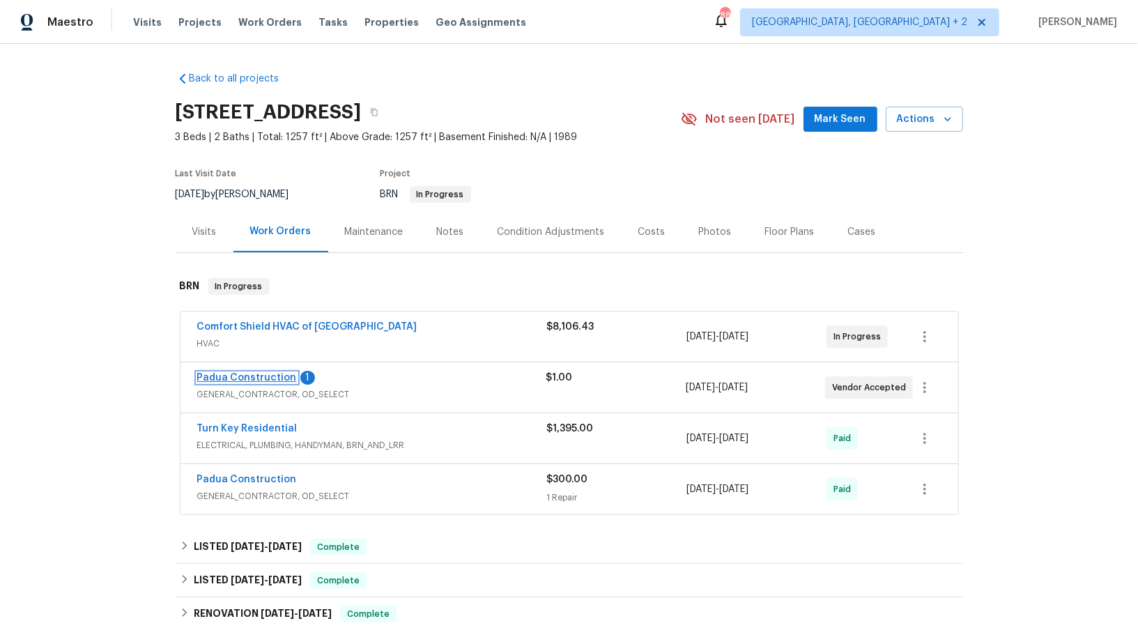
click at [254, 377] on link "Padua Construction" at bounding box center [247, 378] width 100 height 10
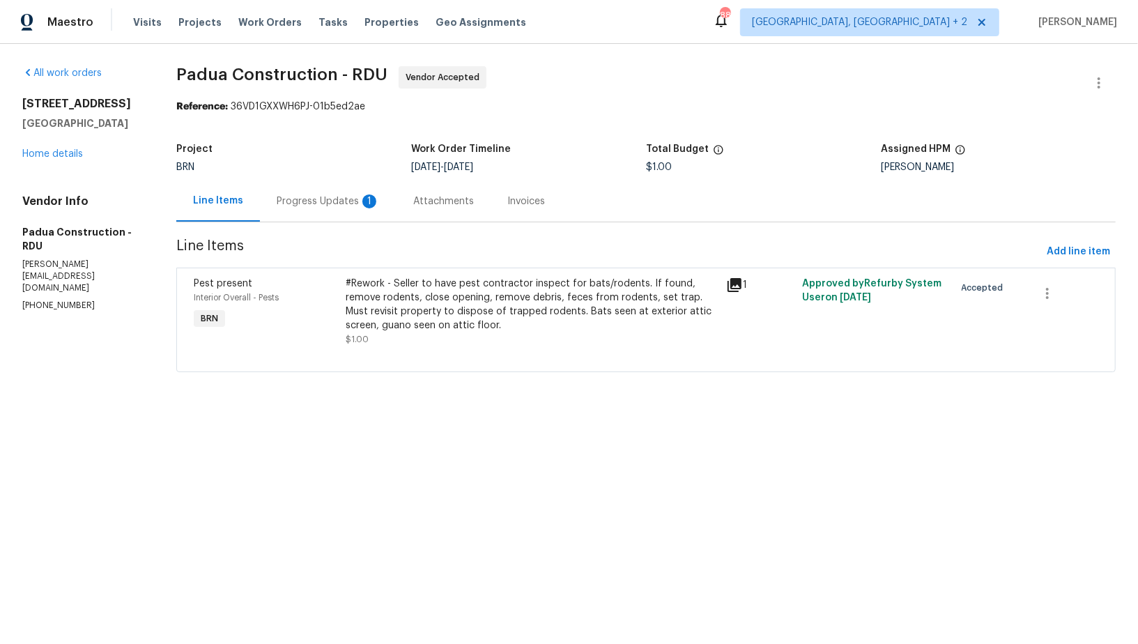
click at [388, 196] on div "Progress Updates 1" at bounding box center [328, 200] width 137 height 41
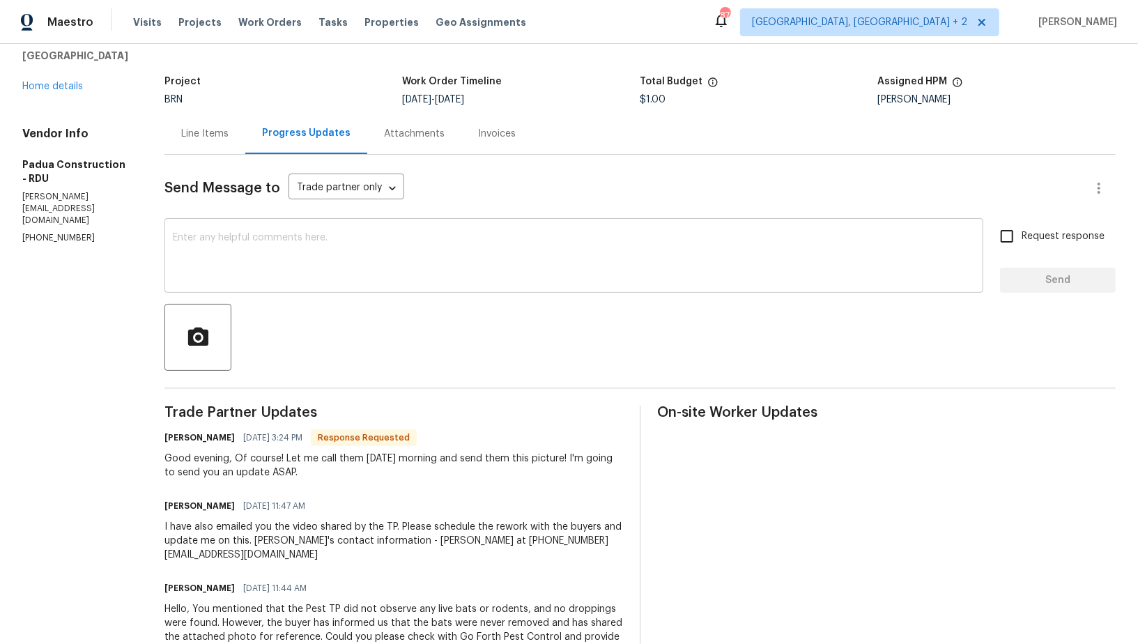
scroll to position [65, 0]
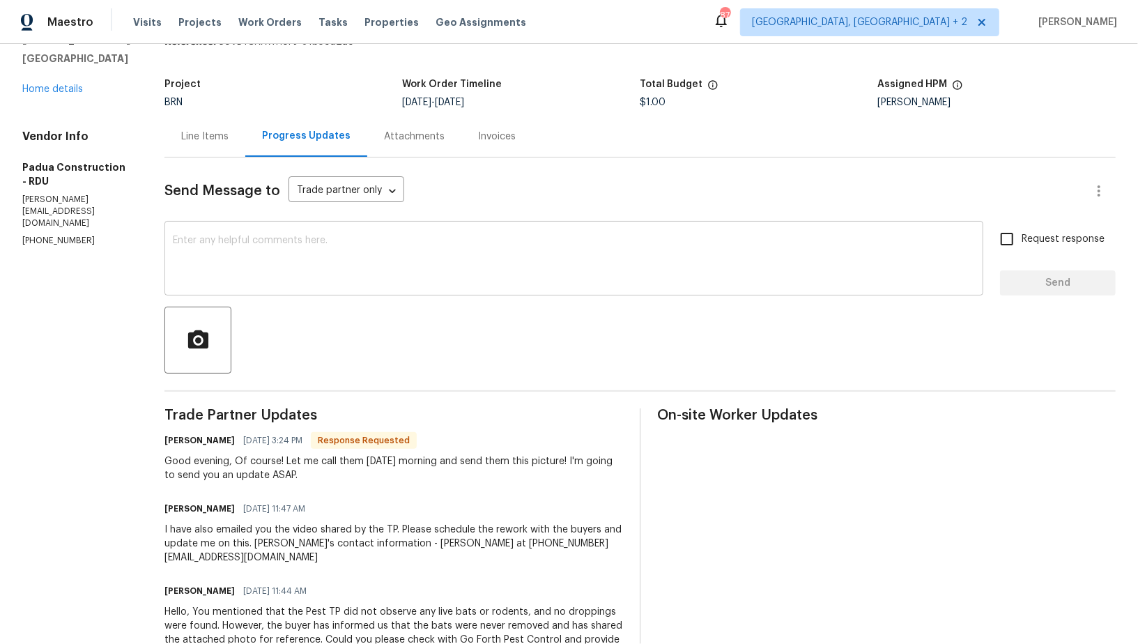
click at [335, 261] on textarea at bounding box center [574, 259] width 802 height 49
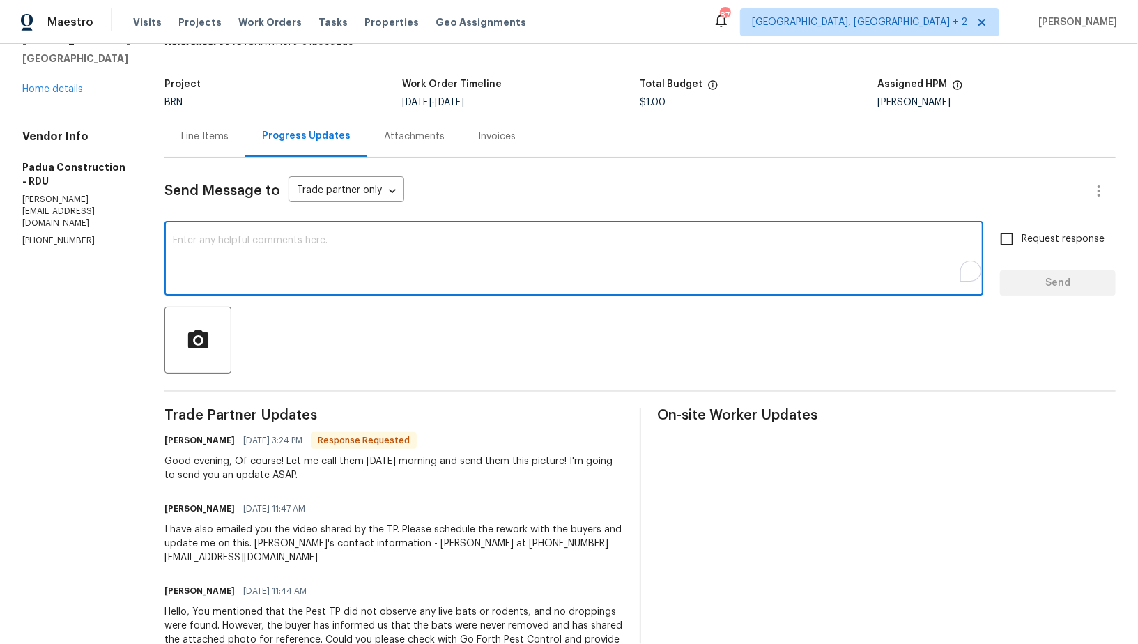
scroll to position [120, 0]
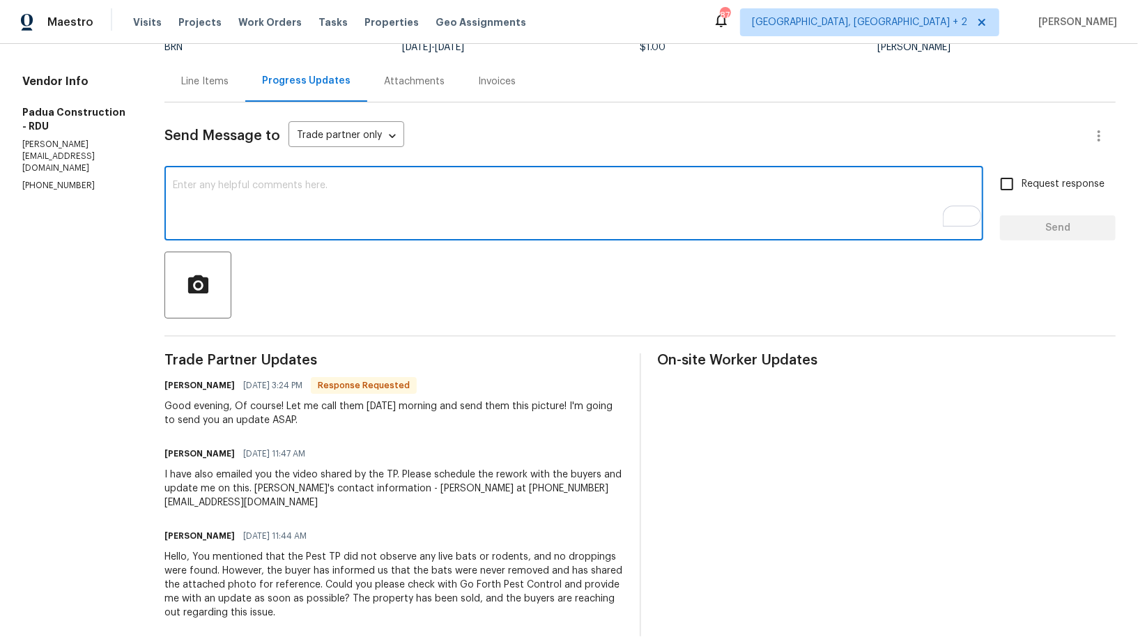
click at [336, 190] on textarea "To enrich screen reader interactions, please activate Accessibility in Grammarl…" at bounding box center [574, 204] width 802 height 49
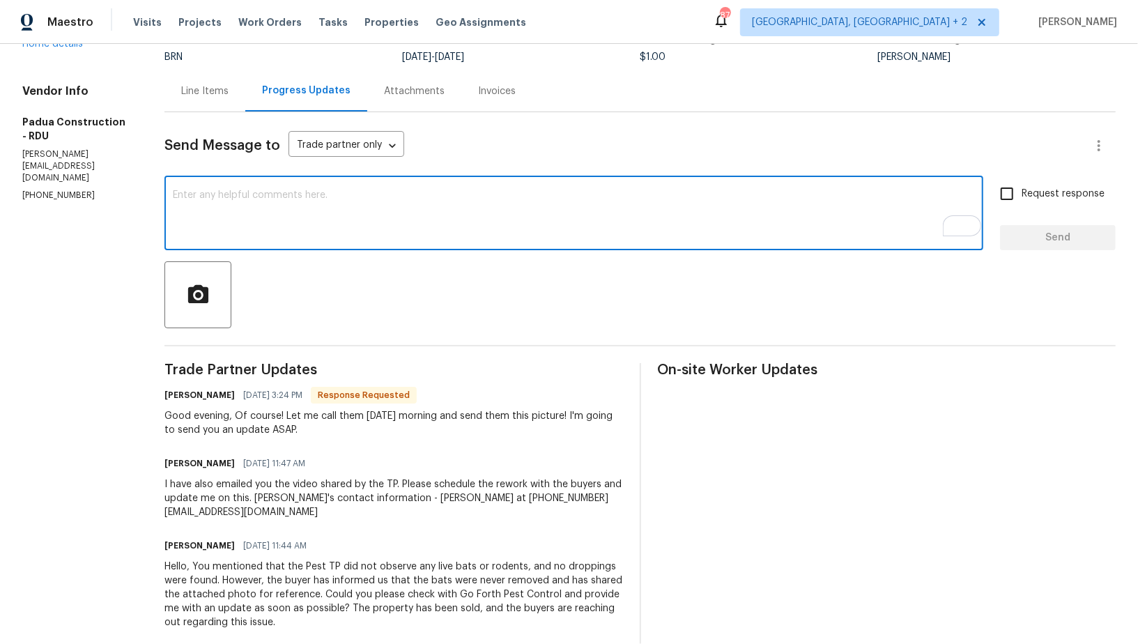
click at [348, 192] on textarea "To enrich screen reader interactions, please activate Accessibility in Grammarl…" at bounding box center [574, 214] width 802 height 49
type textarea "Hey Juan, Please update me on this by tomorrow. Thanks!"
click at [1003, 196] on input "Request response" at bounding box center [1006, 193] width 29 height 29
checkbox input "true"
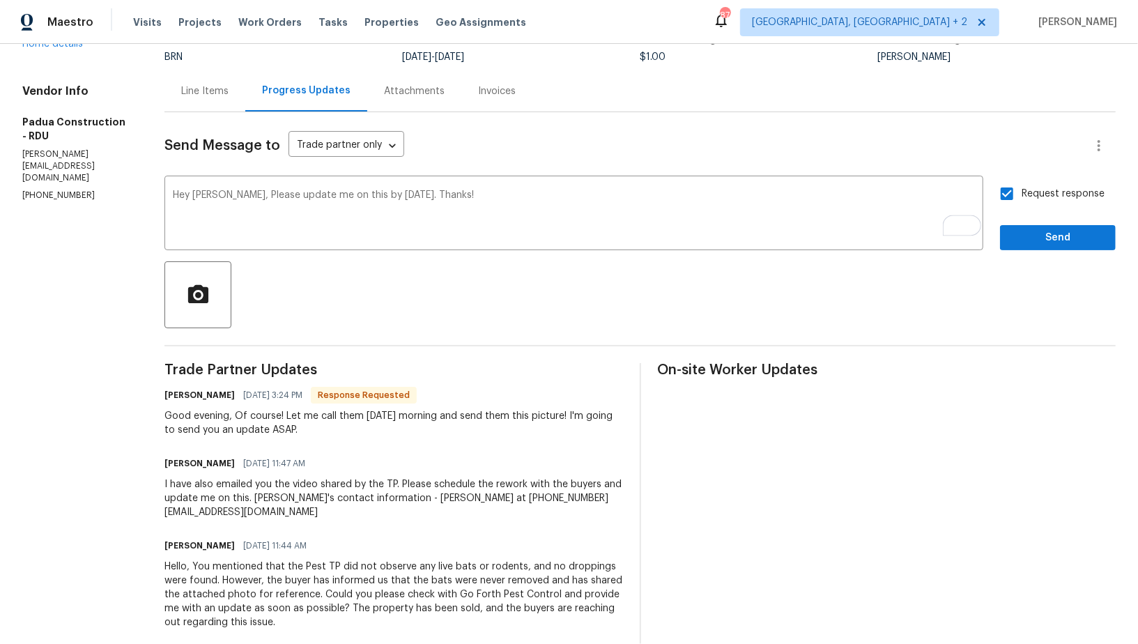
click at [1030, 221] on div "Request response Send" at bounding box center [1058, 214] width 116 height 71
click at [1027, 234] on span "Send" at bounding box center [1057, 237] width 93 height 17
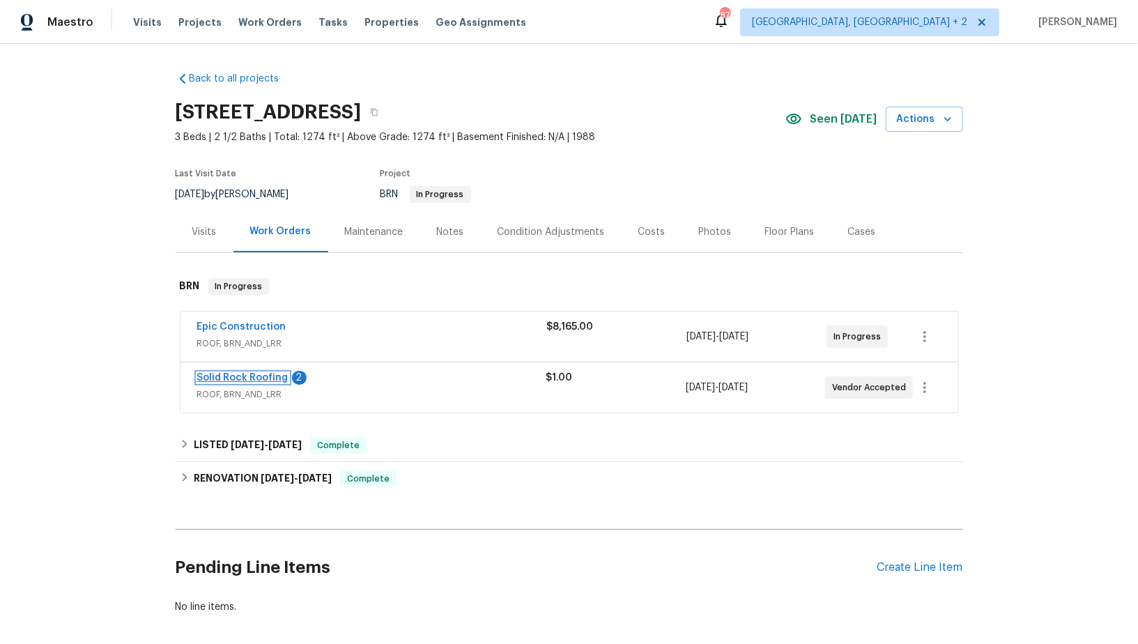
click at [219, 380] on link "Solid Rock Roofing" at bounding box center [242, 378] width 91 height 10
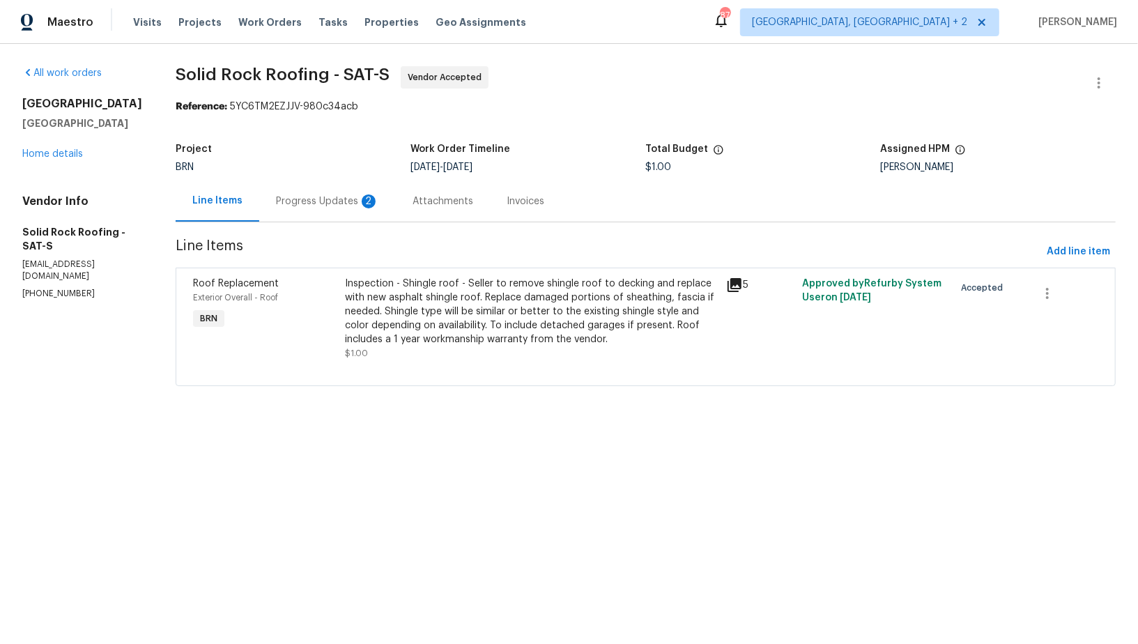
click at [343, 192] on div "Progress Updates 2" at bounding box center [327, 200] width 137 height 41
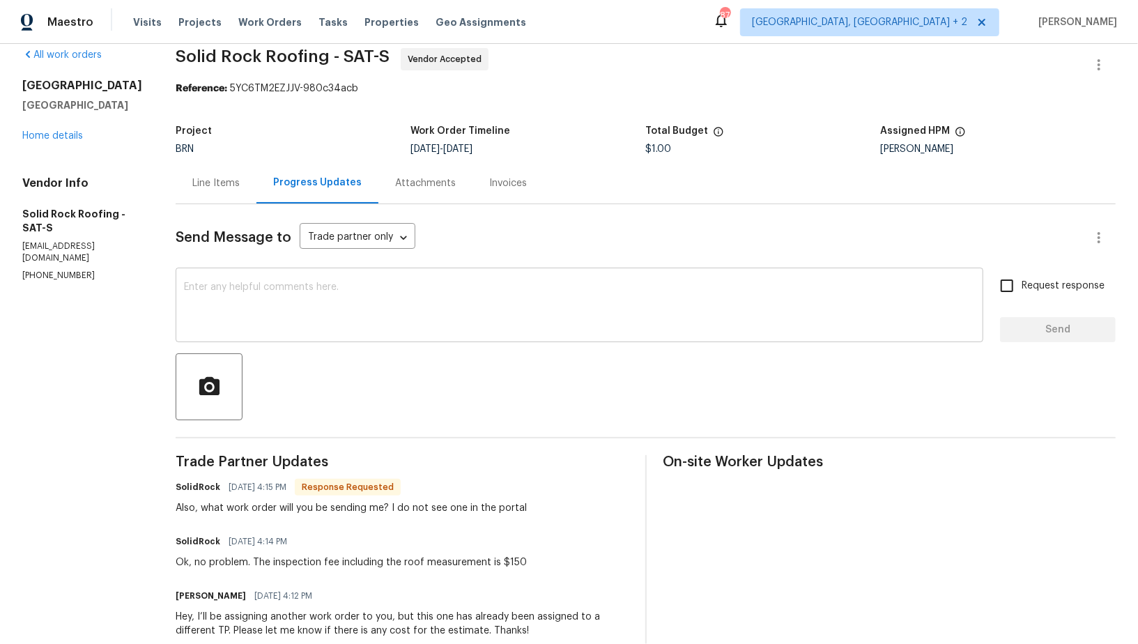
scroll to position [19, 0]
click at [322, 330] on div "x ​" at bounding box center [580, 305] width 808 height 71
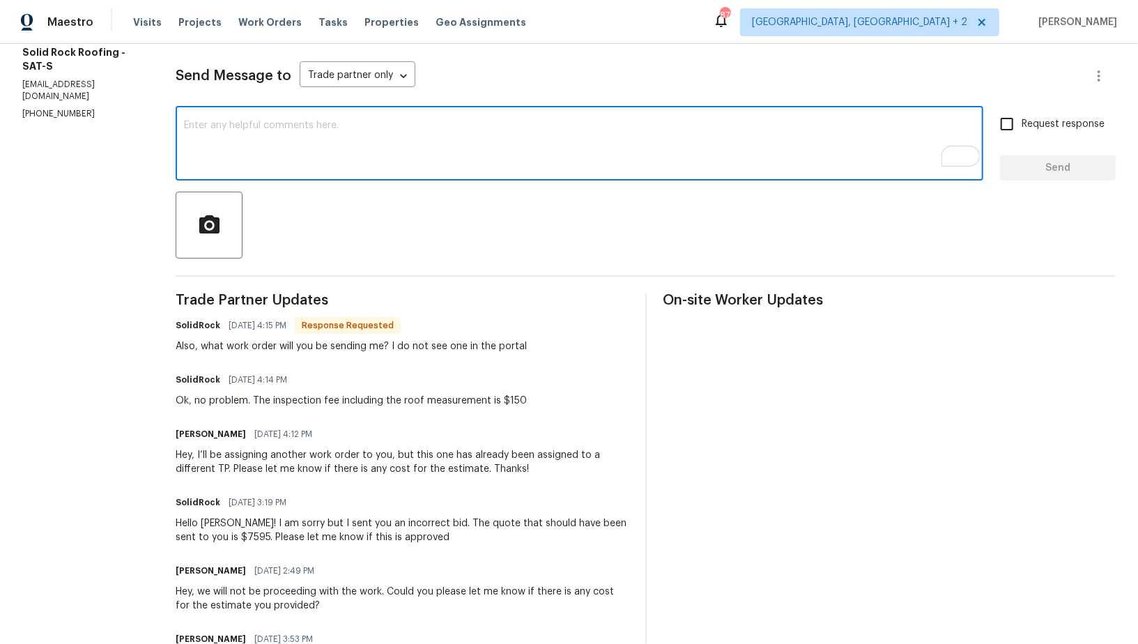
scroll to position [0, 0]
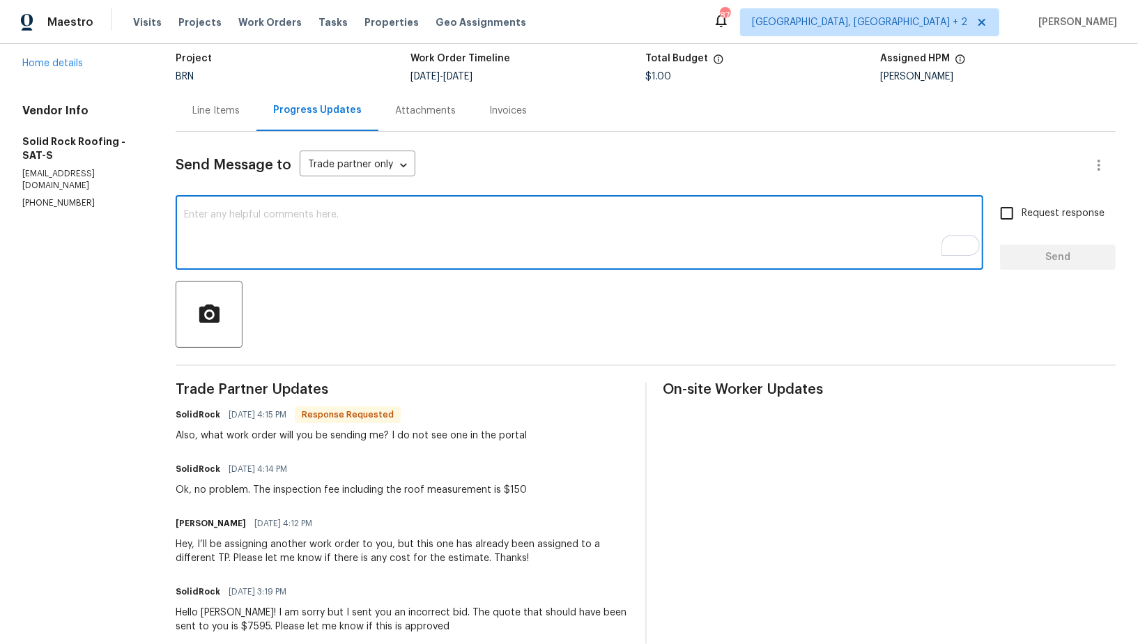
click at [281, 235] on textarea "To enrich screen reader interactions, please activate Accessibility in Grammarl…" at bounding box center [579, 234] width 791 height 49
click at [217, 118] on div "Line Items" at bounding box center [216, 110] width 81 height 41
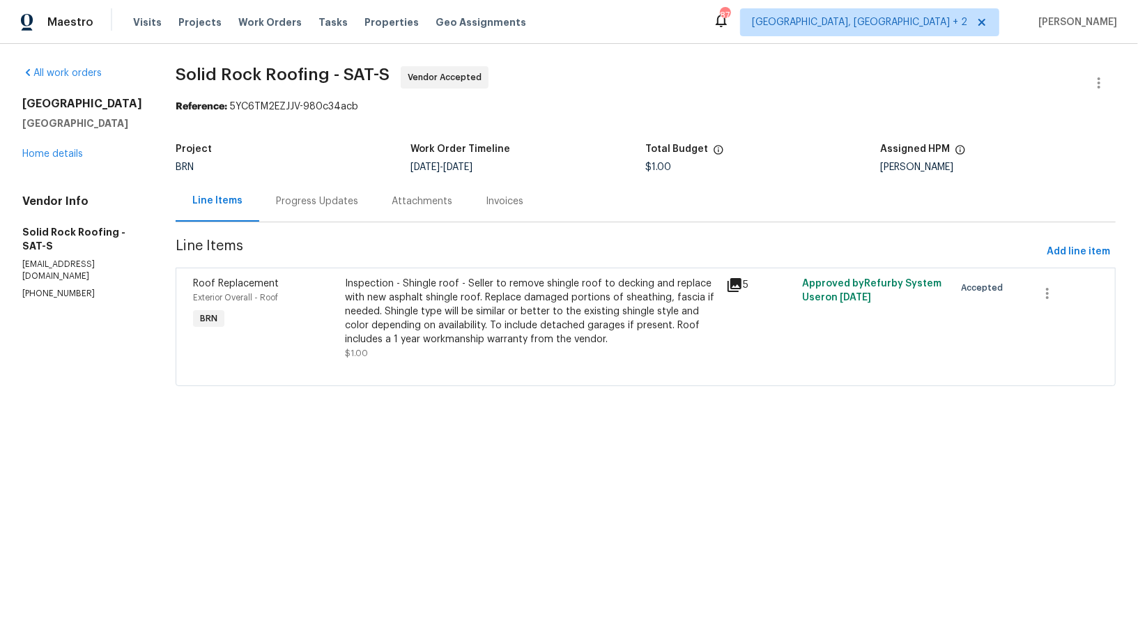
click at [452, 317] on div "Inspection - Shingle roof - Seller to remove shingle roof to decking and replac…" at bounding box center [532, 312] width 372 height 70
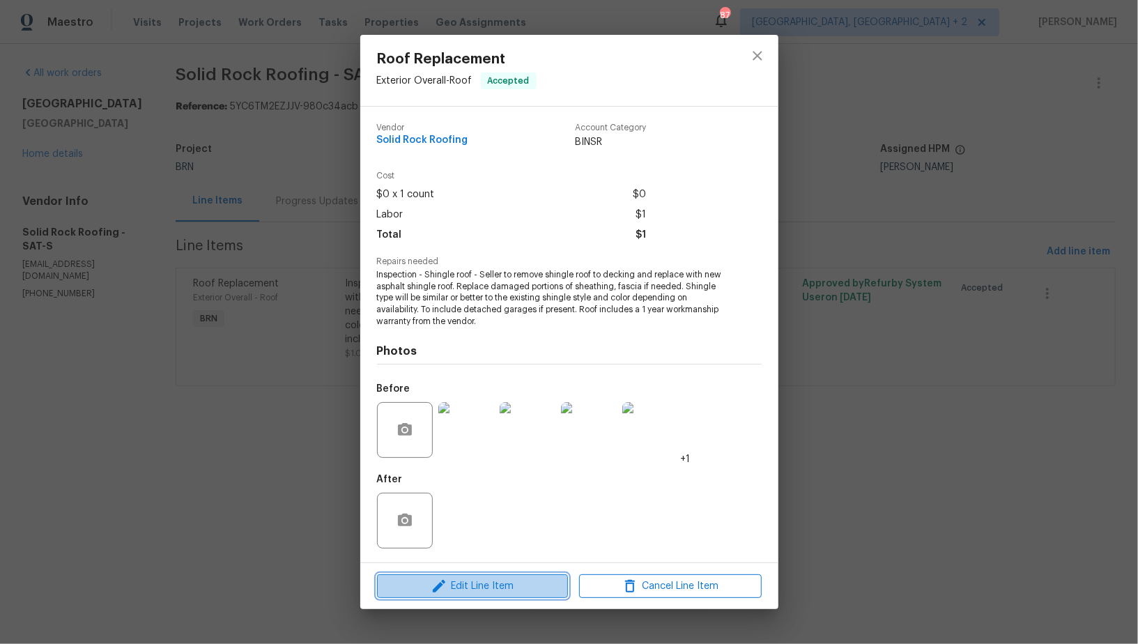
click at [482, 585] on span "Edit Line Item" at bounding box center [472, 586] width 183 height 17
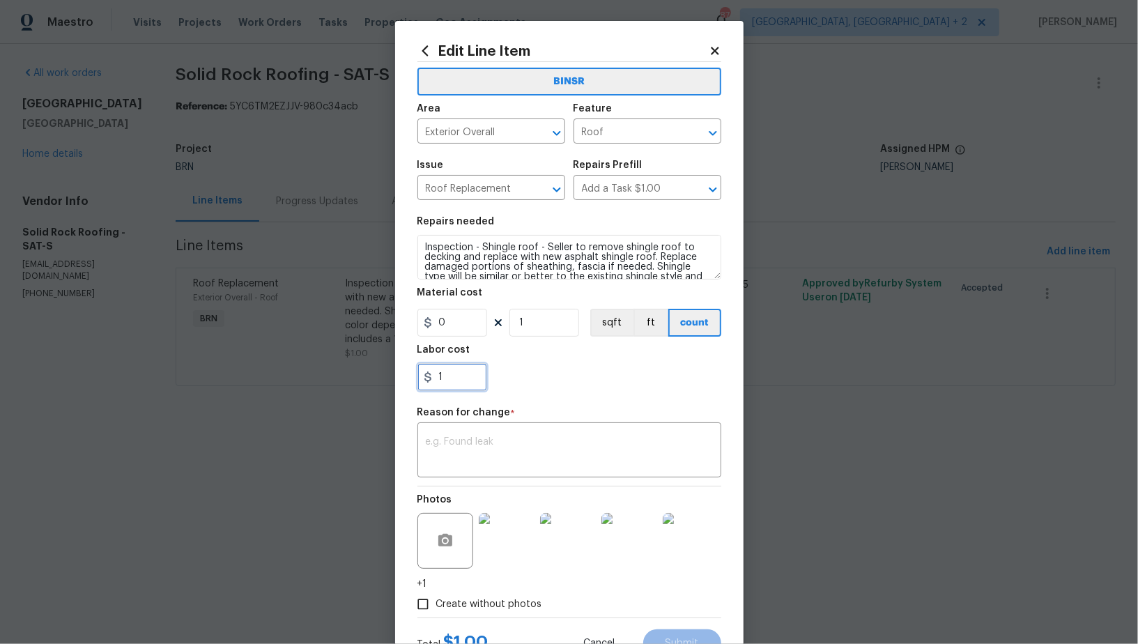
click at [457, 379] on input "1" at bounding box center [452, 377] width 70 height 28
type input "150"
click at [477, 456] on textarea at bounding box center [569, 451] width 287 height 29
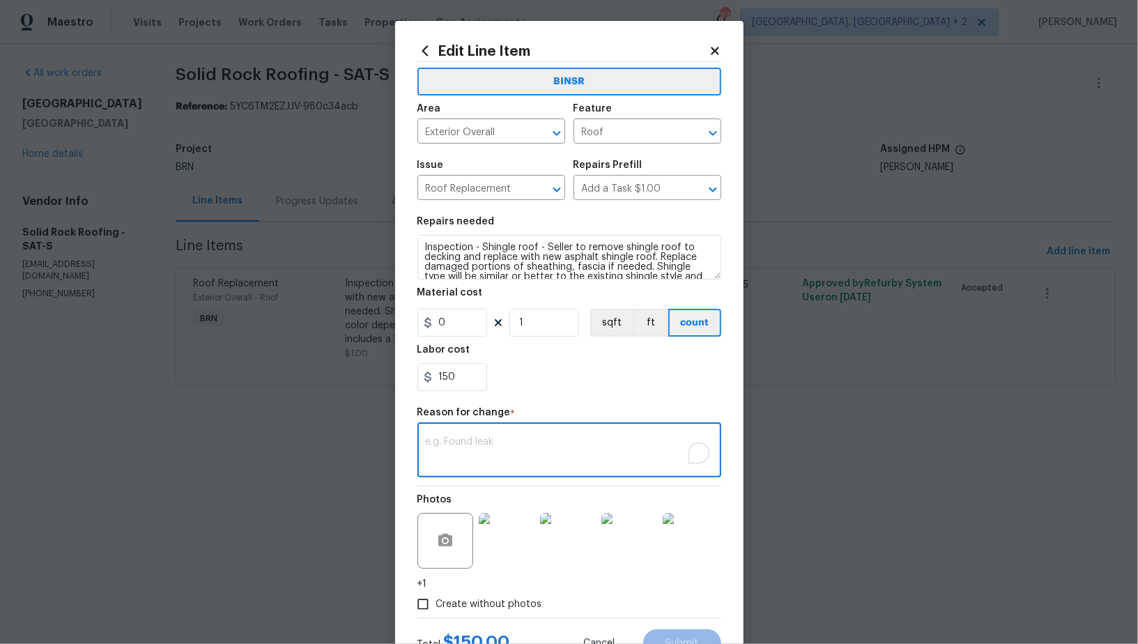
paste textarea "(PR) Updated per vendors final cost."
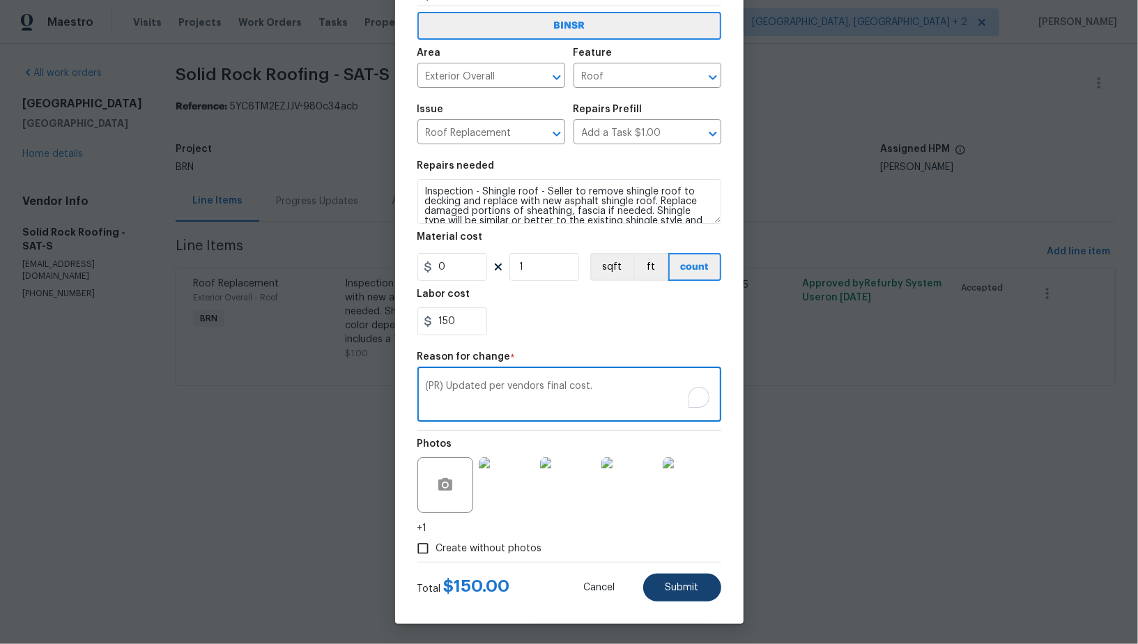
type textarea "(PR) Updated per vendors final cost."
click at [687, 596] on button "Submit" at bounding box center [682, 587] width 78 height 28
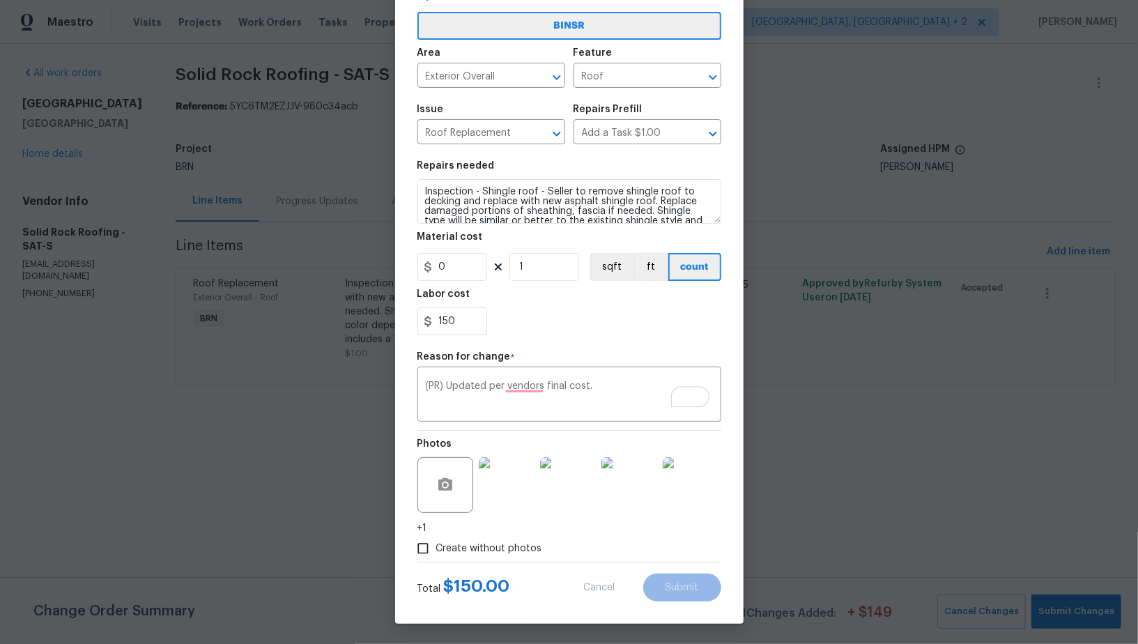
click at [1086, 425] on body "Maestro Visits Projects Work Orders Tasks Properties Geo Assignments 87 Albuque…" at bounding box center [569, 212] width 1138 height 425
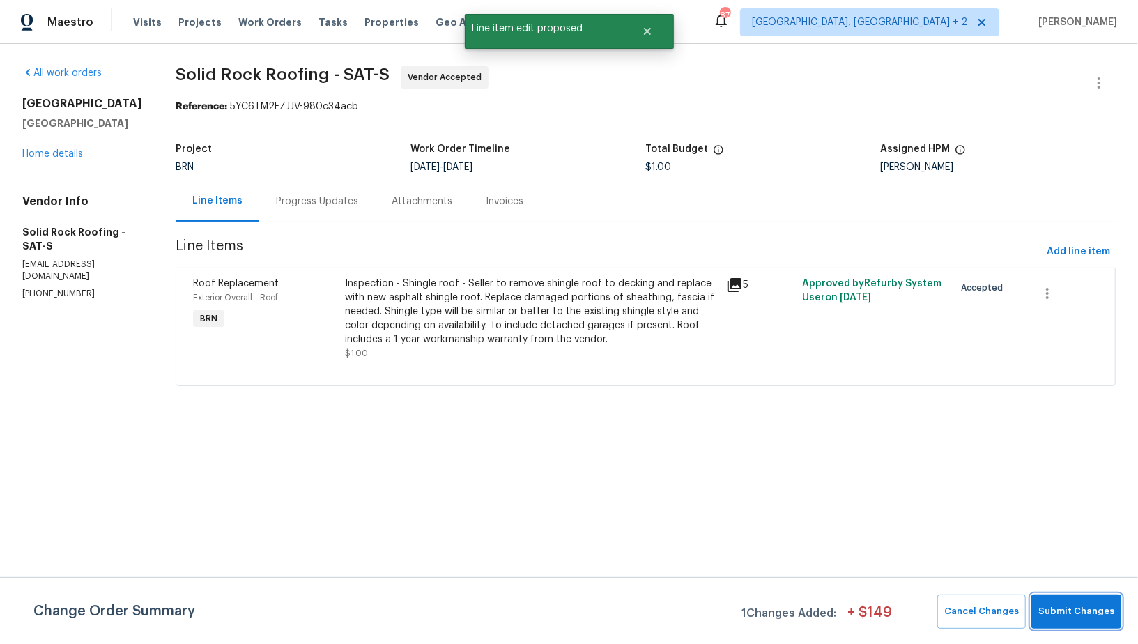
click at [1086, 612] on span "Submit Changes" at bounding box center [1076, 611] width 76 height 16
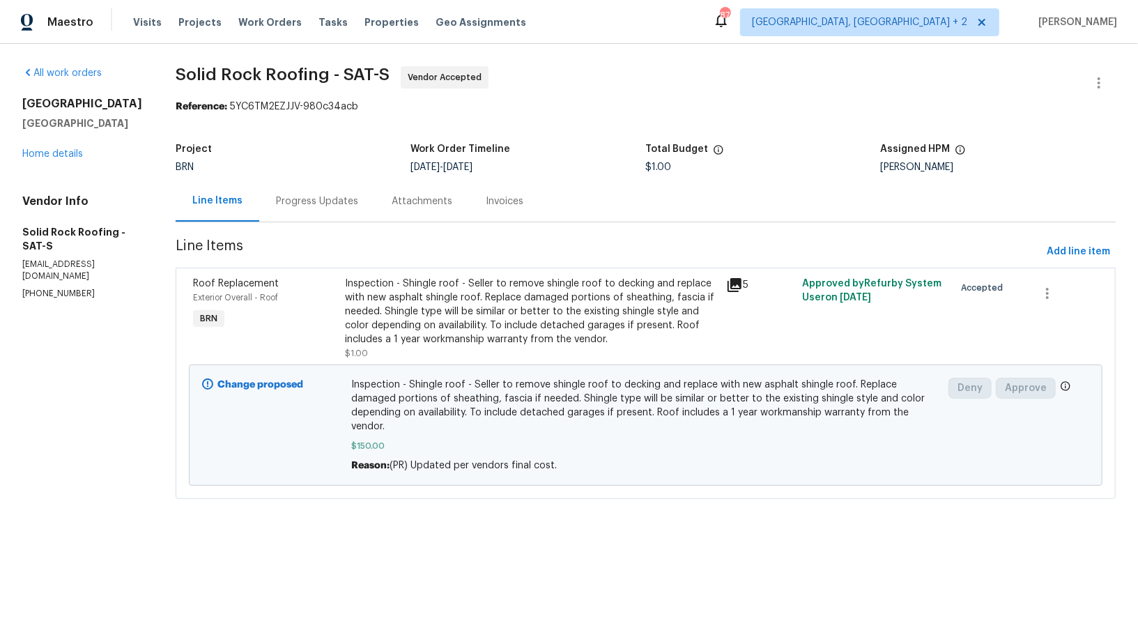
click at [323, 201] on div "Progress Updates" at bounding box center [317, 201] width 82 height 14
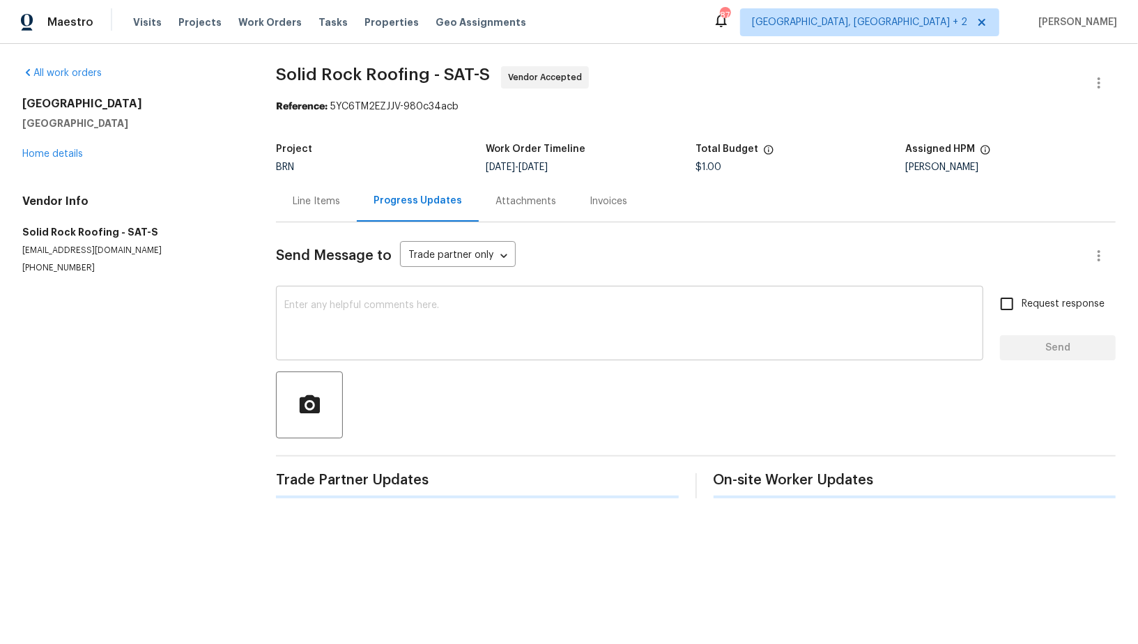
click at [323, 313] on textarea at bounding box center [629, 324] width 690 height 49
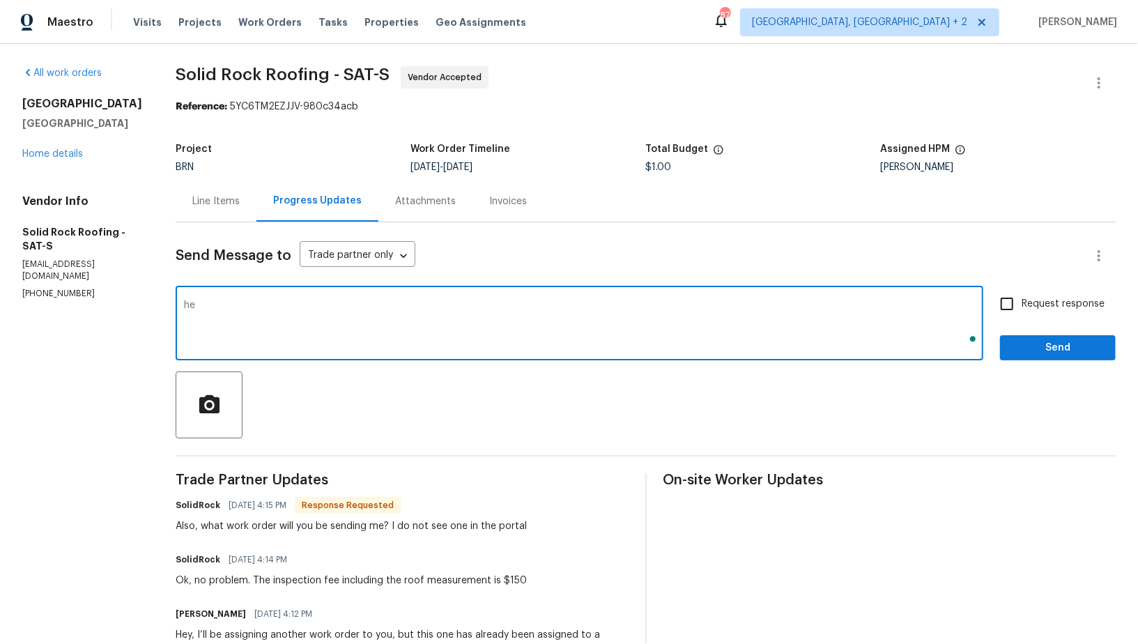
type textarea "h"
type textarea "I have updated the cost to $150. I will send another work order in future. Than…"
click at [1014, 306] on input "Request response" at bounding box center [1006, 303] width 29 height 29
checkbox input "true"
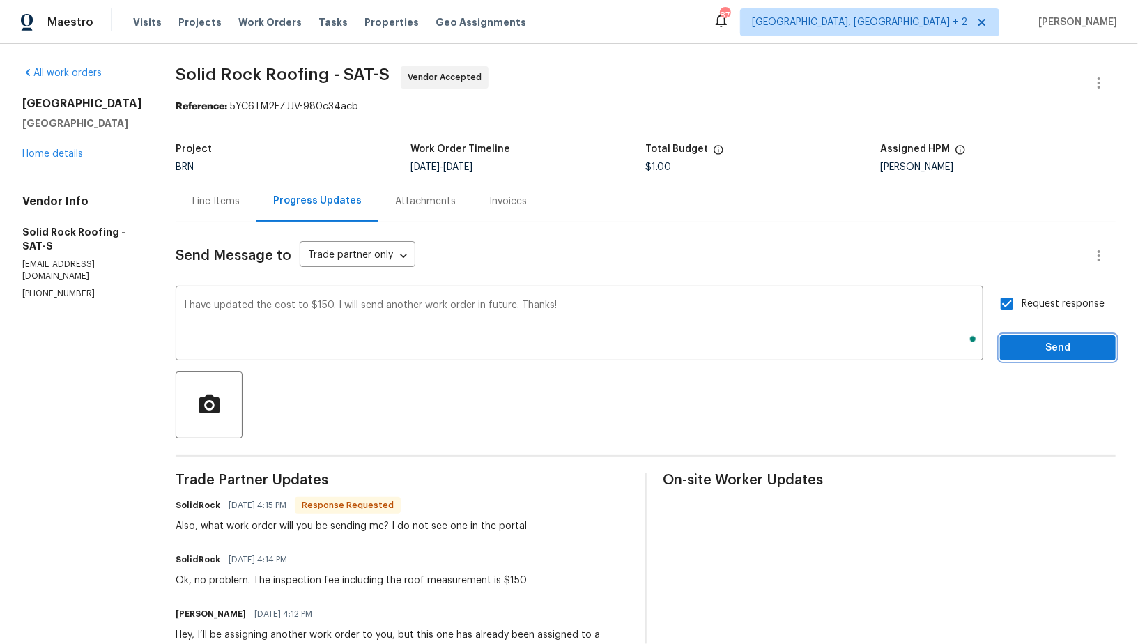
click at [1030, 339] on span "Send" at bounding box center [1057, 347] width 93 height 17
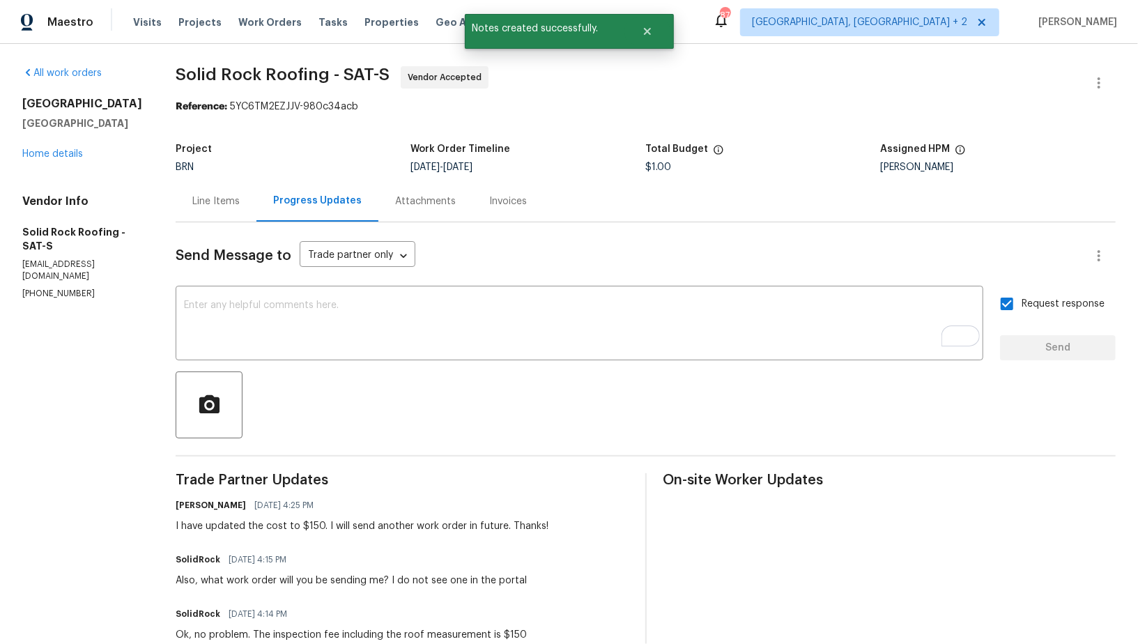
click at [206, 202] on div "Line Items" at bounding box center [215, 201] width 47 height 14
